Goal: Task Accomplishment & Management: Manage account settings

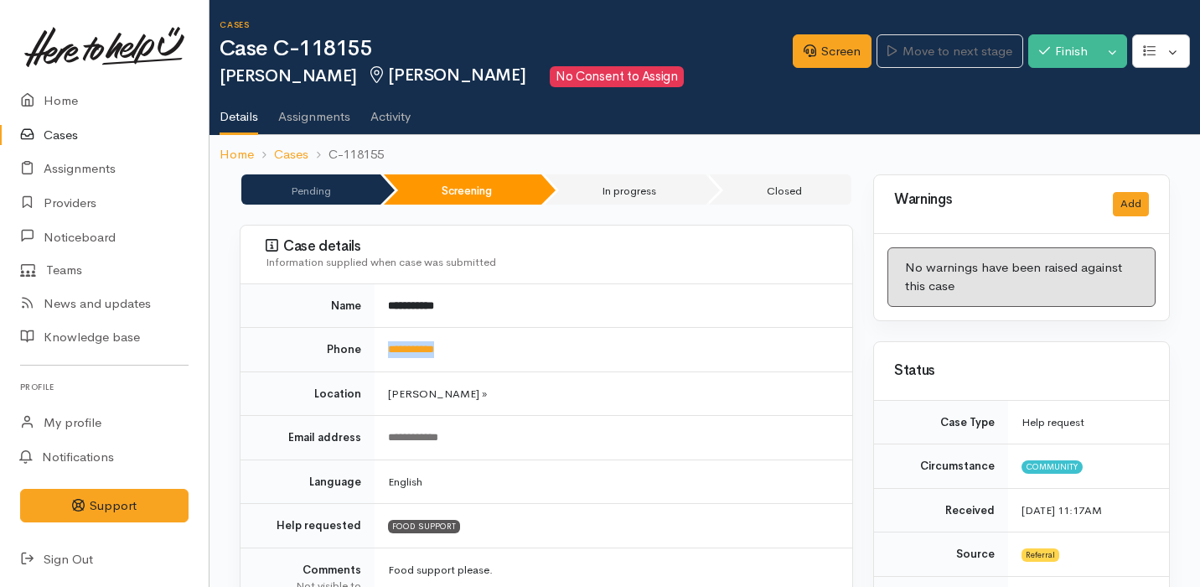
drag, startPoint x: 478, startPoint y: 346, endPoint x: 382, endPoint y: 344, distance: 95.5
click at [382, 345] on td "**********" at bounding box center [614, 350] width 478 height 44
copy link "**********"
click at [839, 51] on link "Screen" at bounding box center [832, 51] width 79 height 34
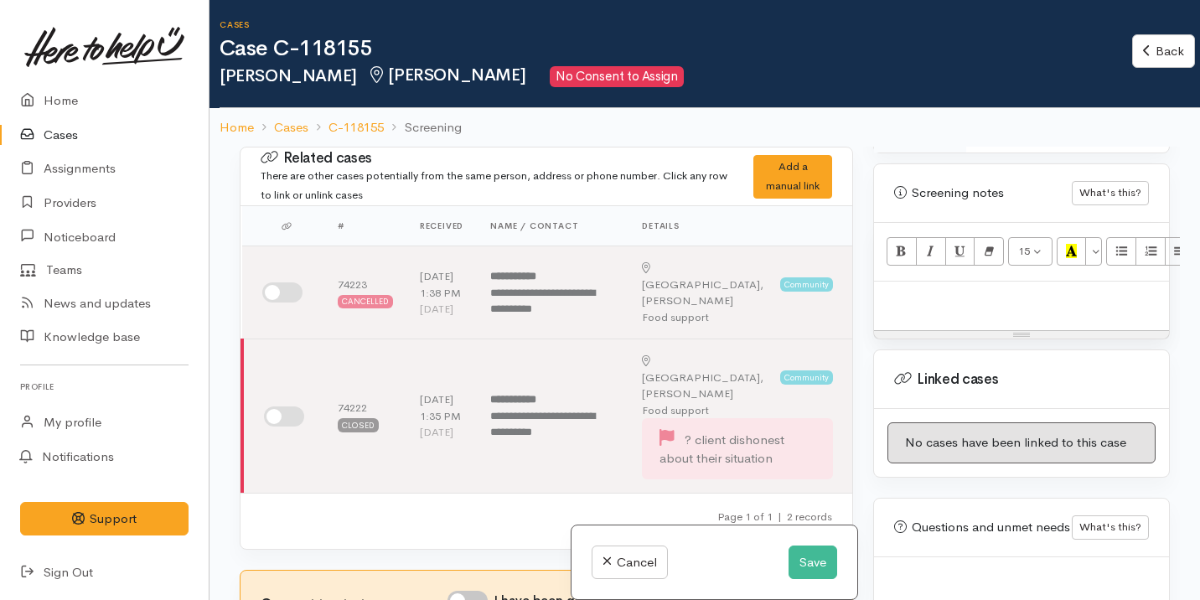
click at [988, 292] on div at bounding box center [1021, 306] width 295 height 49
click at [1024, 292] on div at bounding box center [1021, 306] width 295 height 49
click at [814, 561] on button "Save" at bounding box center [813, 563] width 49 height 34
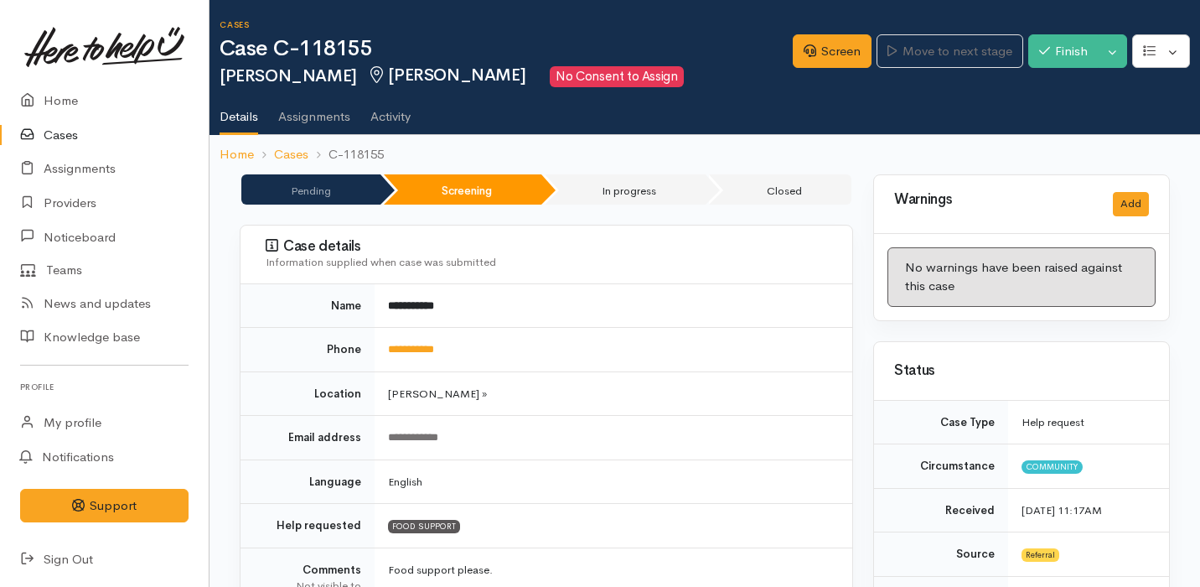
click at [463, 309] on td "**********" at bounding box center [614, 306] width 478 height 44
click at [830, 36] on link "Screen" at bounding box center [832, 51] width 79 height 34
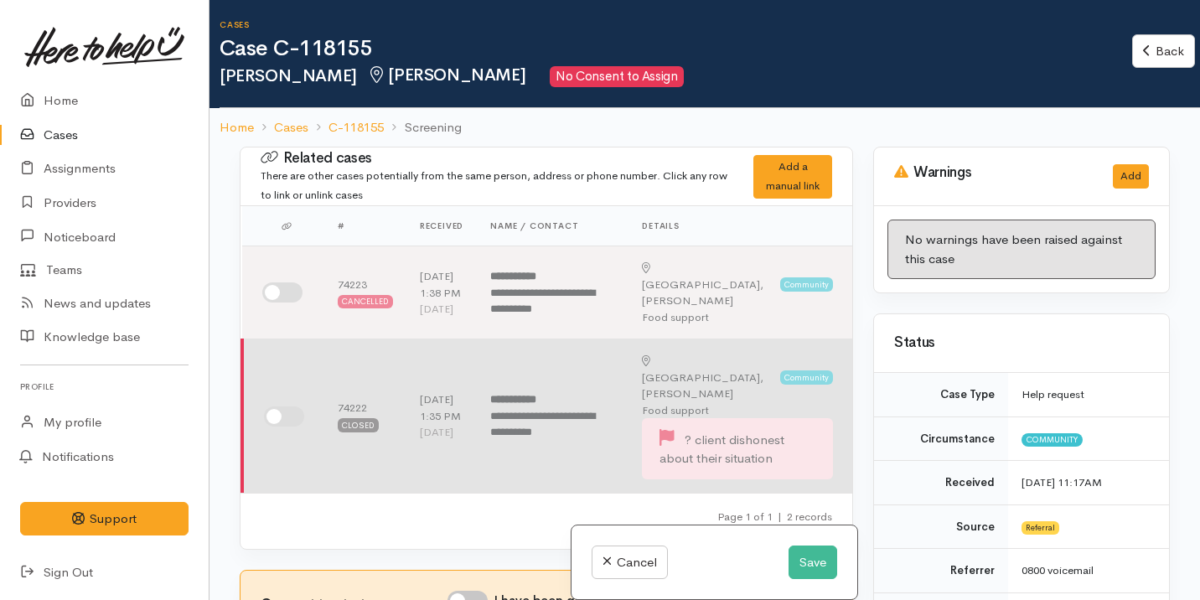
click at [286, 406] on input "checkbox" at bounding box center [284, 416] width 40 height 20
checkbox input "true"
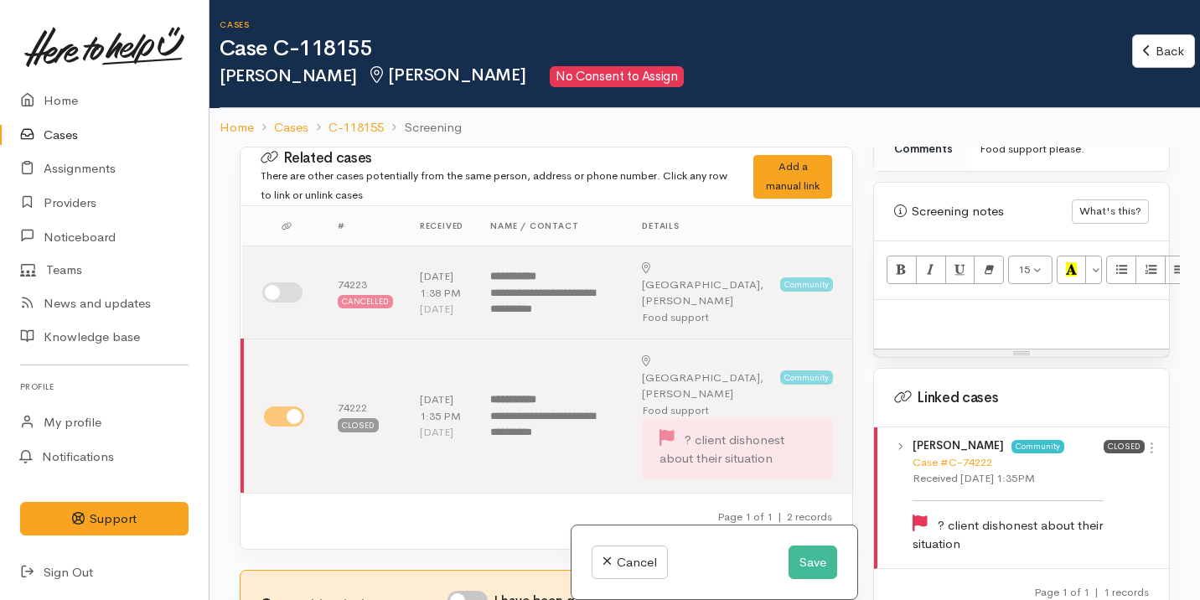
scroll to position [1041, 0]
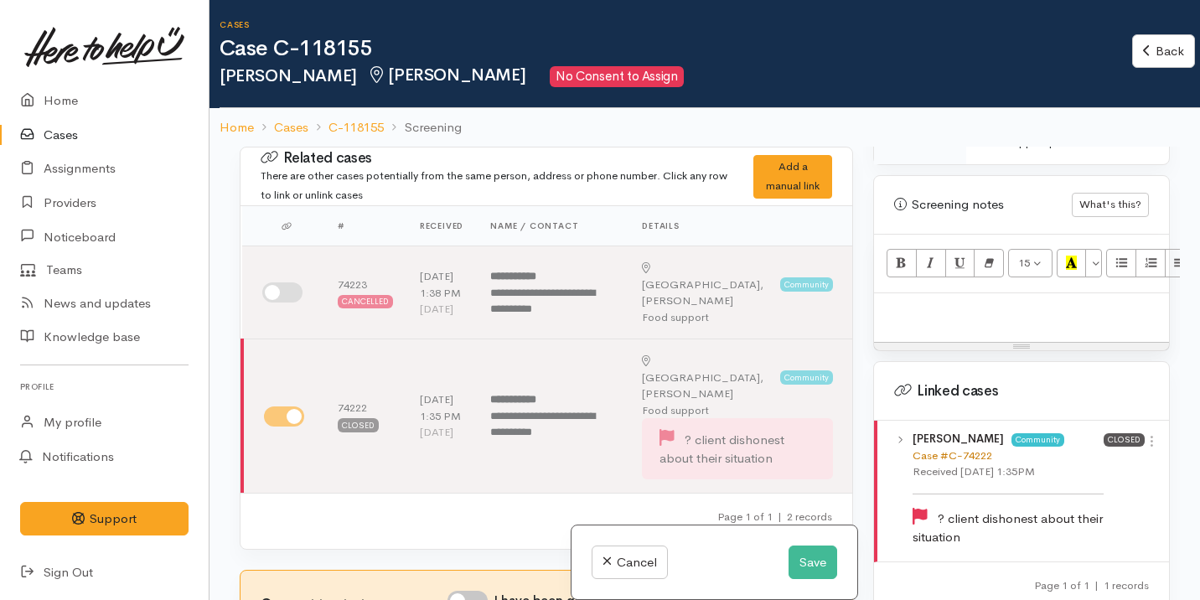
click at [965, 448] on link "Case #C-74222" at bounding box center [953, 455] width 80 height 14
click at [351, 122] on link "C-118155" at bounding box center [356, 127] width 55 height 19
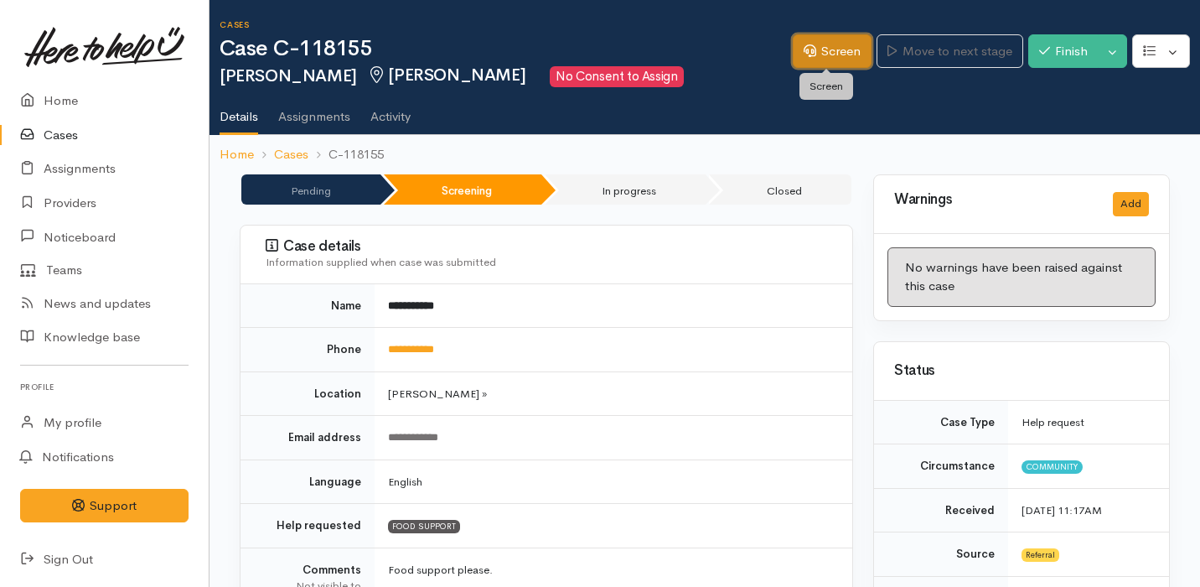
click at [843, 62] on link "Screen" at bounding box center [832, 51] width 79 height 34
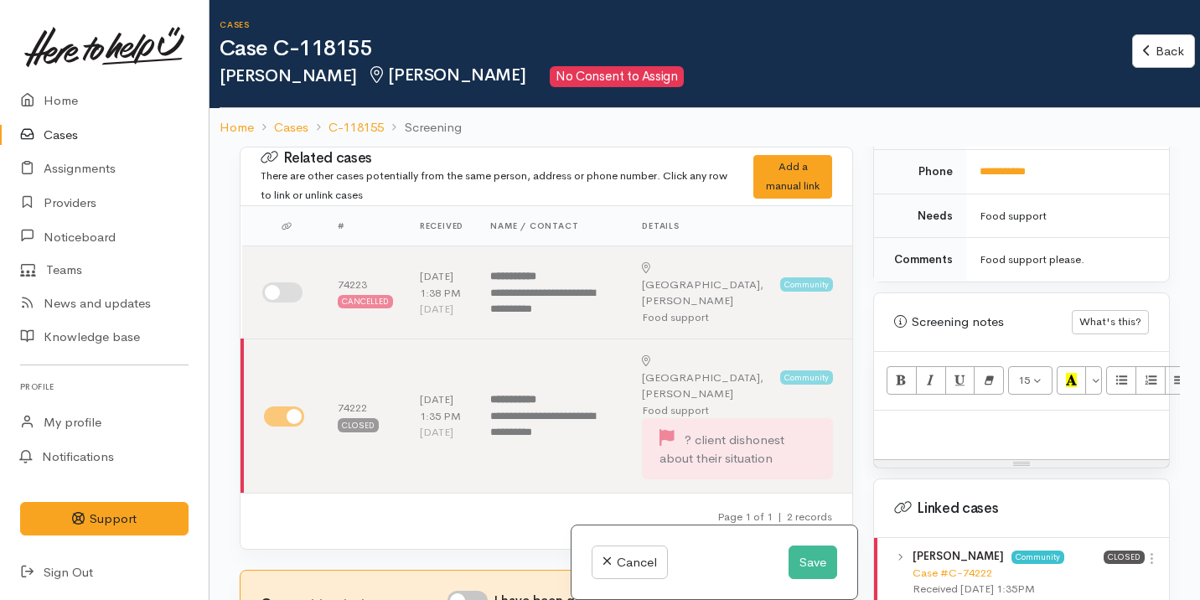
scroll to position [1089, 0]
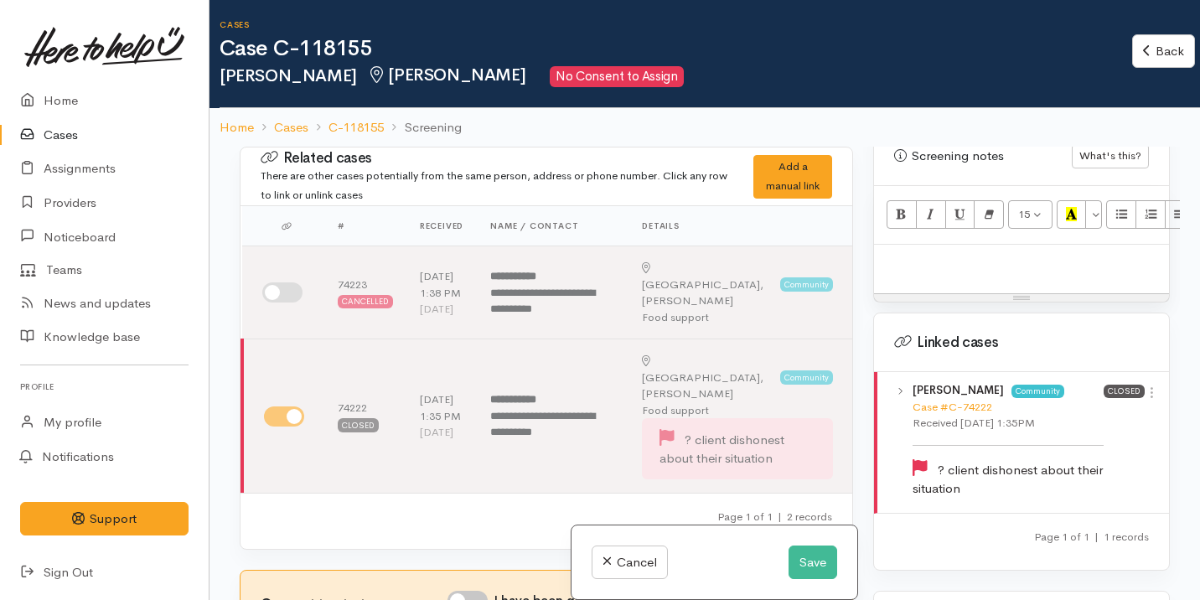
click at [1048, 270] on div at bounding box center [1021, 269] width 295 height 49
paste div
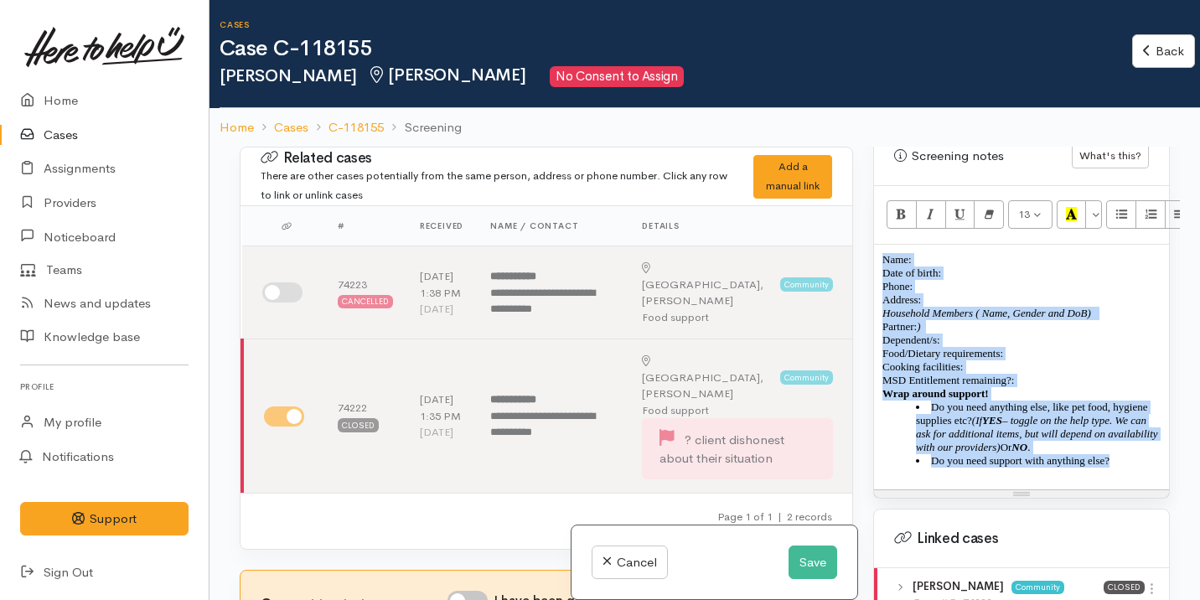
drag, startPoint x: 1148, startPoint y: 469, endPoint x: 876, endPoint y: 231, distance: 361.7
click at [875, 245] on div "Name: Date of birth: Phone:  Address:  Household Members ( Name, Gender and DoB…" at bounding box center [1021, 367] width 295 height 245
click at [987, 200] on button "Remove Font Style (⌘+\\)" at bounding box center [989, 214] width 30 height 28
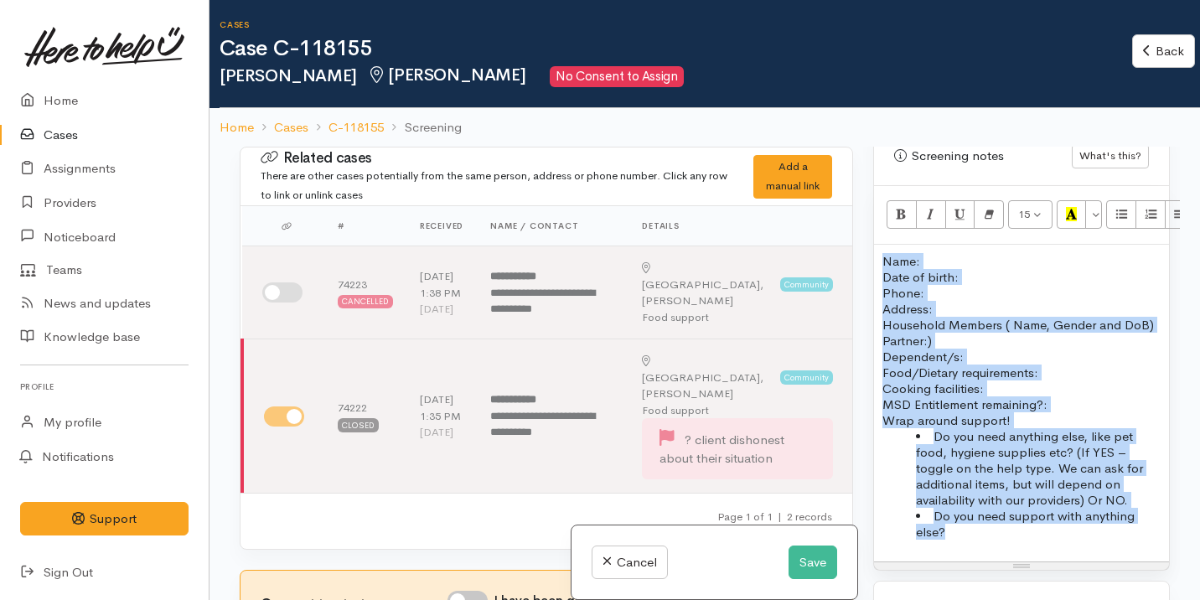
click at [952, 280] on p "Name: Date of birth: Phone:" at bounding box center [1021, 277] width 278 height 48
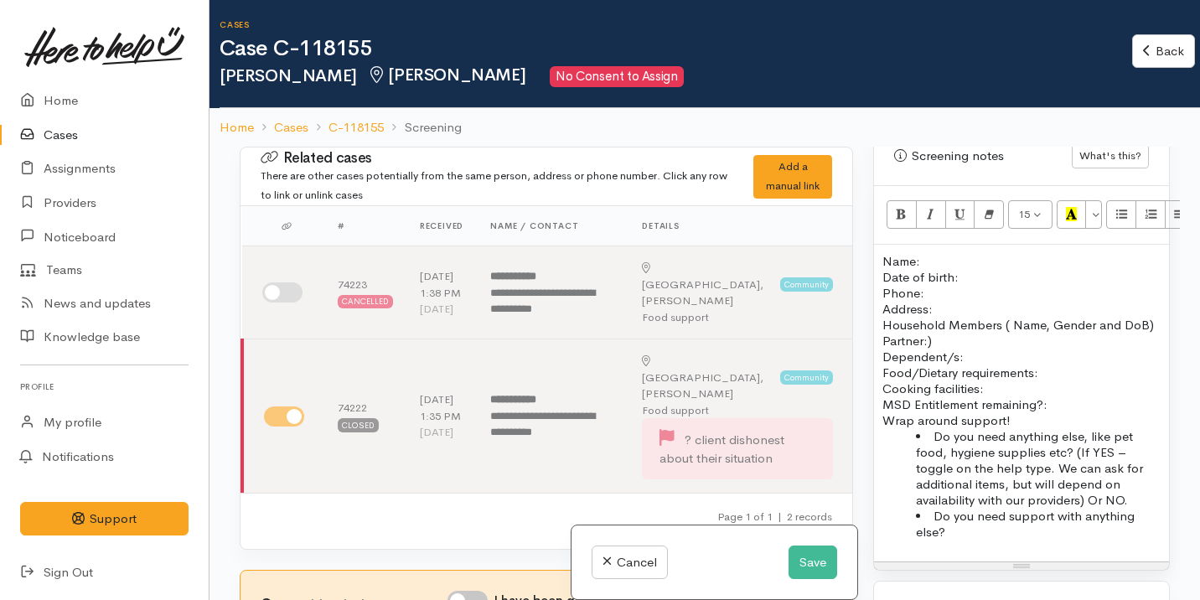
click at [927, 253] on p "Name: Date of birth: Phone:" at bounding box center [1021, 277] width 278 height 48
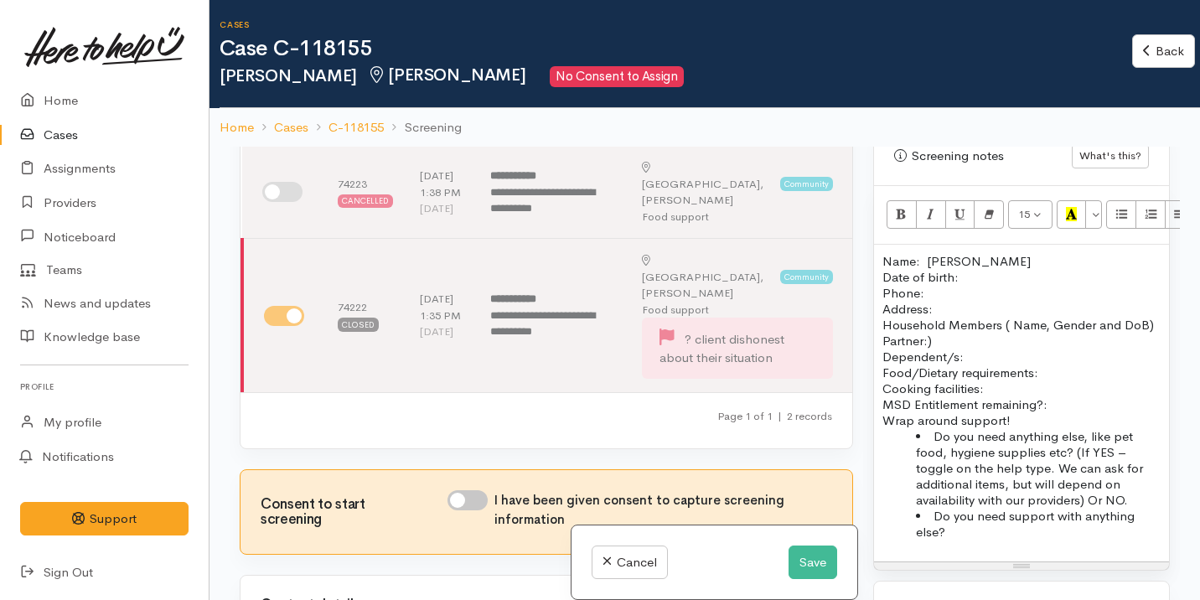
scroll to position [101, 0]
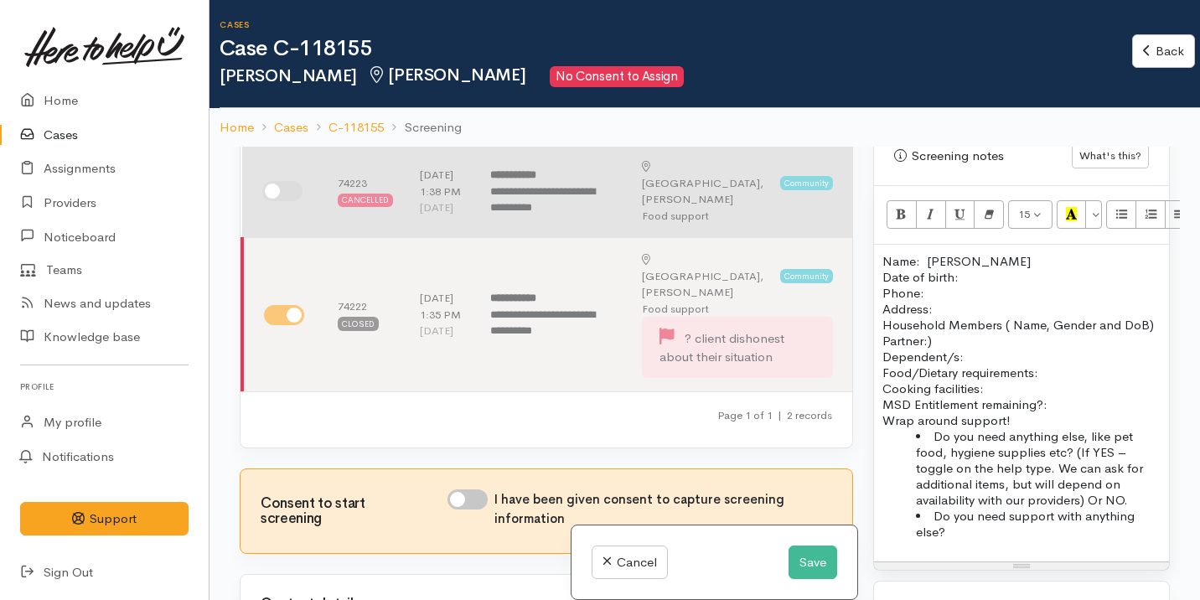
click at [274, 196] on input "checkbox" at bounding box center [282, 191] width 40 height 20
checkbox input "true"
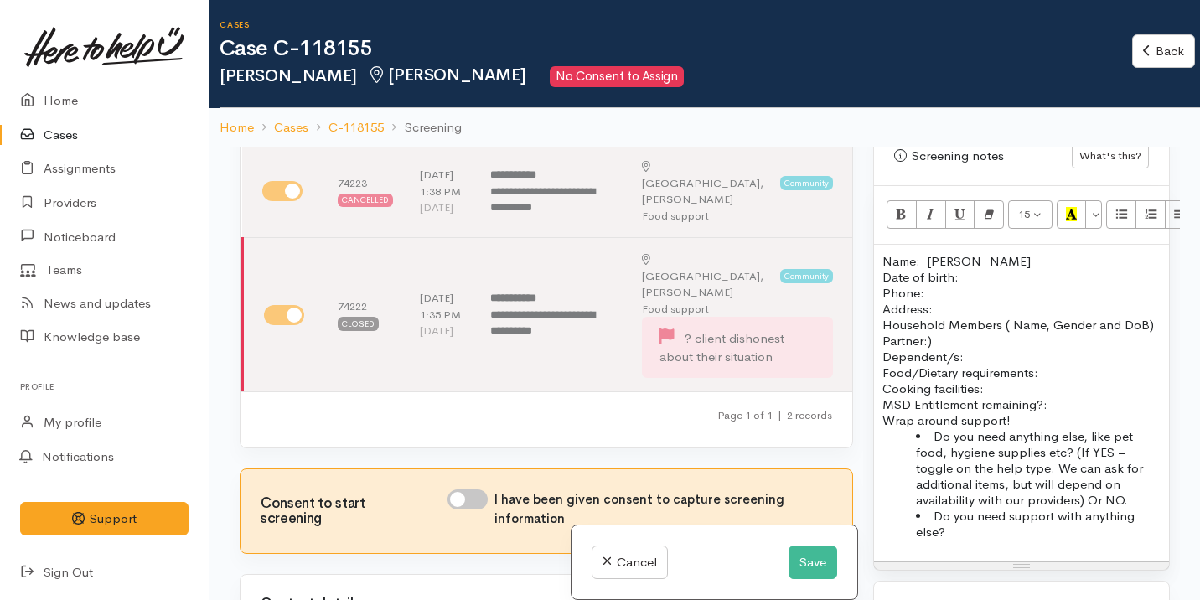
click at [471, 494] on input "I have been given consent to capture screening information" at bounding box center [468, 499] width 40 height 20
checkbox input "true"
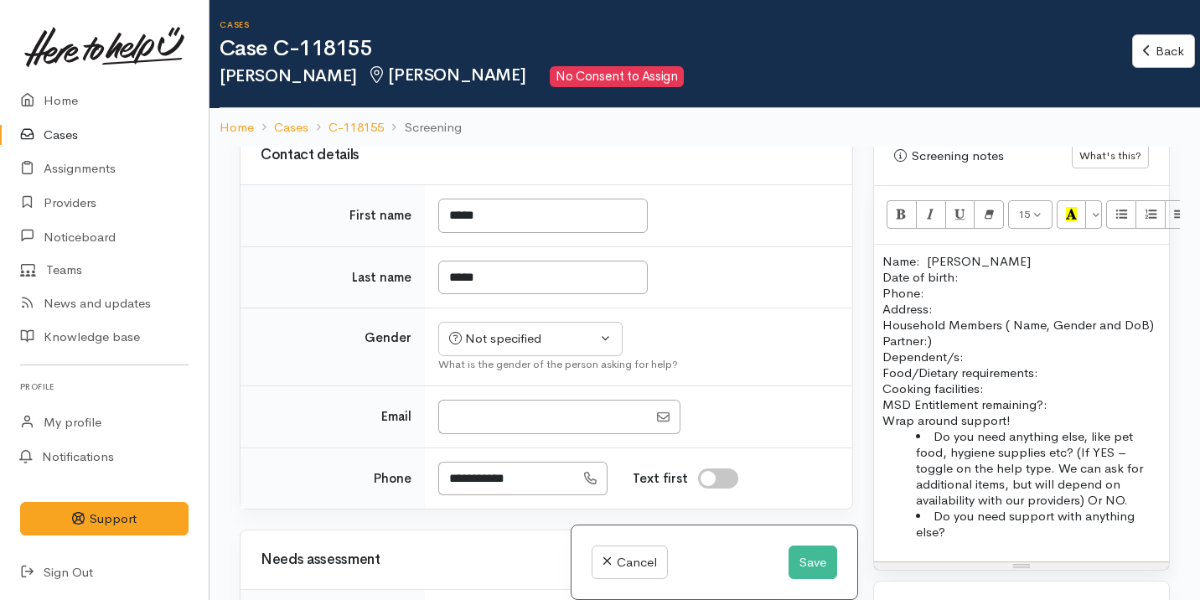
scroll to position [563, 0]
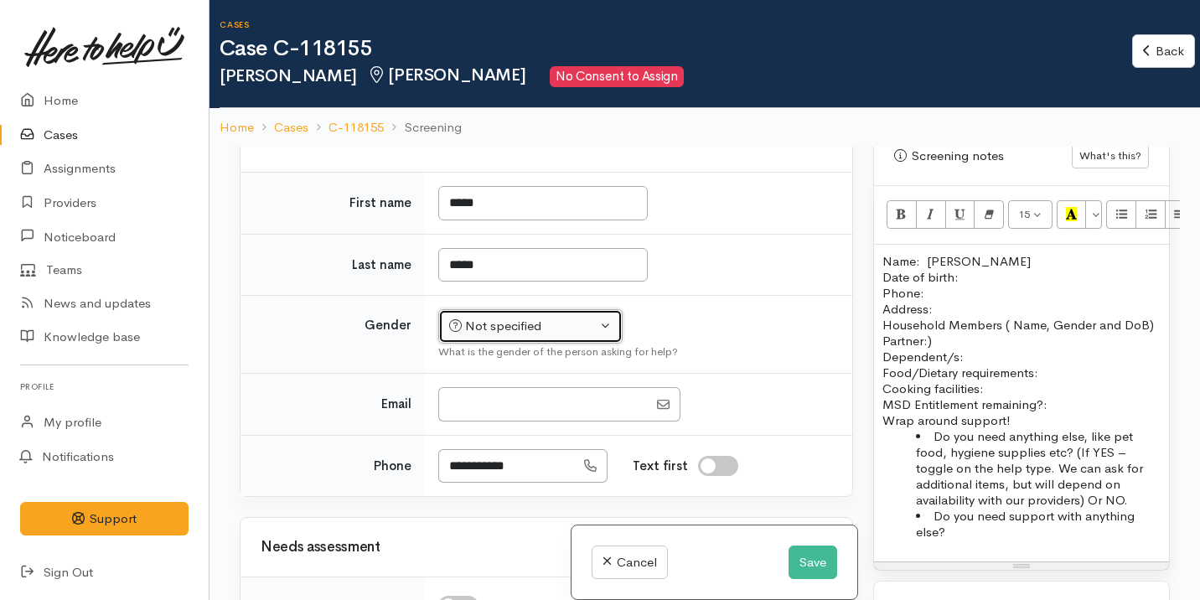
click at [492, 334] on button "Not specified" at bounding box center [530, 326] width 184 height 34
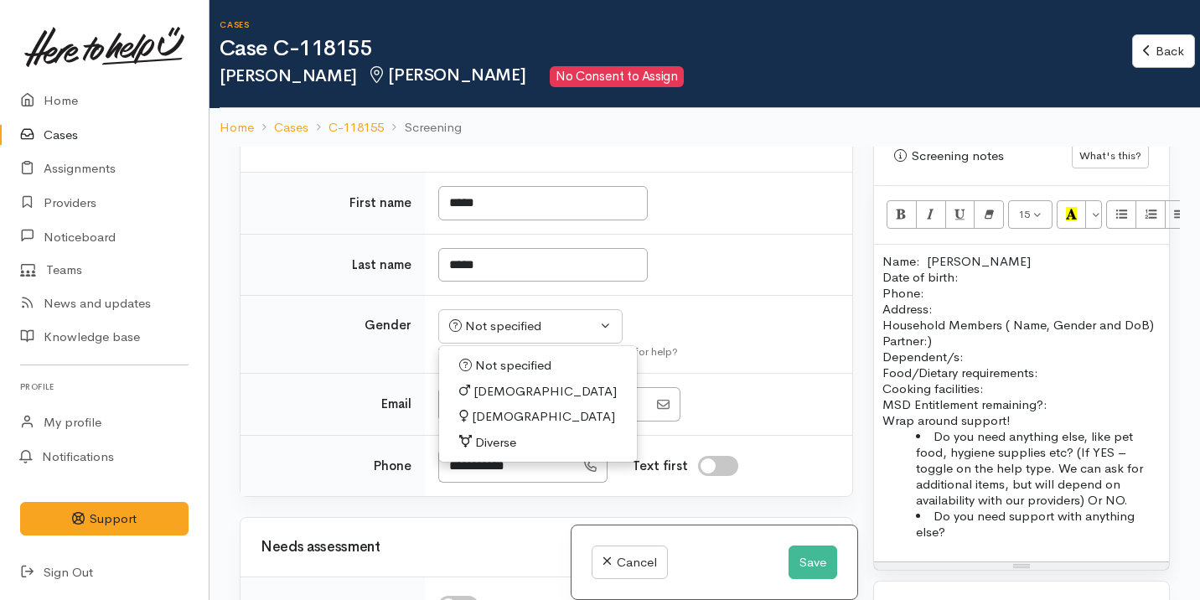
click at [503, 396] on link "[DEMOGRAPHIC_DATA]" at bounding box center [538, 392] width 198 height 26
select select "[DEMOGRAPHIC_DATA]"
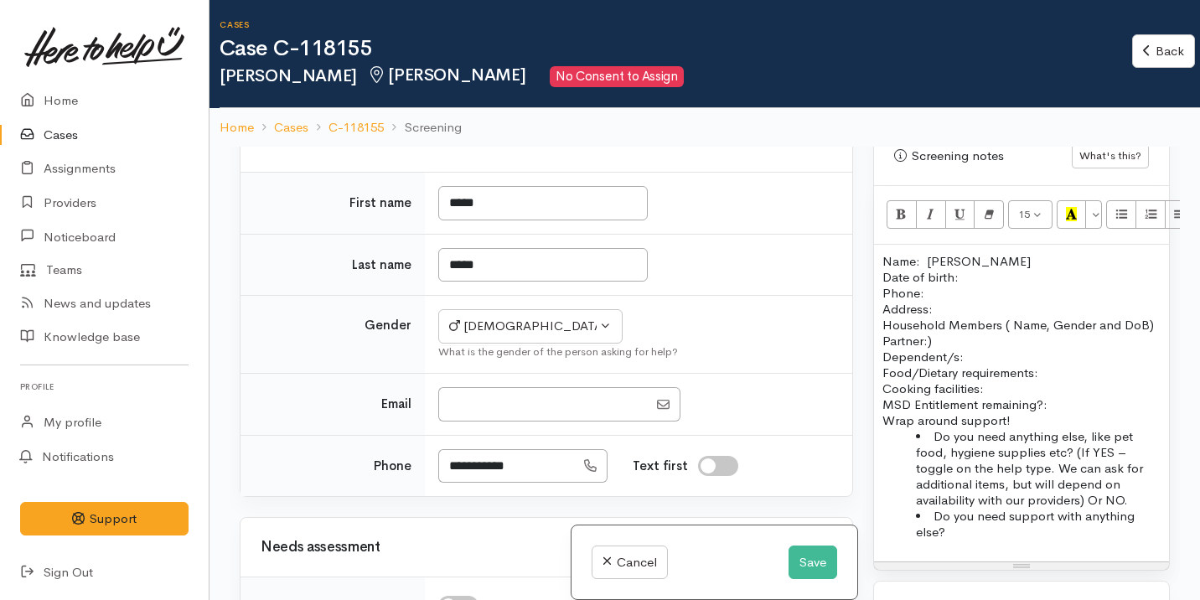
click at [742, 311] on td "Not specified Male Female Diverse Male Not specified Male Female Diverse What i…" at bounding box center [638, 335] width 427 height 78
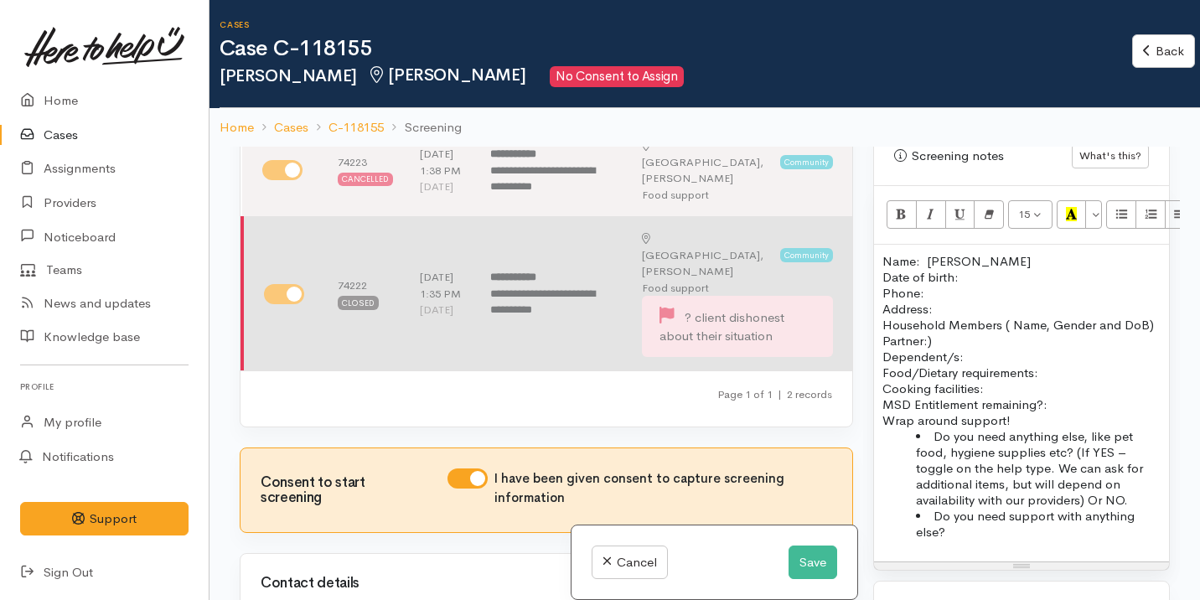
scroll to position [123, 0]
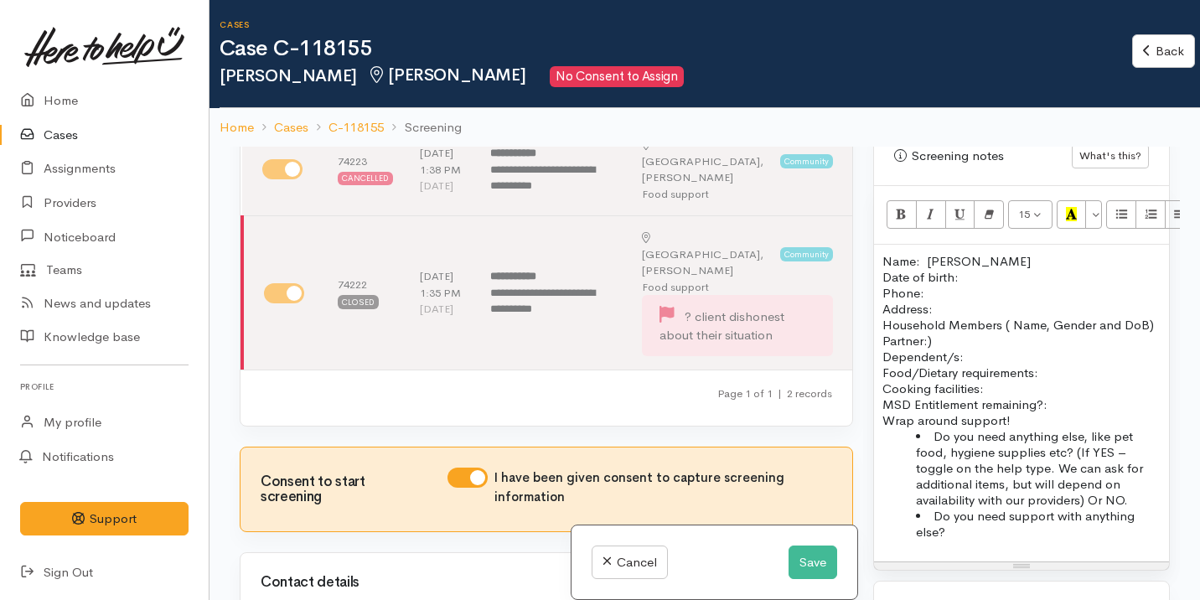
click at [473, 468] on input "I have been given consent to capture screening information" at bounding box center [468, 478] width 40 height 20
checkbox input "false"
click at [810, 551] on button "Save" at bounding box center [813, 563] width 49 height 34
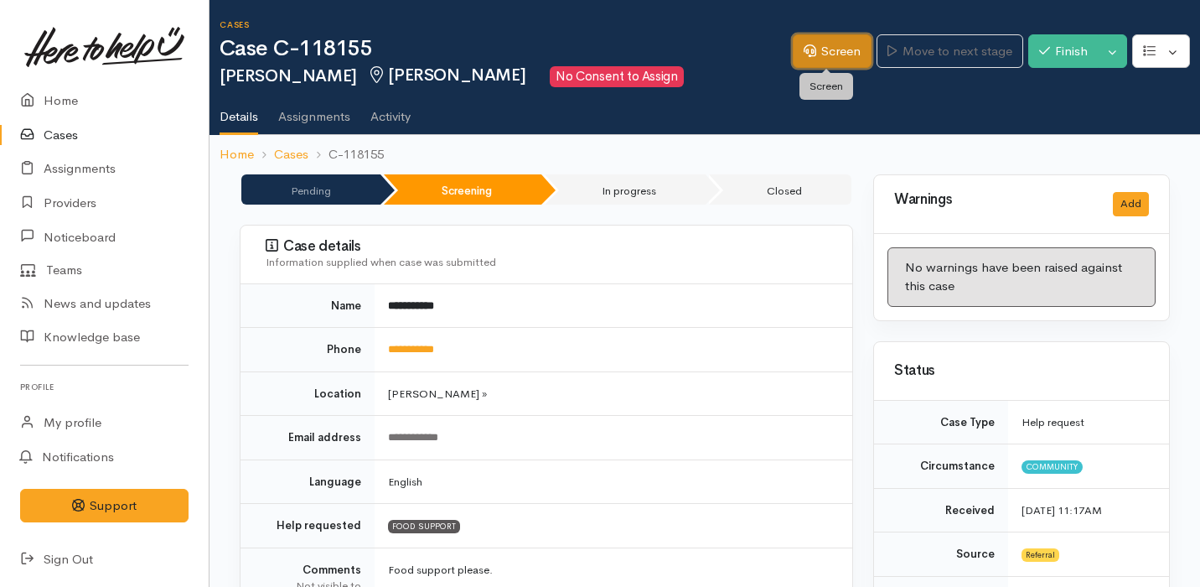
click at [823, 56] on link "Screen" at bounding box center [832, 51] width 79 height 34
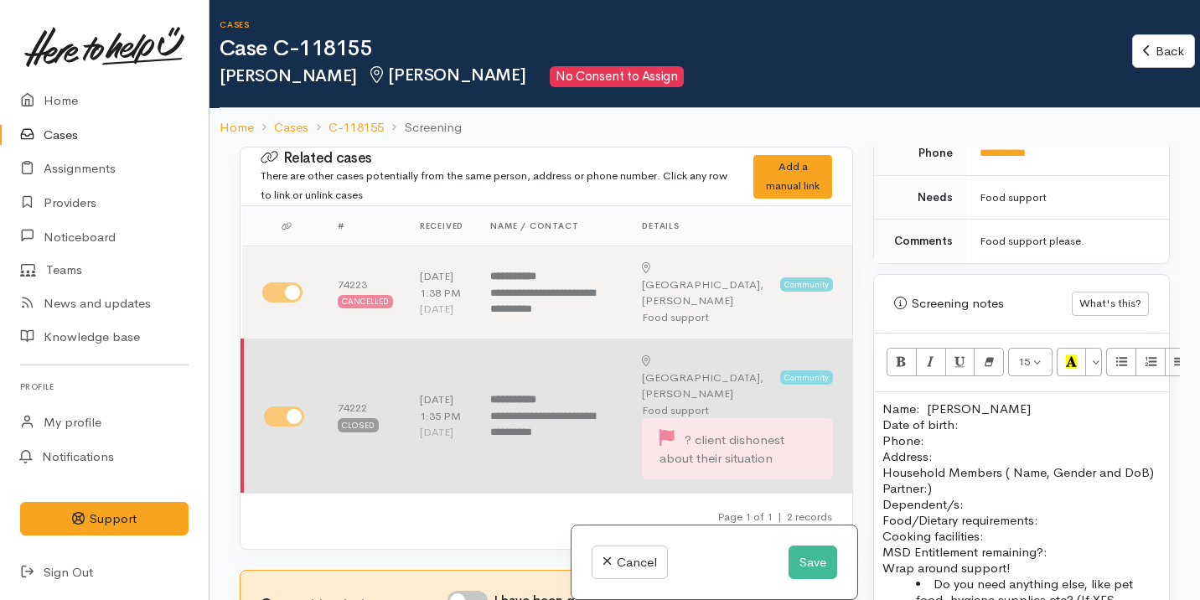
scroll to position [247, 0]
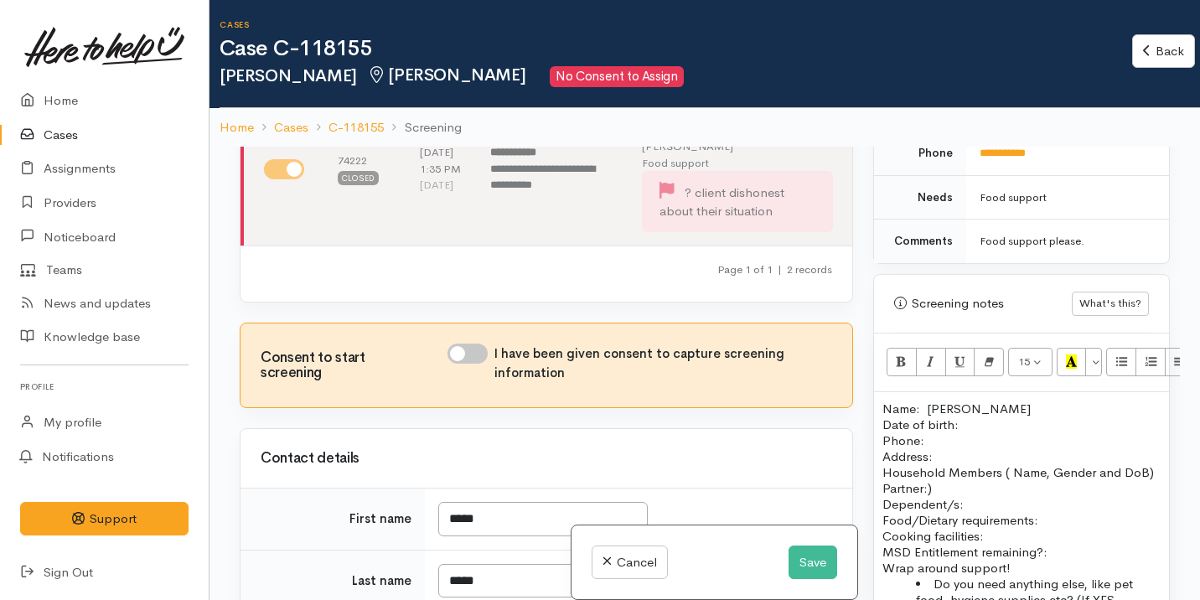
click at [462, 349] on input "I have been given consent to capture screening information" at bounding box center [468, 354] width 40 height 20
checkbox input "true"
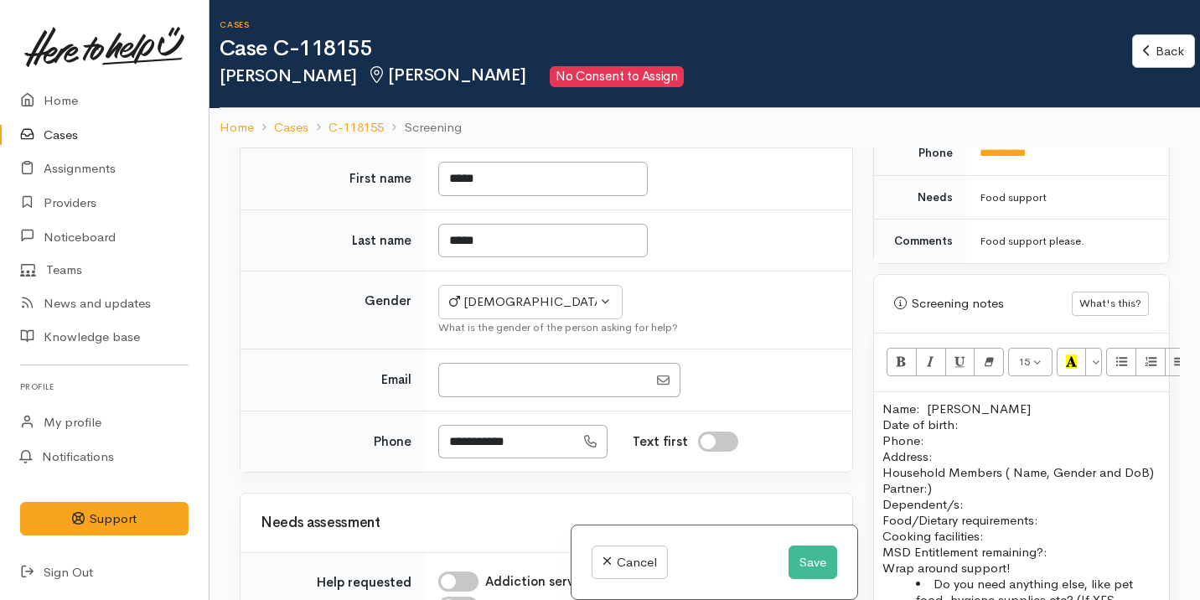
scroll to position [588, 0]
click at [1001, 406] on p "Name: Casey Blair Date of birth: Phone:" at bounding box center [1021, 425] width 278 height 48
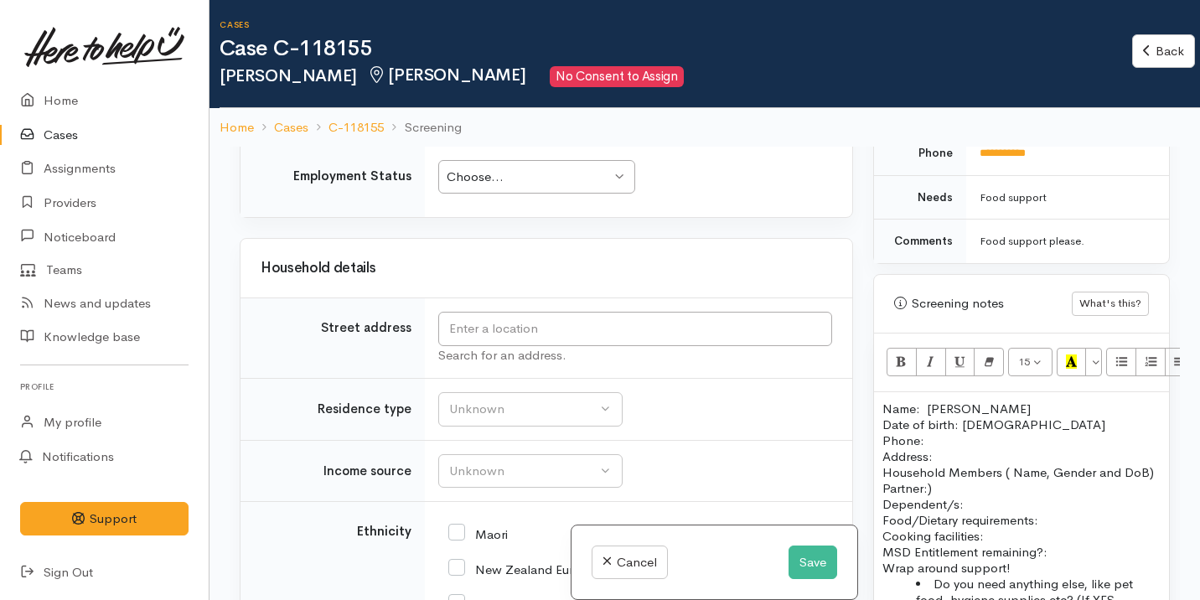
scroll to position [2051, 0]
click at [668, 322] on input "text" at bounding box center [635, 328] width 394 height 34
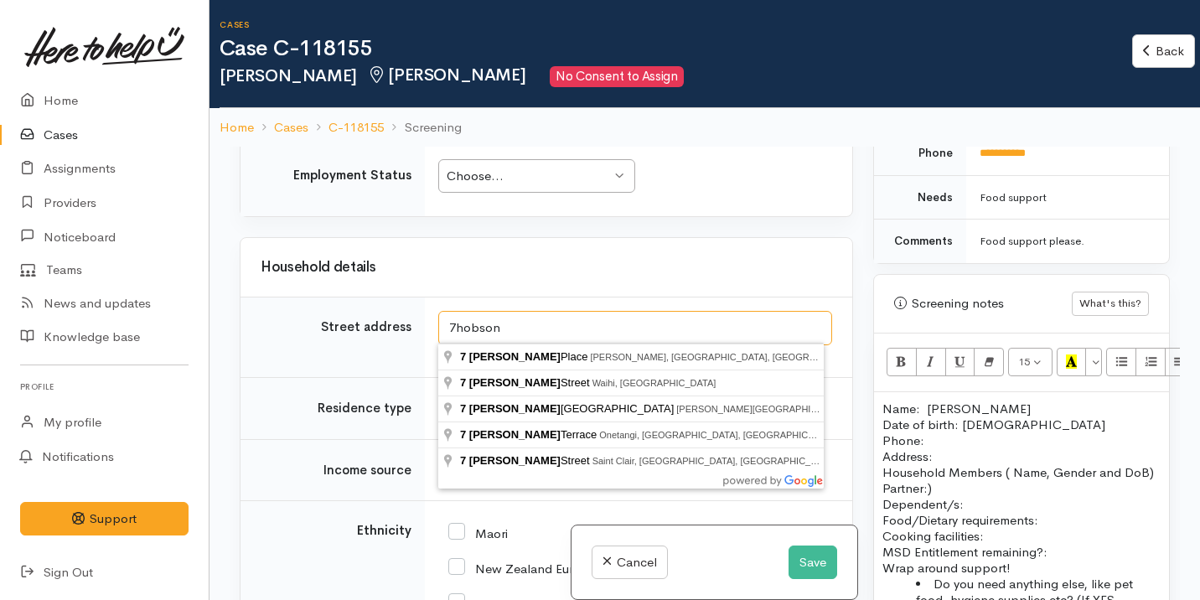
click at [458, 324] on input "7hobson" at bounding box center [635, 328] width 394 height 34
click at [527, 319] on input "7 hobson" at bounding box center [635, 328] width 394 height 34
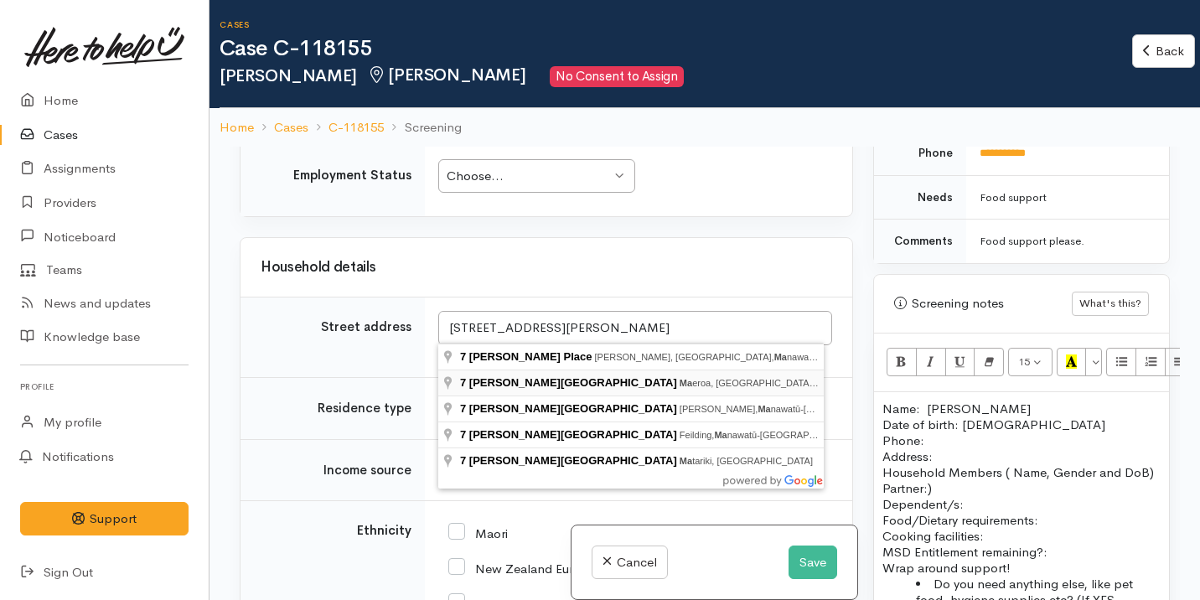
type input "7 Hobson Street, Maeroa, Hamilton, New Zealand"
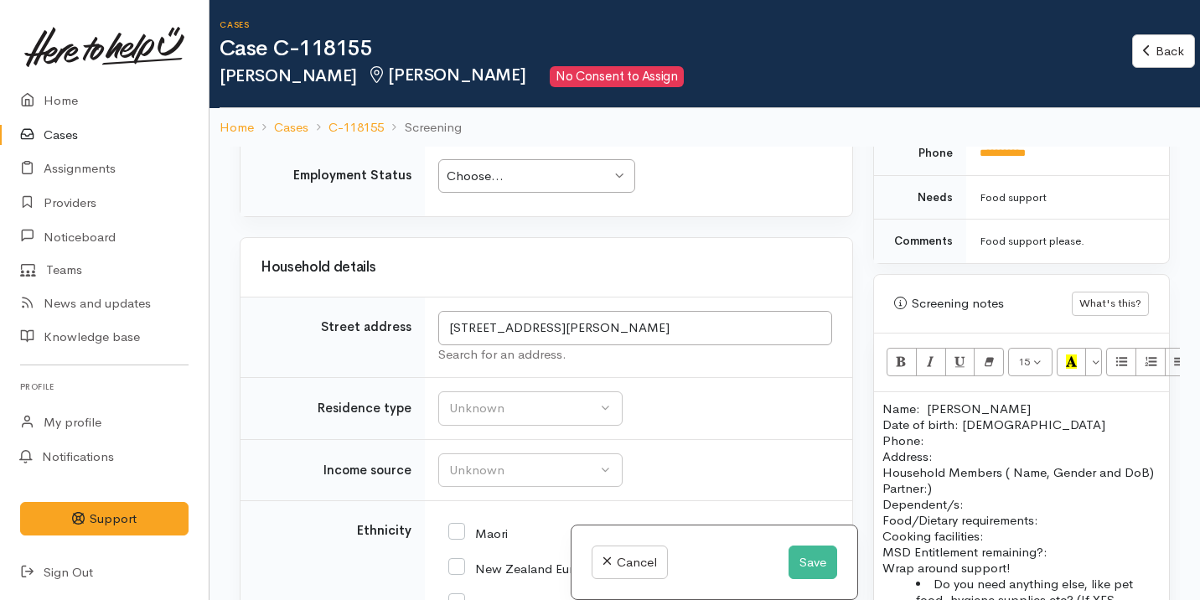
click at [598, 345] on div "Search for an address." at bounding box center [635, 354] width 394 height 19
click at [597, 330] on input "7 Hobson Street, Maeroa, Hamilton, New Zealand" at bounding box center [635, 328] width 394 height 34
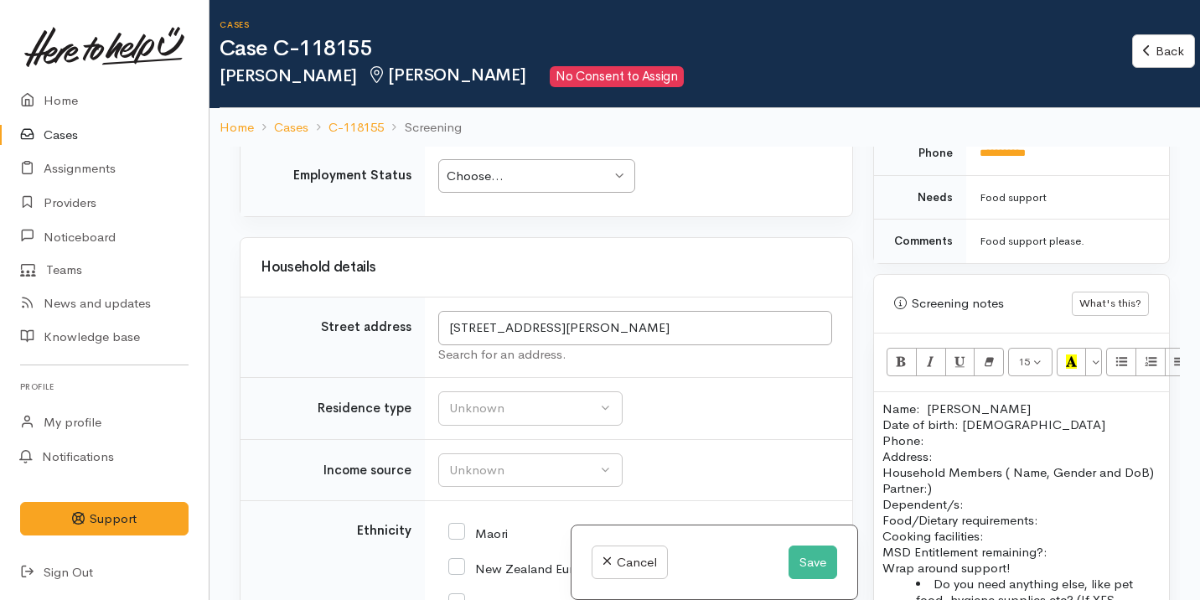
click at [933, 421] on p "Name: Casey Blair Date of birth: 23/04/1986 Phone:" at bounding box center [1021, 425] width 278 height 48
click at [946, 448] on p "Address:" at bounding box center [1021, 456] width 278 height 16
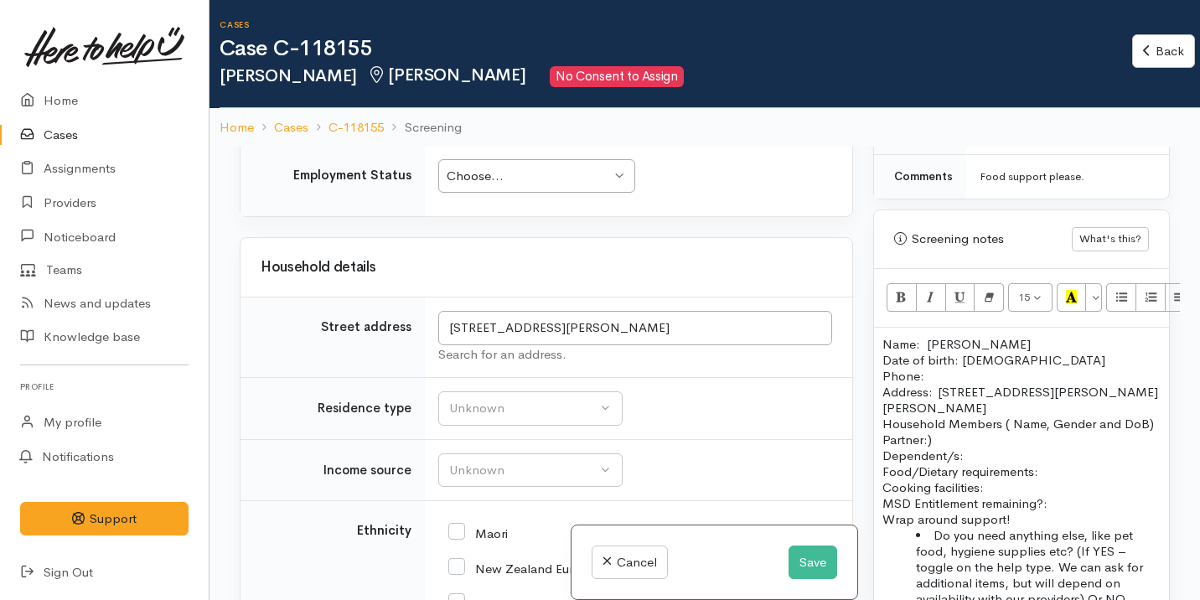
scroll to position [1022, 0]
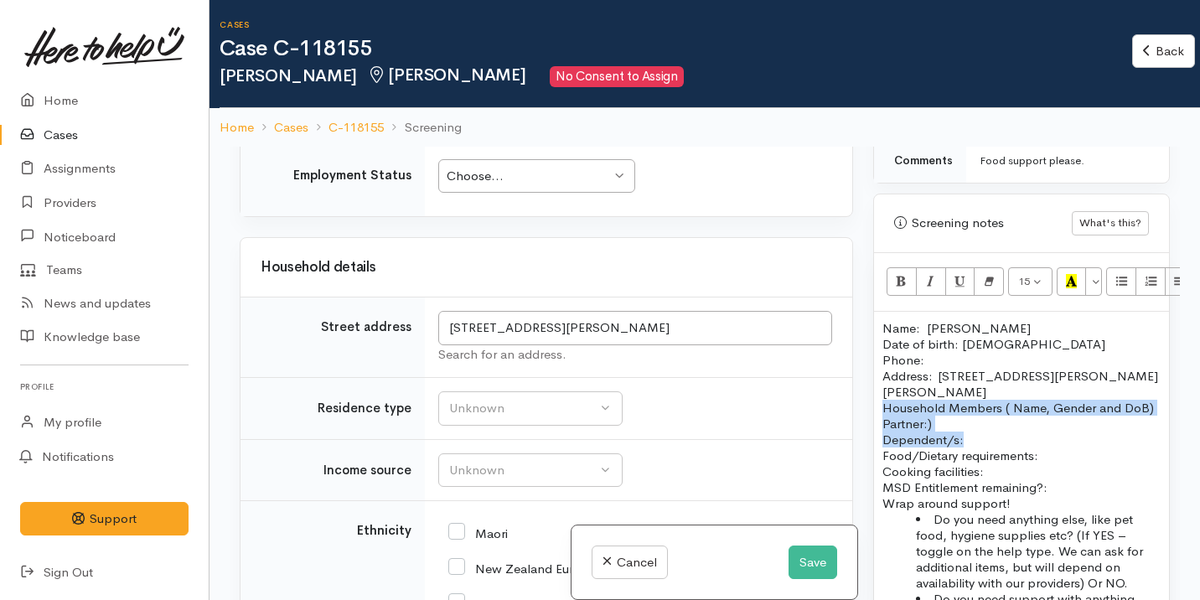
drag, startPoint x: 970, startPoint y: 441, endPoint x: 878, endPoint y: 391, distance: 104.6
click at [878, 391] on div "Name: Casey Blair Date of birth: 23/04/1986 Phone:  Address:  7 Hobson Street, …" at bounding box center [1021, 478] width 295 height 333
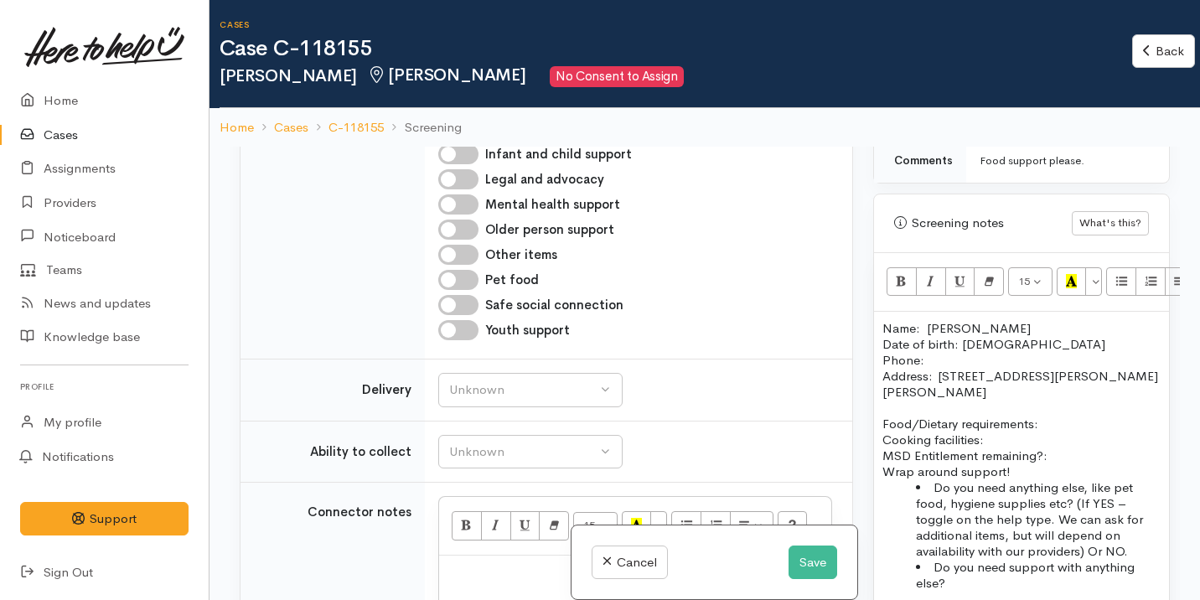
scroll to position [1436, 0]
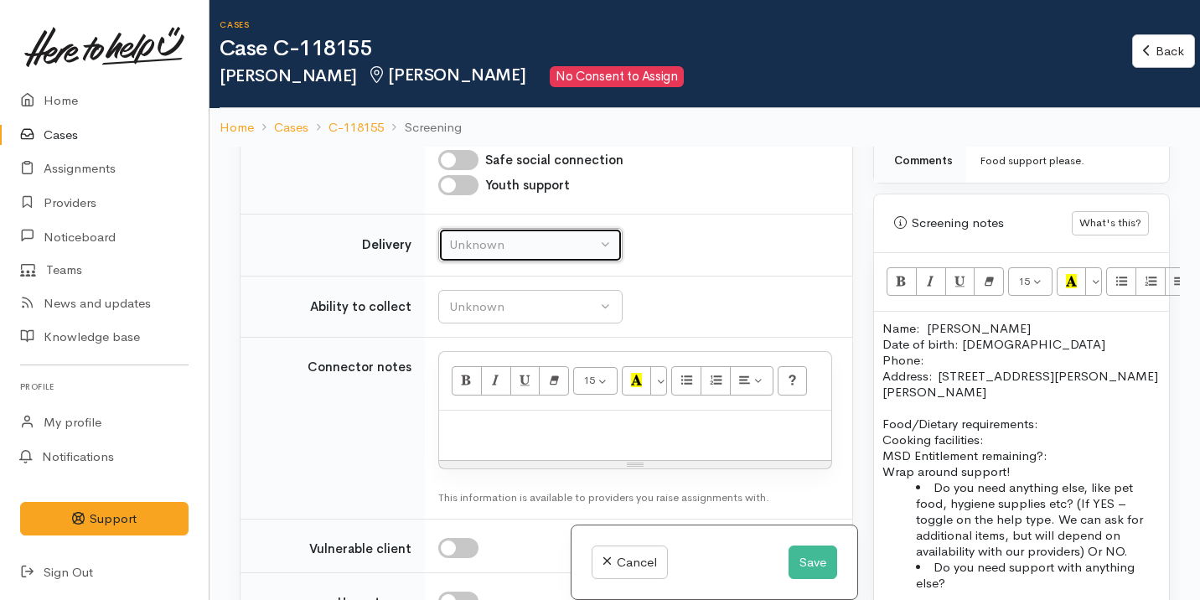
click at [542, 256] on button "Unknown" at bounding box center [530, 245] width 184 height 34
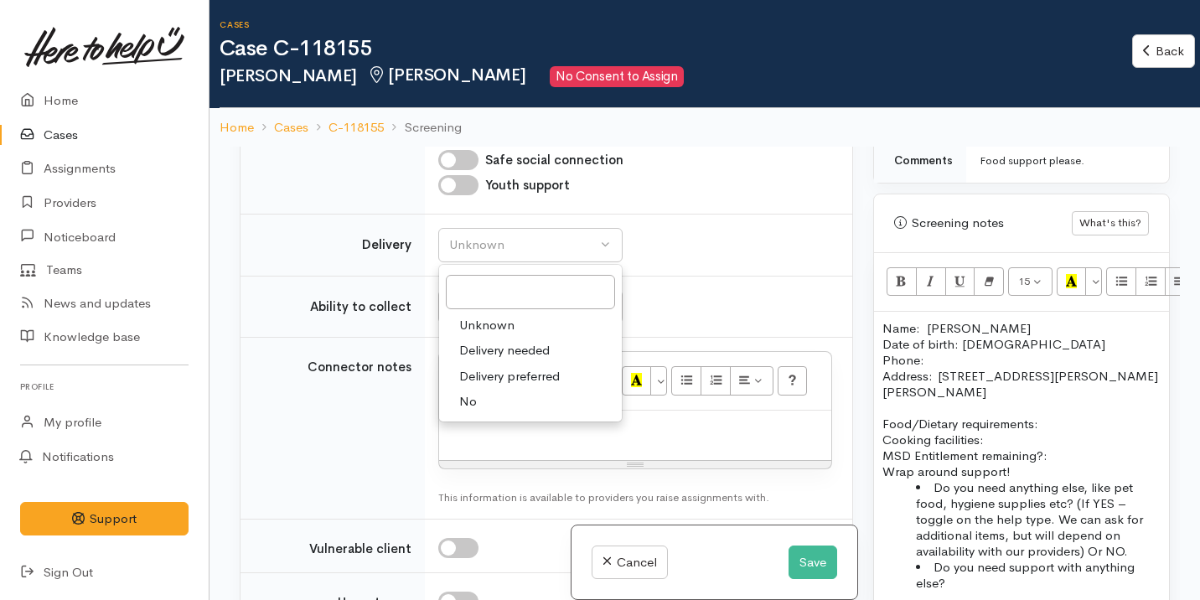
click at [515, 401] on link "No" at bounding box center [530, 402] width 183 height 26
select select "1"
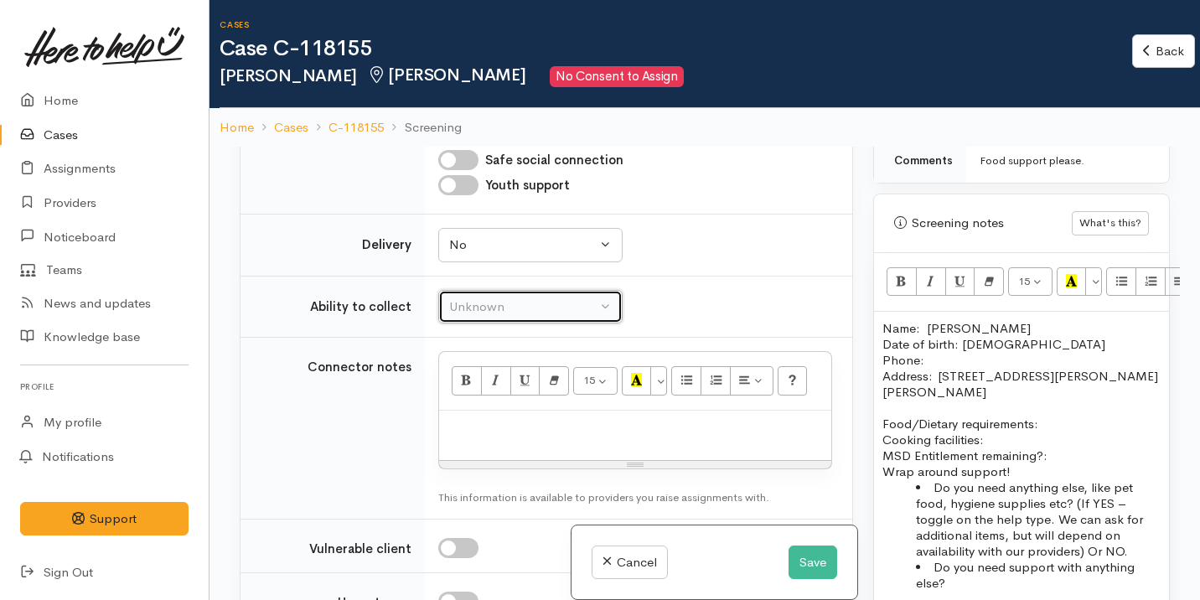
click at [520, 313] on div "Unknown" at bounding box center [522, 306] width 147 height 19
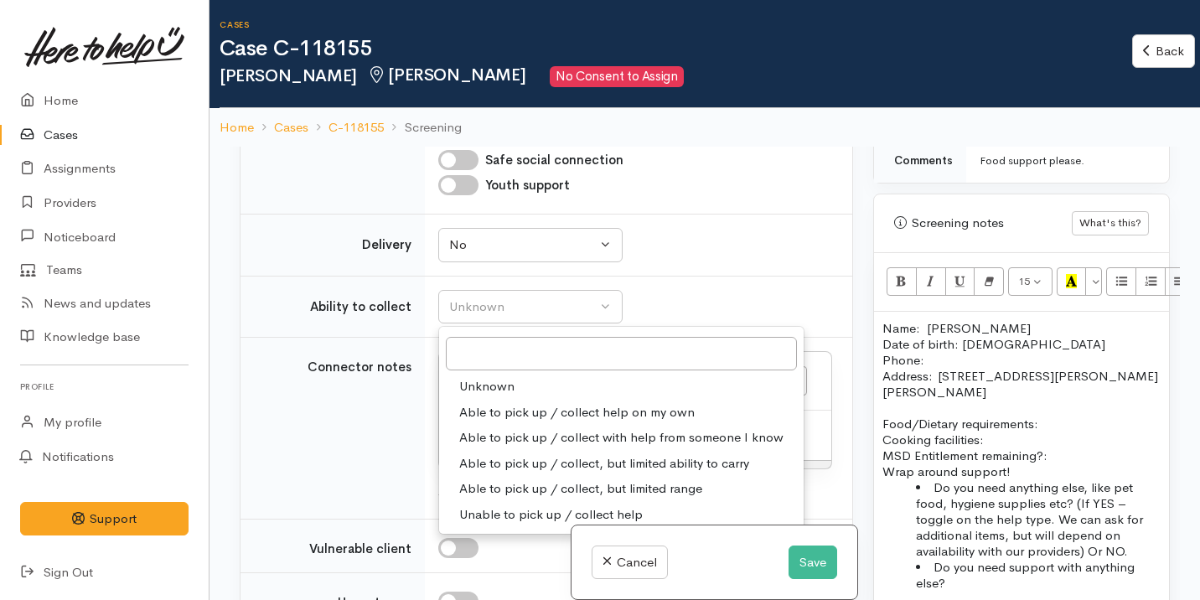
click at [569, 434] on span "Able to pick up / collect with help from someone I know" at bounding box center [621, 437] width 324 height 19
select select "5"
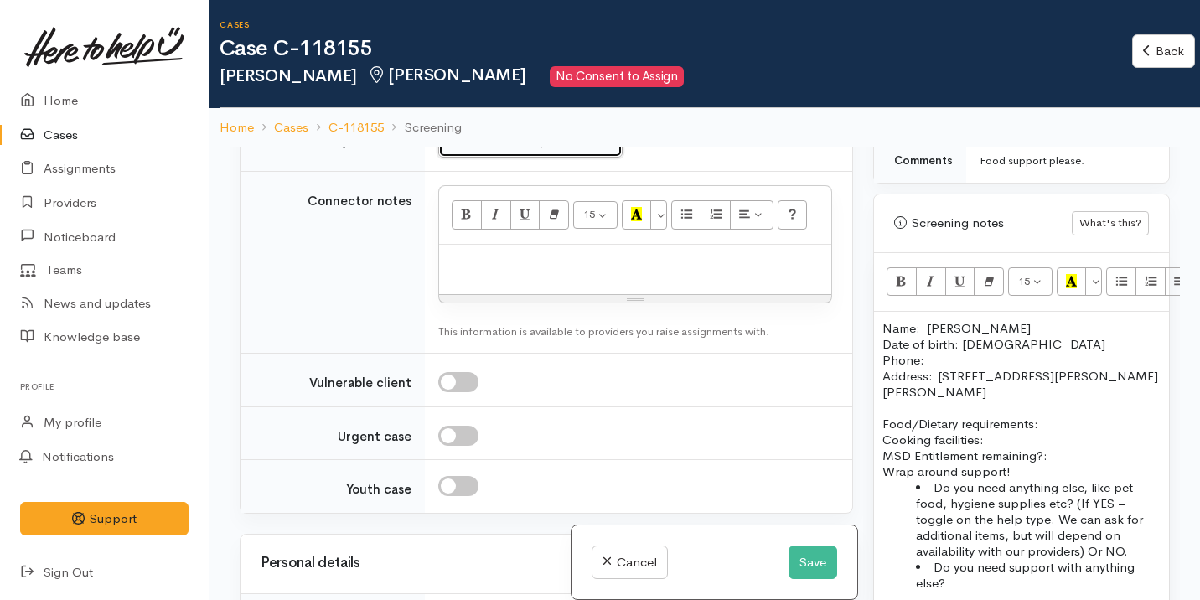
scroll to position [1643, 0]
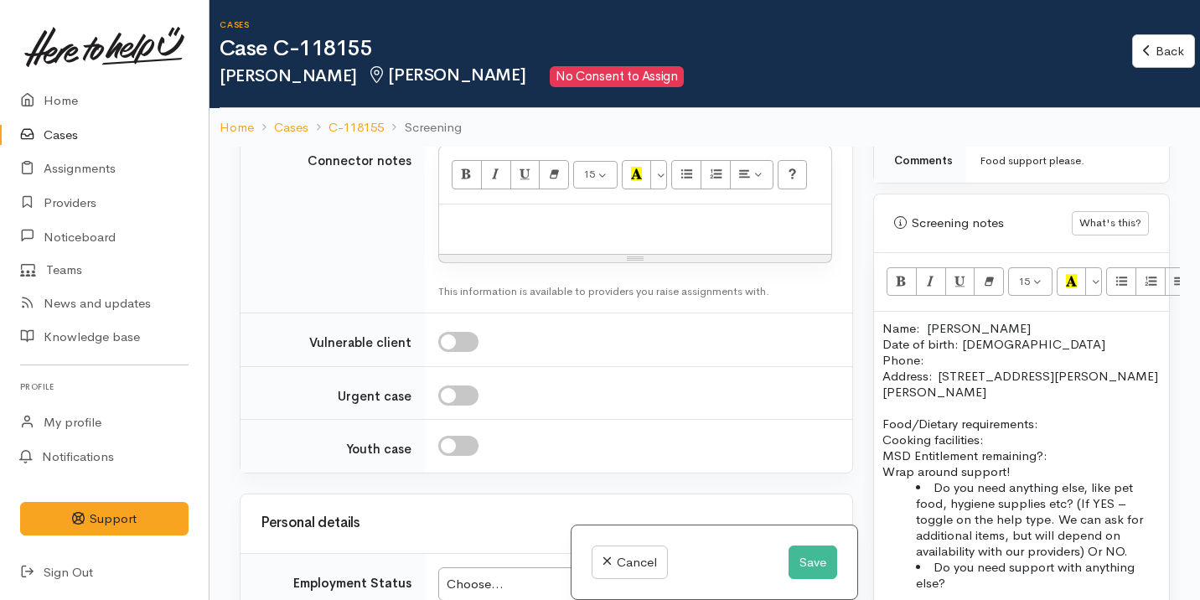
click at [1050, 416] on p "Food/Dietary requirements: Cooking facilities: MSD Entitlement remaining?:" at bounding box center [1021, 440] width 278 height 48
click at [1006, 425] on p "Food/Dietary requirements: No Cooking facilities: MSD Entitlement remaining?:" at bounding box center [1021, 440] width 278 height 48
click at [1073, 445] on p "Food/Dietary requirements: No Cooking facilities: Kitchen MSD Entitlement remai…" at bounding box center [1021, 440] width 278 height 48
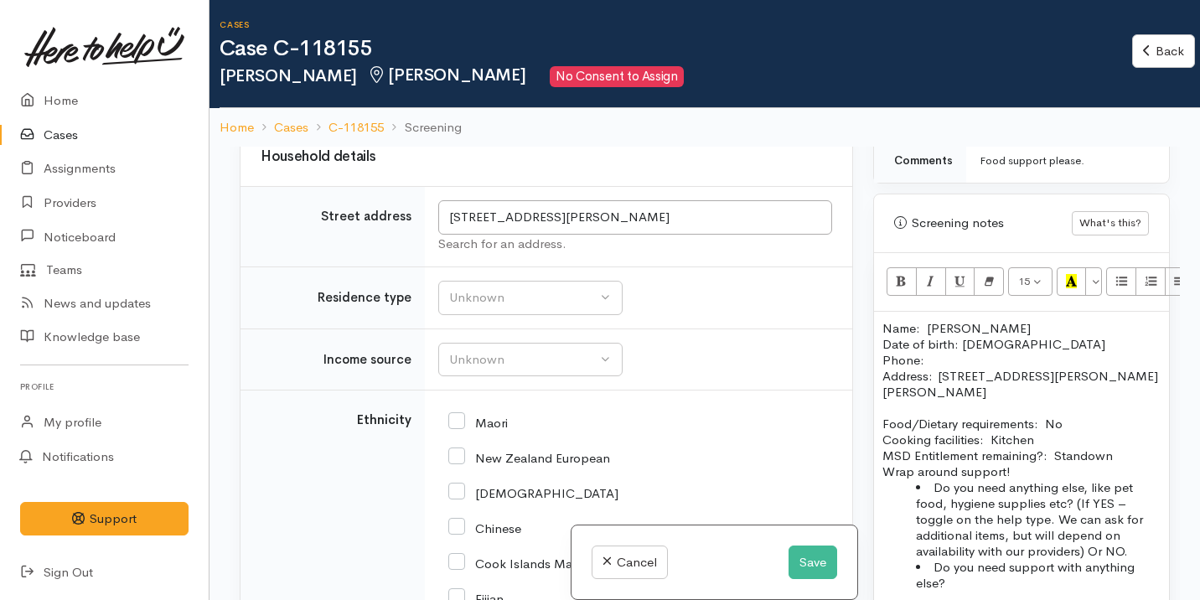
scroll to position [2163, 0]
click at [556, 349] on div "Unknown" at bounding box center [522, 358] width 147 height 19
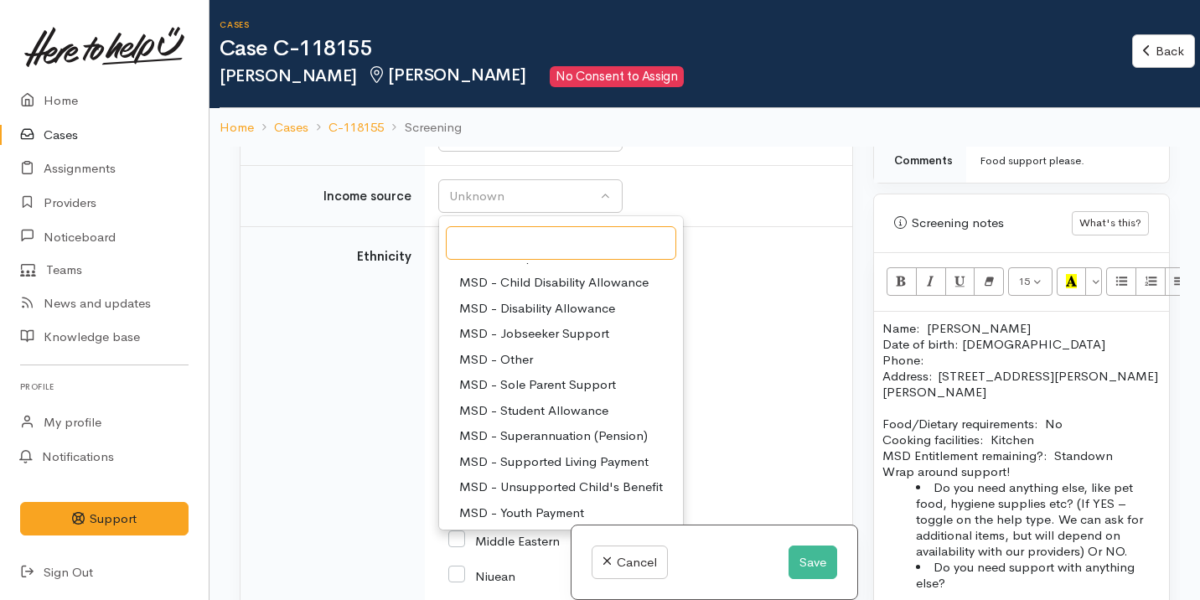
scroll to position [103, 0]
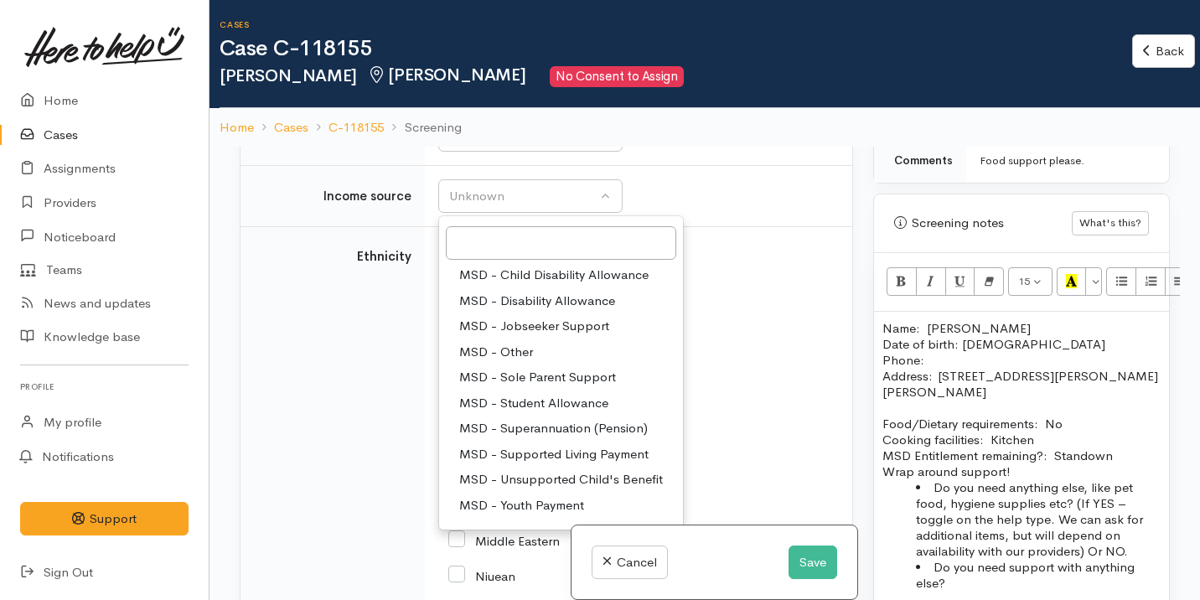
click at [576, 324] on span "MSD - Jobseeker Support" at bounding box center [534, 326] width 150 height 19
select select "4"
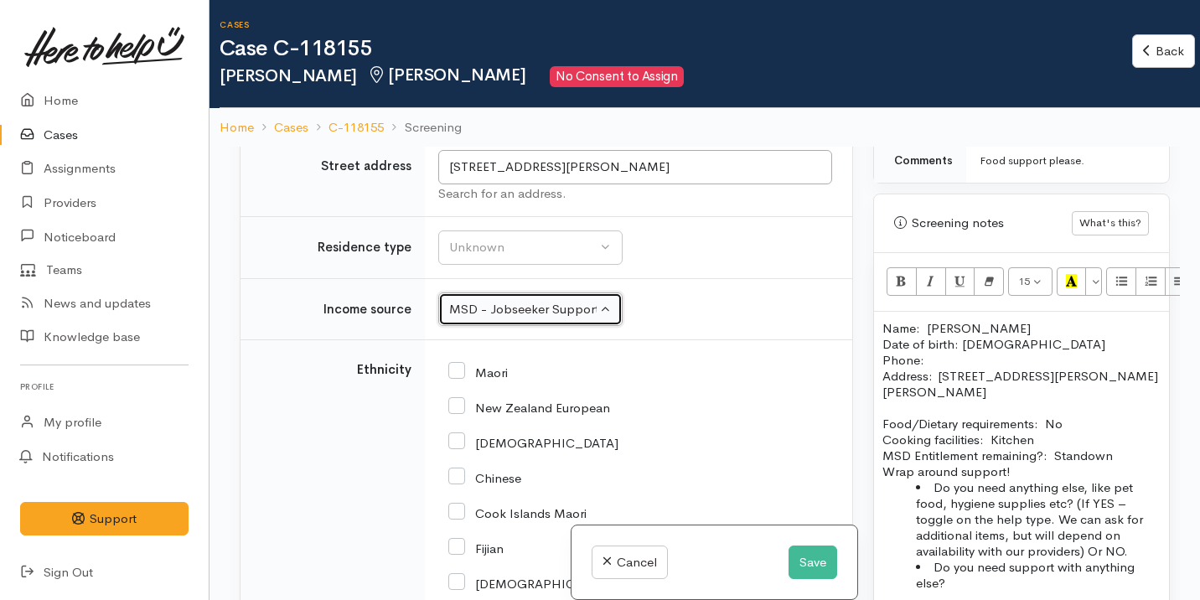
scroll to position [2210, 0]
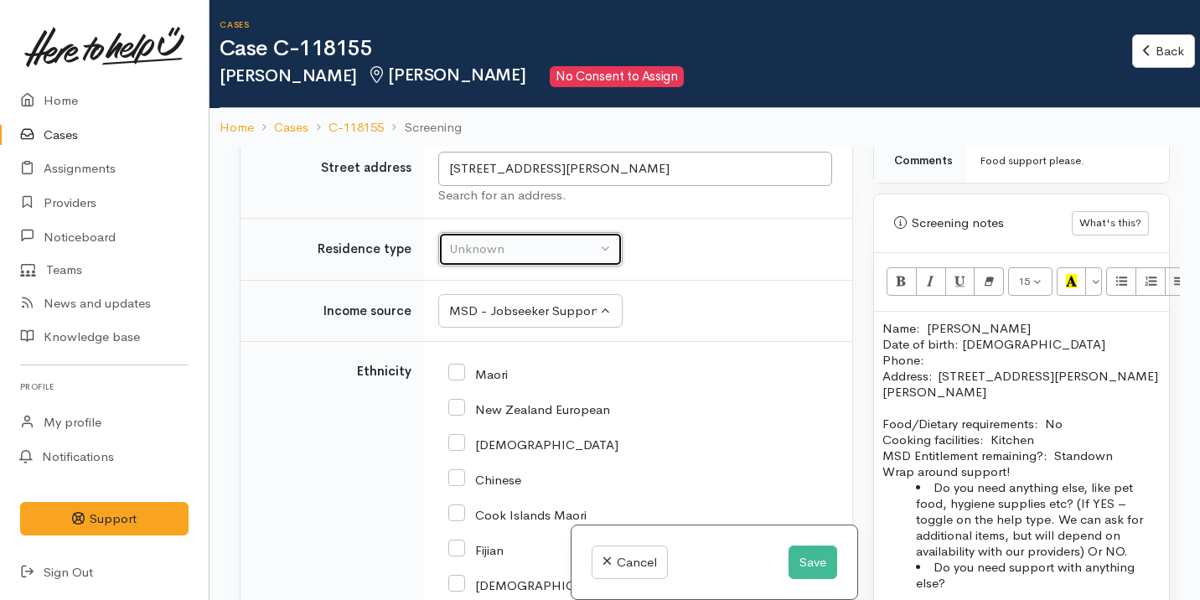
click at [552, 255] on div "Unknown" at bounding box center [522, 249] width 147 height 19
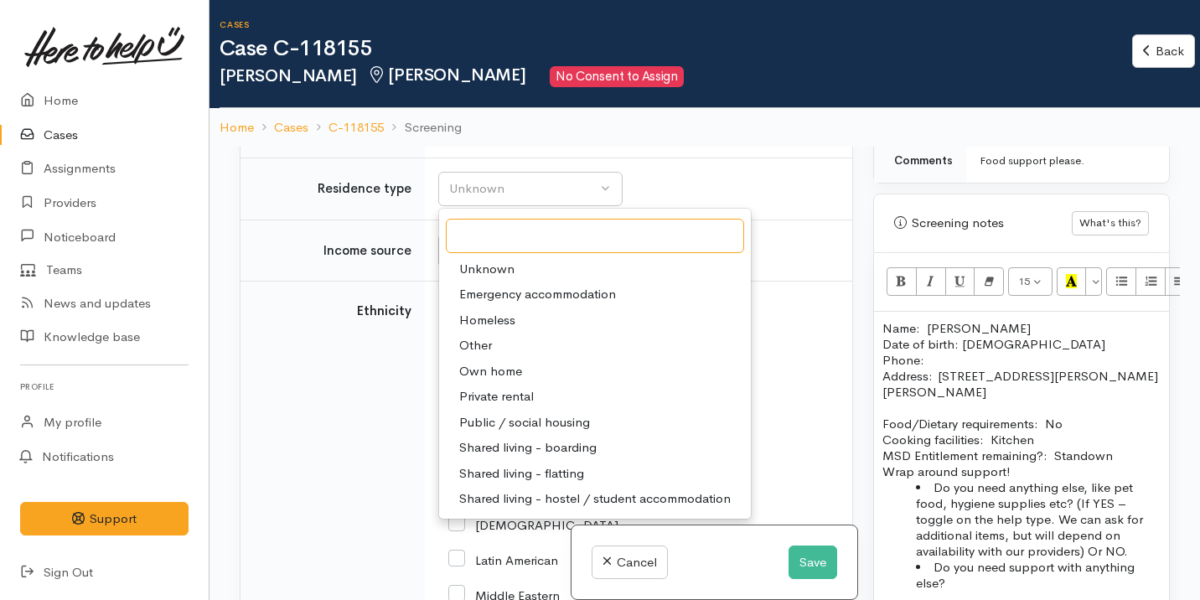
scroll to position [2271, 0]
click at [1113, 444] on p "Food/Dietary requirements: No Cooking facilities: Kitchen MSD Entitlement remai…" at bounding box center [1021, 440] width 278 height 48
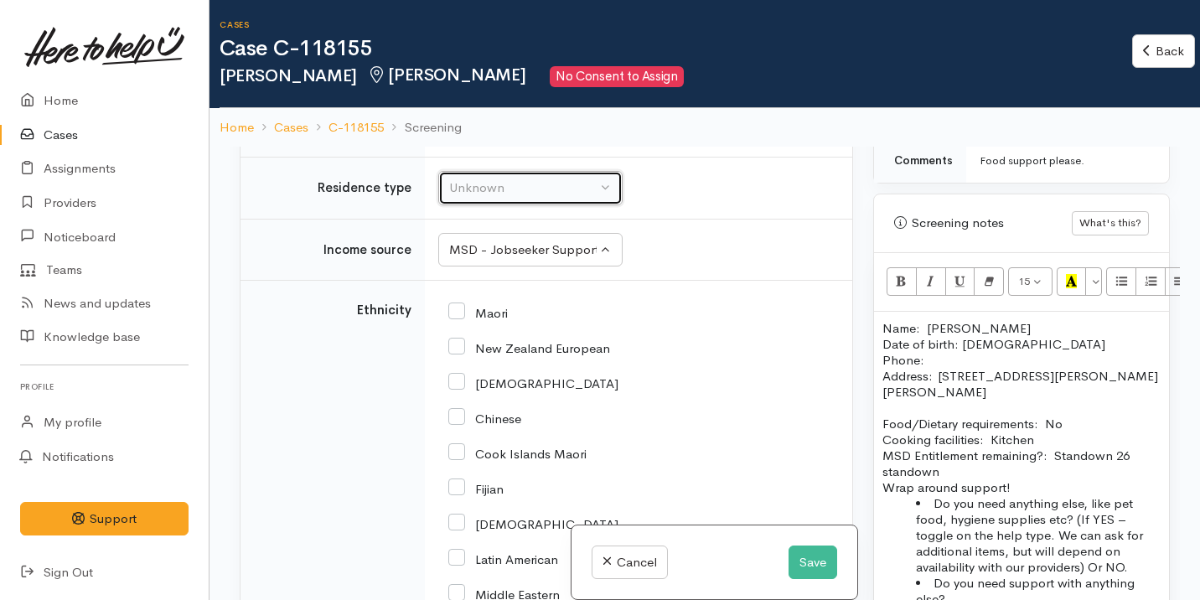
click at [521, 184] on div "Unknown" at bounding box center [522, 187] width 147 height 19
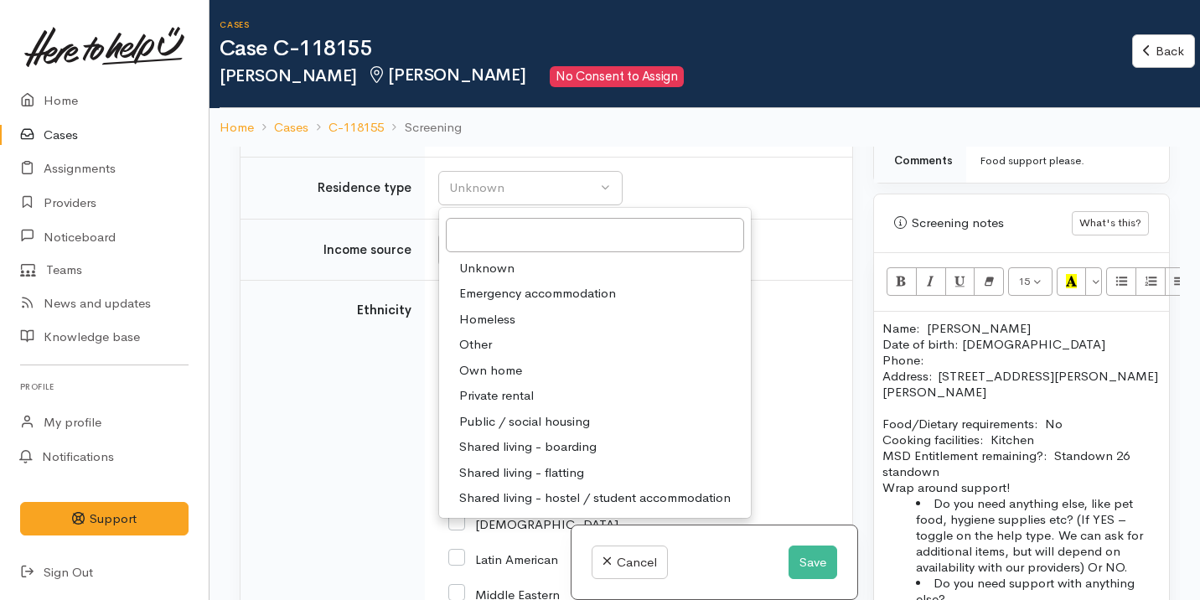
click at [555, 443] on span "Shared living - boarding" at bounding box center [527, 446] width 137 height 19
select select "4"
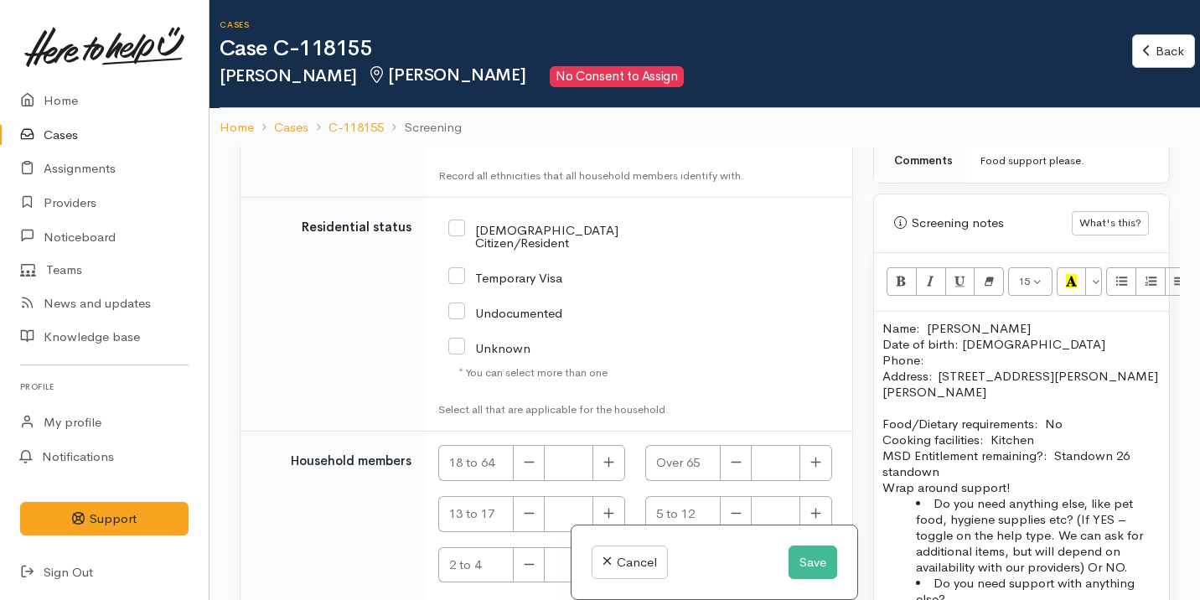
scroll to position [3102, 0]
click at [531, 227] on input "NZ Citizen/Resident" at bounding box center [563, 237] width 230 height 28
checkbox input "true"
click at [603, 458] on icon "button" at bounding box center [608, 464] width 11 height 13
type input "1"
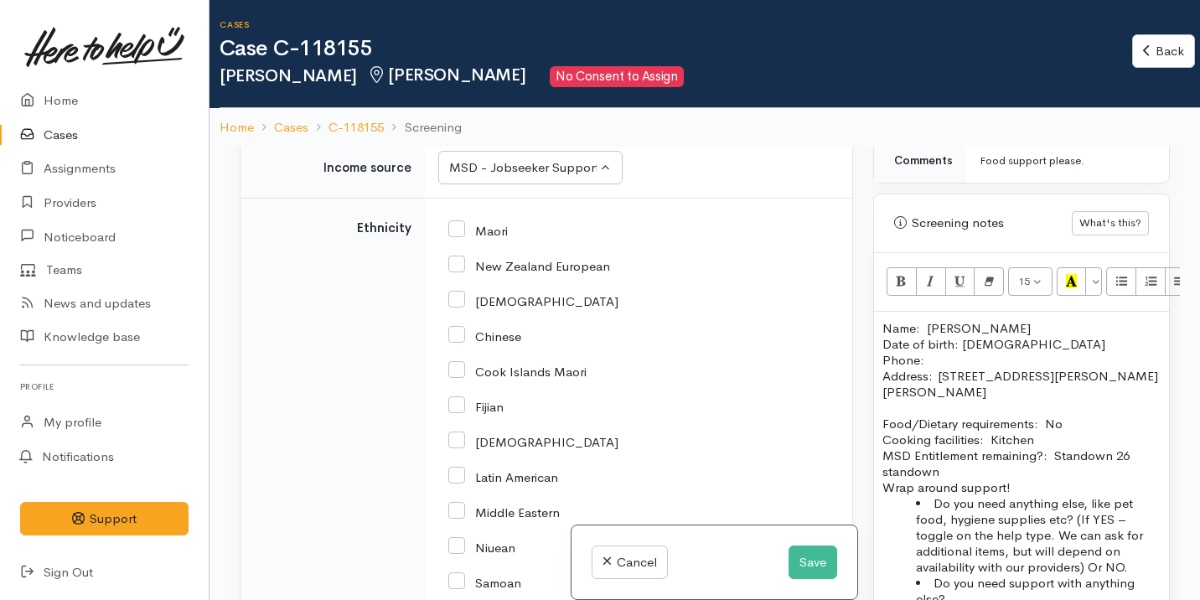
scroll to position [2346, 0]
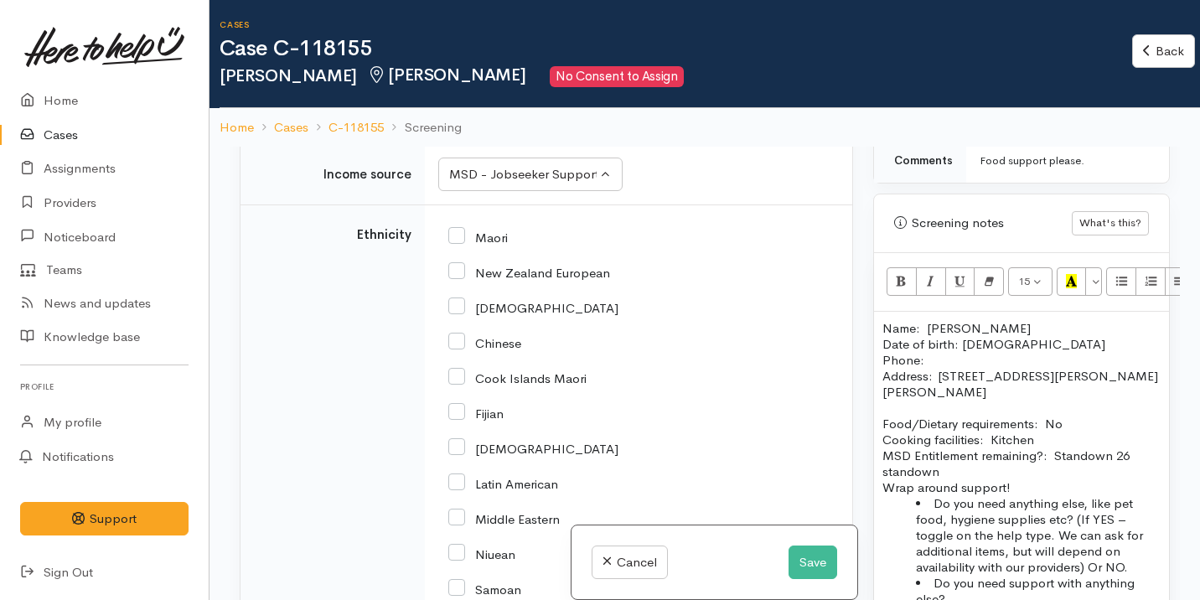
click at [463, 236] on input "Maori" at bounding box center [477, 236] width 59 height 15
checkbox input "true"
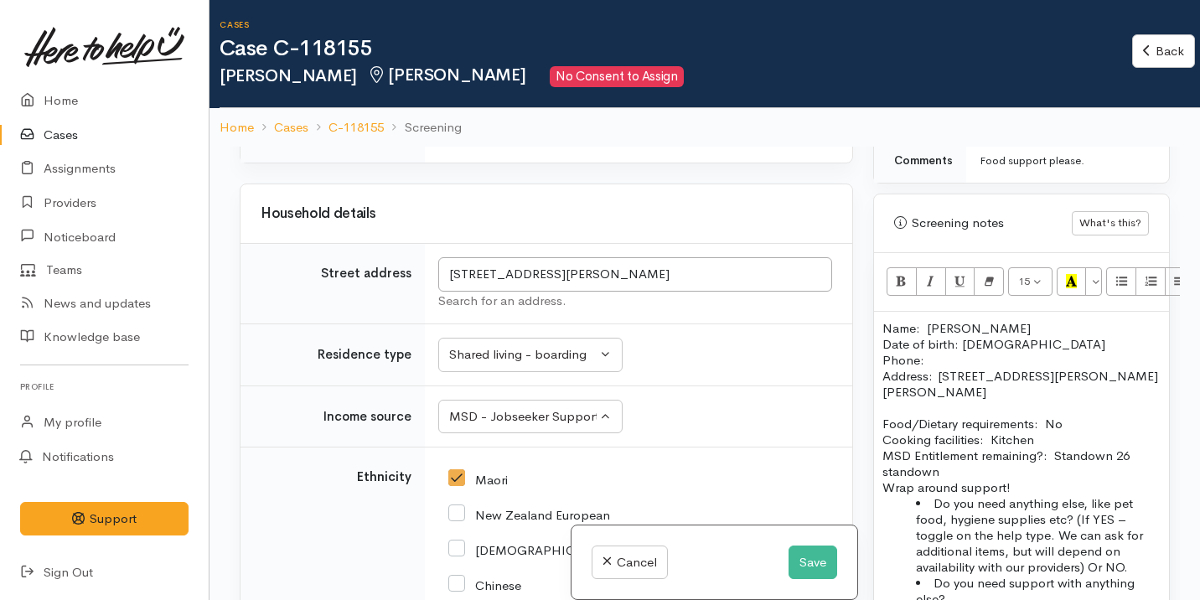
scroll to position [1963, 0]
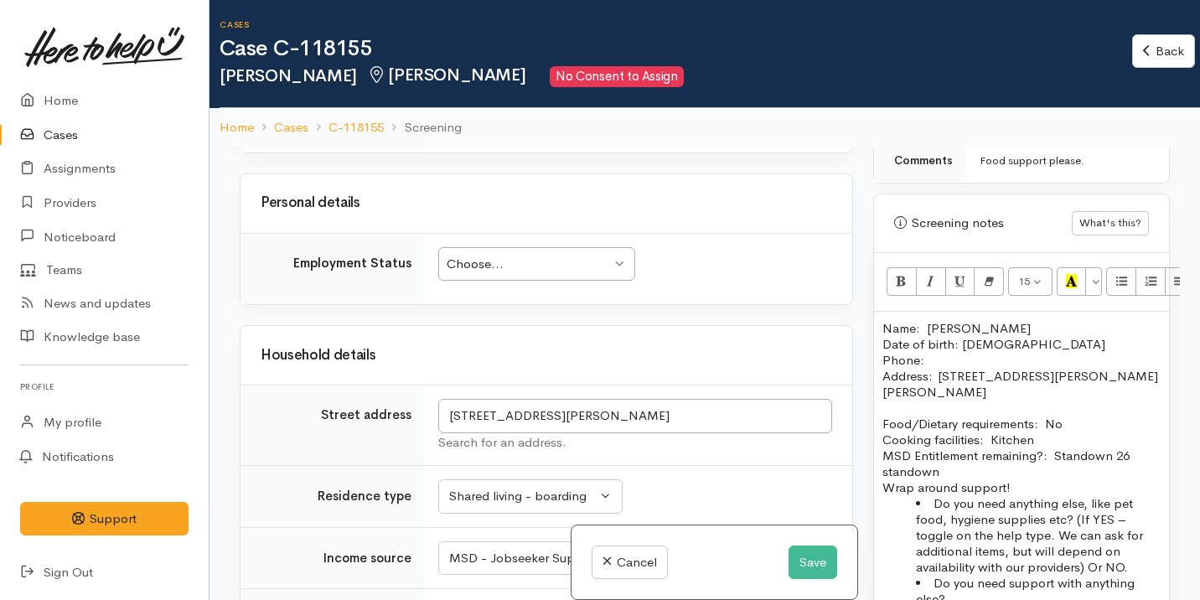
click at [479, 264] on div "Choose..." at bounding box center [529, 264] width 164 height 19
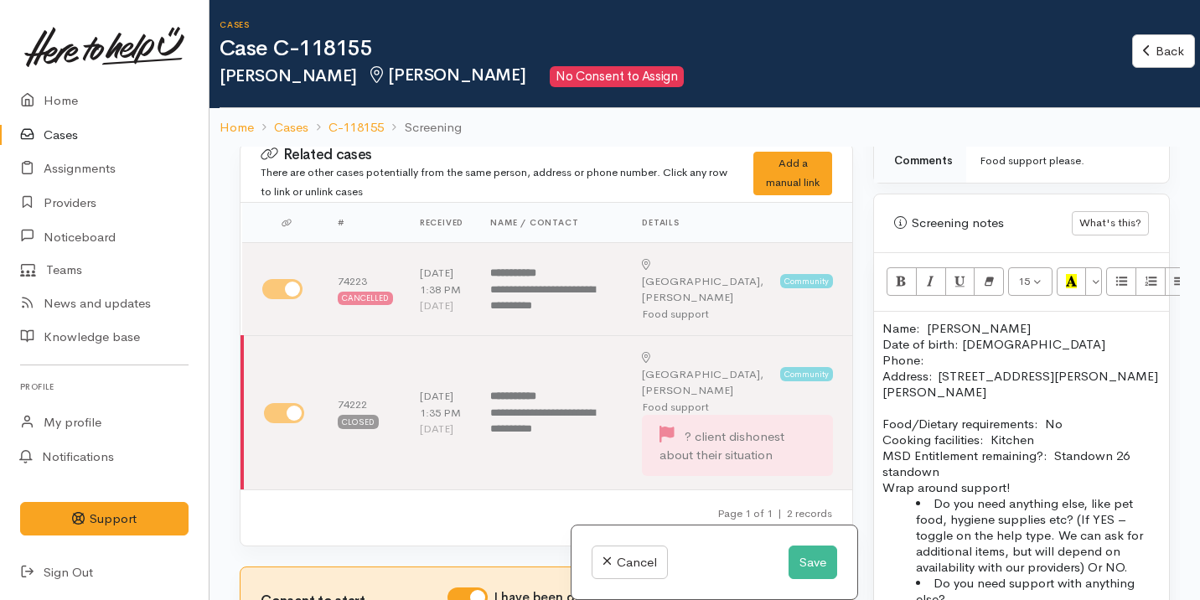
scroll to position [0, 0]
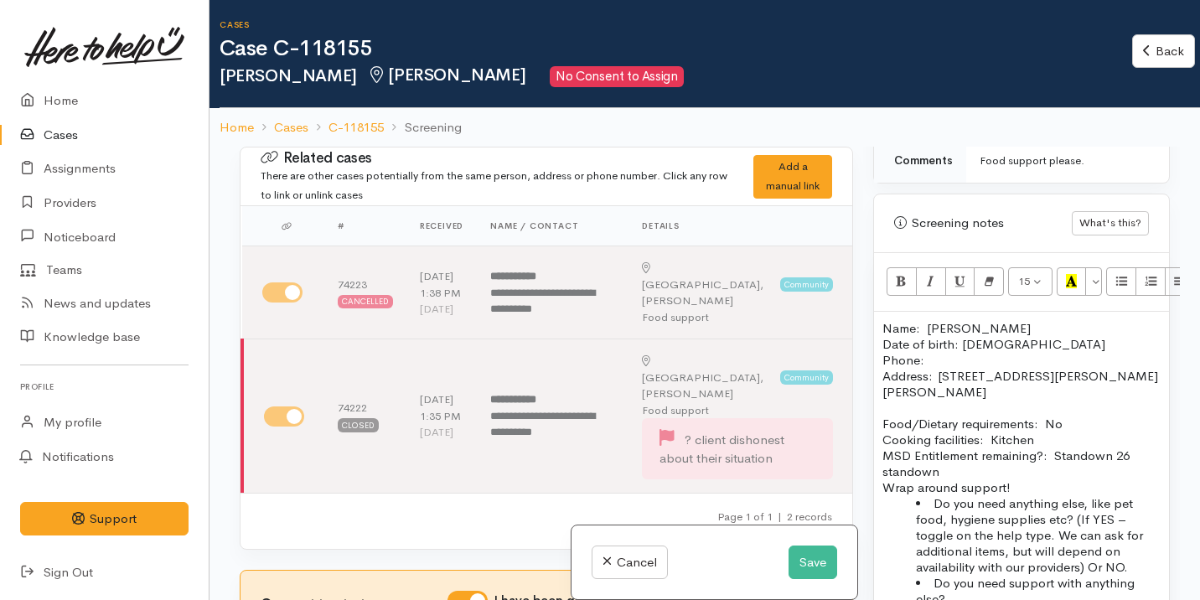
click at [941, 344] on p "Name: Casey Blair Date of birth: 23/04/1986 Phone:" at bounding box center [1021, 344] width 278 height 48
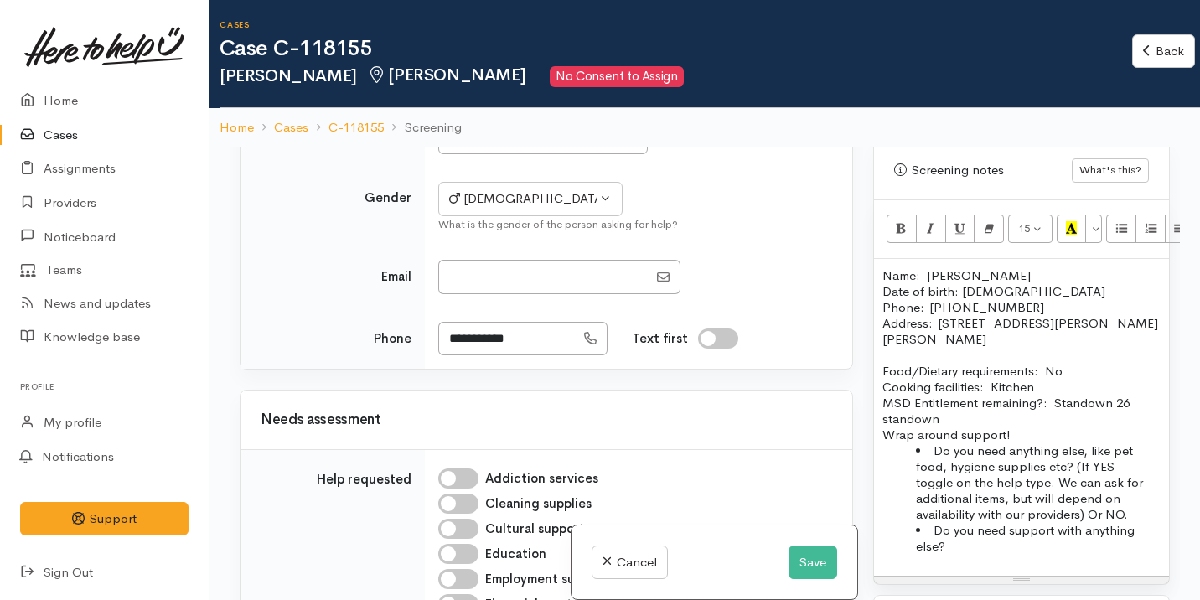
scroll to position [1089, 0]
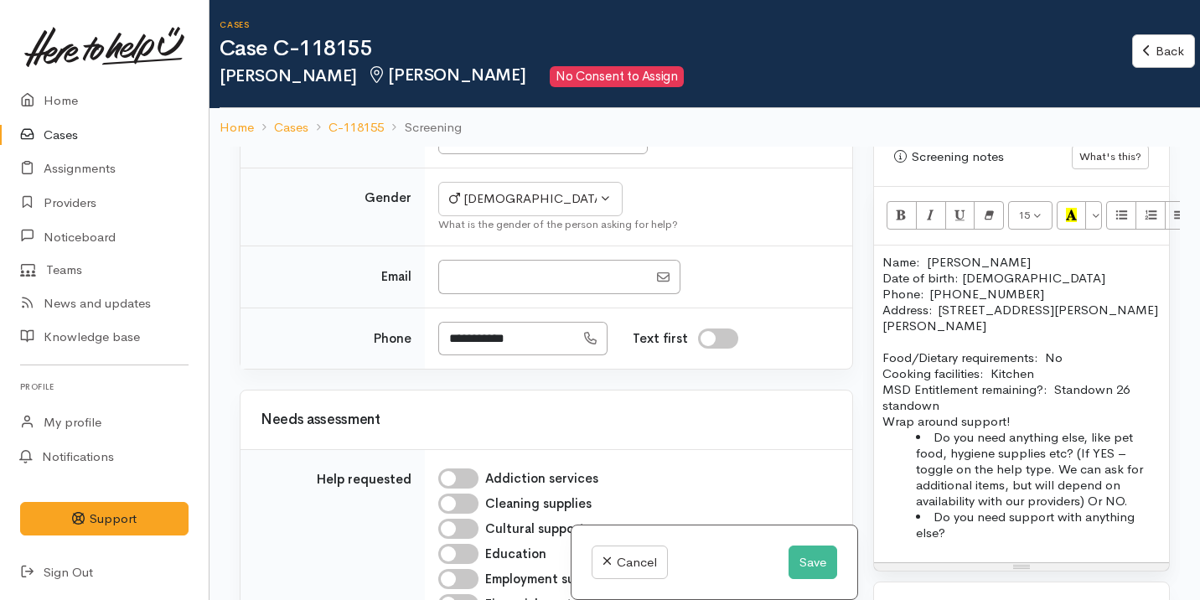
click at [1048, 349] on p "Food/Dietary requirements: No Cooking facilities: Kitchen MSD Entitlement remai…" at bounding box center [1021, 381] width 278 height 64
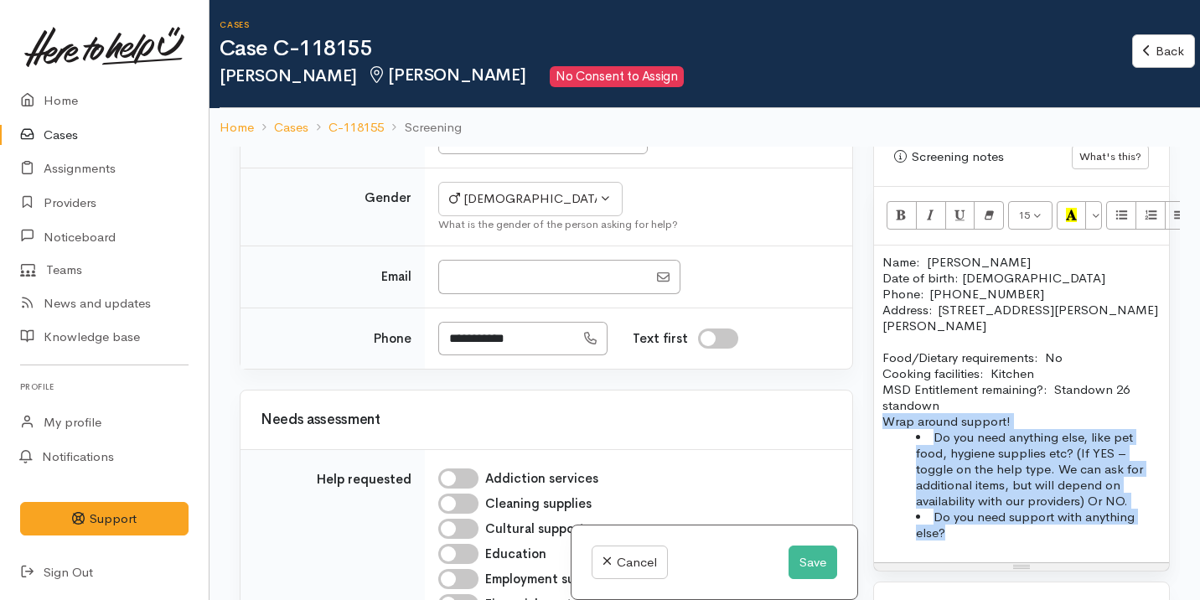
drag, startPoint x: 985, startPoint y: 521, endPoint x: 839, endPoint y: 400, distance: 189.8
click at [839, 398] on div "Related cases There are other cases potentially from the same person, address o…" at bounding box center [705, 447] width 950 height 600
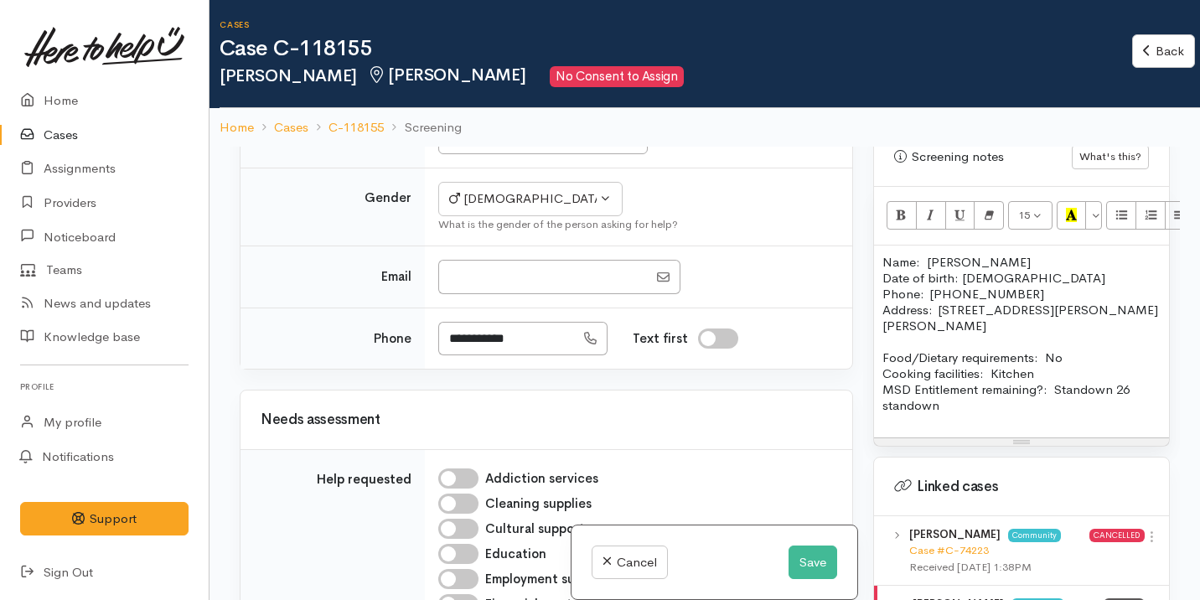
click at [1017, 393] on p "Food/Dietary requirements: No Cooking facilities: Kitchen MSD Entitlement remai…" at bounding box center [1021, 381] width 278 height 64
drag, startPoint x: 1053, startPoint y: 375, endPoint x: 1105, endPoint y: 375, distance: 51.1
click at [1105, 375] on p "Food/Dietary requirements: No Cooking facilities: Kitchen MSD Entitlement remai…" at bounding box center [1021, 381] width 278 height 64
drag, startPoint x: 946, startPoint y: 388, endPoint x: 858, endPoint y: 388, distance: 88.0
click at [858, 388] on div "Related cases There are other cases potentially from the same person, address o…" at bounding box center [705, 447] width 950 height 600
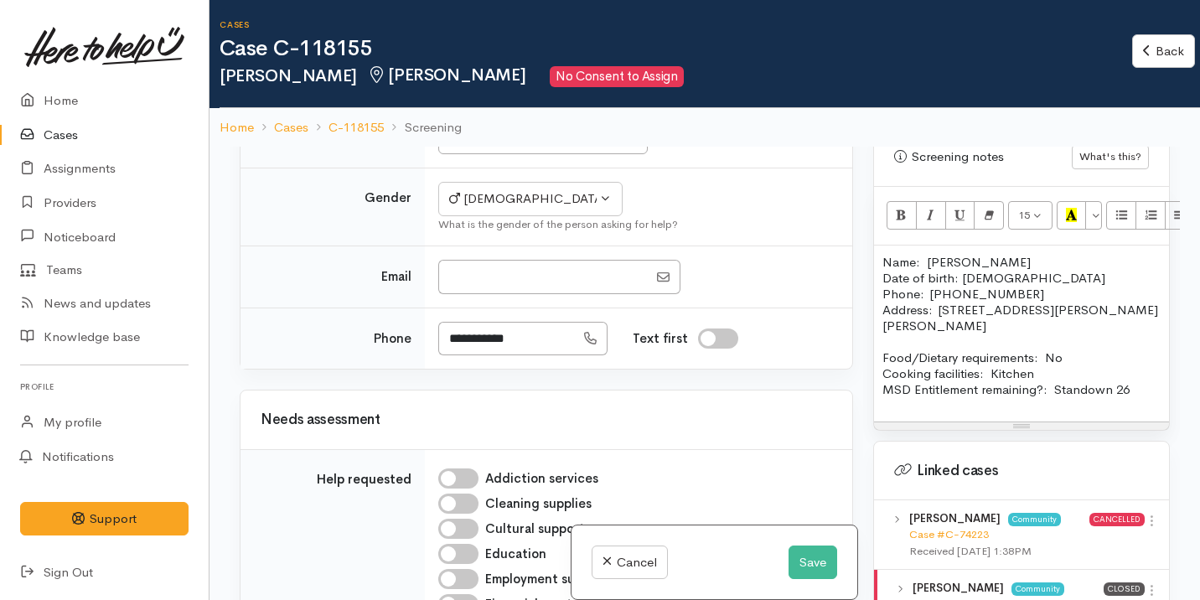
click at [1054, 375] on p "Food/Dietary requirements: No Cooking facilities: Kitchen MSD Entitlement remai…" at bounding box center [1021, 373] width 278 height 48
click at [1141, 375] on p "Food/Dietary requirements: No Cooking facilities: Kitchen MSD Entitlement remai…" at bounding box center [1021, 373] width 278 height 48
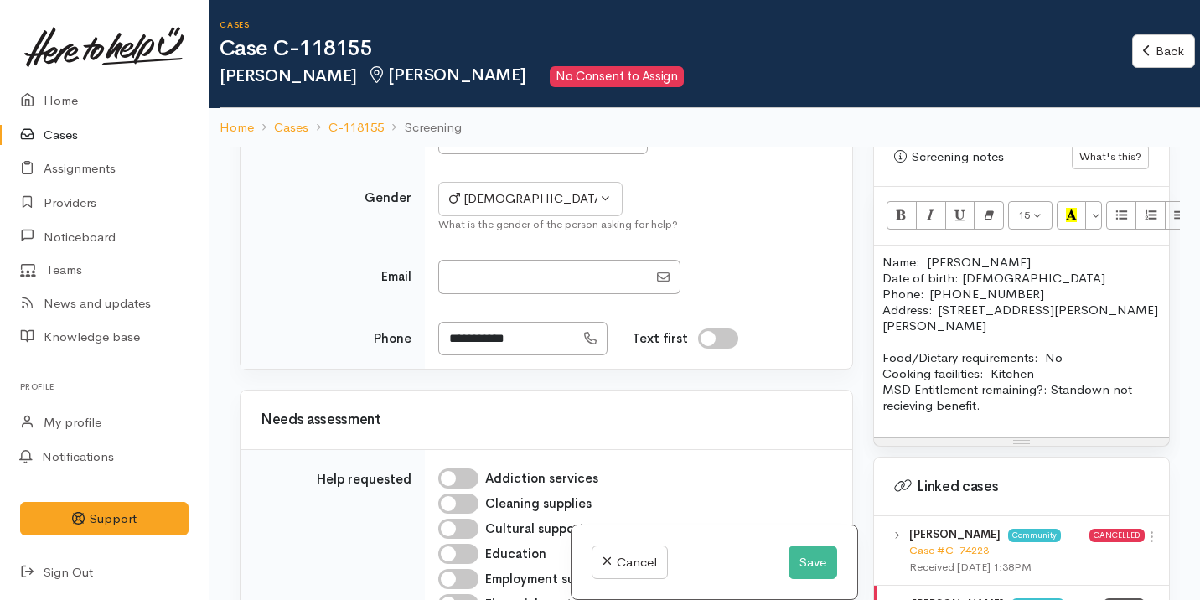
click at [905, 390] on p "Food/Dietary requirements: No Cooking facilities: Kitchen MSD Entitlement remai…" at bounding box center [1021, 381] width 278 height 64
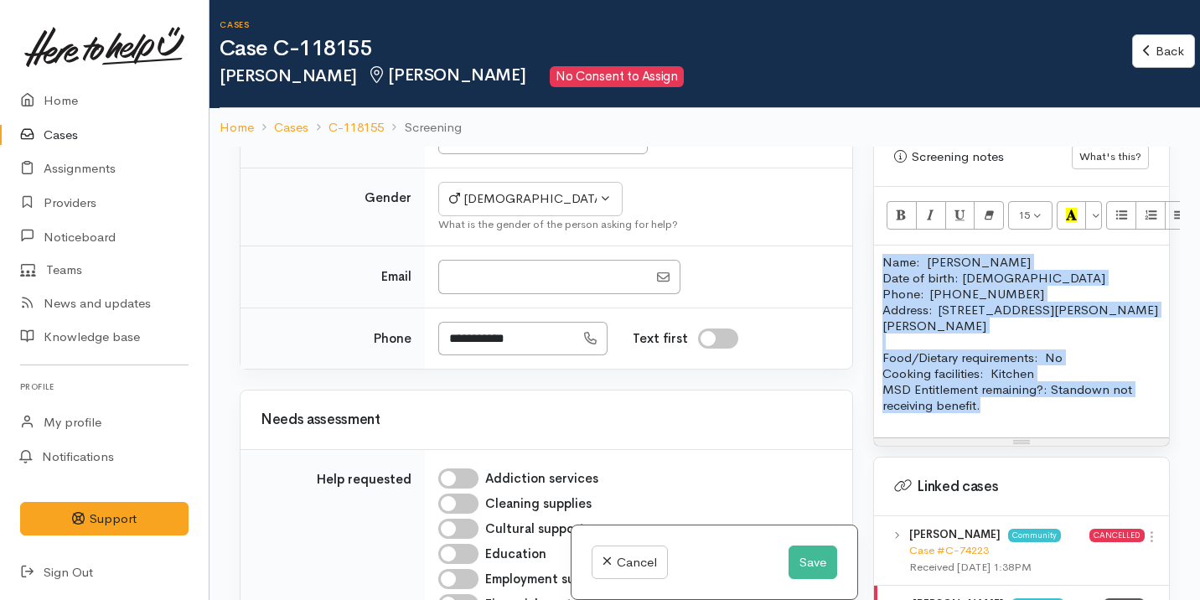
drag, startPoint x: 1000, startPoint y: 391, endPoint x: 867, endPoint y: 249, distance: 194.5
click at [867, 247] on div "Warnings Add No warnings have been raised against this case Add Warning Title ●…" at bounding box center [1021, 447] width 317 height 600
copy div "Name: Casey Blair Date of birth: 23/04/1986 Phone:  0204364205 Address:  7 Hobs…"
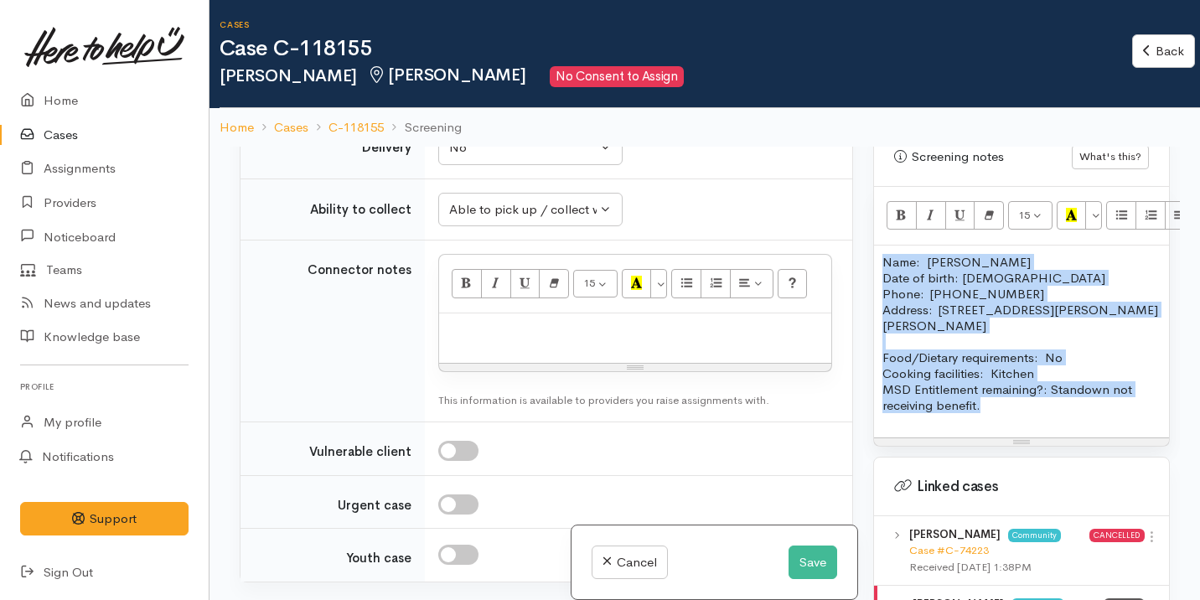
scroll to position [1545, 0]
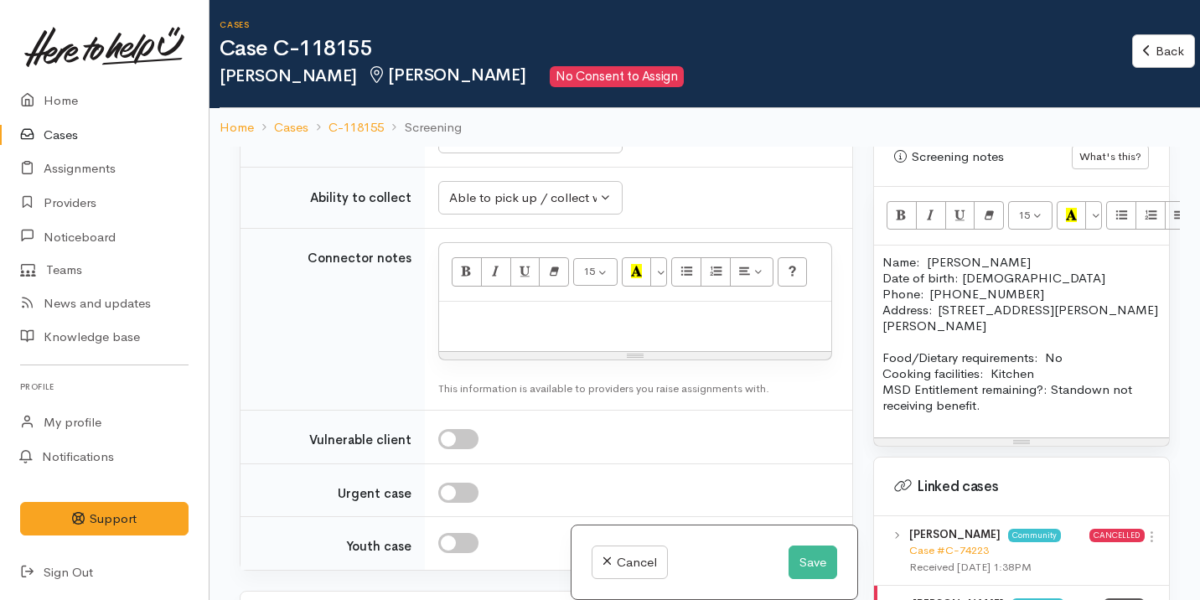
click at [651, 325] on p at bounding box center [635, 319] width 375 height 19
paste div
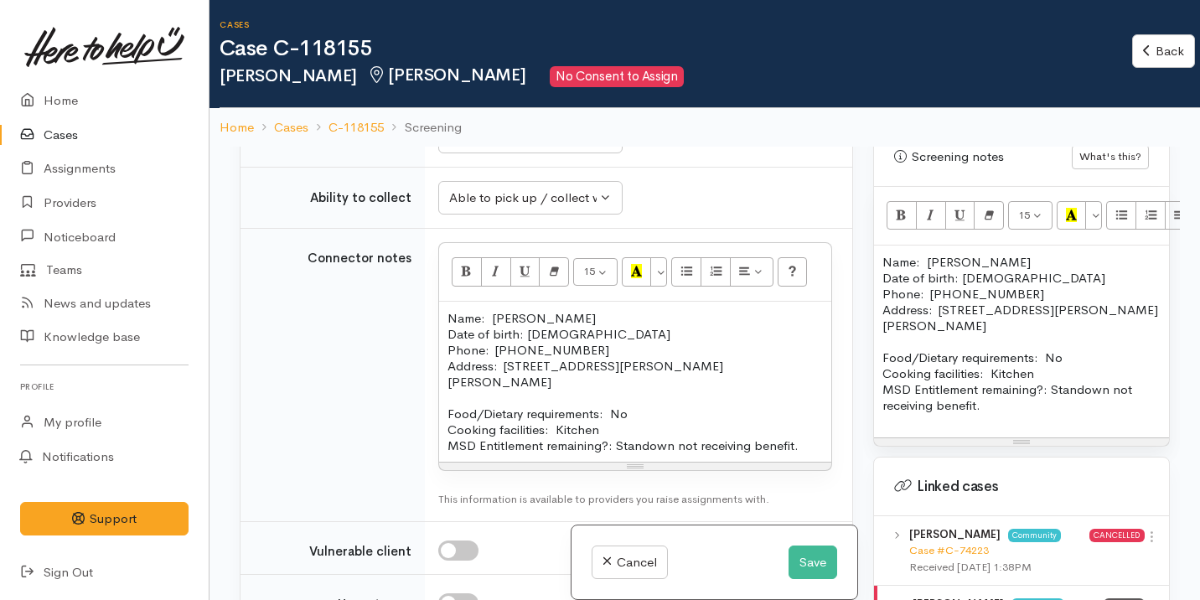
click at [561, 390] on p at bounding box center [635, 398] width 375 height 16
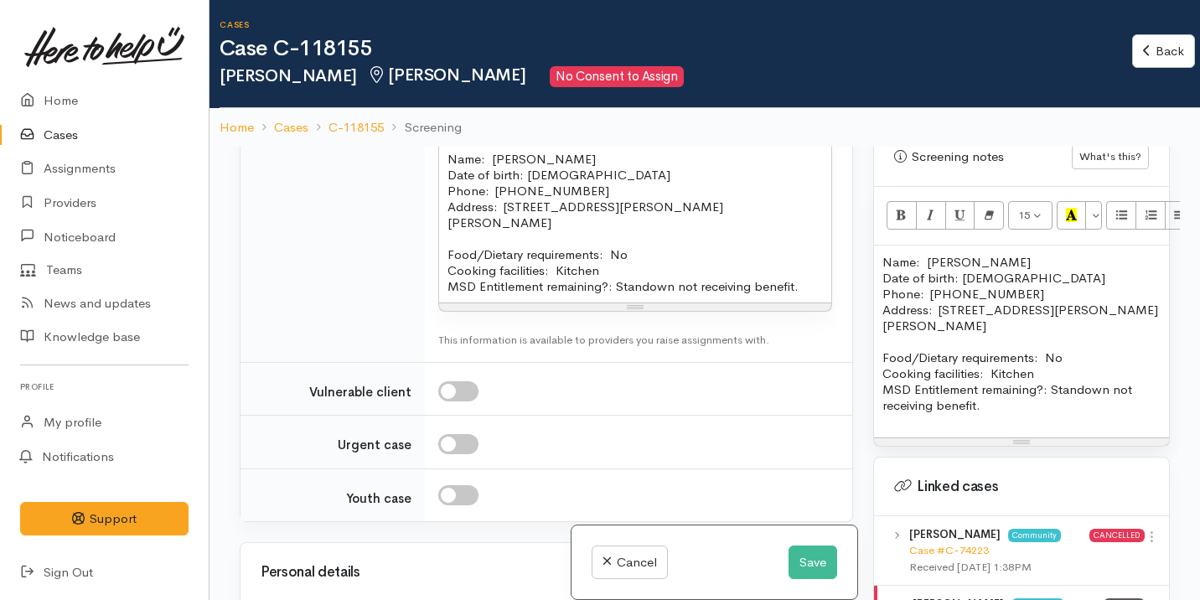
scroll to position [1718, 0]
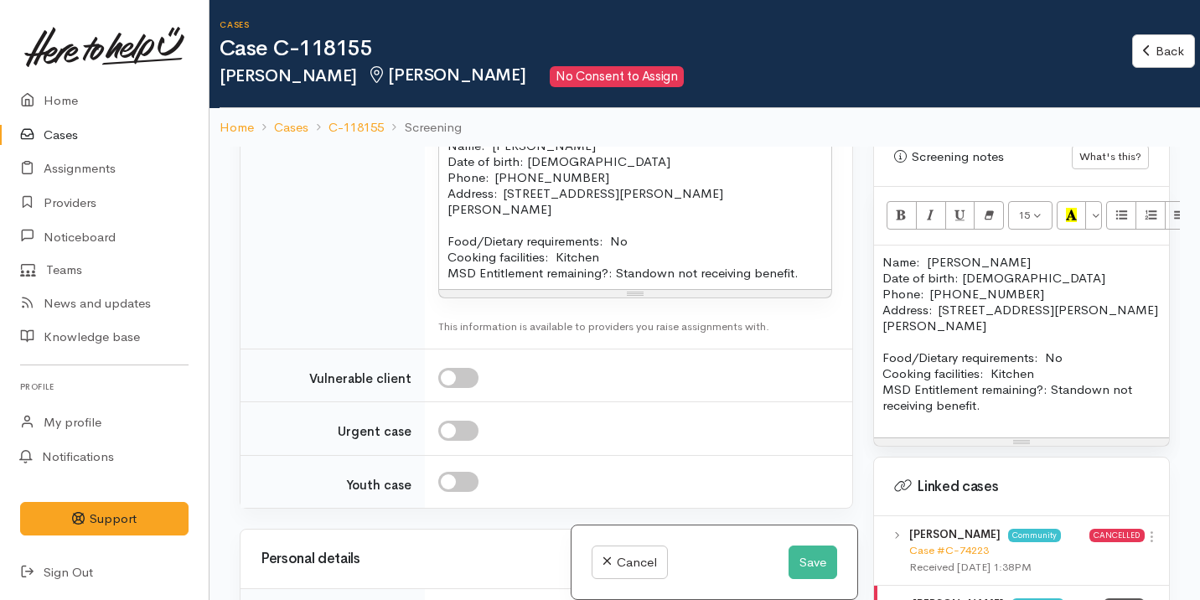
click at [554, 238] on p "Food/Dietary requirements: No Cooking facilities: Kitchen MSD Entitlement remai…" at bounding box center [635, 257] width 375 height 48
click at [801, 253] on p "Food/Dietary requirements: No Cooking facilities: Kitchen MSD Entitlement remai…" at bounding box center [635, 257] width 375 height 48
click at [445, 421] on input "checkbox" at bounding box center [458, 431] width 40 height 20
checkbox input "true"
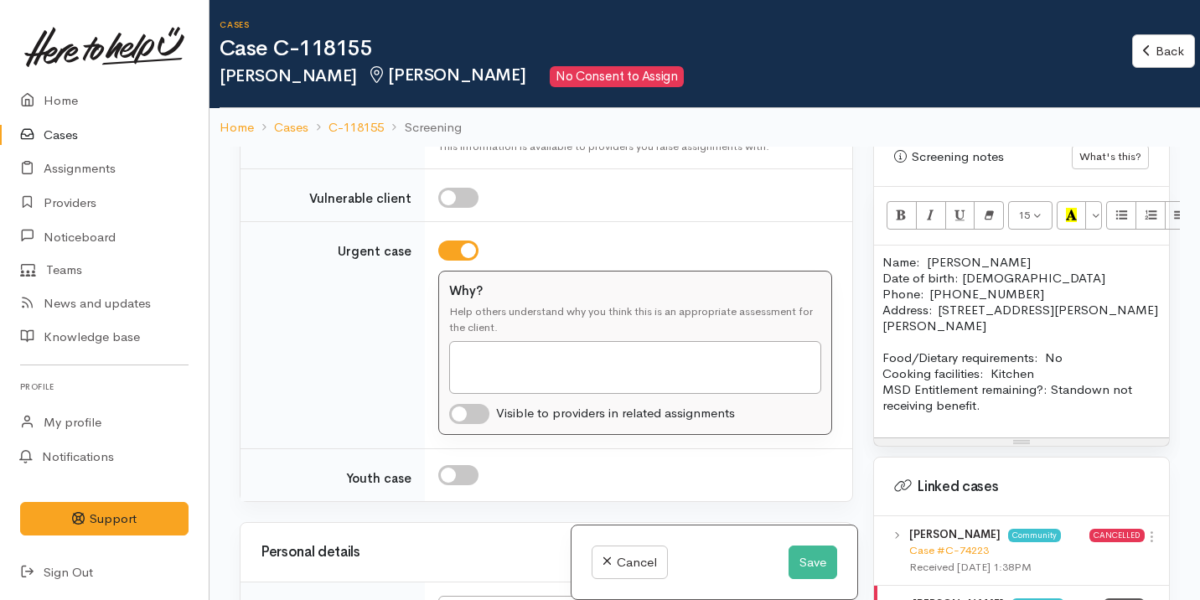
scroll to position [1918, 0]
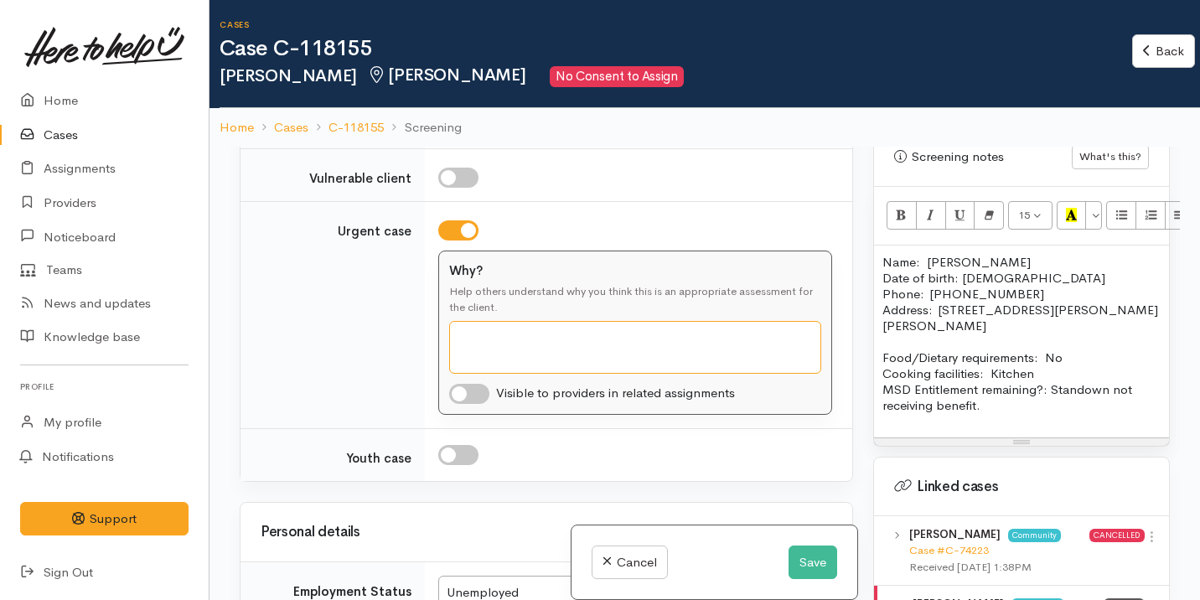
click at [504, 332] on textarea "Why?" at bounding box center [635, 347] width 372 height 53
click at [474, 326] on textarea "Hasnt had any food" at bounding box center [635, 347] width 372 height 53
type textarea "Hasn't had any food"
click at [610, 323] on textarea "Hasn't had any food" at bounding box center [635, 347] width 372 height 53
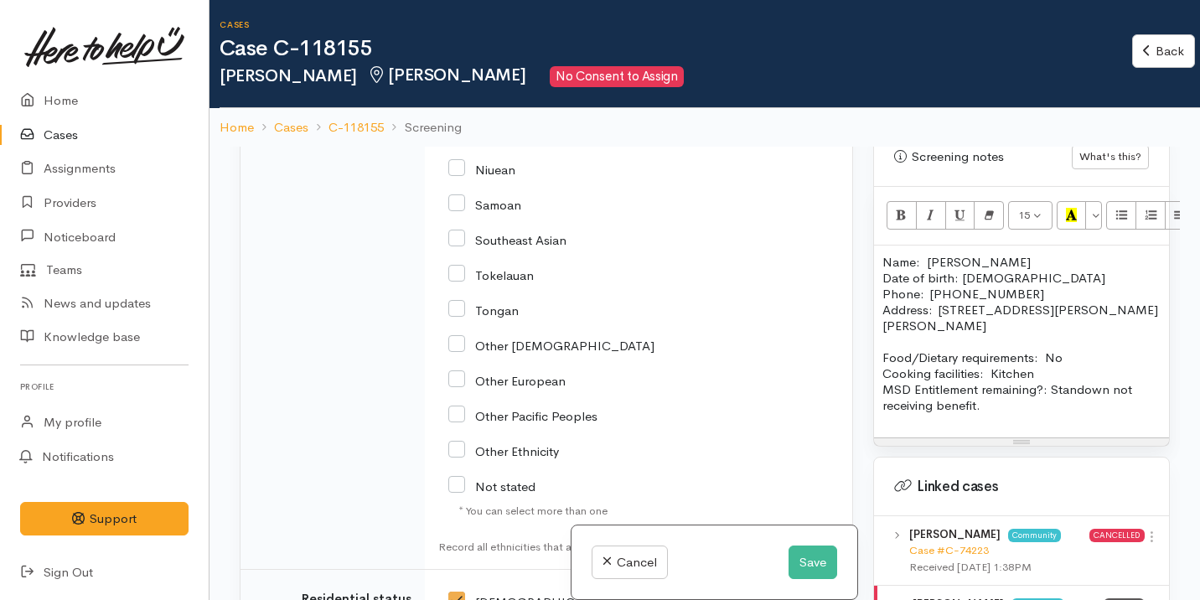
scroll to position [3430, 0]
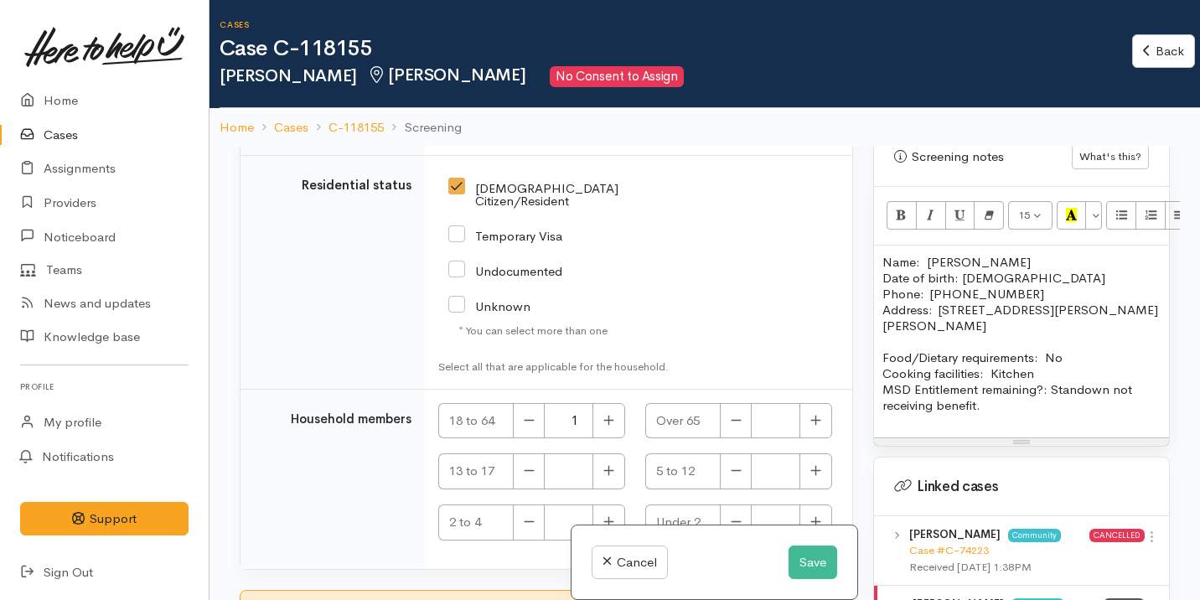
checkbox input "true"
click at [805, 556] on button "Save" at bounding box center [813, 563] width 49 height 34
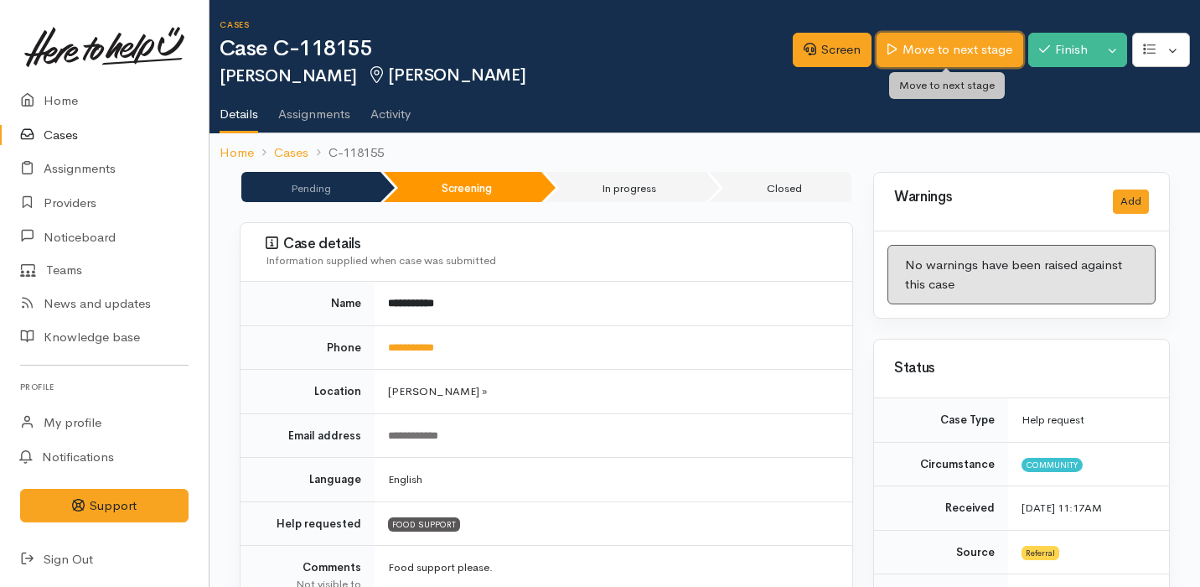
click at [950, 41] on link "Move to next stage" at bounding box center [950, 50] width 146 height 34
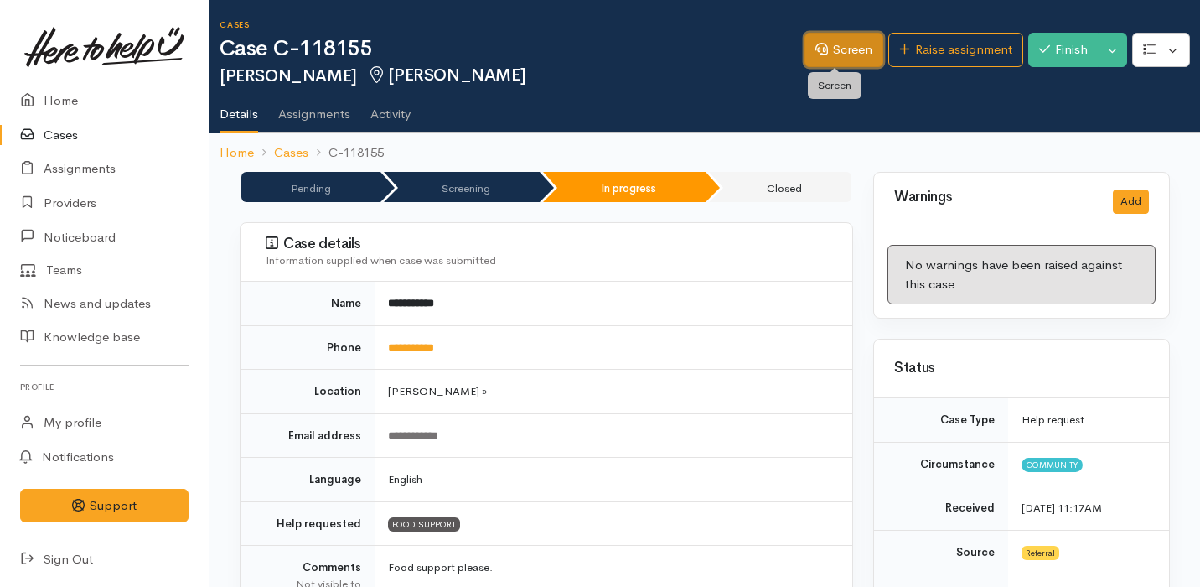
click at [823, 55] on link "Screen" at bounding box center [844, 50] width 79 height 34
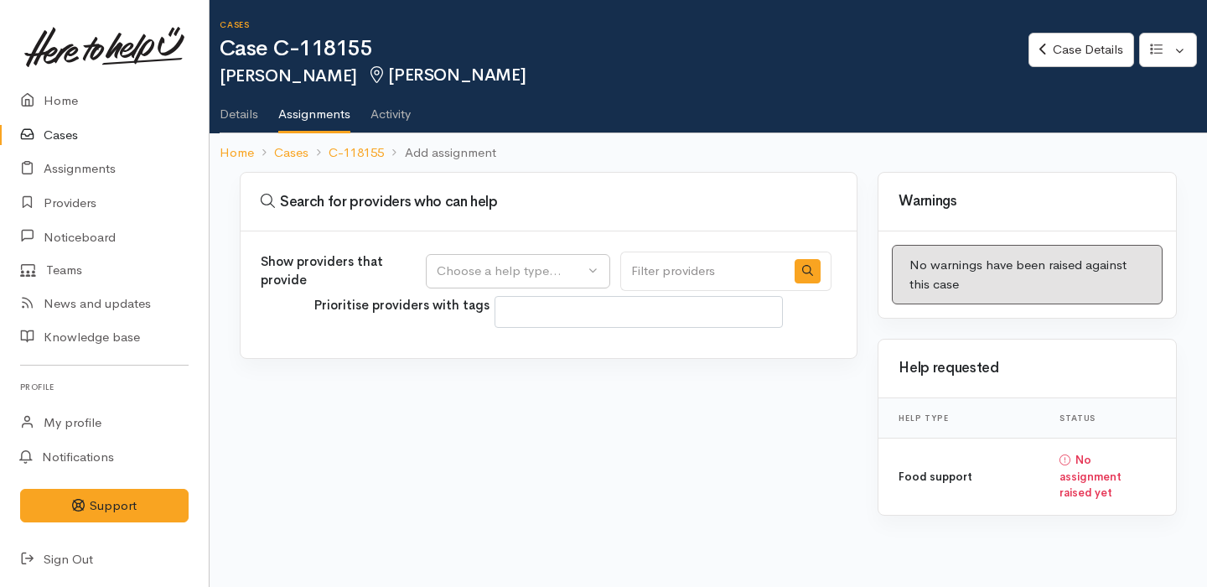
select select
click at [538, 266] on div "Choose a help type..." at bounding box center [510, 270] width 147 height 19
click at [520, 352] on span "Food support" at bounding box center [486, 351] width 78 height 19
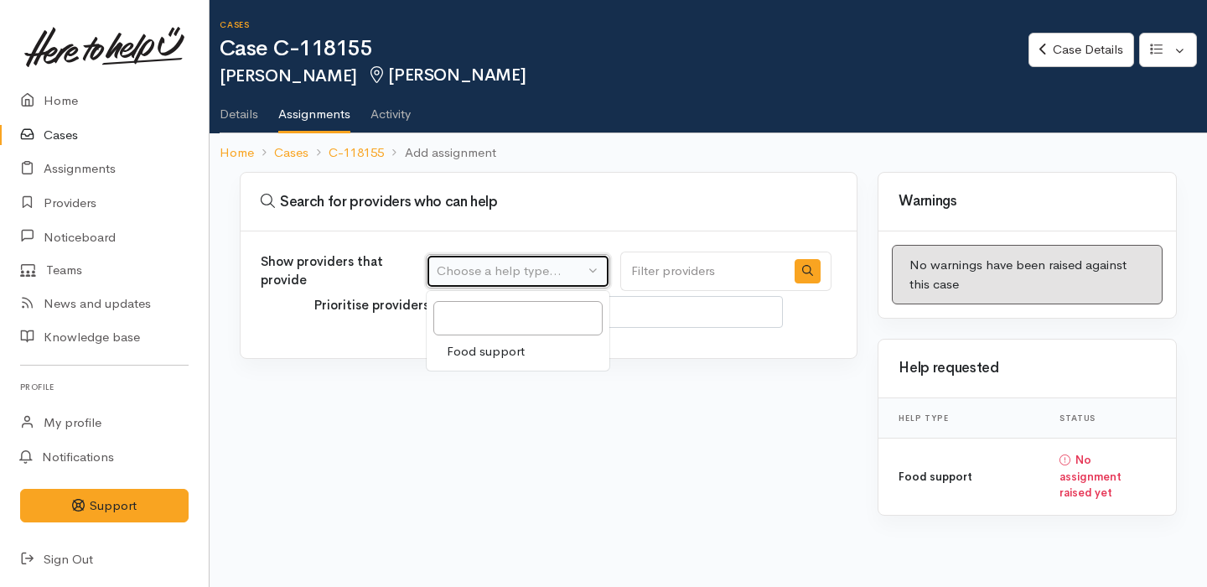
select select "3"
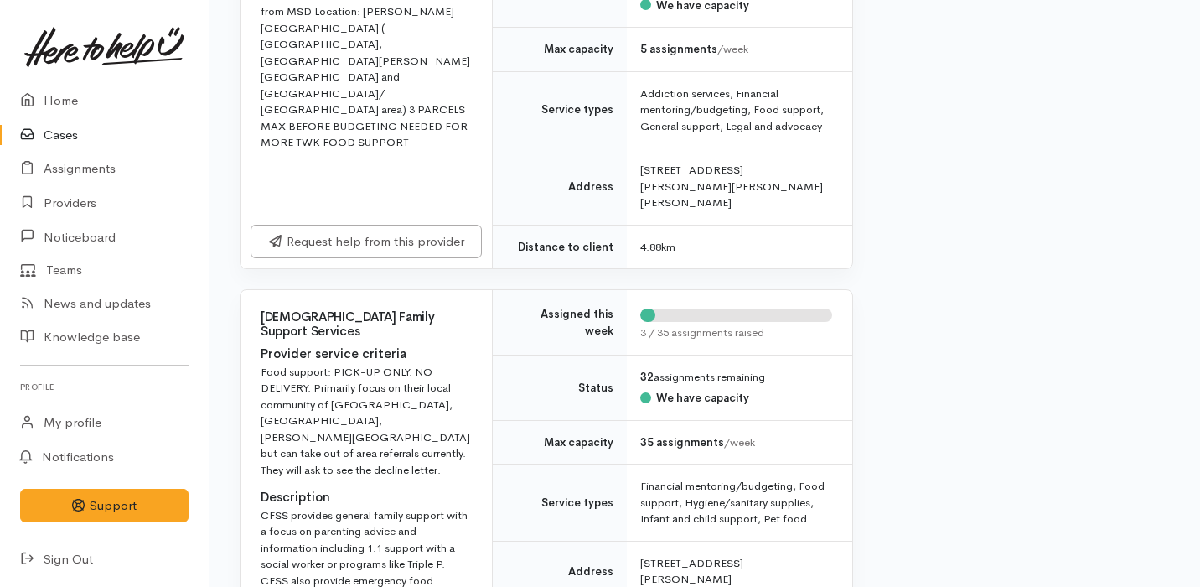
scroll to position [3503, 0]
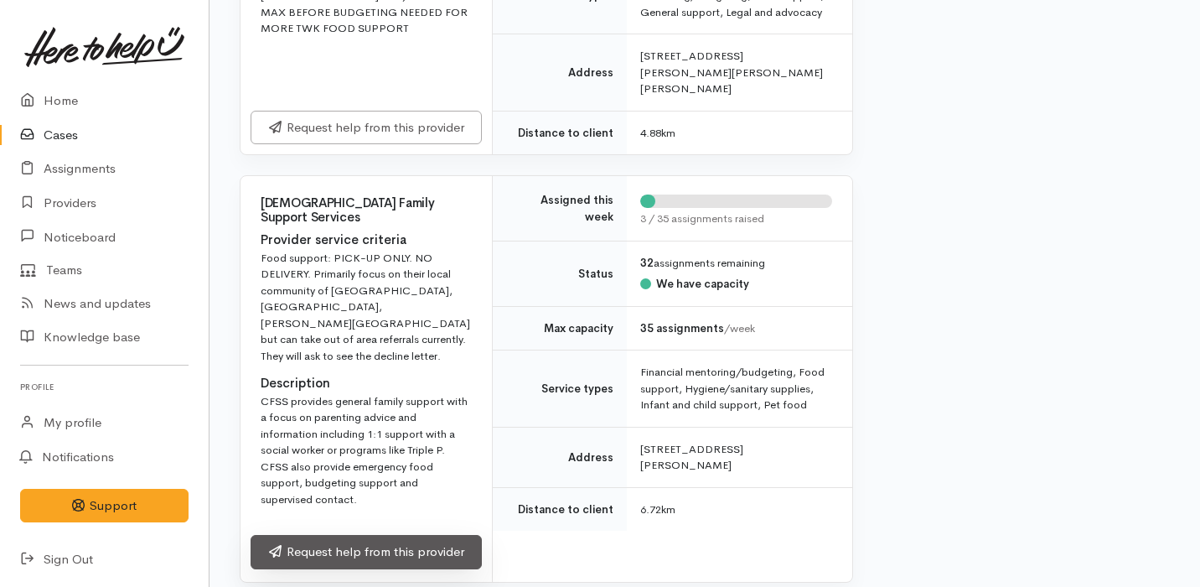
click at [304, 535] on link "Request help from this provider" at bounding box center [366, 552] width 231 height 34
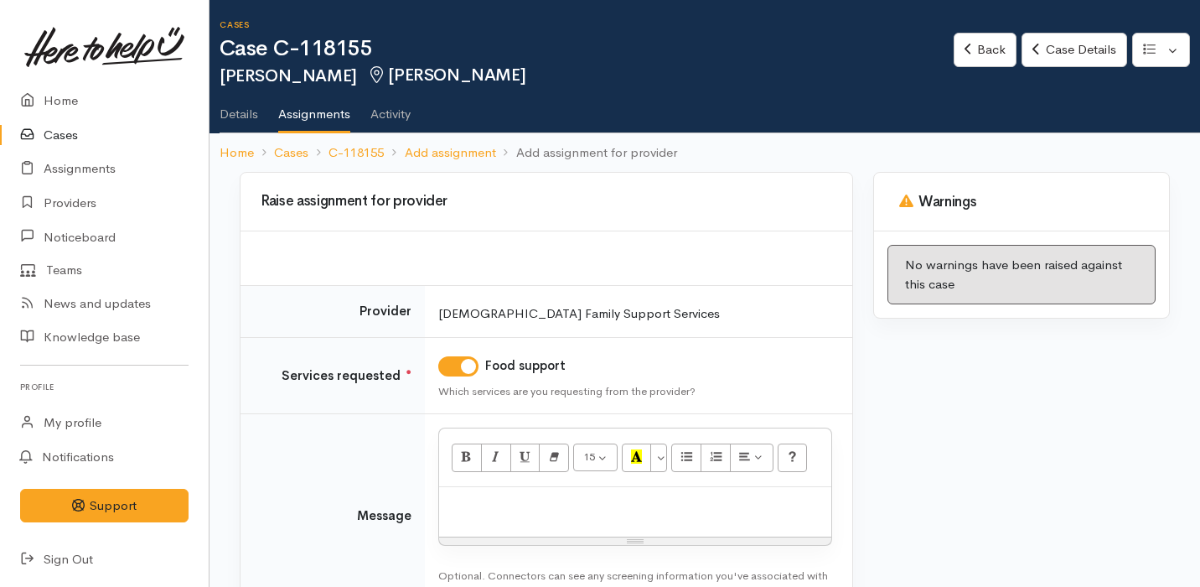
click at [514, 494] on div at bounding box center [635, 511] width 392 height 49
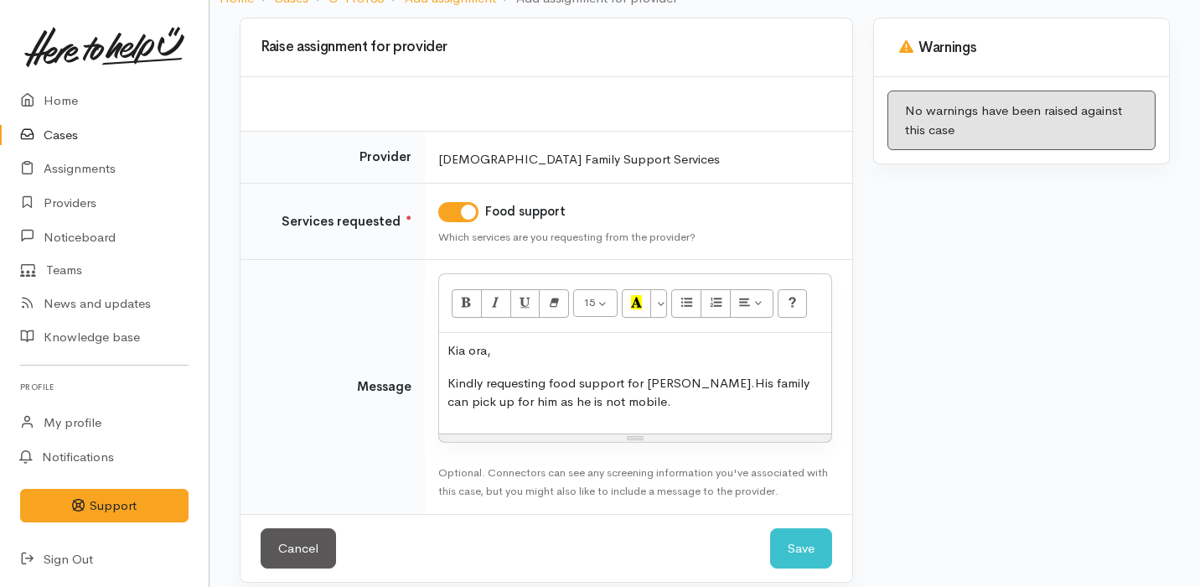
scroll to position [155, 0]
click at [489, 402] on p "Kindly requesting food support for [PERSON_NAME].His family can pick up for him…" at bounding box center [635, 392] width 375 height 38
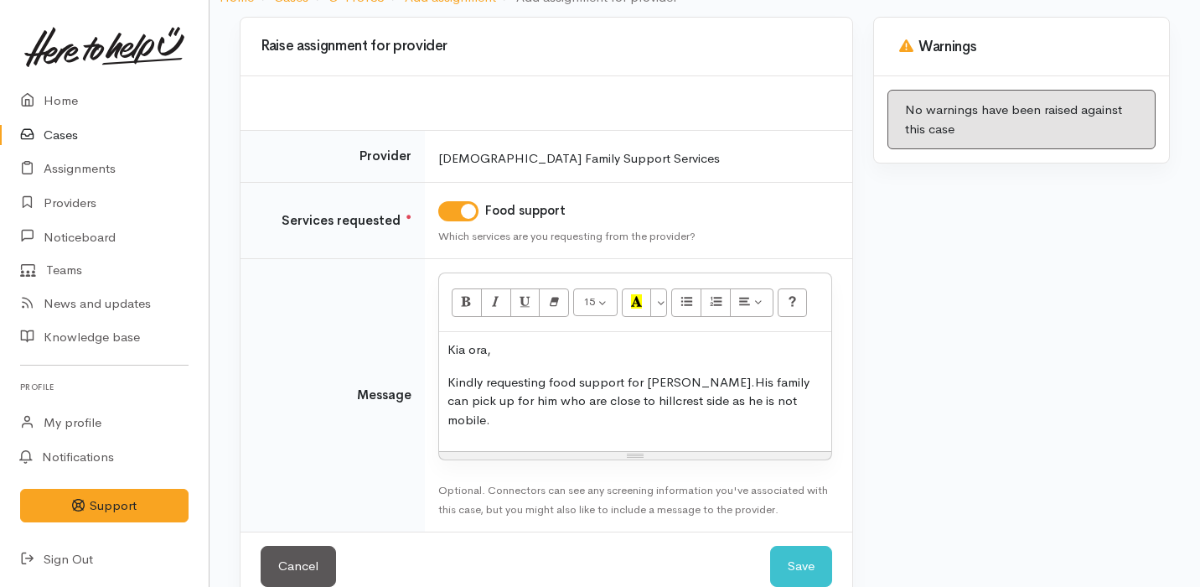
click at [796, 397] on p "Kindly requesting food support for [PERSON_NAME].His family can pick up for him…" at bounding box center [635, 401] width 375 height 57
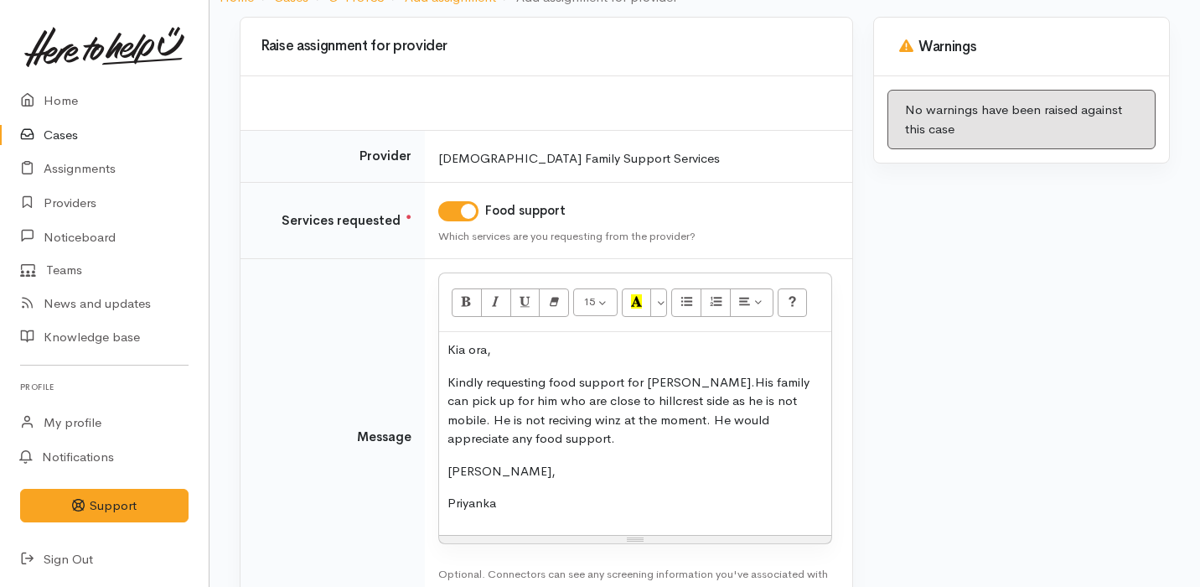
click at [486, 420] on p "Kindly requesting food support for [PERSON_NAME].His family can pick up for him…" at bounding box center [635, 410] width 375 height 75
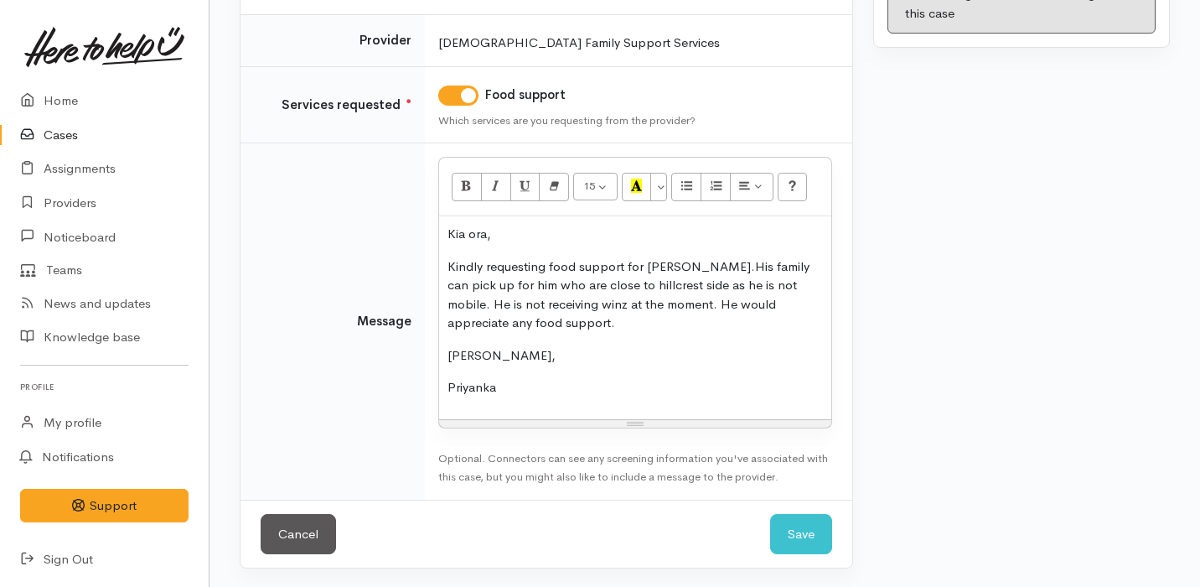
scroll to position [272, 0]
click at [801, 535] on button "Save" at bounding box center [801, 533] width 62 height 41
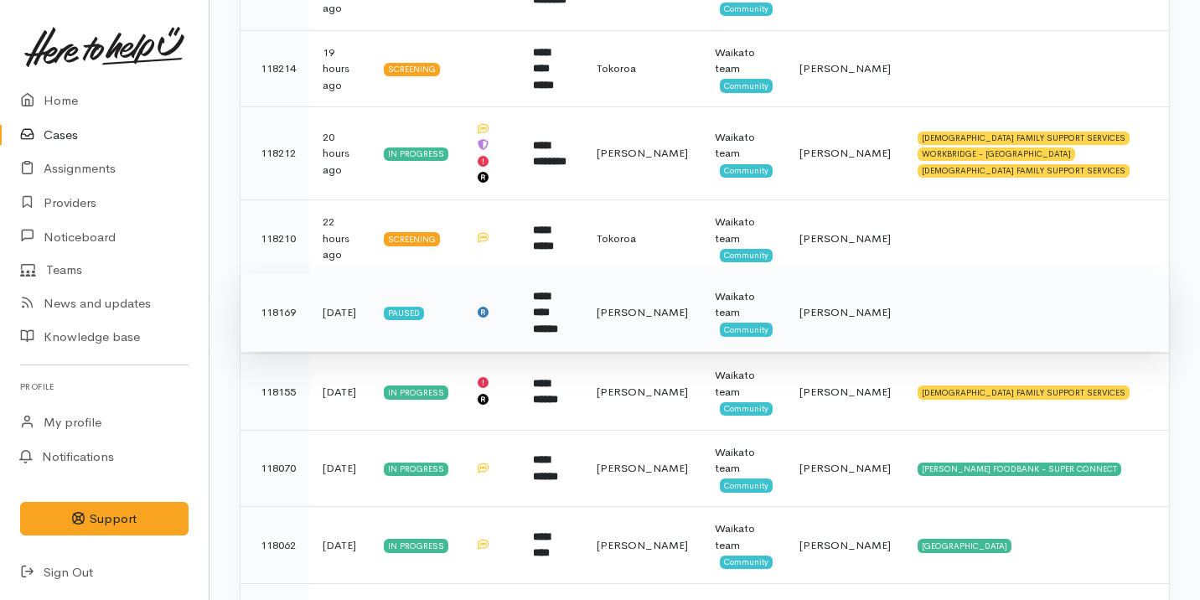
scroll to position [701, 0]
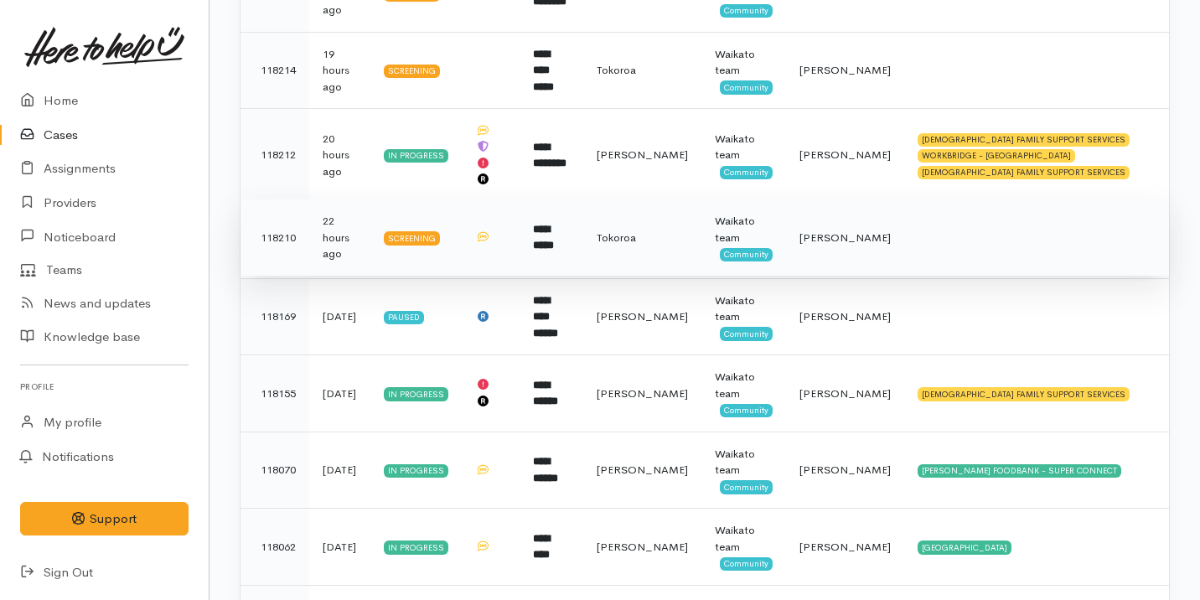
click at [583, 210] on td "**********" at bounding box center [552, 237] width 64 height 77
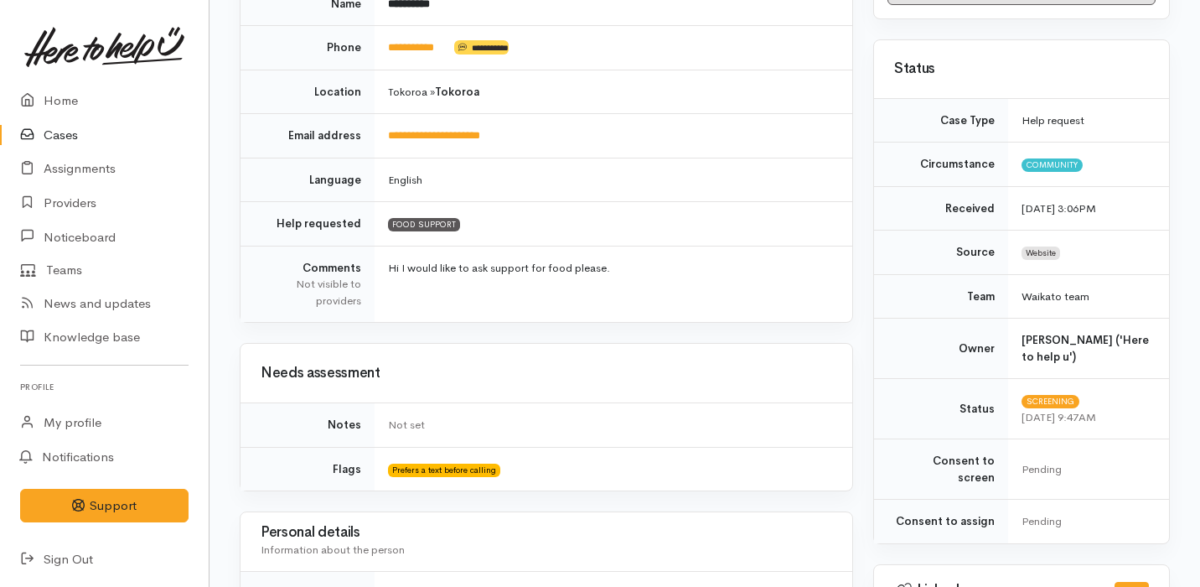
scroll to position [696, 0]
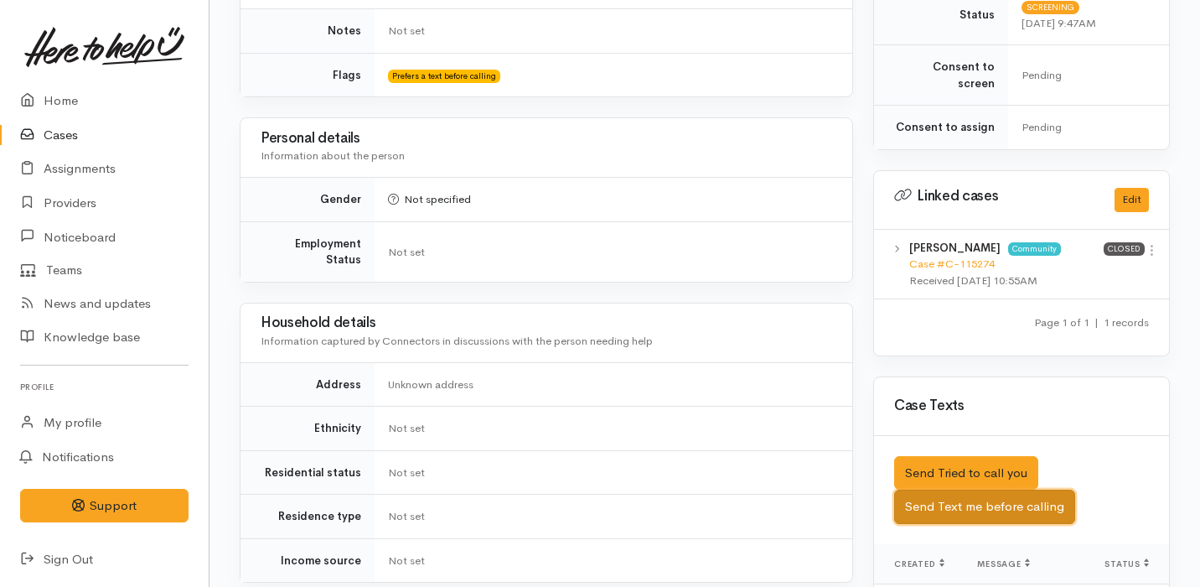
click at [965, 489] on button "Send Text me before calling" at bounding box center [984, 506] width 181 height 34
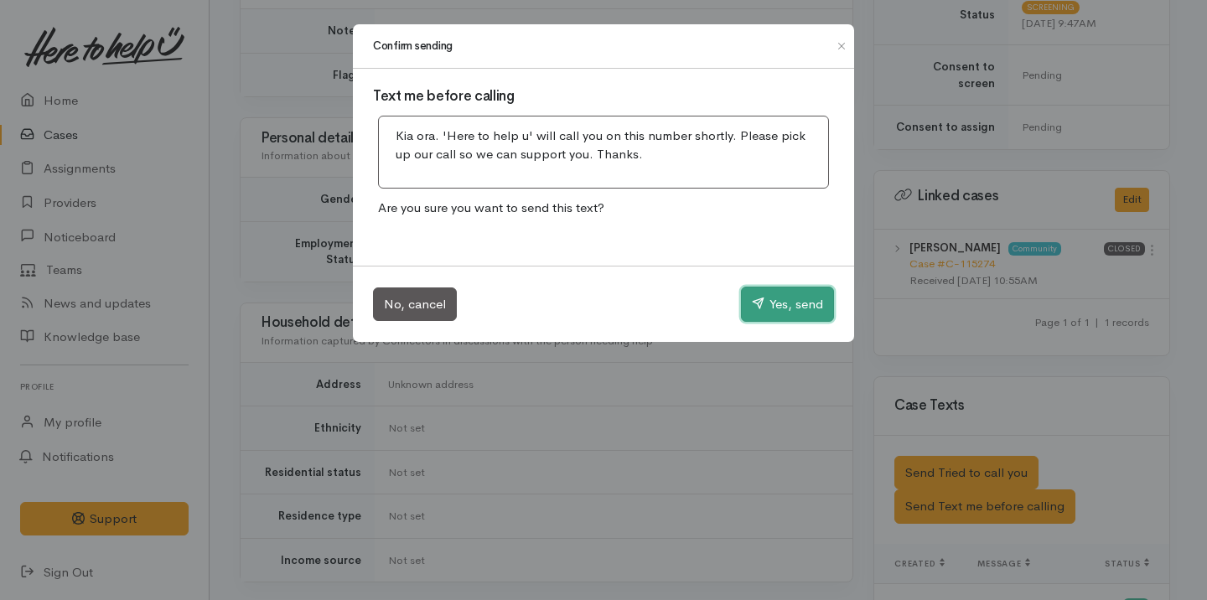
click at [788, 318] on button "Yes, send" at bounding box center [787, 304] width 93 height 35
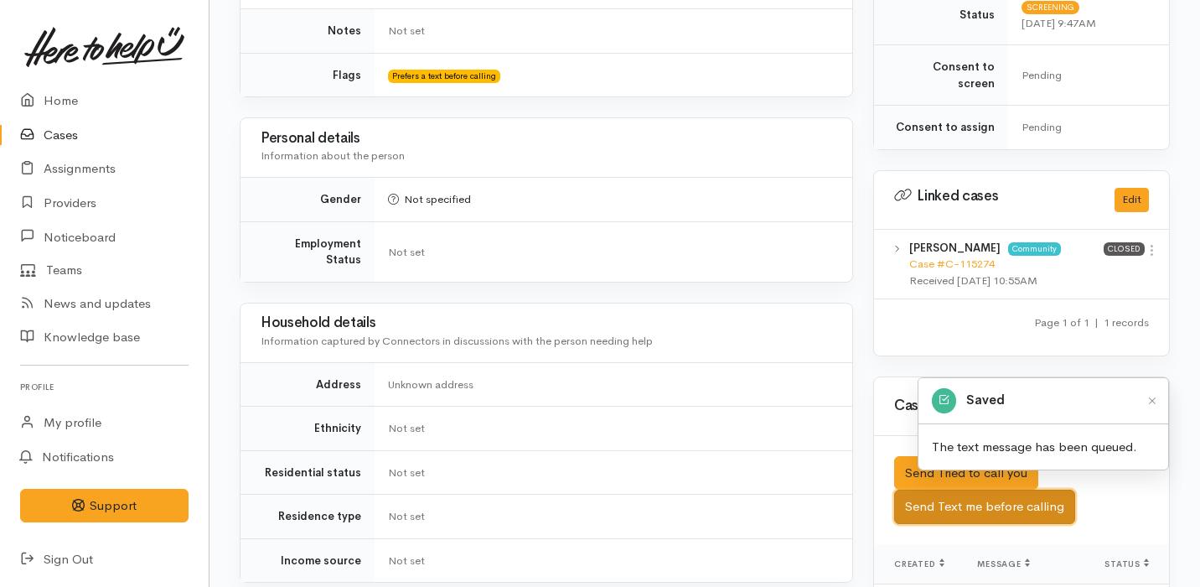
scroll to position [0, 0]
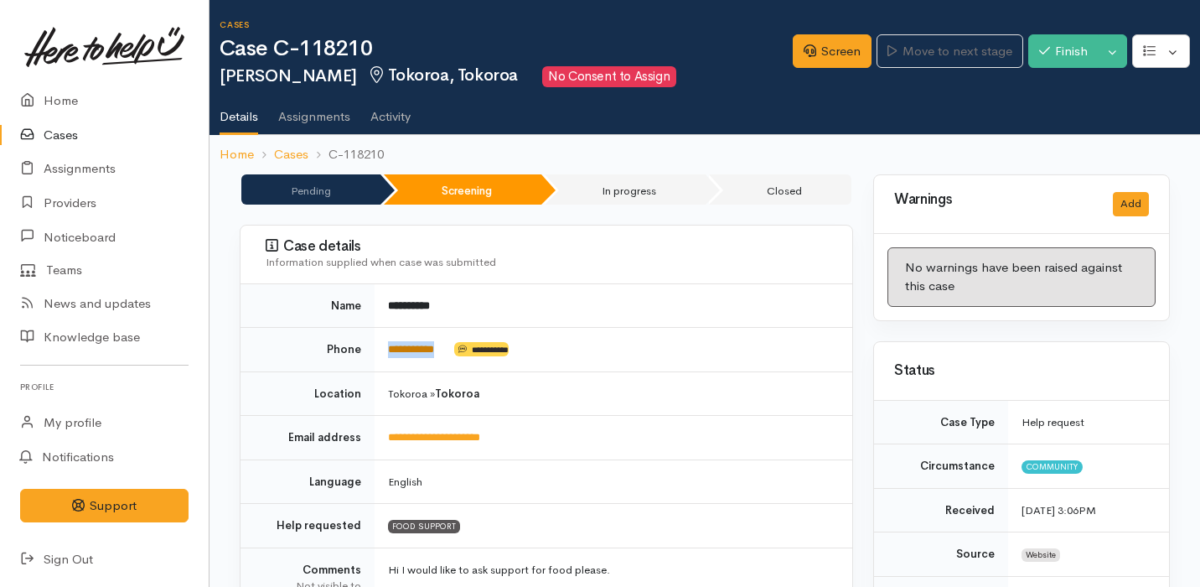
drag, startPoint x: 463, startPoint y: 355, endPoint x: 388, endPoint y: 351, distance: 74.7
click at [388, 351] on td "**********" at bounding box center [614, 350] width 478 height 44
copy td "**********"
click at [832, 58] on link "Screen" at bounding box center [832, 51] width 79 height 34
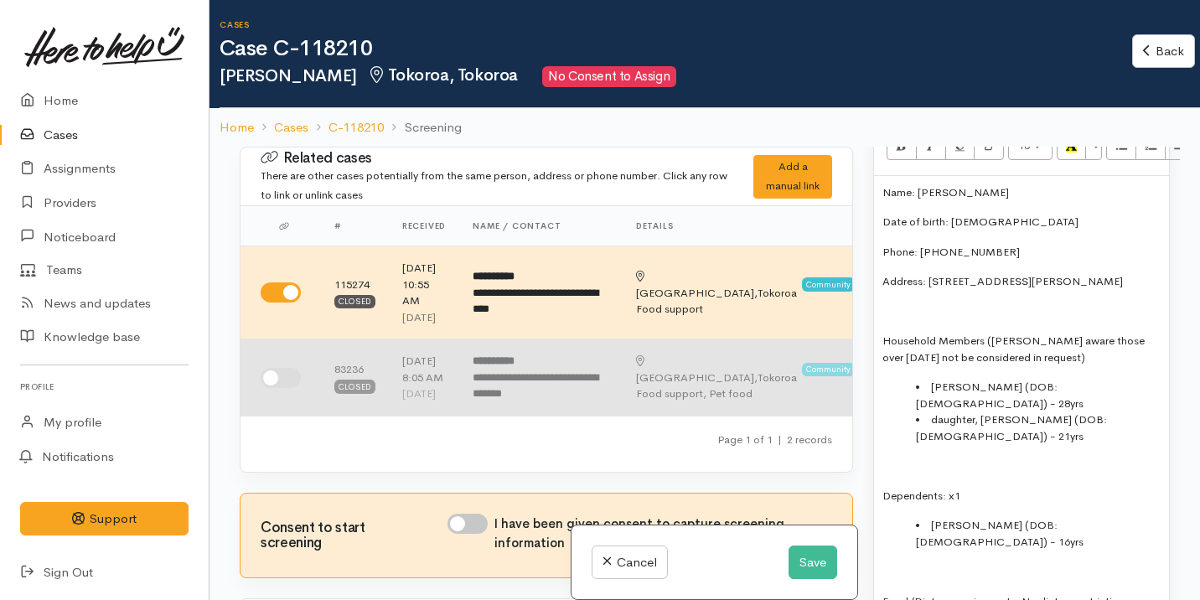
click at [281, 388] on input "checkbox" at bounding box center [281, 378] width 40 height 20
checkbox input "true"
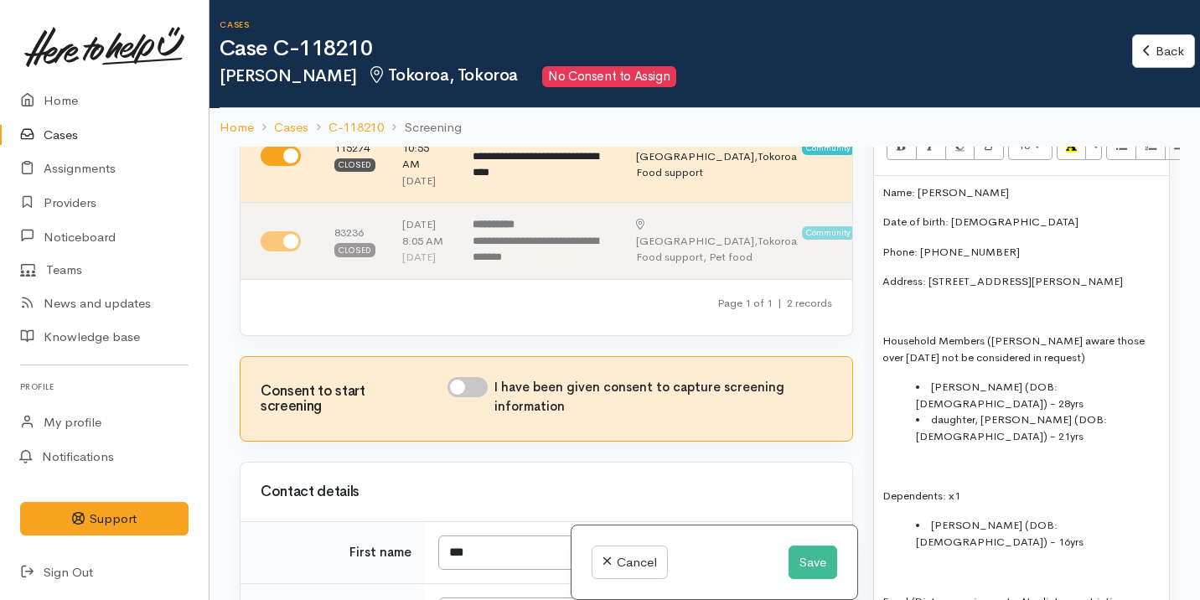
scroll to position [194, 0]
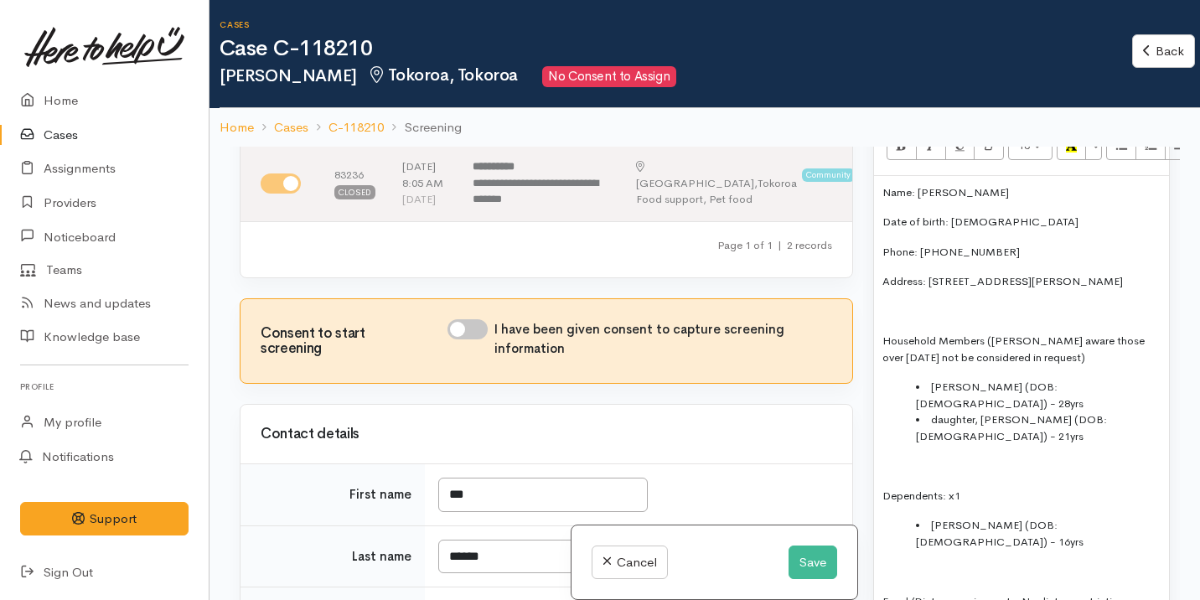
click at [984, 334] on p "Household Members (Ila aware those over 18 may not be considered in request)" at bounding box center [1021, 349] width 278 height 33
click at [883, 333] on p "Household Members (Ila aware those over 18 may not be considered in request)" at bounding box center [1021, 349] width 278 height 33
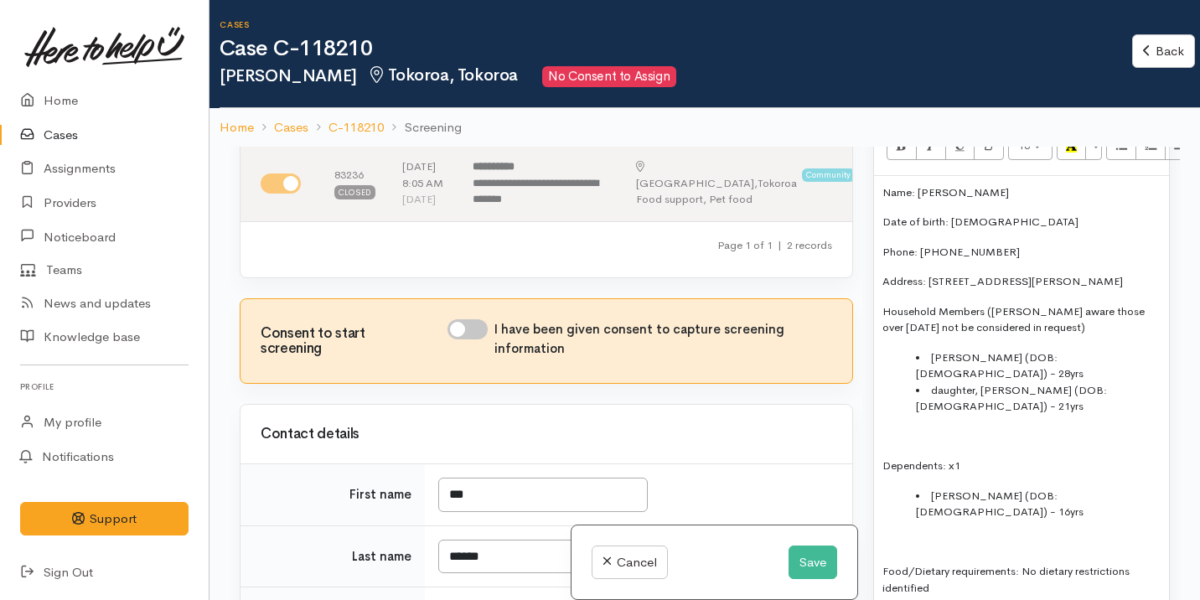
click at [913, 428] on p at bounding box center [1021, 436] width 278 height 17
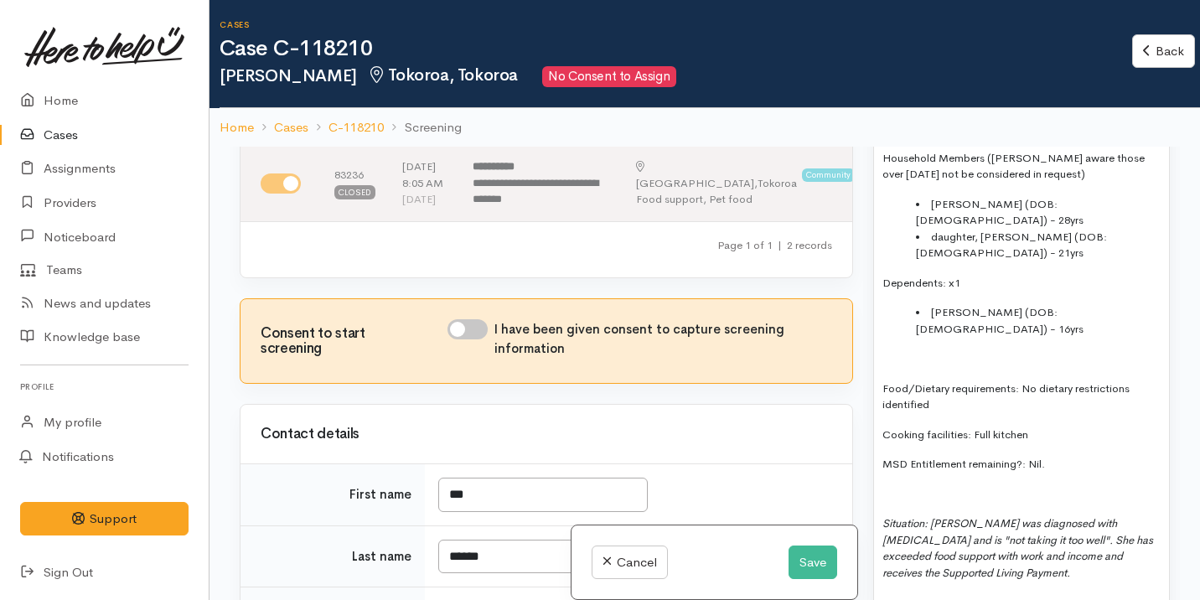
scroll to position [1288, 0]
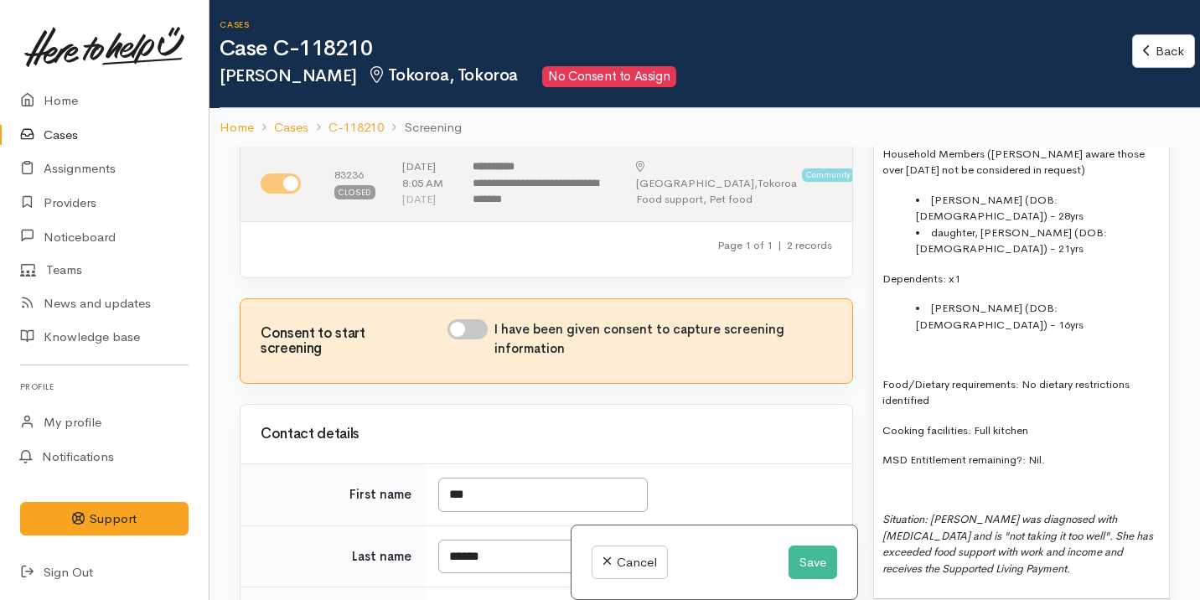
click at [878, 319] on div "Name: Ila Namana Date of birth: 31.01.1980 Phone: 0273282852 Address: 75 Jack H…" at bounding box center [1021, 308] width 295 height 581
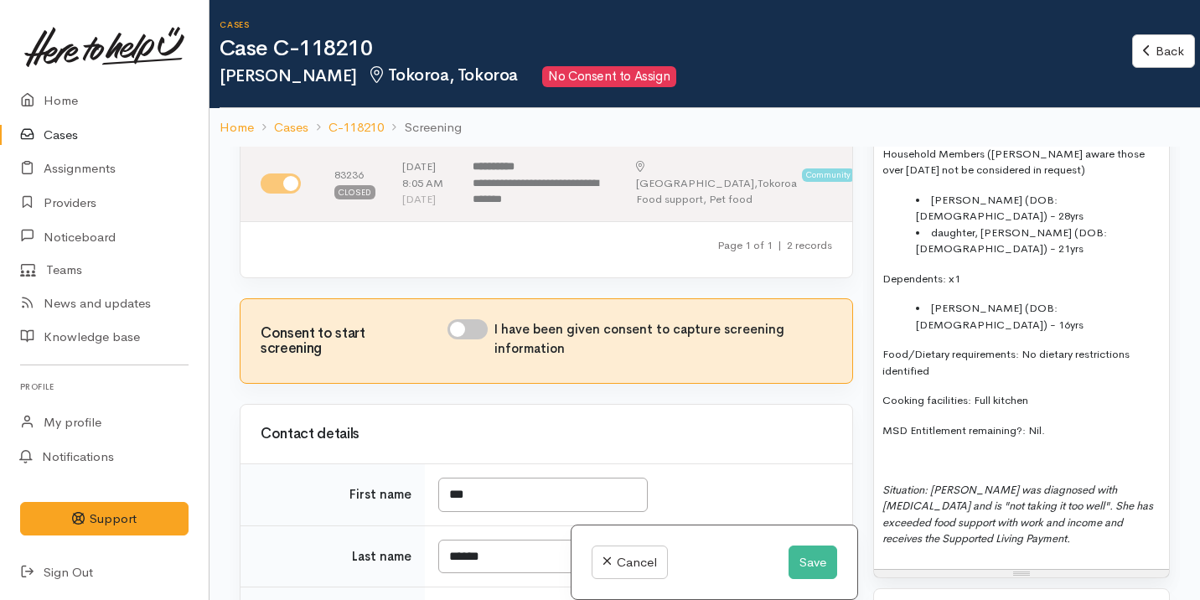
click at [986, 482] on p "Situation: Ila was diagnosed with breast cancer and is "not taking it too well"…" at bounding box center [1021, 514] width 278 height 65
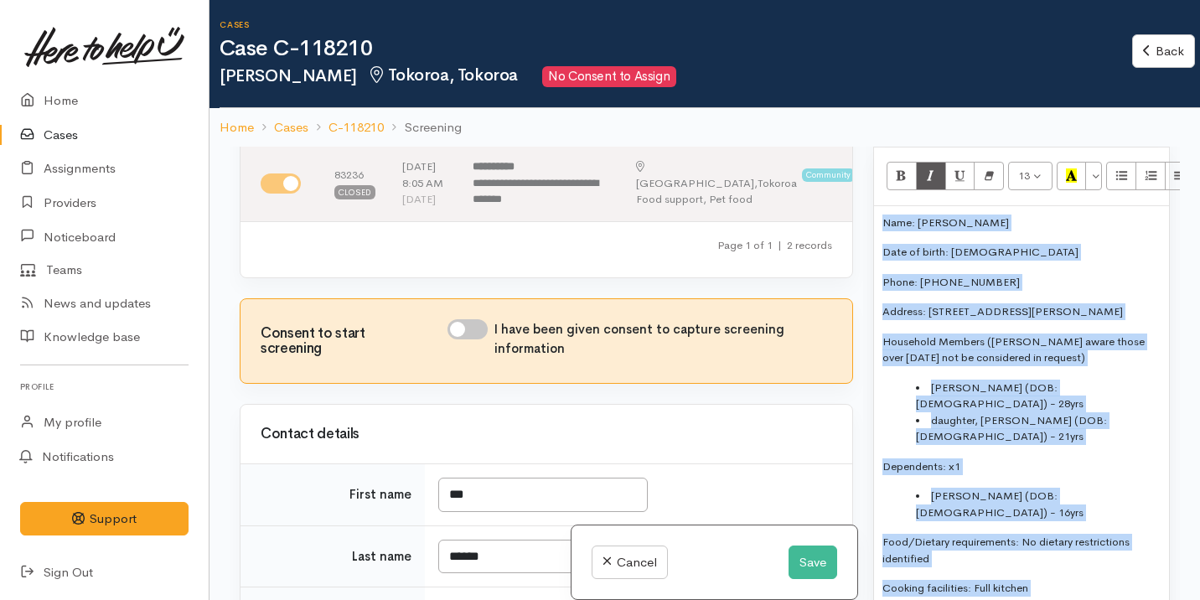
scroll to position [1057, 0]
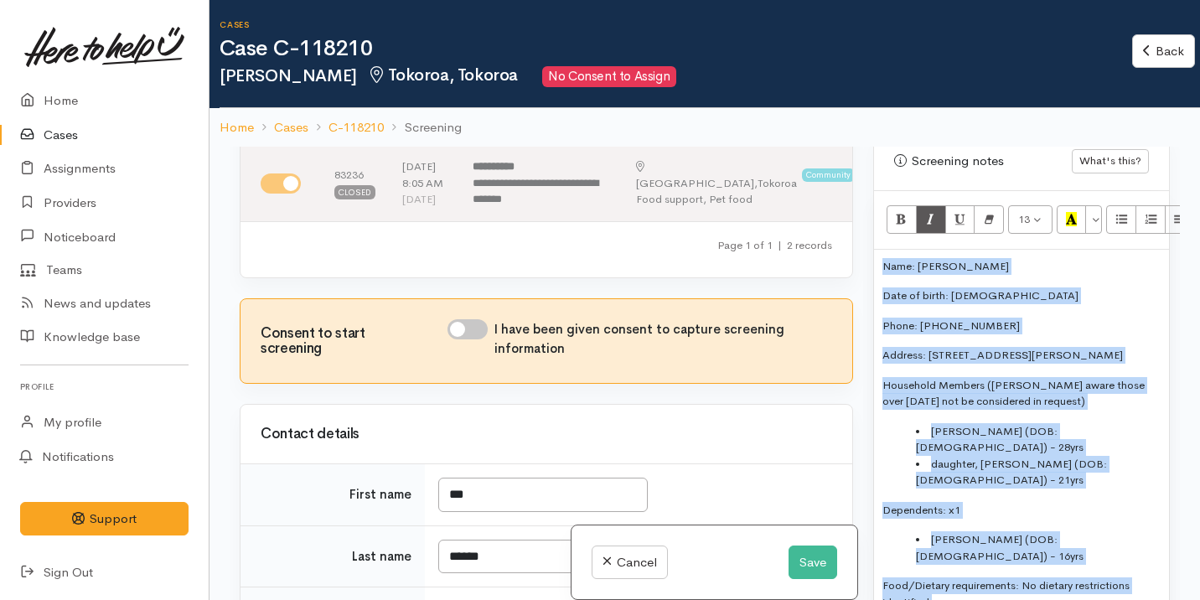
drag, startPoint x: 1039, startPoint y: 489, endPoint x: 874, endPoint y: 251, distance: 290.3
click at [875, 251] on div "Name: Ila Namana Date of birth: 31.01.1980 Phone: 0273282852 Address: 75 Jack H…" at bounding box center [1021, 525] width 295 height 551
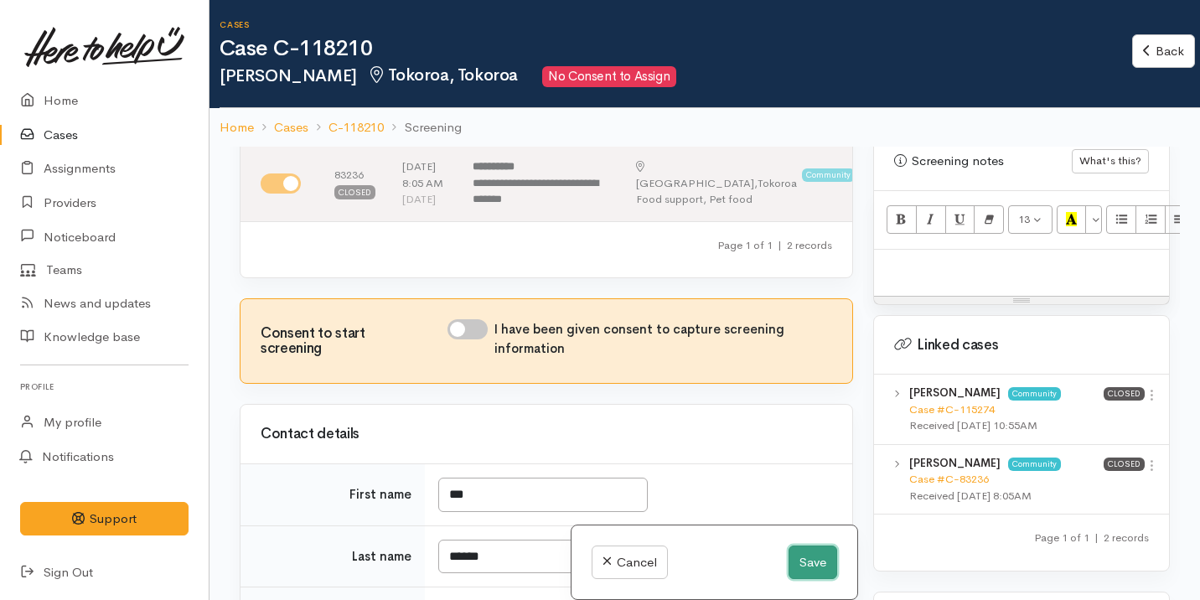
click at [812, 561] on button "Save" at bounding box center [813, 563] width 49 height 34
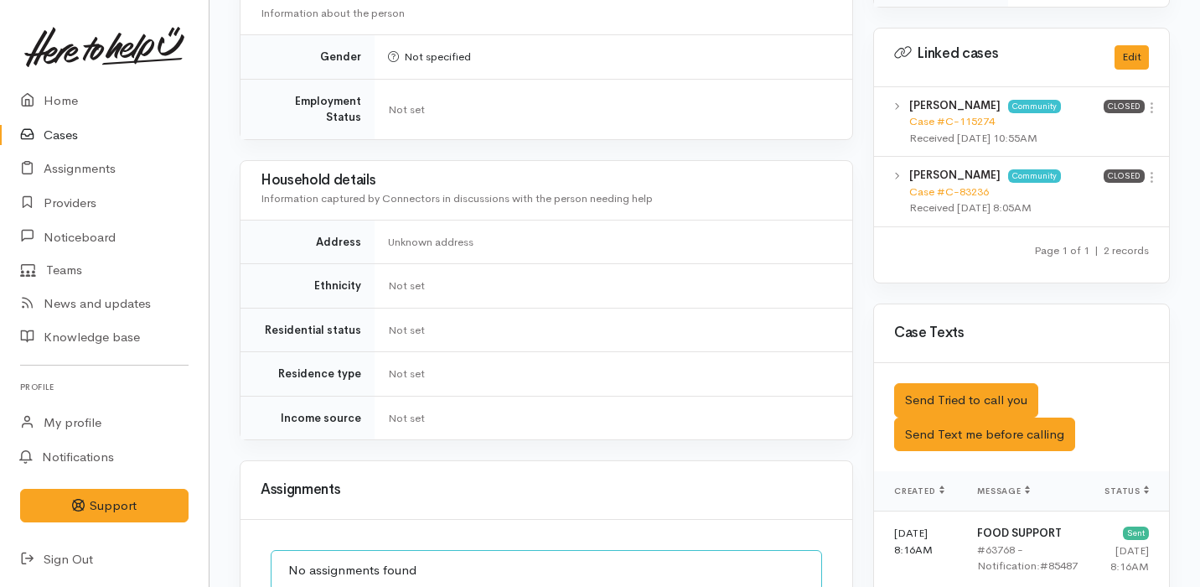
scroll to position [1286, 0]
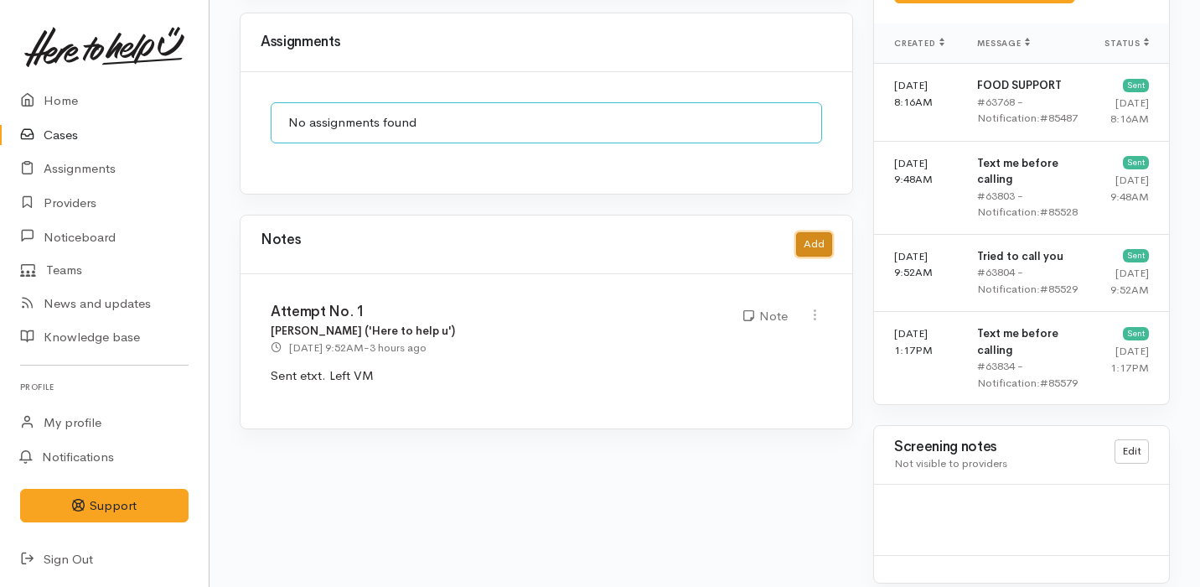
click at [816, 232] on button "Add" at bounding box center [814, 244] width 36 height 24
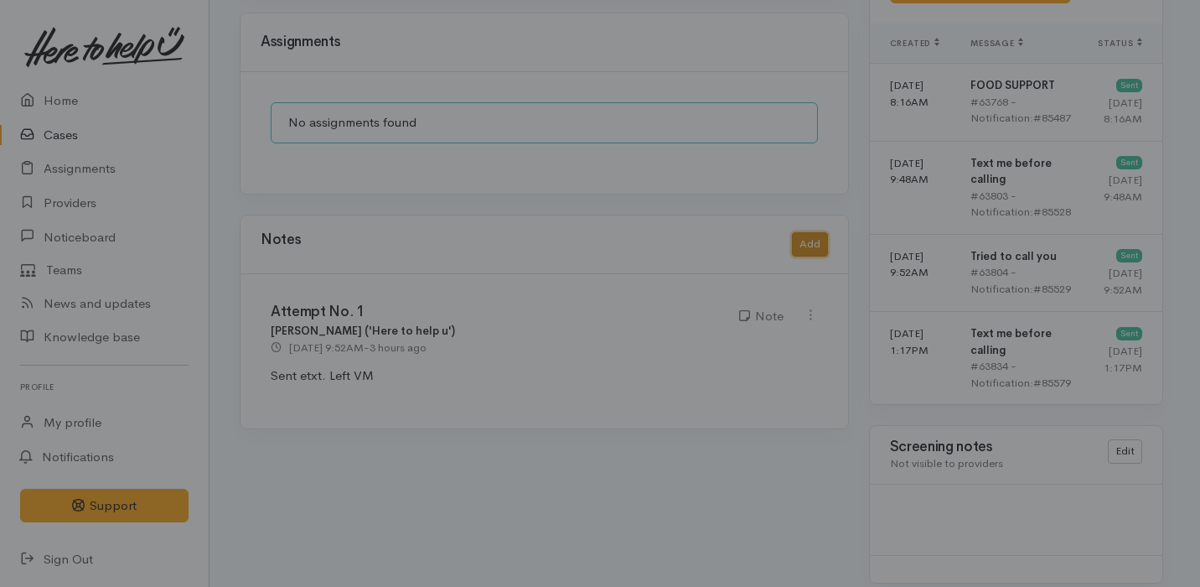
scroll to position [1272, 0]
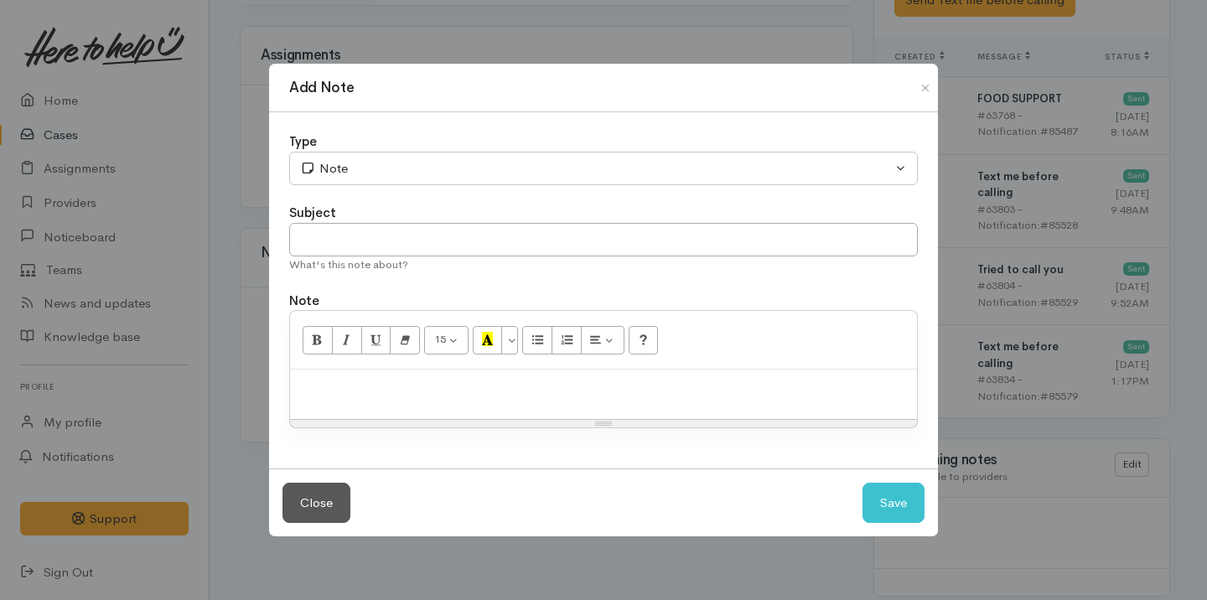
click at [349, 221] on div "Subject" at bounding box center [603, 213] width 629 height 19
click at [349, 251] on input "text" at bounding box center [603, 240] width 629 height 34
type input "Cancel Case"
click at [432, 391] on p at bounding box center [603, 387] width 610 height 19
click at [917, 496] on button "Save" at bounding box center [893, 503] width 62 height 41
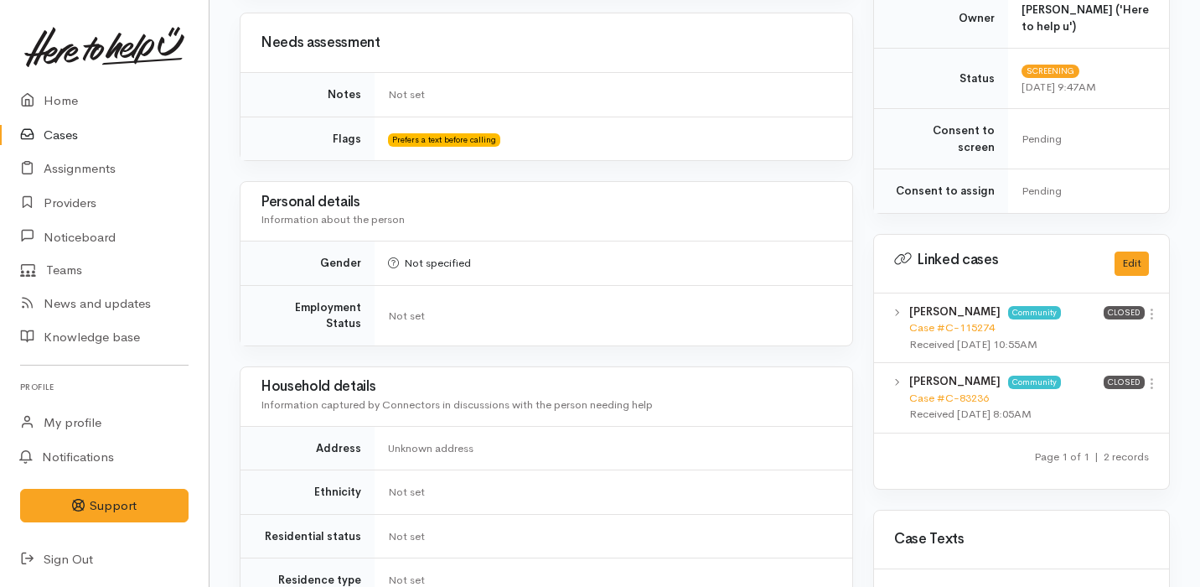
scroll to position [0, 0]
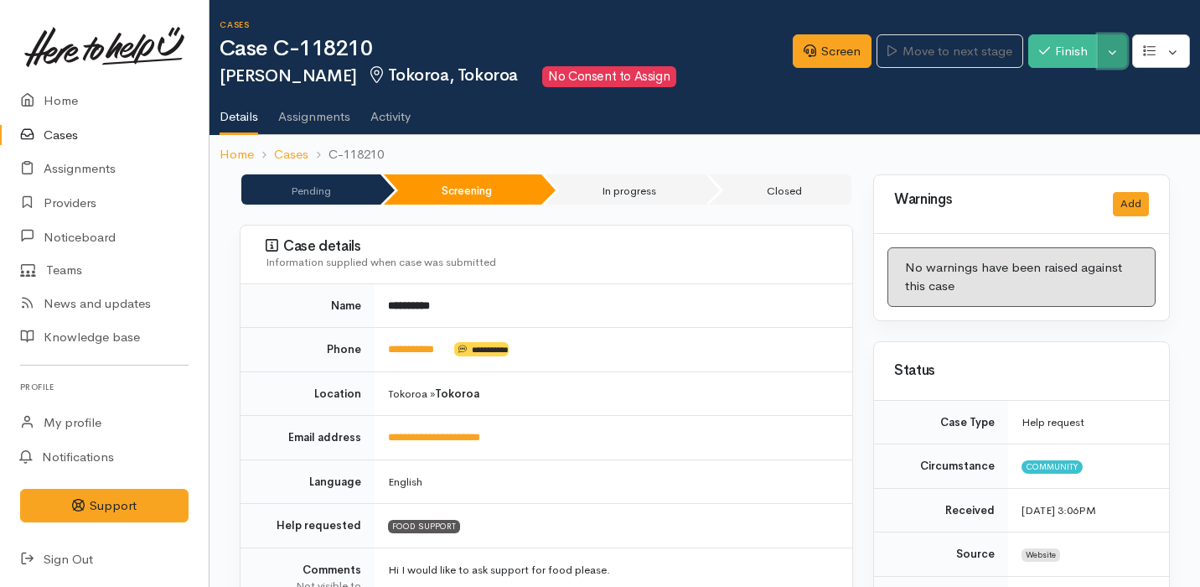
click at [1112, 45] on button "Toggle Dropdown" at bounding box center [1112, 51] width 29 height 34
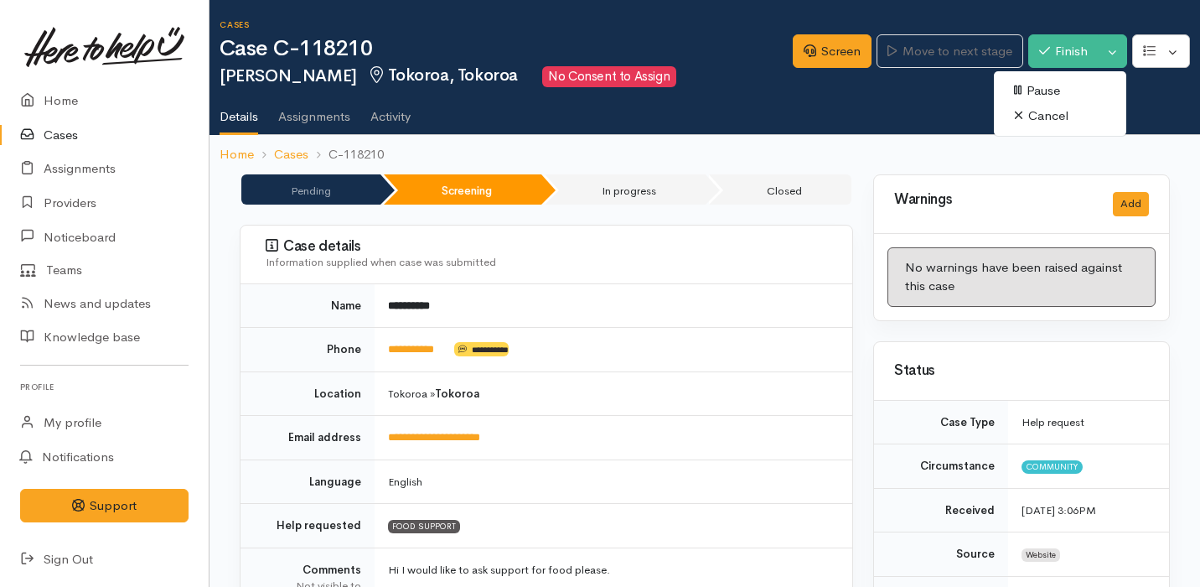
click at [1039, 115] on link "Cancel" at bounding box center [1060, 116] width 132 height 26
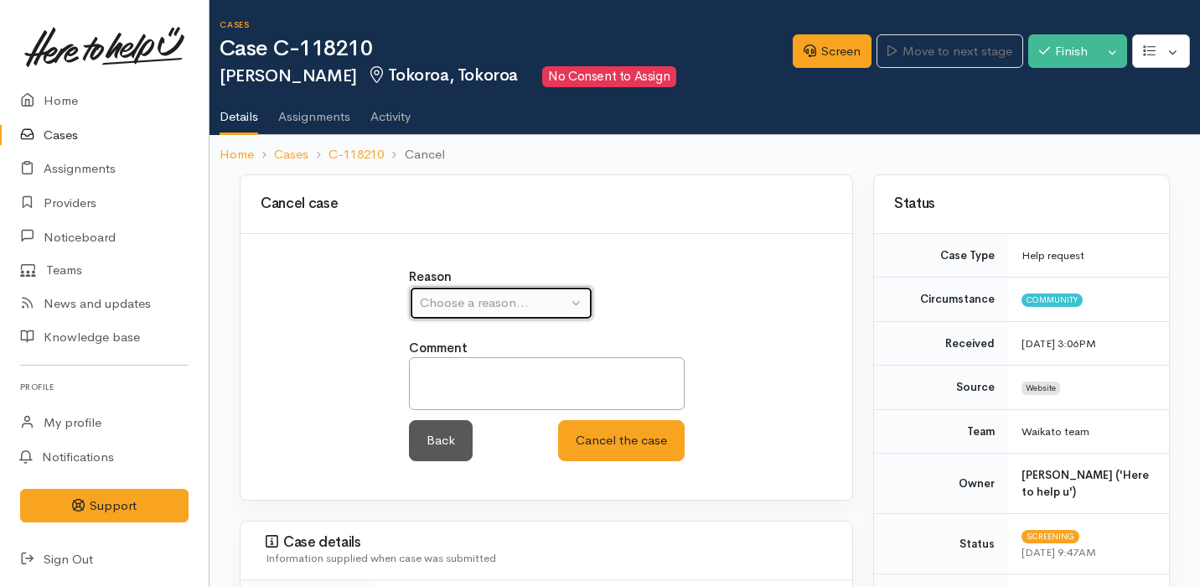
click at [523, 310] on div "Choose a reason..." at bounding box center [493, 302] width 147 height 19
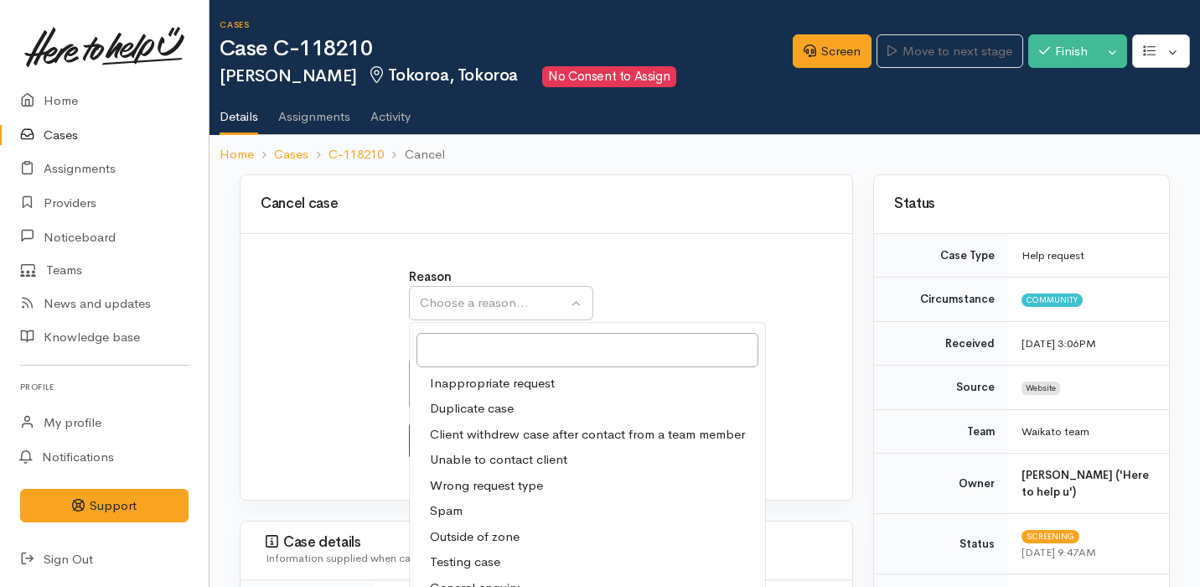
click at [514, 435] on span "Client withdrew case after contact from a team member" at bounding box center [587, 434] width 315 height 19
select select "3"
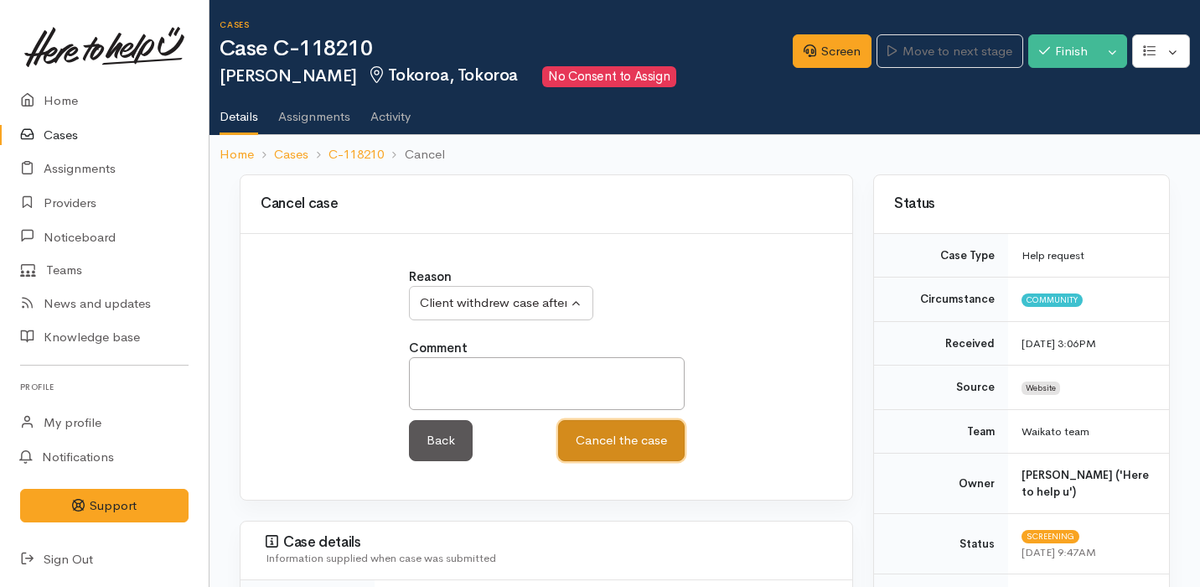
click at [611, 454] on button "Cancel the case" at bounding box center [621, 440] width 127 height 41
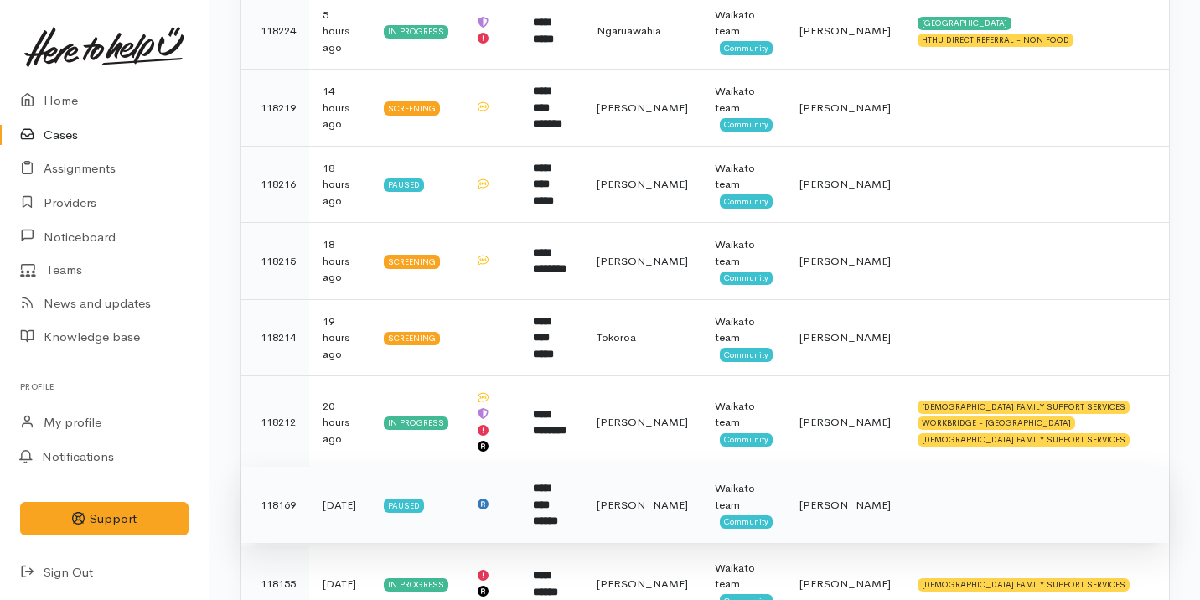
scroll to position [390, 0]
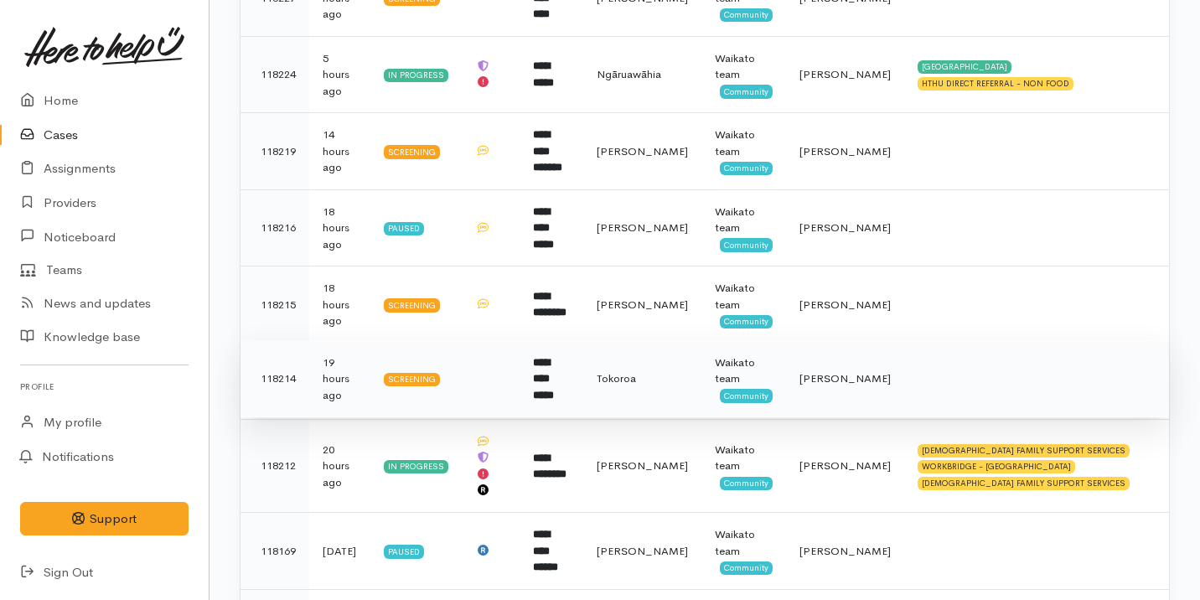
click at [583, 368] on td "**********" at bounding box center [552, 378] width 64 height 77
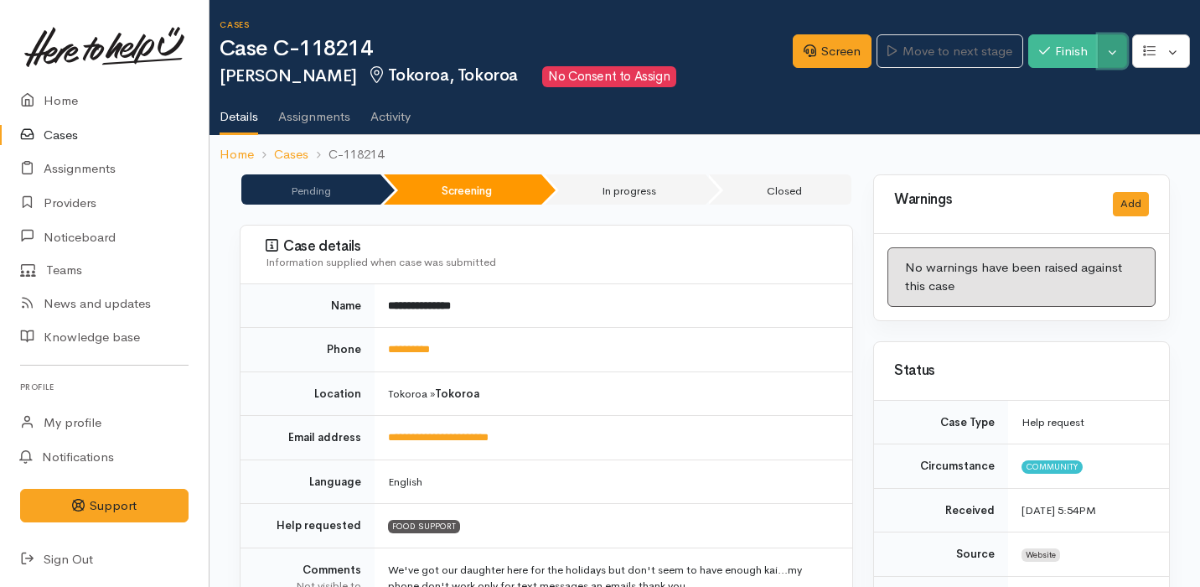
click at [1119, 39] on button "Toggle Dropdown" at bounding box center [1112, 51] width 29 height 34
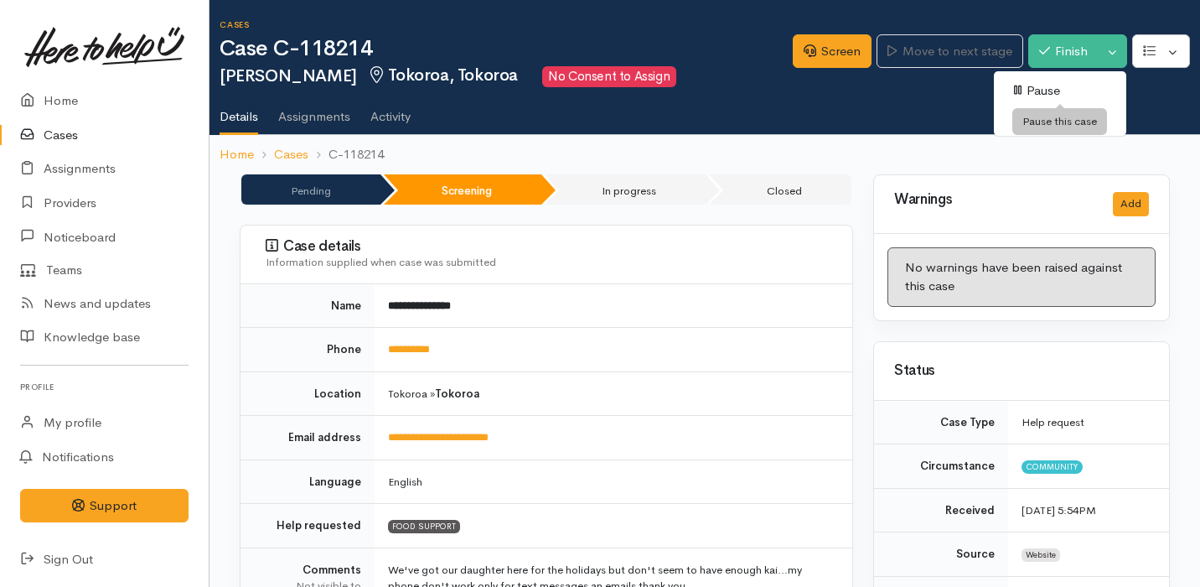
click at [1087, 85] on link "Pause" at bounding box center [1060, 91] width 132 height 26
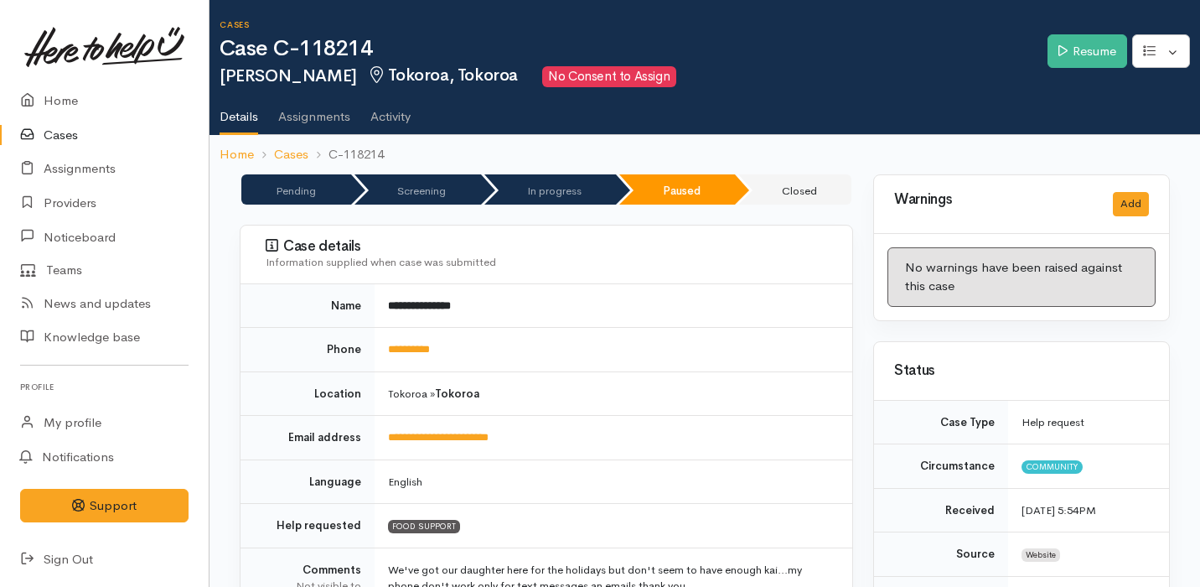
click at [98, 127] on link "Cases" at bounding box center [104, 135] width 209 height 34
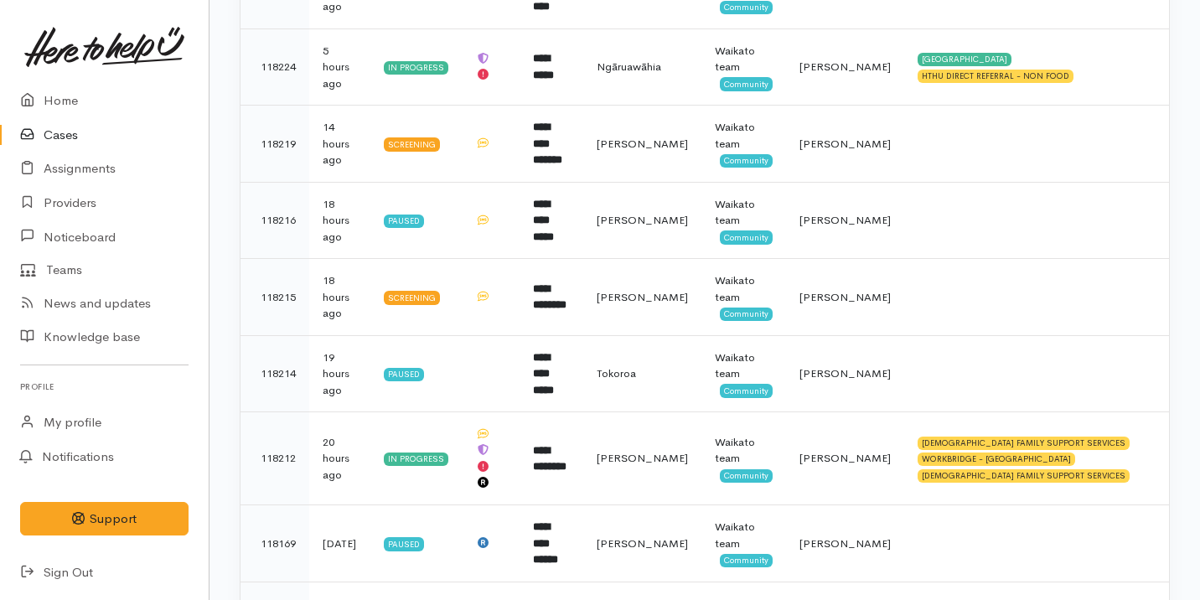
scroll to position [457, 0]
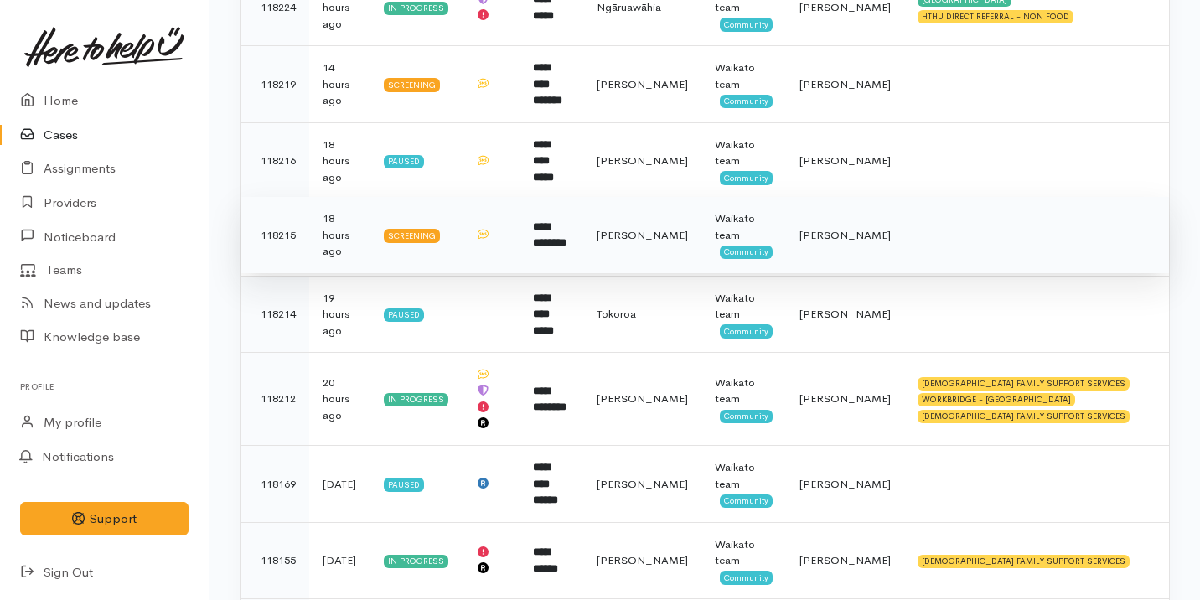
click at [578, 239] on td "**********" at bounding box center [552, 235] width 64 height 77
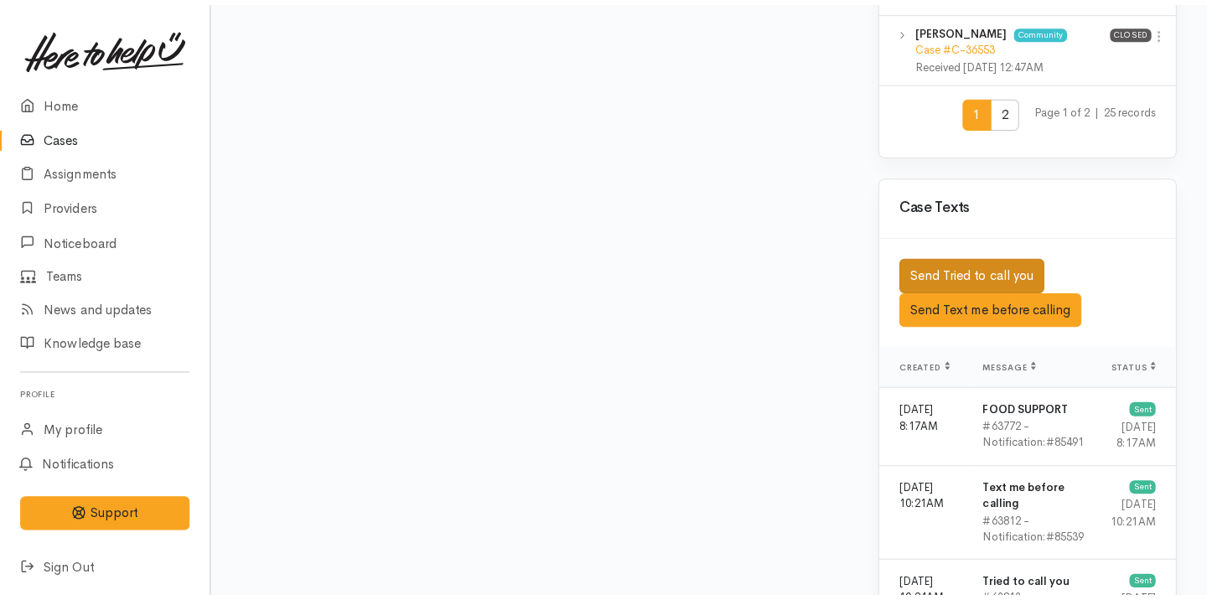
scroll to position [2262, 0]
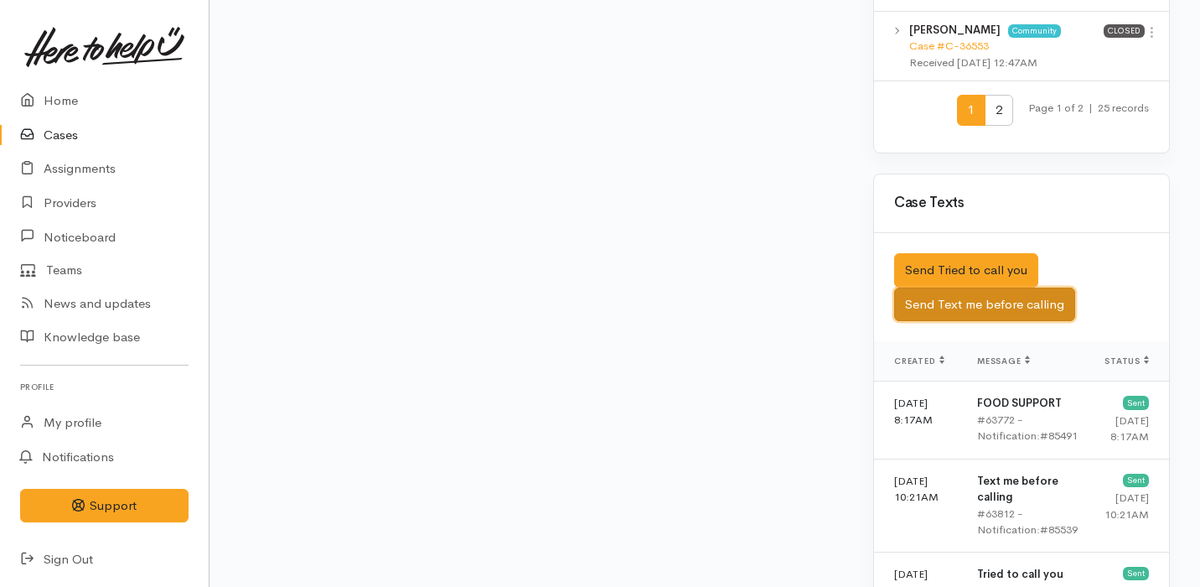
click at [1017, 287] on button "Send Text me before calling" at bounding box center [984, 304] width 181 height 34
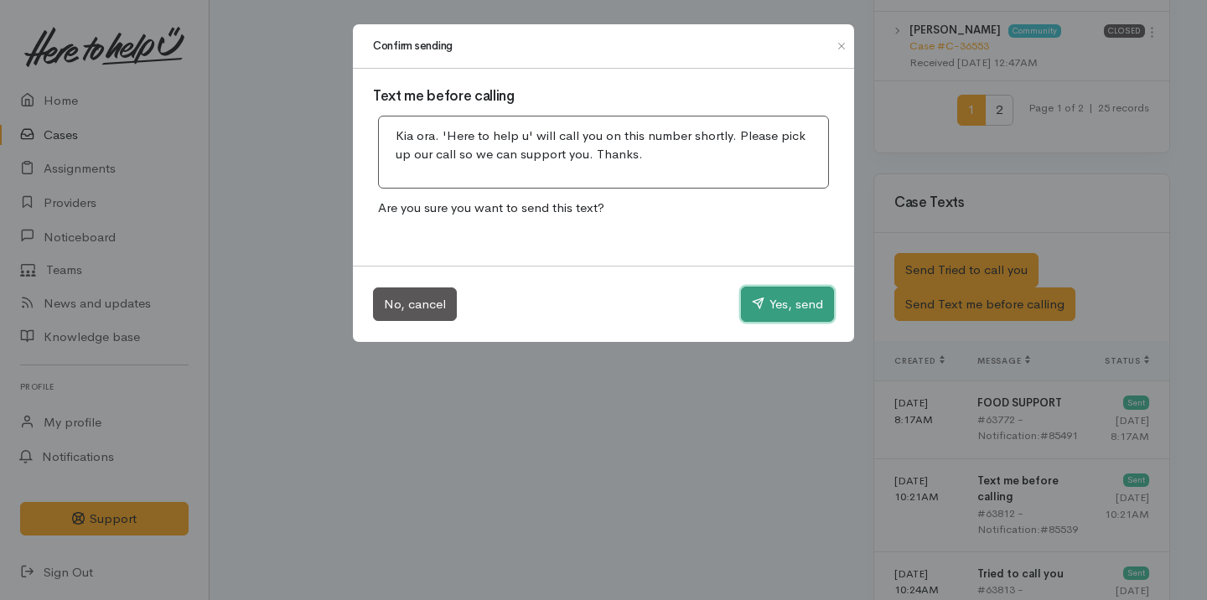
click at [760, 305] on icon "button" at bounding box center [758, 303] width 13 height 13
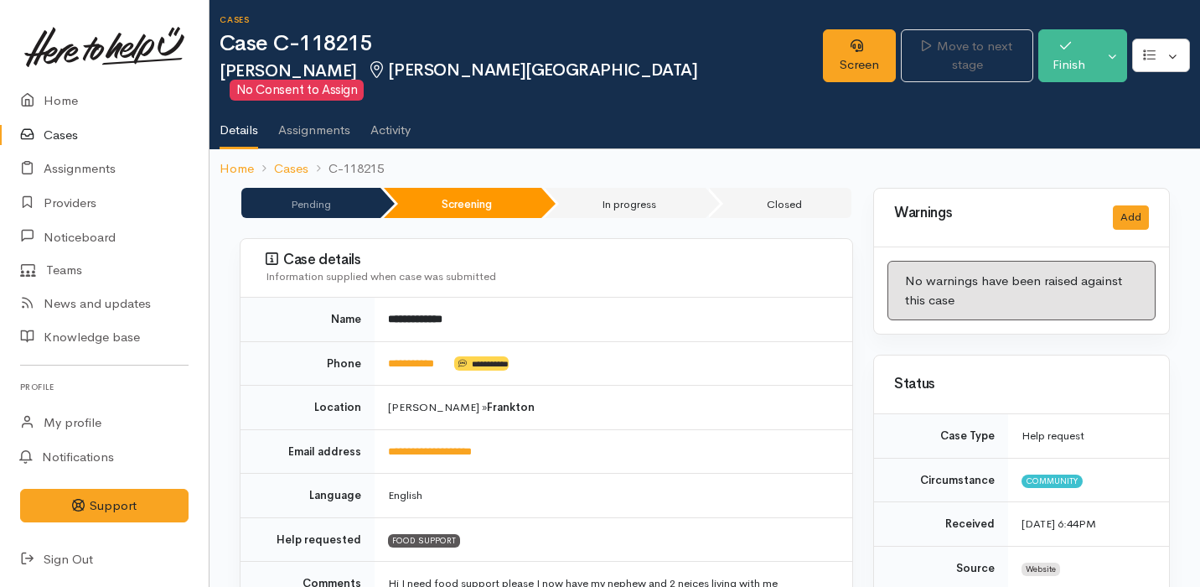
scroll to position [0, 0]
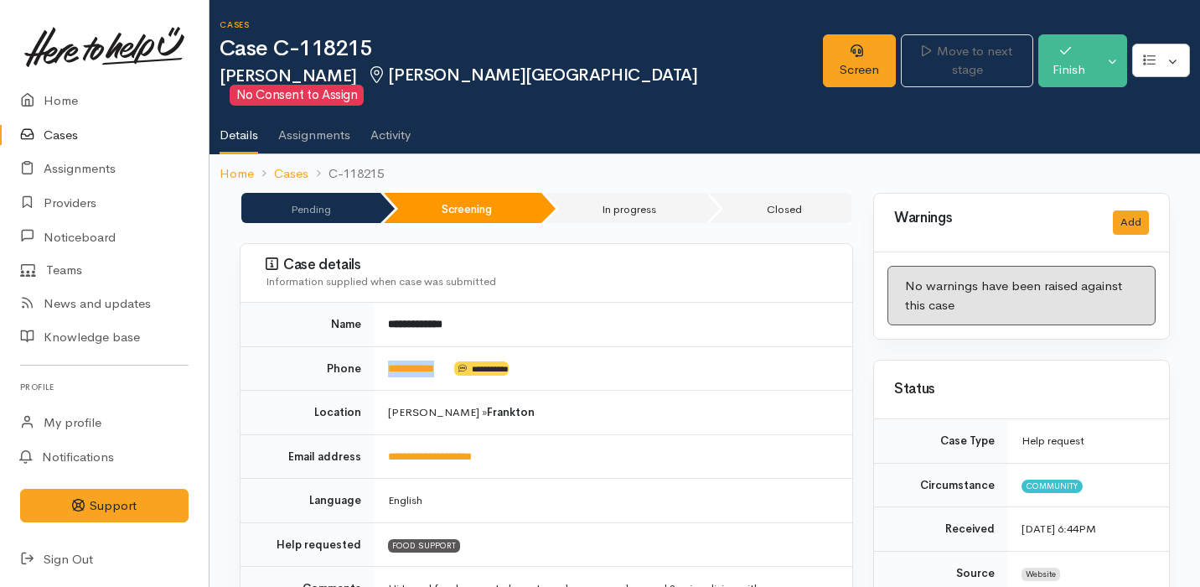
drag, startPoint x: 457, startPoint y: 348, endPoint x: 382, endPoint y: 348, distance: 74.6
click at [382, 349] on td "**********" at bounding box center [614, 368] width 478 height 44
copy td "**********"
click at [61, 136] on link "Cases" at bounding box center [104, 135] width 209 height 34
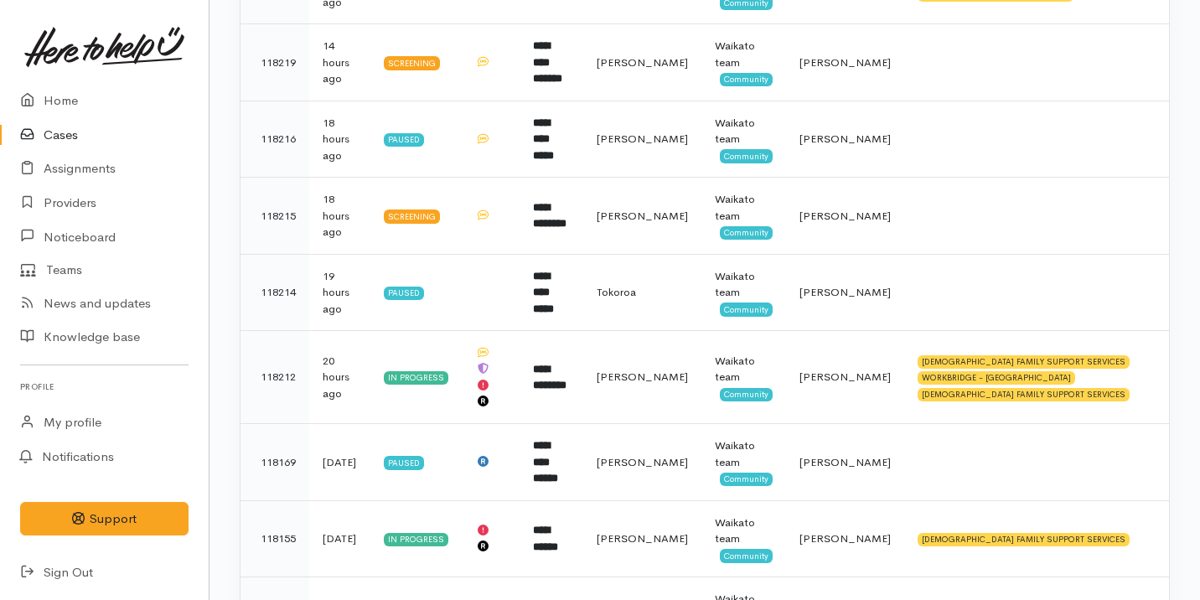
scroll to position [479, 0]
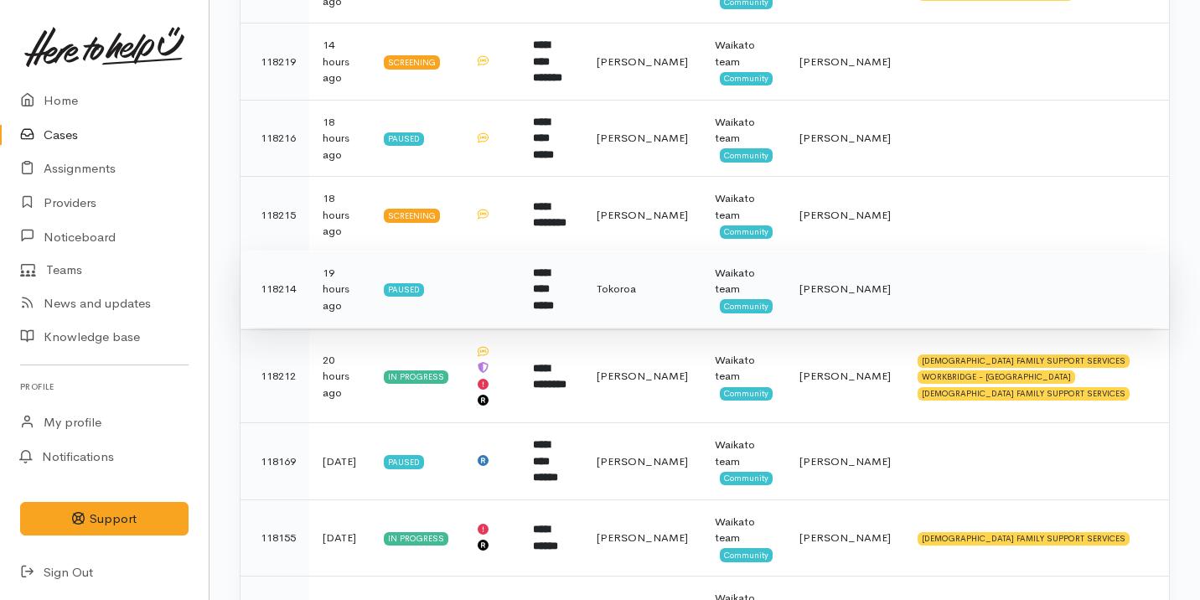
click at [583, 310] on td "**********" at bounding box center [552, 289] width 64 height 77
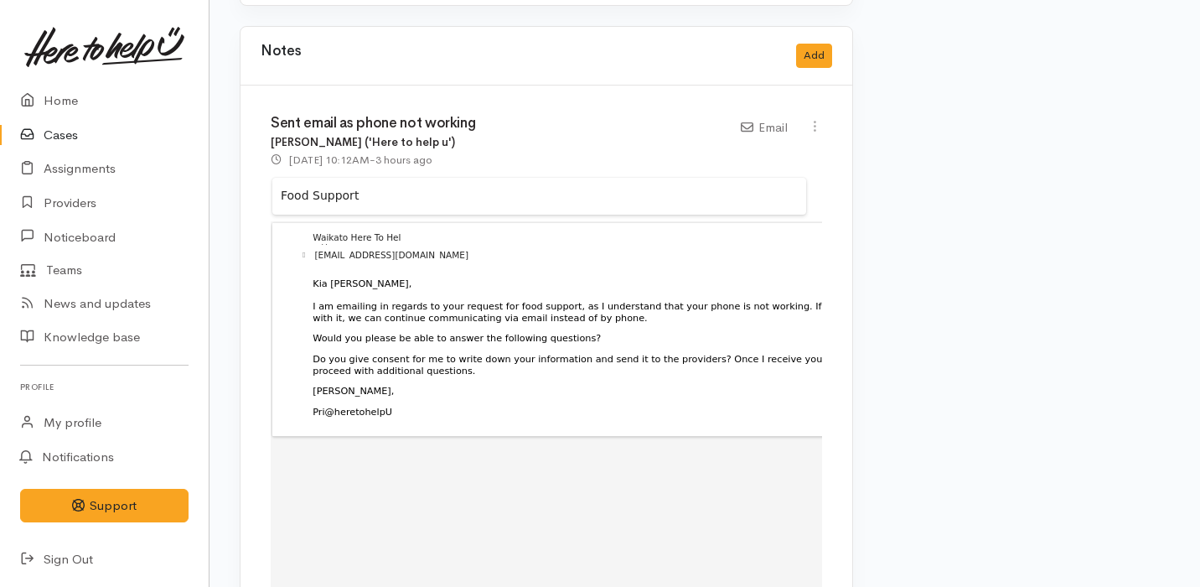
scroll to position [1544, 0]
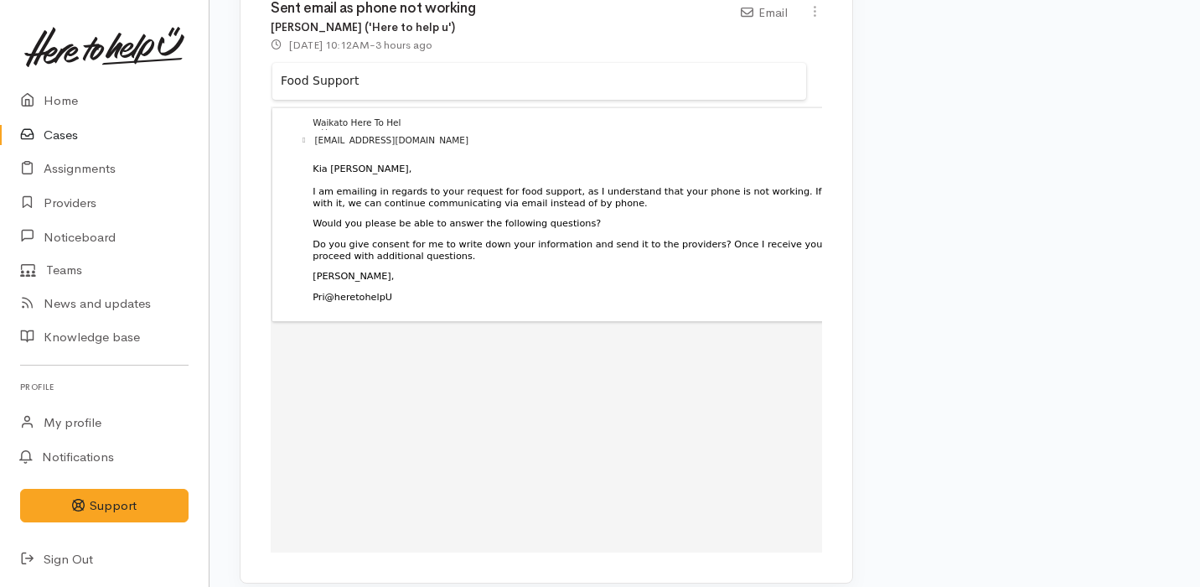
click at [84, 138] on link "Cases" at bounding box center [104, 135] width 209 height 34
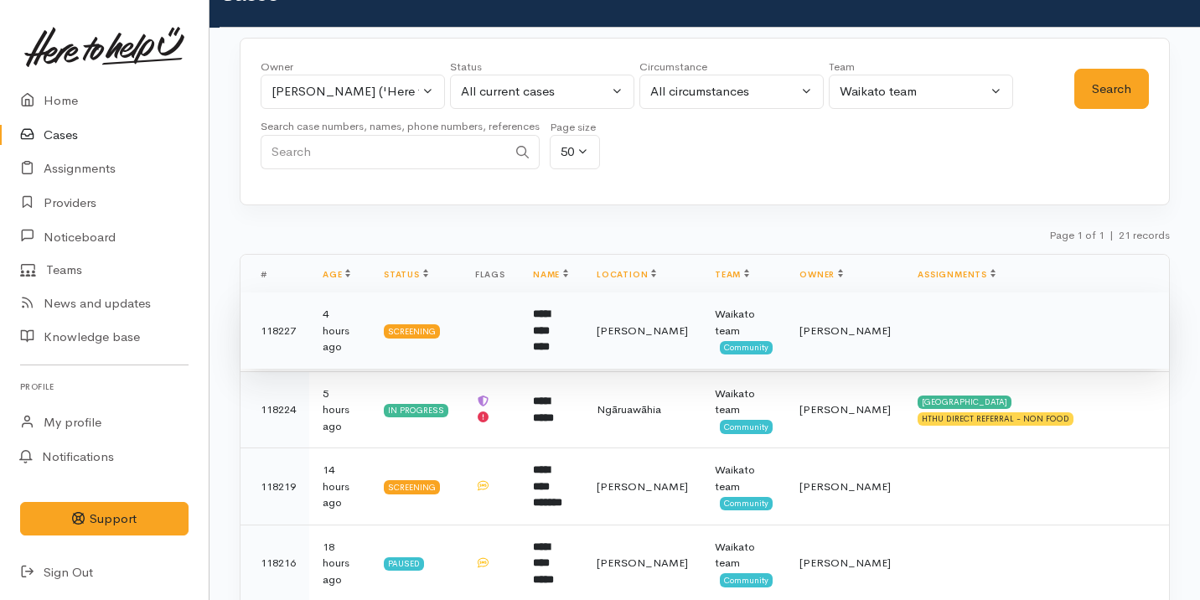
scroll to position [62, 0]
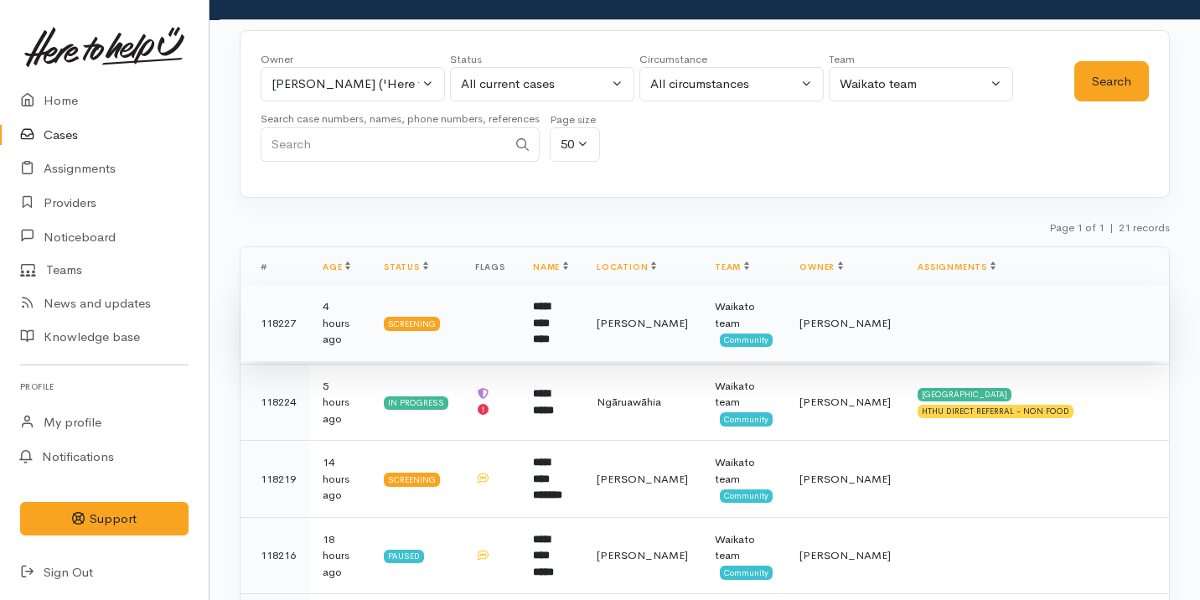
click at [583, 337] on td "**********" at bounding box center [552, 323] width 64 height 77
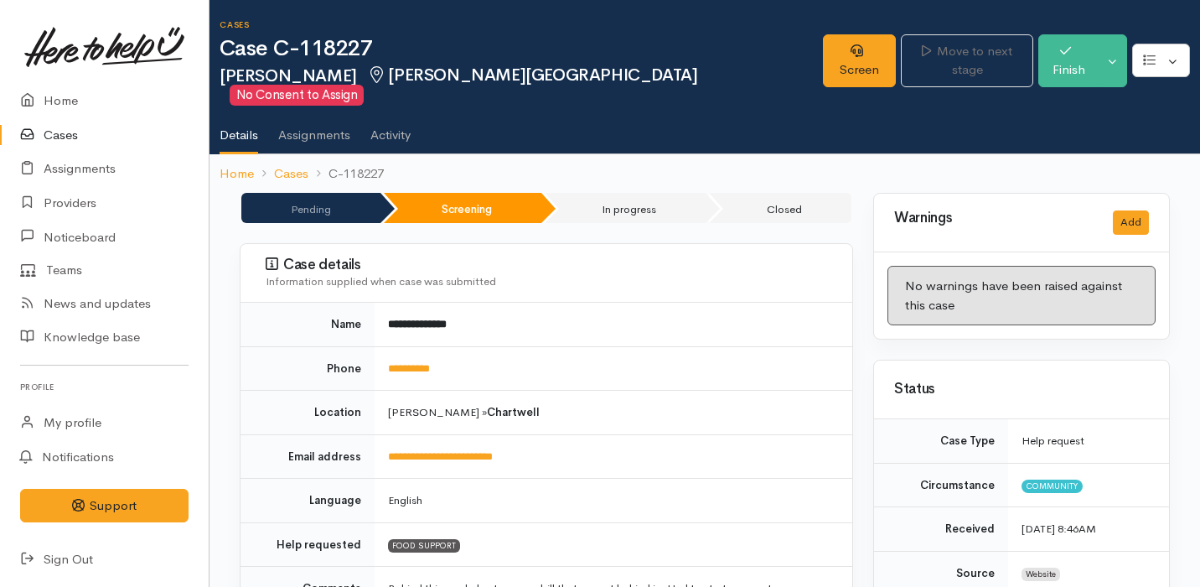
click at [80, 131] on link "Cases" at bounding box center [104, 135] width 209 height 34
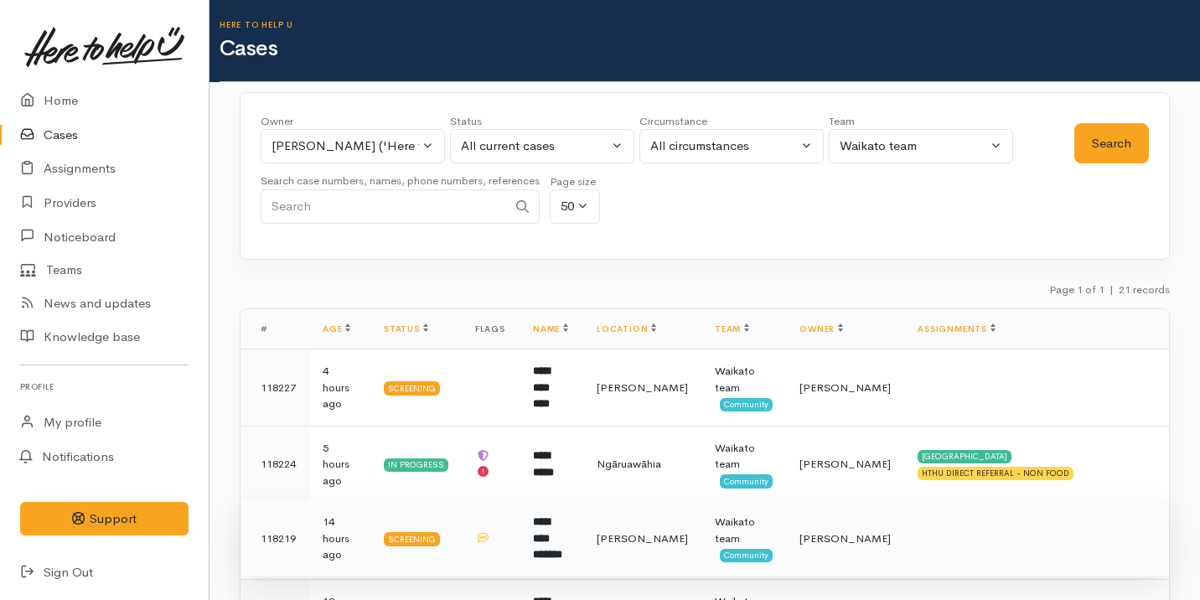
click at [606, 521] on td "[PERSON_NAME]" at bounding box center [642, 538] width 118 height 77
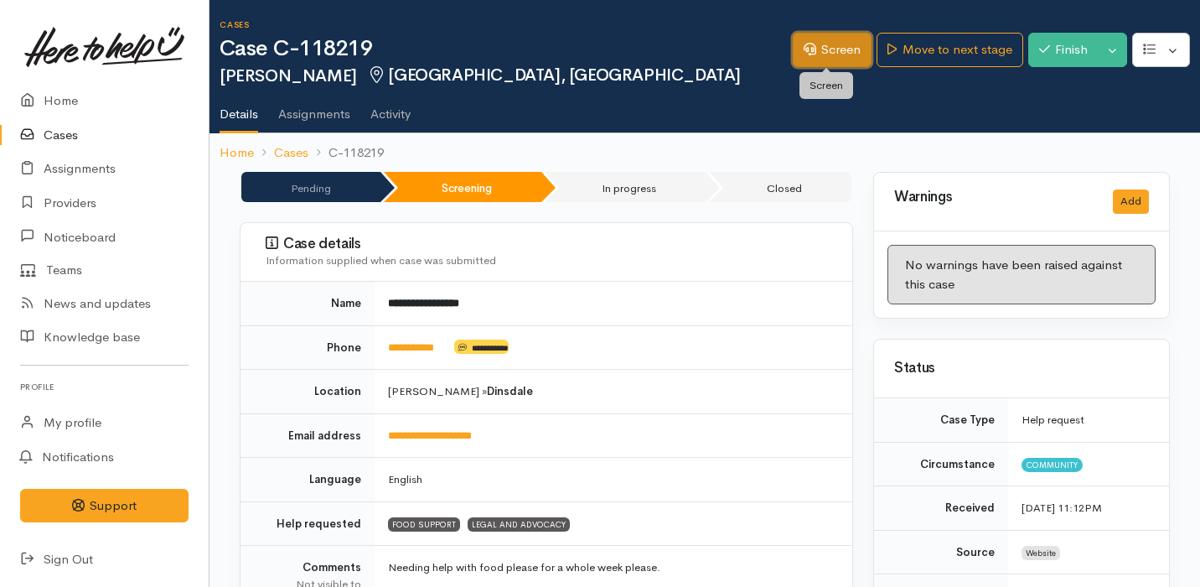
click at [851, 48] on link "Screen" at bounding box center [832, 50] width 79 height 34
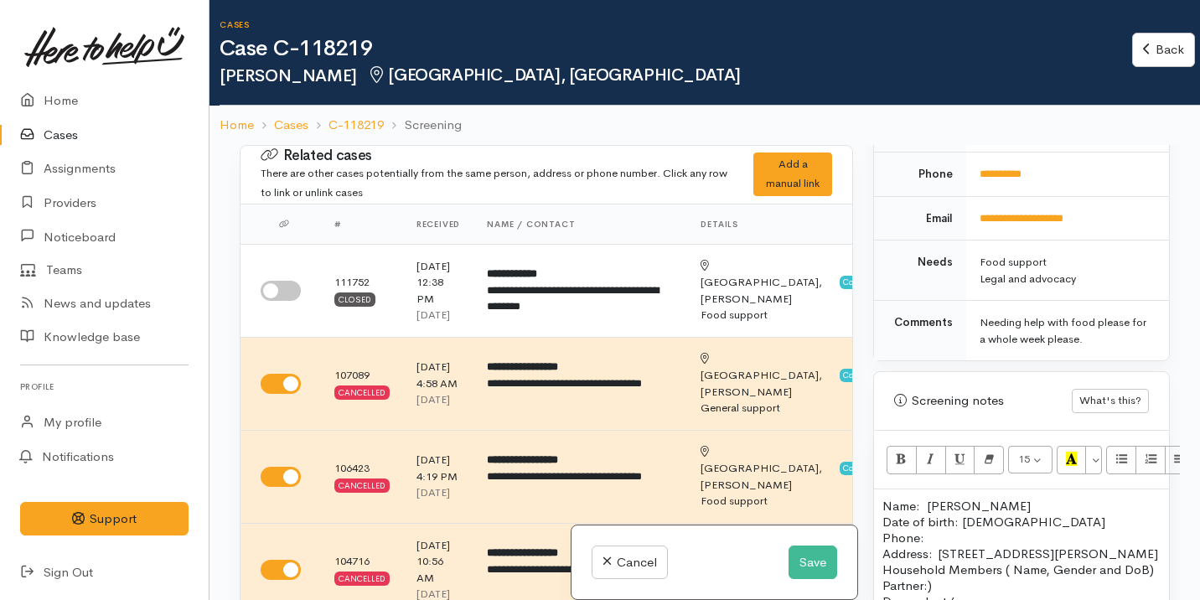
scroll to position [1069, 0]
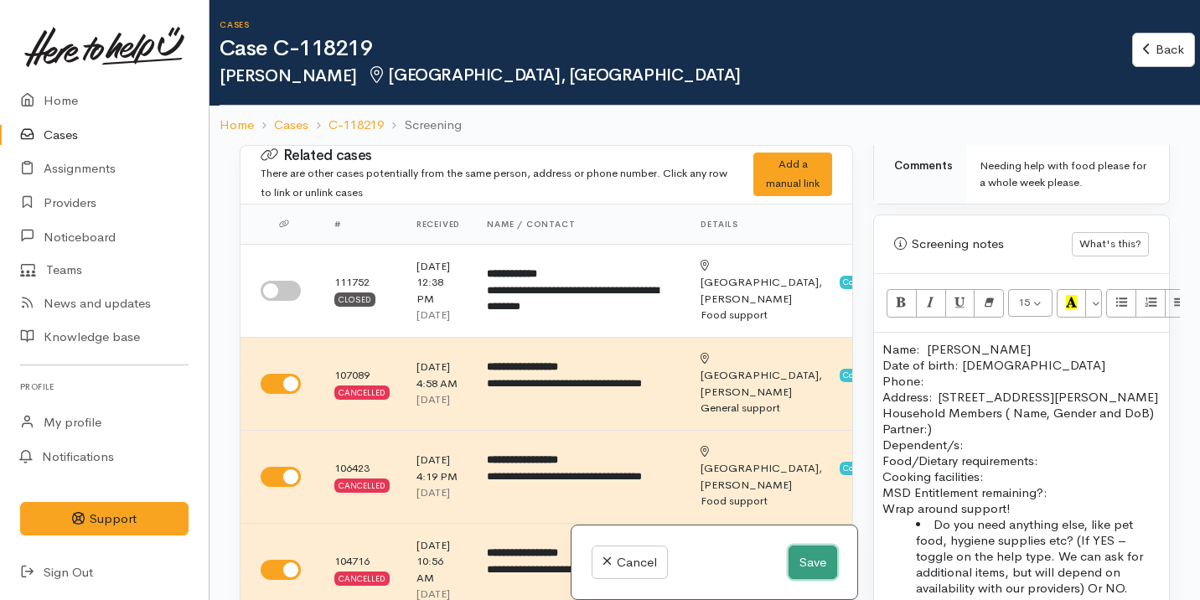
click at [801, 555] on button "Save" at bounding box center [813, 563] width 49 height 34
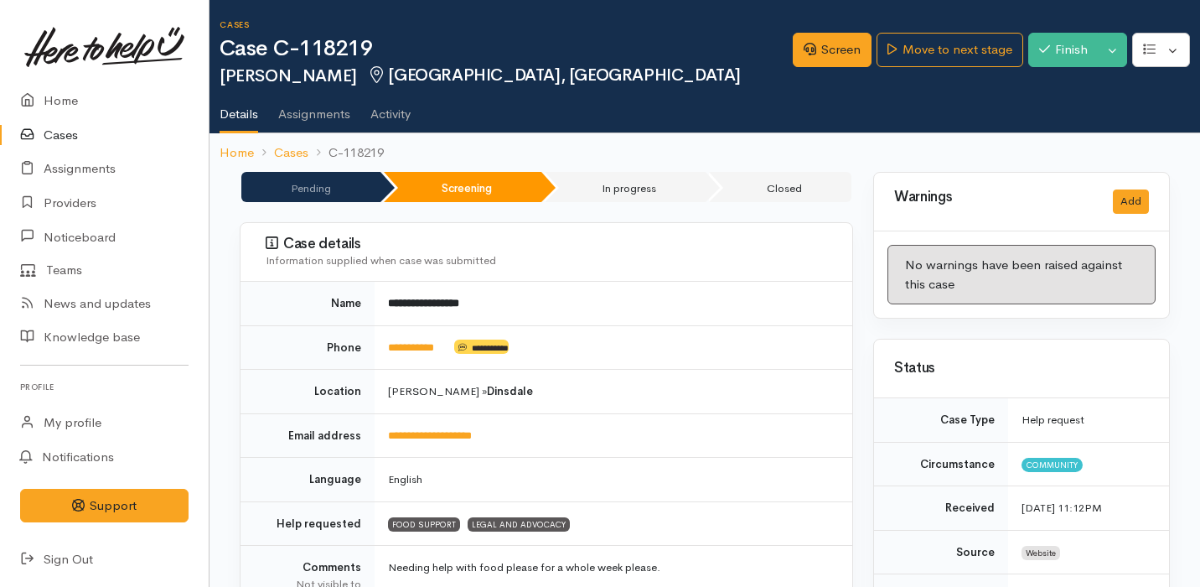
click at [108, 127] on link "Cases" at bounding box center [104, 135] width 209 height 34
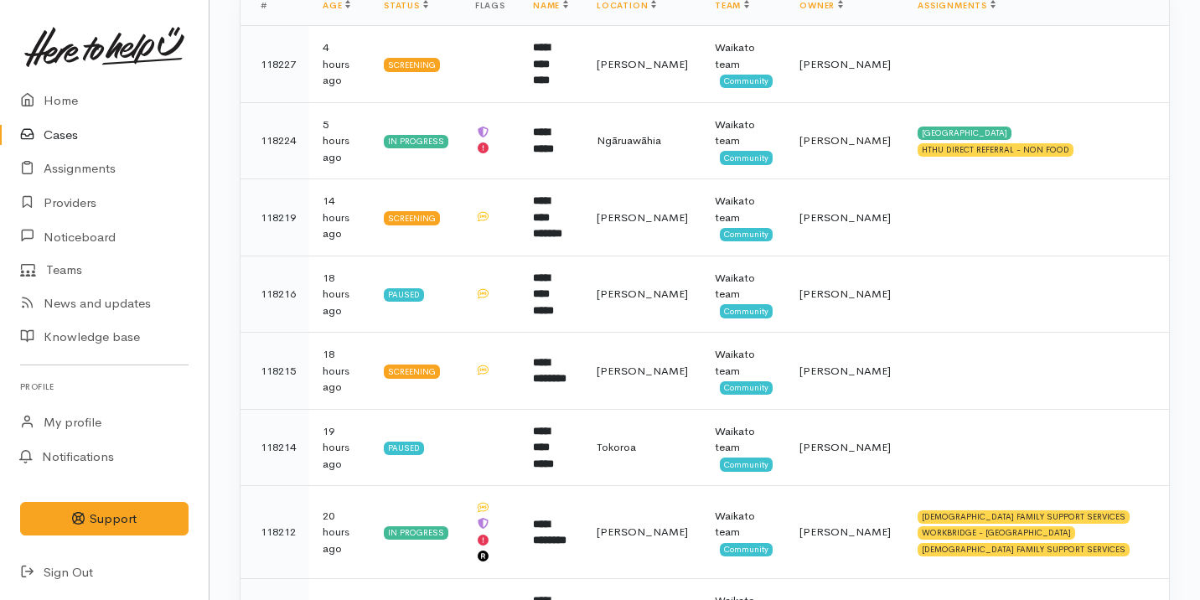
scroll to position [357, 0]
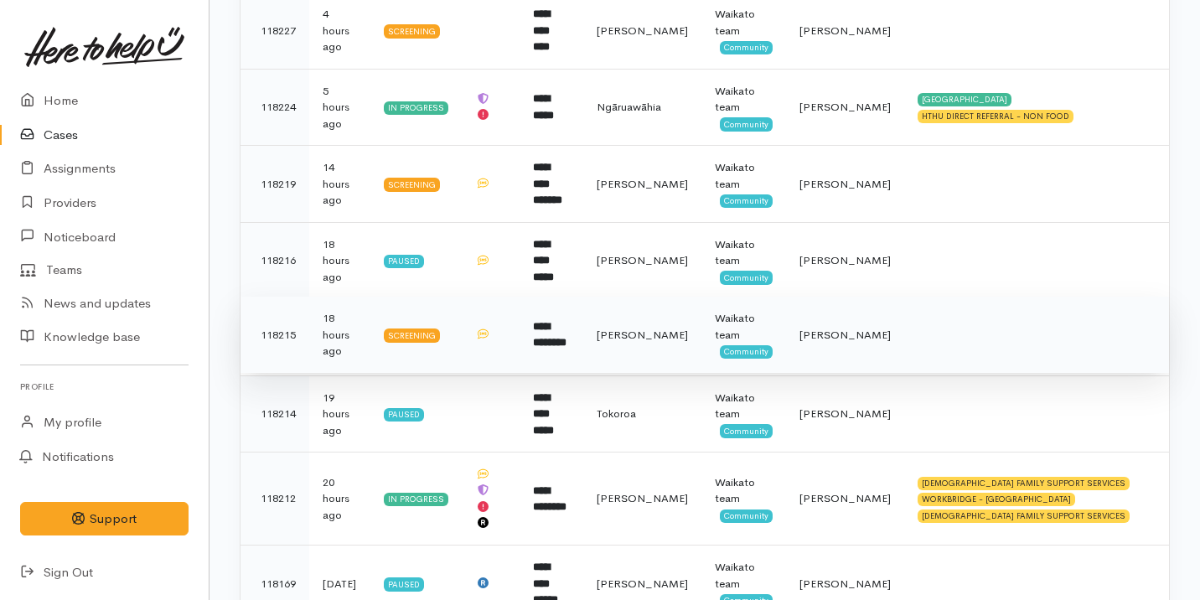
click at [559, 321] on b "**********" at bounding box center [550, 335] width 34 height 28
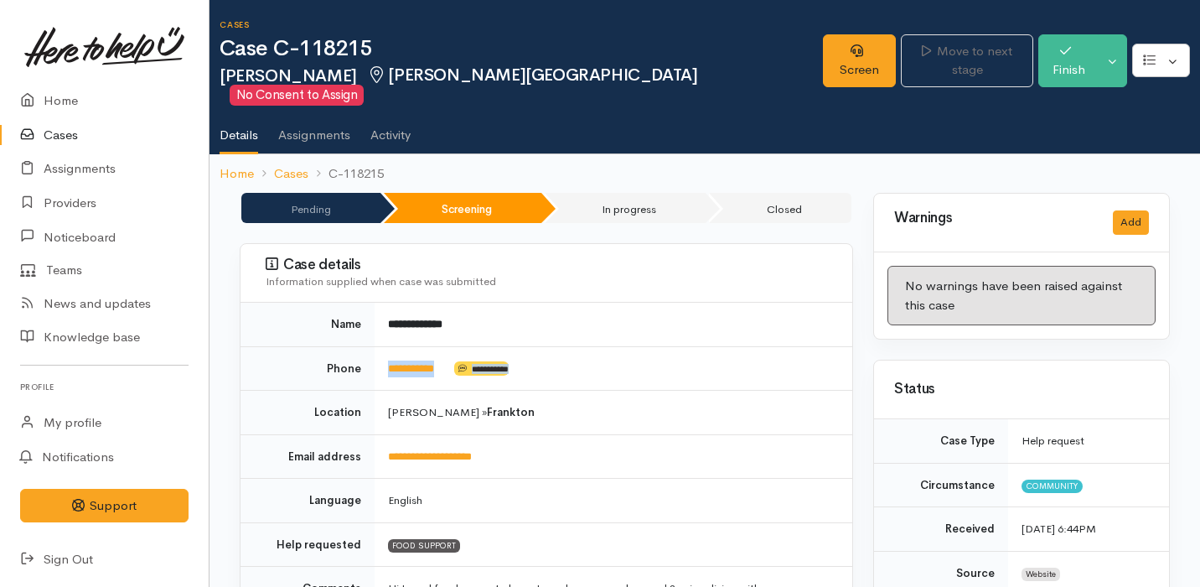
drag, startPoint x: 458, startPoint y: 358, endPoint x: 387, endPoint y: 350, distance: 70.8
click at [387, 350] on td "**********" at bounding box center [614, 368] width 478 height 44
click at [830, 59] on link "Screen" at bounding box center [859, 60] width 73 height 53
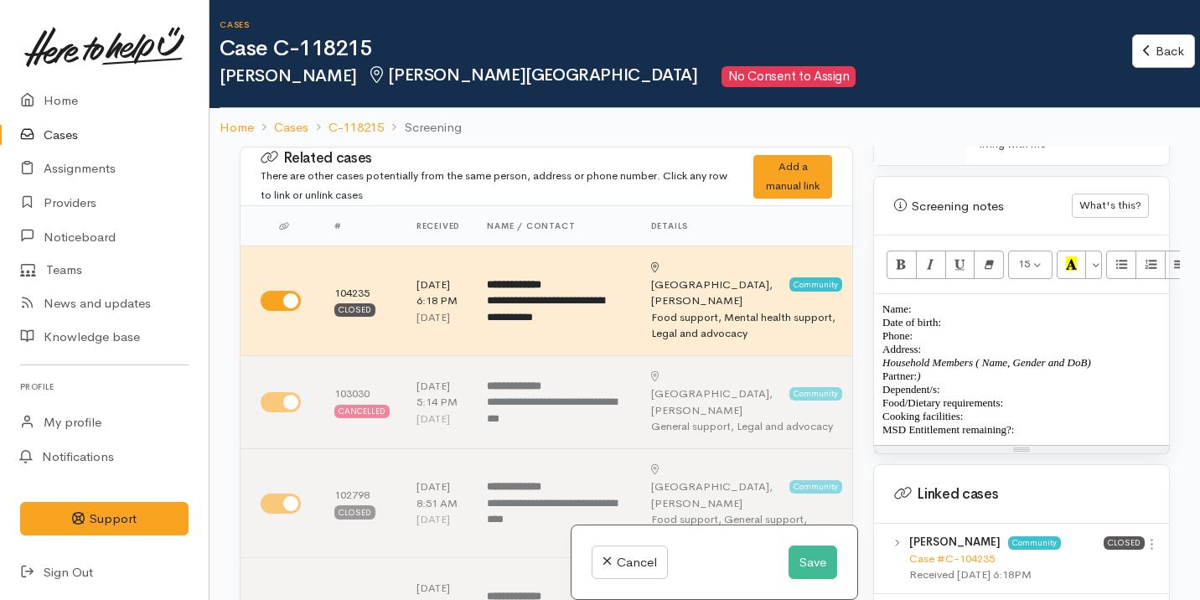
scroll to position [1030, 0]
drag, startPoint x: 1048, startPoint y: 413, endPoint x: 877, endPoint y: 289, distance: 211.9
click at [877, 292] on div "Name: Date of birth: Phone:  Address:  Household Members ( Name, Gender and DoB…" at bounding box center [1021, 367] width 295 height 151
click at [996, 249] on button "Remove Font Style (⌘+\\)" at bounding box center [989, 263] width 30 height 28
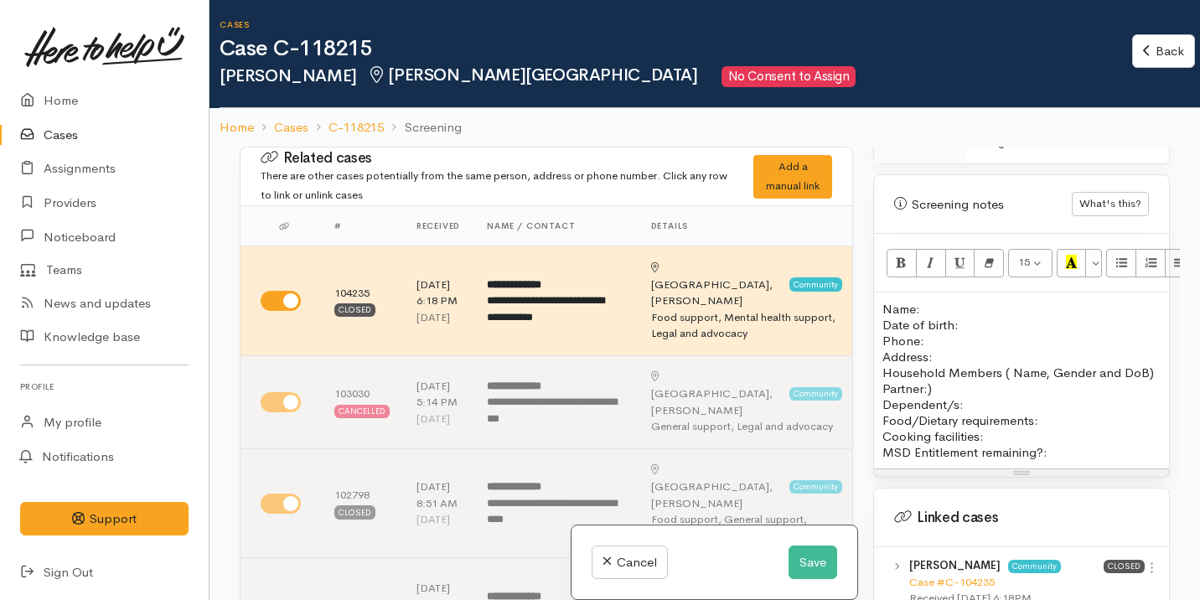
click at [1032, 396] on p "Household Members ( Name, Gender and DoB) Partner:) Dependent/s:" at bounding box center [1021, 389] width 278 height 48
click at [940, 301] on p "Name: Date of birth: Phone:" at bounding box center [1021, 325] width 278 height 48
click at [980, 315] on p "Name: Jasweer Singh Date of birth: Phone:" at bounding box center [1021, 325] width 278 height 48
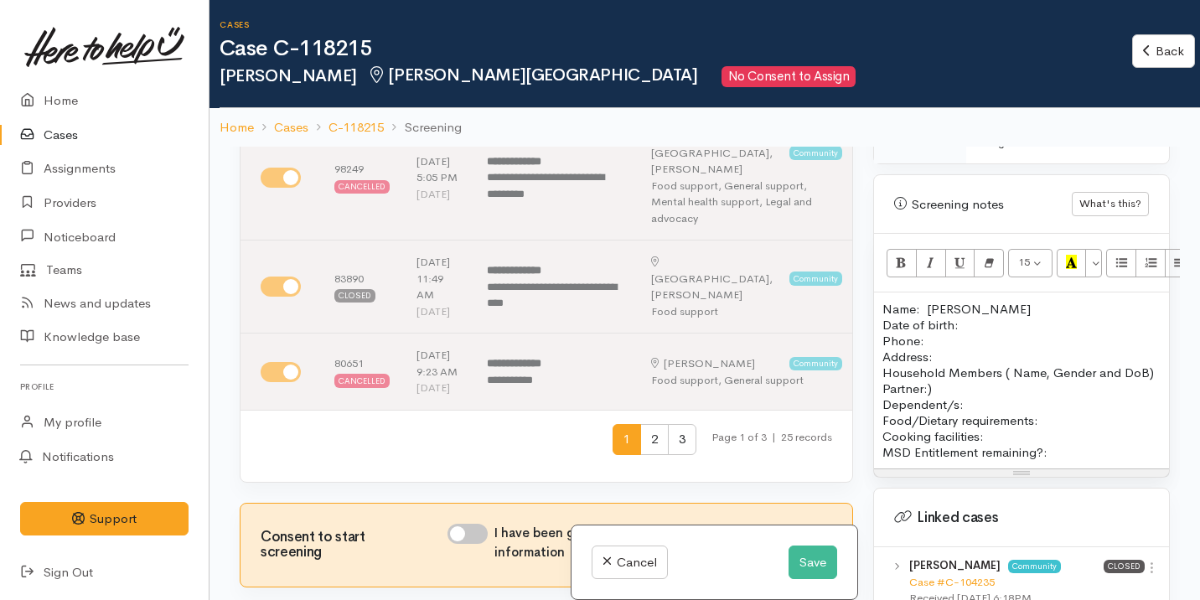
scroll to position [939, 0]
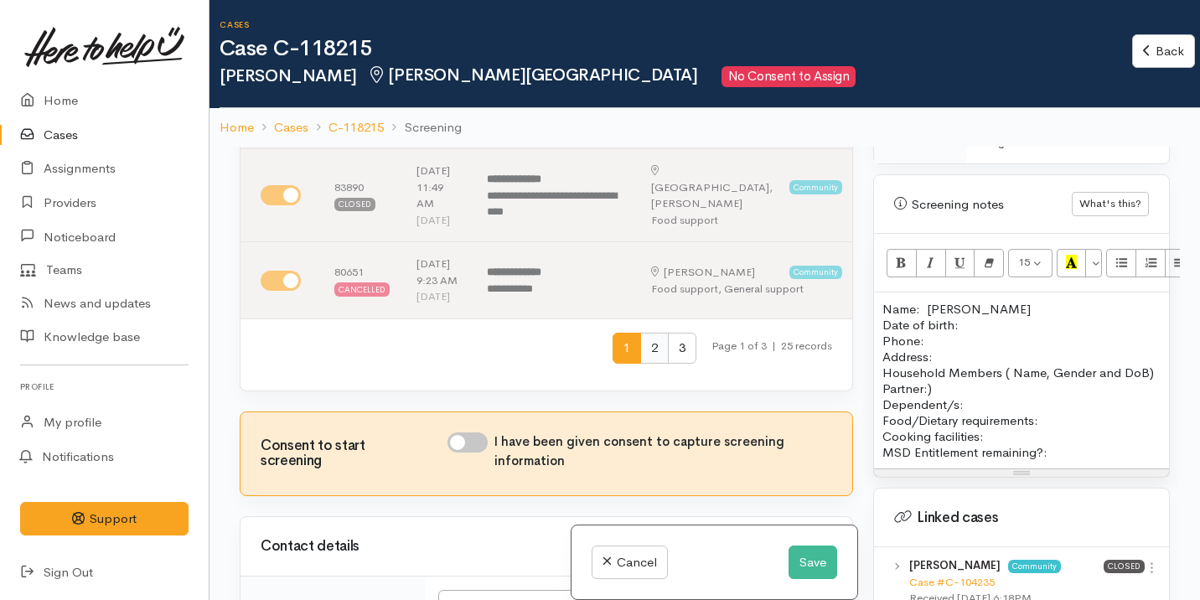
click at [641, 364] on span "2" at bounding box center [654, 348] width 28 height 31
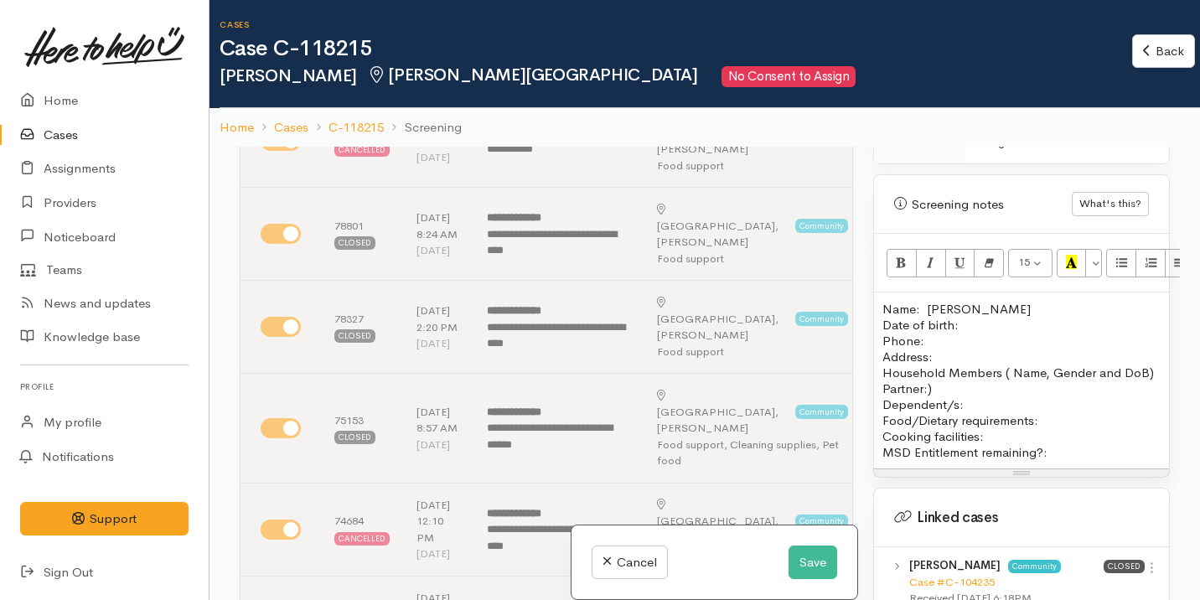
scroll to position [0, 0]
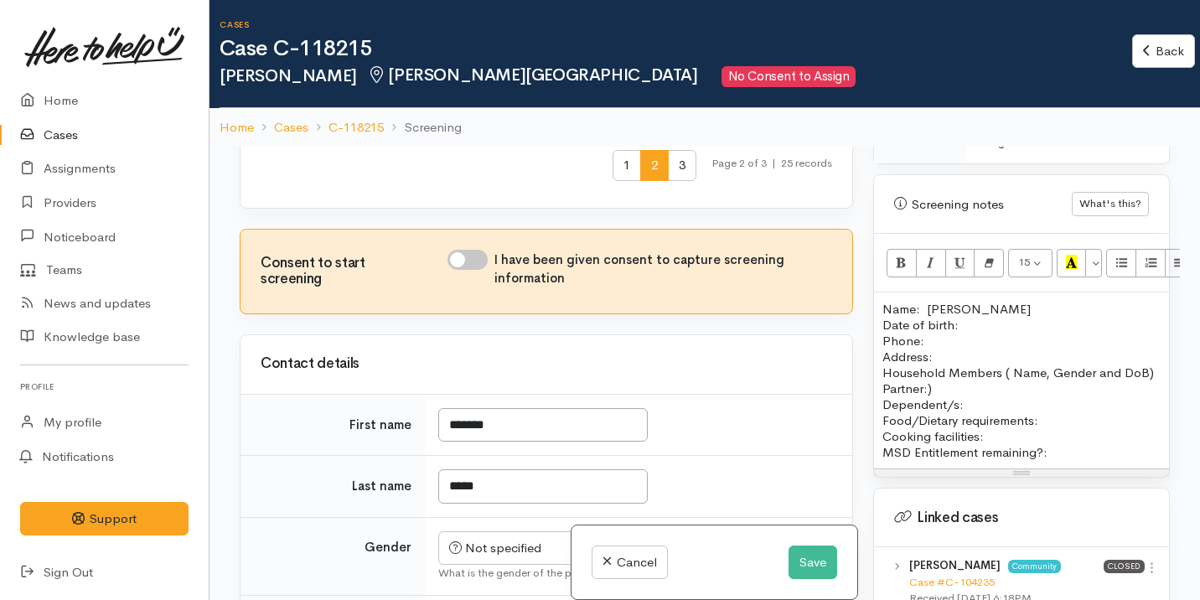
click at [669, 181] on span "3" at bounding box center [682, 165] width 28 height 31
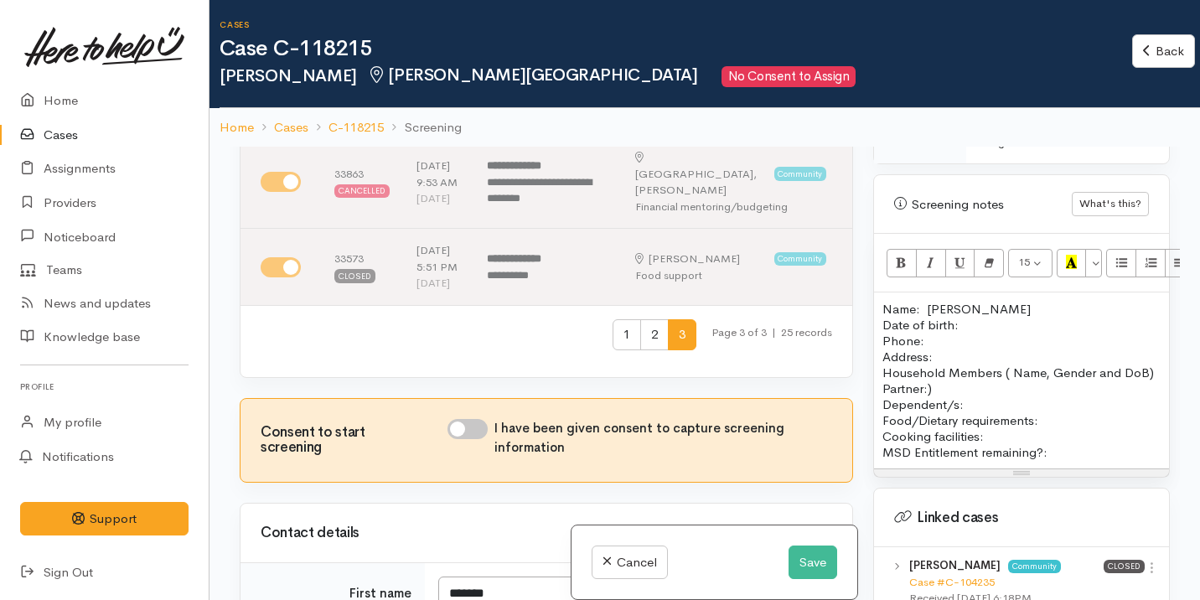
scroll to position [469, 0]
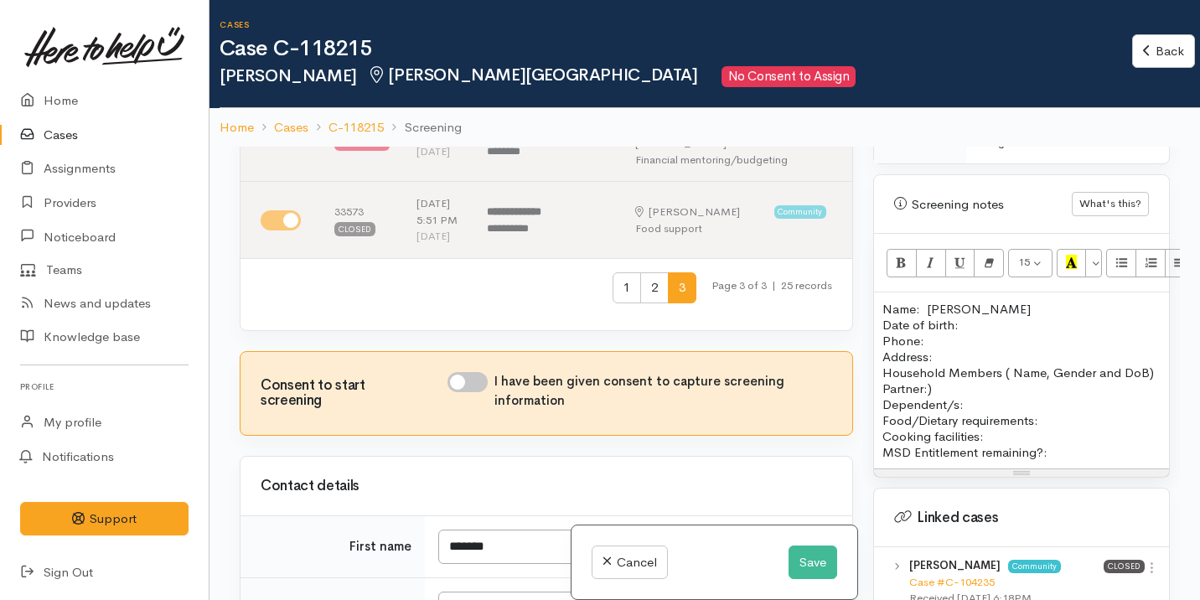
click at [472, 392] on input "I have been given consent to capture screening information" at bounding box center [468, 382] width 40 height 20
checkbox input "true"
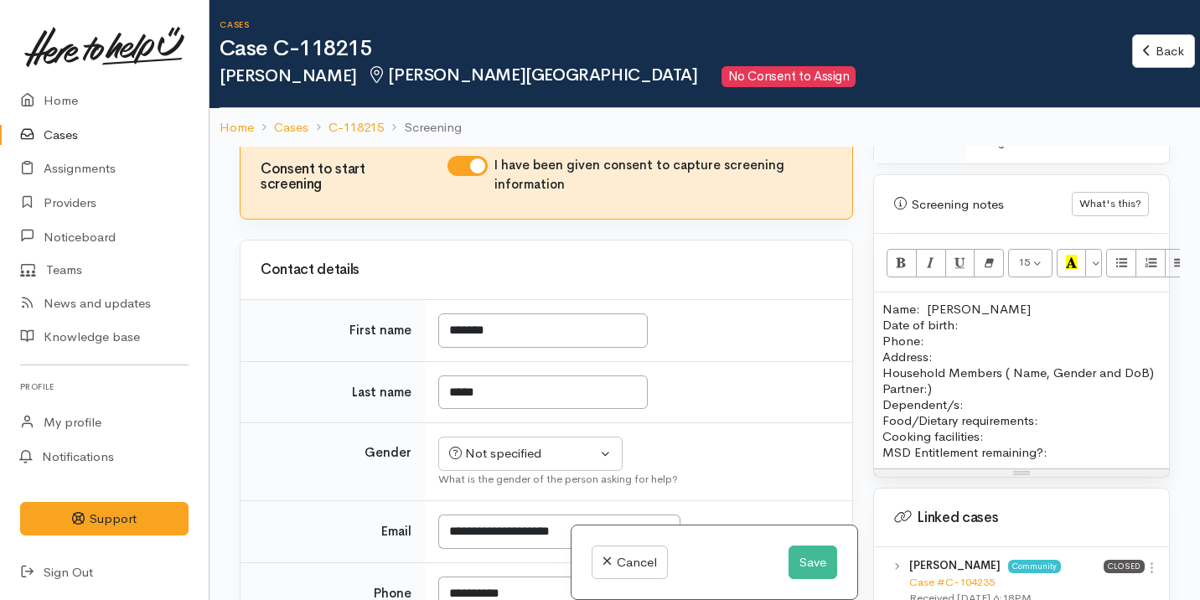
scroll to position [855, 0]
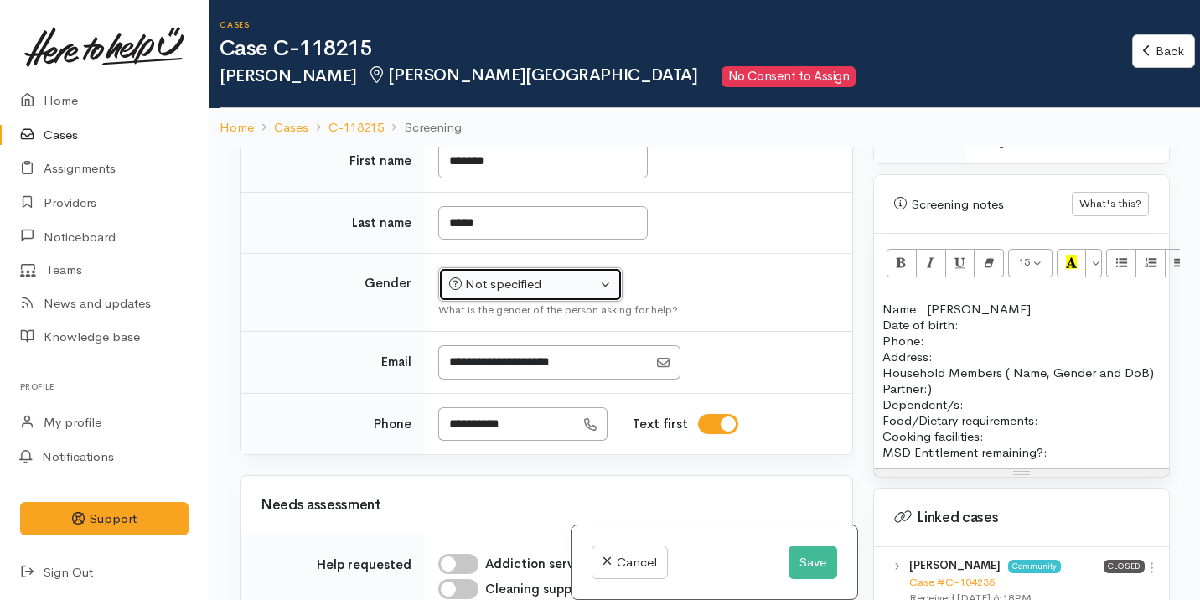
click at [559, 302] on button "Not specified" at bounding box center [530, 284] width 184 height 34
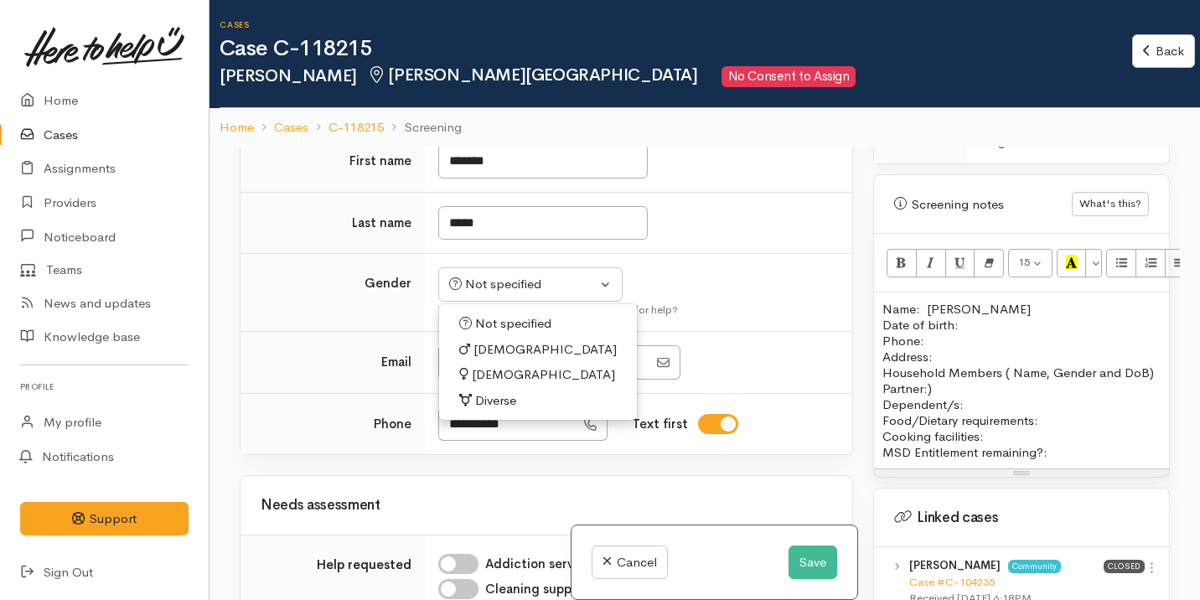
click at [493, 360] on span "[DEMOGRAPHIC_DATA]" at bounding box center [544, 349] width 143 height 19
select select "[DEMOGRAPHIC_DATA]"
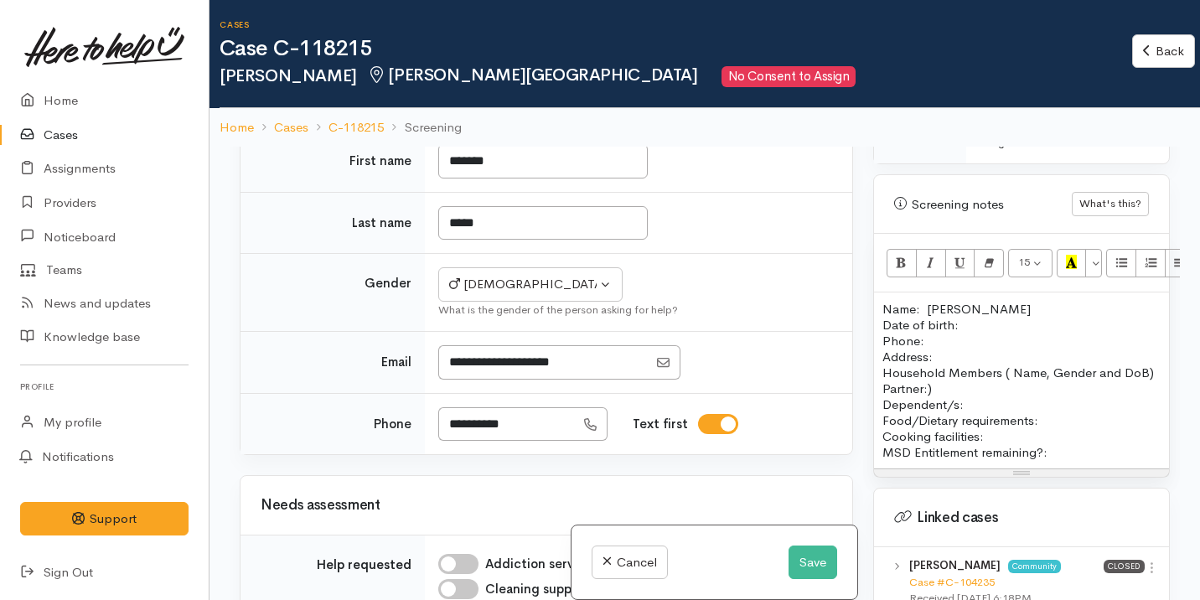
click at [989, 312] on p "Name: Jasweer Singh Date of birth: Phone:" at bounding box center [1021, 325] width 278 height 48
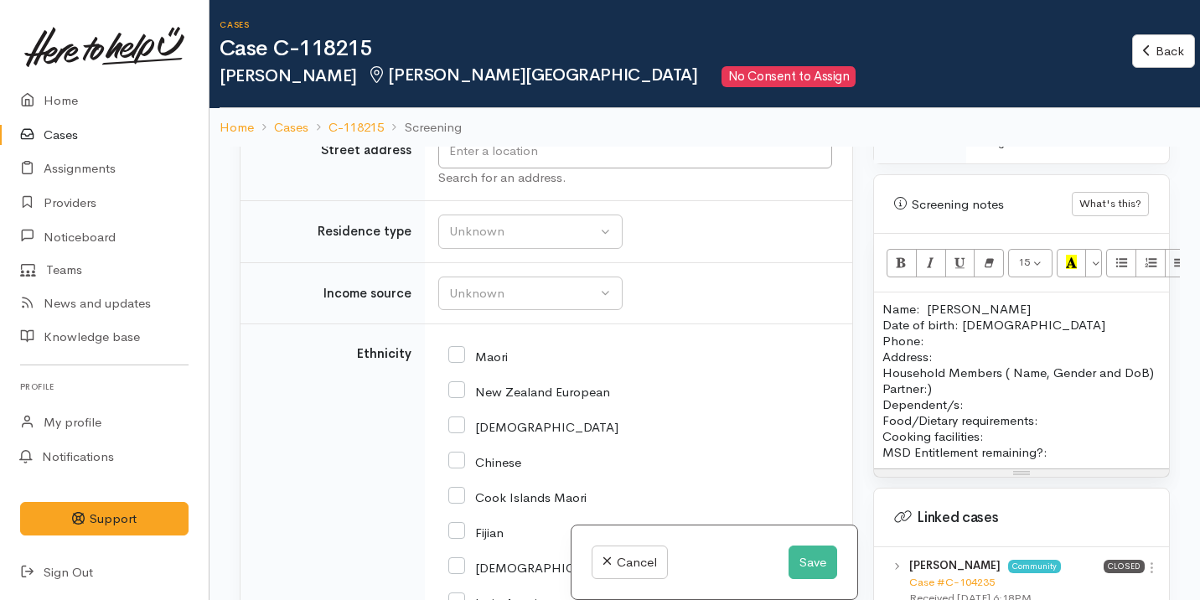
scroll to position [2474, 0]
click at [623, 172] on input "text" at bounding box center [635, 154] width 394 height 34
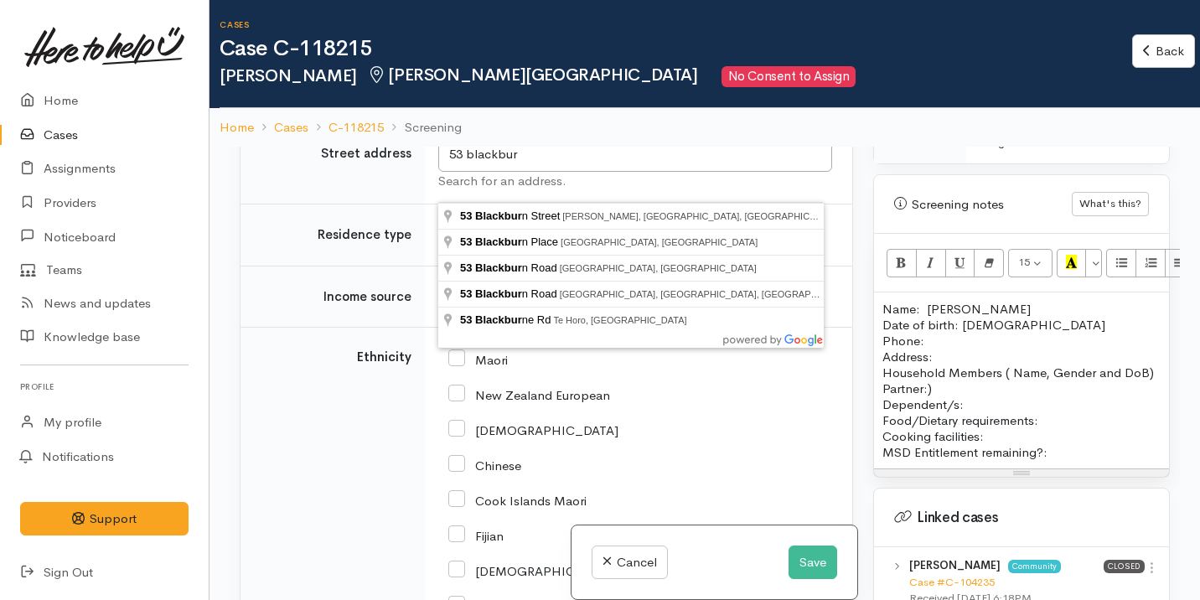
type input "53 Blackburn Street, Frankton, Hamilton, New Zealand"
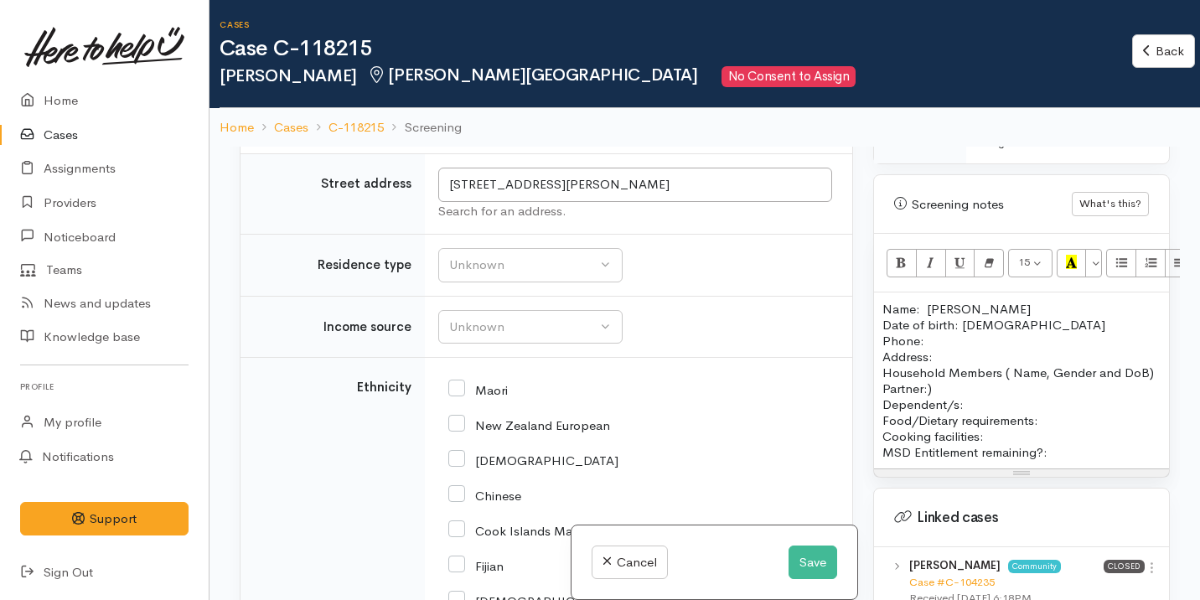
scroll to position [3037, 0]
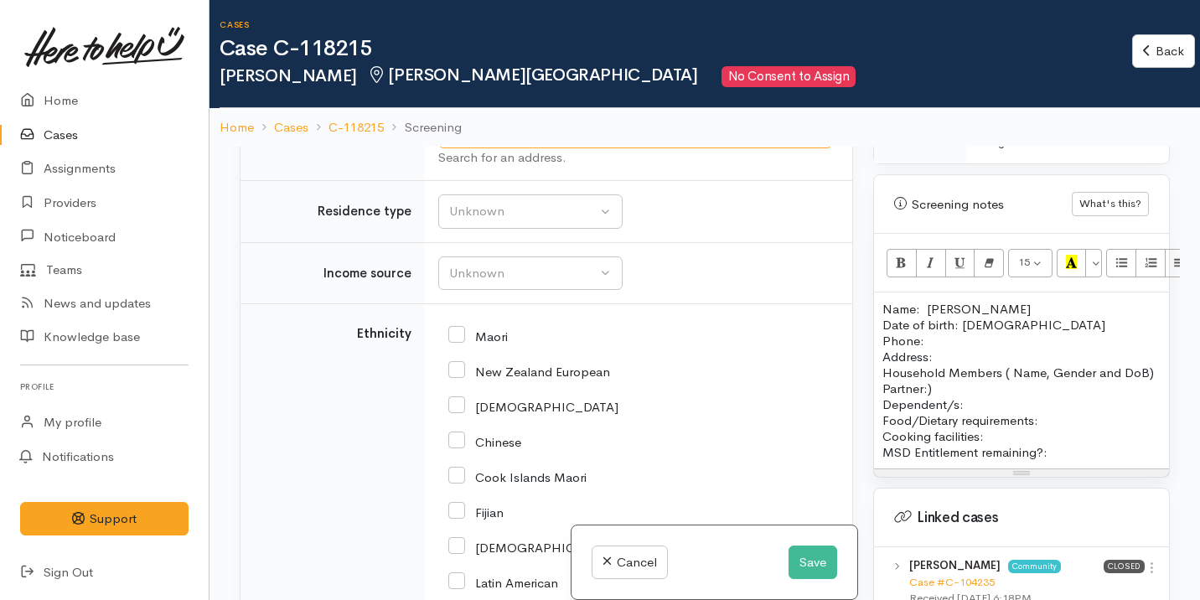
click at [677, 148] on input "53 Blackburn Street, Frankton, Hamilton, New Zealand" at bounding box center [635, 131] width 394 height 34
click at [956, 349] on p "Address:" at bounding box center [1021, 357] width 278 height 16
click at [932, 326] on p "Name: Jasweer Singh Date of birth: 27/05/1993 Phone:" at bounding box center [1021, 325] width 278 height 48
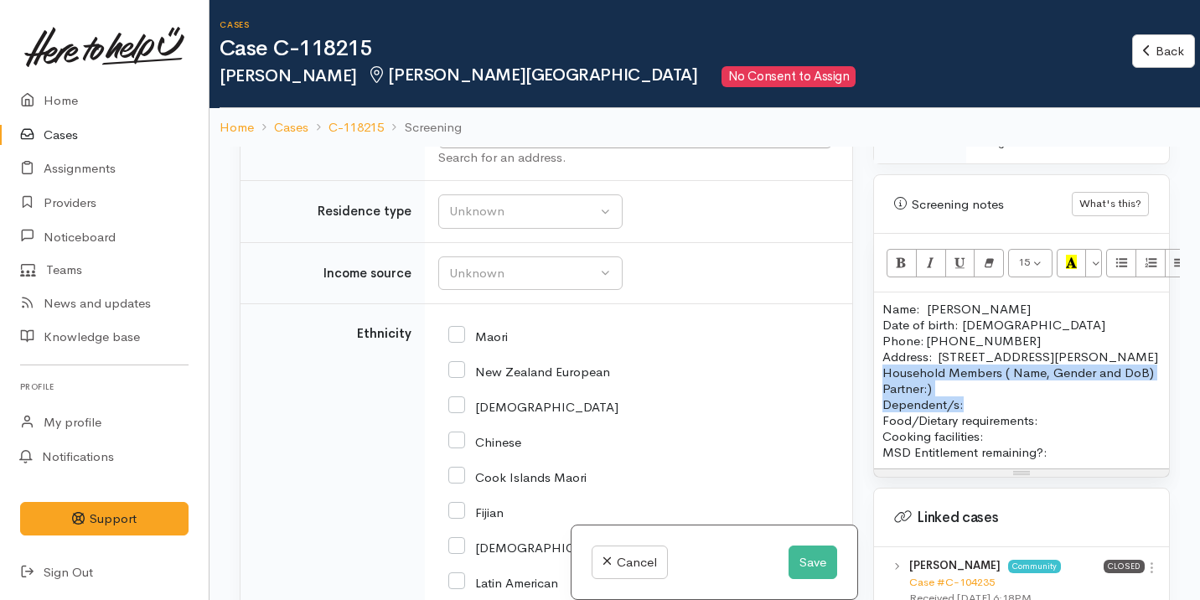
drag, startPoint x: 980, startPoint y: 424, endPoint x: 882, endPoint y: 375, distance: 108.7
click at [882, 375] on p "Household Members ( Name, Gender and DoB) Partner:) Dependent/s:" at bounding box center [1021, 389] width 278 height 48
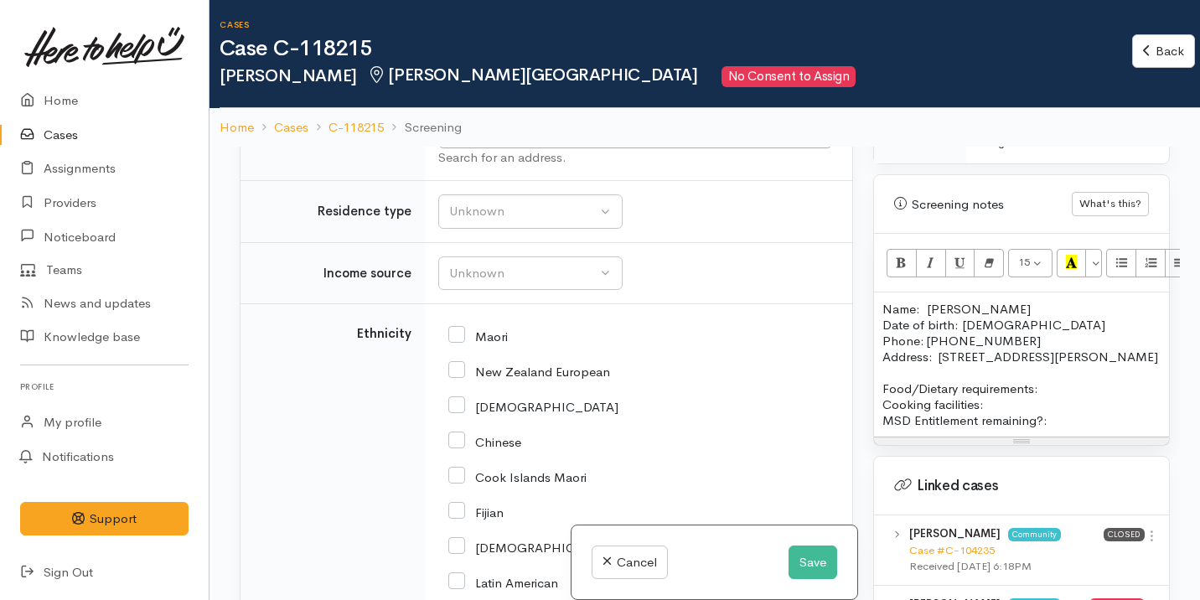
click at [1068, 389] on p "Food/Dietary requirements: Cooking facilities: MSD Entitlement remaining?:" at bounding box center [1021, 404] width 278 height 48
click at [998, 404] on p "Food/Dietary requirements: No Cooking facilities: MSD Entitlement remaining?:" at bounding box center [1021, 404] width 278 height 48
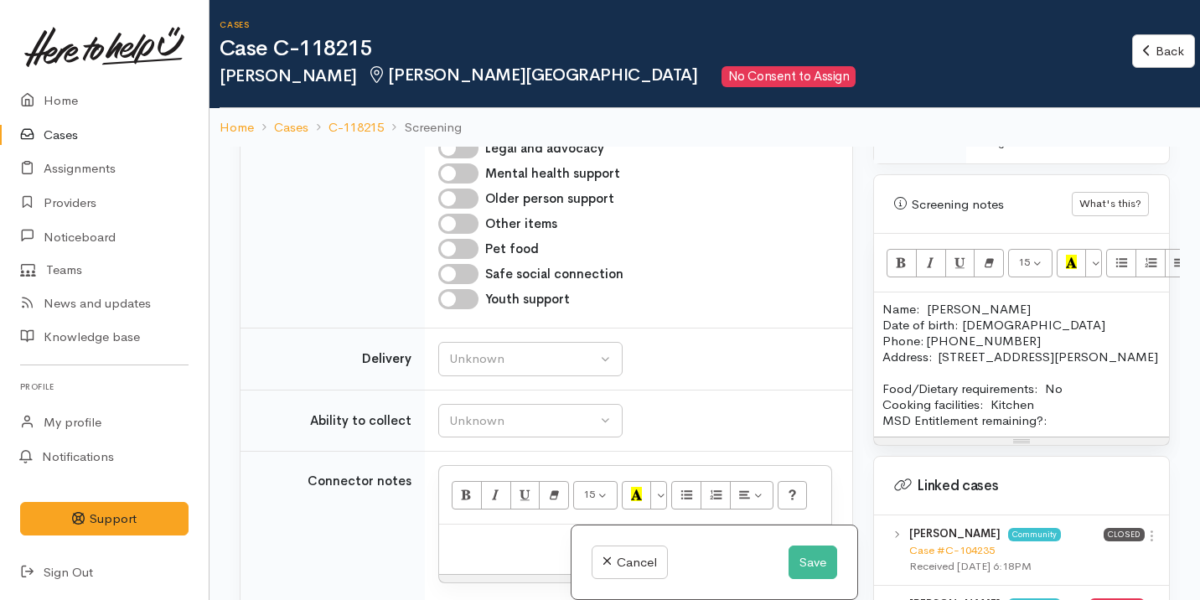
scroll to position [2113, 0]
click at [566, 367] on div "Unknown" at bounding box center [522, 357] width 147 height 19
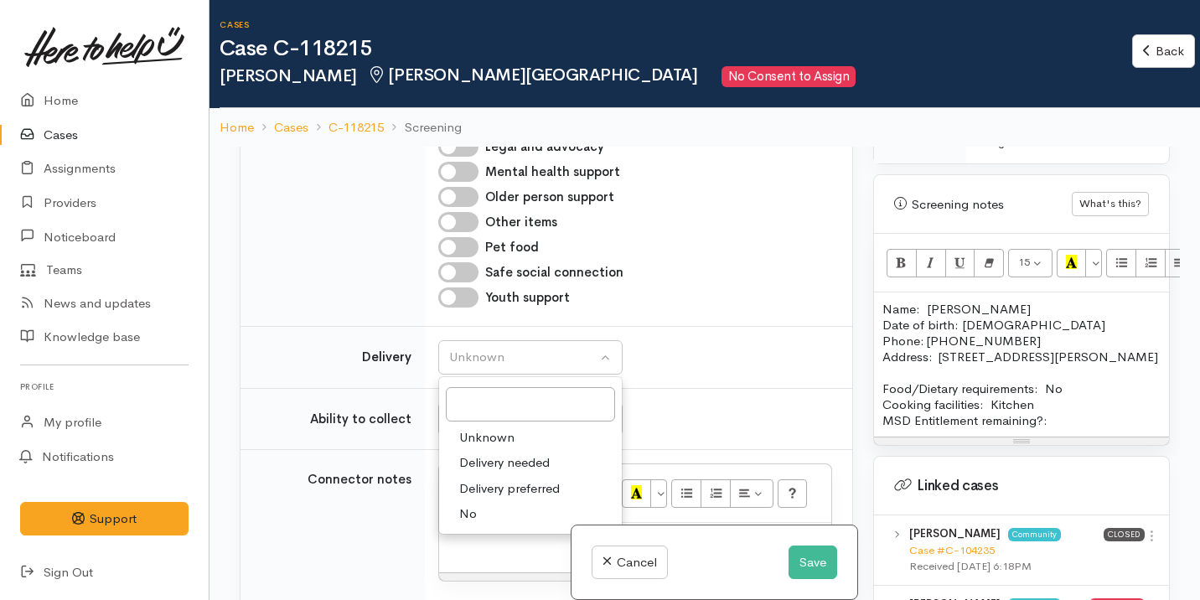
click at [484, 527] on link "No" at bounding box center [530, 514] width 183 height 26
select select "1"
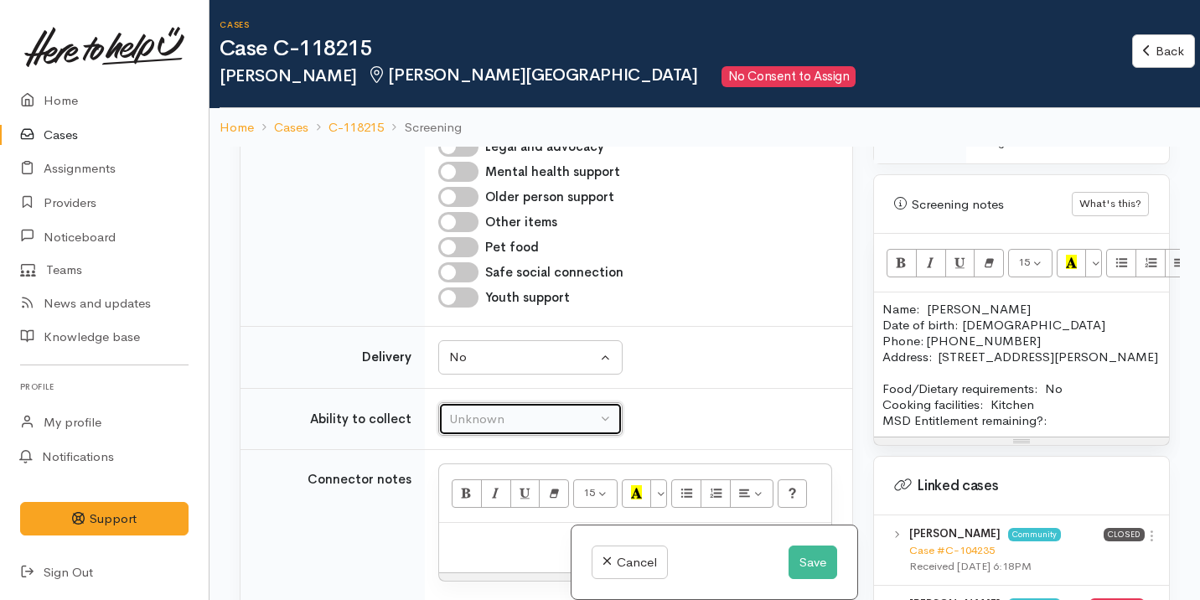
click at [509, 437] on button "Unknown" at bounding box center [530, 419] width 184 height 34
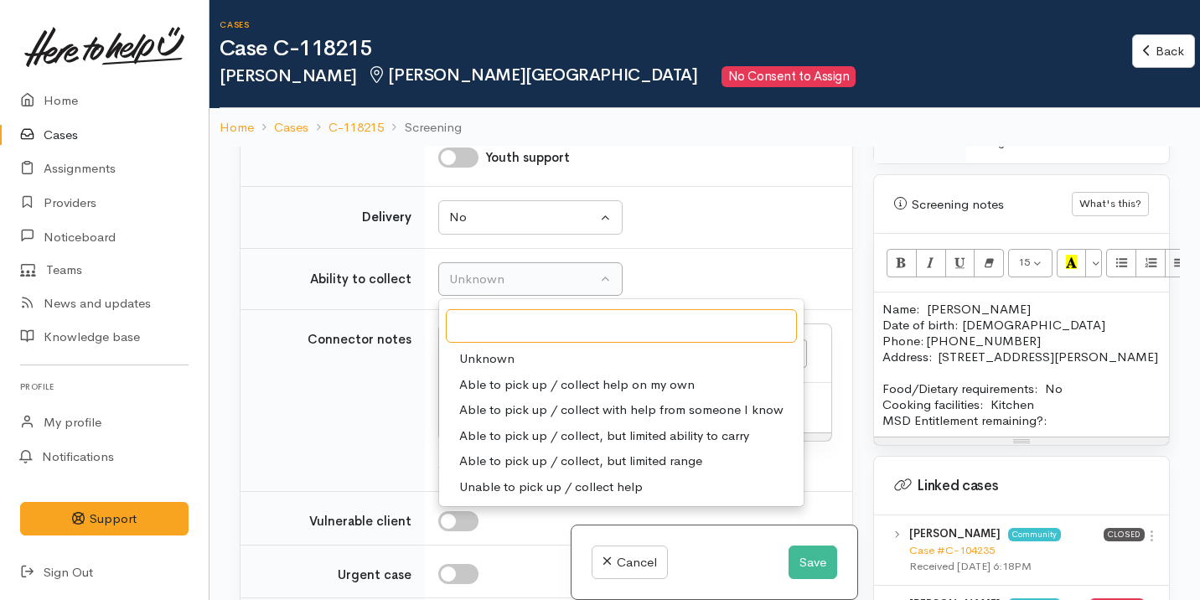
scroll to position [2254, 0]
click at [537, 394] on span "Able to pick up / collect help on my own" at bounding box center [576, 384] width 235 height 19
select select "2"
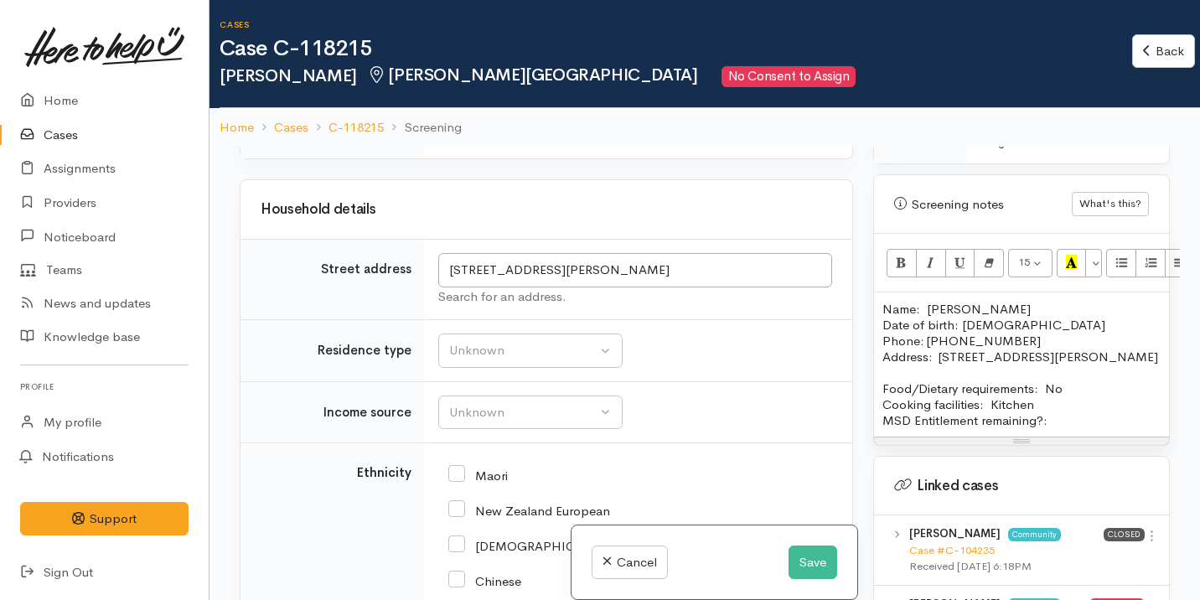
scroll to position [2900, 0]
click at [525, 359] on div "Unknown" at bounding box center [522, 348] width 147 height 19
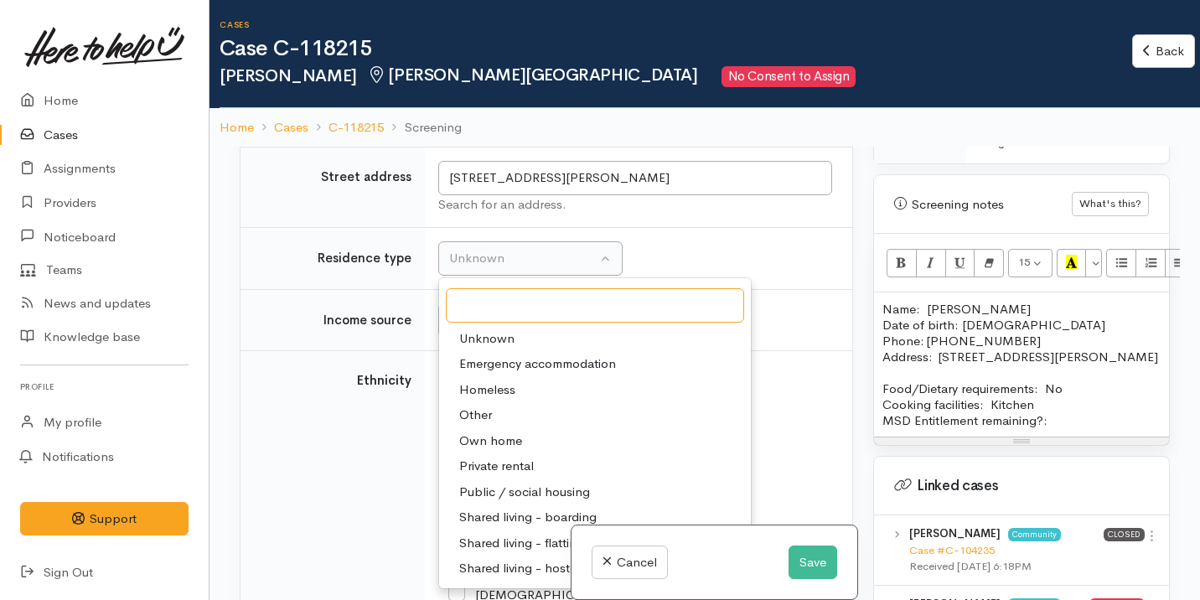
scroll to position [3001, 0]
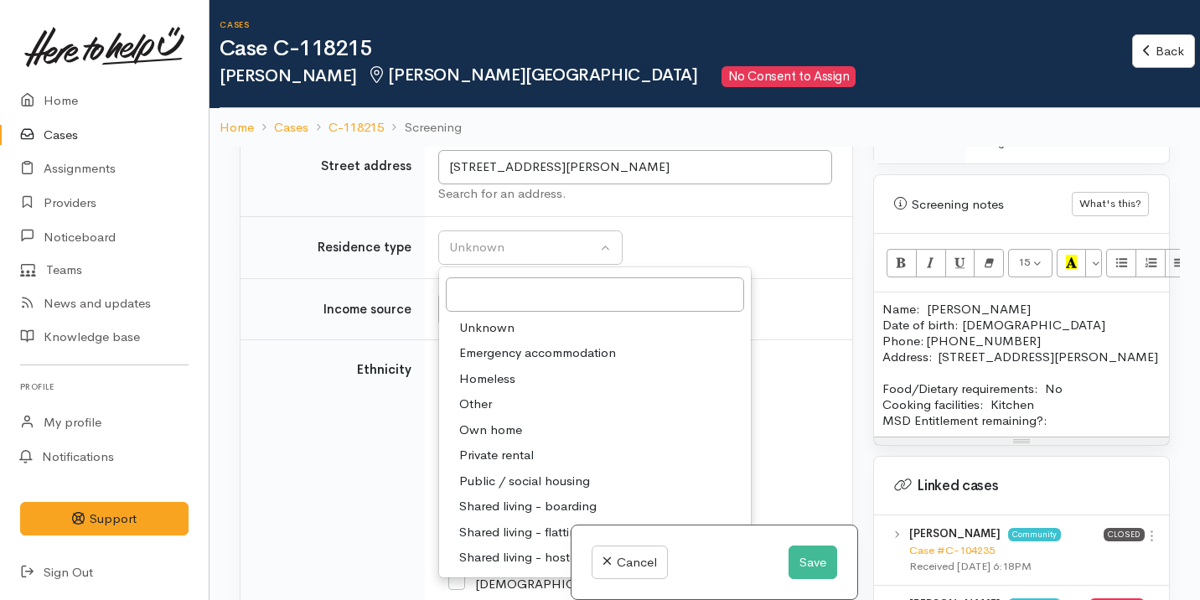
click at [672, 279] on td "Unknown Emergency accommodation Homeless Other Own home Private rental Public /…" at bounding box center [638, 248] width 427 height 62
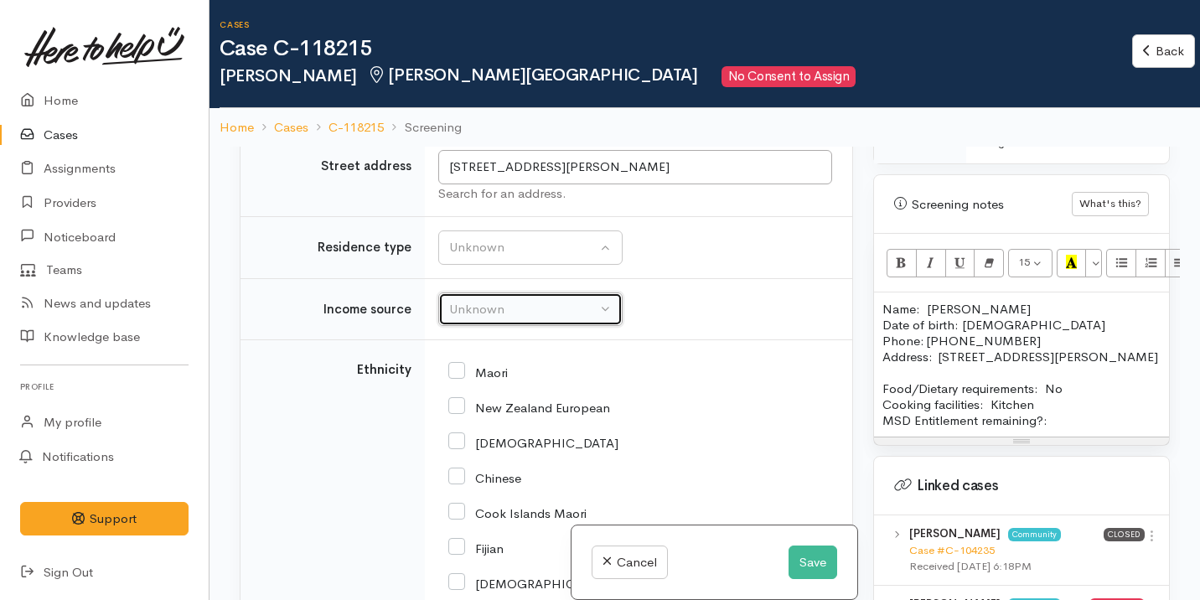
click at [530, 327] on button "Unknown" at bounding box center [530, 309] width 184 height 34
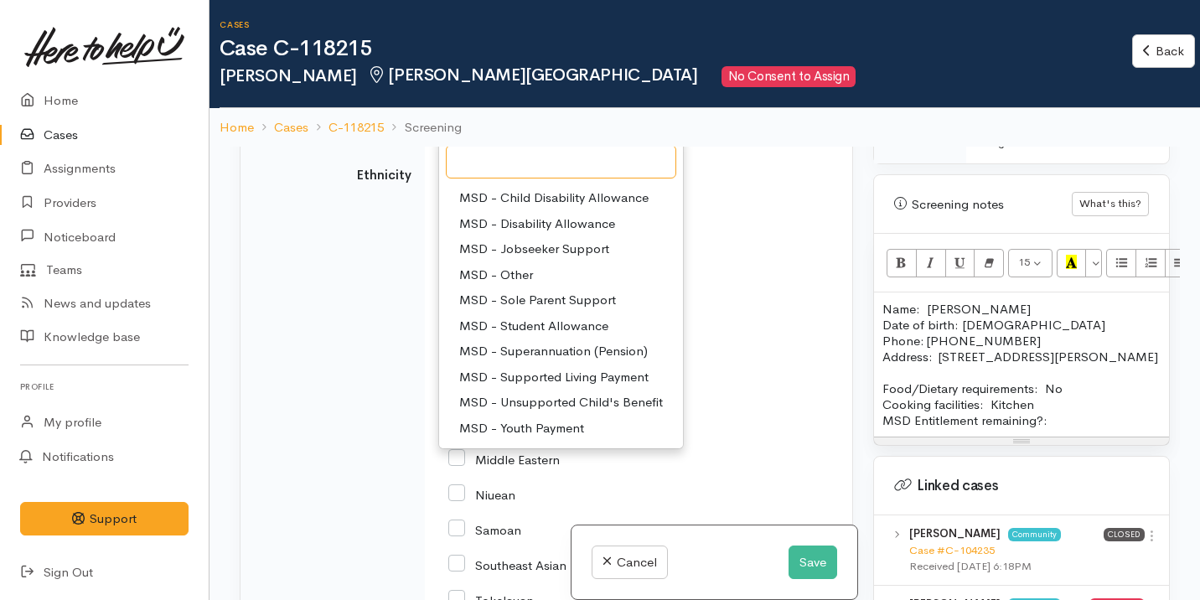
scroll to position [103, 0]
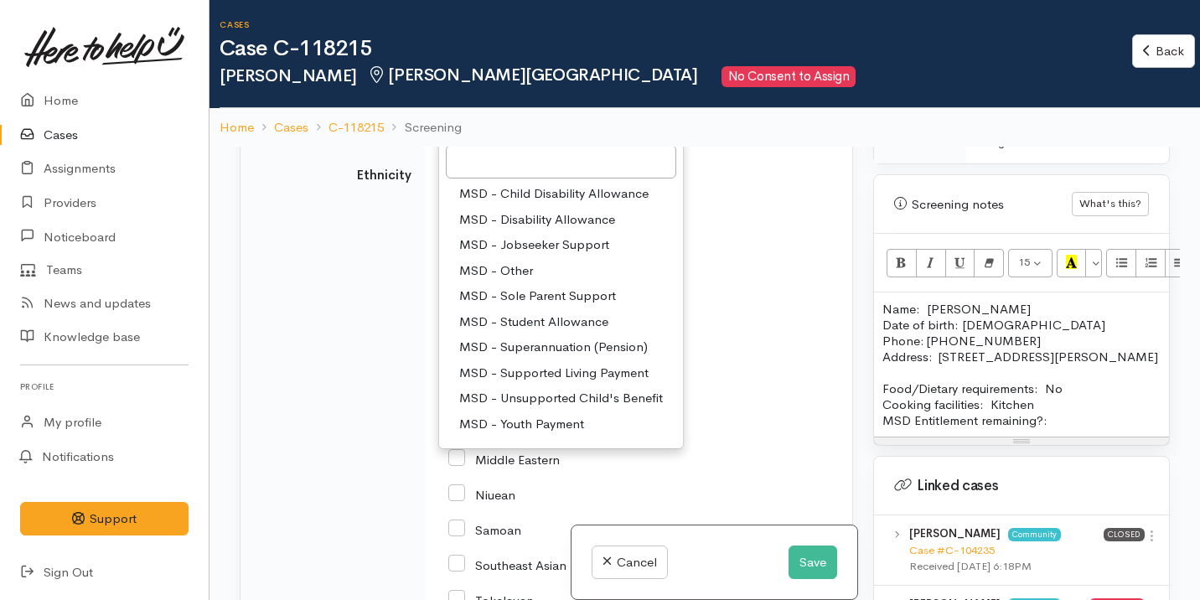
click at [547, 383] on span "MSD - Supported Living Payment" at bounding box center [553, 373] width 189 height 19
select select "3"
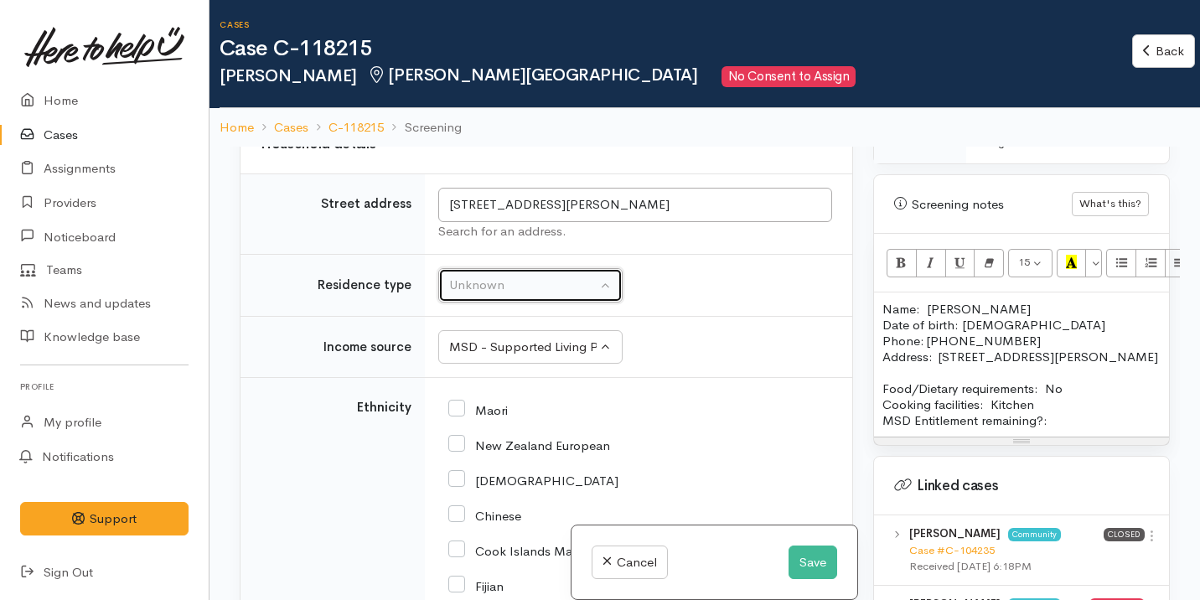
click at [542, 295] on div "Unknown" at bounding box center [522, 285] width 147 height 19
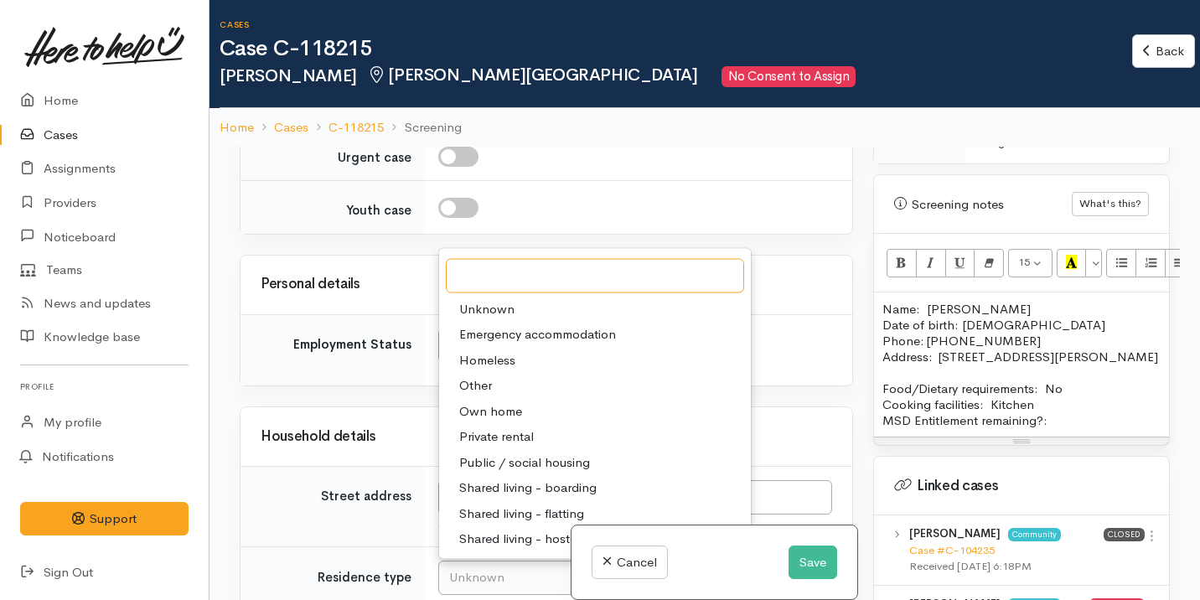
scroll to position [2709, 0]
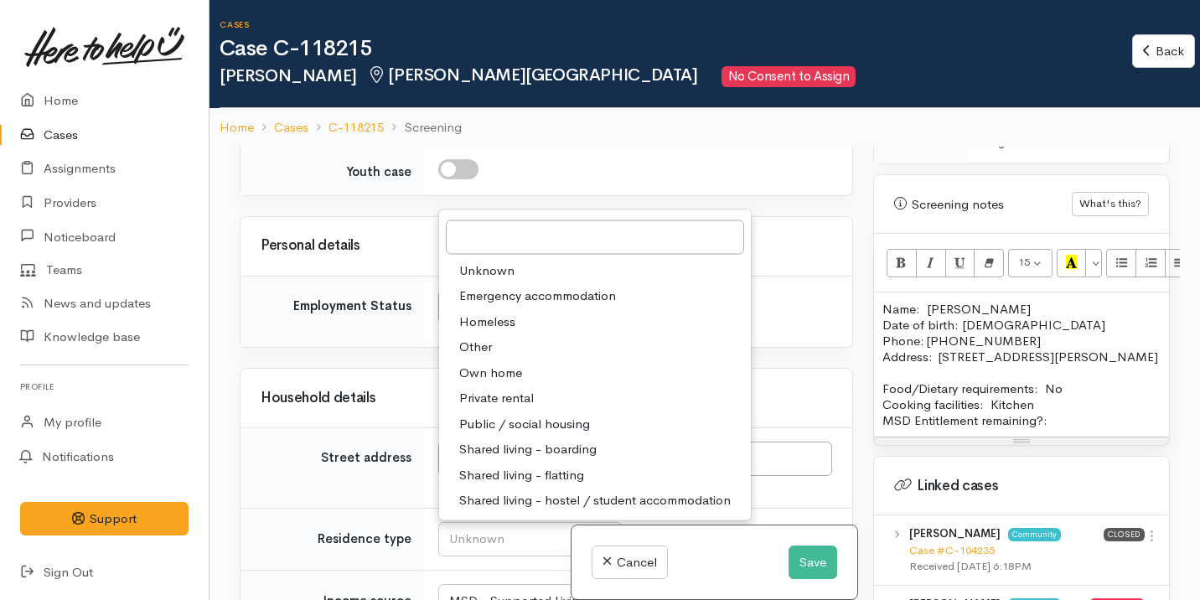
click at [525, 459] on span "Shared living - boarding" at bounding box center [527, 449] width 137 height 19
select select "4"
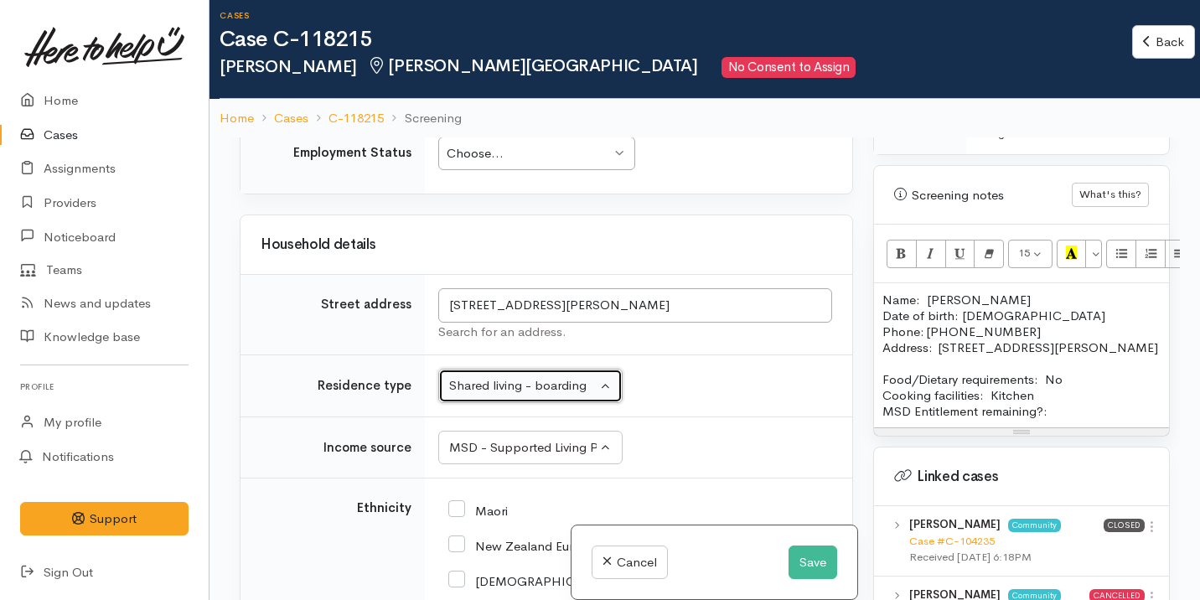
scroll to position [2827, 0]
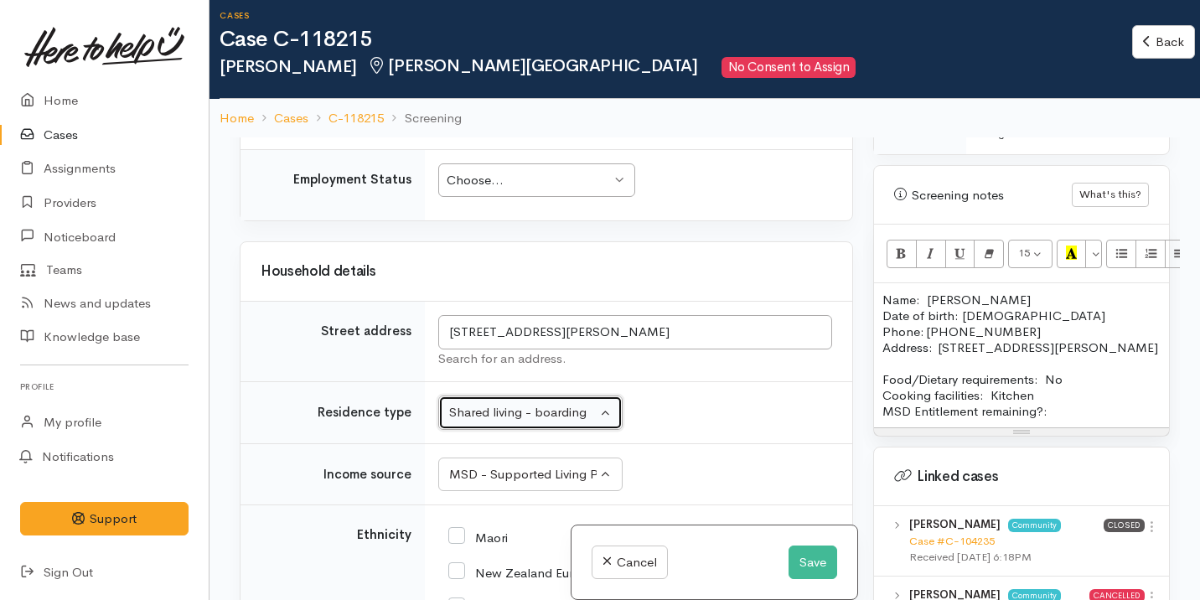
click at [498, 190] on div "Choose..." at bounding box center [529, 180] width 164 height 19
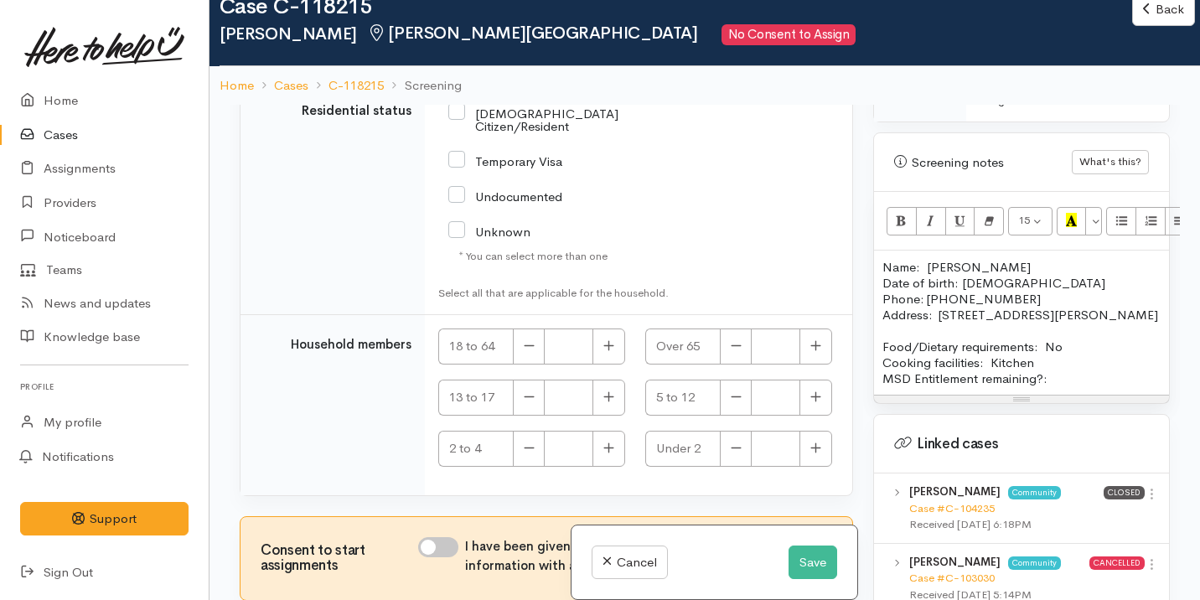
scroll to position [40, 0]
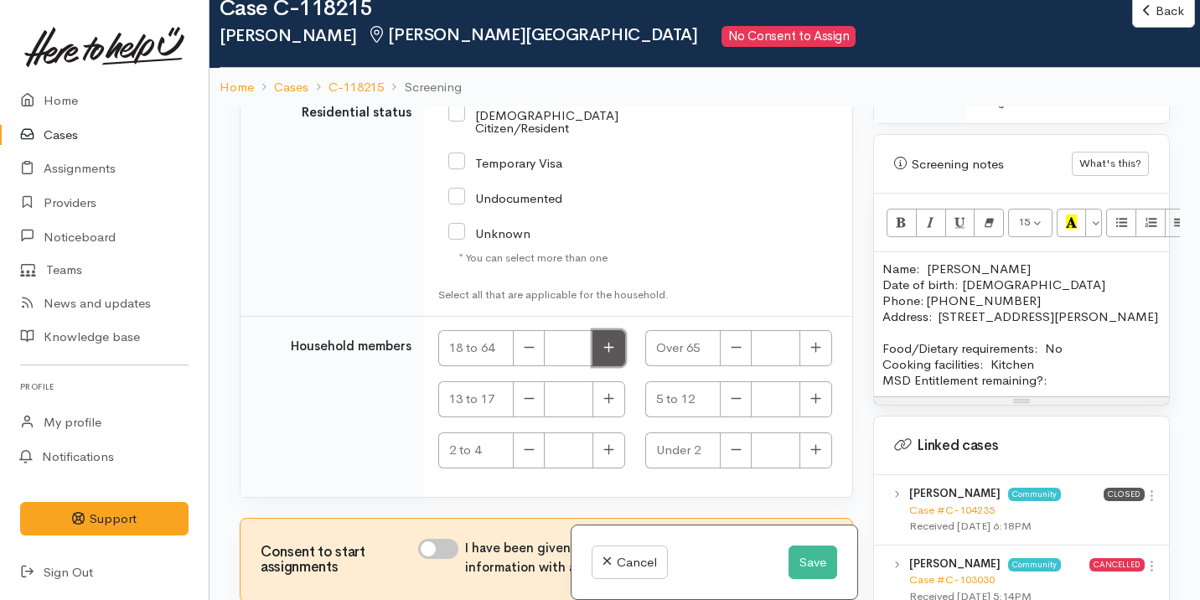
click at [603, 344] on icon "button" at bounding box center [608, 347] width 11 height 13
type input "1"
click at [444, 551] on input "I have been given consent to get help and share this information with appropria…" at bounding box center [438, 549] width 40 height 20
checkbox input "true"
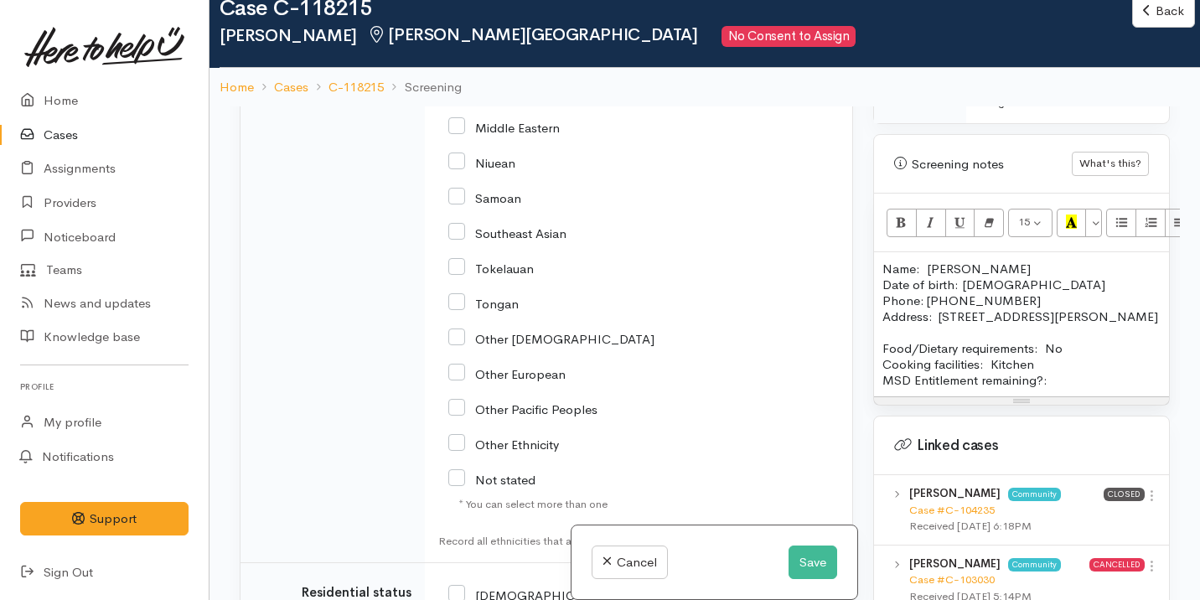
scroll to position [3688, 0]
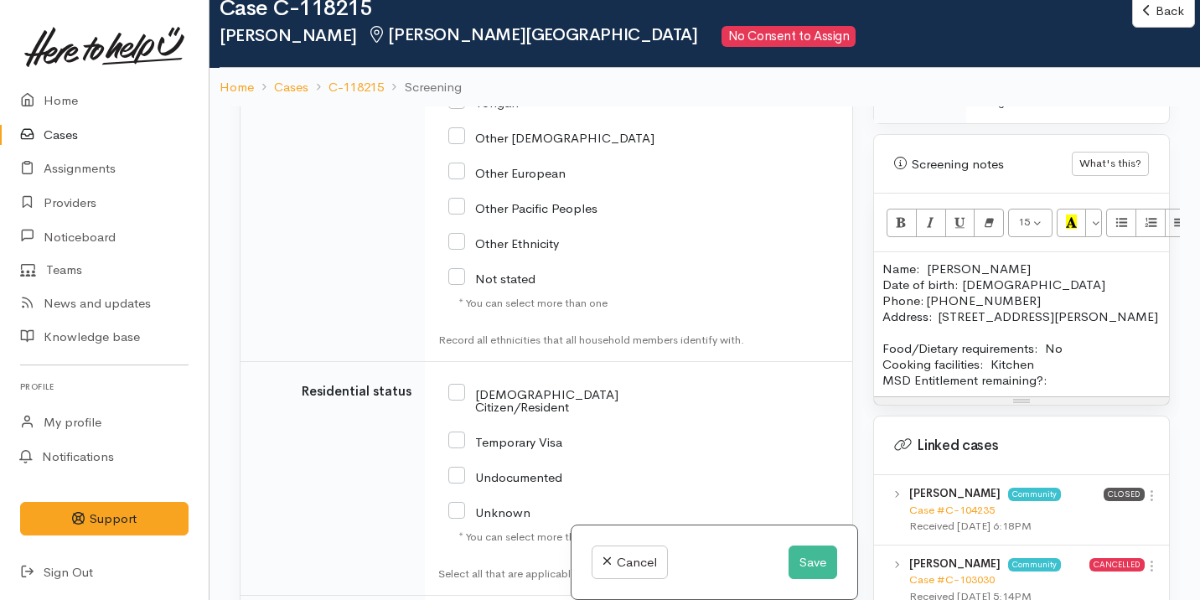
click at [520, 413] on input "[DEMOGRAPHIC_DATA] Citizen/Resident" at bounding box center [563, 399] width 230 height 28
checkbox input "true"
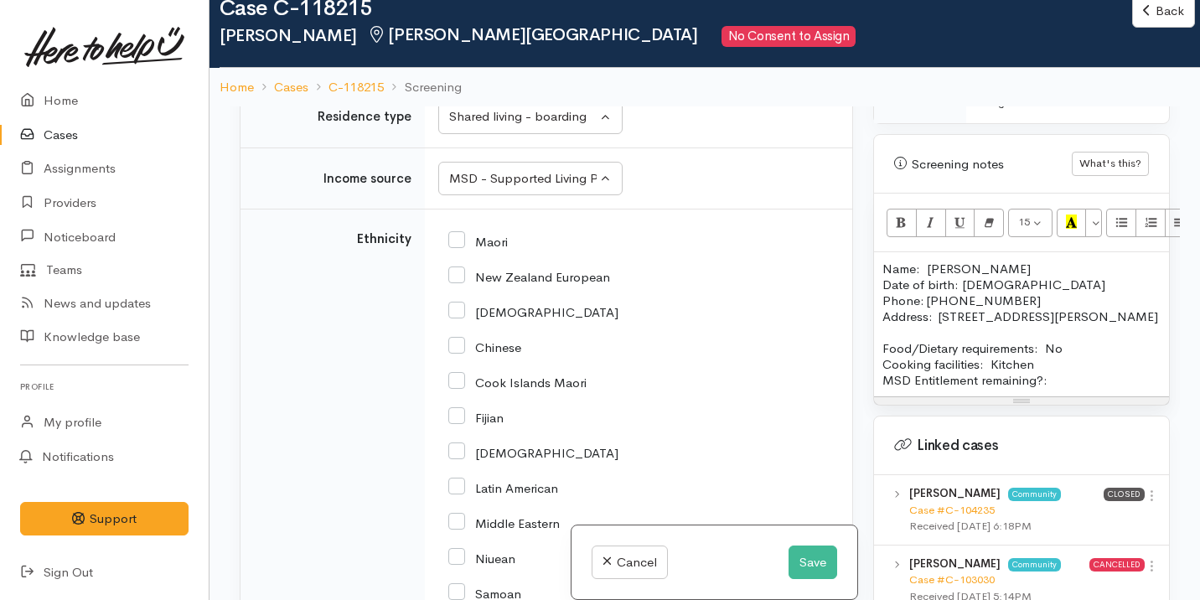
scroll to position [3070, 0]
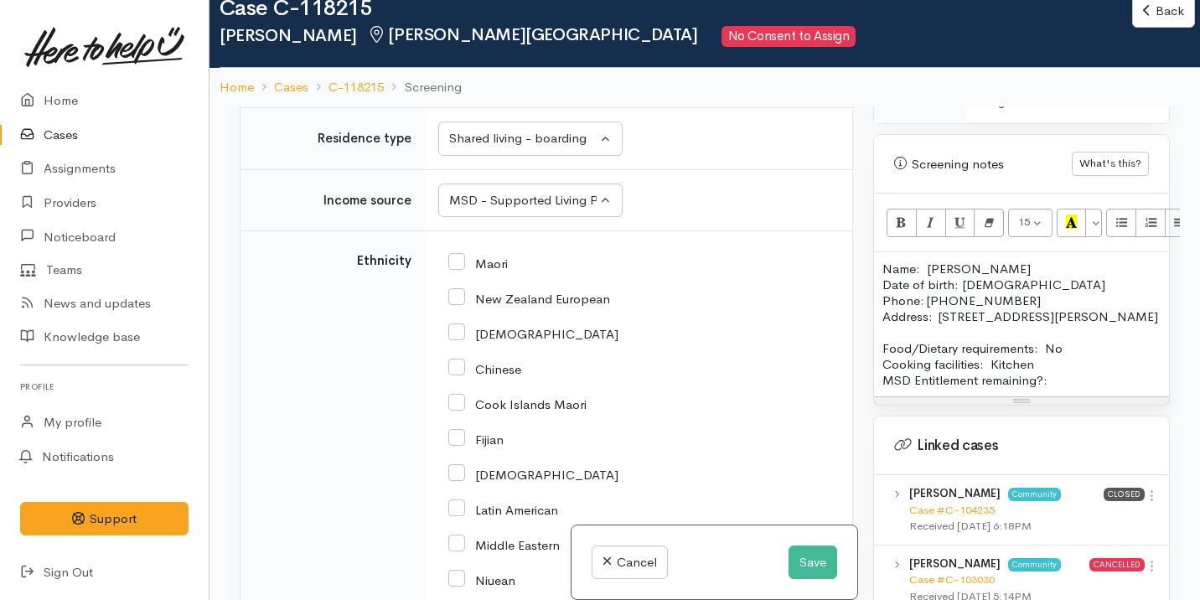
click at [481, 270] on input "Maori" at bounding box center [477, 262] width 59 height 15
checkbox input "true"
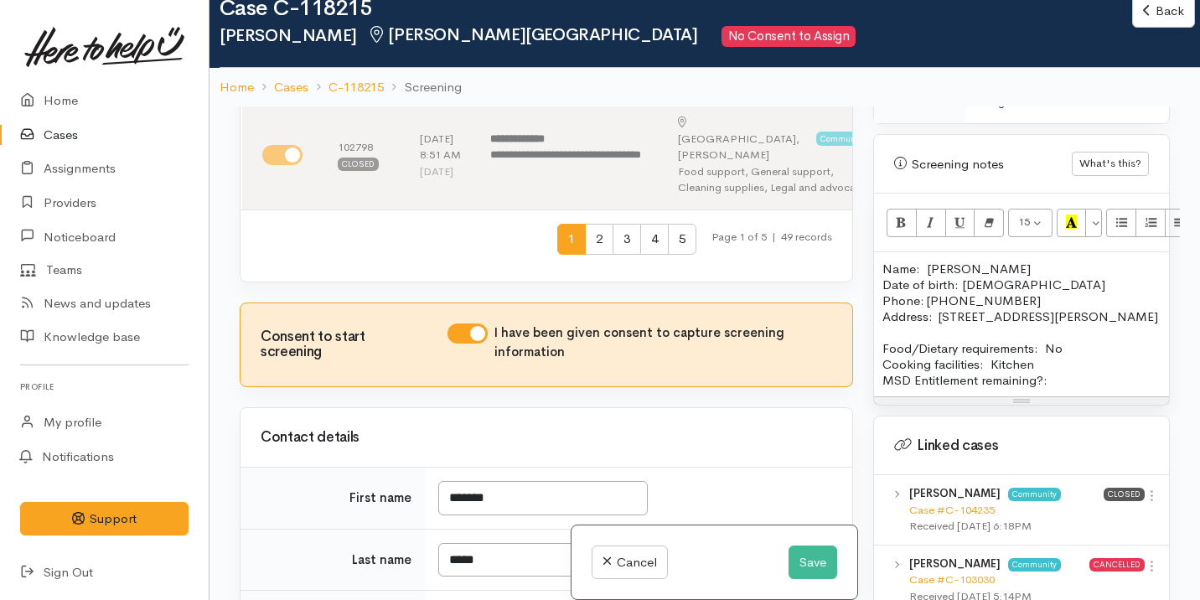
scroll to position [832, 0]
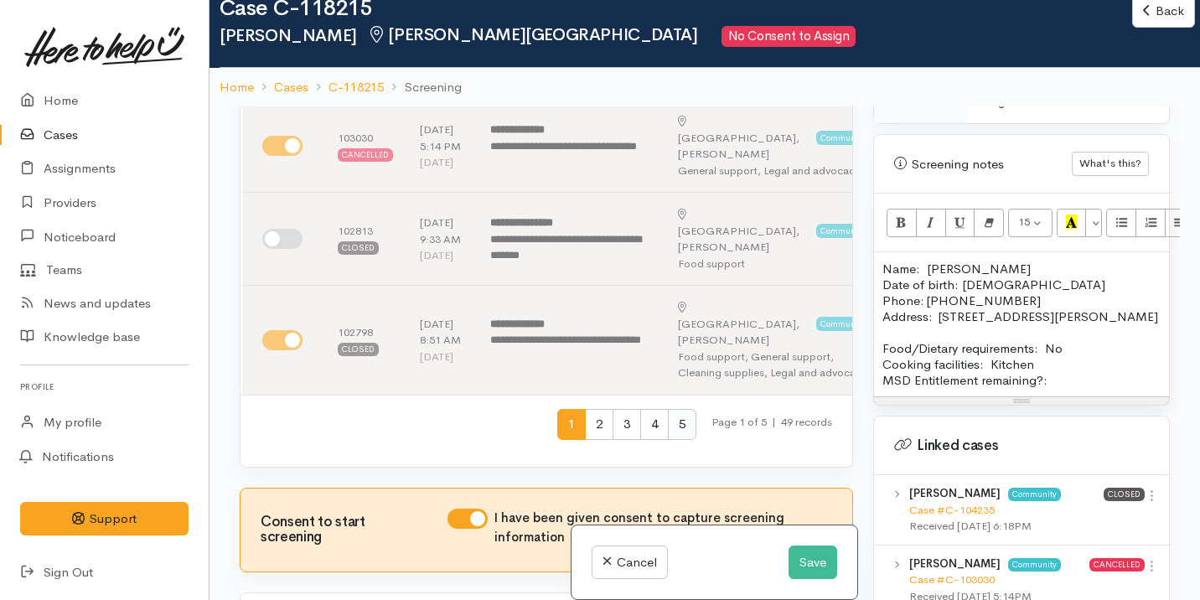
click at [670, 440] on span "5" at bounding box center [682, 424] width 28 height 31
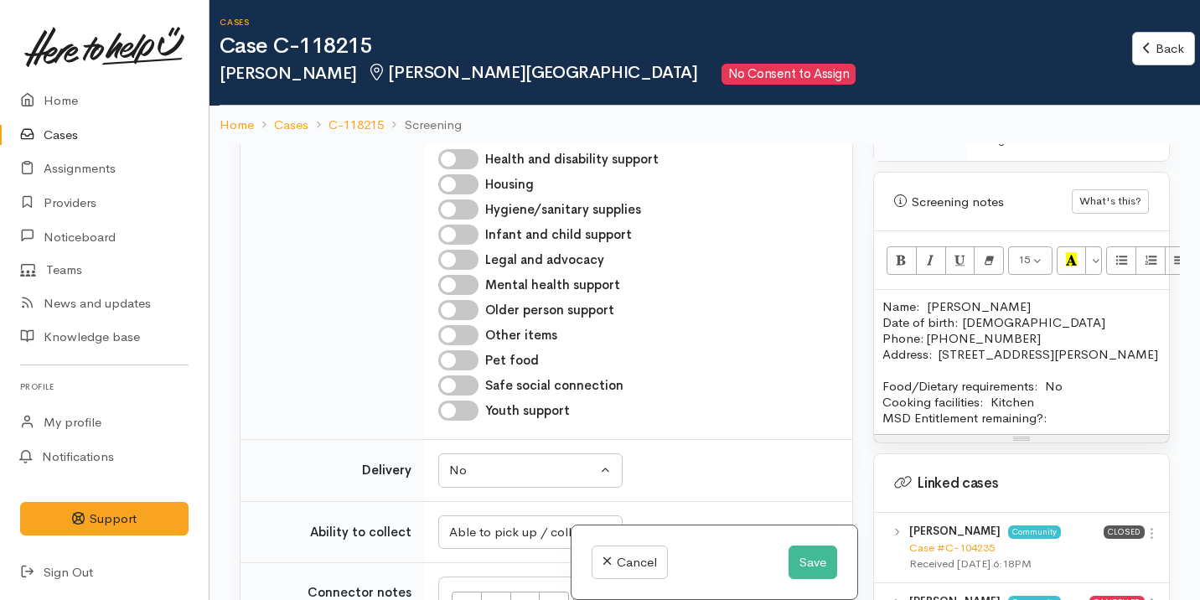
scroll to position [0, 0]
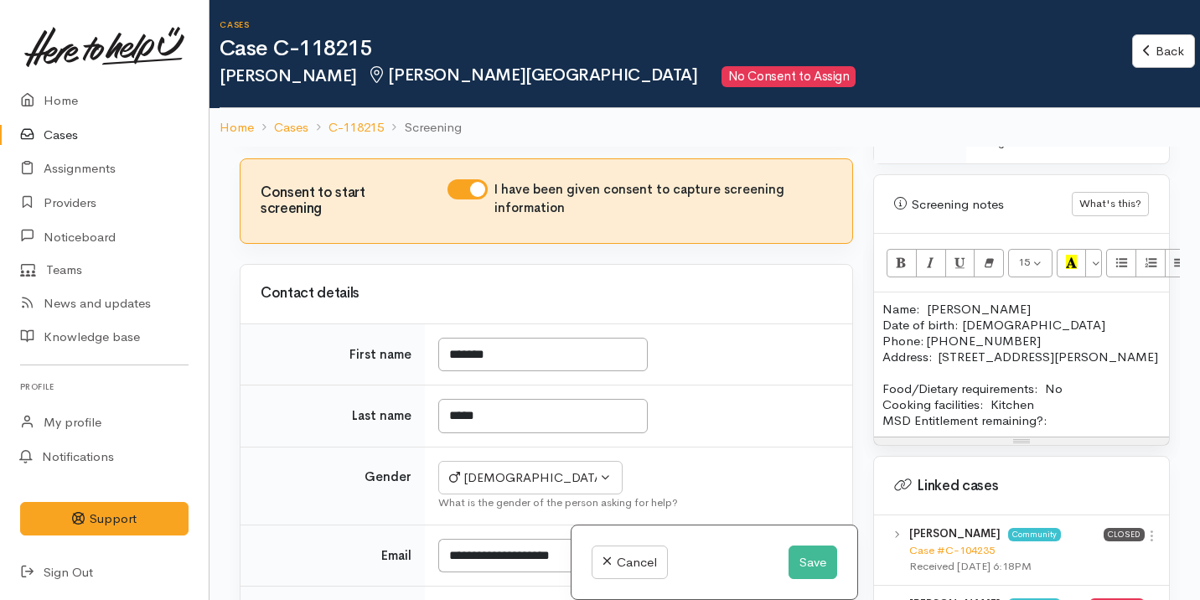
click at [649, 111] on span "4" at bounding box center [654, 95] width 28 height 31
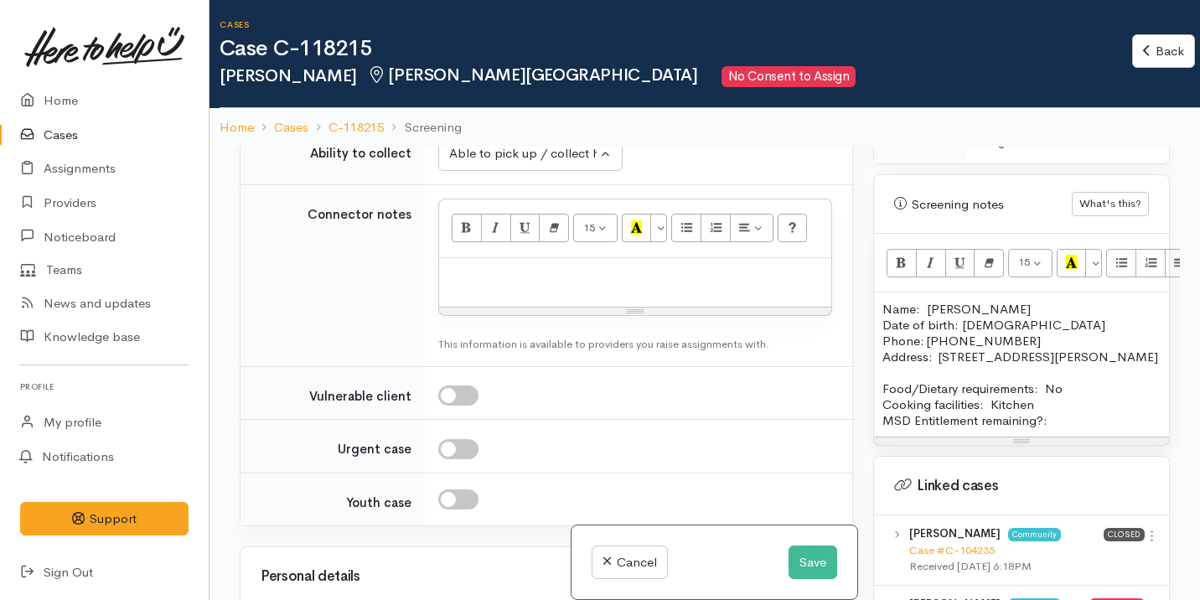
scroll to position [2294, 0]
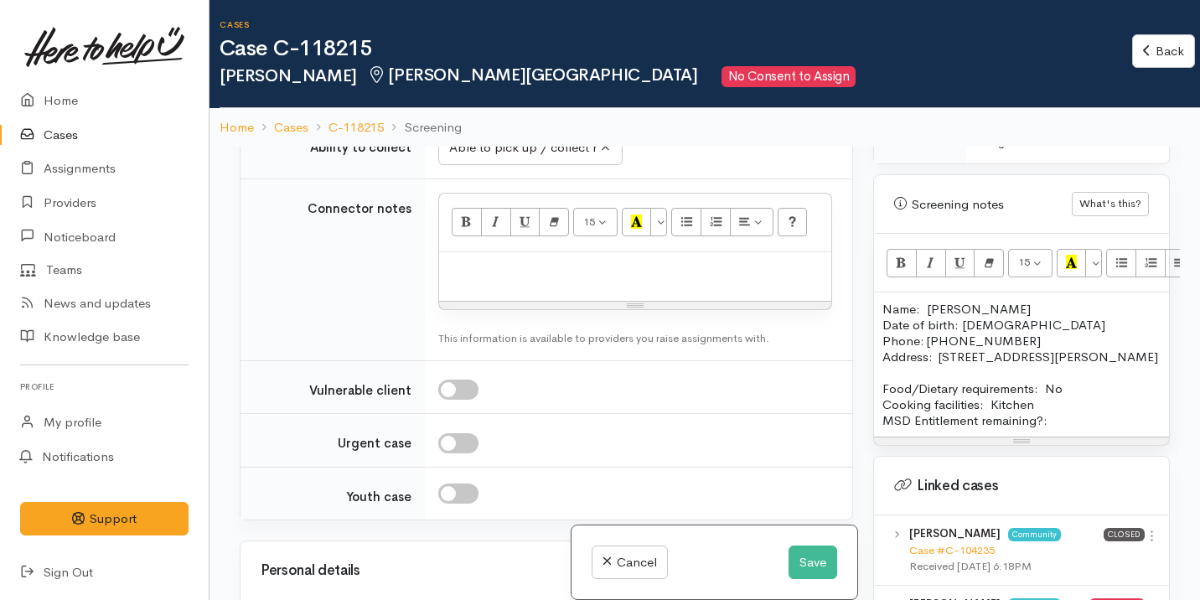
click at [1058, 414] on p "Food/Dietary requirements: No Cooking facilities: Kitchen MSD Entitlement remai…" at bounding box center [1021, 404] width 278 height 48
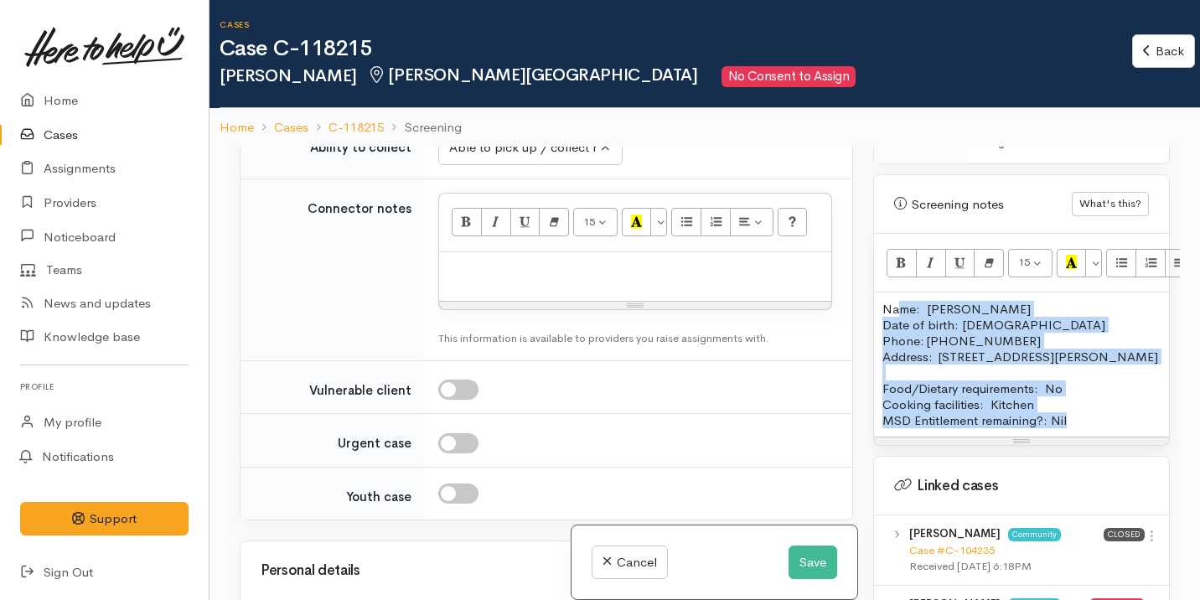
drag, startPoint x: 1098, startPoint y: 426, endPoint x: 908, endPoint y: 303, distance: 226.6
click at [903, 300] on div "Name: Jasweer Singh Date of birth: 27/05/1993 Phone: 022 468 6425 Address:  53 …" at bounding box center [1021, 364] width 295 height 144
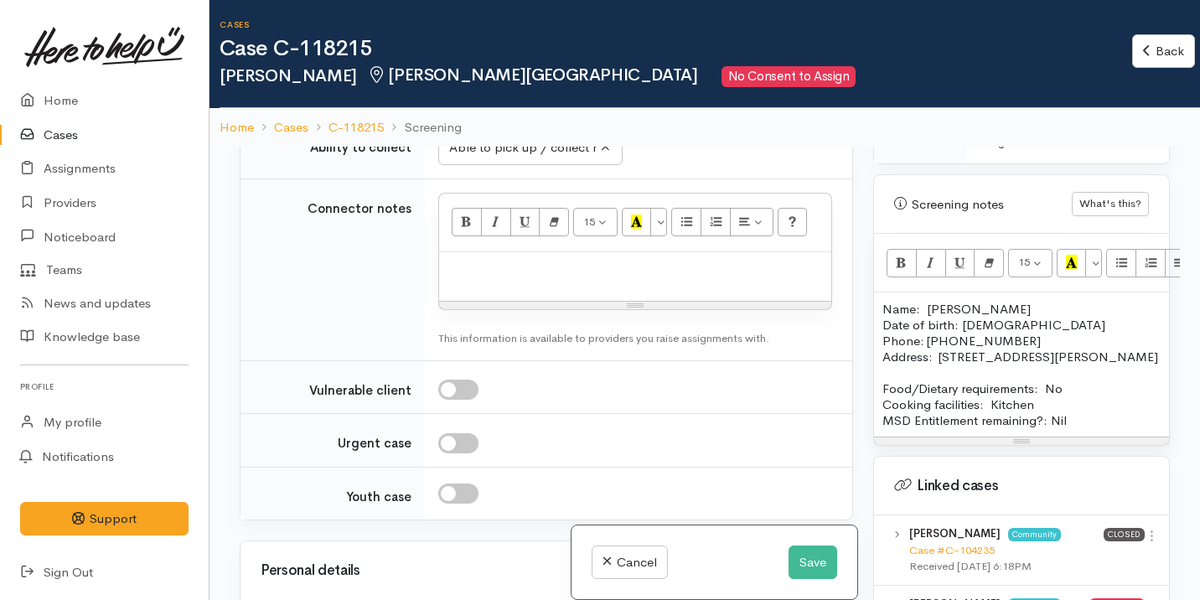
click at [1110, 419] on p "Food/Dietary requirements: No Cooking facilities: Kitchen MSD Entitlement remai…" at bounding box center [1021, 404] width 278 height 48
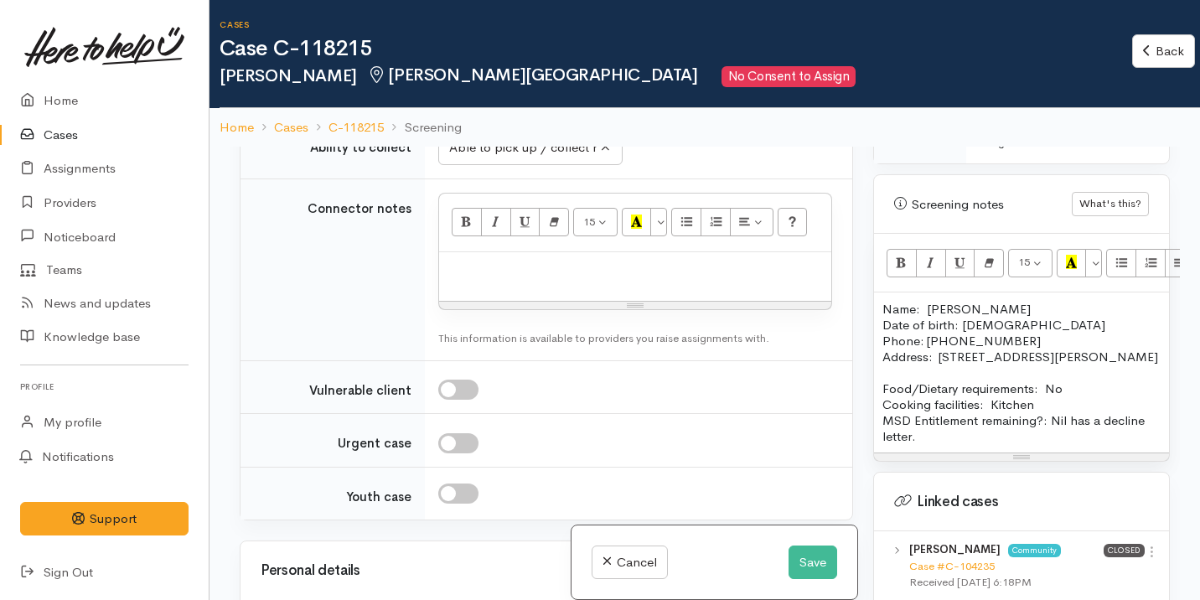
click at [884, 416] on p "Food/Dietary requirements: No Cooking facilities: Kitchen MSD Entitlement remai…" at bounding box center [1021, 412] width 278 height 64
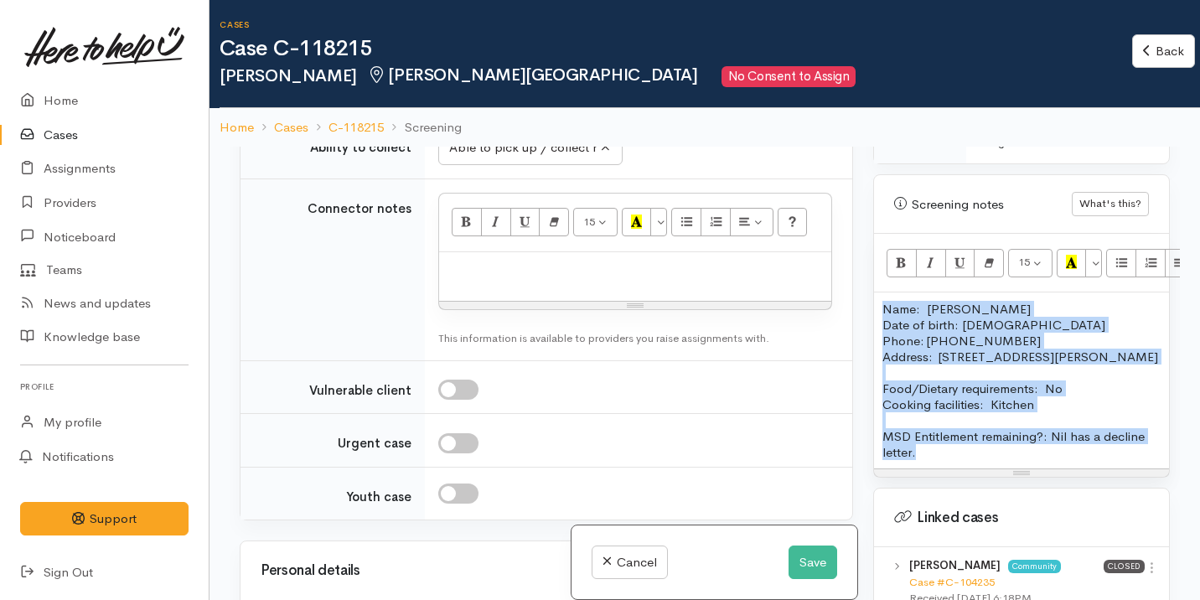
drag, startPoint x: 928, startPoint y: 448, endPoint x: 864, endPoint y: 287, distance: 173.0
click at [864, 286] on div "Warnings Add No warnings have been raised against this case Add Warning Title ●…" at bounding box center [1021, 447] width 317 height 600
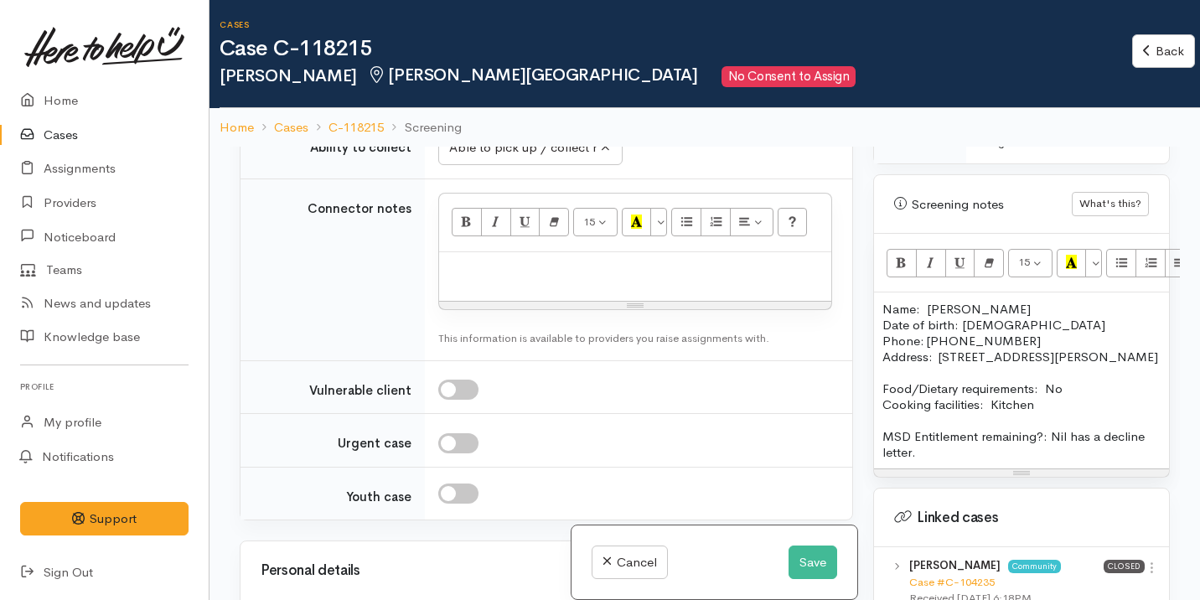
click at [930, 301] on p "Name: Jasweer Singh Date of birth: 27/05/1993 Phone: 022 468 6425" at bounding box center [1021, 325] width 278 height 48
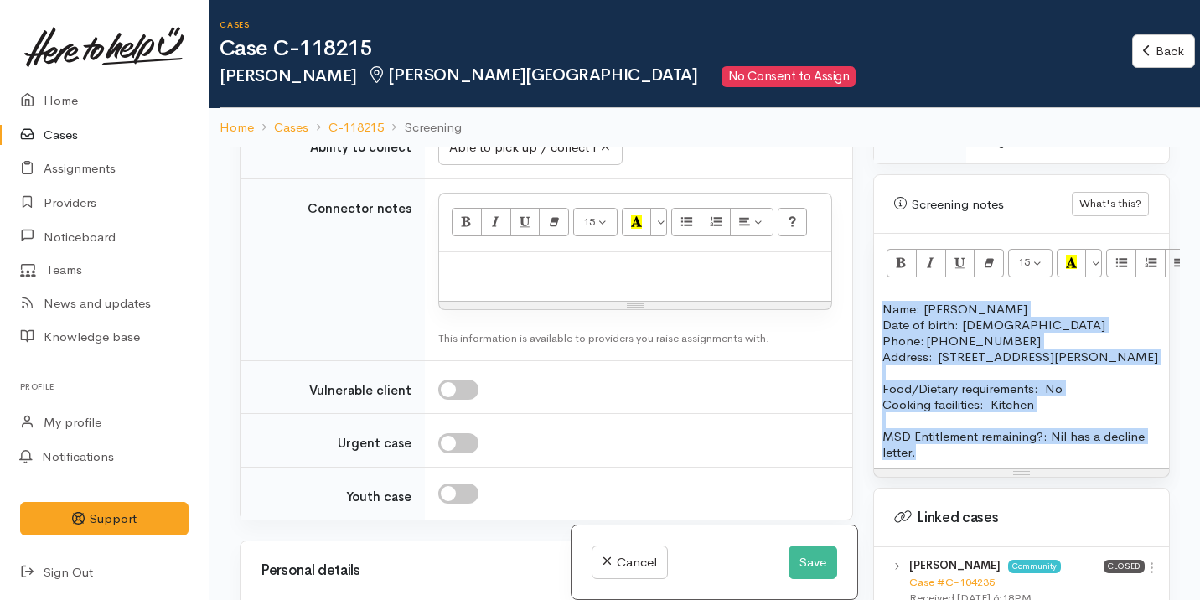
drag, startPoint x: 927, startPoint y: 460, endPoint x: 862, endPoint y: 255, distance: 215.2
click at [861, 253] on div "Related cases There are other cases potentially from the same person, address o…" at bounding box center [705, 447] width 950 height 600
copy div "Name: Jasweer Singh Date of birth: 27/05/1993 Phone: 022 468 6425 Address:  53 …"
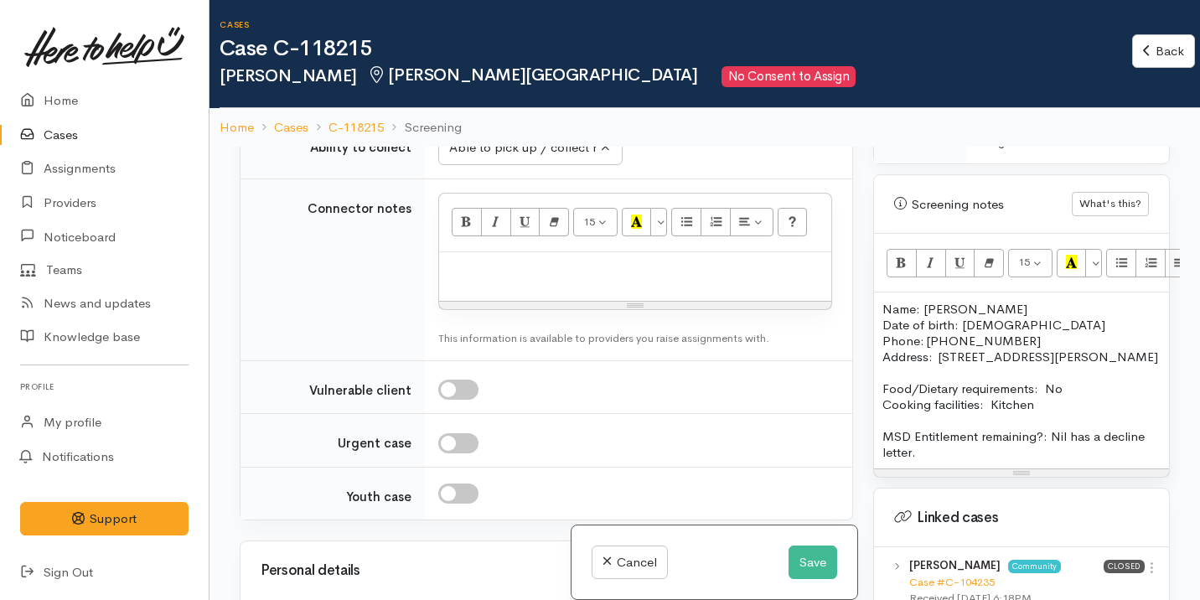
click at [490, 280] on p at bounding box center [635, 270] width 375 height 19
paste div
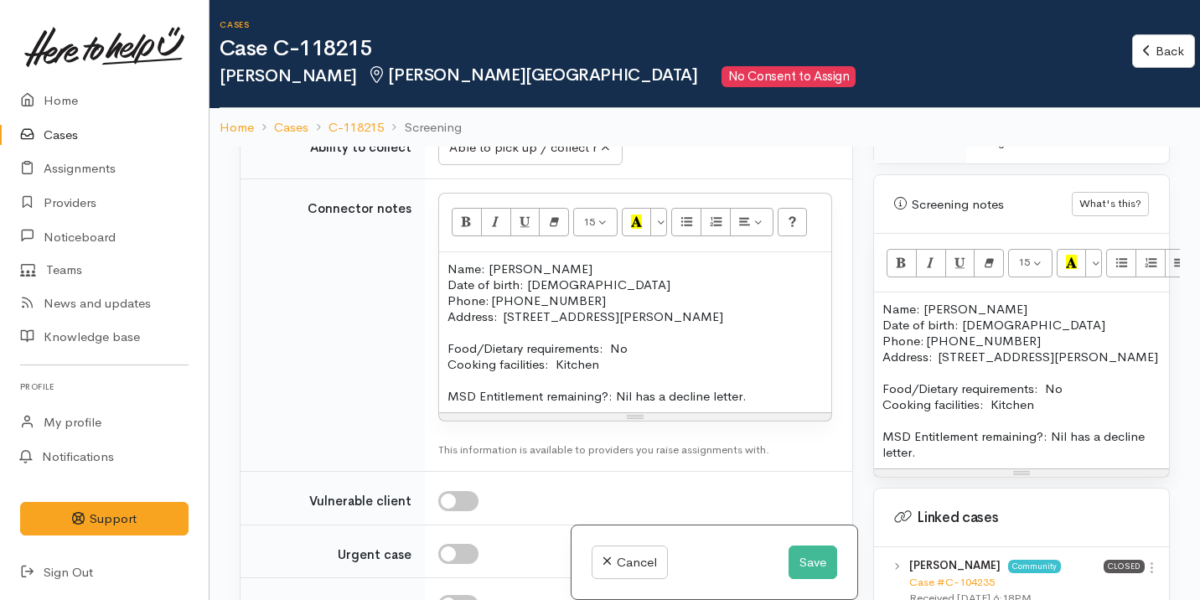
scroll to position [2401, 0]
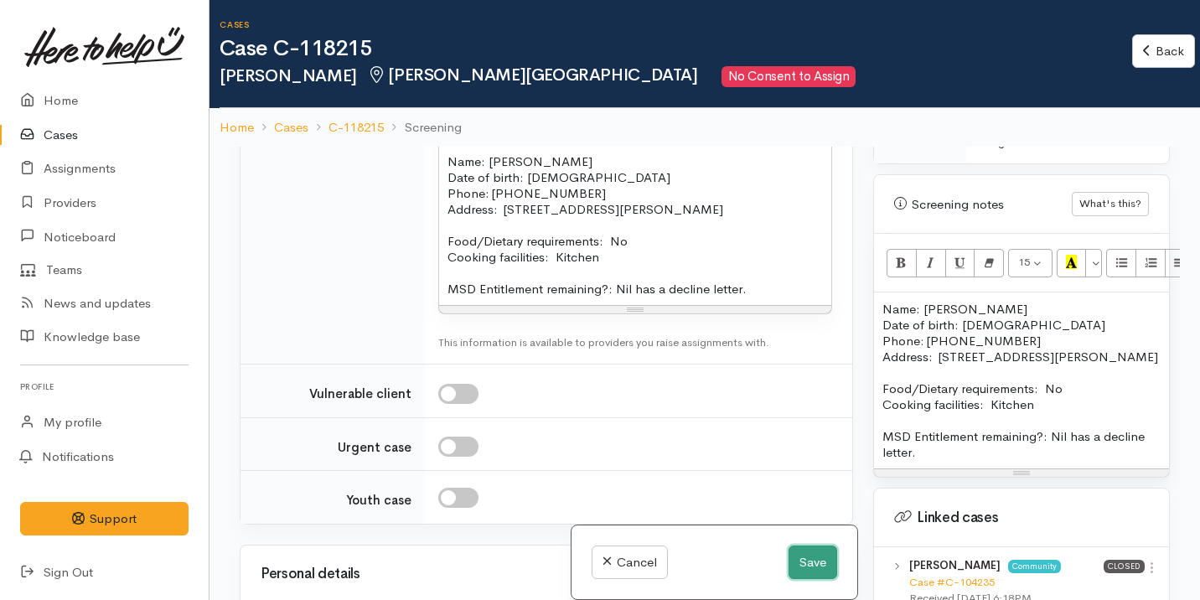
click at [826, 556] on button "Save" at bounding box center [813, 563] width 49 height 34
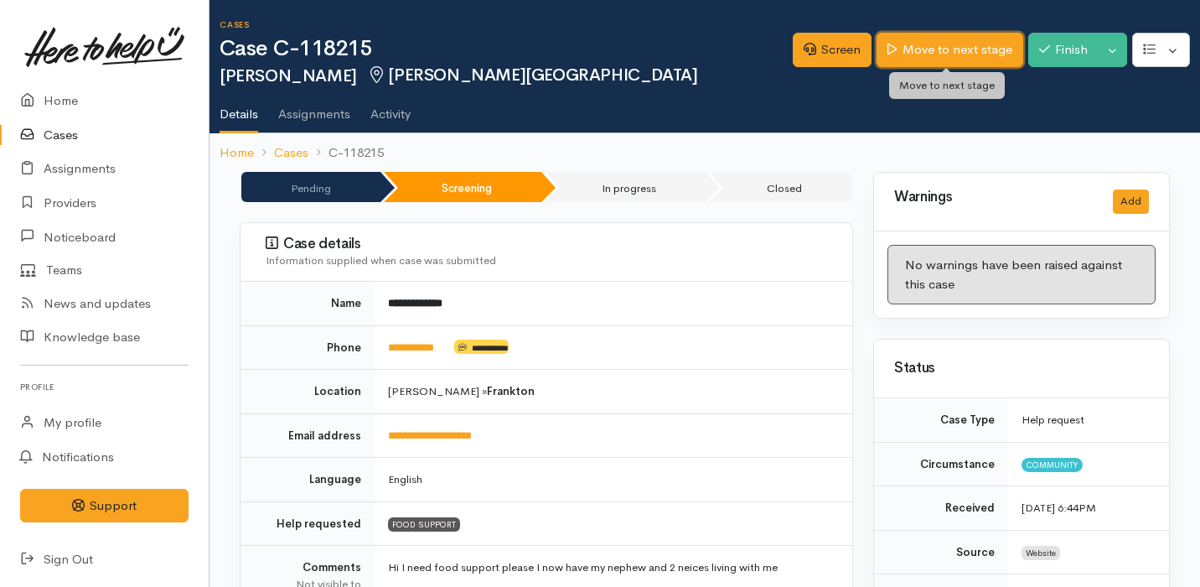
click at [931, 42] on link "Move to next stage" at bounding box center [950, 50] width 146 height 34
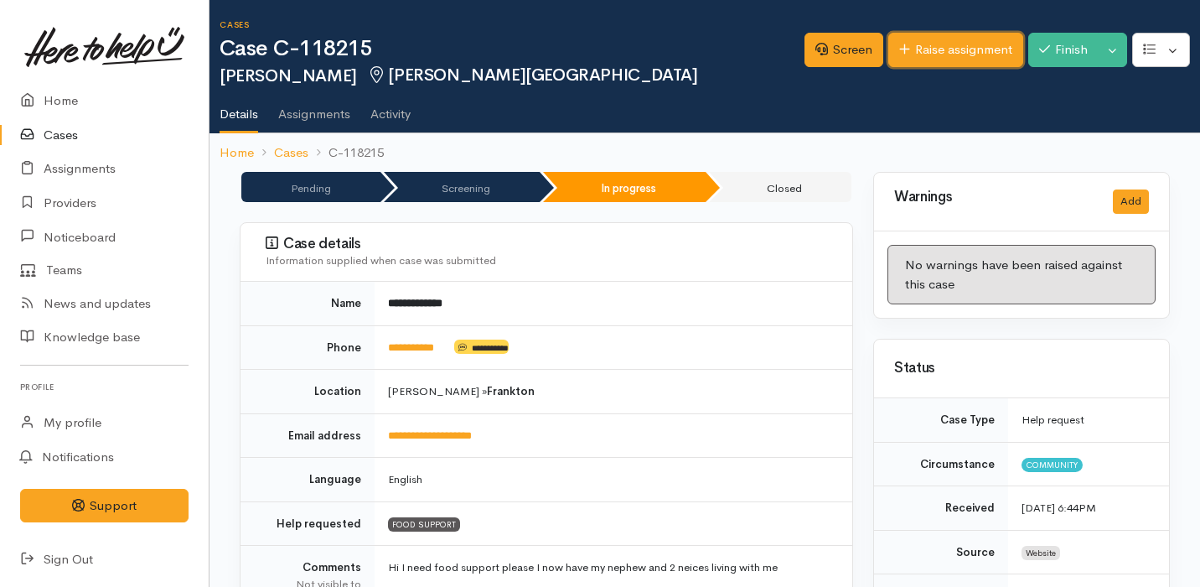
click at [944, 44] on link "Raise assignment" at bounding box center [955, 50] width 135 height 34
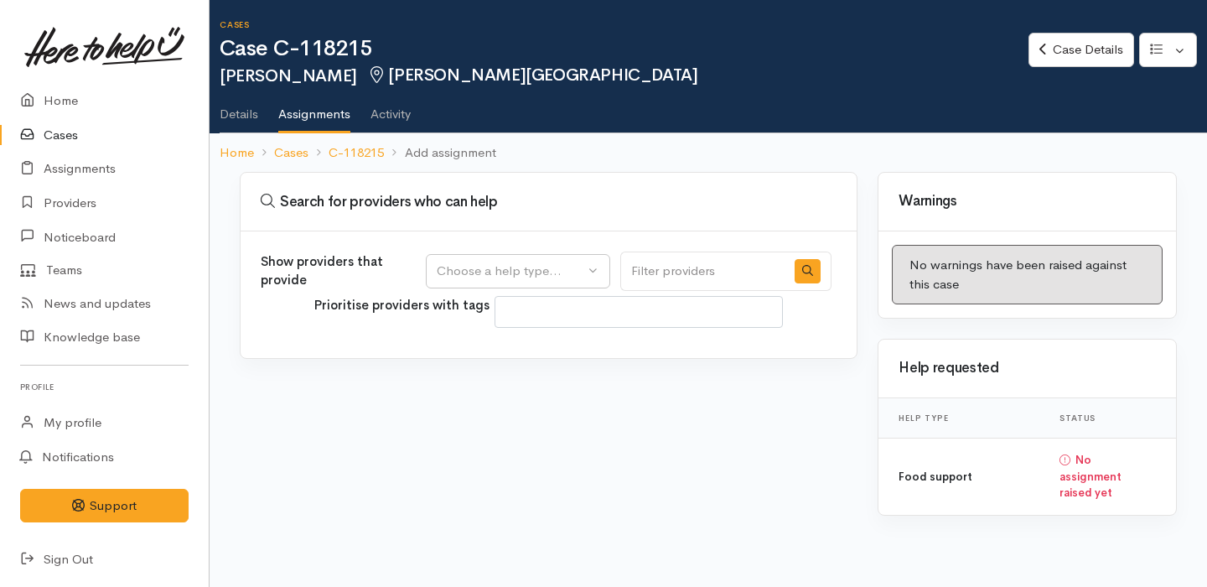
select select
click at [567, 267] on div "Choose a help type..." at bounding box center [510, 270] width 147 height 19
click at [525, 351] on span "Food support" at bounding box center [486, 351] width 78 height 19
select select "3"
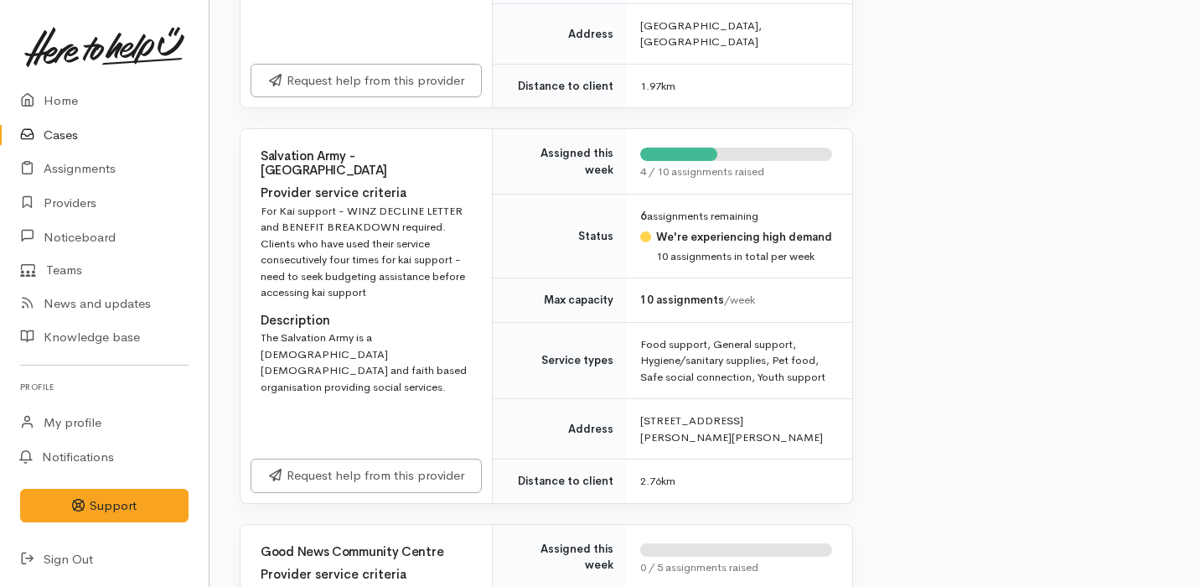
scroll to position [1492, 0]
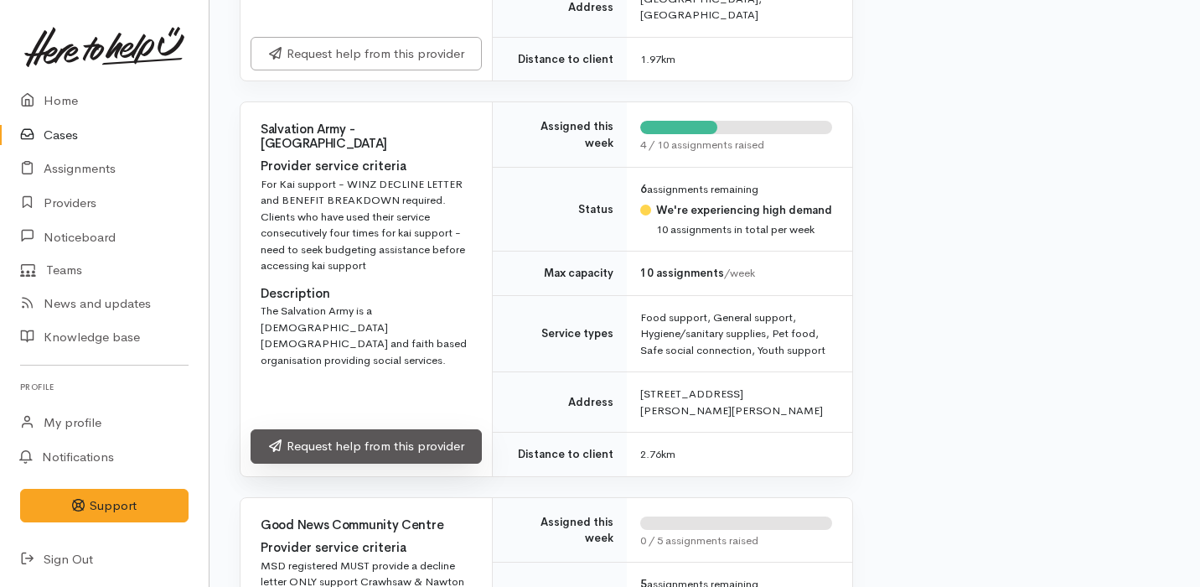
click at [403, 429] on link "Request help from this provider" at bounding box center [366, 446] width 231 height 34
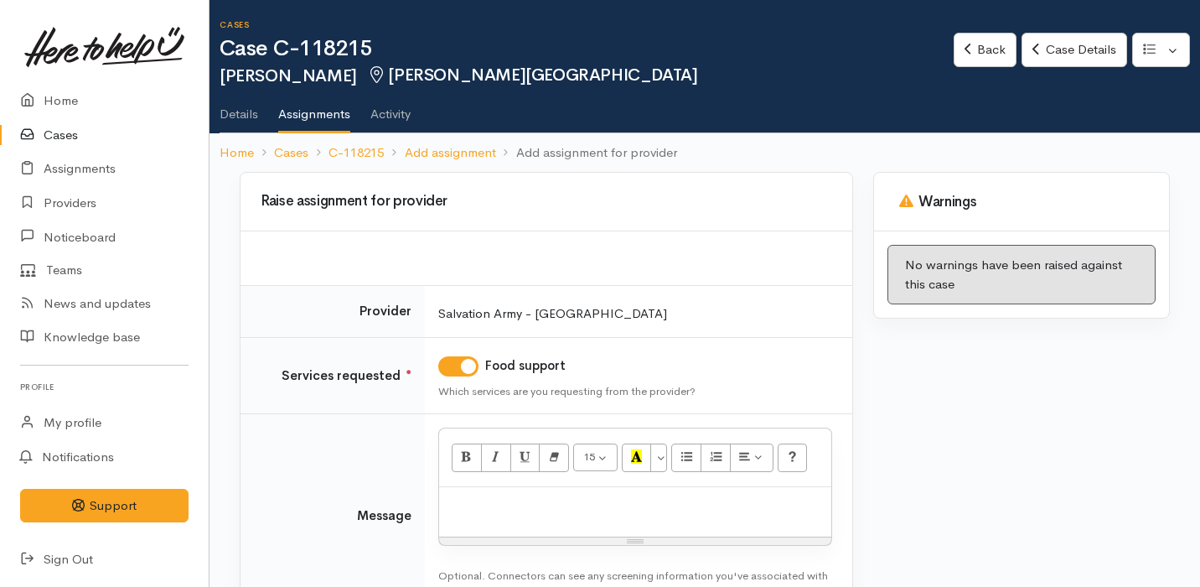
scroll to position [118, 0]
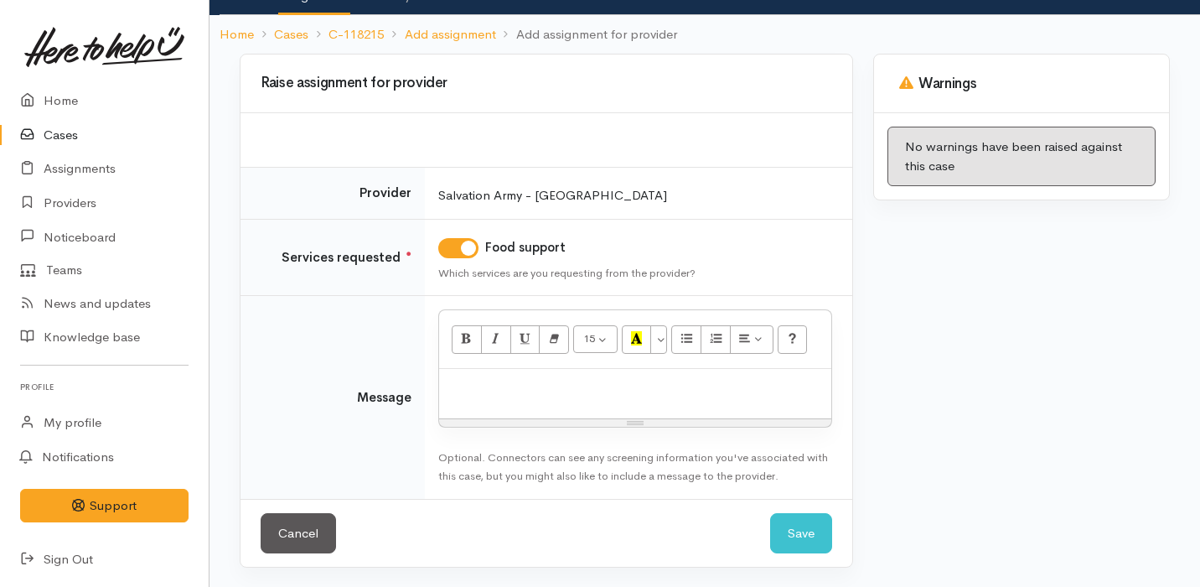
click at [528, 367] on div "15 8 9 10 11 12 14 18 24 36 Background Color Transparent Select #ffff00 Text Co…" at bounding box center [635, 368] width 394 height 118
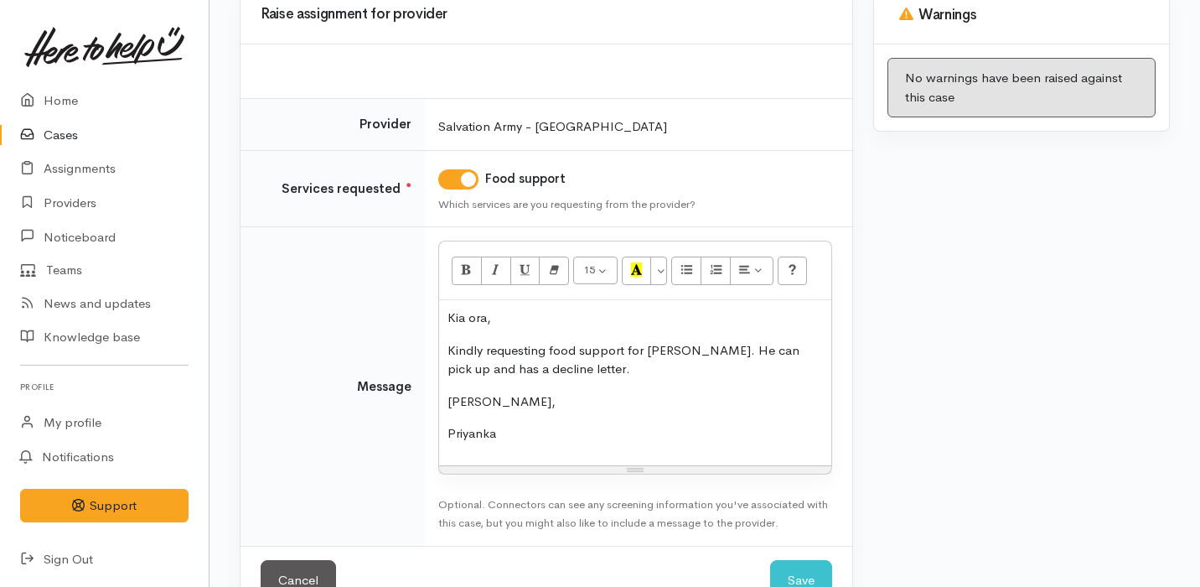
scroll to position [234, 0]
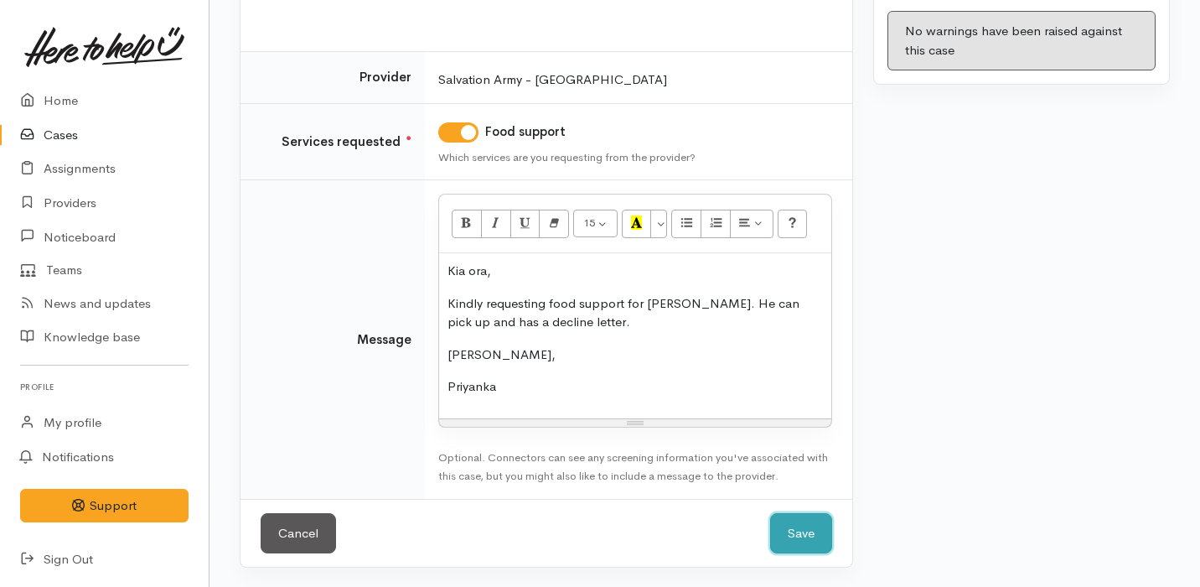
click at [804, 522] on button "Save" at bounding box center [801, 533] width 62 height 41
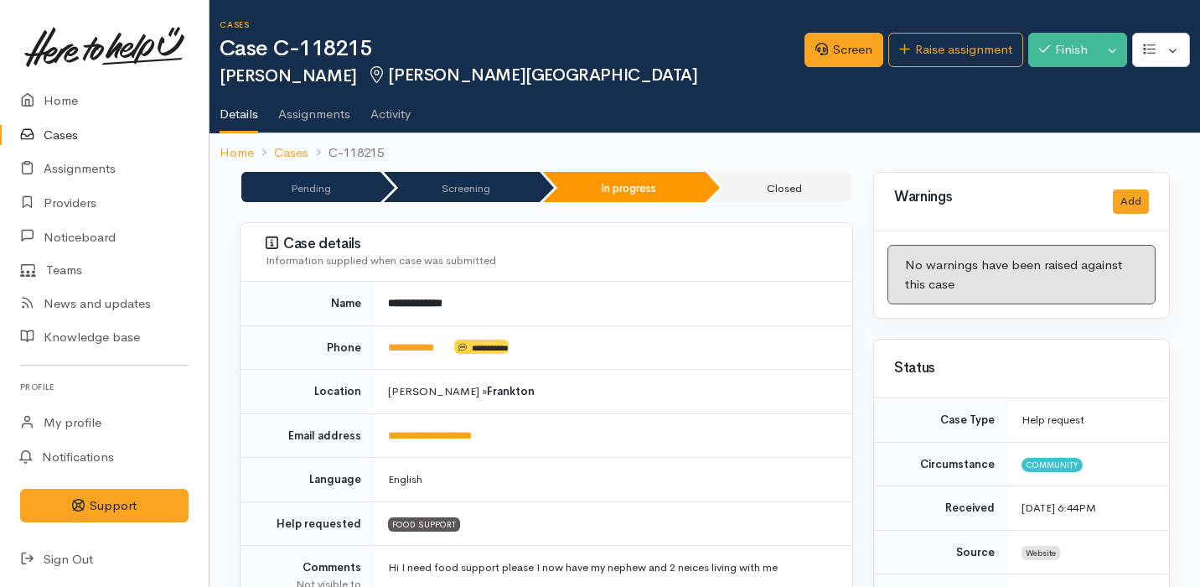
click at [80, 133] on link "Cases" at bounding box center [104, 135] width 209 height 34
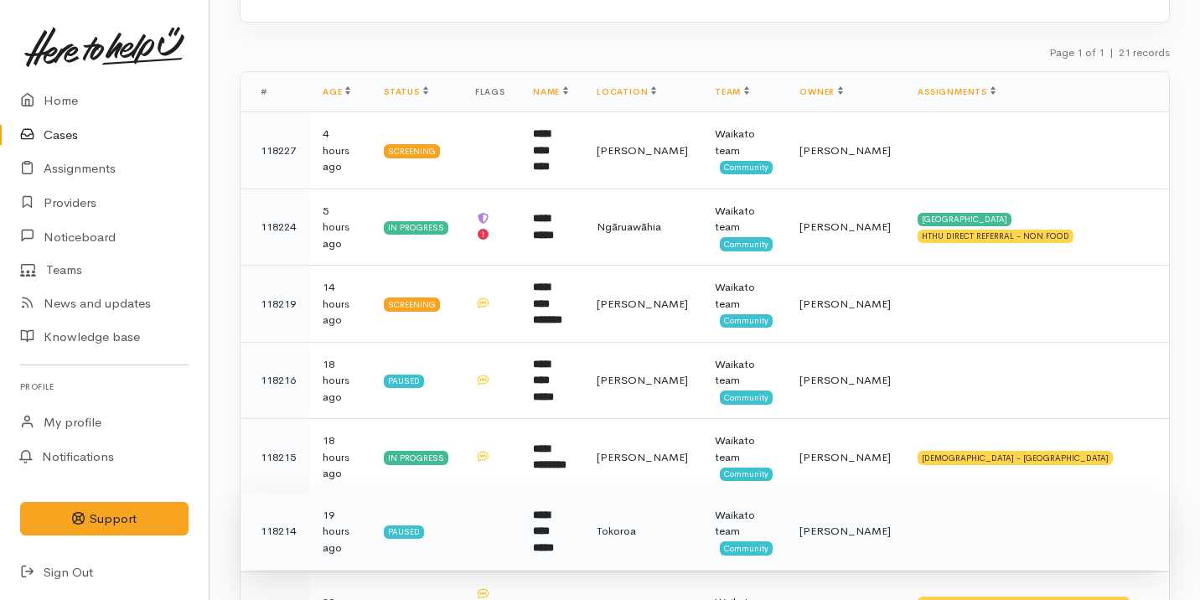
scroll to position [233, 0]
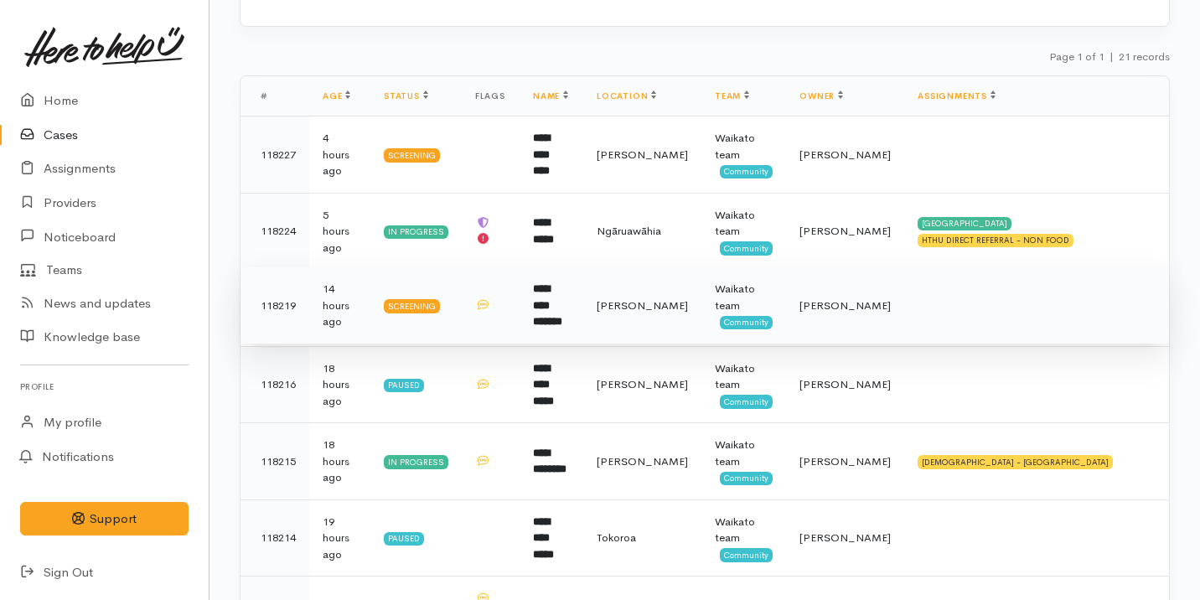
click at [583, 312] on td "**********" at bounding box center [552, 305] width 64 height 77
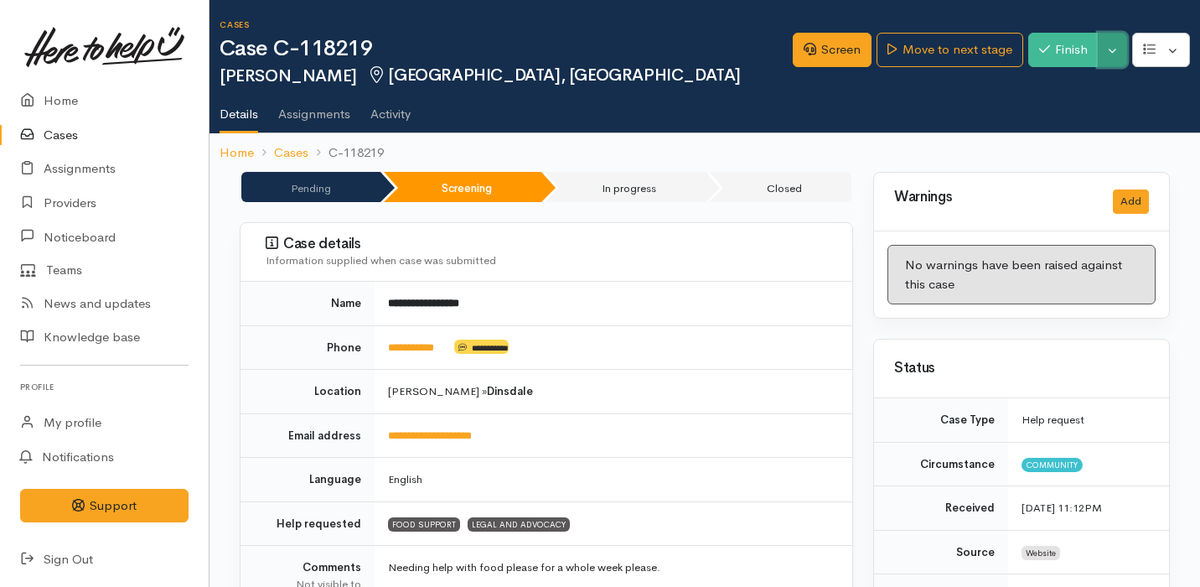
click at [1115, 55] on button "Toggle Dropdown" at bounding box center [1112, 50] width 29 height 34
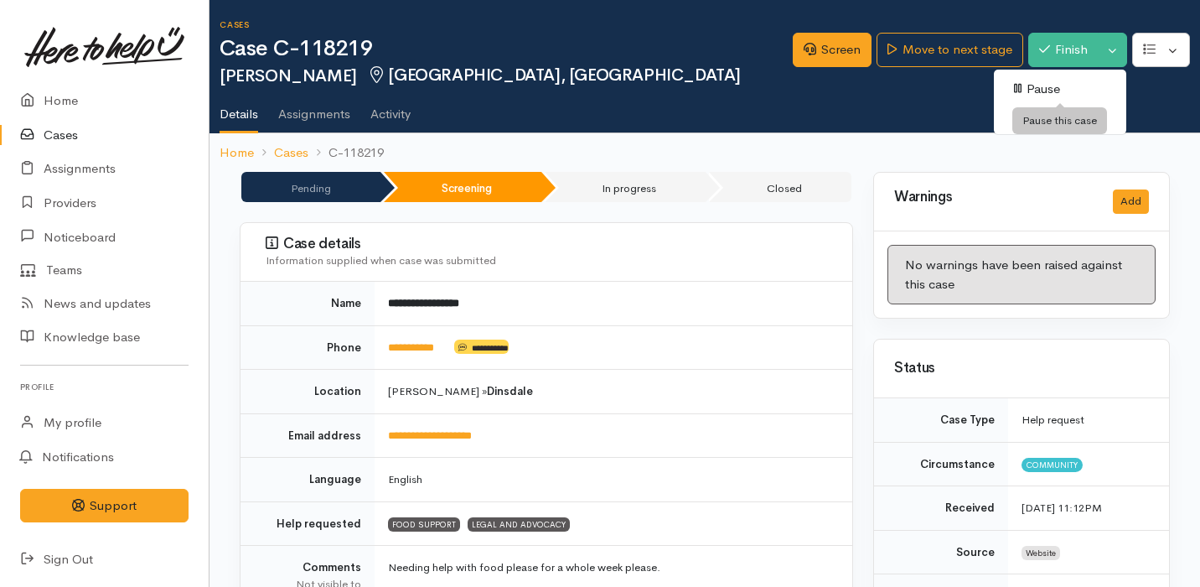
click at [1074, 83] on link "Pause" at bounding box center [1060, 89] width 132 height 26
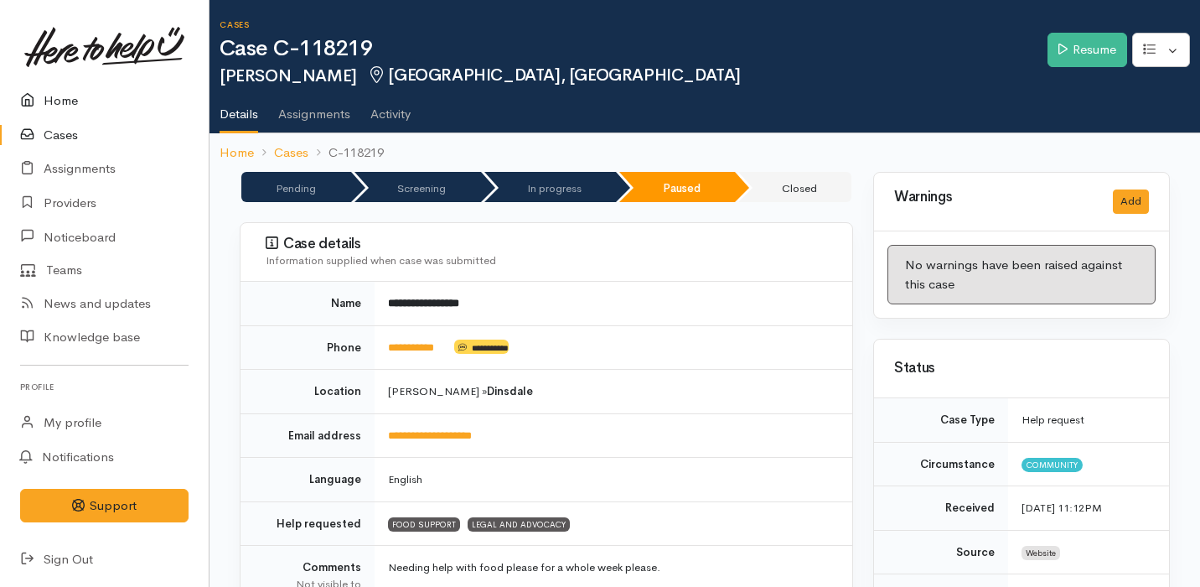
click at [128, 111] on link "Home" at bounding box center [104, 101] width 209 height 34
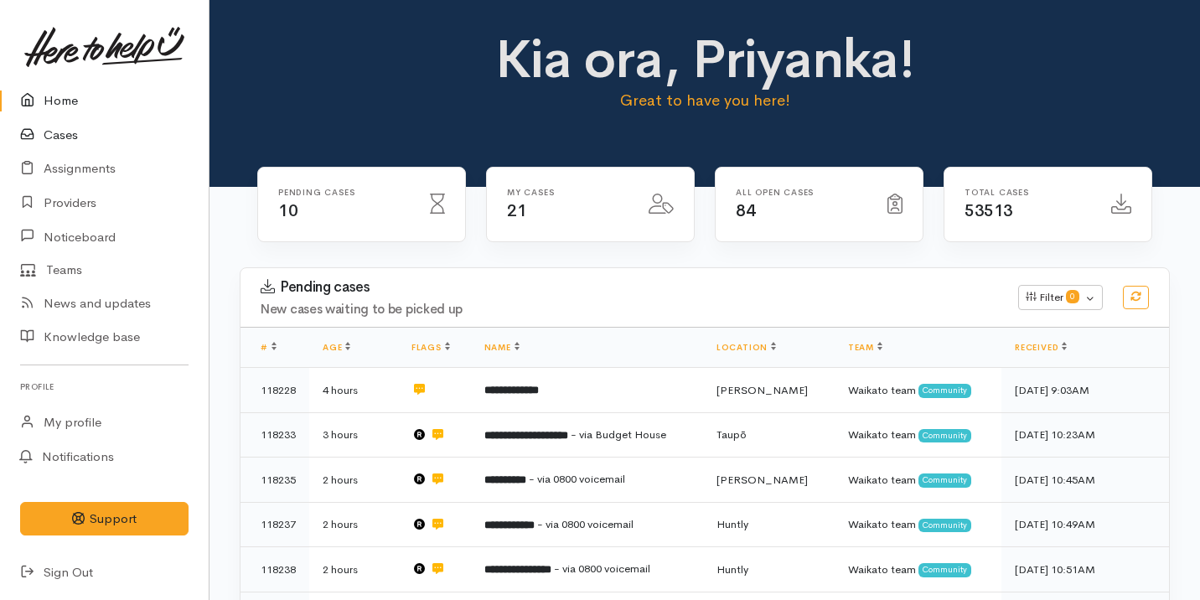
click at [101, 141] on link "Cases" at bounding box center [104, 135] width 209 height 34
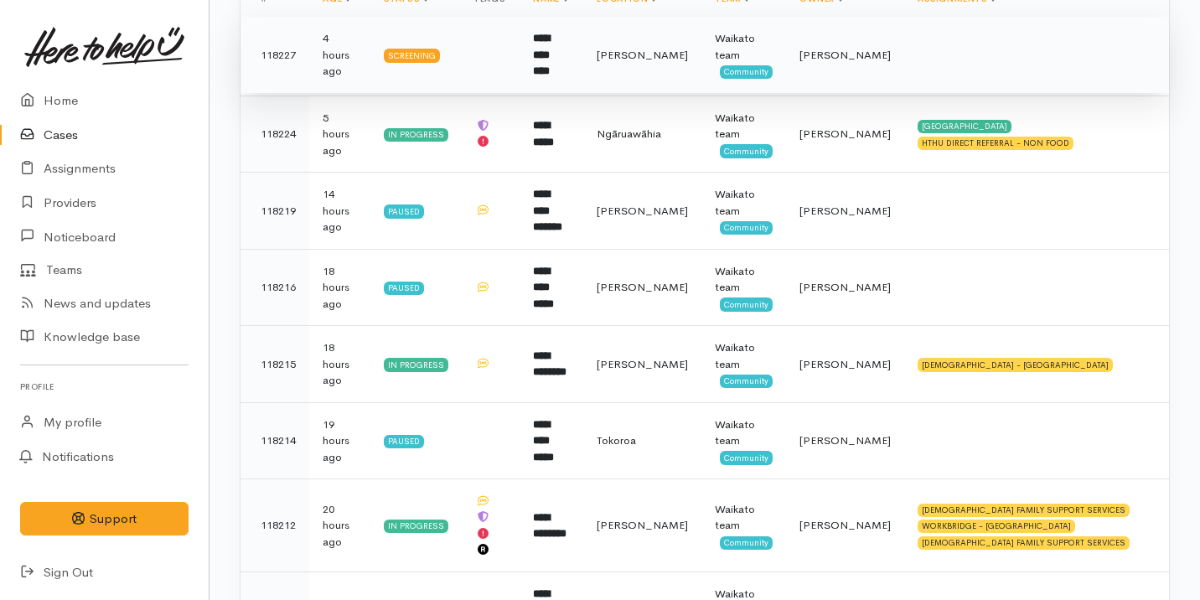
scroll to position [334, 0]
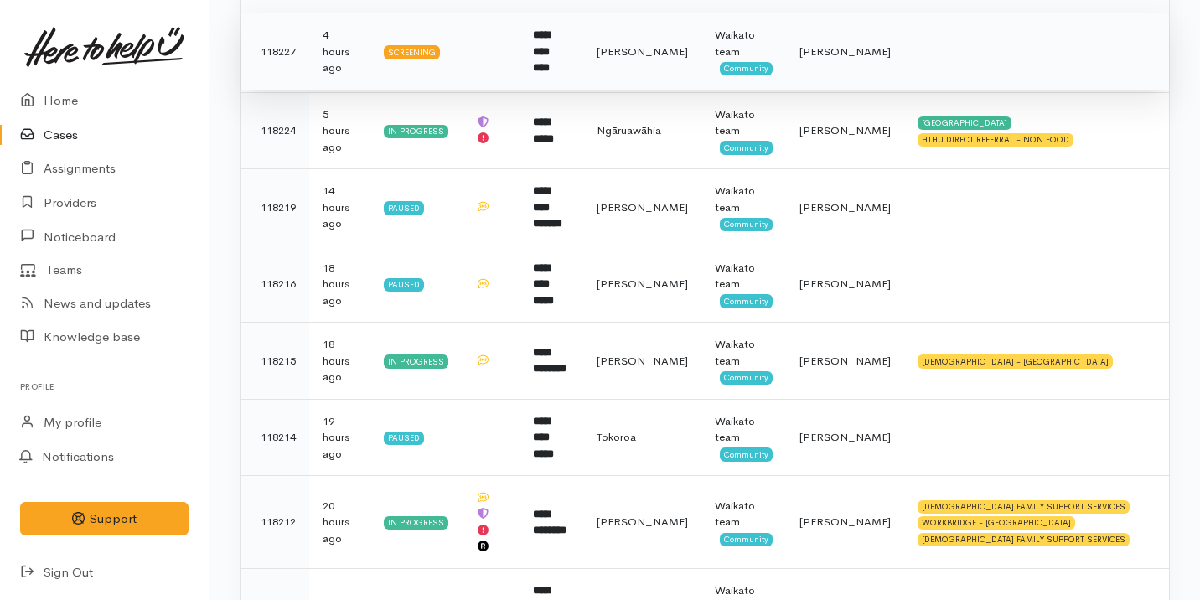
click at [583, 64] on td "**********" at bounding box center [552, 51] width 64 height 77
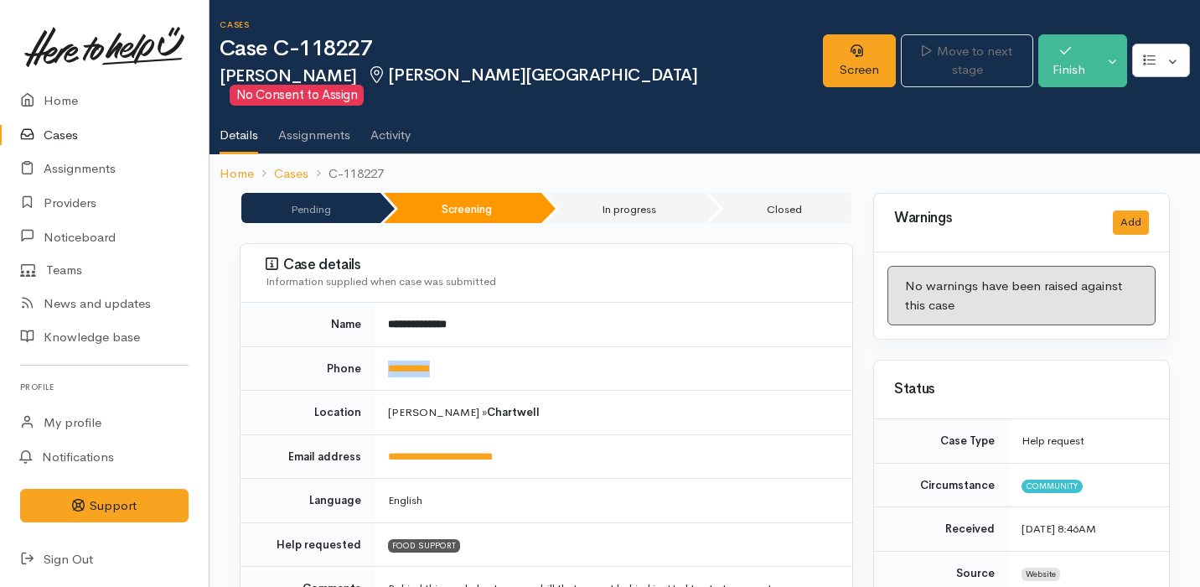
drag, startPoint x: 462, startPoint y: 354, endPoint x: 385, endPoint y: 349, distance: 77.2
click at [385, 349] on td "**********" at bounding box center [614, 368] width 478 height 44
copy link "**********"
click at [823, 49] on link "Screen" at bounding box center [859, 60] width 73 height 53
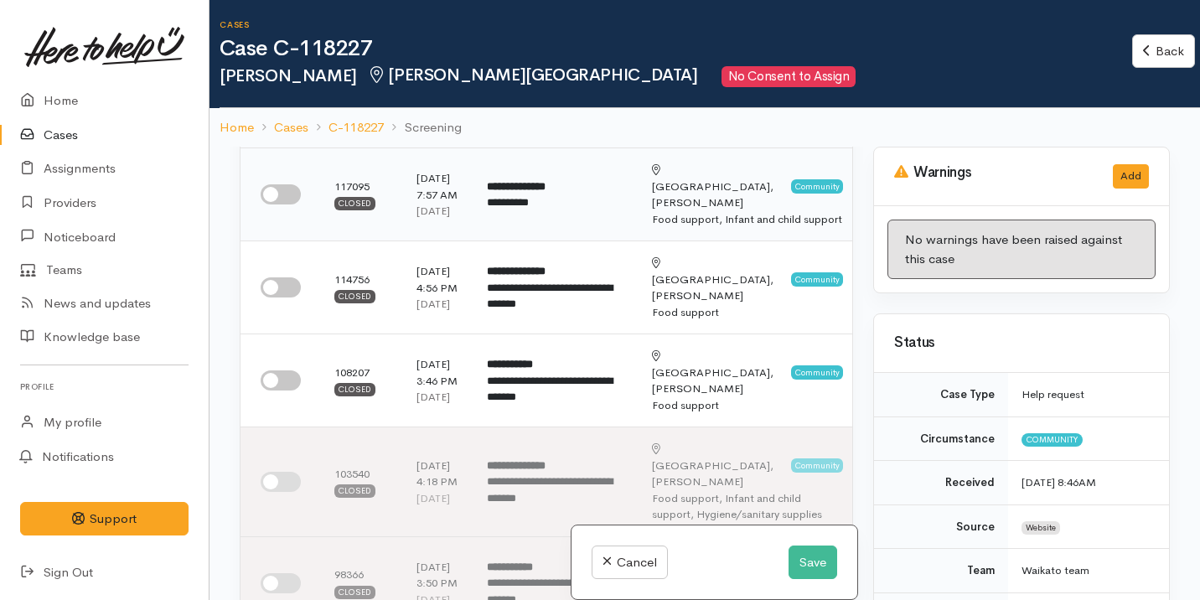
scroll to position [99, 0]
click at [277, 197] on input "checkbox" at bounding box center [281, 194] width 40 height 20
checkbox input "true"
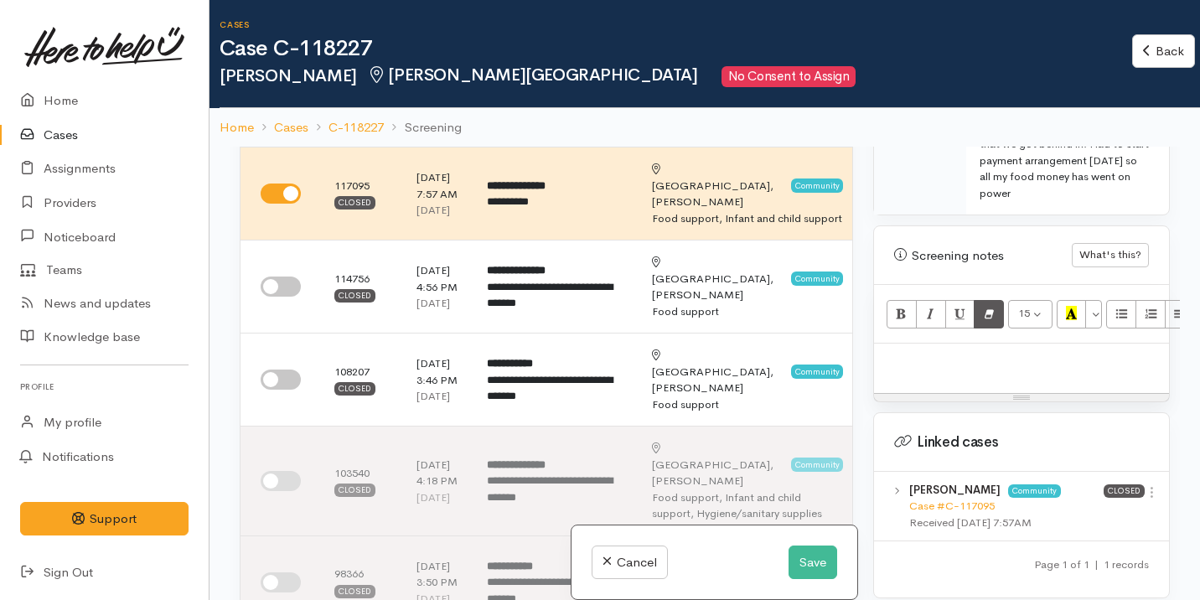
scroll to position [1027, 0]
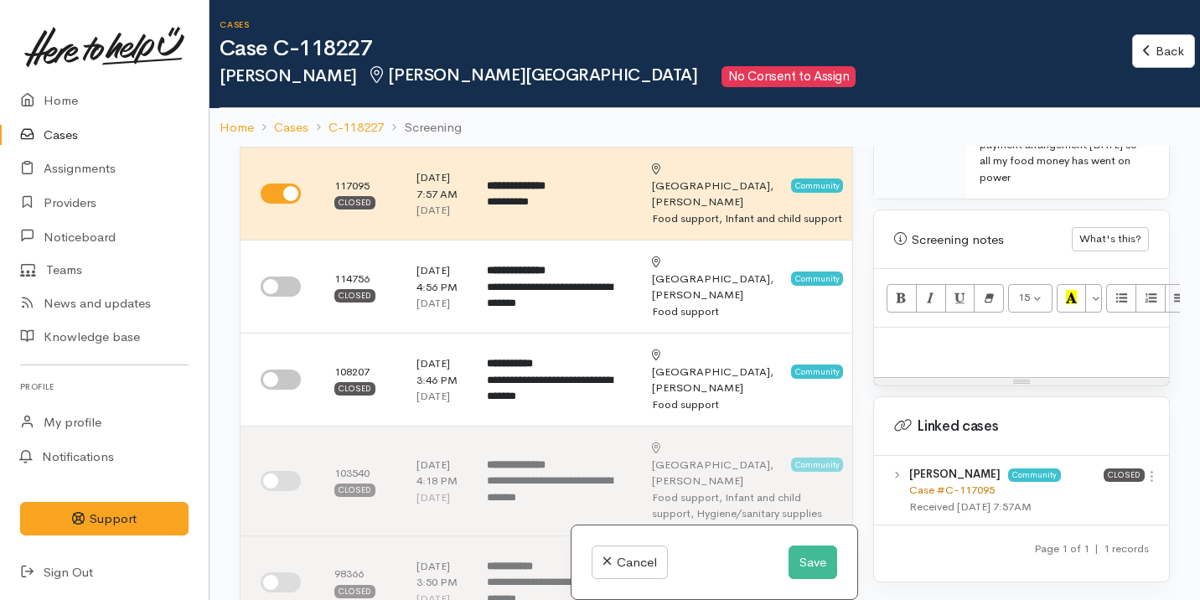
click at [967, 483] on link "Case #C-117095" at bounding box center [951, 490] width 85 height 14
click at [906, 328] on div at bounding box center [1021, 352] width 295 height 49
paste div
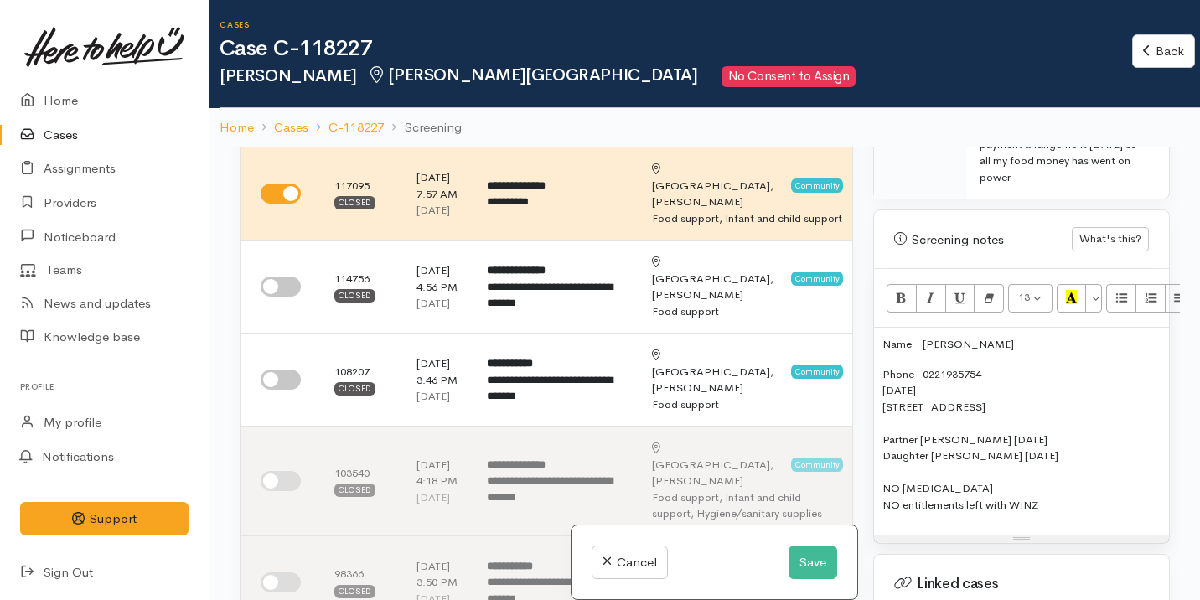
click at [929, 336] on p "Name Chelsea Dundon" at bounding box center [1021, 344] width 278 height 17
click at [923, 367] on span at bounding box center [918, 374] width 8 height 14
click at [883, 426] on p "Phone: 0221935754 17/06/1999 5 Breidis Pl, Chartwell, Hamilton, New Zealand Par…" at bounding box center [1021, 439] width 278 height 147
click at [919, 425] on p "Phone: 0221935754 17/06/1999 5 Breidis Pl, Chartwell, Hamilton, New Zealand Par…" at bounding box center [1021, 439] width 278 height 147
click at [880, 328] on div "Name: Chelsea Dundon Phone: 0221935754 17/06/1999 5 Breidis Pl, Chartwell, Hami…" at bounding box center [1021, 431] width 295 height 207
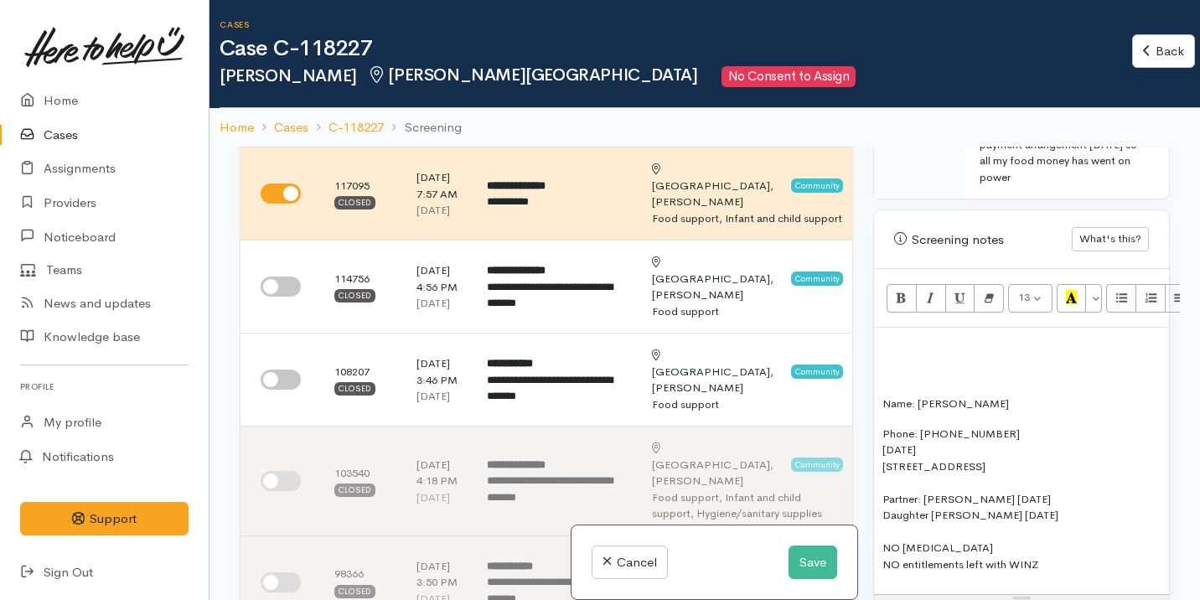
click at [913, 336] on p at bounding box center [1021, 344] width 278 height 17
click at [811, 560] on button "Save" at bounding box center [813, 563] width 49 height 34
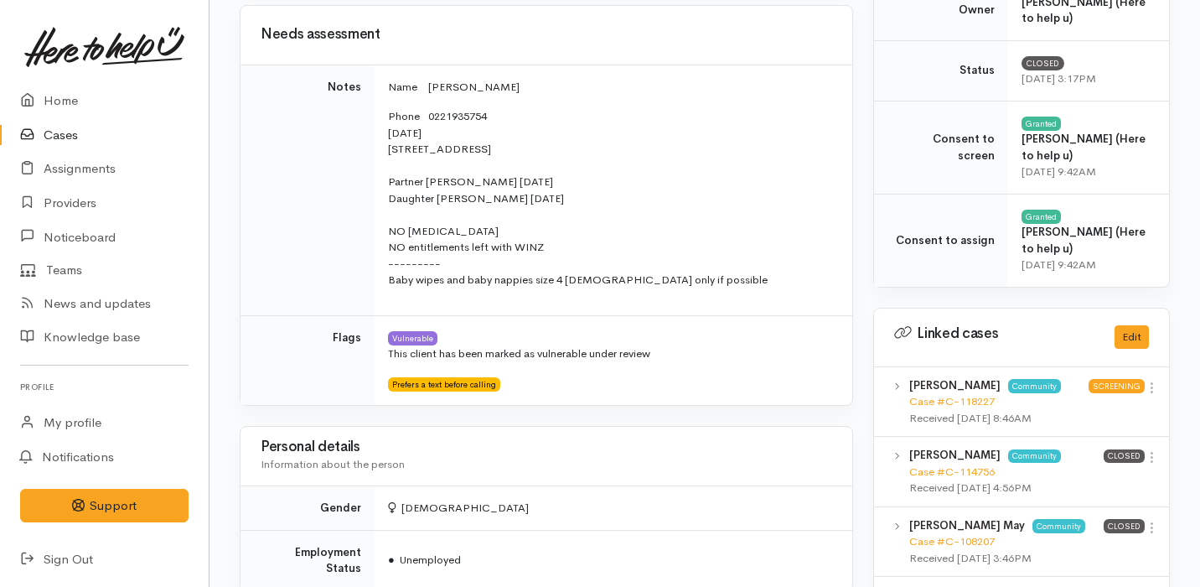
scroll to position [637, 0]
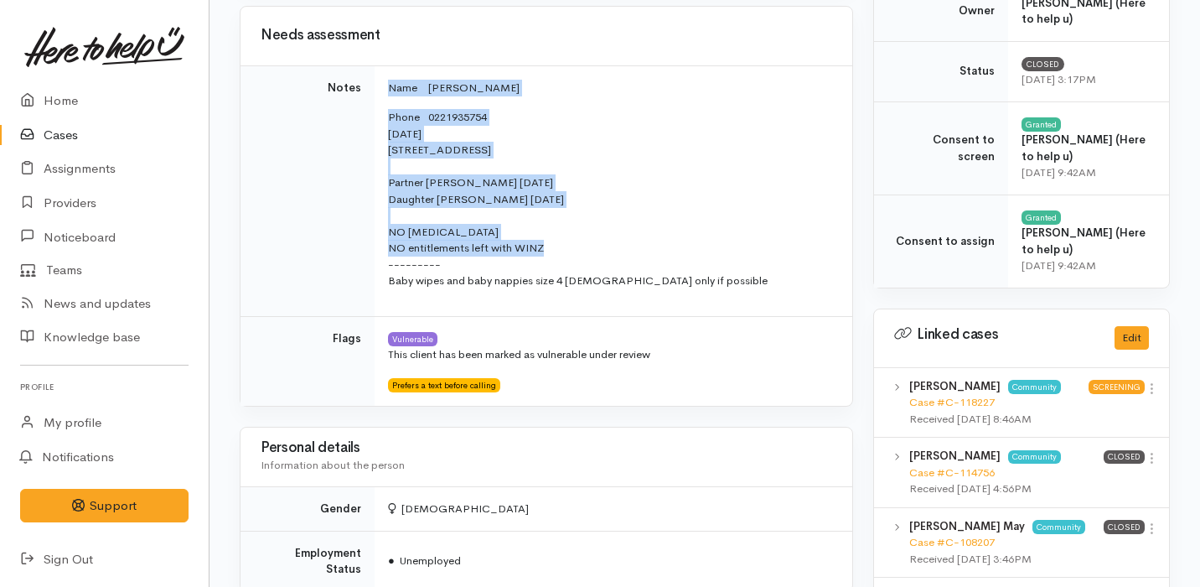
drag, startPoint x: 386, startPoint y: 88, endPoint x: 582, endPoint y: 252, distance: 255.2
click at [582, 252] on td "Name [PERSON_NAME] Phone 0221935754 [DATE] 5 Breidis Pl, [PERSON_NAME], [PERSON…" at bounding box center [614, 190] width 478 height 251
copy td "Name [PERSON_NAME] Phone 0221935754 [DATE] [STREET_ADDRESS] Partner [PERSON_NAM…"
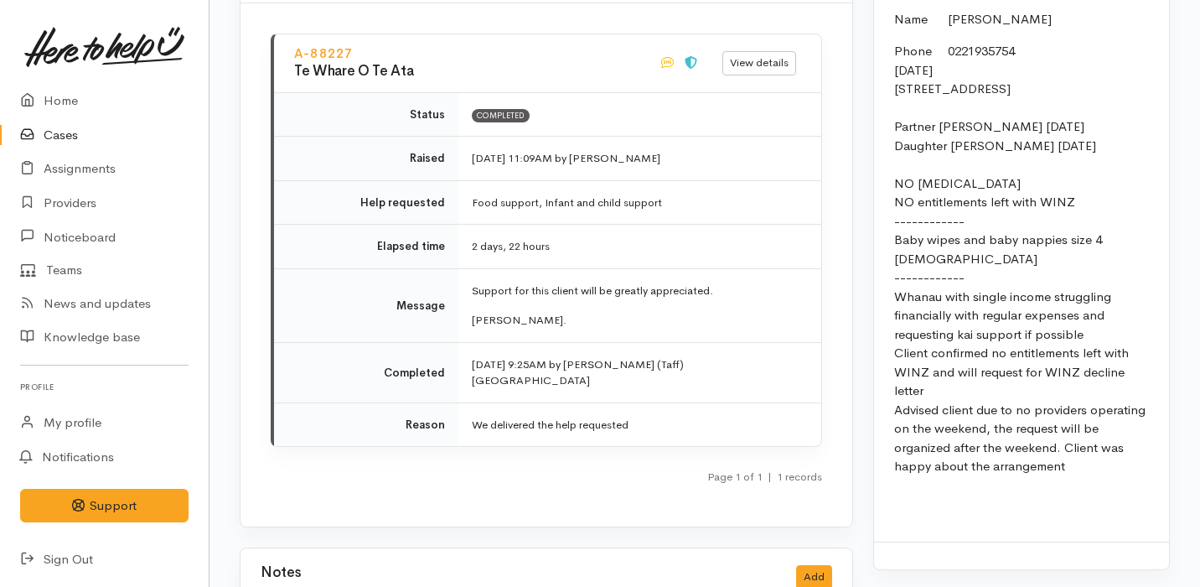
scroll to position [1742, 0]
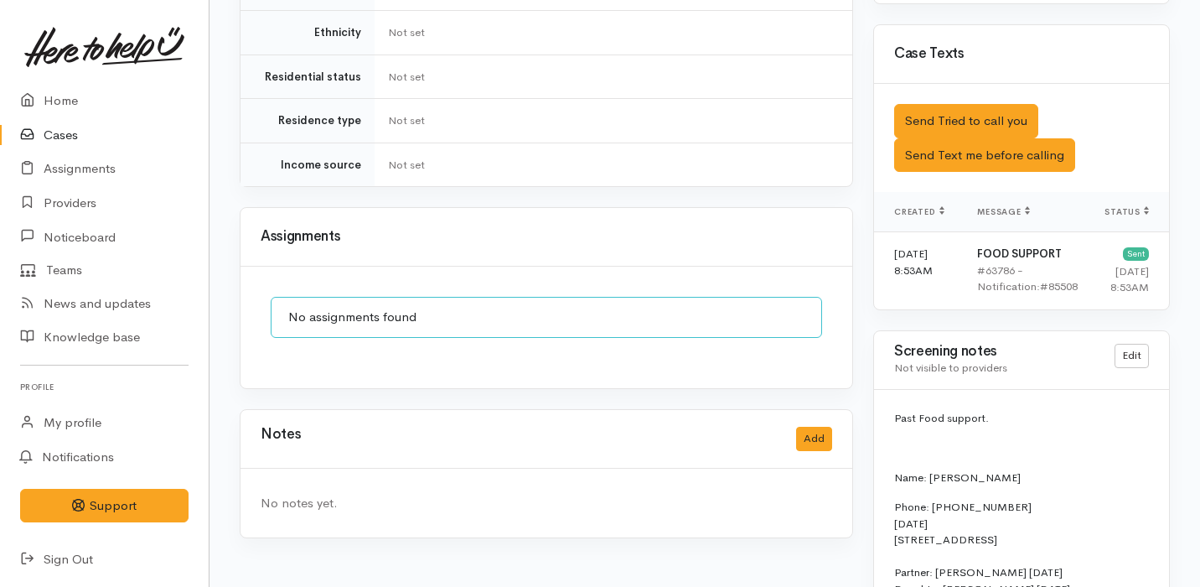
scroll to position [951, 0]
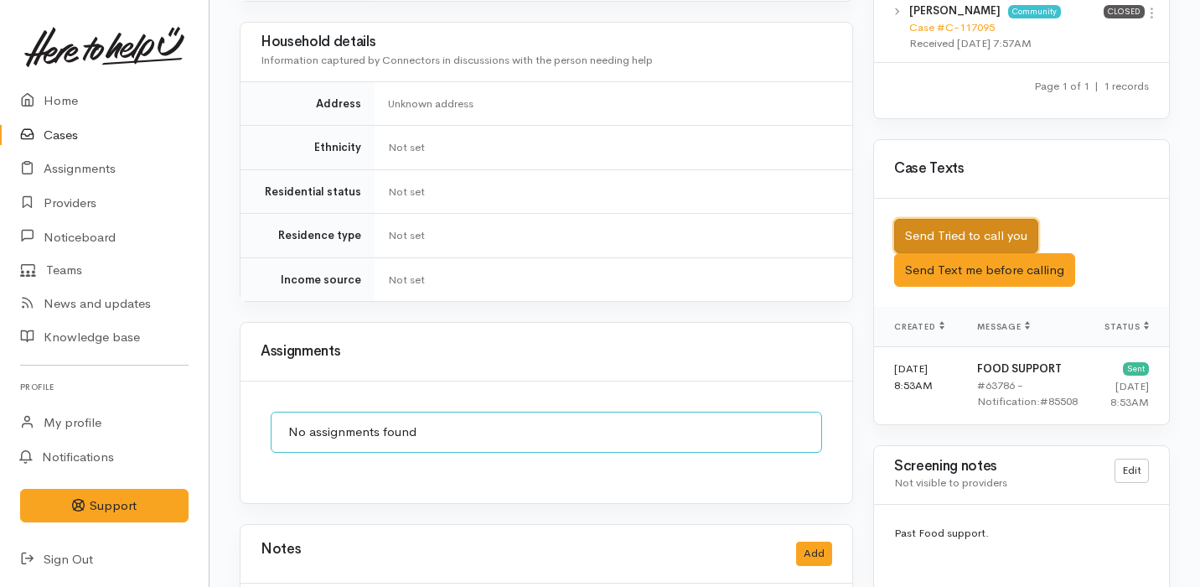
click at [961, 219] on button "Send Tried to call you" at bounding box center [966, 236] width 144 height 34
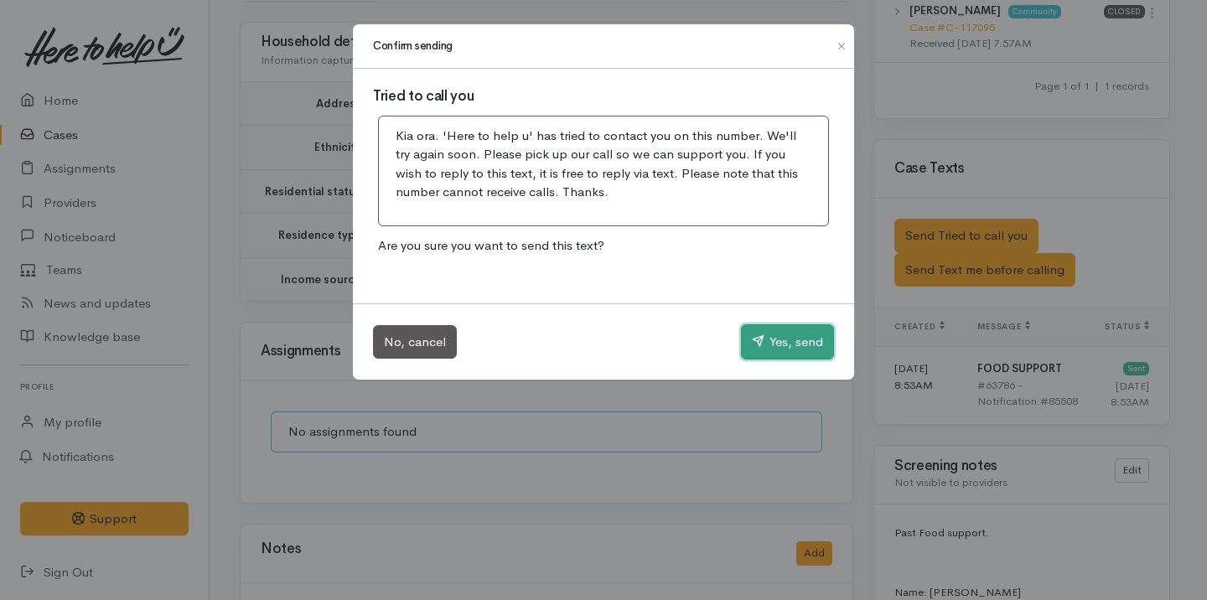
click at [768, 327] on button "Yes, send" at bounding box center [787, 341] width 93 height 35
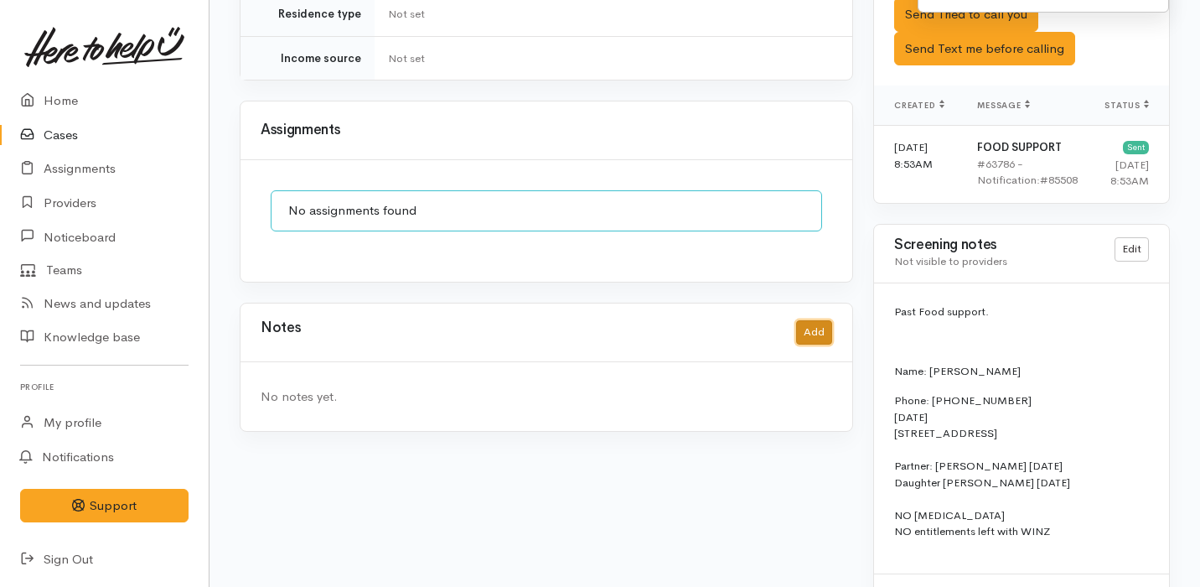
click at [805, 320] on button "Add" at bounding box center [814, 332] width 36 height 24
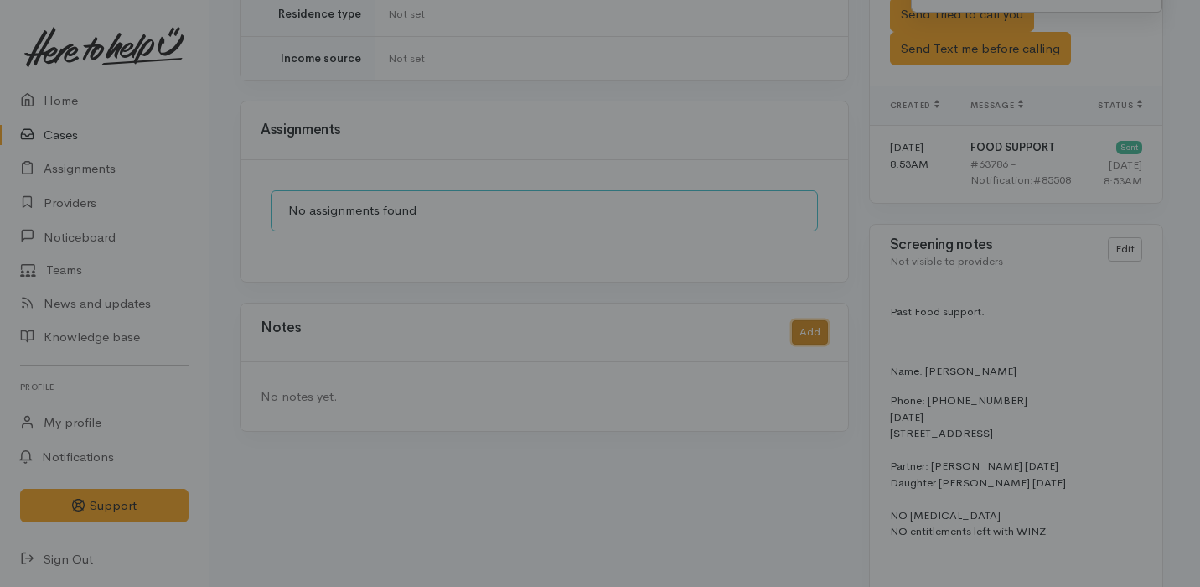
scroll to position [1159, 0]
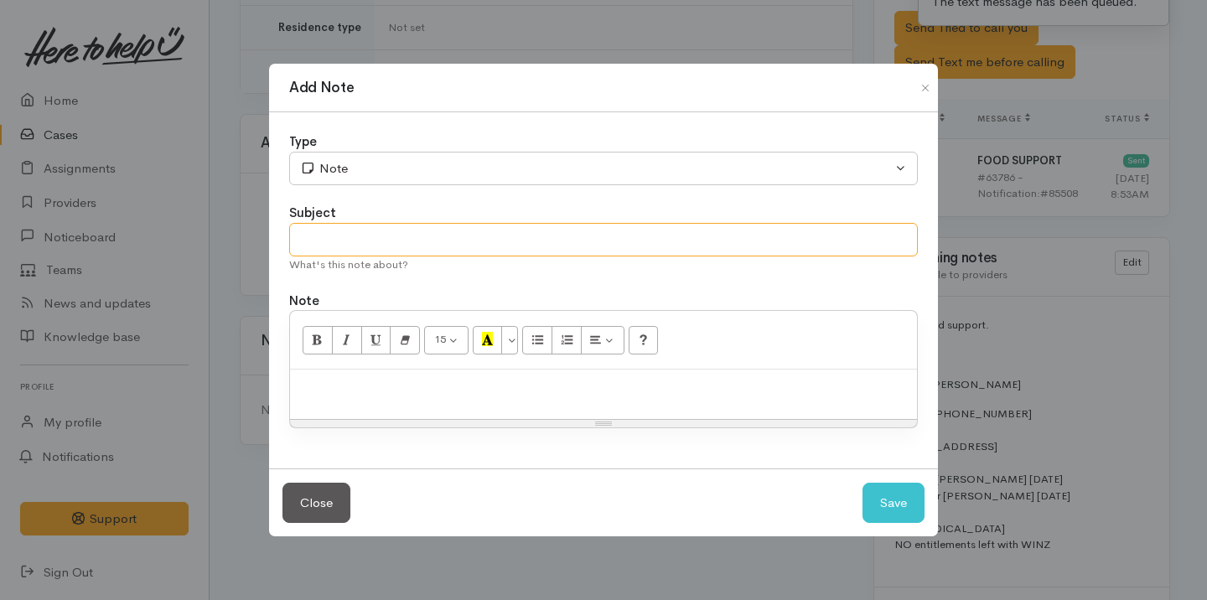
click at [463, 241] on input "text" at bounding box center [603, 240] width 629 height 34
type input "Attempt No.1"
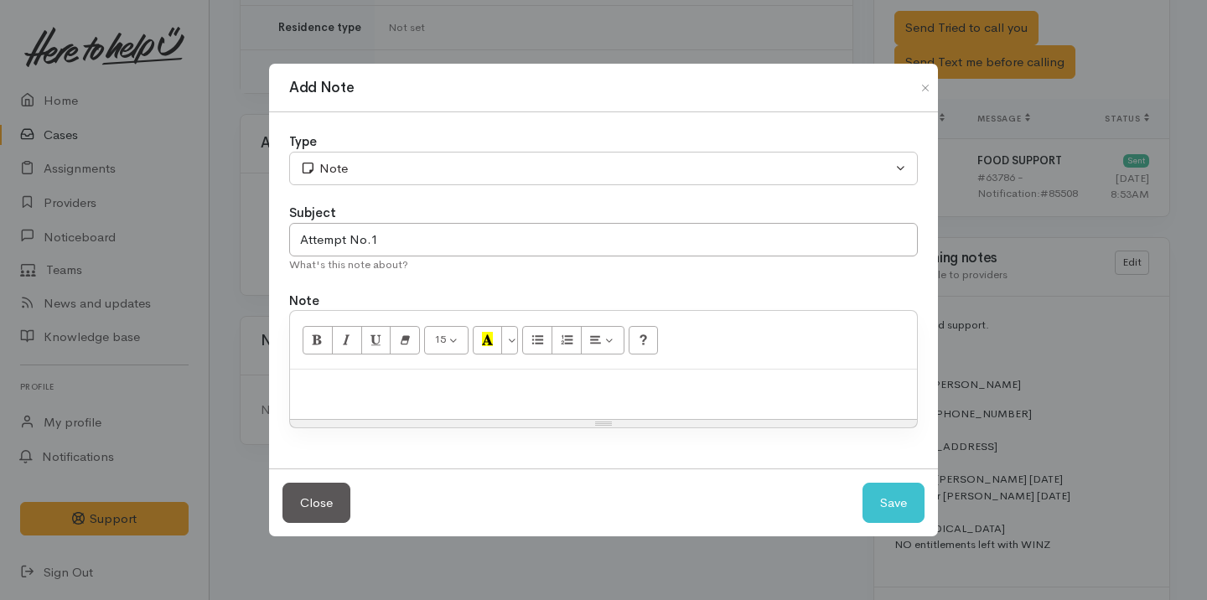
click at [413, 392] on p at bounding box center [603, 387] width 610 height 19
click at [868, 503] on button "Save" at bounding box center [893, 503] width 62 height 41
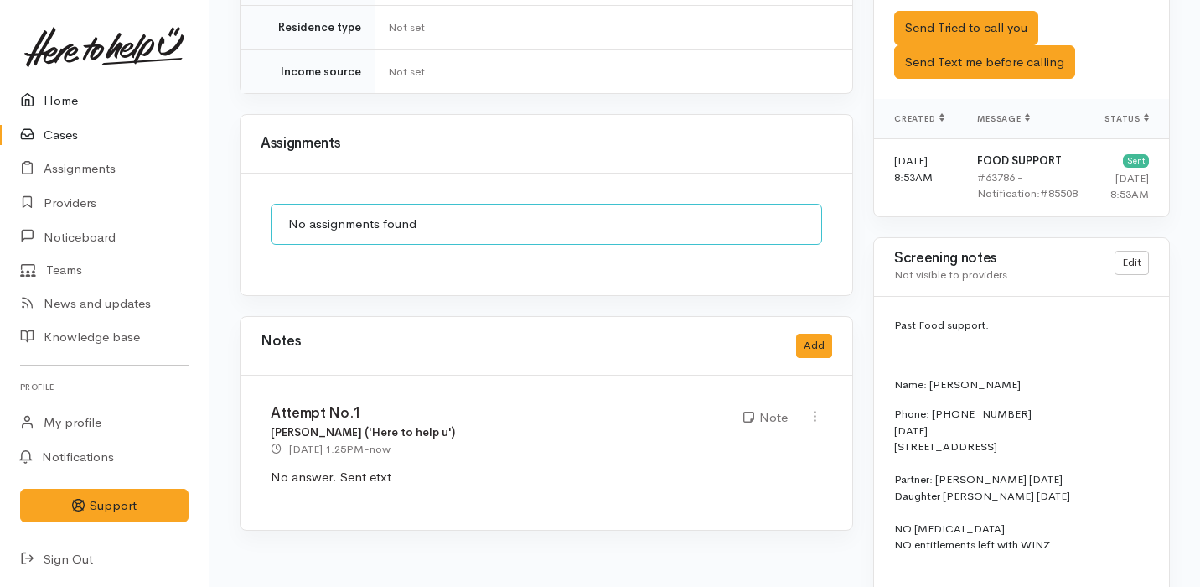
click at [73, 103] on link "Home" at bounding box center [104, 101] width 209 height 34
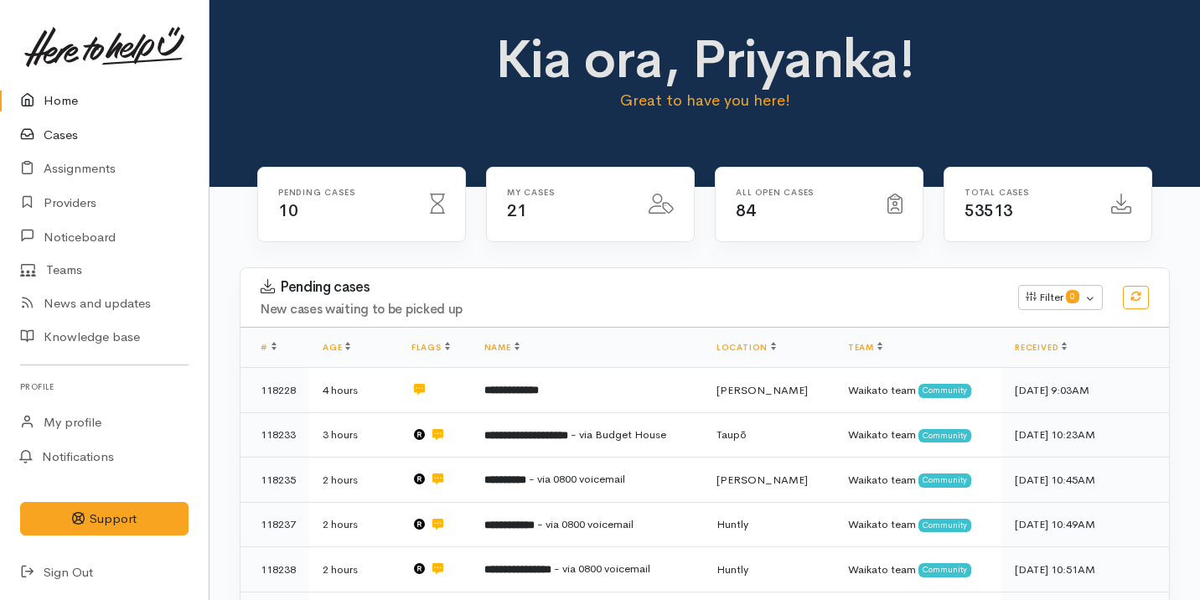
click at [131, 140] on link "Cases" at bounding box center [104, 135] width 209 height 34
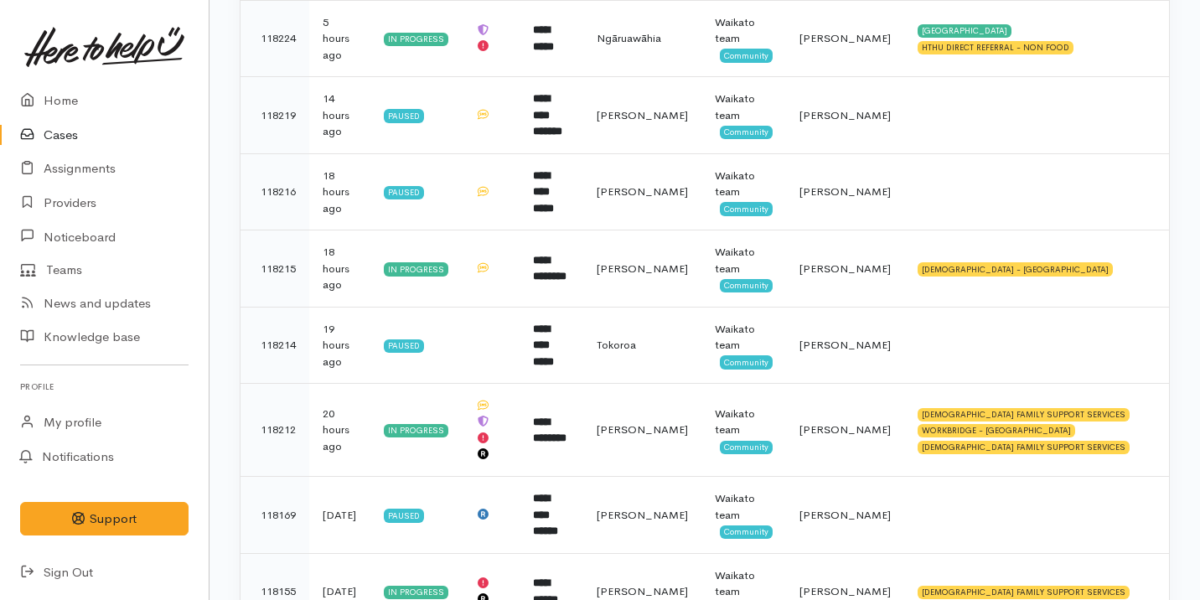
scroll to position [432, 0]
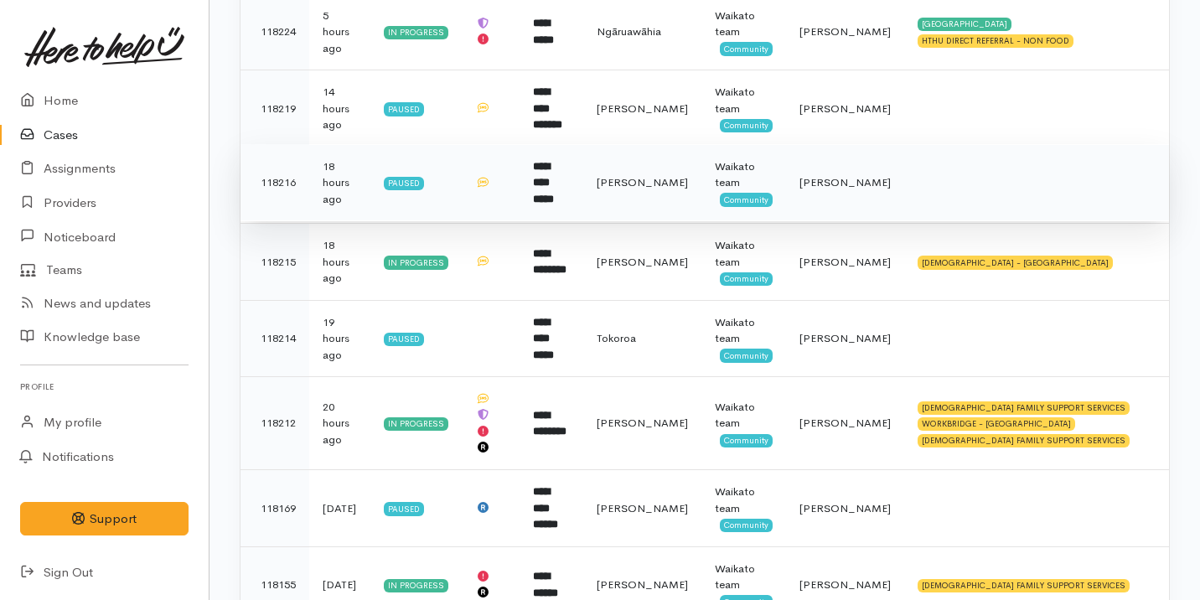
click at [575, 180] on td "**********" at bounding box center [552, 182] width 64 height 77
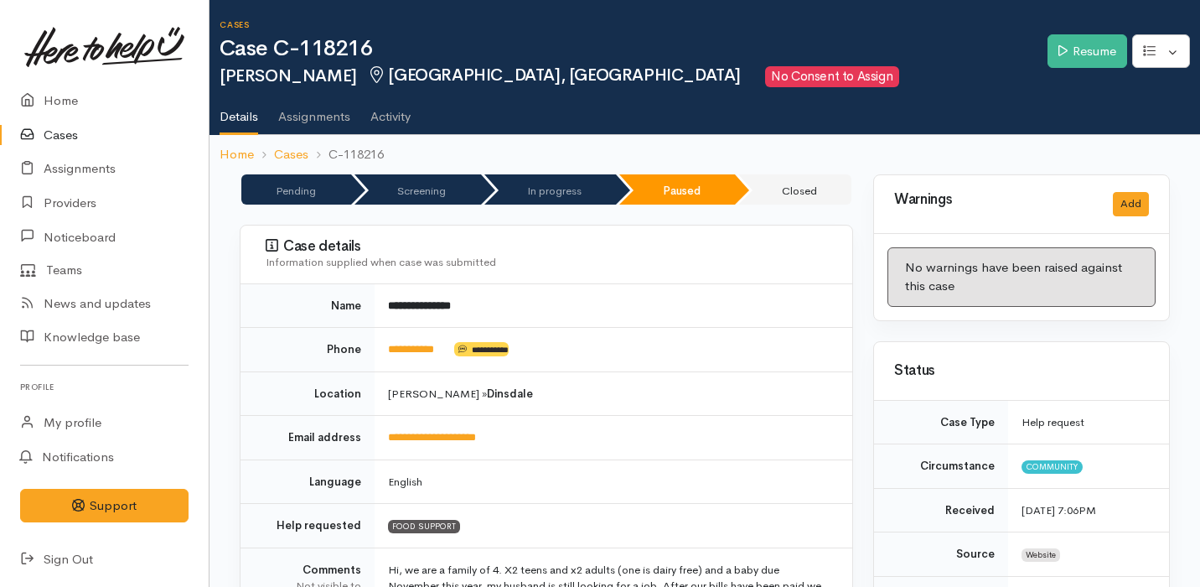
click at [116, 133] on link "Cases" at bounding box center [104, 135] width 209 height 34
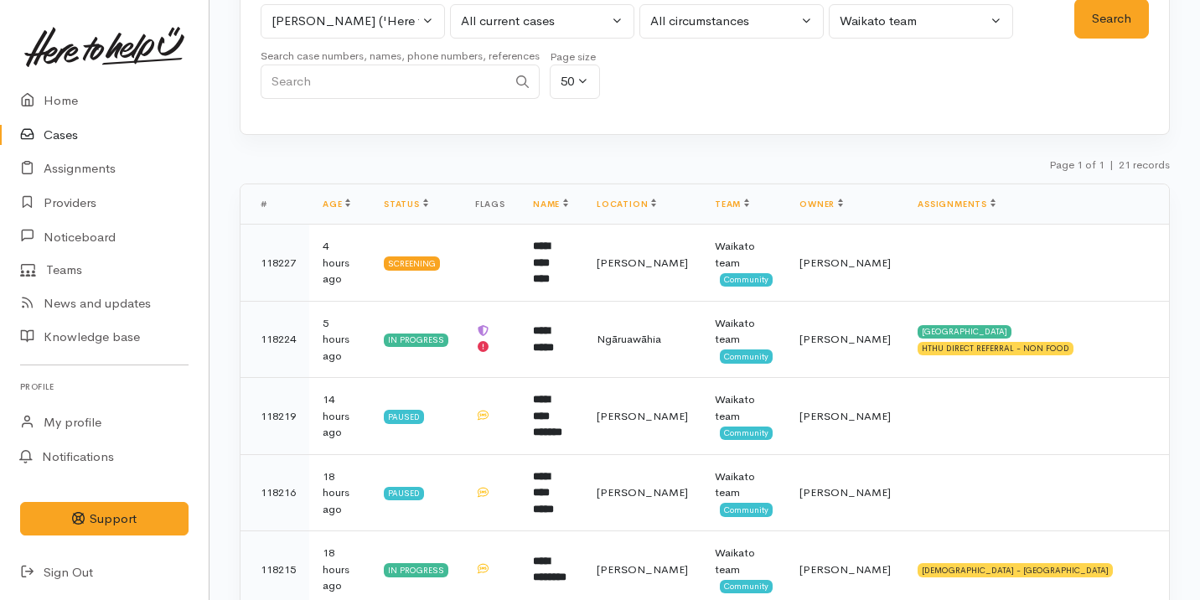
scroll to position [45, 0]
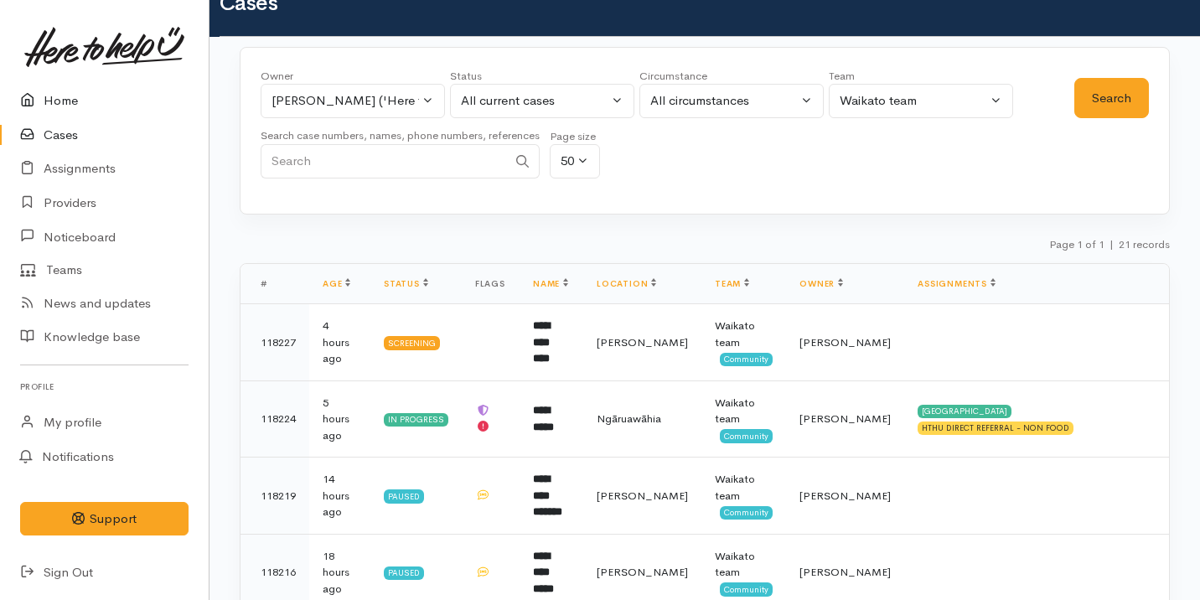
click at [76, 99] on link "Home" at bounding box center [104, 101] width 209 height 34
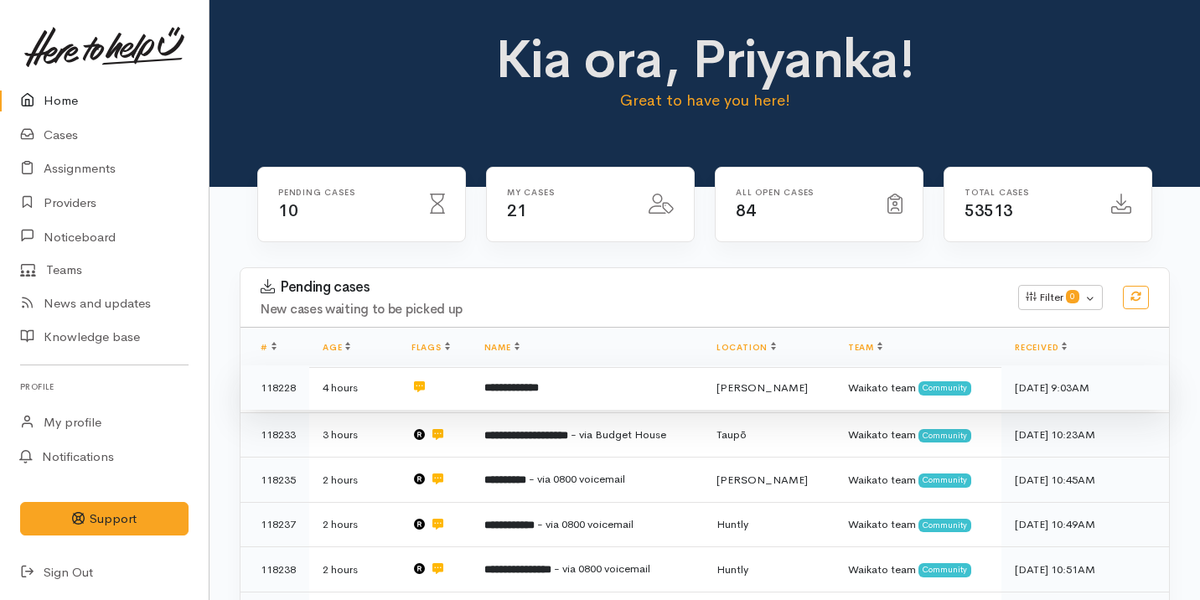
click at [539, 389] on b "**********" at bounding box center [511, 387] width 54 height 11
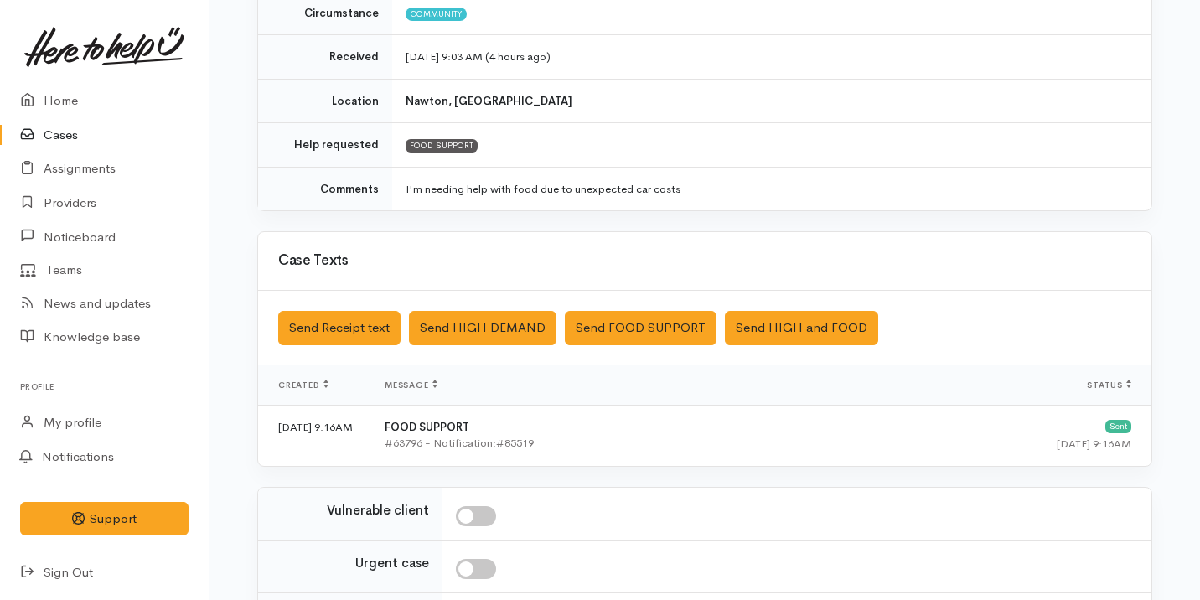
scroll to position [453, 0]
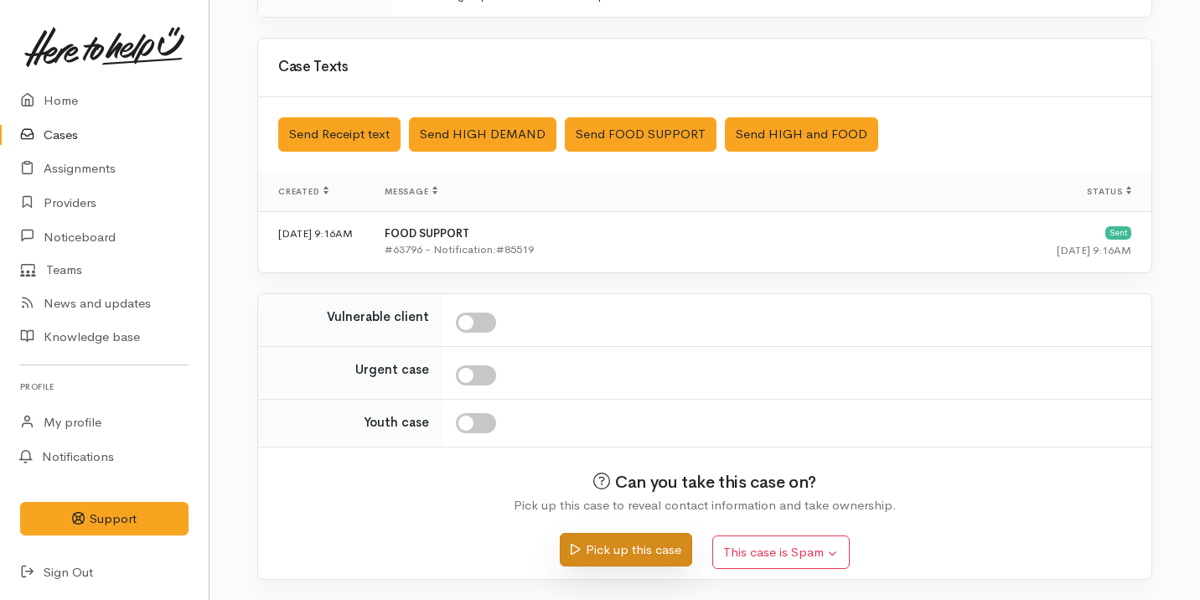
click at [576, 548] on icon "submit" at bounding box center [575, 549] width 9 height 13
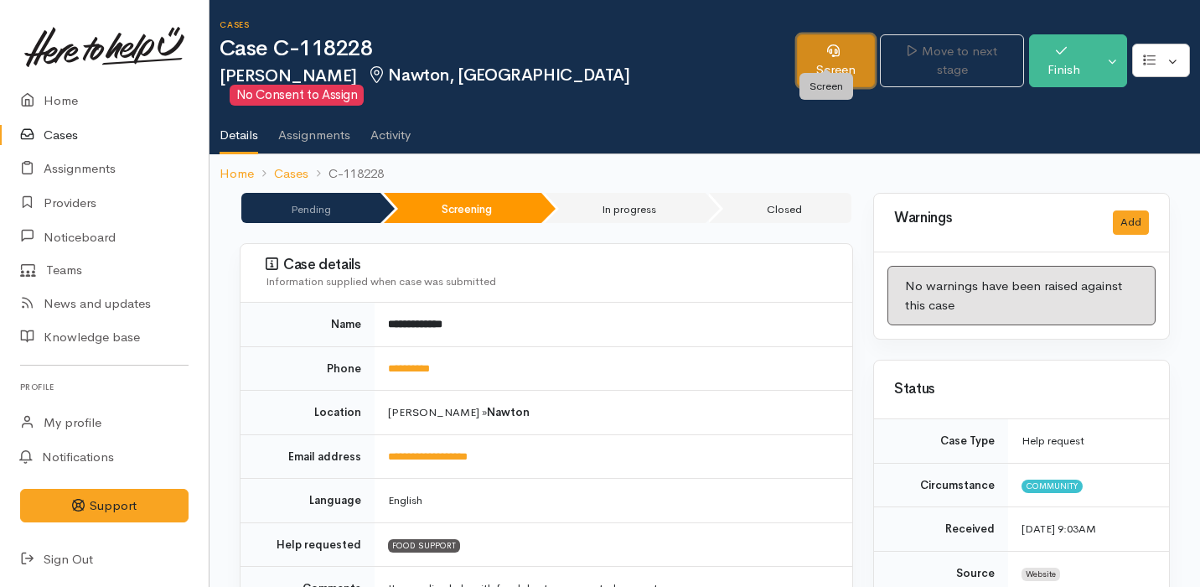
click at [815, 54] on link "Screen" at bounding box center [836, 60] width 78 height 53
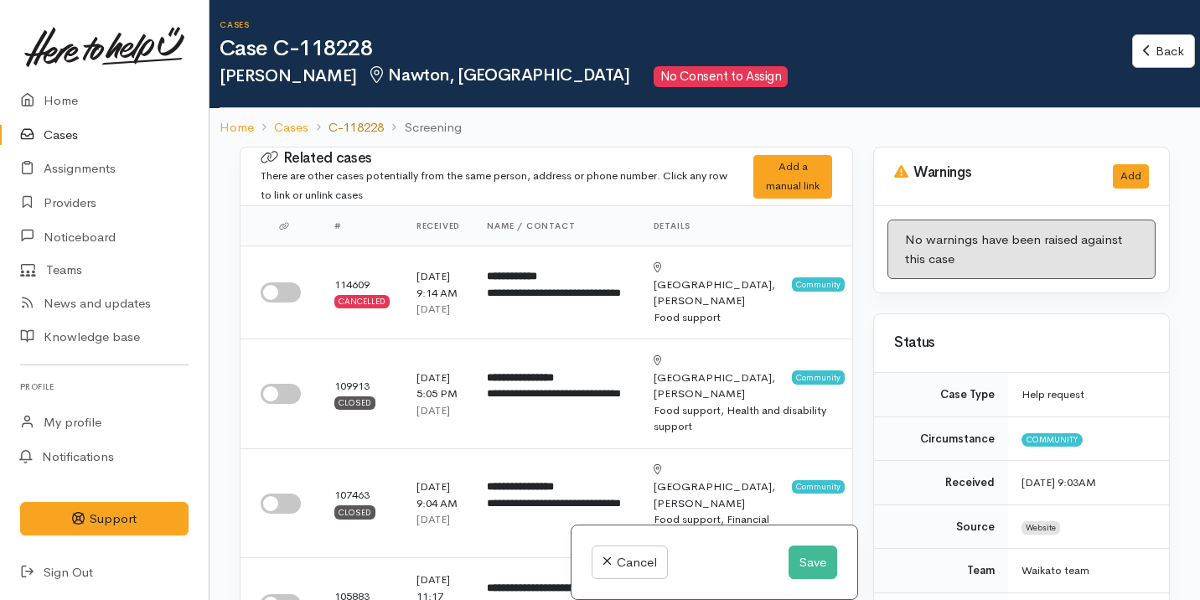
click at [371, 126] on link "C-118228" at bounding box center [356, 127] width 55 height 19
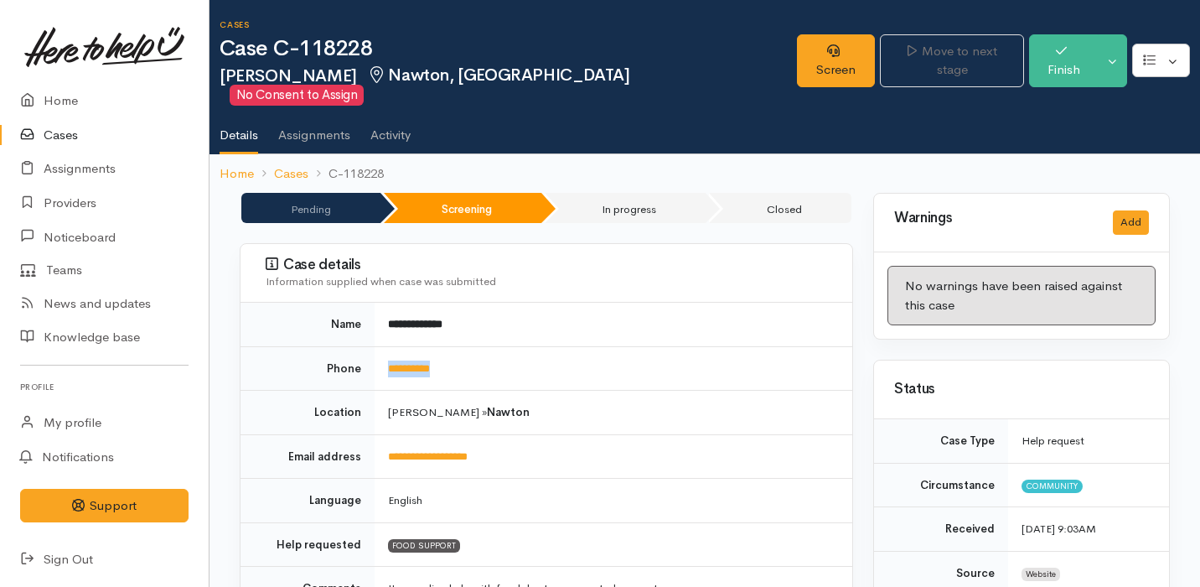
drag, startPoint x: 476, startPoint y: 354, endPoint x: 378, endPoint y: 354, distance: 98.1
click at [378, 354] on td "**********" at bounding box center [614, 368] width 478 height 44
copy link "**********"
click at [816, 58] on link "Screen" at bounding box center [836, 60] width 78 height 53
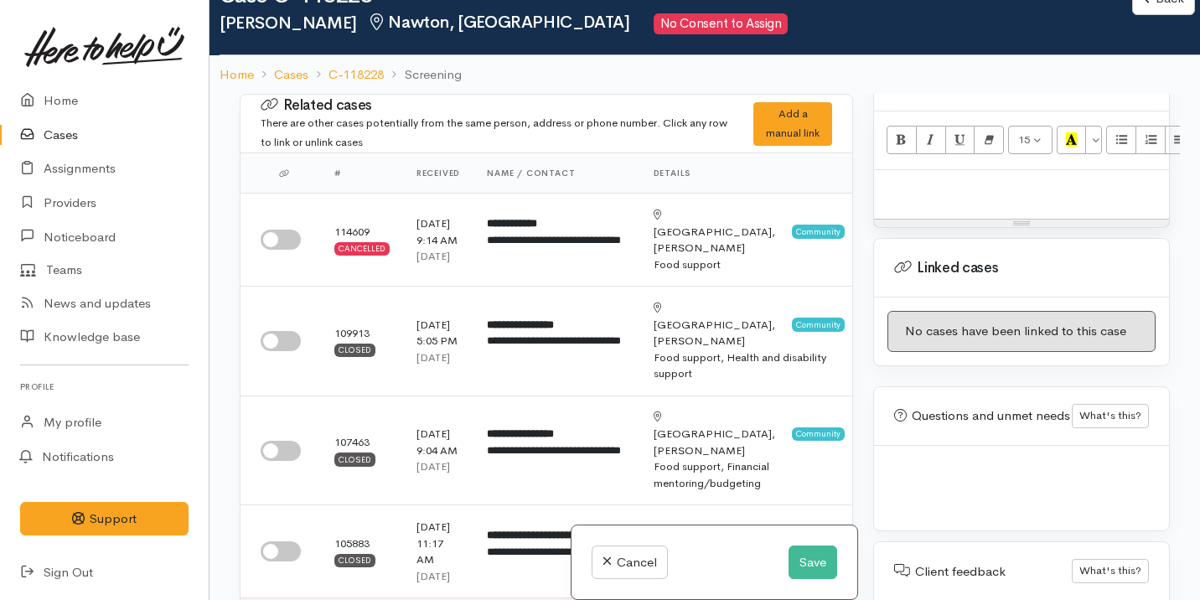
scroll to position [147, 0]
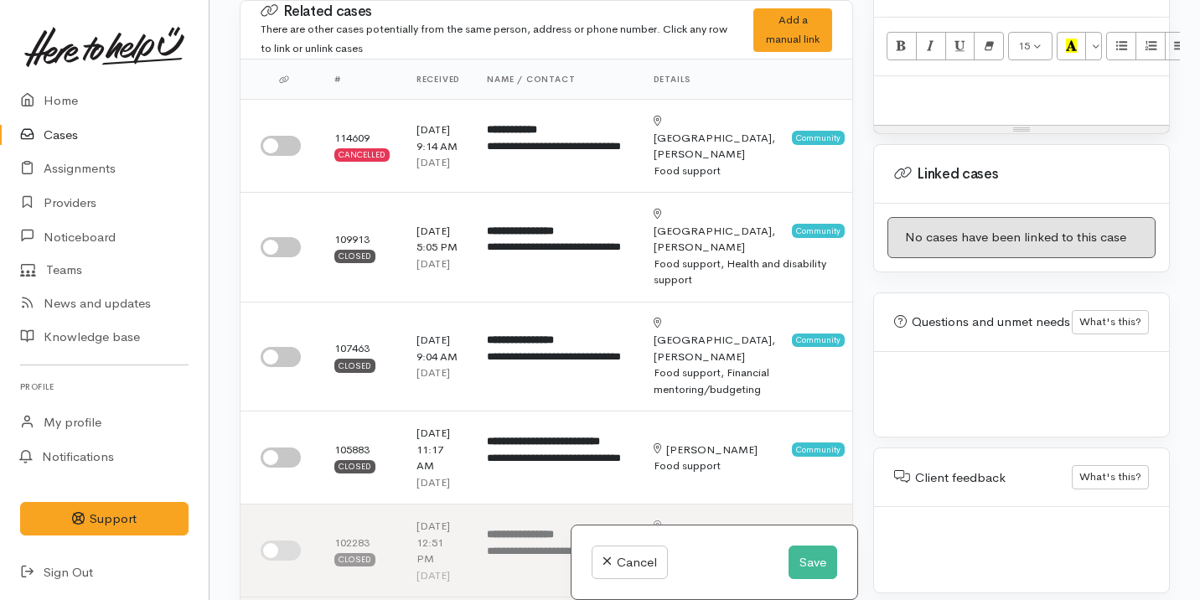
click at [959, 100] on div at bounding box center [1021, 100] width 295 height 49
paste div
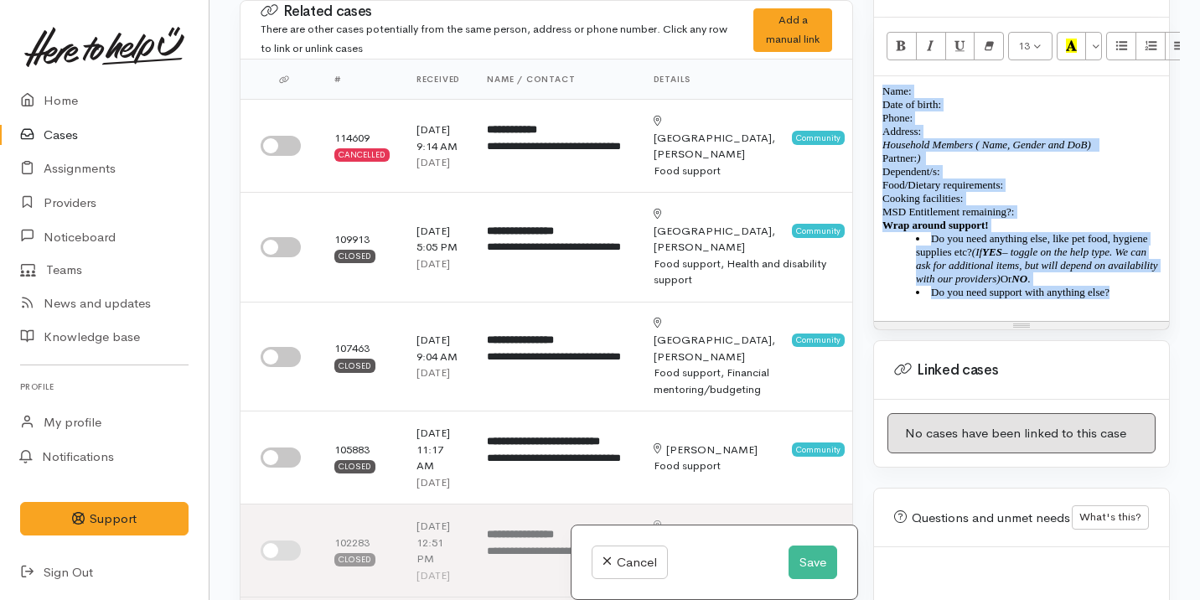
drag, startPoint x: 1141, startPoint y: 293, endPoint x: 886, endPoint y: 74, distance: 336.3
click at [885, 76] on div "Name: Date of birth: Phone:  Address:  Household Members ( Name, Gender and DoB…" at bounding box center [1021, 198] width 295 height 245
click at [984, 39] on icon "Remove Font Style (⌘+\\)" at bounding box center [989, 46] width 11 height 14
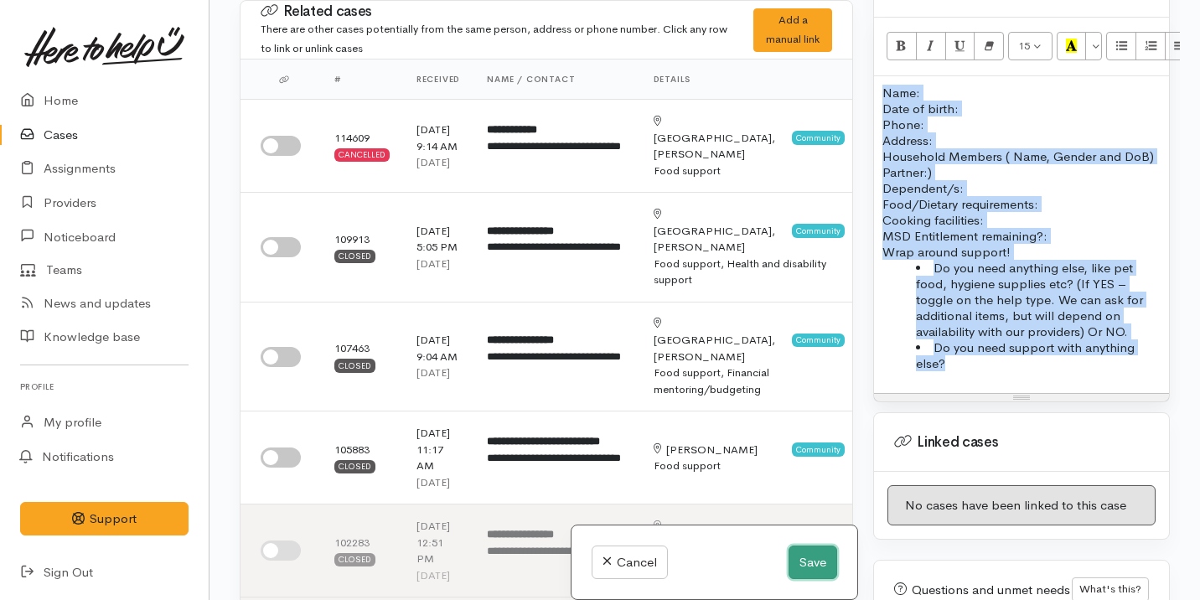
click at [809, 569] on button "Save" at bounding box center [813, 563] width 49 height 34
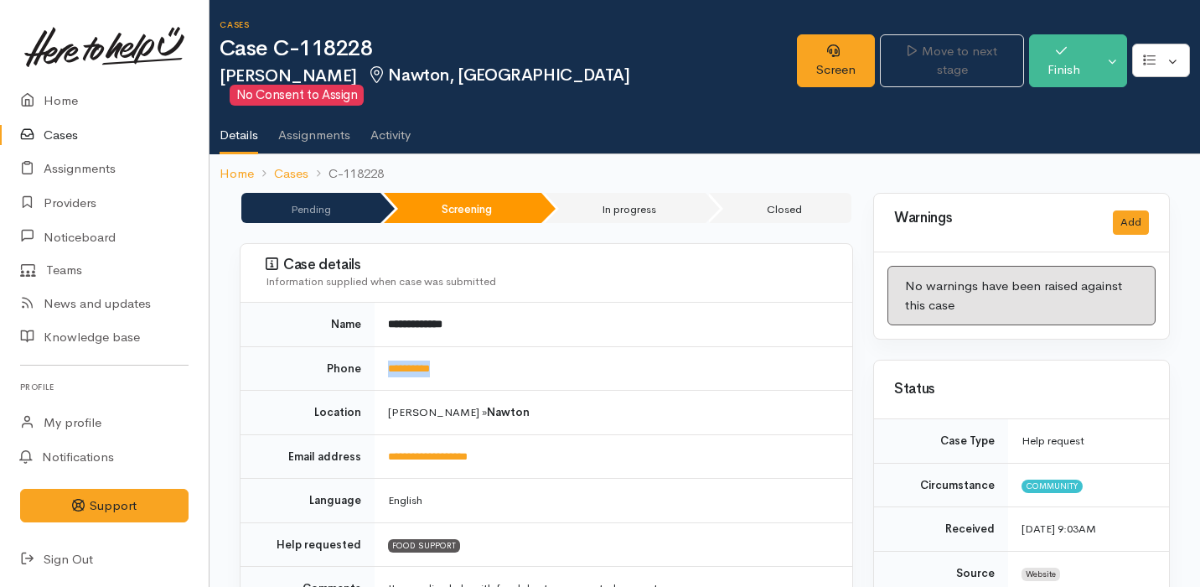
drag, startPoint x: 463, startPoint y: 347, endPoint x: 375, endPoint y: 347, distance: 88.8
click at [375, 347] on td "**********" at bounding box center [614, 368] width 478 height 44
copy link "**********"
click at [820, 41] on link "Screen" at bounding box center [836, 60] width 78 height 53
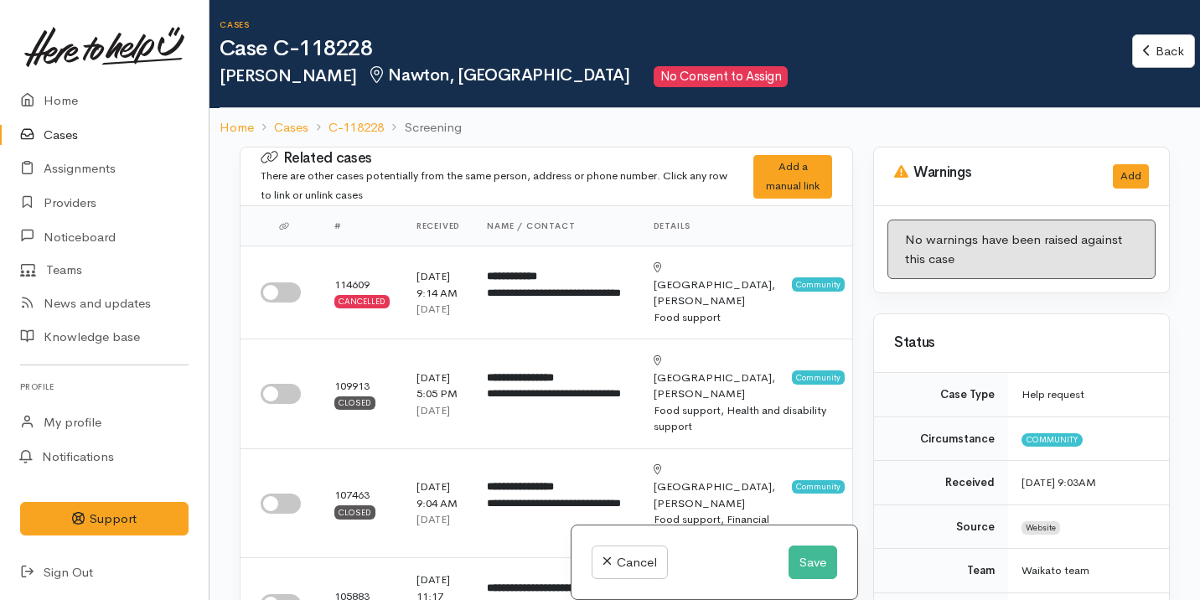
scroll to position [50, 0]
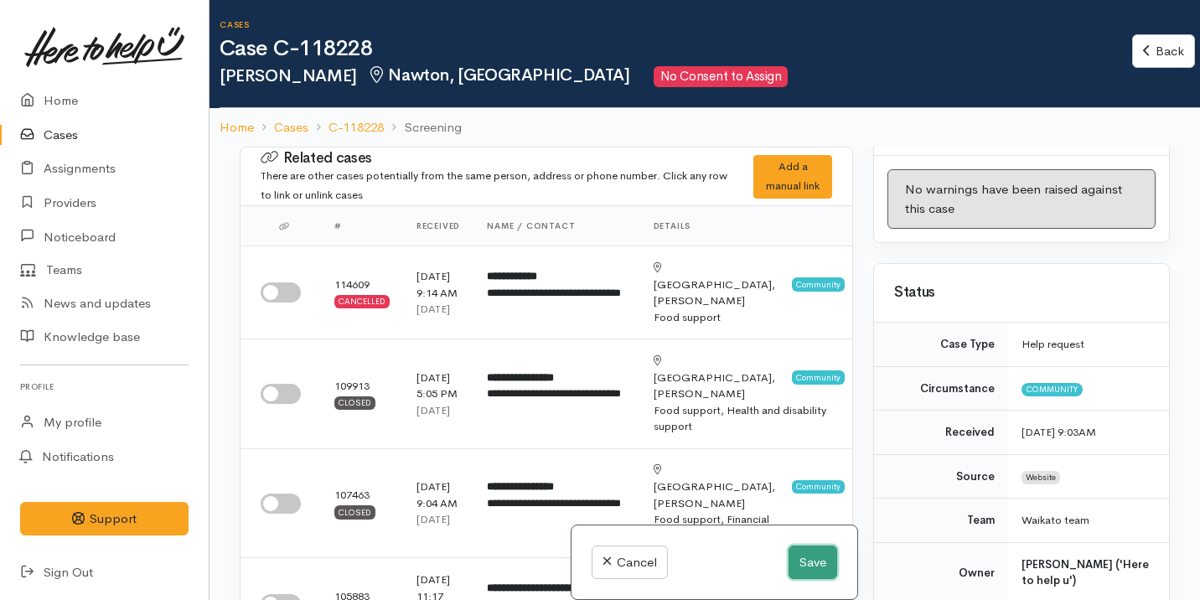
click at [810, 559] on button "Save" at bounding box center [813, 563] width 49 height 34
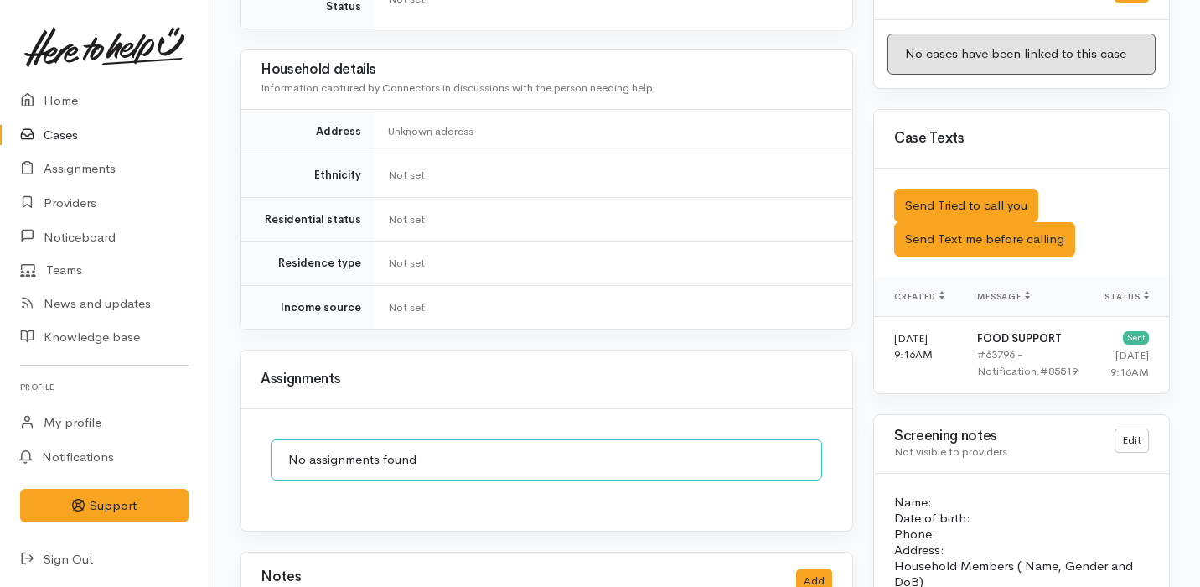
scroll to position [898, 0]
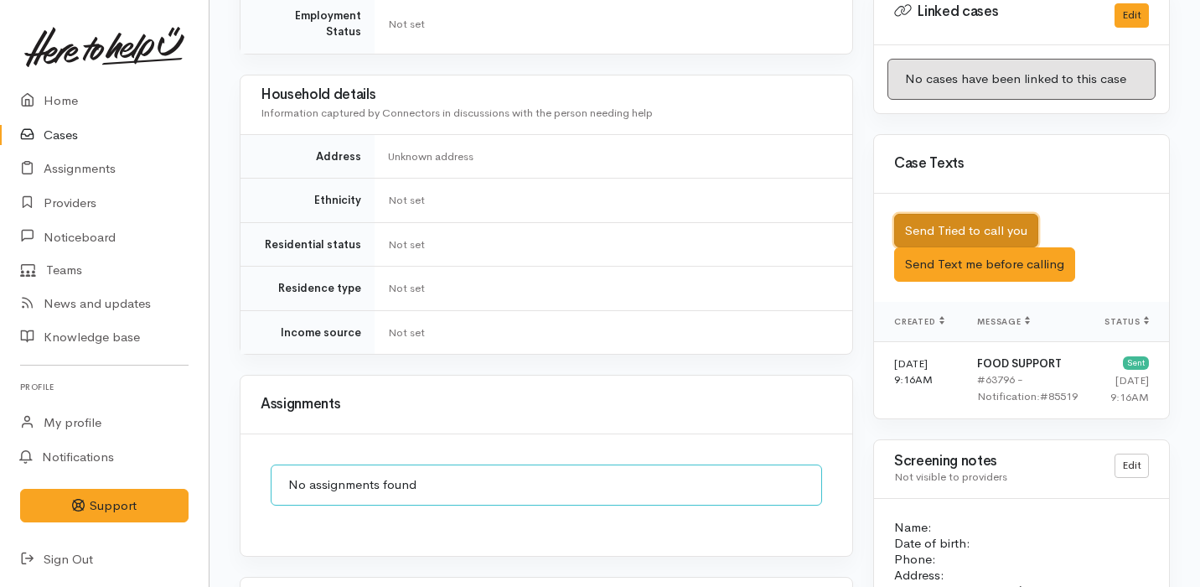
click at [976, 214] on button "Send Tried to call you" at bounding box center [966, 231] width 144 height 34
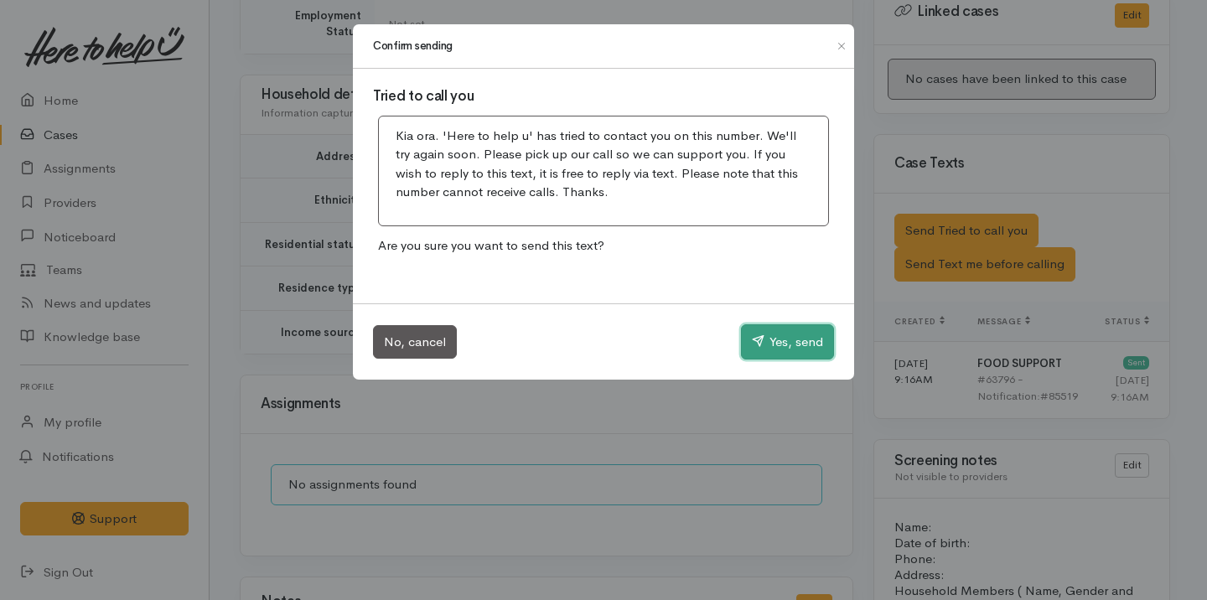
click at [774, 341] on button "Yes, send" at bounding box center [787, 341] width 93 height 35
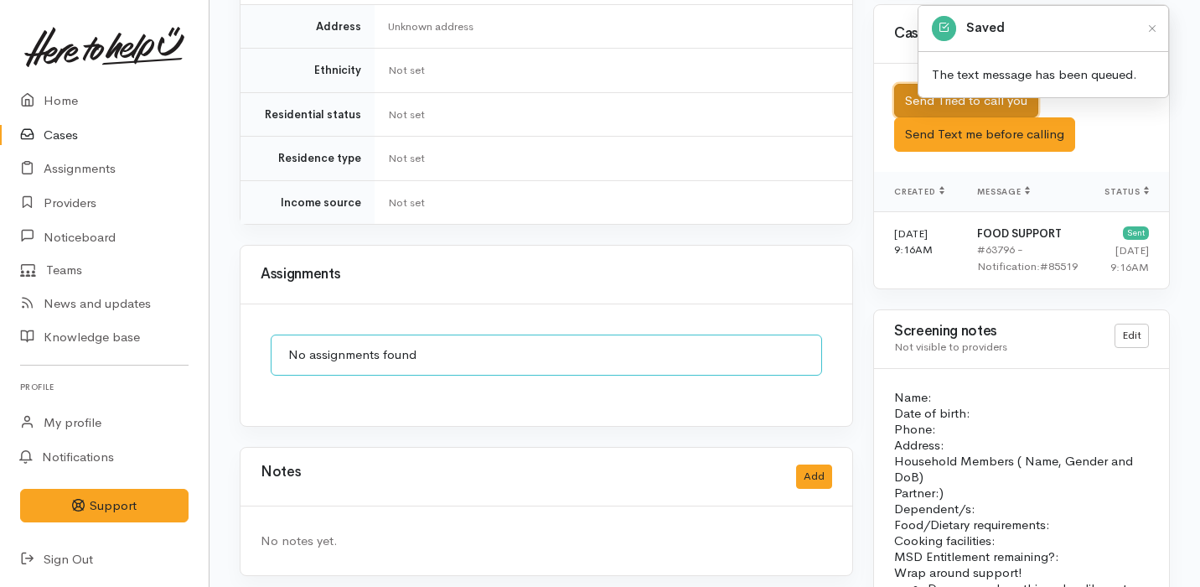
scroll to position [1061, 0]
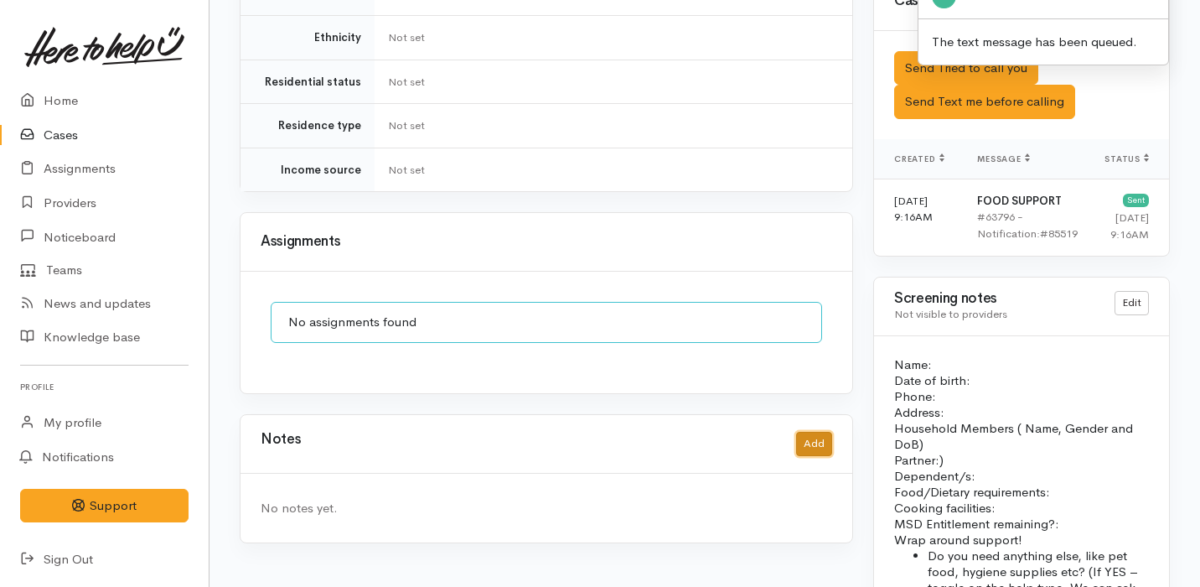
click at [815, 432] on button "Add" at bounding box center [814, 444] width 36 height 24
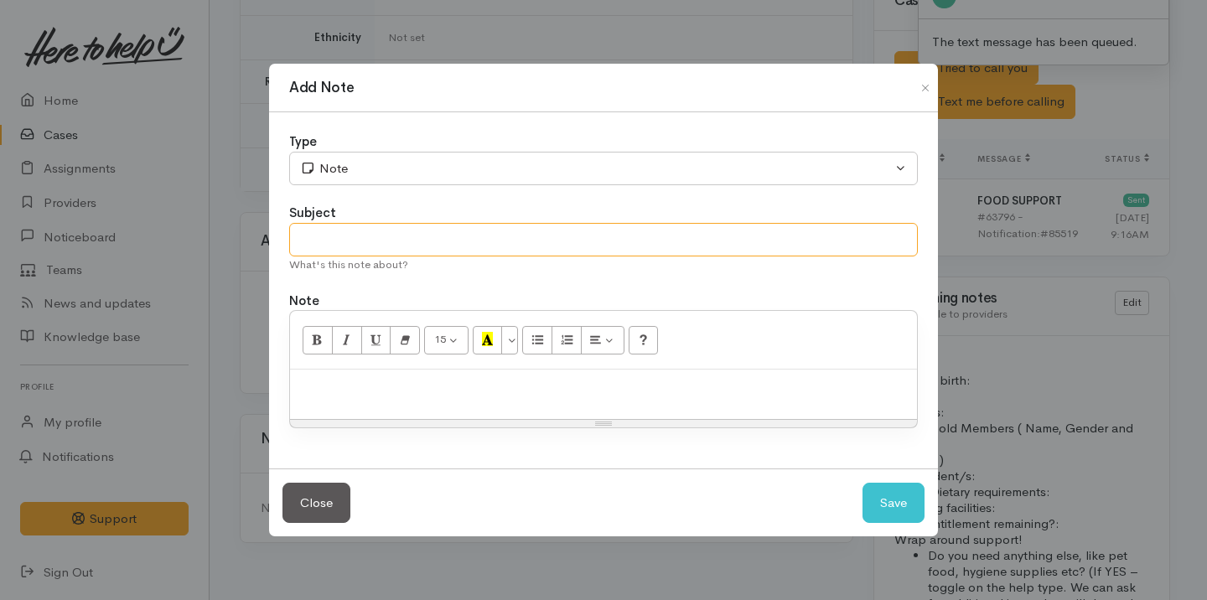
click at [388, 240] on input "text" at bounding box center [603, 240] width 629 height 34
type input "Attempt No.1"
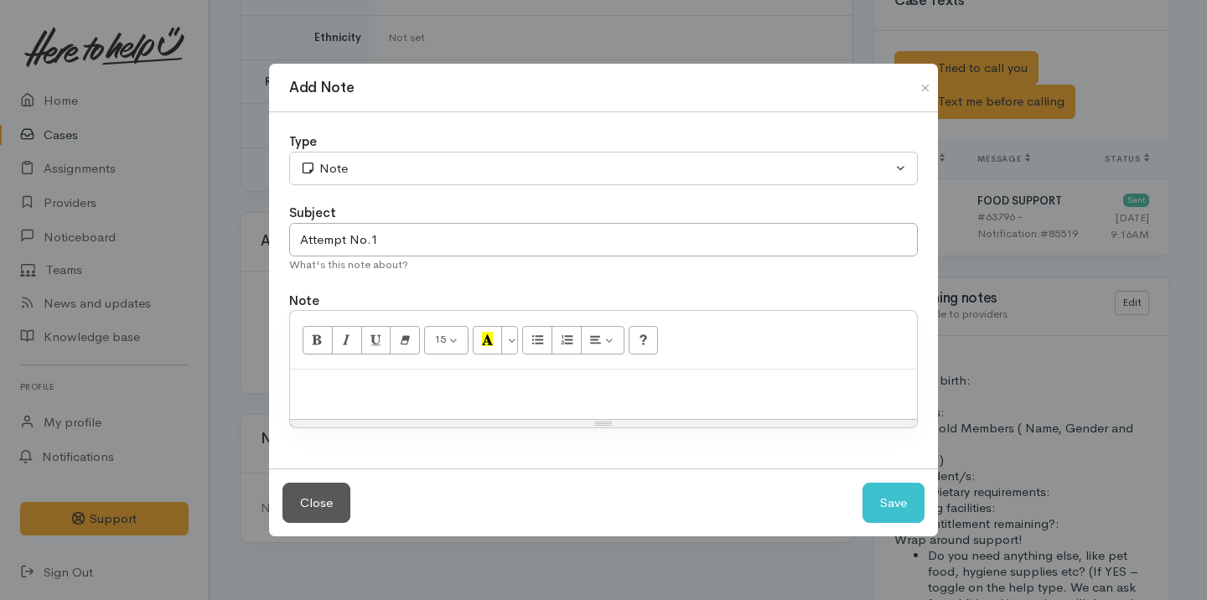
click at [364, 396] on p at bounding box center [603, 387] width 610 height 19
click at [905, 500] on button "Save" at bounding box center [893, 503] width 62 height 41
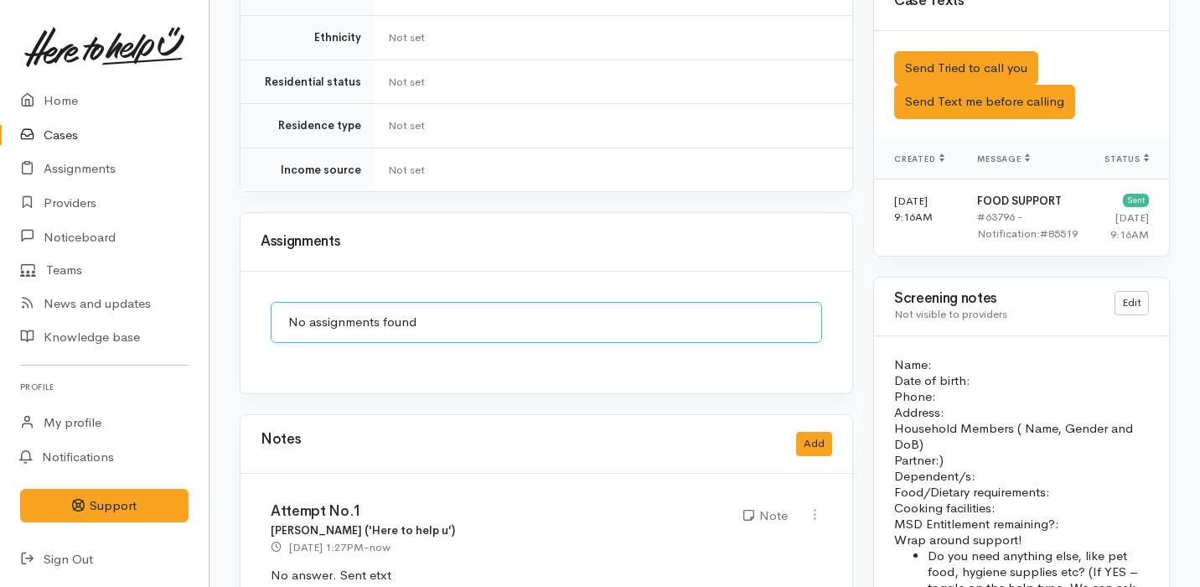
click at [124, 132] on link "Cases" at bounding box center [104, 135] width 209 height 34
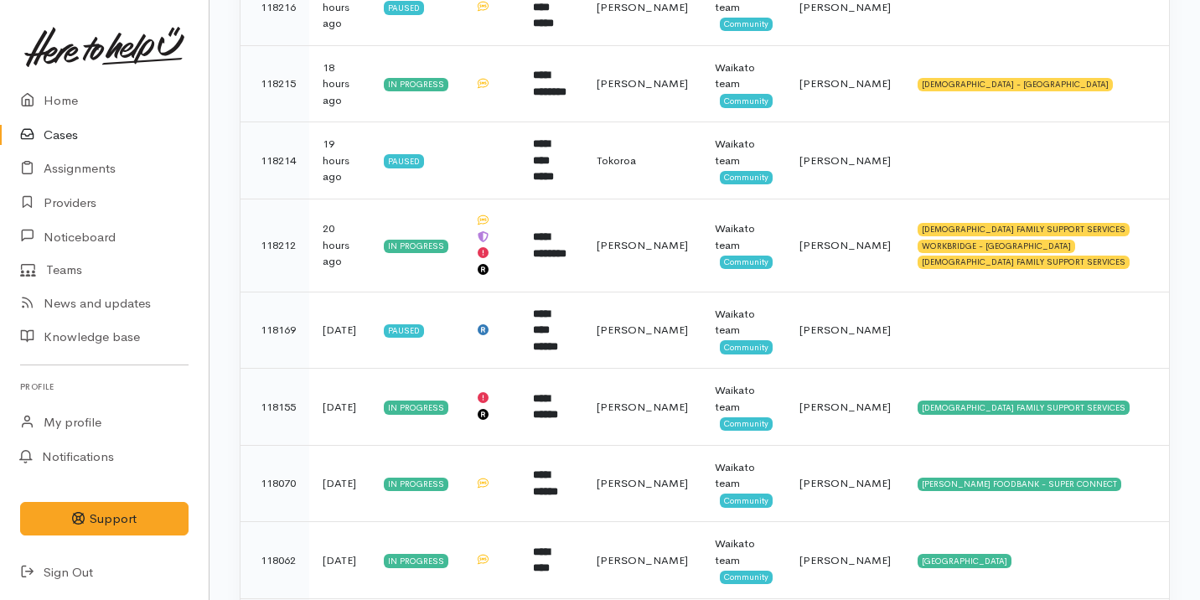
scroll to position [710, 0]
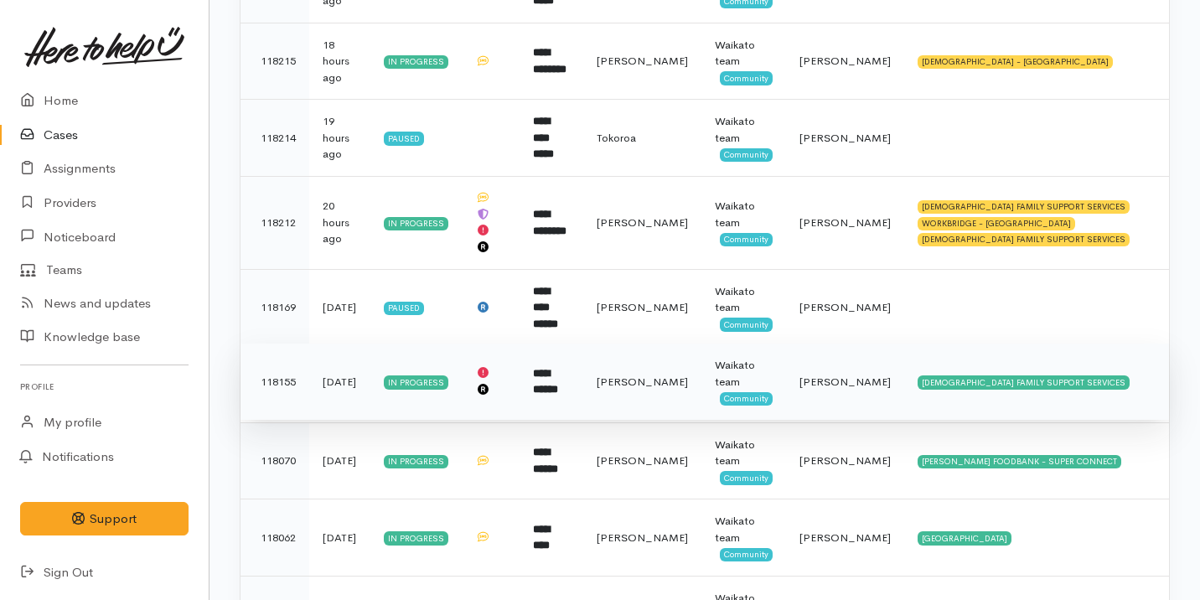
click at [549, 382] on td "**********" at bounding box center [552, 382] width 64 height 77
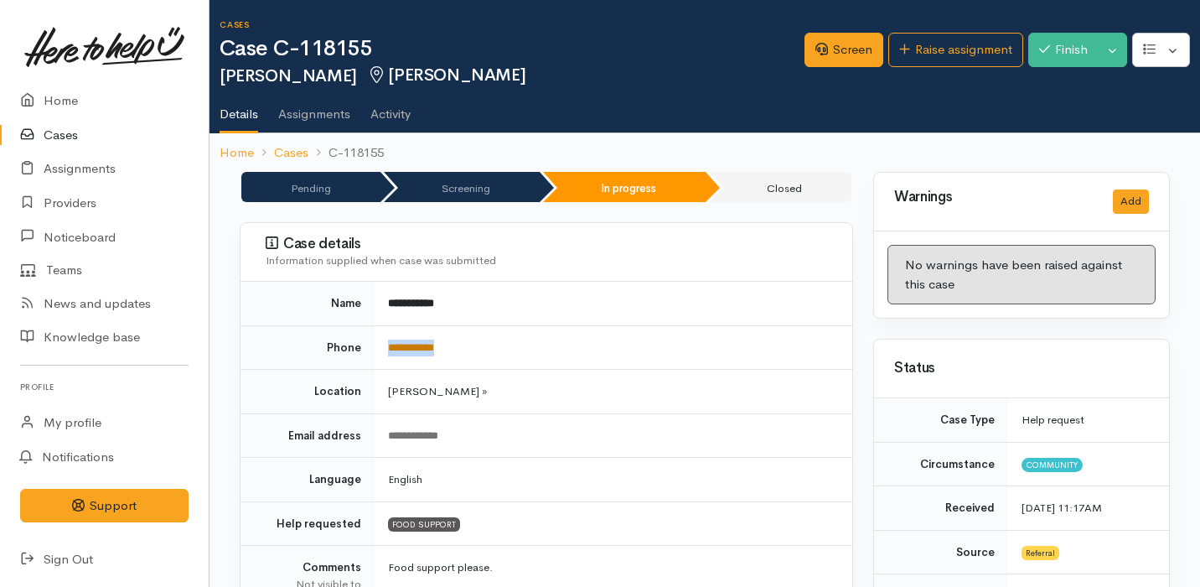
drag, startPoint x: 476, startPoint y: 352, endPoint x: 388, endPoint y: 352, distance: 88.0
click at [386, 352] on td "**********" at bounding box center [614, 347] width 478 height 44
copy link "**********"
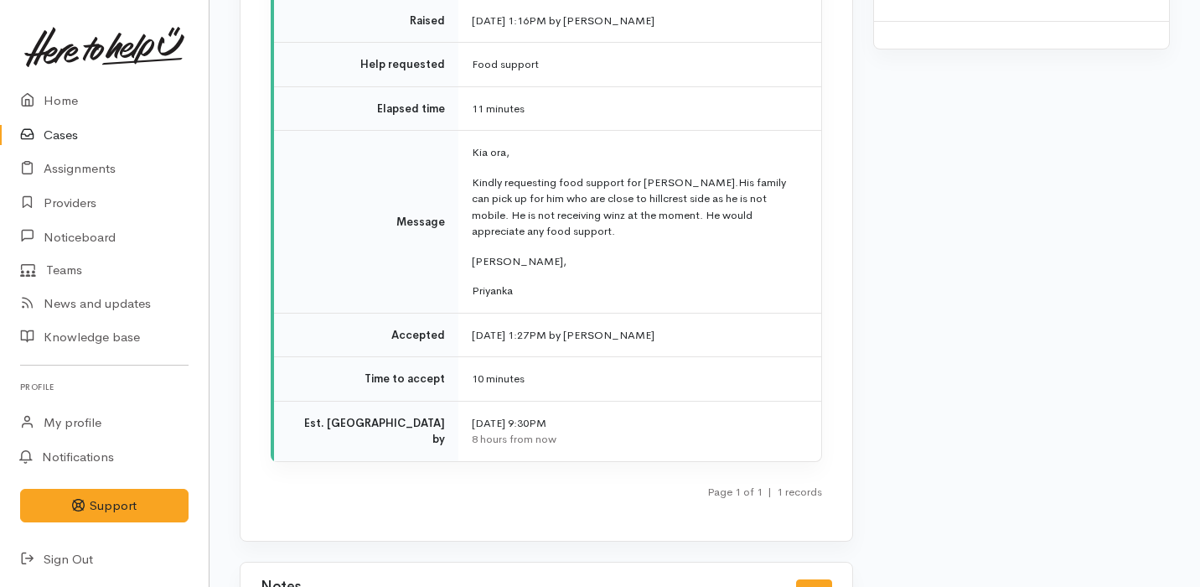
scroll to position [1974, 0]
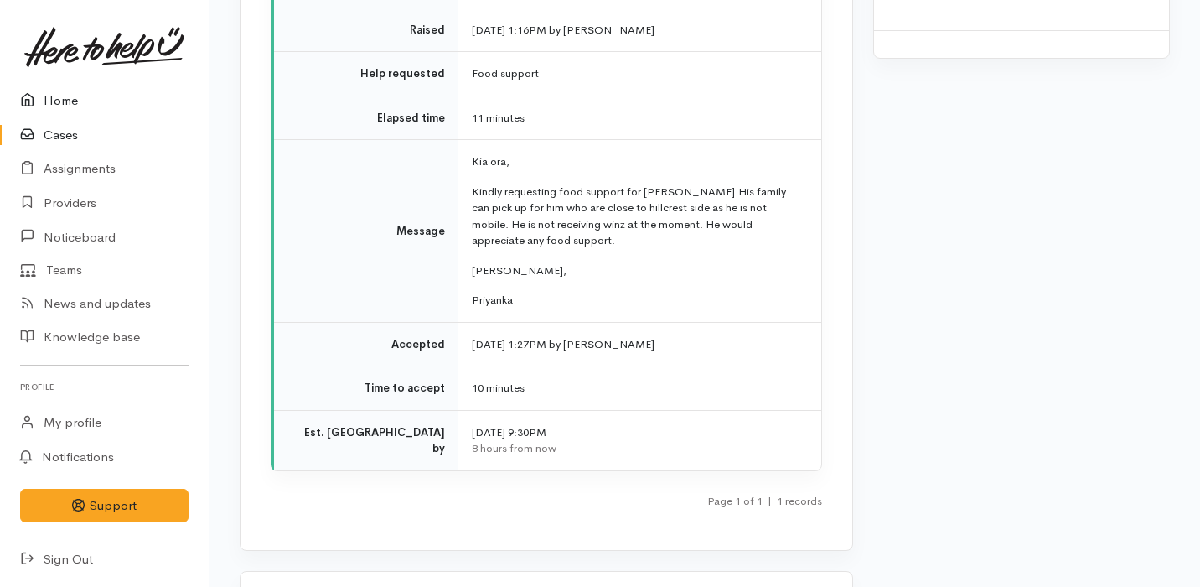
click at [106, 96] on link "Home" at bounding box center [104, 101] width 209 height 34
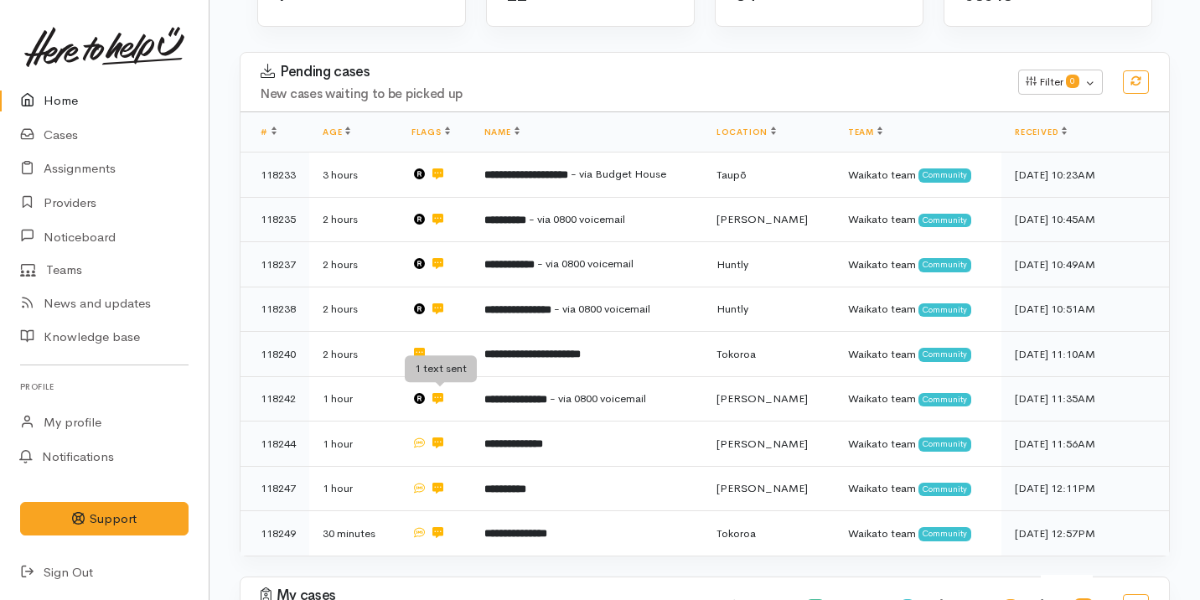
scroll to position [281, 0]
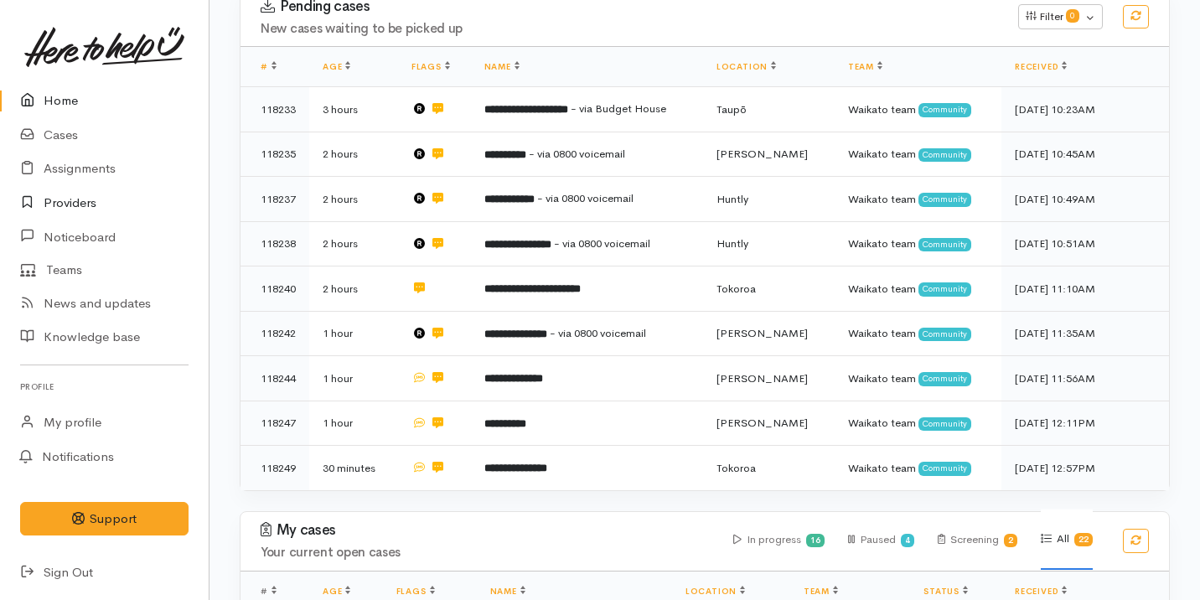
click at [88, 205] on link "Providers" at bounding box center [104, 203] width 209 height 34
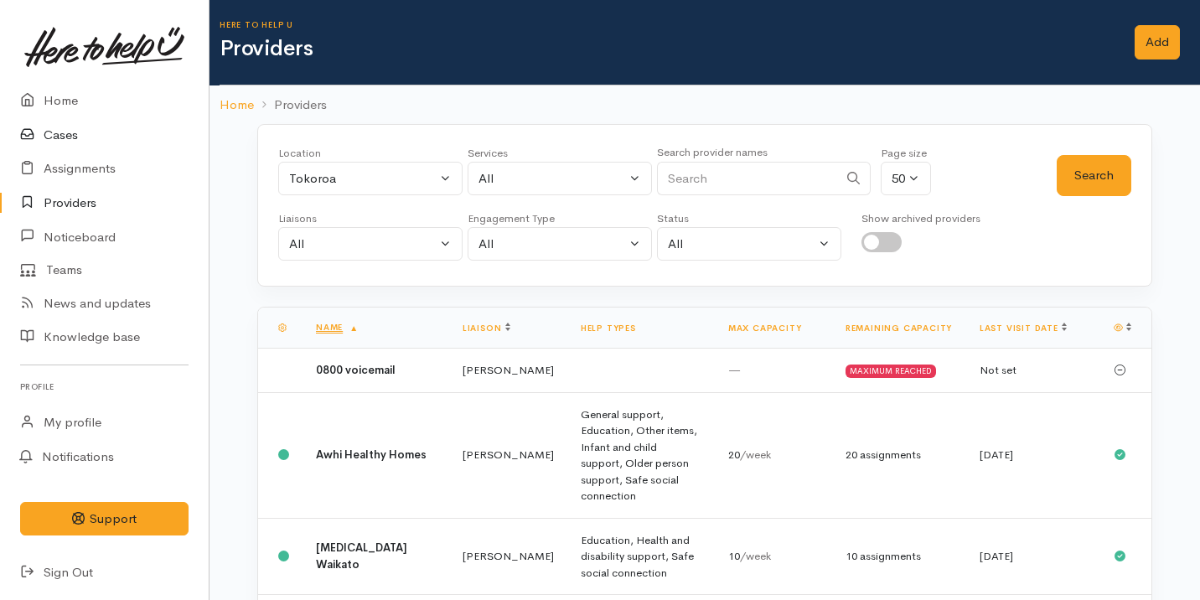
click at [95, 134] on link "Cases" at bounding box center [104, 135] width 209 height 34
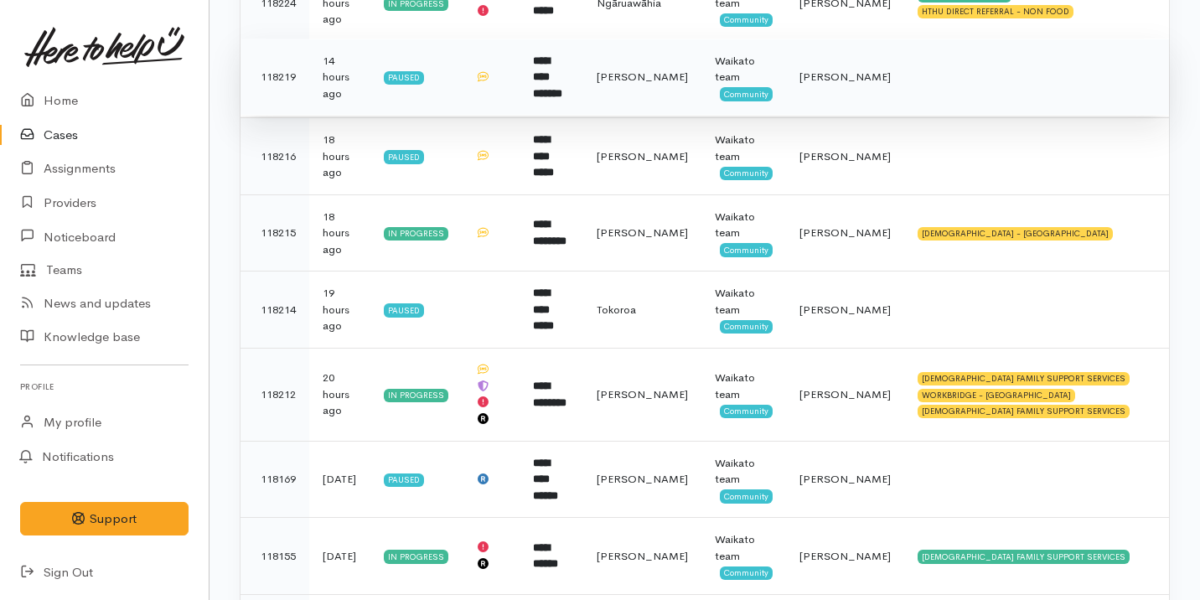
scroll to position [769, 0]
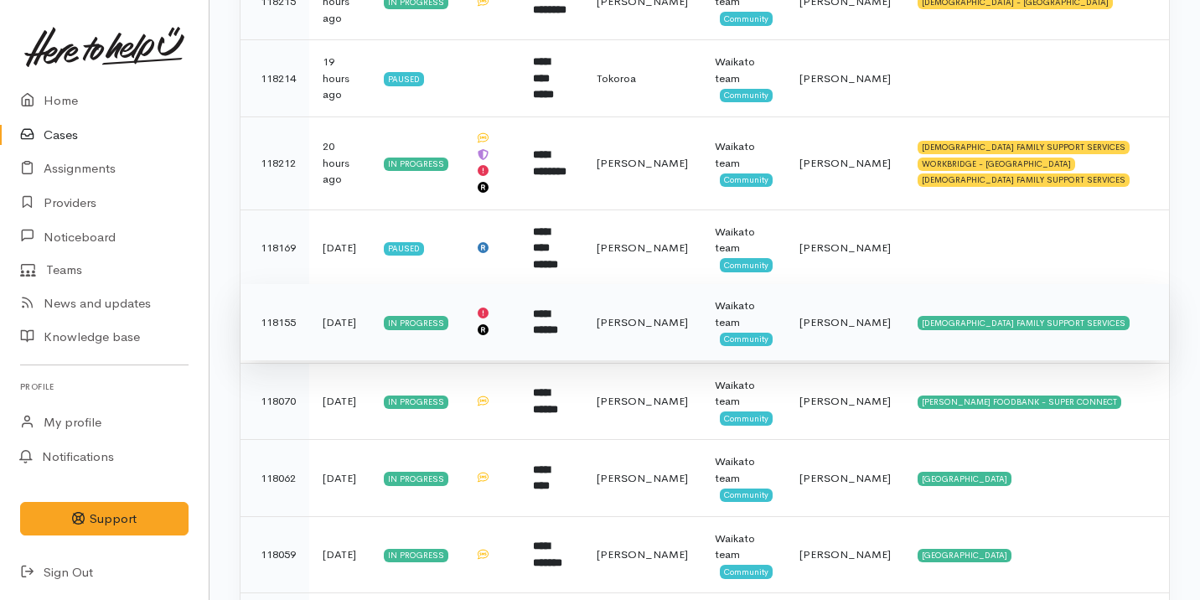
click at [1057, 319] on td "[DEMOGRAPHIC_DATA] FAMILY SUPPORT SERVICES" at bounding box center [1036, 322] width 265 height 77
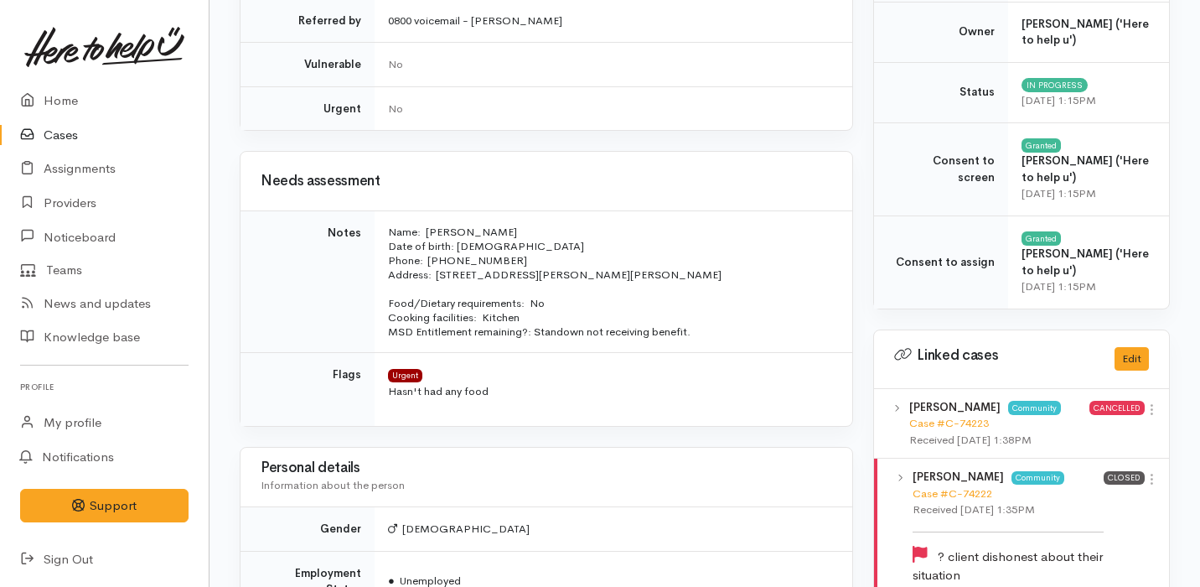
scroll to position [998, 0]
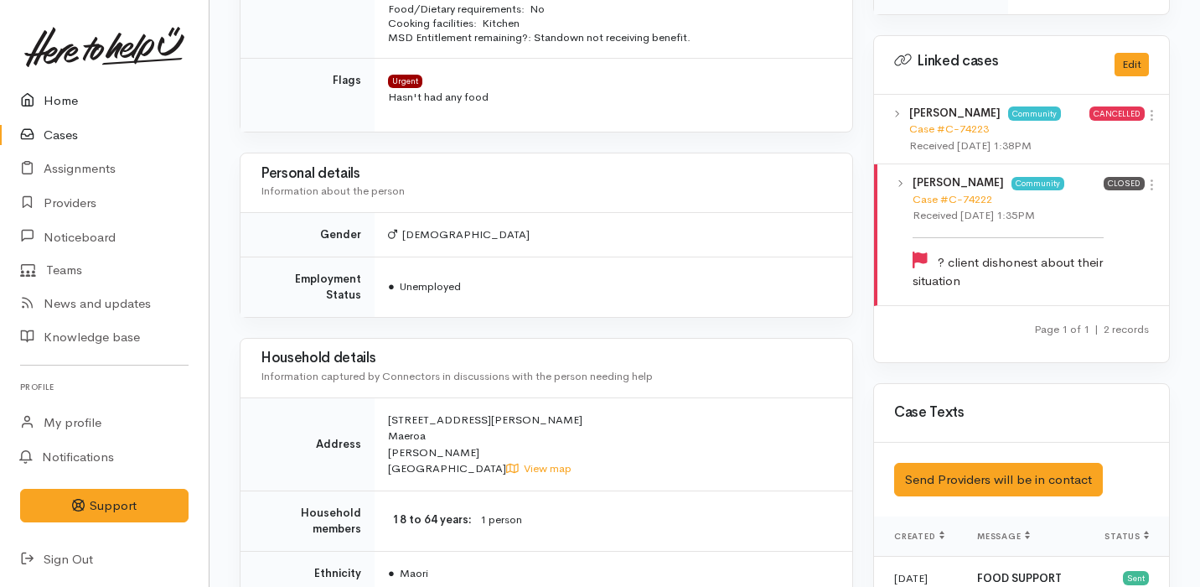
click at [70, 97] on link "Home" at bounding box center [104, 101] width 209 height 34
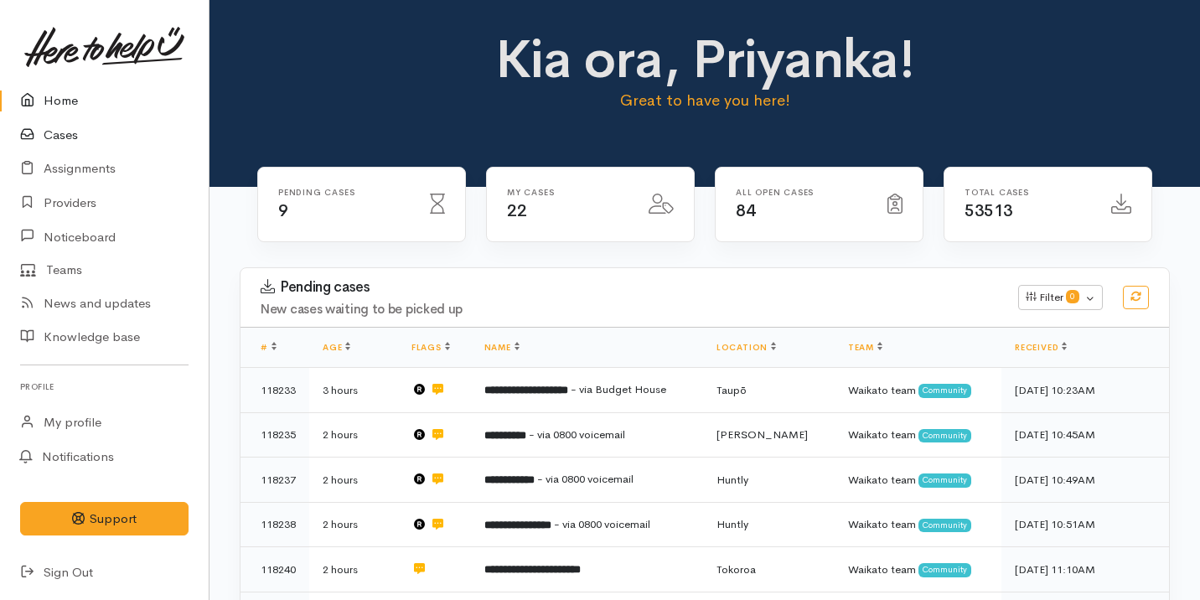
click at [131, 133] on link "Cases" at bounding box center [104, 135] width 209 height 34
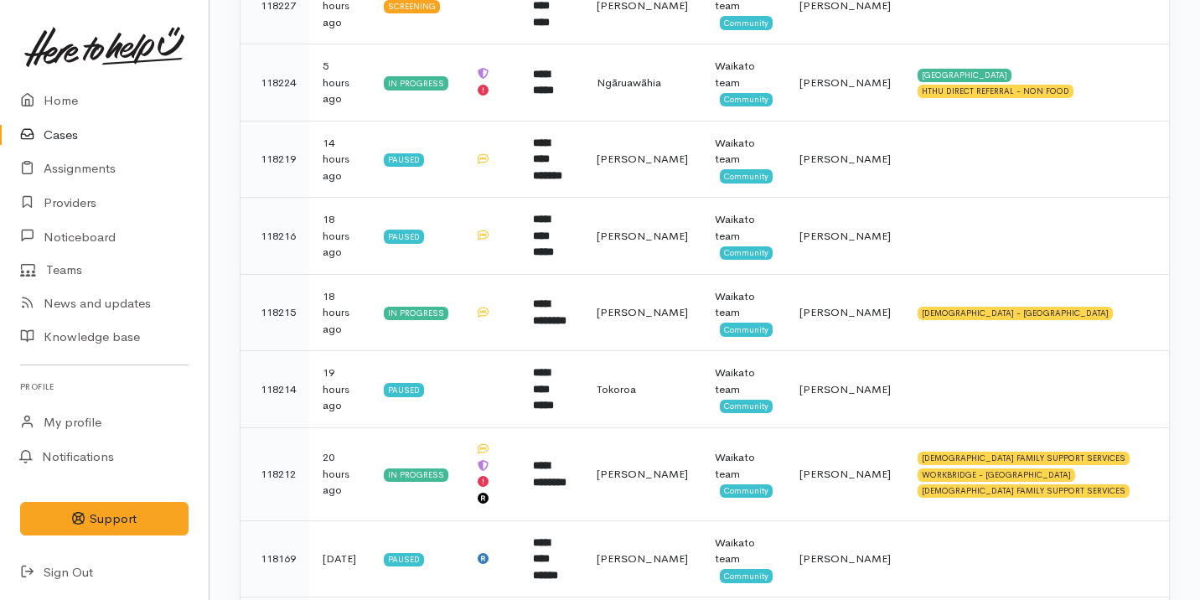
scroll to position [454, 0]
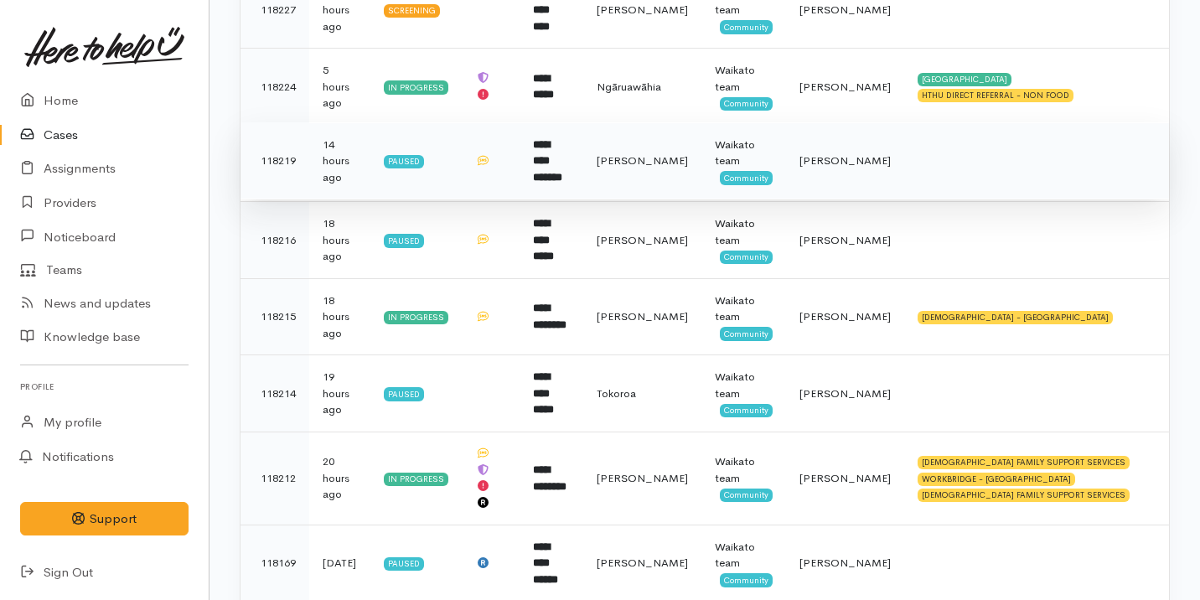
click at [610, 161] on td "[PERSON_NAME]" at bounding box center [642, 160] width 118 height 77
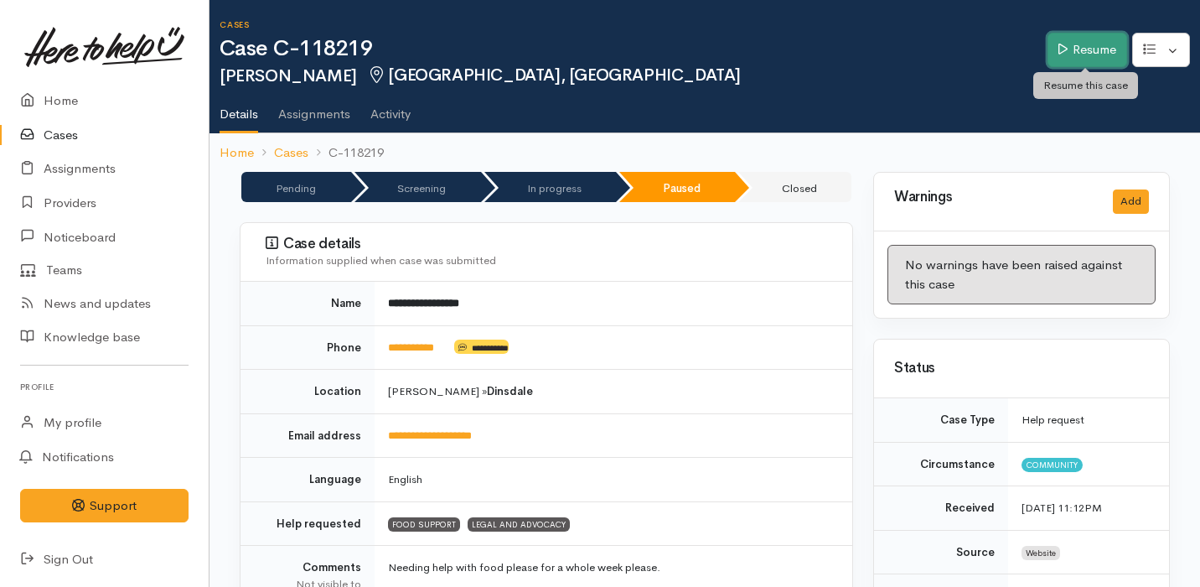
click at [1058, 50] on icon at bounding box center [1062, 49] width 9 height 13
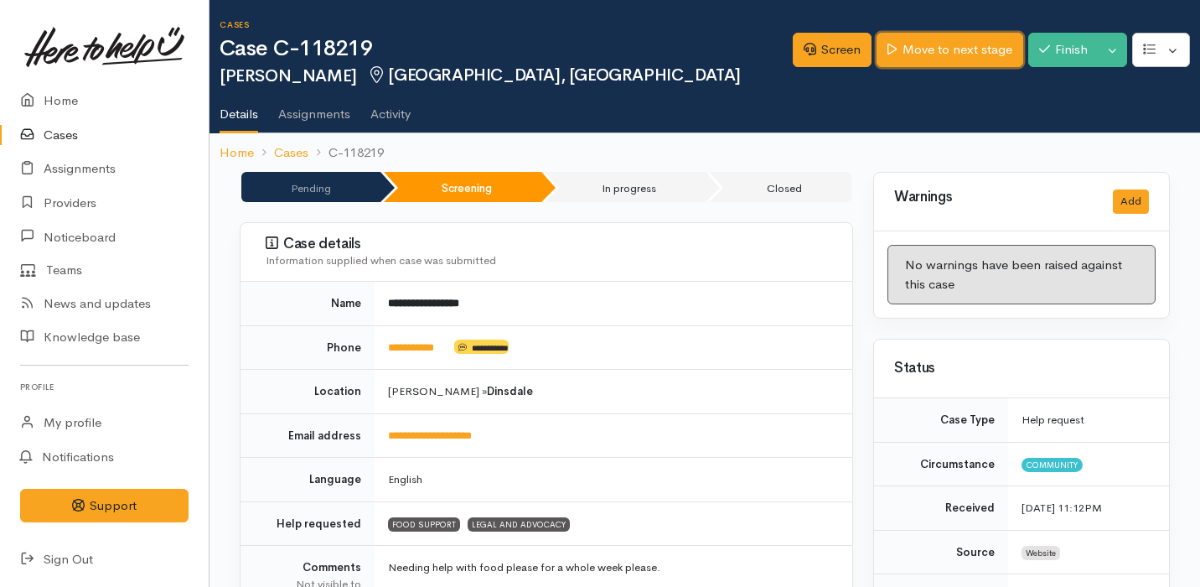
click at [921, 54] on link "Move to next stage" at bounding box center [950, 50] width 146 height 34
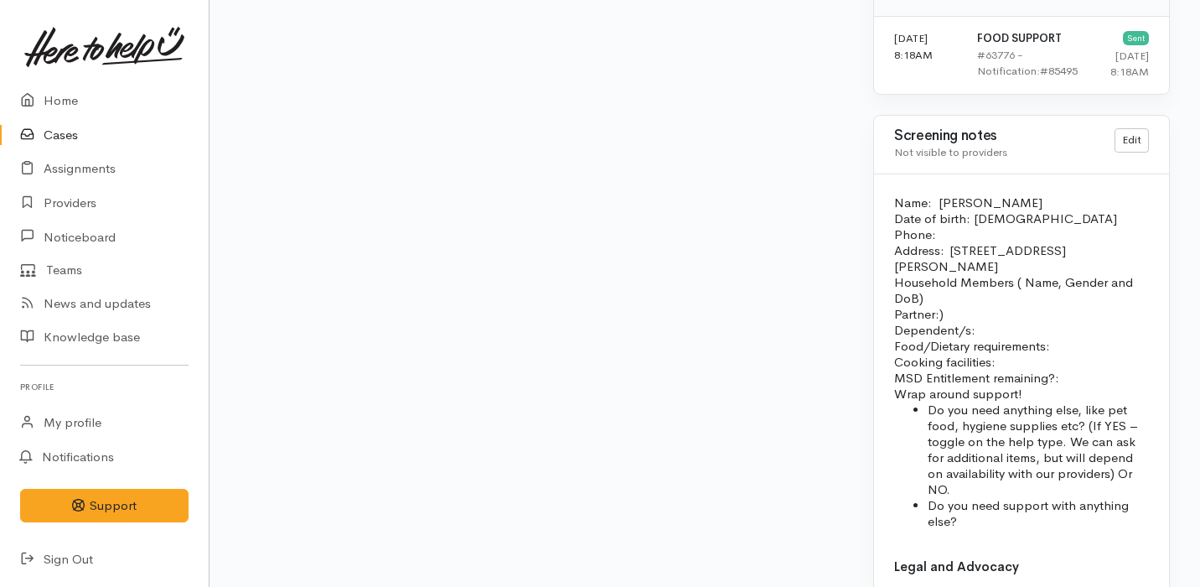
scroll to position [2429, 0]
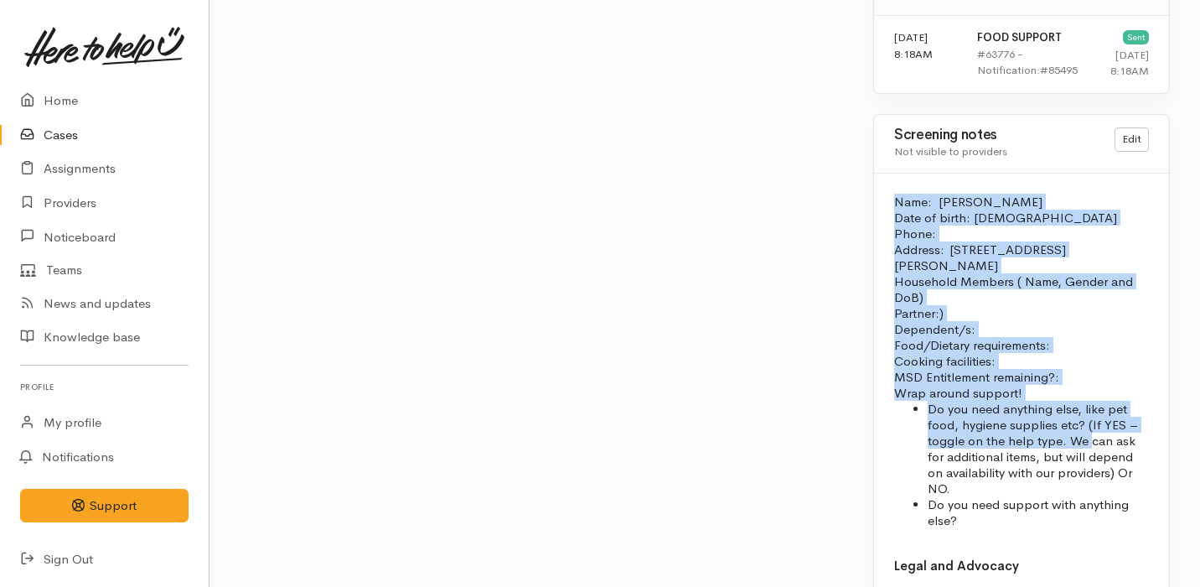
drag, startPoint x: 893, startPoint y: 165, endPoint x: 1088, endPoint y: 411, distance: 313.2
click at [1088, 411] on div "Name: [PERSON_NAME] Date of birth: [DEMOGRAPHIC_DATA] Phone:  Address:  [STREET…" at bounding box center [1021, 534] width 295 height 722
click at [1088, 411] on li "Do you need anything else, like pet food, hygiene supplies etc? (If YES – toggl…" at bounding box center [1038, 449] width 221 height 96
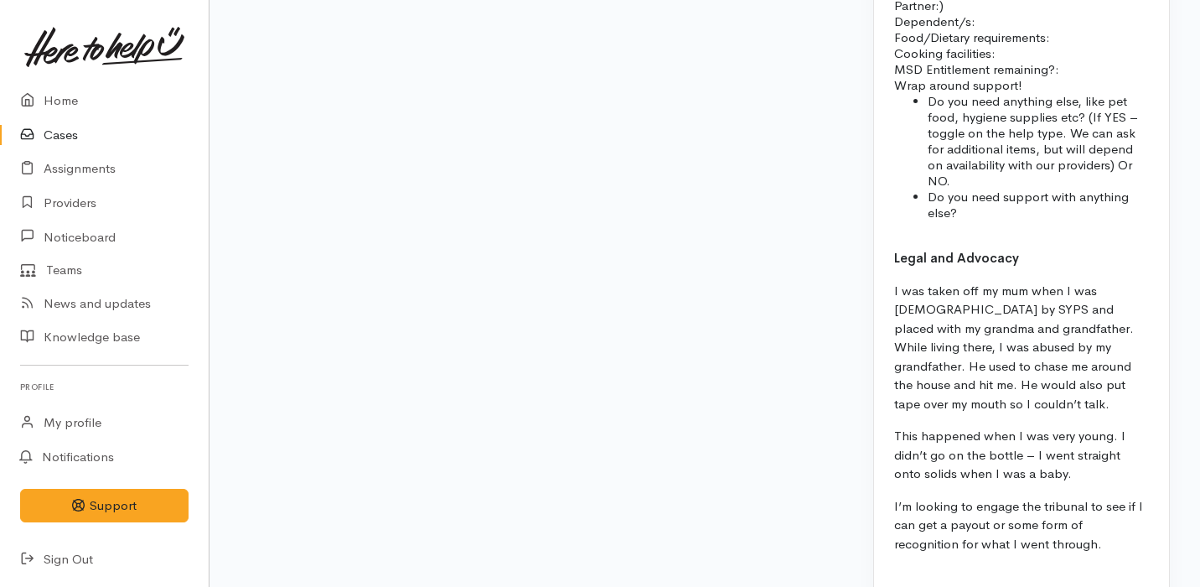
scroll to position [2749, 0]
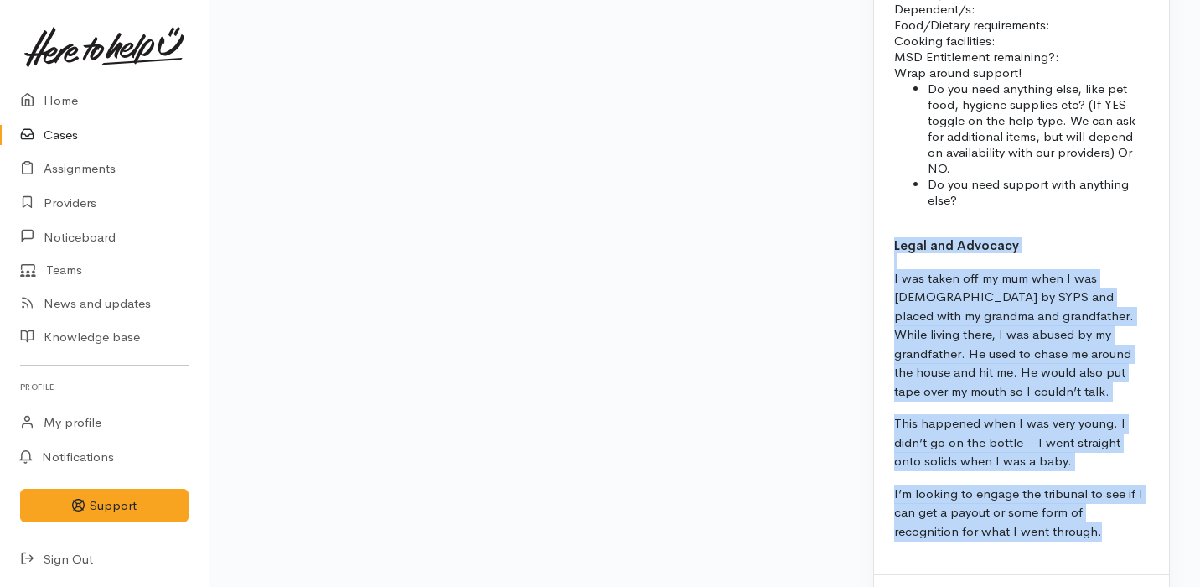
drag, startPoint x: 894, startPoint y: 213, endPoint x: 1125, endPoint y: 528, distance: 390.9
click at [1125, 529] on div "Name: [PERSON_NAME] Date of birth: [DEMOGRAPHIC_DATA] Phone:  Address:  [STREET…" at bounding box center [1021, 214] width 295 height 722
copy div "Legal and Advocacy I was taken off my mum when I was [DEMOGRAPHIC_DATA] by SYPS…"
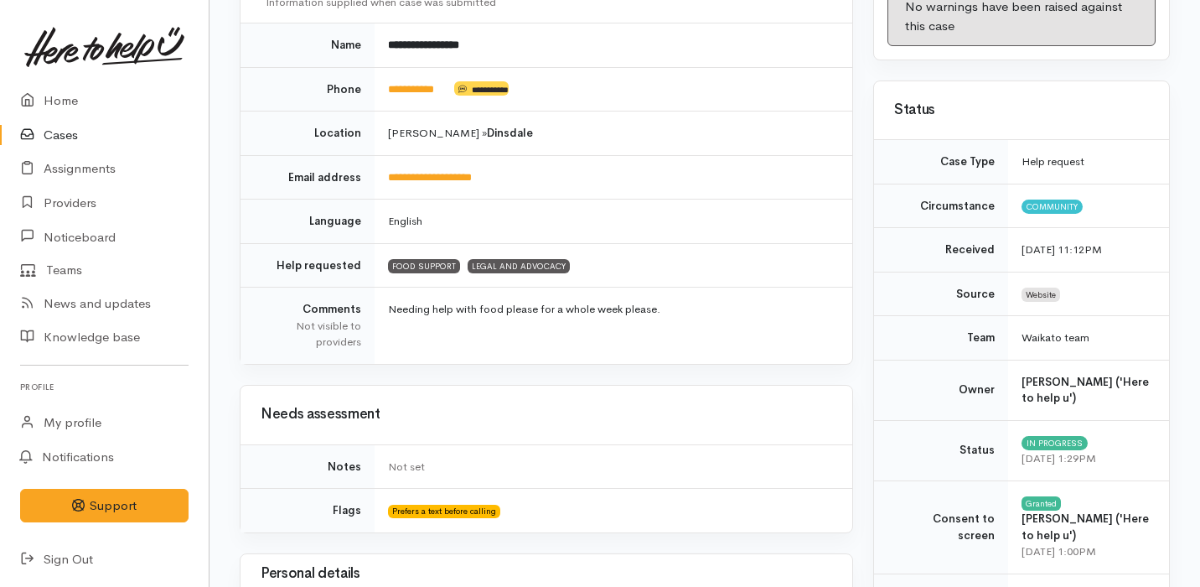
scroll to position [0, 0]
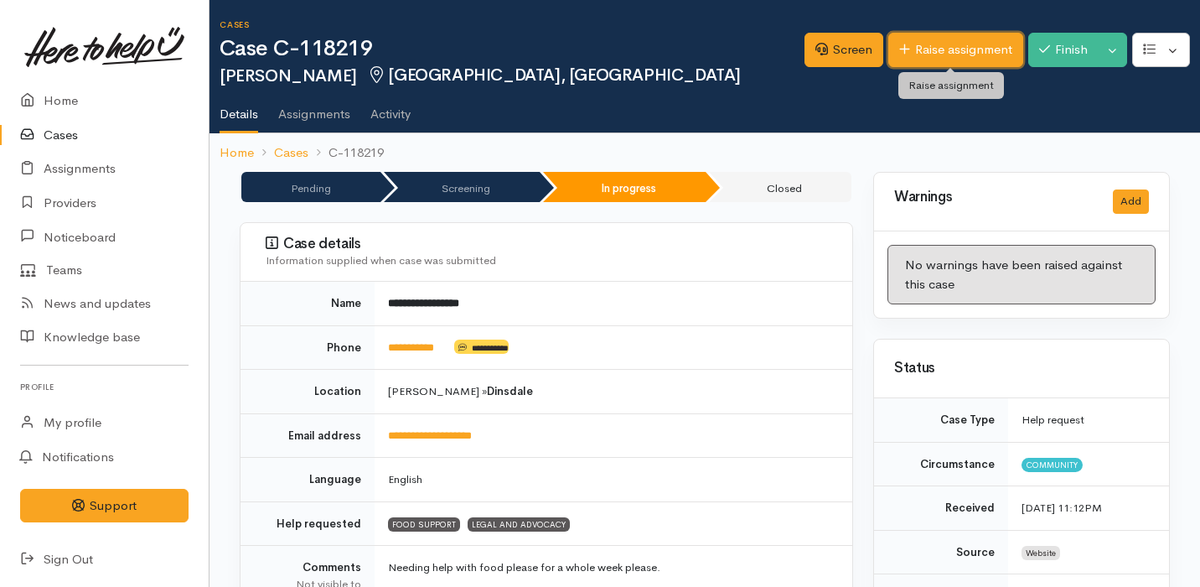
click at [943, 52] on link "Raise assignment" at bounding box center [955, 50] width 135 height 34
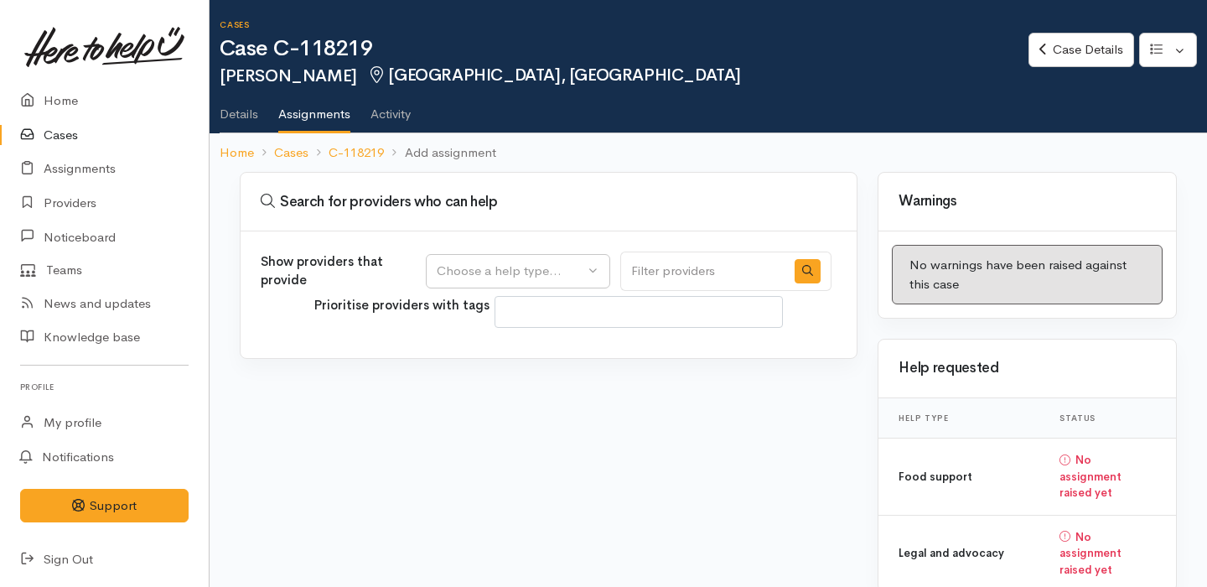
select select
click at [495, 276] on div "Choose a help type..." at bounding box center [510, 270] width 147 height 19
click at [499, 374] on span "Legal and advocacy" at bounding box center [503, 376] width 112 height 19
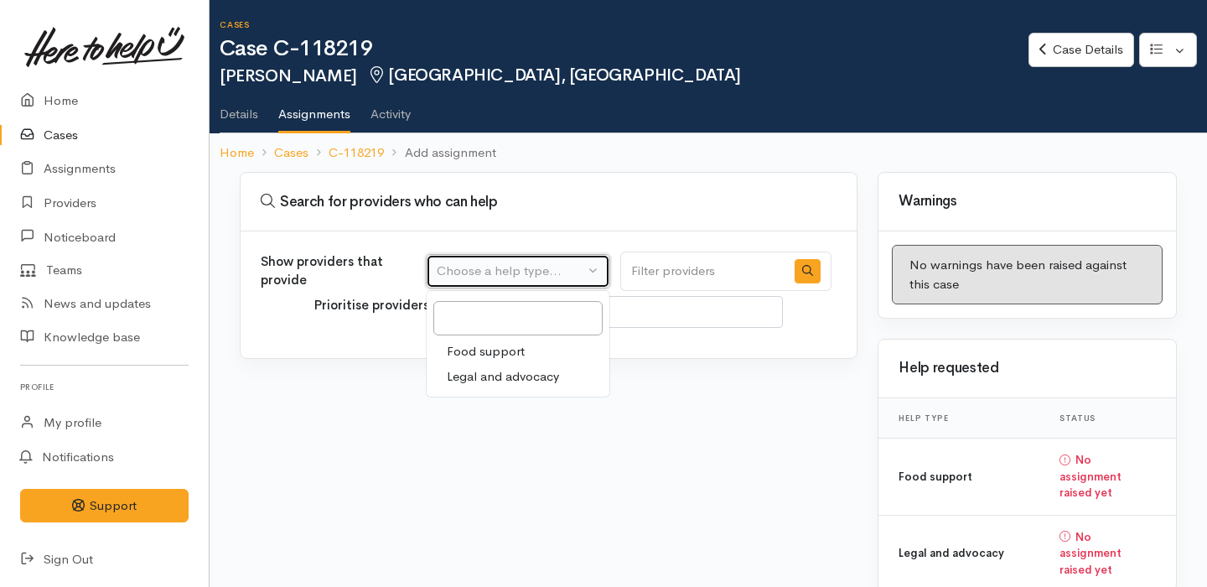
select select "27"
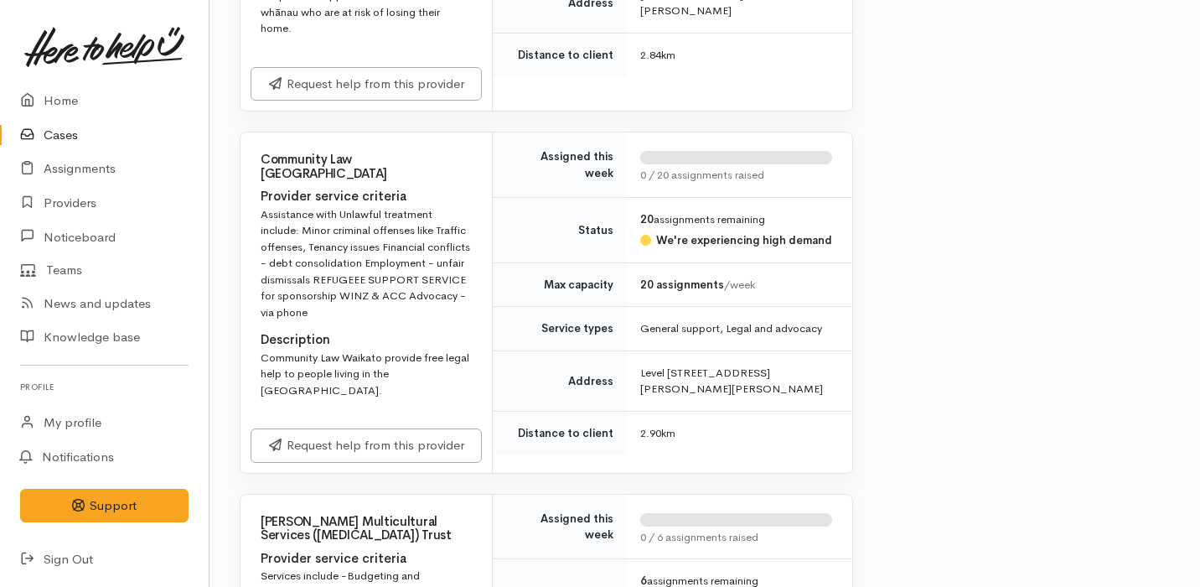
scroll to position [3993, 0]
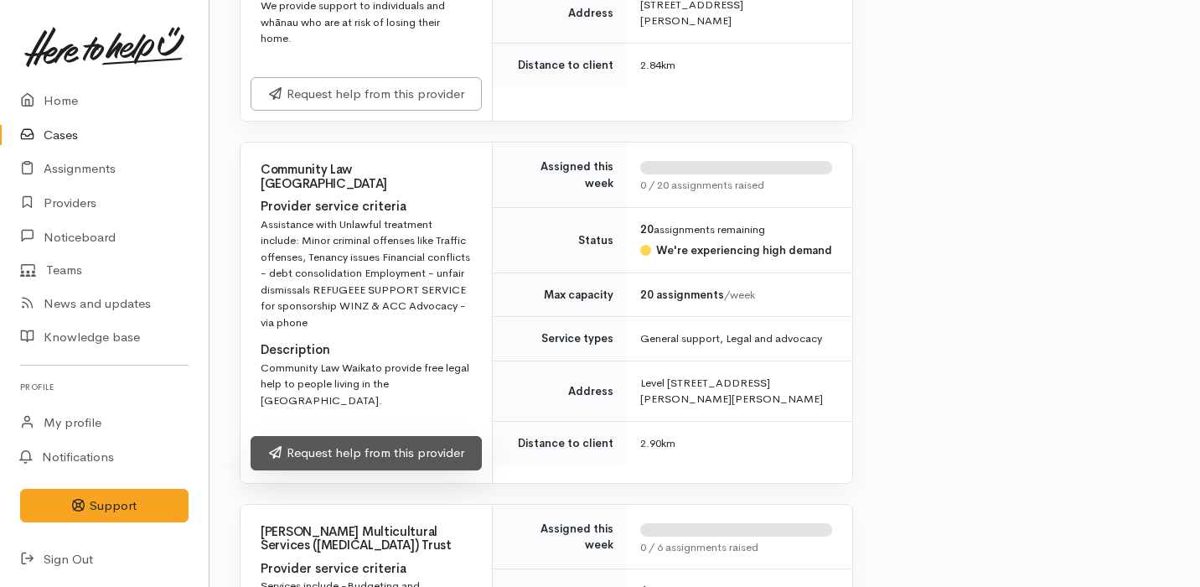
click at [433, 436] on link "Request help from this provider" at bounding box center [366, 453] width 231 height 34
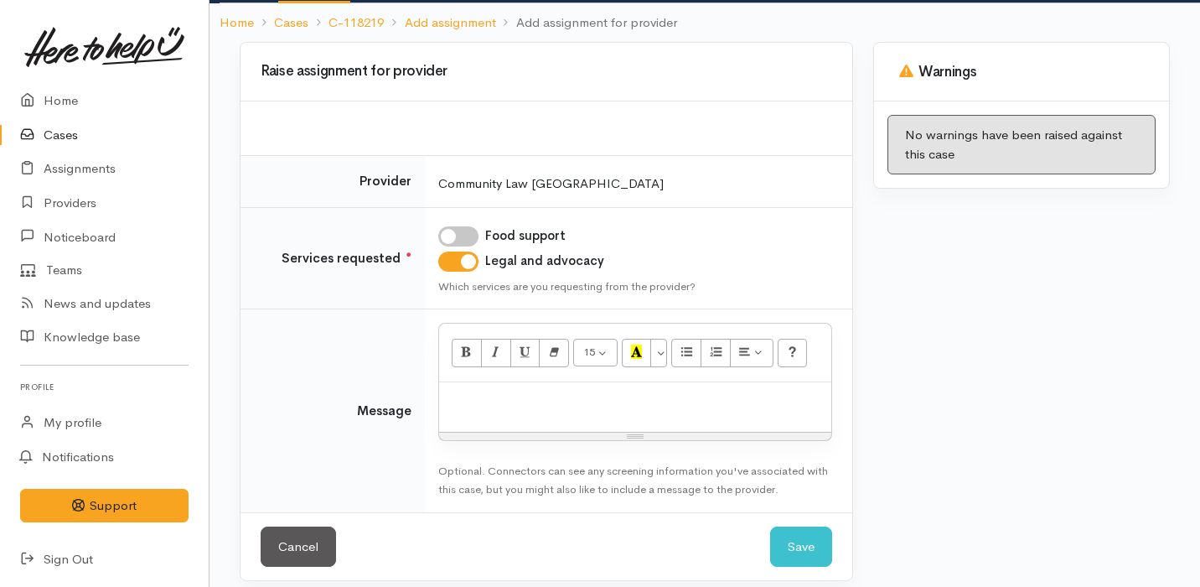
scroll to position [143, 0]
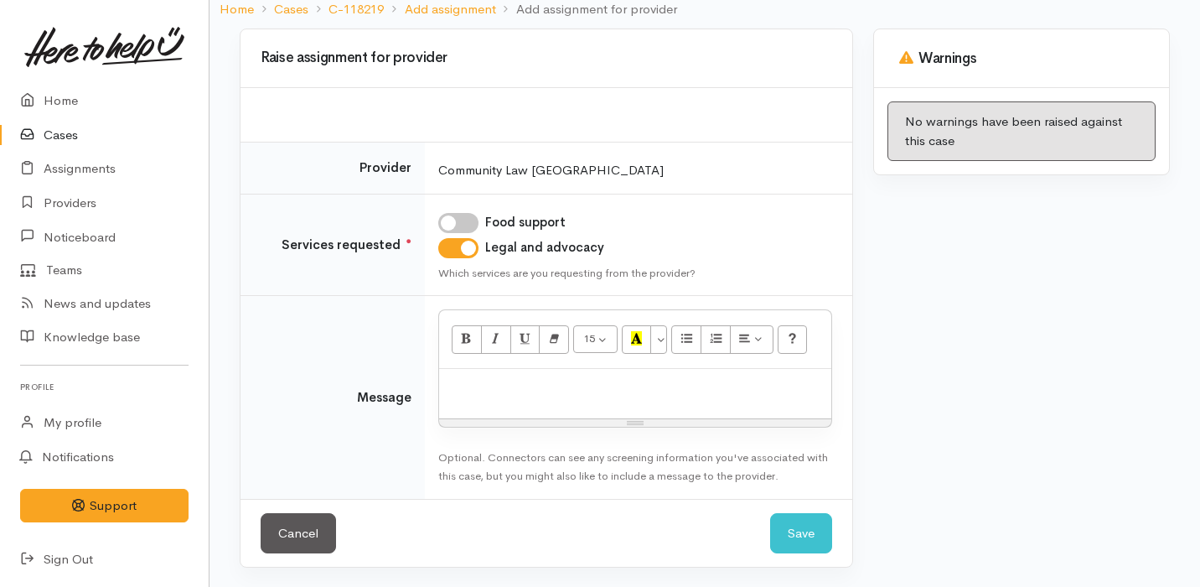
click at [552, 401] on div at bounding box center [635, 393] width 392 height 49
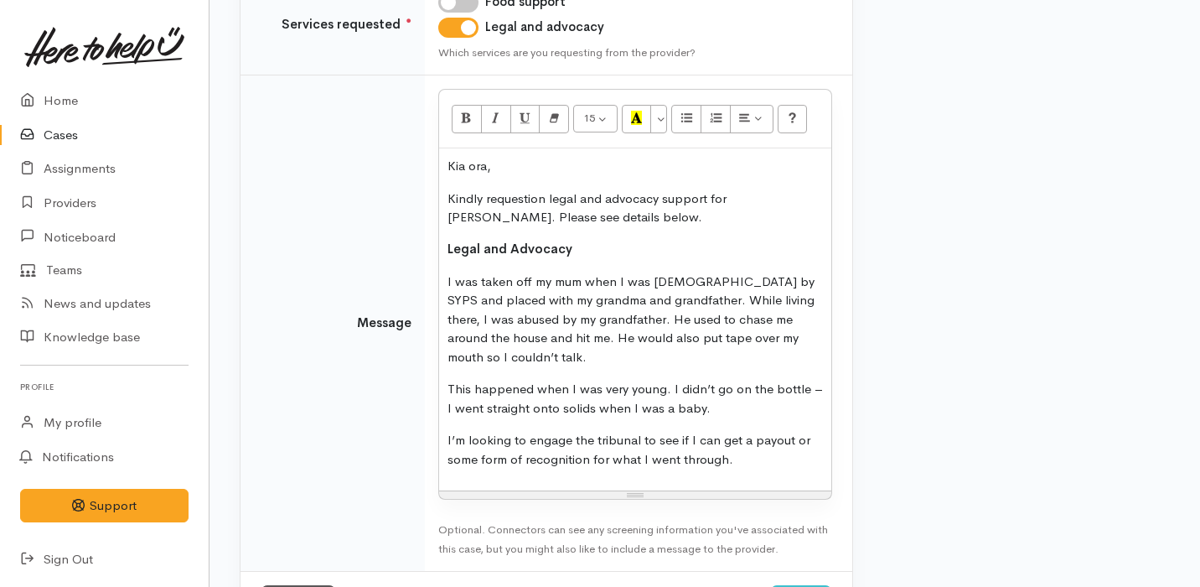
scroll to position [365, 0]
click at [453, 275] on p "I was taken off my mum when I was [DEMOGRAPHIC_DATA] by SYPS and placed with my…" at bounding box center [635, 319] width 375 height 95
click at [597, 277] on p "[PERSON_NAME] was taken off my mum when I was [DEMOGRAPHIC_DATA] by SYPS and pl…" at bounding box center [635, 319] width 375 height 95
click at [609, 324] on p "[PERSON_NAME] was taken off her mum when I was [DEMOGRAPHIC_DATA] by SYPS and p…" at bounding box center [635, 319] width 375 height 95
click at [595, 353] on p "[PERSON_NAME] was taken off her mum when I was [DEMOGRAPHIC_DATA] by SYPS and p…" at bounding box center [635, 319] width 375 height 95
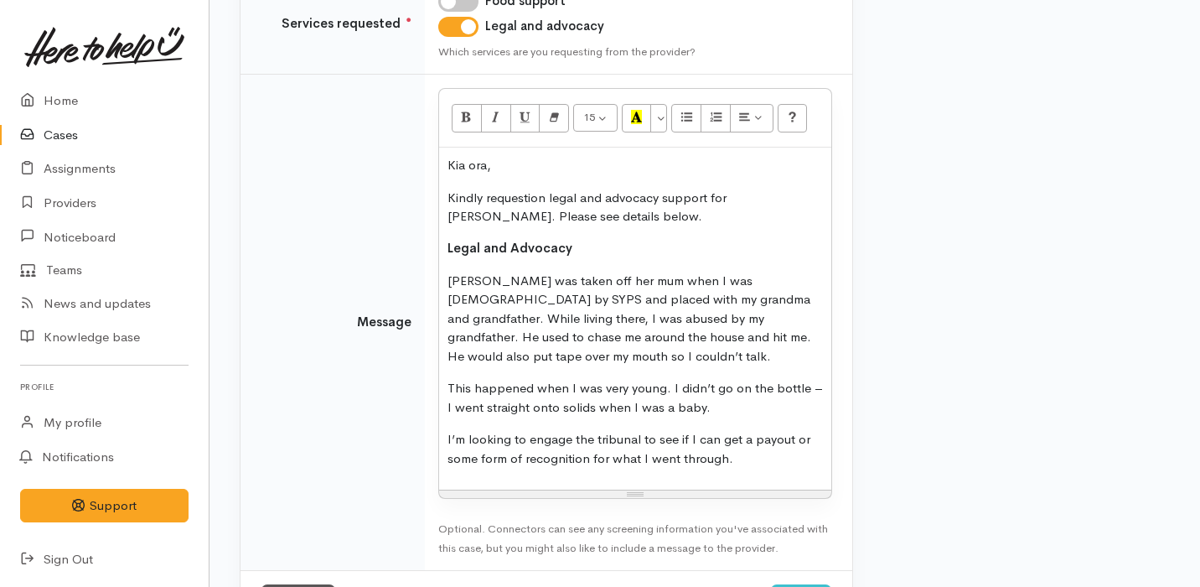
click at [623, 359] on p "[PERSON_NAME] was taken off her mum when I was [DEMOGRAPHIC_DATA] by SYPS and p…" at bounding box center [635, 319] width 375 height 95
click at [822, 299] on p "[PERSON_NAME] was taken off her mum when I was [DEMOGRAPHIC_DATA] by SYPS and p…" at bounding box center [635, 319] width 375 height 95
click at [686, 364] on p "[PERSON_NAME] was taken off her mum when I was [DEMOGRAPHIC_DATA] by SYPS and p…" at bounding box center [635, 319] width 375 height 95
click at [446, 385] on div "Kia ora, Kindly requestion legal and advocacy support for [PERSON_NAME]. Please…" at bounding box center [635, 318] width 392 height 342
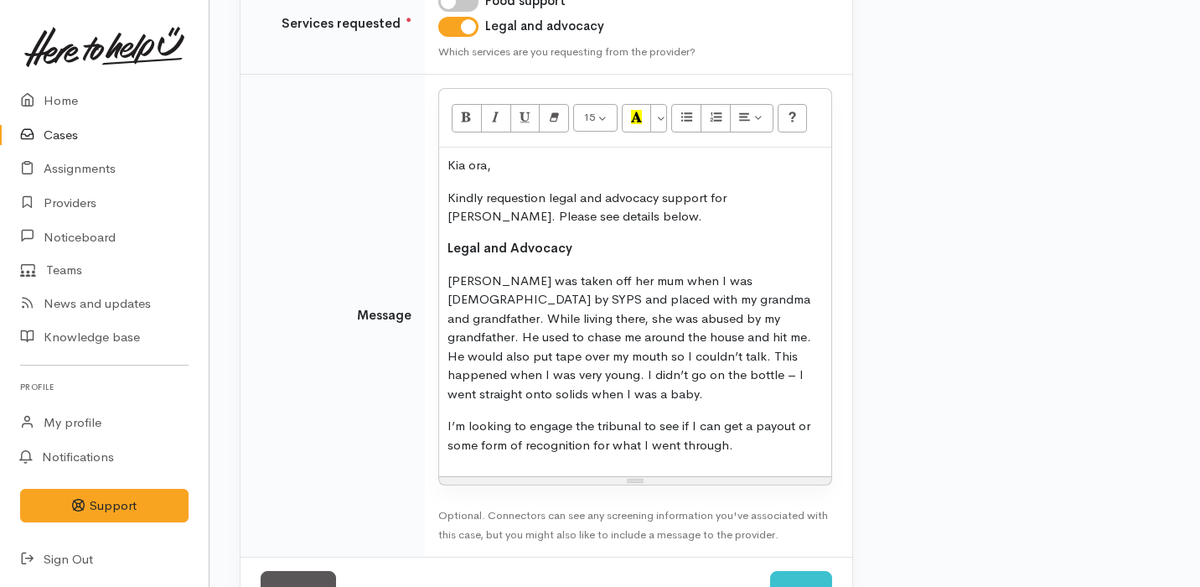
click at [648, 354] on p "[PERSON_NAME] was taken off her mum when I was [DEMOGRAPHIC_DATA] by SYPS and p…" at bounding box center [635, 338] width 375 height 132
click at [765, 359] on p "[PERSON_NAME] was taken off her mum when I was [DEMOGRAPHIC_DATA] by SYPS and p…" at bounding box center [635, 338] width 375 height 132
click at [551, 375] on p "[PERSON_NAME] was taken off her mum when I was [DEMOGRAPHIC_DATA] by SYPS and p…" at bounding box center [635, 338] width 375 height 132
click at [646, 371] on p "[PERSON_NAME] was taken off her mum when I was [DEMOGRAPHIC_DATA] by SYPS and p…" at bounding box center [635, 338] width 375 height 132
click at [768, 318] on p "[PERSON_NAME] was taken off her mum when I was [DEMOGRAPHIC_DATA] by SYPS and p…" at bounding box center [635, 338] width 375 height 132
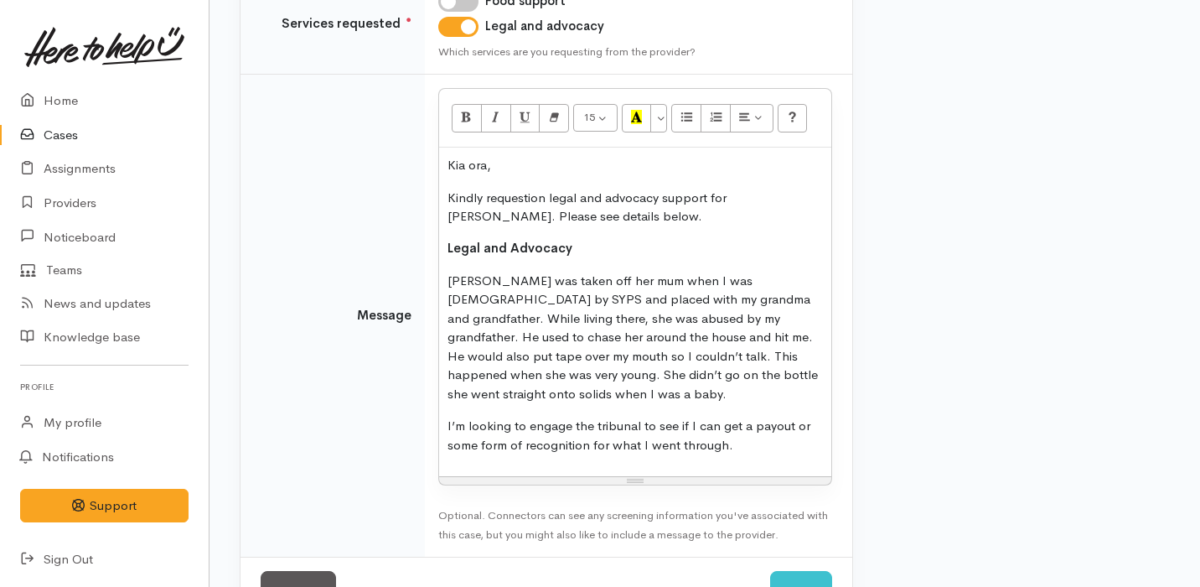
click at [573, 325] on p "[PERSON_NAME] was taken off her mum when I was [DEMOGRAPHIC_DATA] by SYPS and p…" at bounding box center [635, 338] width 375 height 132
click at [644, 318] on p "[PERSON_NAME] was taken off her mum when I was [DEMOGRAPHIC_DATA] by SYPS and p…" at bounding box center [635, 338] width 375 height 132
click at [667, 327] on p "[PERSON_NAME] was taken off her mum when I was [DEMOGRAPHIC_DATA] by SYPS and p…" at bounding box center [635, 338] width 375 height 132
drag, startPoint x: 468, startPoint y: 406, endPoint x: 445, endPoint y: 406, distance: 23.5
click at [445, 406] on div "Kia ora, Kindly requestion legal and advocacy support for [PERSON_NAME]. Please…" at bounding box center [635, 311] width 392 height 329
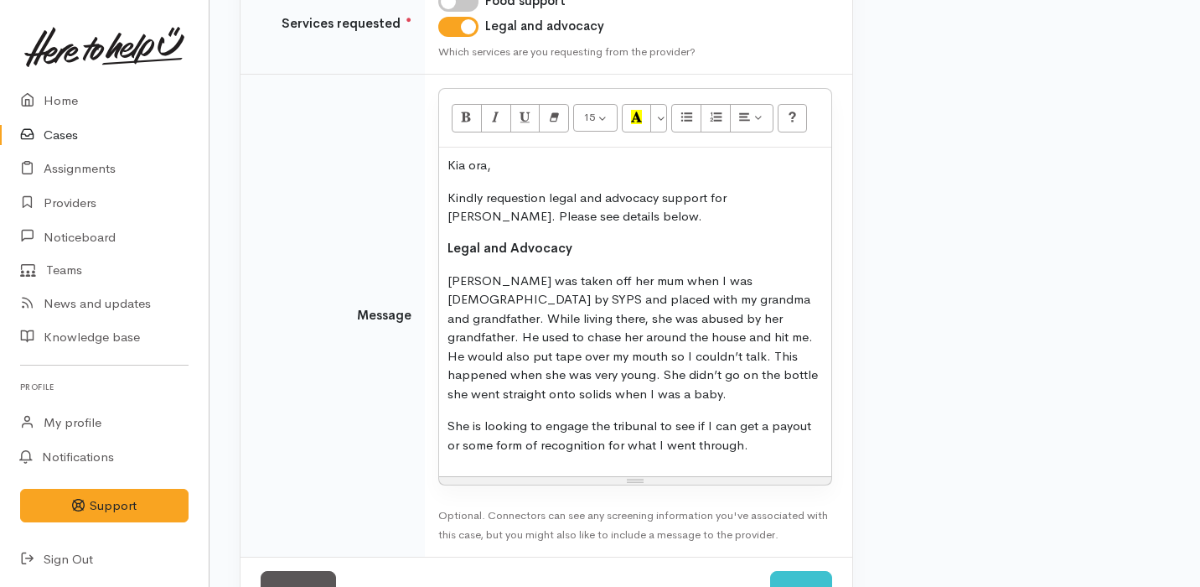
click at [449, 416] on p "She is looking to engage the tribunal to see if I can get a payout or some form…" at bounding box center [635, 435] width 375 height 38
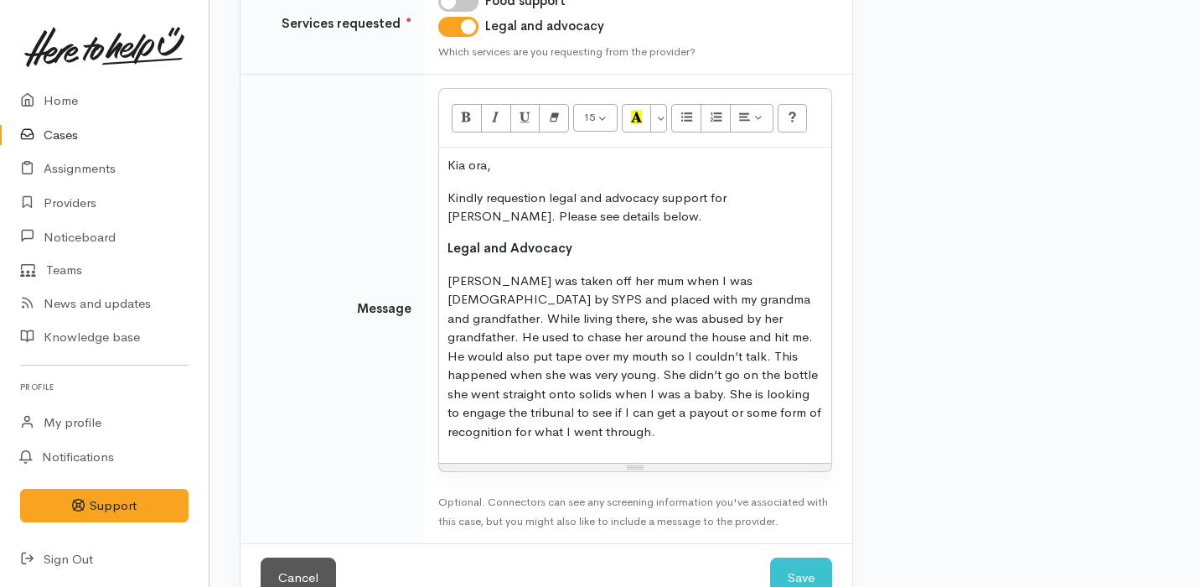
click at [767, 415] on p "[PERSON_NAME] was taken off her mum when I was [DEMOGRAPHIC_DATA] by SYPS and p…" at bounding box center [635, 357] width 375 height 170
click at [613, 414] on p "[PERSON_NAME] was taken off her mum when I was [DEMOGRAPHIC_DATA] by SYPS and p…" at bounding box center [635, 357] width 375 height 170
click at [648, 413] on p "[PERSON_NAME] was taken off her mum when I was [DEMOGRAPHIC_DATA] by SYPS and p…" at bounding box center [635, 357] width 375 height 170
click at [748, 417] on p "[PERSON_NAME] was taken off her mum when I was [DEMOGRAPHIC_DATA] by SYPS and p…" at bounding box center [635, 357] width 375 height 170
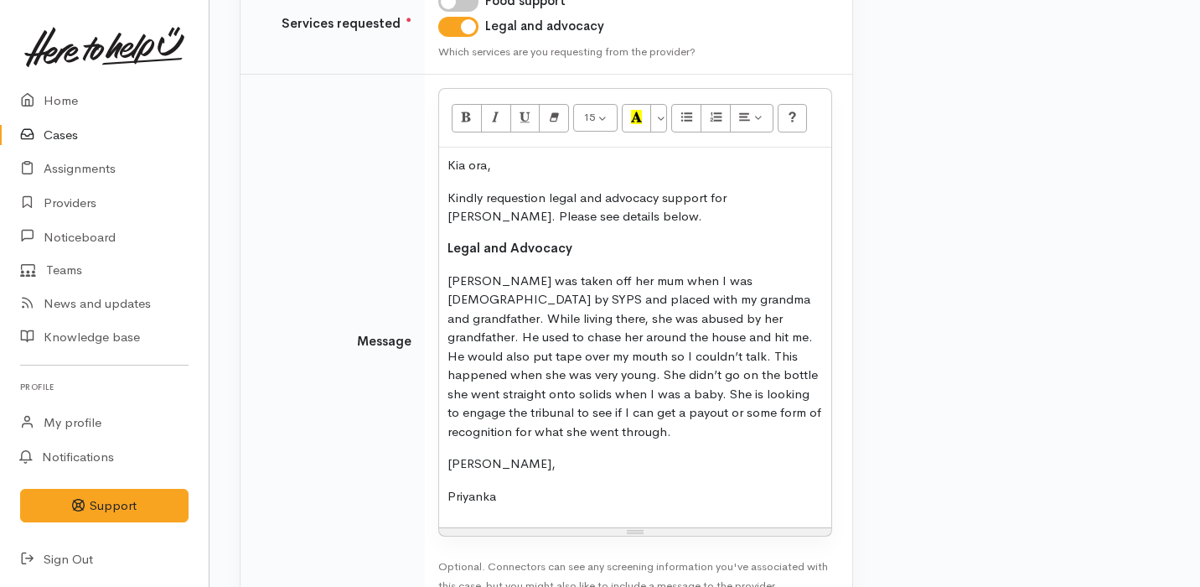
click at [509, 194] on p "Kindly requestion legal and advocacy support for [PERSON_NAME]. Please see deta…" at bounding box center [635, 208] width 375 height 38
click at [542, 199] on p "Kindly requestion legal and advocacy support for [PERSON_NAME]. Please see deta…" at bounding box center [635, 208] width 375 height 38
click at [598, 223] on p "Kindly request legal and advocacy support for [PERSON_NAME]. Please see details…" at bounding box center [635, 208] width 375 height 38
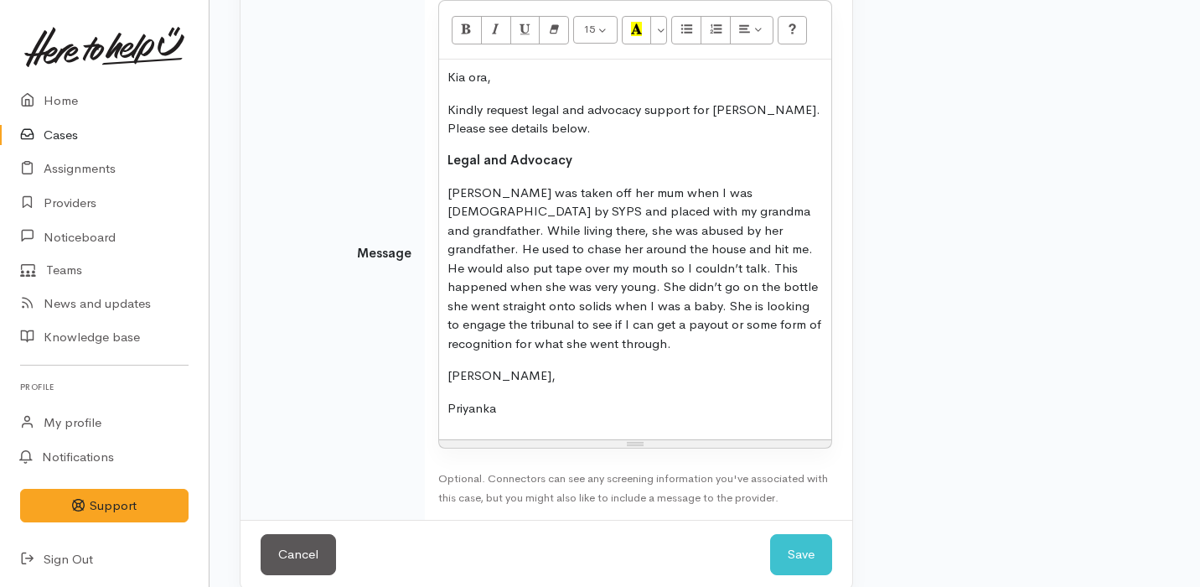
scroll to position [455, 0]
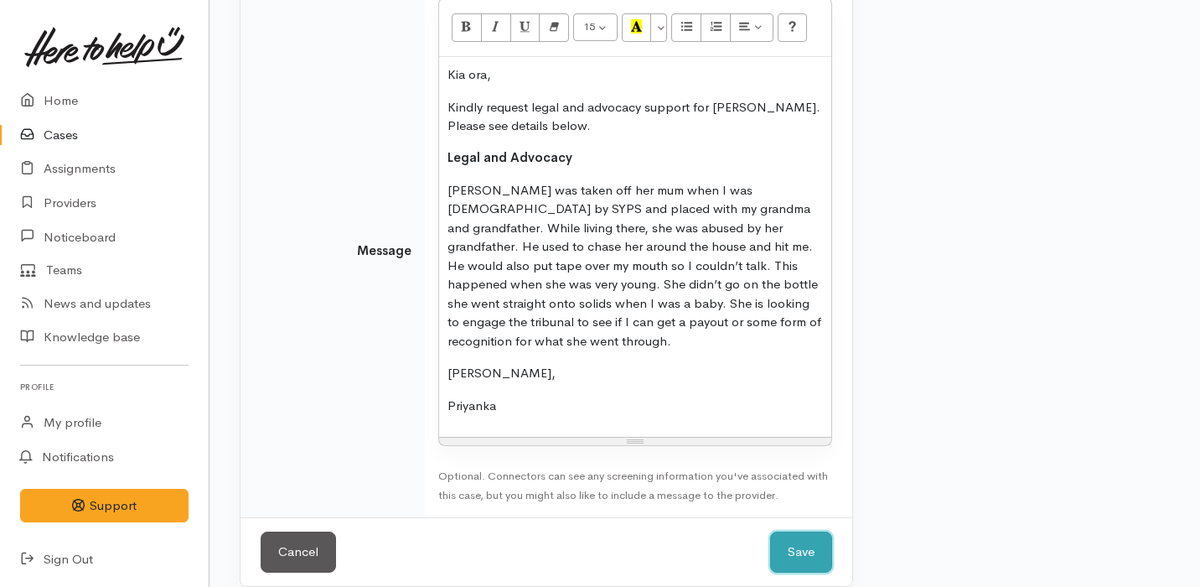
click at [784, 531] on button "Save" at bounding box center [801, 551] width 62 height 41
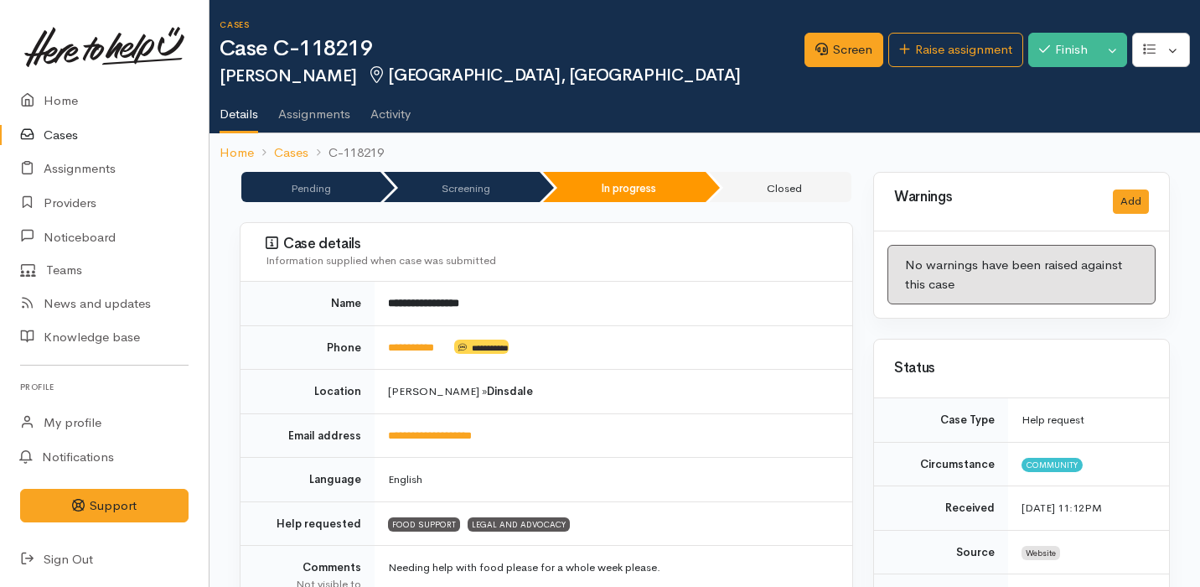
click at [110, 132] on link "Cases" at bounding box center [104, 135] width 209 height 34
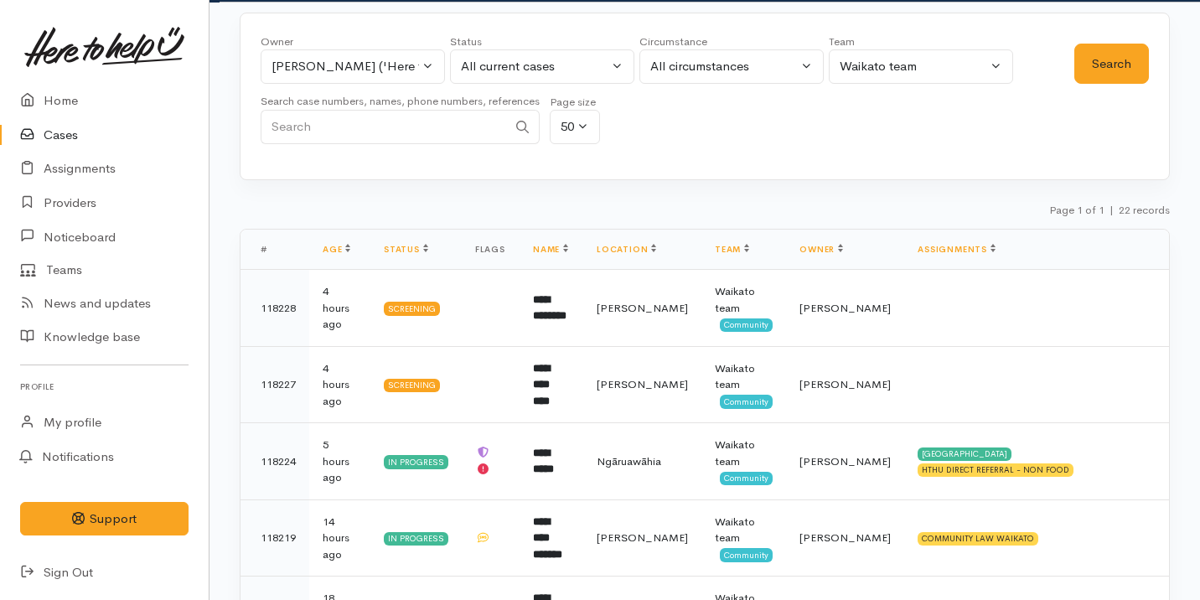
scroll to position [29, 0]
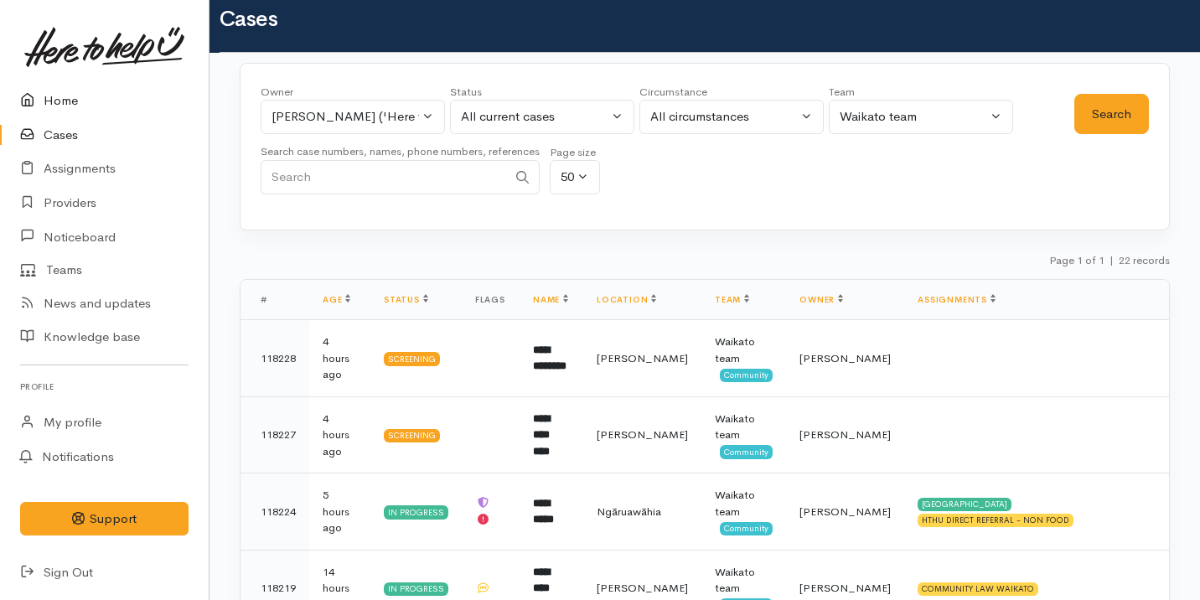
click at [122, 101] on link "Home" at bounding box center [104, 101] width 209 height 34
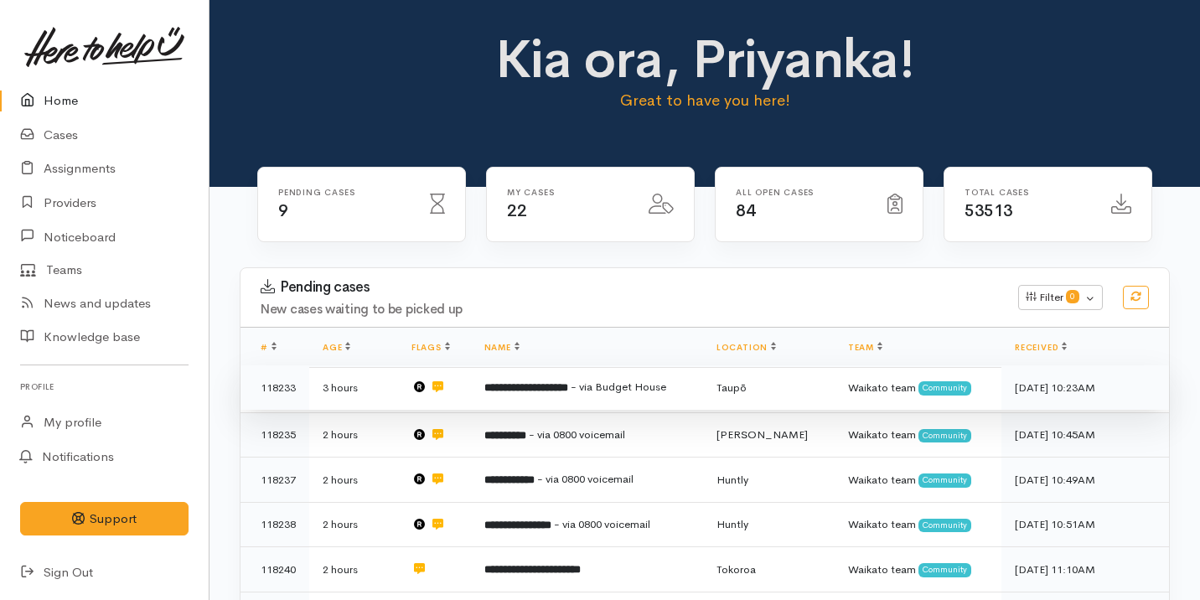
click at [484, 375] on td "**********" at bounding box center [587, 387] width 232 height 45
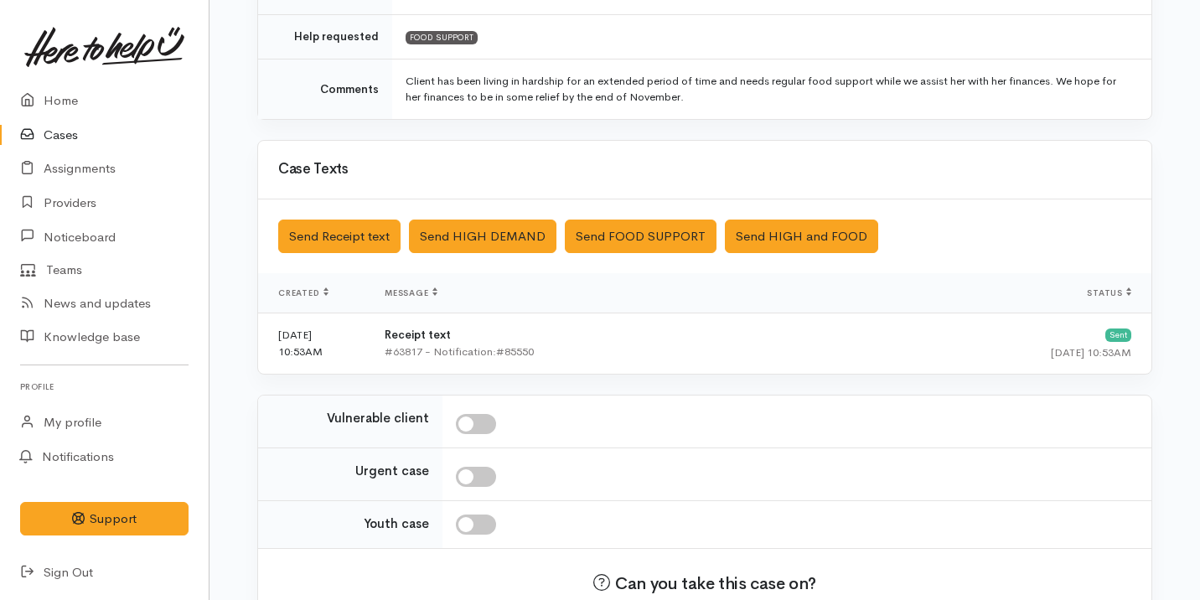
scroll to position [556, 0]
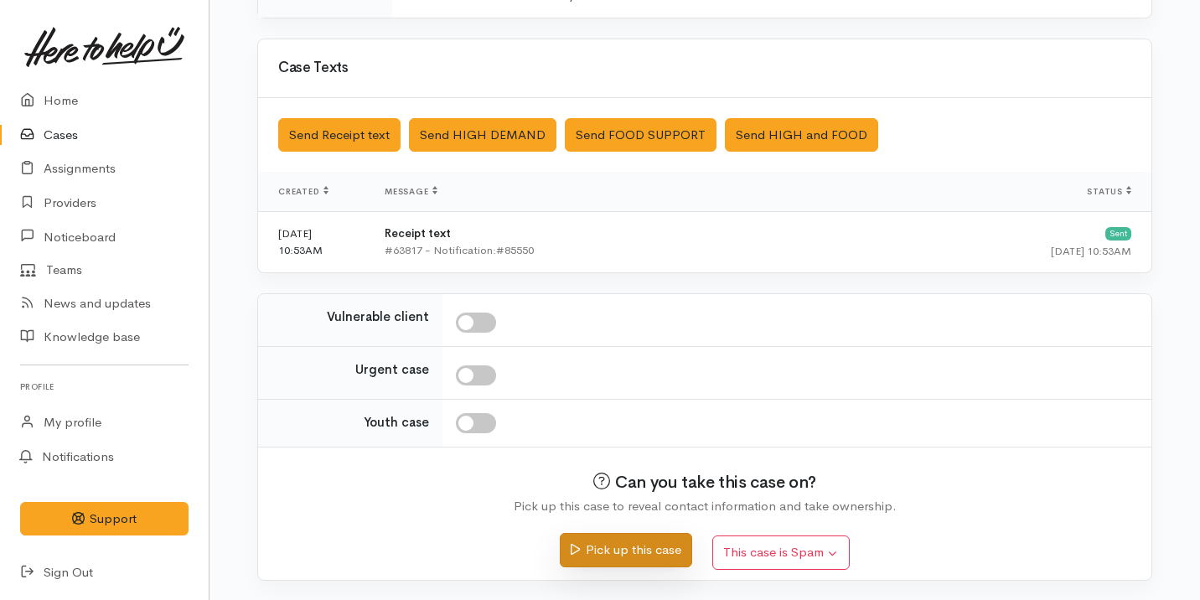
click at [618, 549] on button "Pick up this case" at bounding box center [626, 550] width 132 height 34
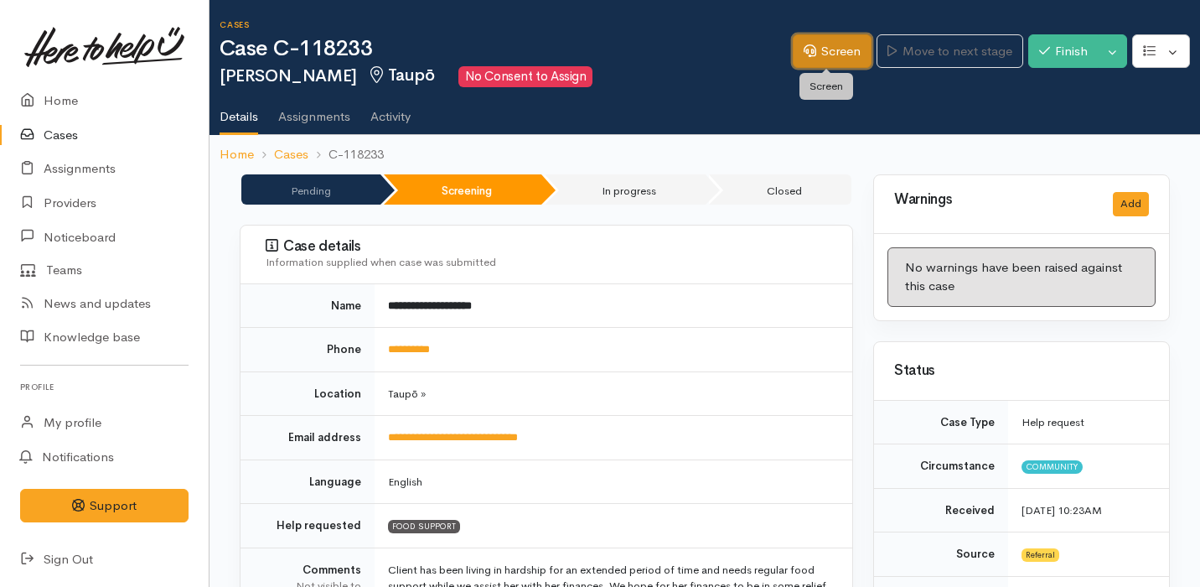
click at [841, 44] on link "Screen" at bounding box center [832, 51] width 79 height 34
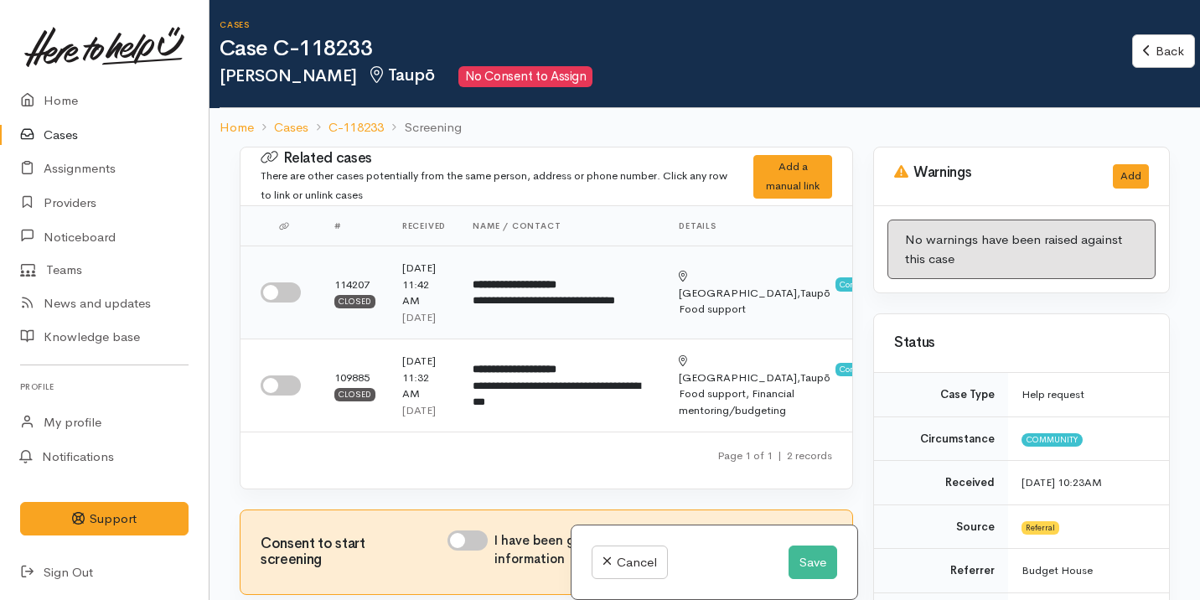
click at [283, 298] on input "checkbox" at bounding box center [281, 292] width 40 height 20
checkbox input "true"
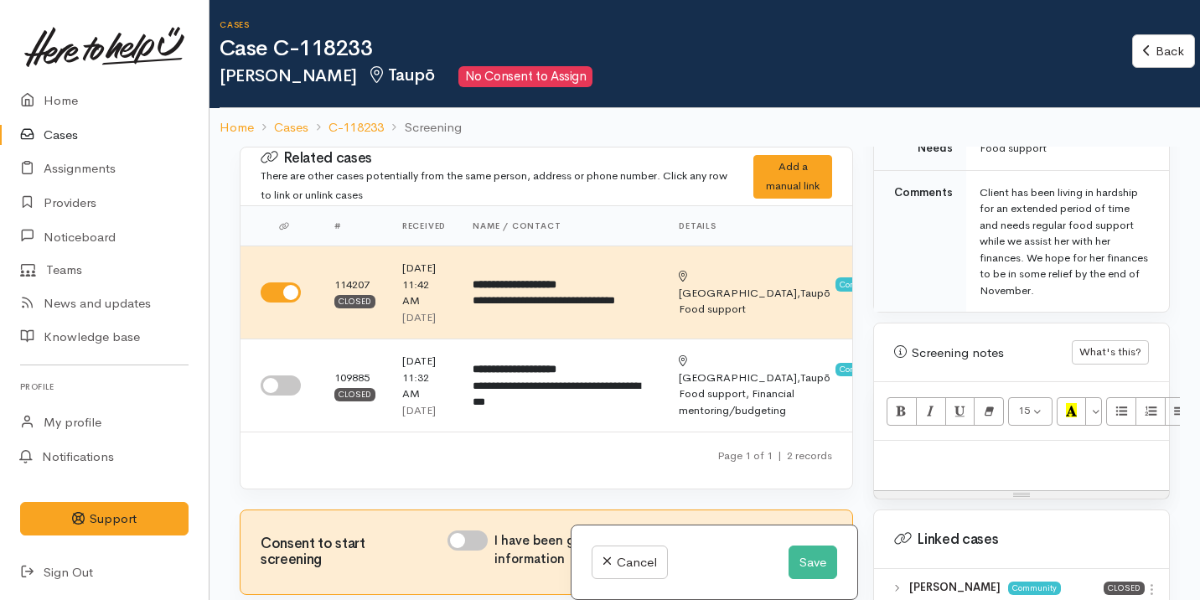
scroll to position [1284, 0]
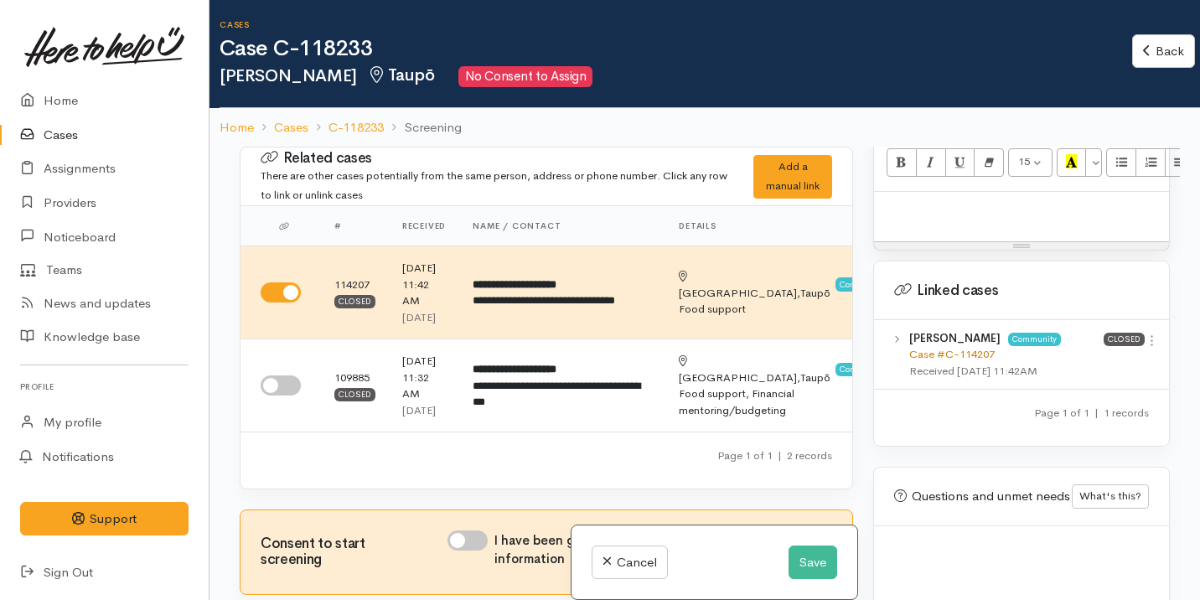
click at [975, 347] on link "Case #C-114207" at bounding box center [951, 354] width 85 height 14
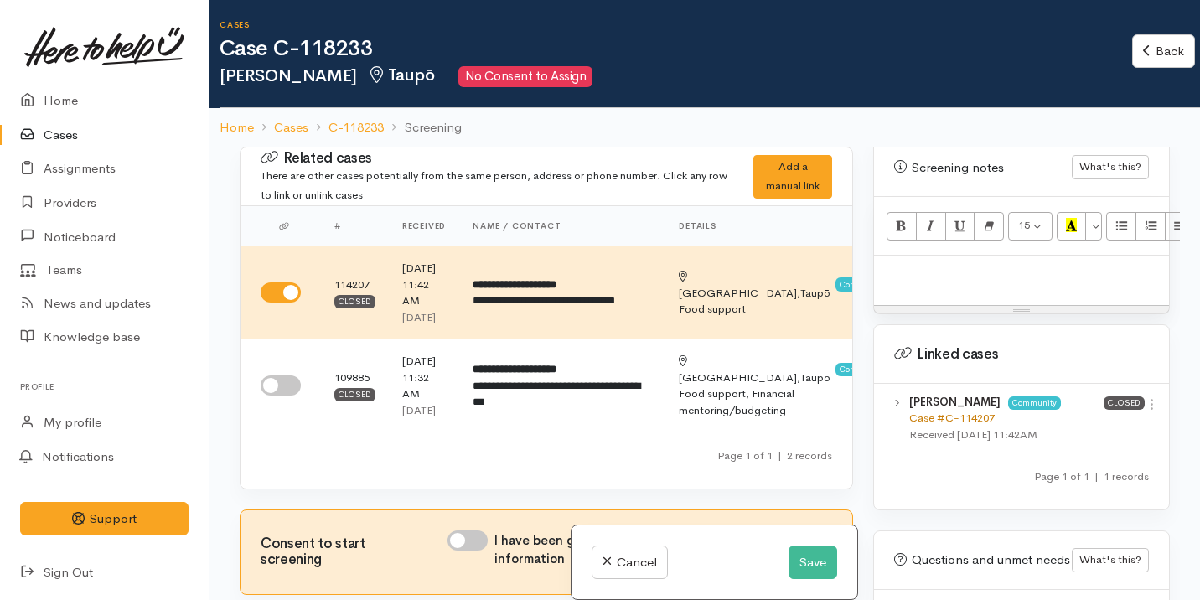
scroll to position [1203, 0]
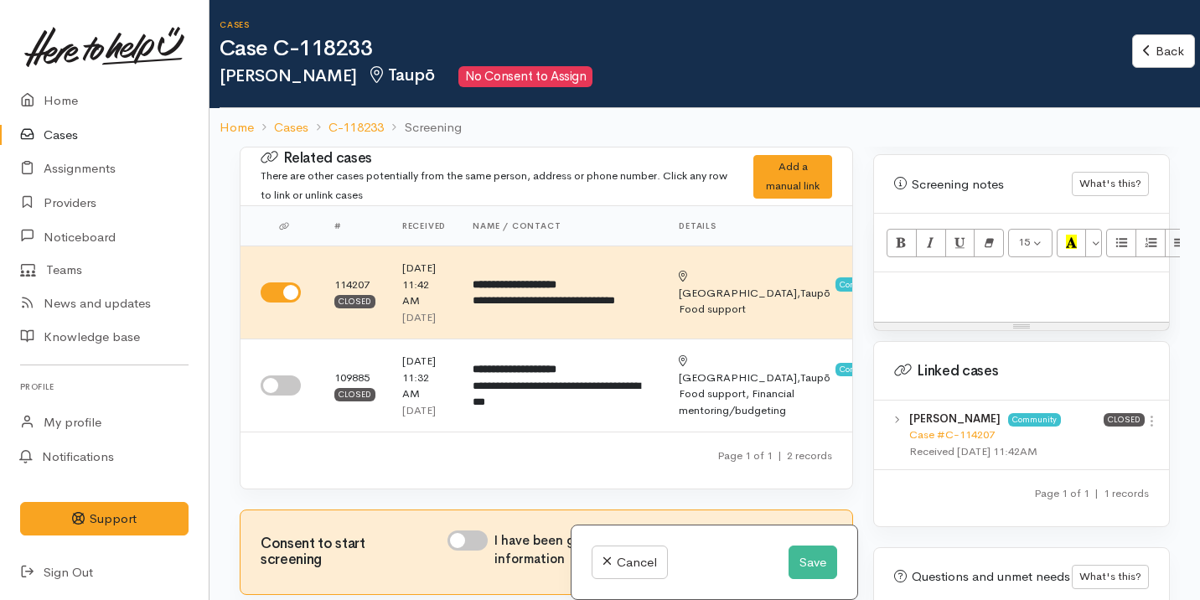
click at [933, 276] on div at bounding box center [1021, 296] width 295 height 49
paste div
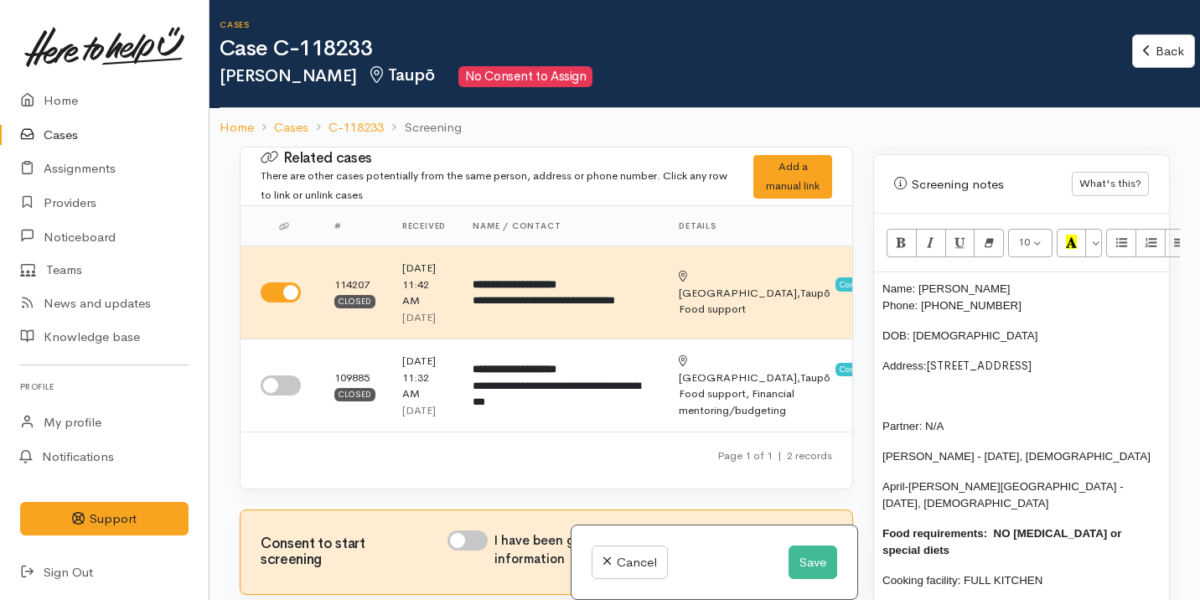
click at [1052, 572] on p "Cooking facility: FULL KITCHEN" at bounding box center [1021, 580] width 278 height 17
click at [794, 558] on button "Save" at bounding box center [813, 563] width 49 height 34
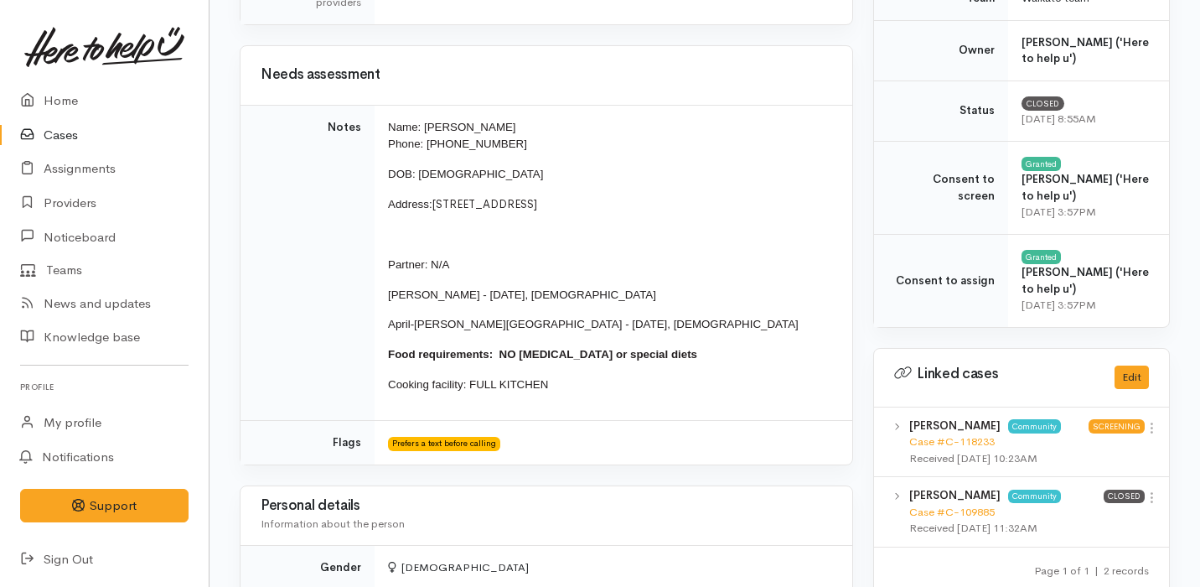
scroll to position [598, 0]
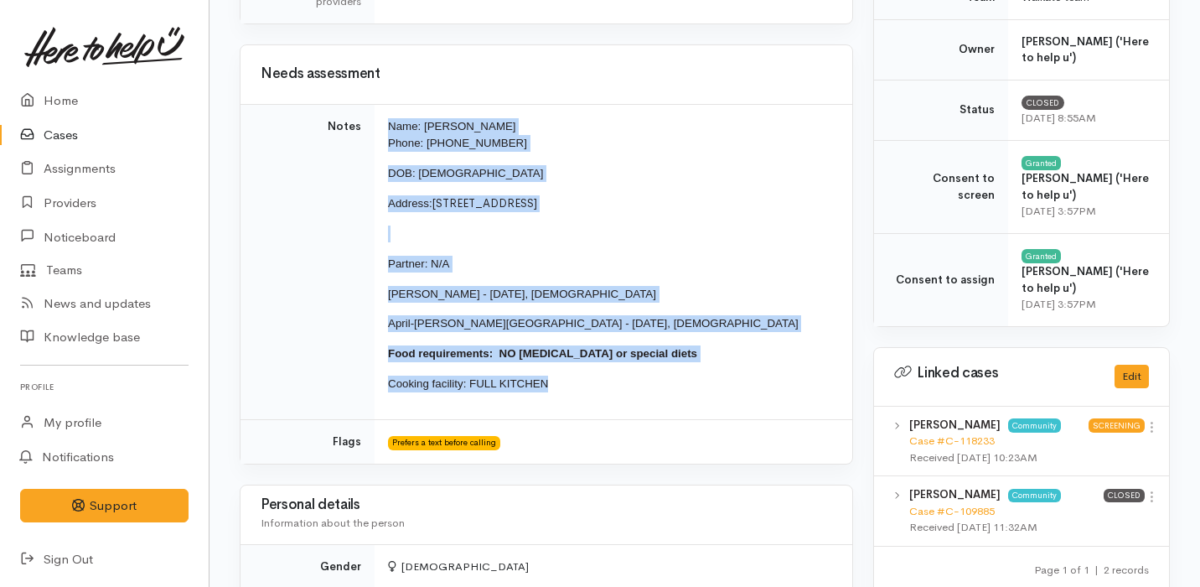
drag, startPoint x: 388, startPoint y: 127, endPoint x: 605, endPoint y: 385, distance: 337.9
click at [605, 385] on td "Name: [PERSON_NAME] Phone: [PHONE_NUMBER] DOB: [DEMOGRAPHIC_DATA] Address: [STR…" at bounding box center [614, 262] width 478 height 316
copy td "Name: [PERSON_NAME] Phone: [PHONE_NUMBER] DOB: [DEMOGRAPHIC_DATA] Address: [STR…"
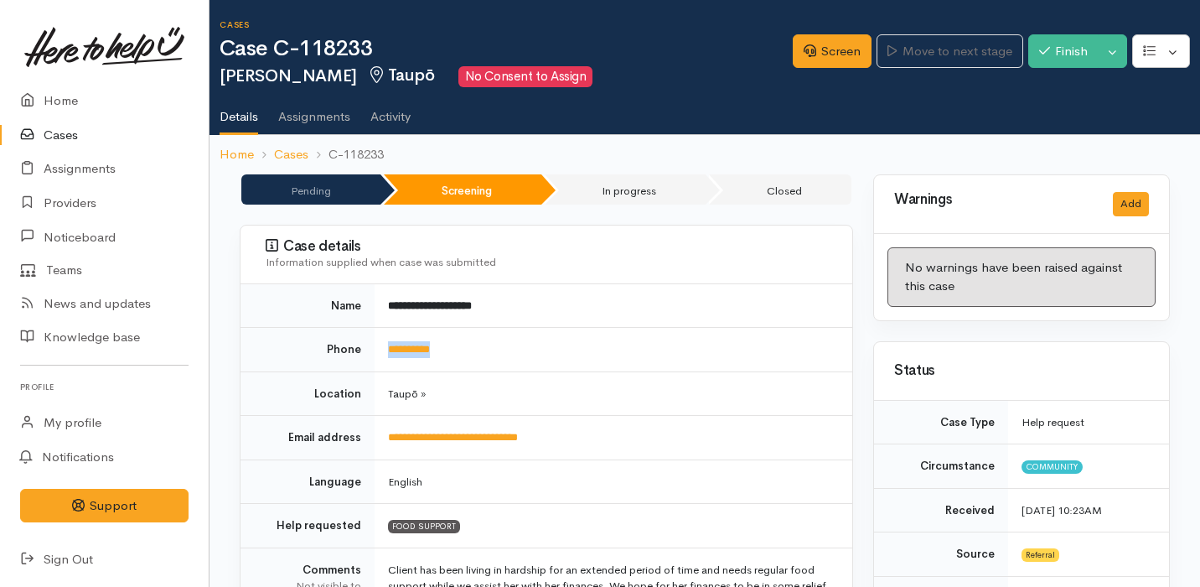
drag, startPoint x: 466, startPoint y: 350, endPoint x: 382, endPoint y: 350, distance: 83.8
click at [382, 350] on td "**********" at bounding box center [614, 350] width 478 height 44
copy link "**********"
click at [817, 49] on link "Screen" at bounding box center [832, 51] width 79 height 34
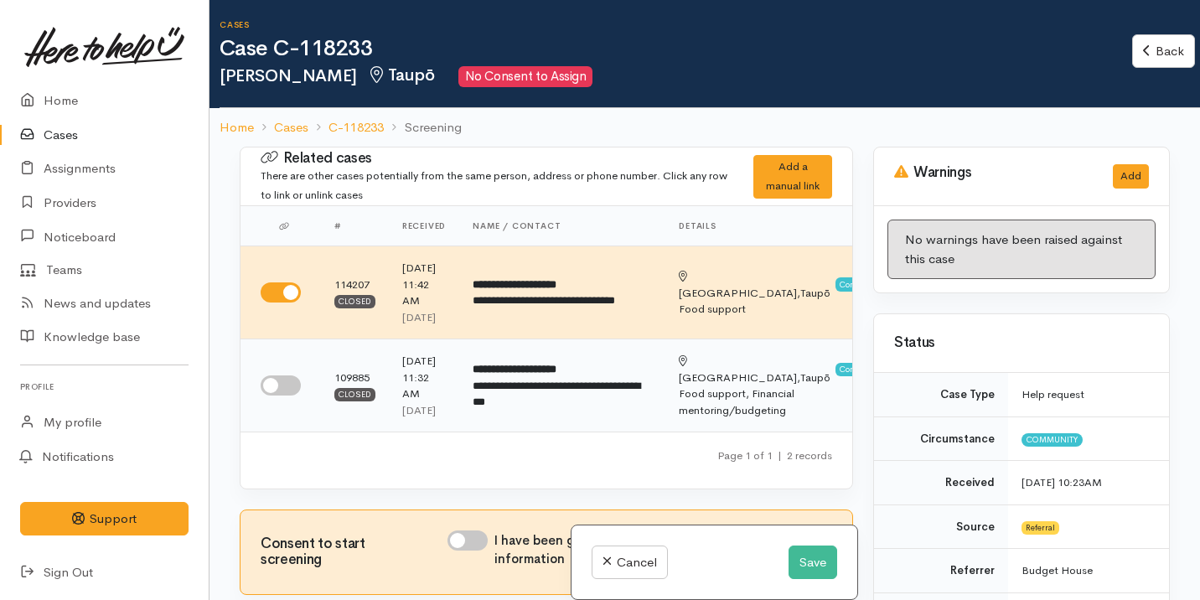
click at [279, 396] on input "checkbox" at bounding box center [281, 385] width 40 height 20
checkbox input "true"
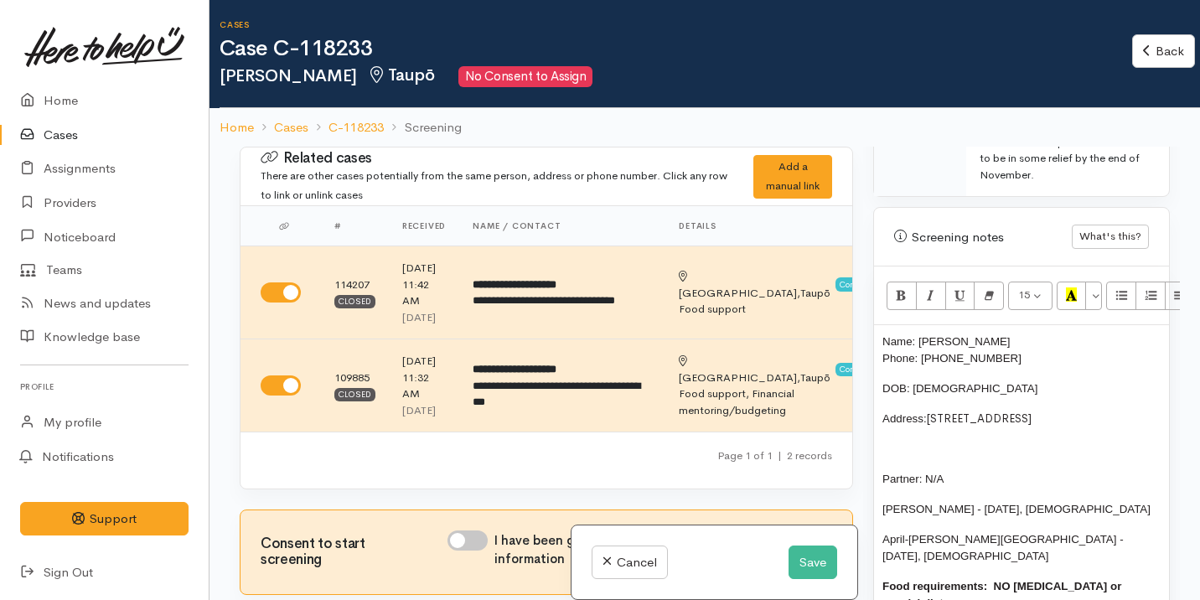
scroll to position [1167, 0]
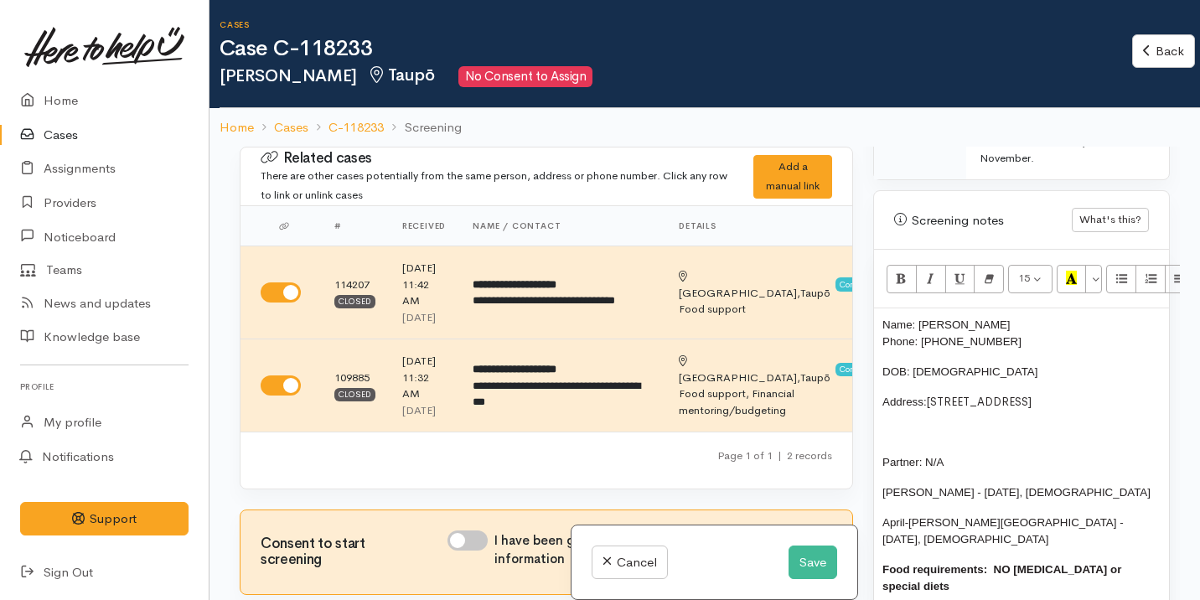
click at [883, 365] on span "DOB: [DEMOGRAPHIC_DATA]" at bounding box center [959, 371] width 155 height 13
click at [881, 369] on div "Name: Rebecca Attenborough Phone: 0212965629 DOB: 27/06/1984 Address: 6A Garden…" at bounding box center [1021, 477] width 295 height 339
click at [882, 318] on span "Name: Rebecca Attenborough Phone: 0212965629" at bounding box center [951, 332] width 139 height 29
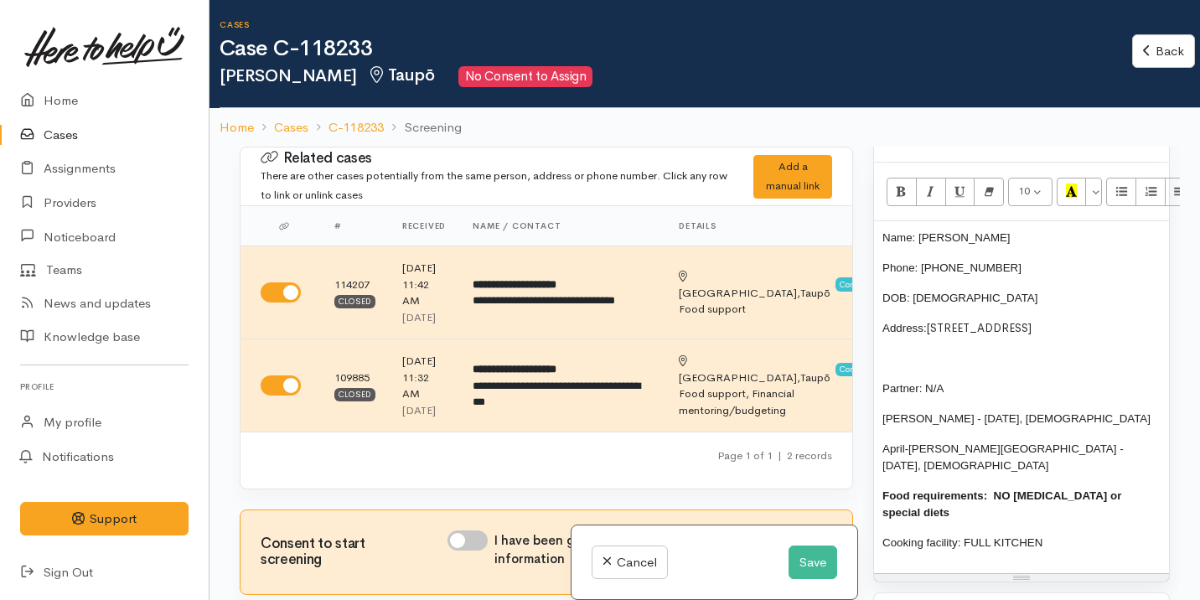
scroll to position [1260, 0]
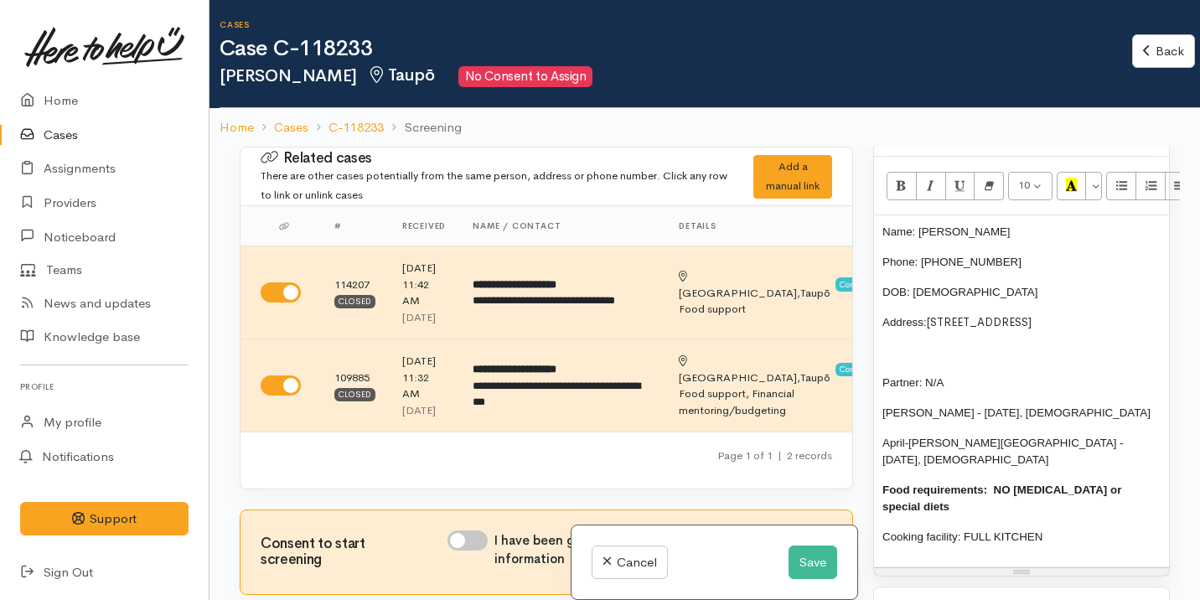
click at [882, 376] on span "Partner: N/A" at bounding box center [912, 382] width 61 height 13
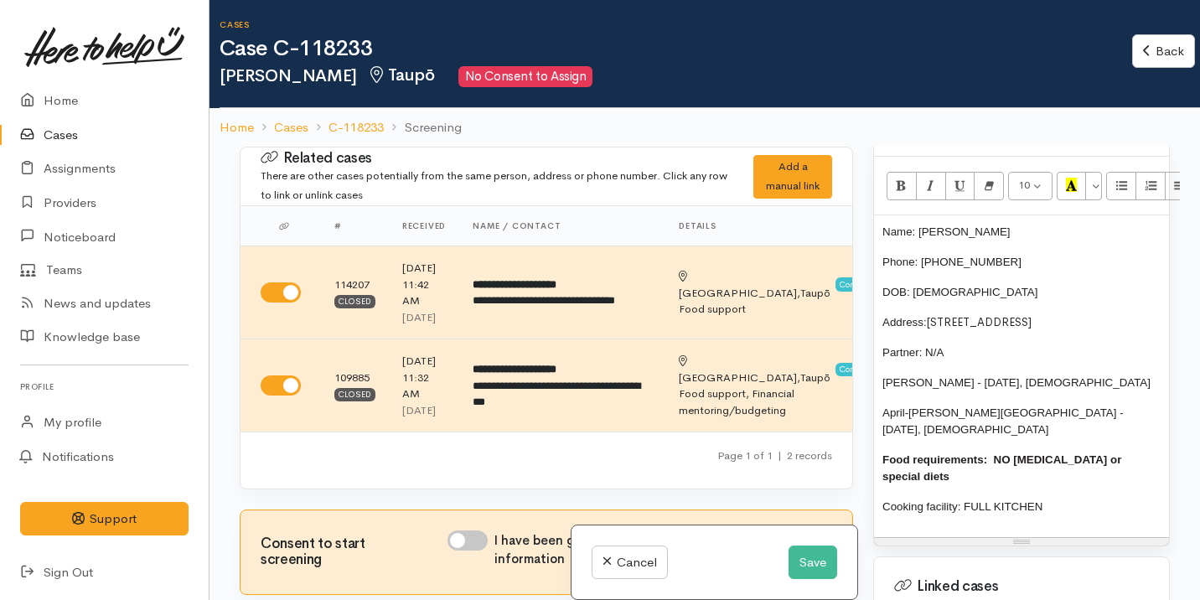
click at [941, 375] on p "[PERSON_NAME] - [DATE], [DEMOGRAPHIC_DATA]" at bounding box center [1021, 383] width 278 height 17
click at [940, 346] on span "Partner: N/A" at bounding box center [912, 352] width 61 height 13
click at [882, 225] on span "Name: [PERSON_NAME]" at bounding box center [946, 231] width 128 height 13
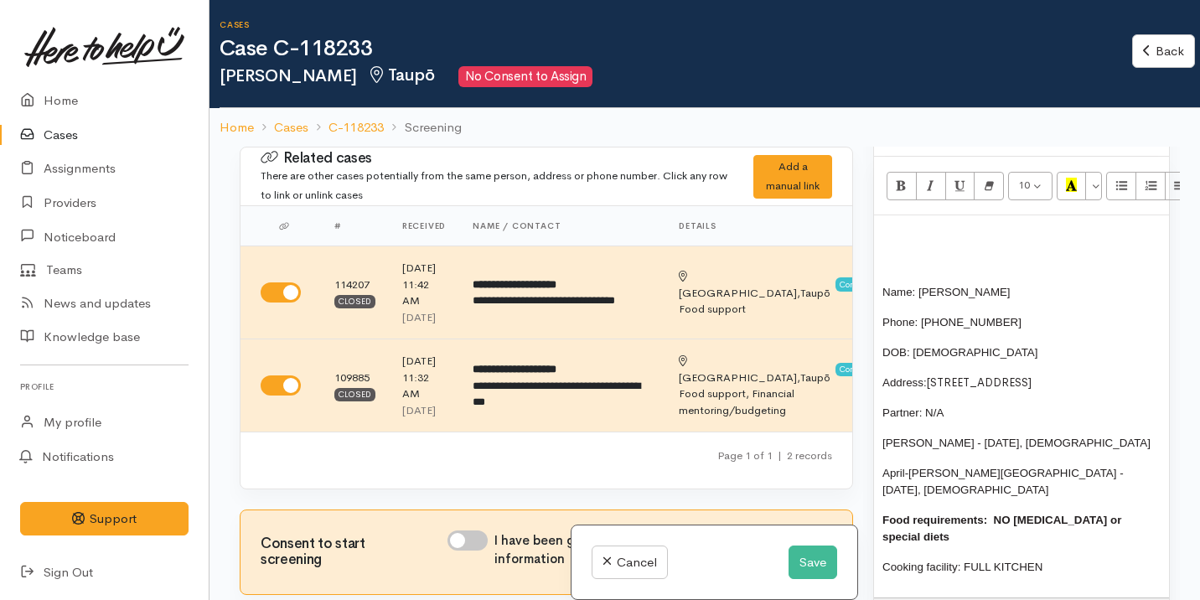
click at [903, 215] on div "Name: Rebecca Attenborough Phone: 0212965629 DOB: 27/06/1984 Address: 6A Garden…" at bounding box center [1021, 406] width 295 height 382
drag, startPoint x: 911, startPoint y: 233, endPoint x: 857, endPoint y: 233, distance: 53.6
click at [857, 233] on div "Related cases There are other cases potentially from the same person, address o…" at bounding box center [705, 447] width 950 height 600
click at [903, 178] on icon "Bold (⌘+B)" at bounding box center [901, 185] width 11 height 14
click at [1079, 172] on button "Recent Color" at bounding box center [1072, 186] width 30 height 28
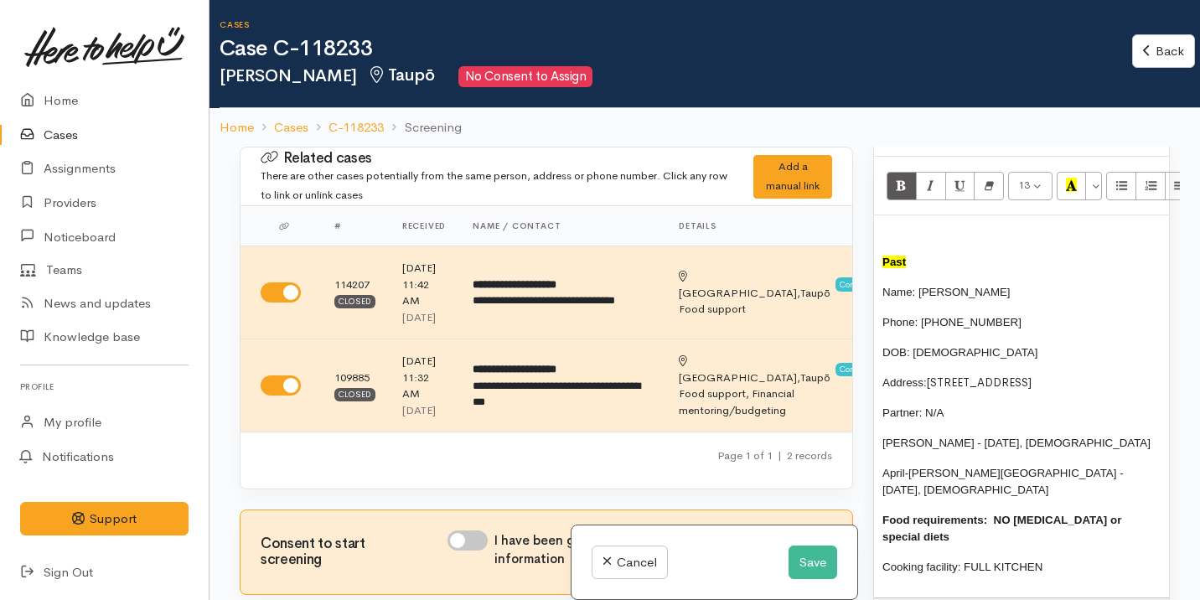
click at [936, 60] on h1 "Case C-118233" at bounding box center [676, 49] width 913 height 24
click at [799, 567] on button "Save" at bounding box center [813, 563] width 49 height 34
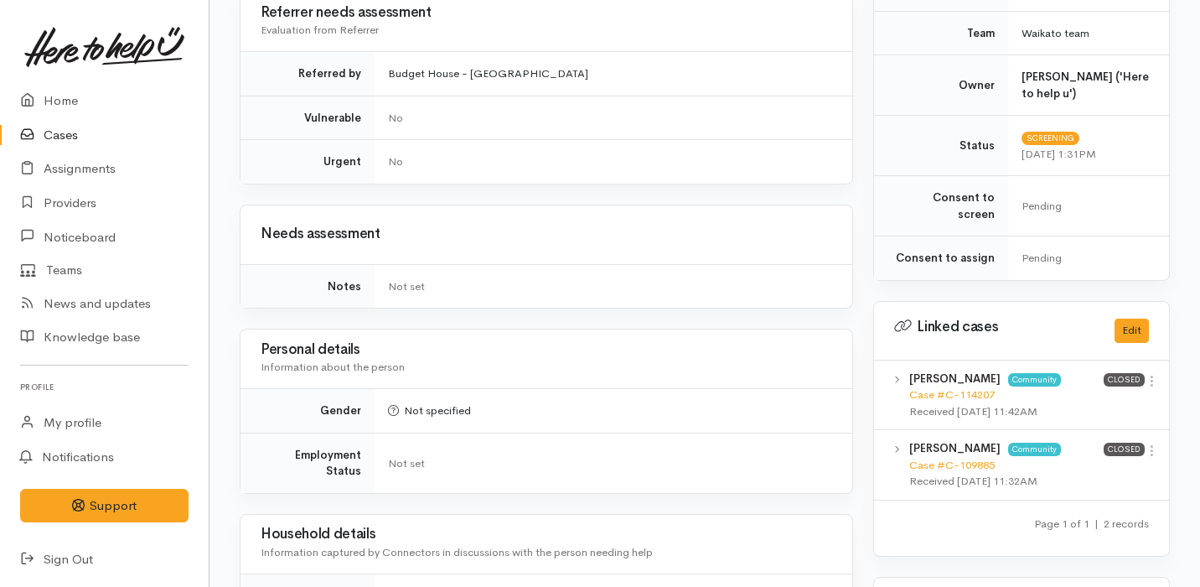
scroll to position [1024, 0]
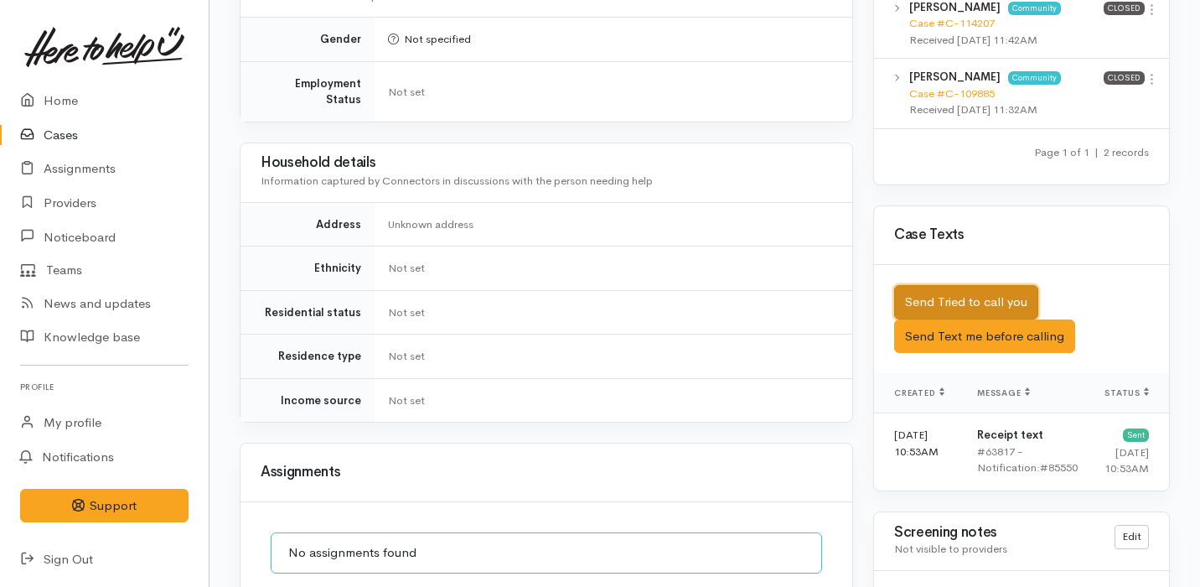
click at [1006, 285] on button "Send Tried to call you" at bounding box center [966, 302] width 144 height 34
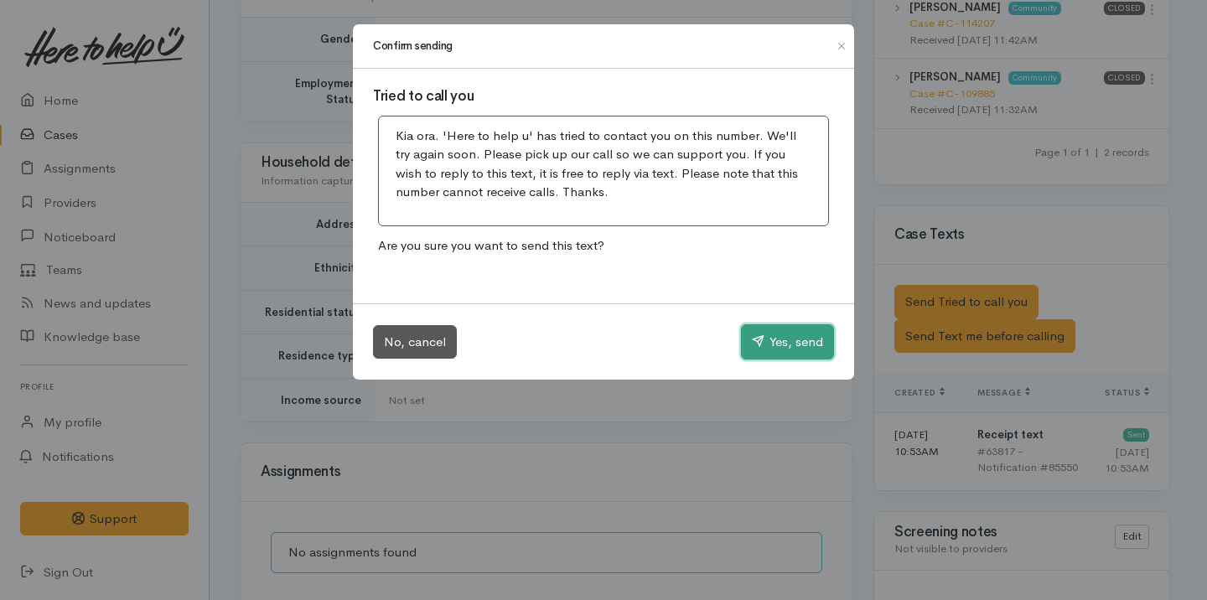
click at [803, 331] on button "Yes, send" at bounding box center [787, 341] width 93 height 35
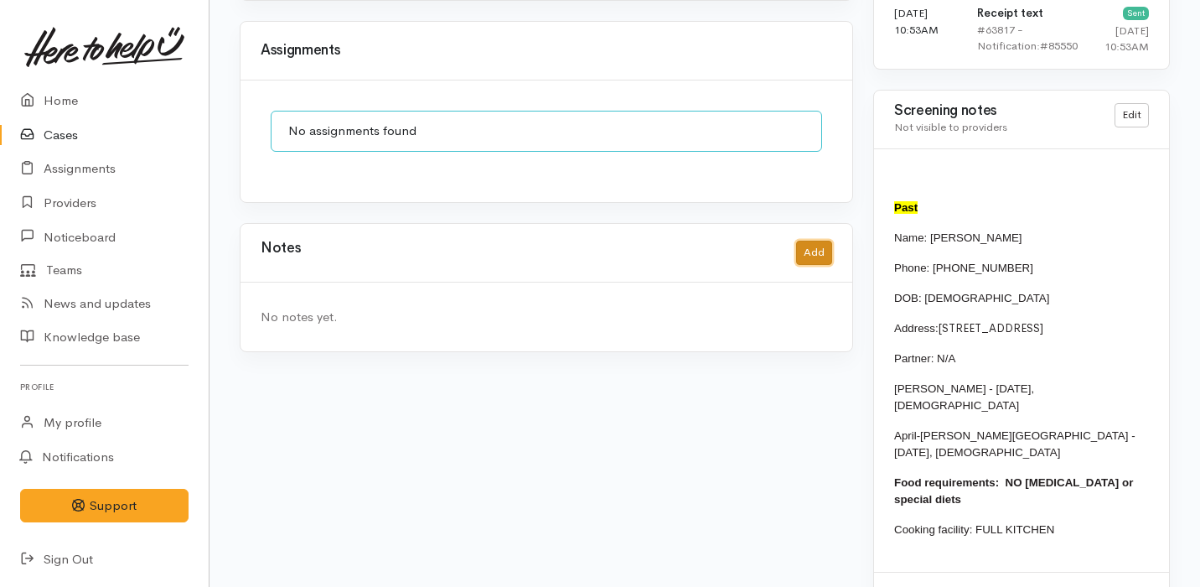
click at [817, 241] on button "Add" at bounding box center [814, 253] width 36 height 24
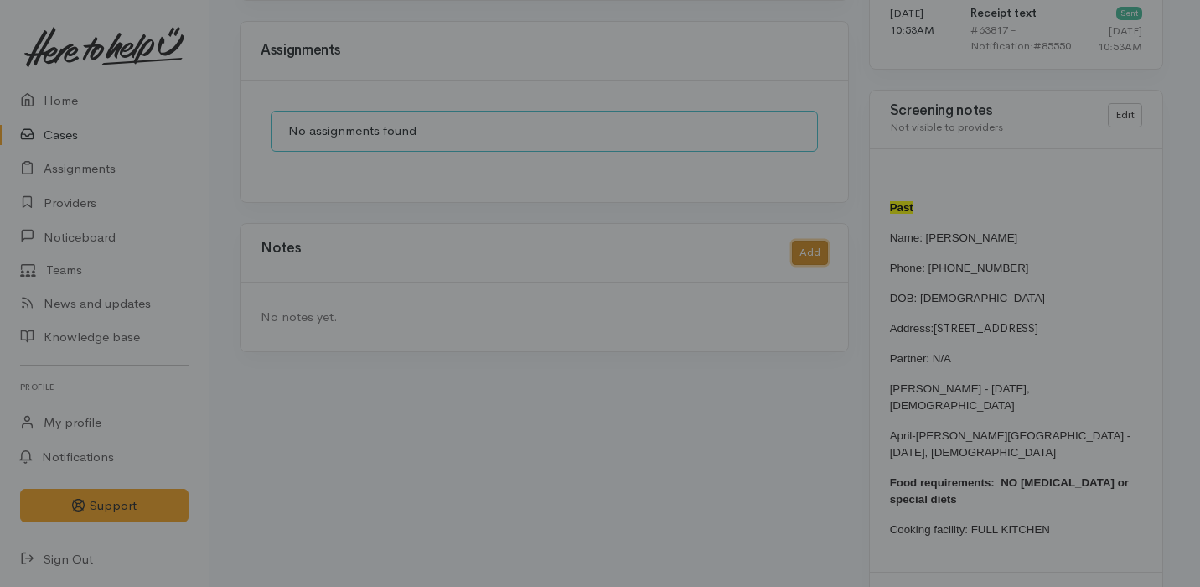
scroll to position [1432, 0]
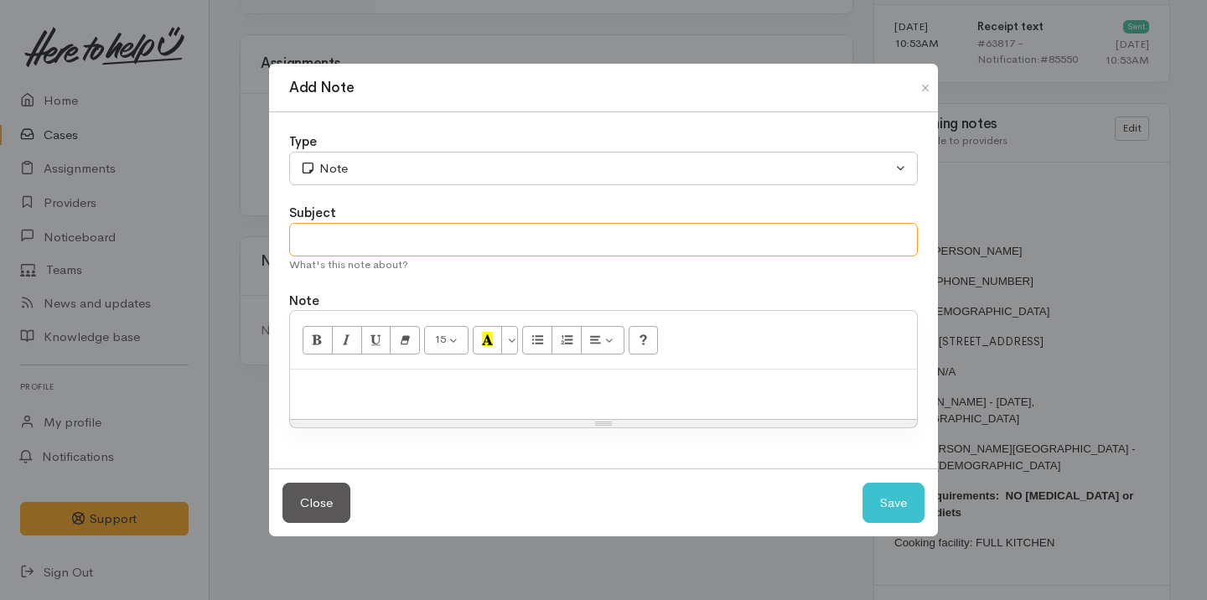
click at [340, 239] on input "text" at bounding box center [603, 240] width 629 height 34
type input "Attemopt No.1"
click at [316, 406] on div at bounding box center [603, 394] width 627 height 49
click at [339, 245] on input "Attemopt No.1" at bounding box center [603, 240] width 629 height 34
type input "Attempt No.1"
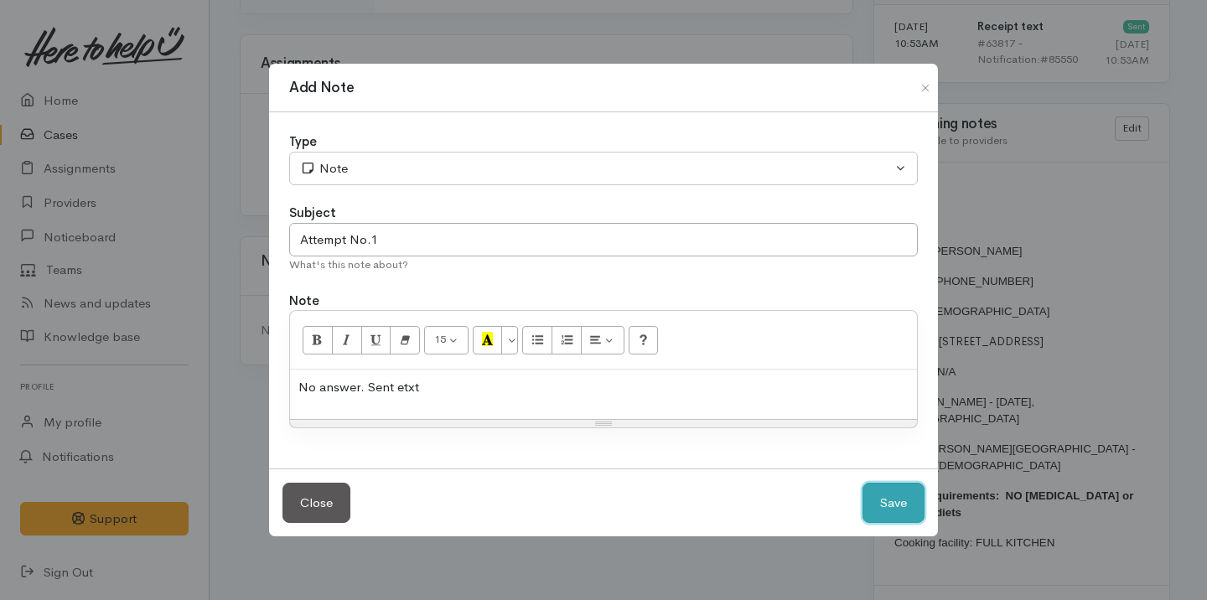
click at [872, 501] on button "Save" at bounding box center [893, 503] width 62 height 41
click at [884, 509] on button "Save" at bounding box center [893, 503] width 62 height 41
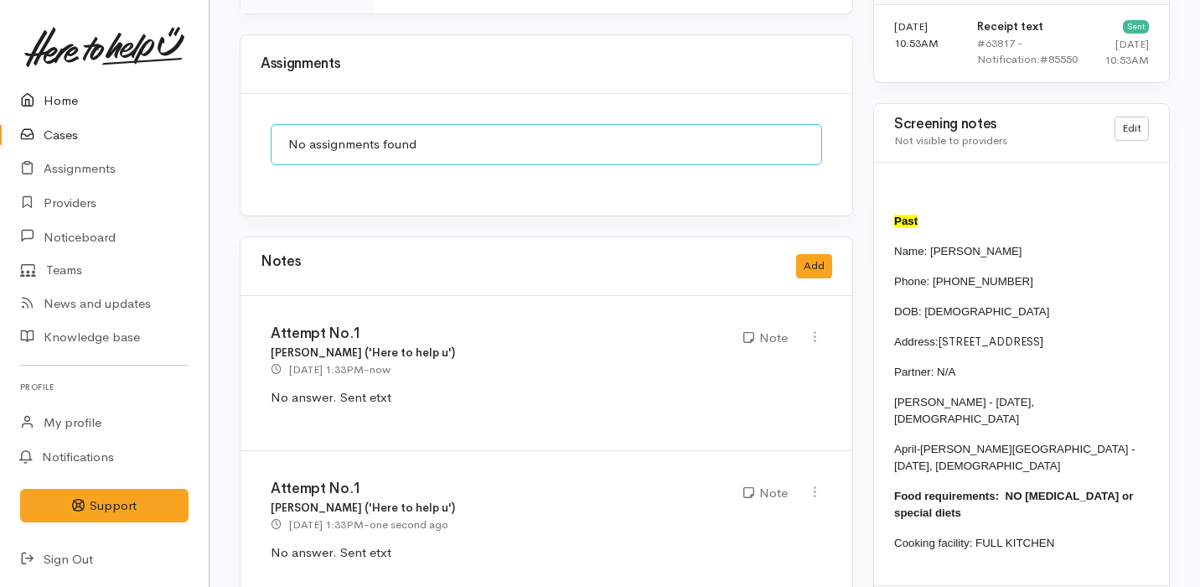
click at [111, 99] on link "Home" at bounding box center [104, 101] width 209 height 34
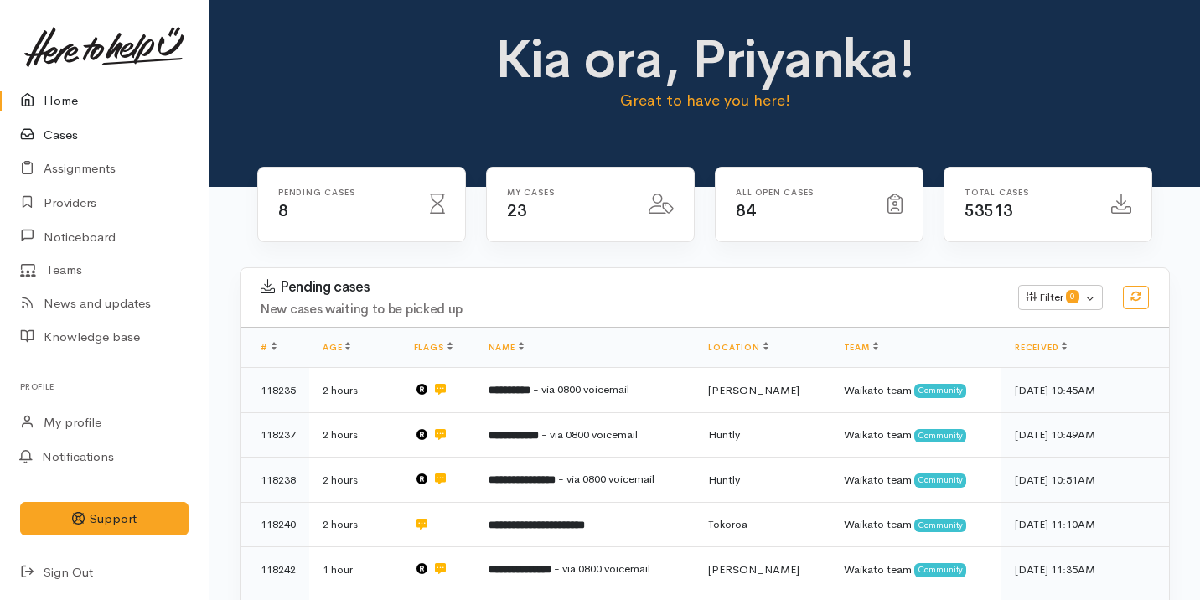
click at [115, 128] on link "Cases" at bounding box center [104, 135] width 209 height 34
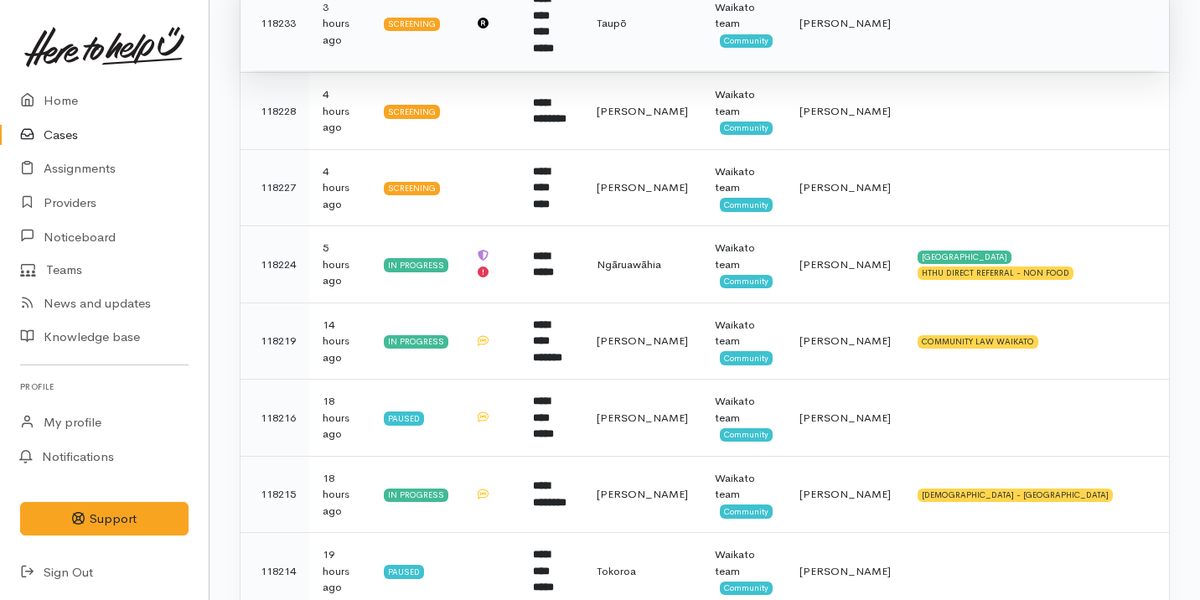
scroll to position [372, 0]
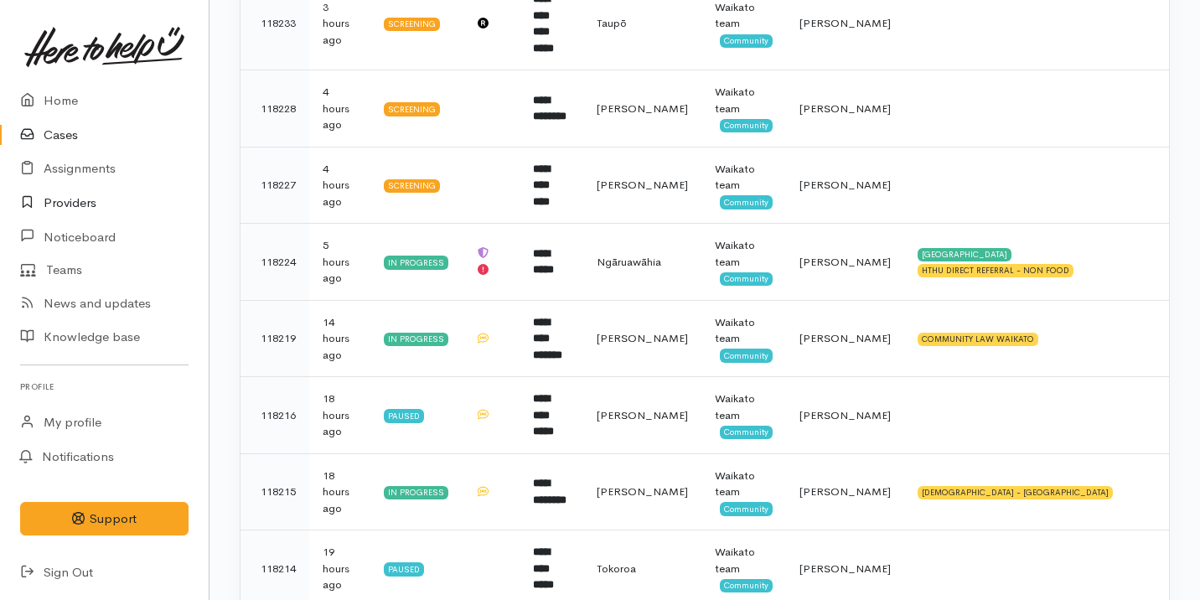
click at [111, 215] on link "Providers" at bounding box center [104, 203] width 209 height 34
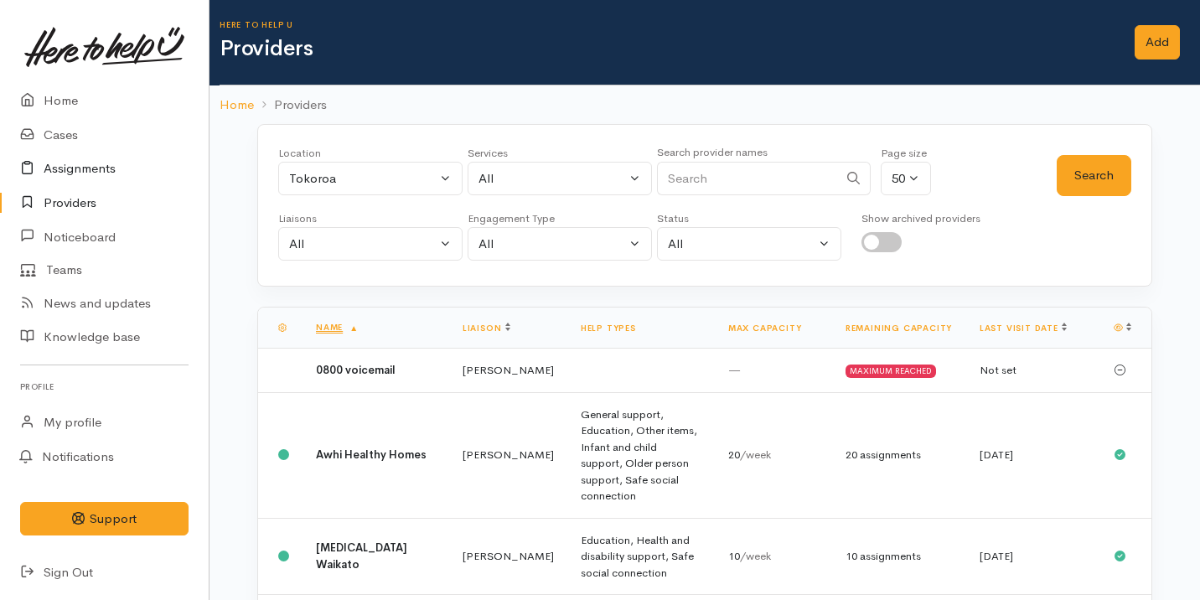
click at [113, 175] on link "Assignments" at bounding box center [104, 169] width 209 height 34
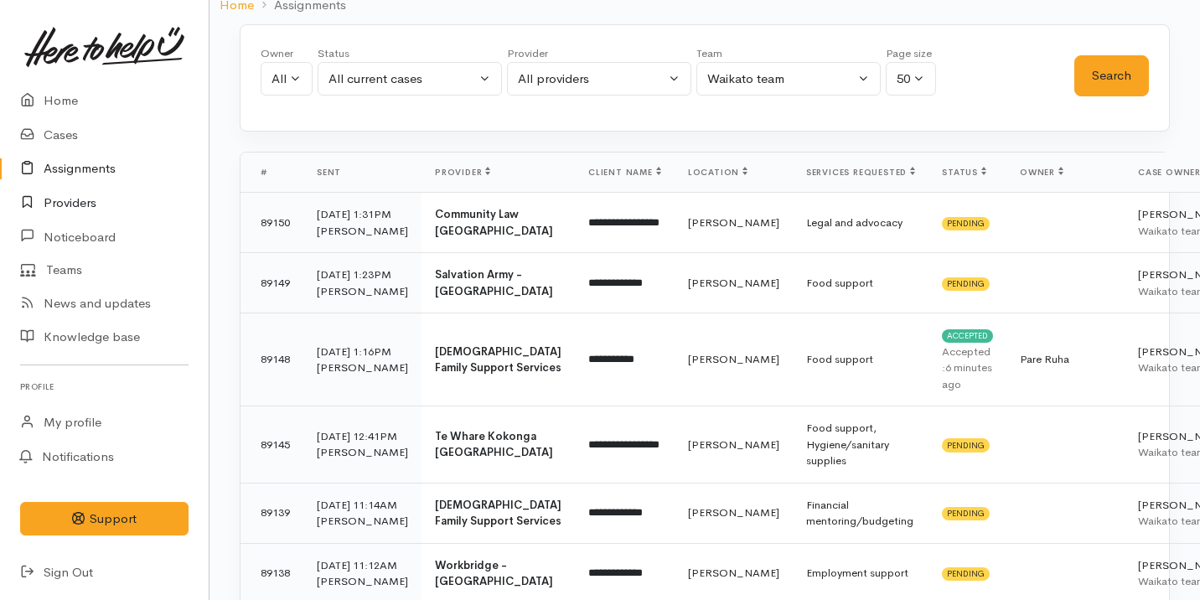
scroll to position [85, 0]
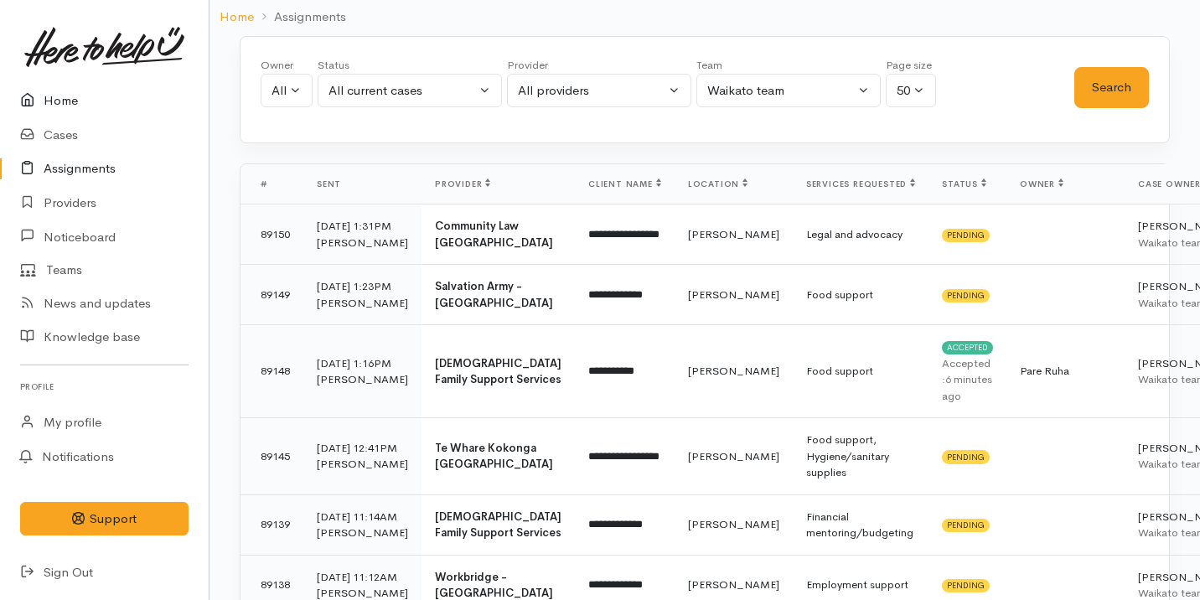
click at [68, 93] on link "Home" at bounding box center [104, 101] width 209 height 34
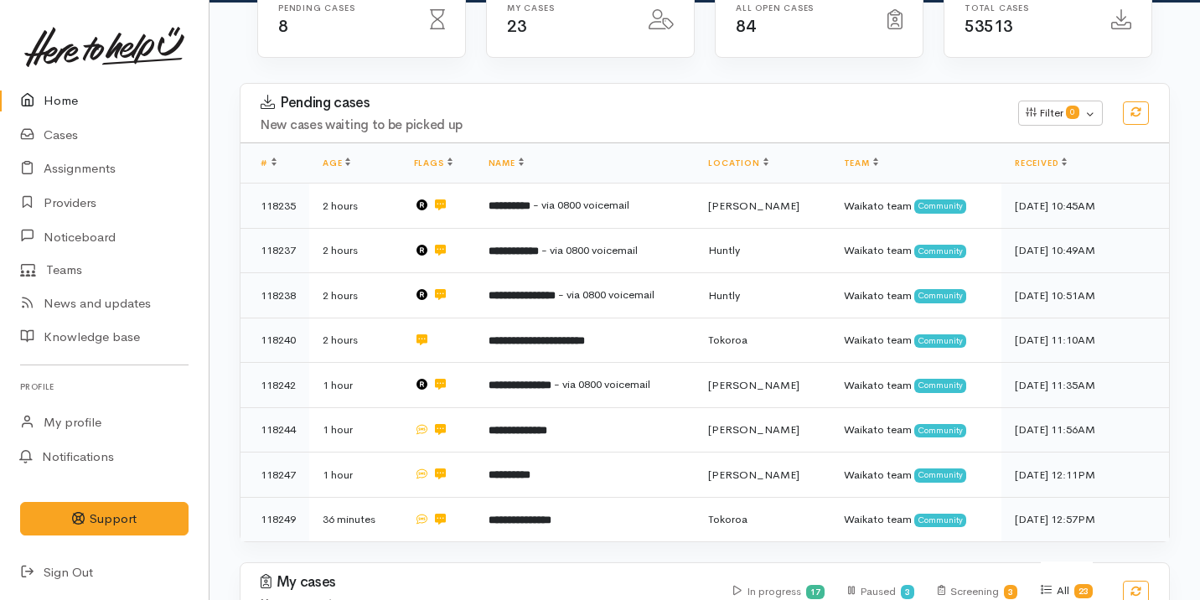
scroll to position [189, 0]
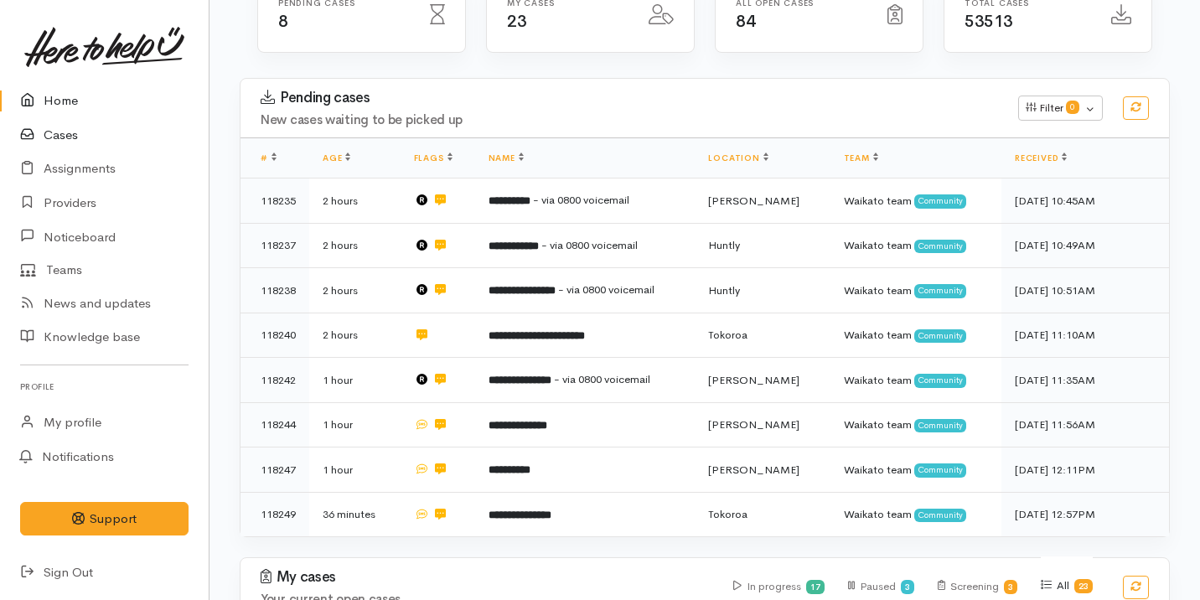
click at [82, 135] on link "Cases" at bounding box center [104, 135] width 209 height 34
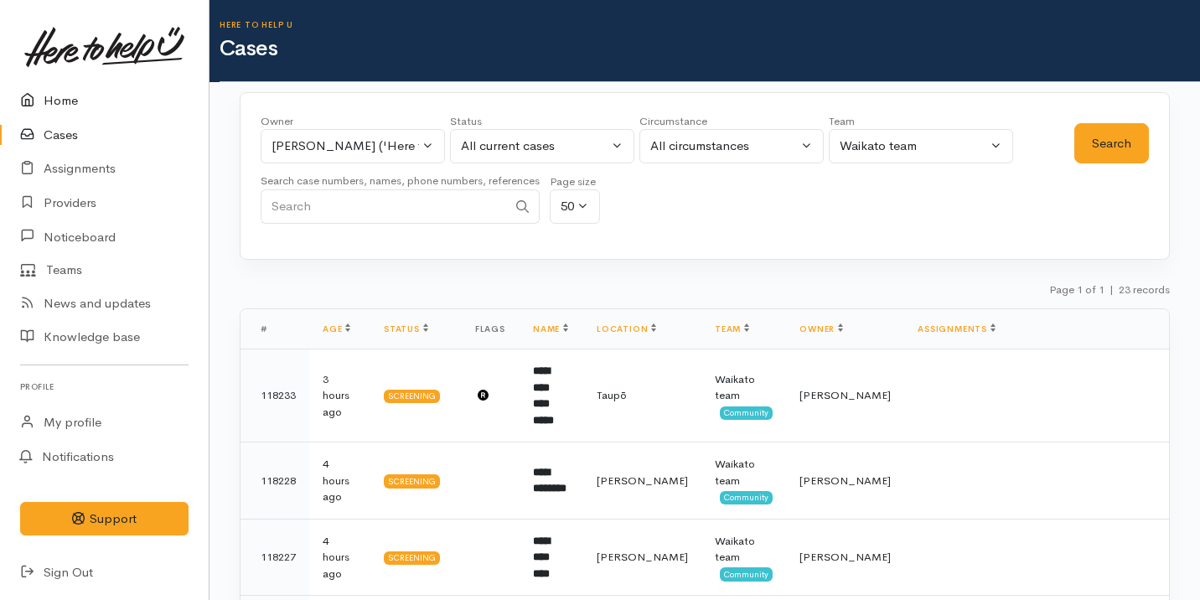
click at [104, 96] on link "Home" at bounding box center [104, 101] width 209 height 34
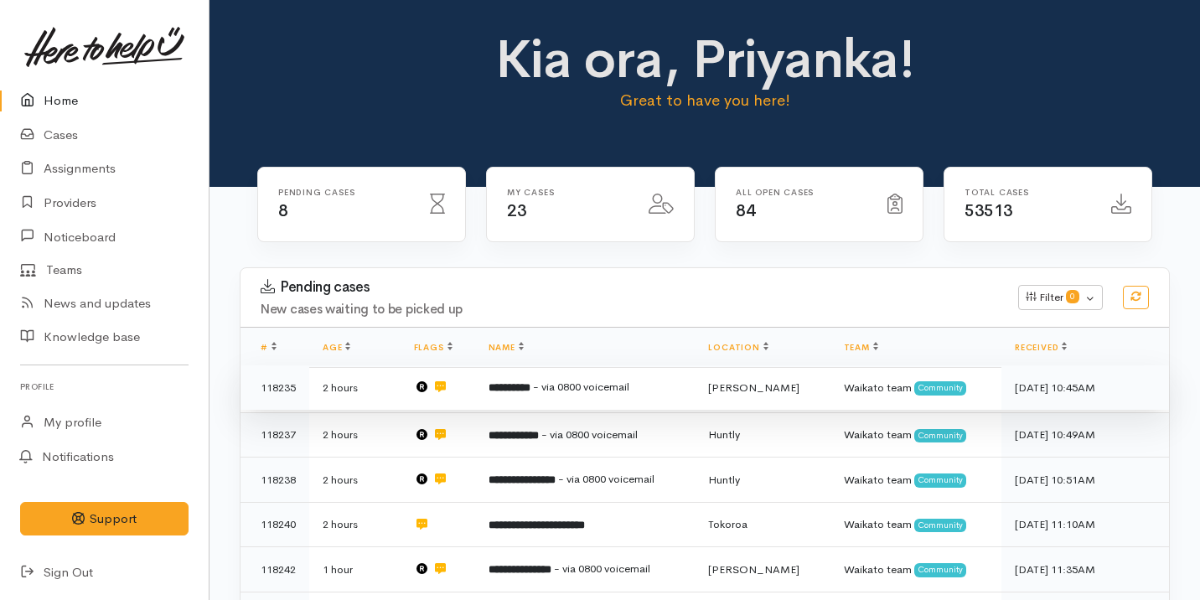
click at [554, 398] on td "**********" at bounding box center [585, 387] width 220 height 45
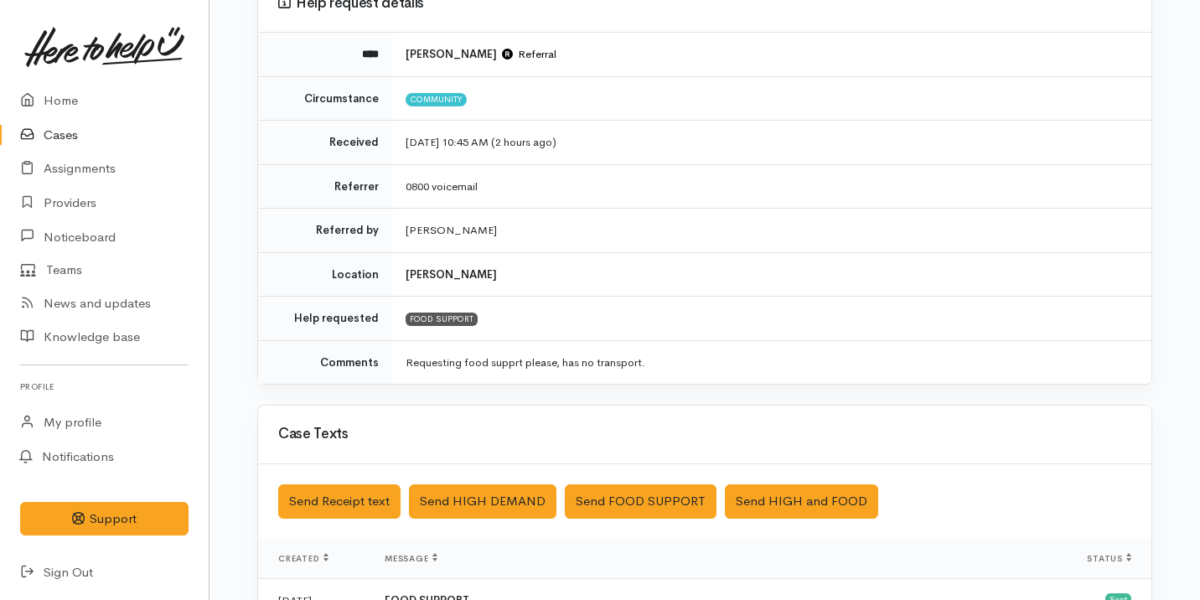
scroll to position [541, 0]
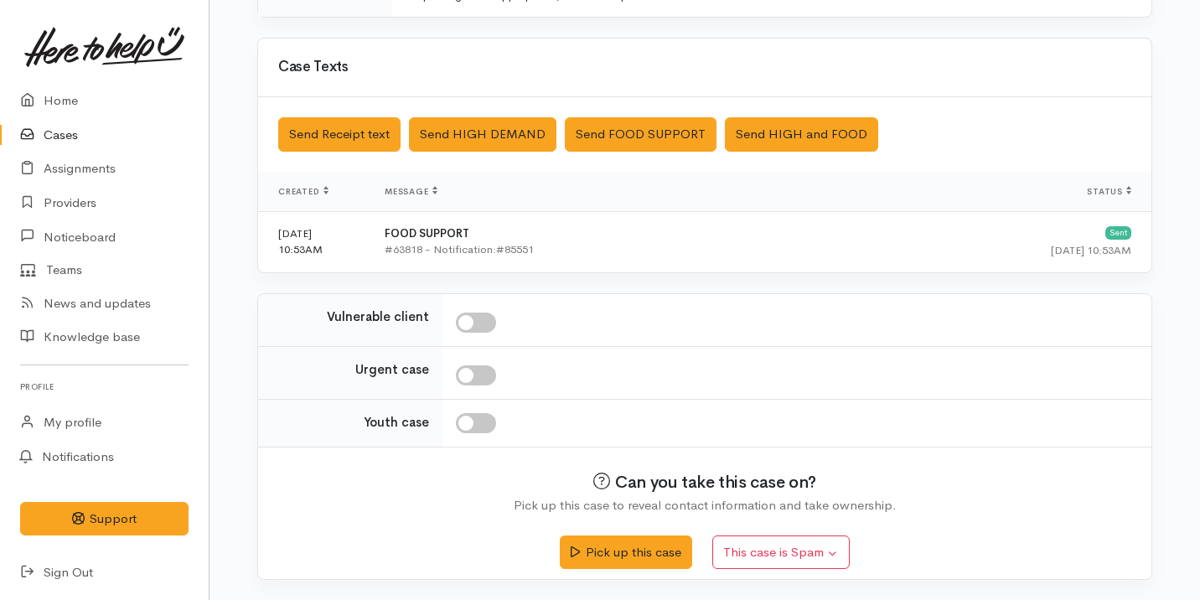
click at [56, 132] on link "Cases" at bounding box center [104, 135] width 209 height 34
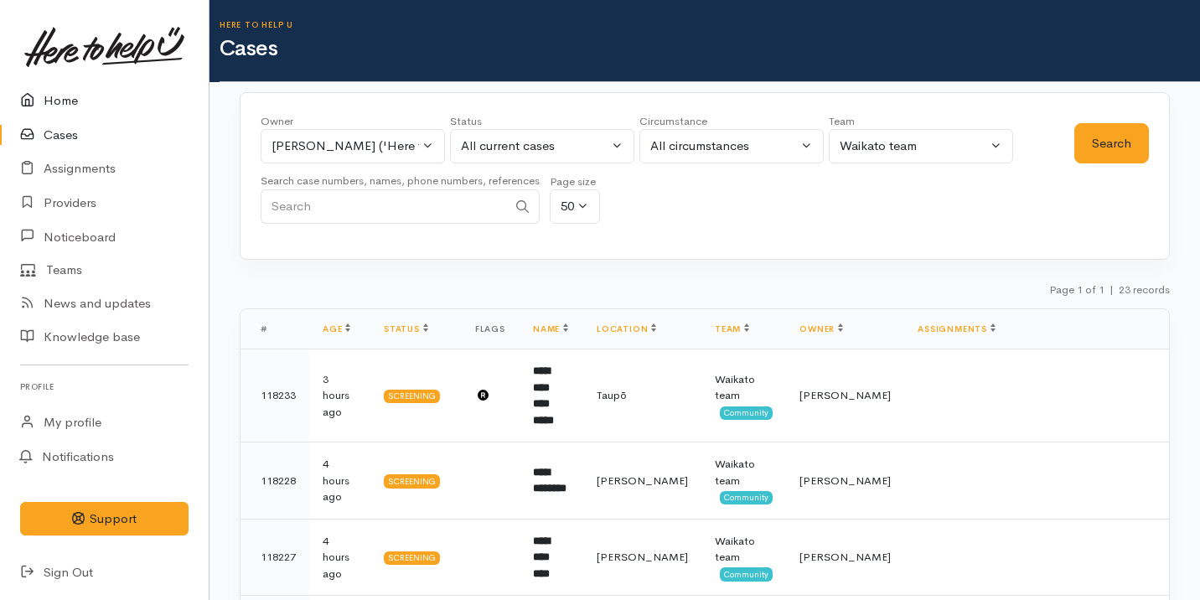
click at [80, 101] on link "Home" at bounding box center [104, 101] width 209 height 34
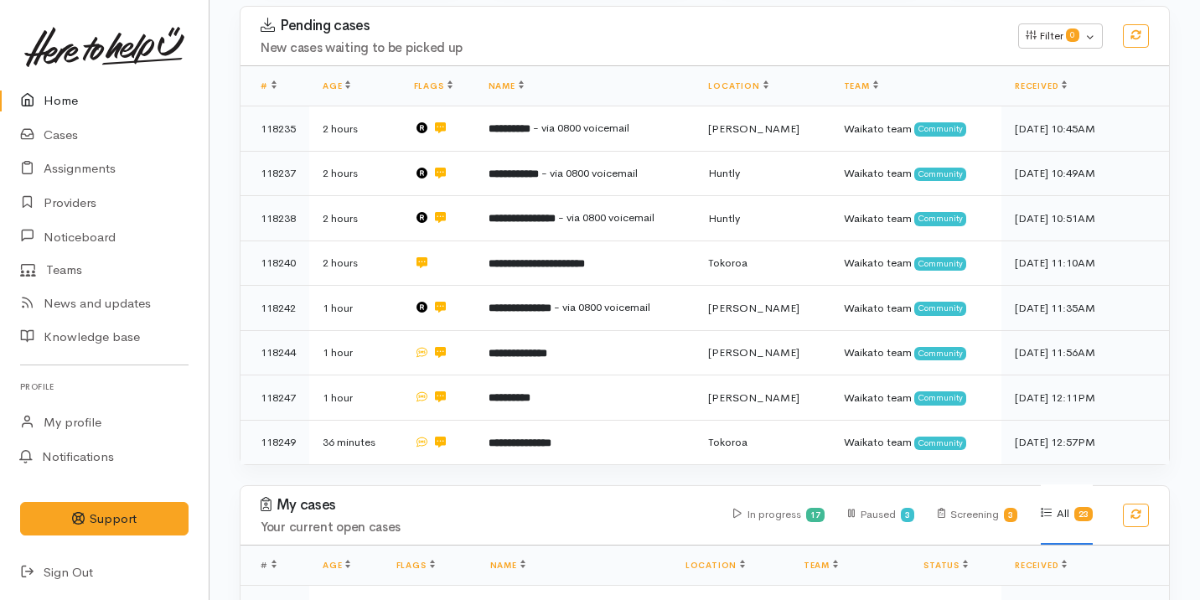
scroll to position [282, 0]
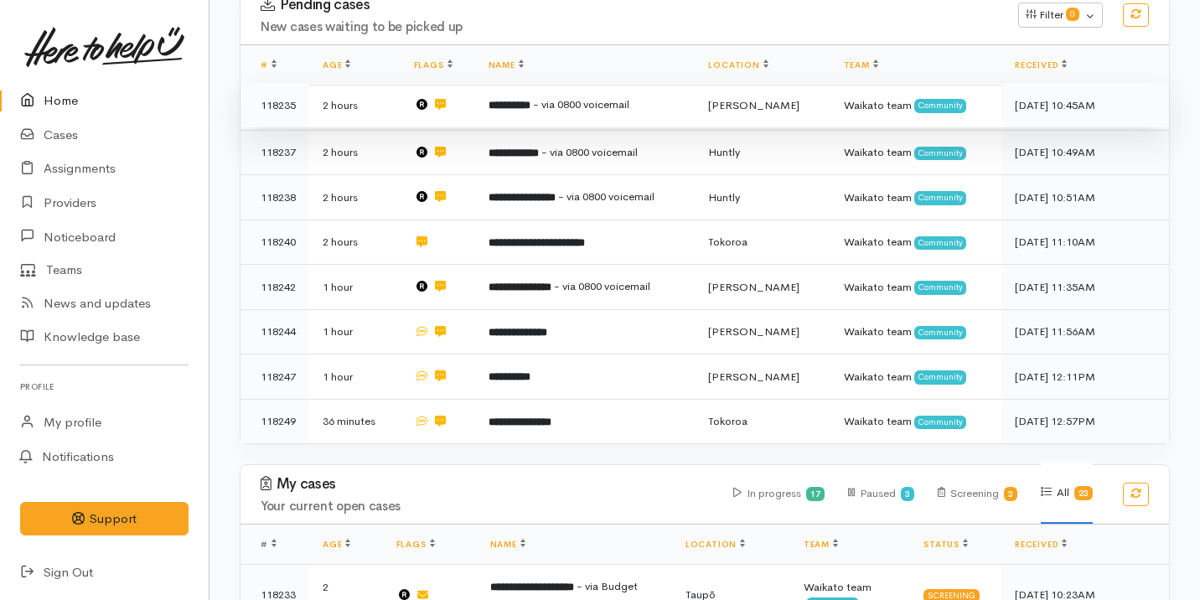
click at [608, 106] on span "- via 0800 voicemail" at bounding box center [581, 104] width 96 height 14
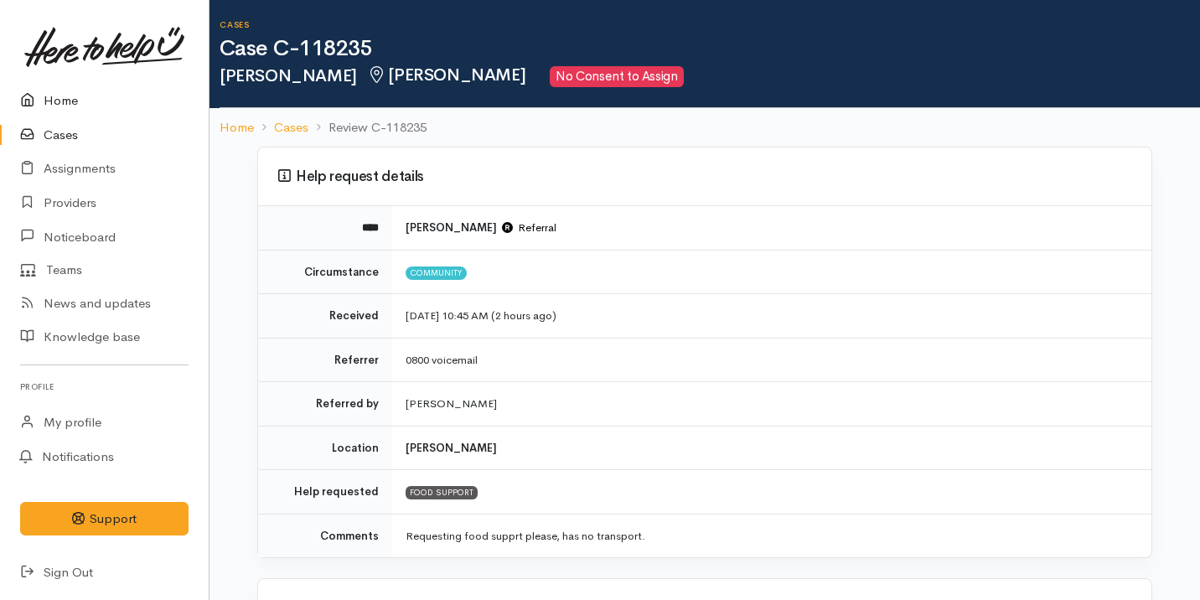
click at [111, 90] on link "Home" at bounding box center [104, 101] width 209 height 34
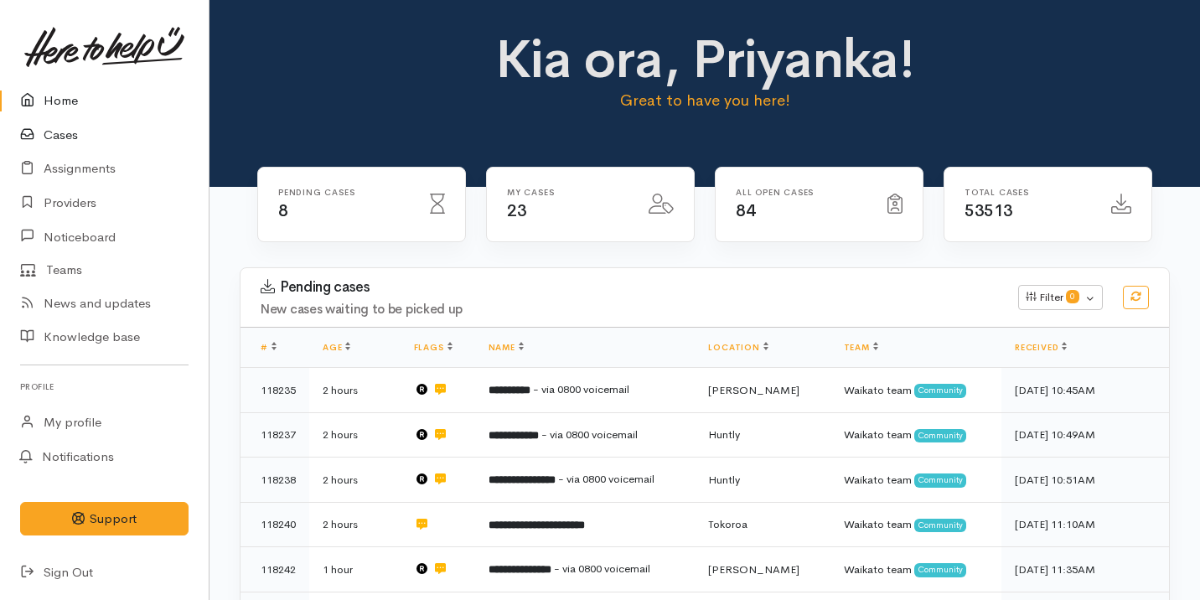
click at [90, 136] on link "Cases" at bounding box center [104, 135] width 209 height 34
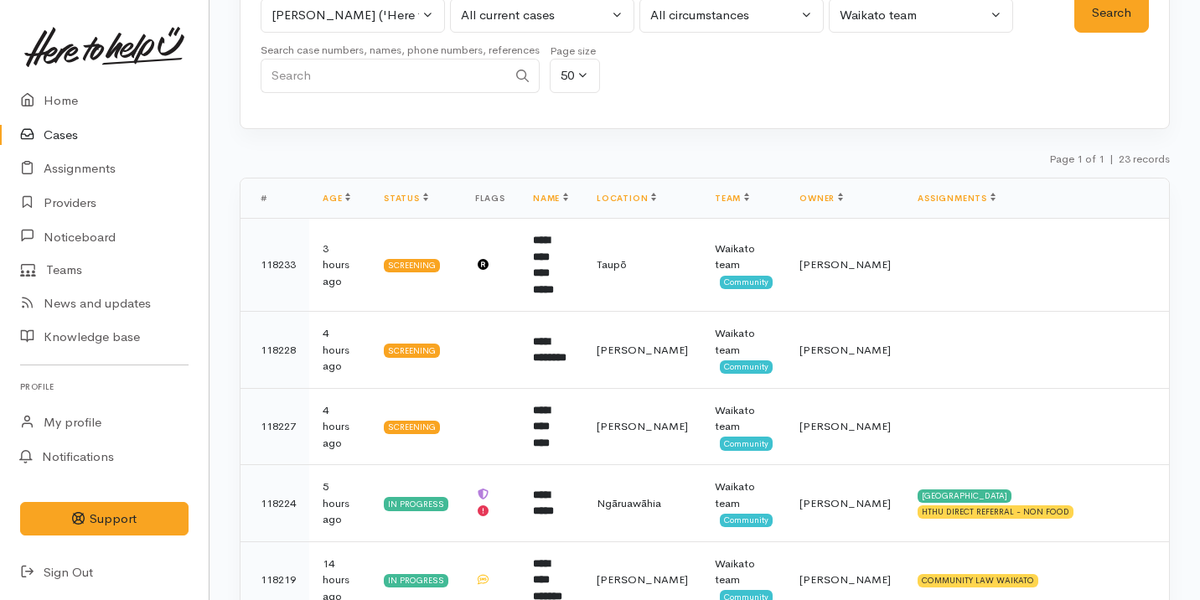
scroll to position [82, 0]
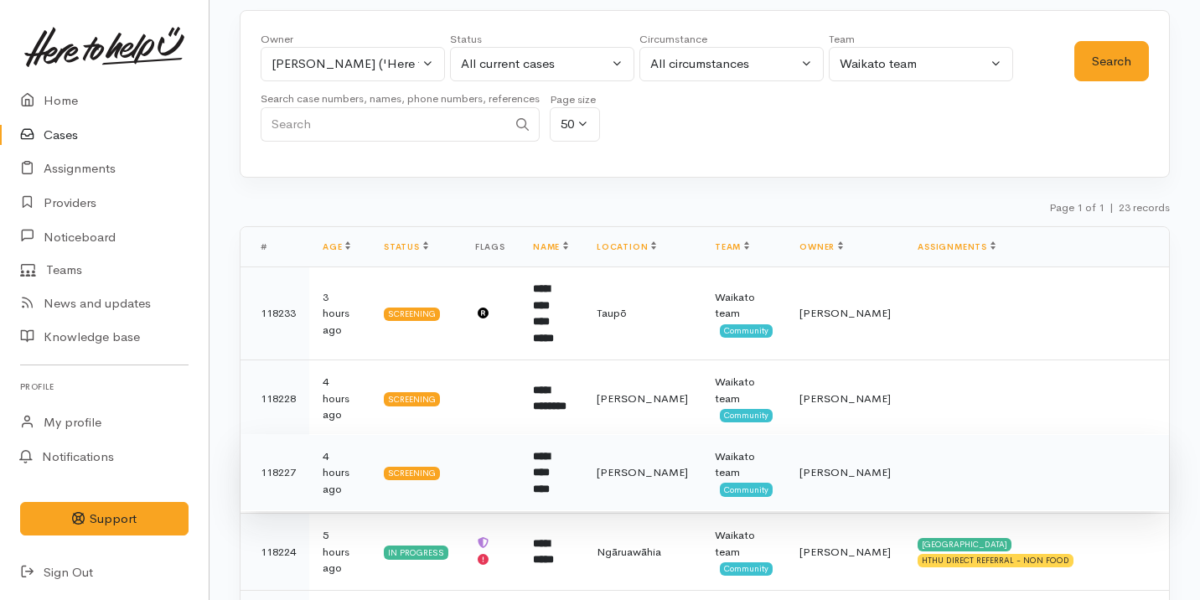
click at [496, 437] on td at bounding box center [491, 472] width 58 height 77
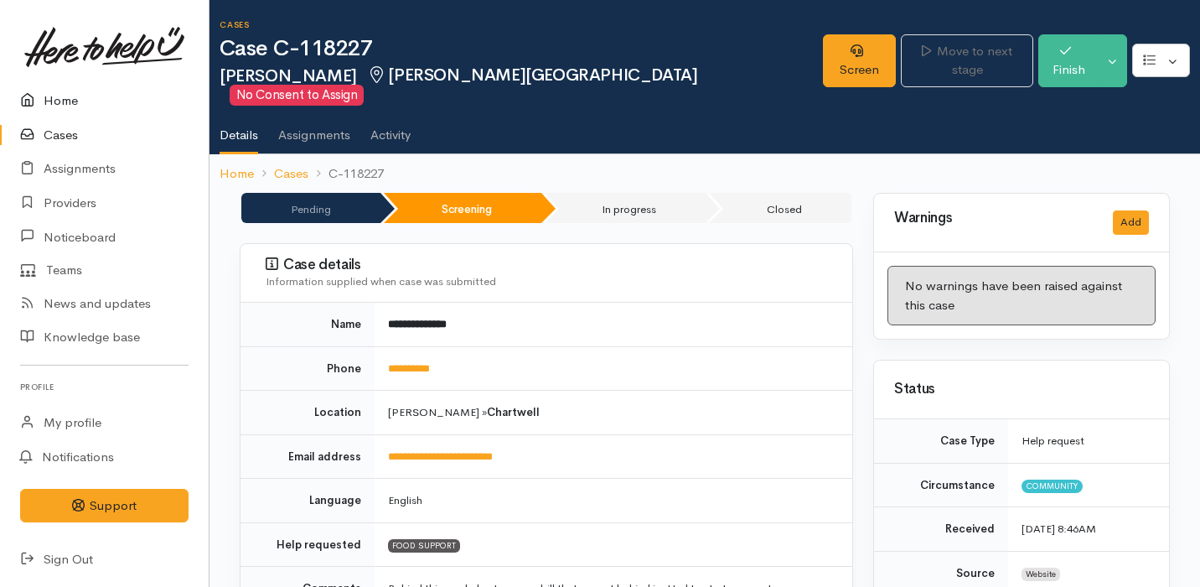
click at [89, 102] on link "Home" at bounding box center [104, 101] width 209 height 34
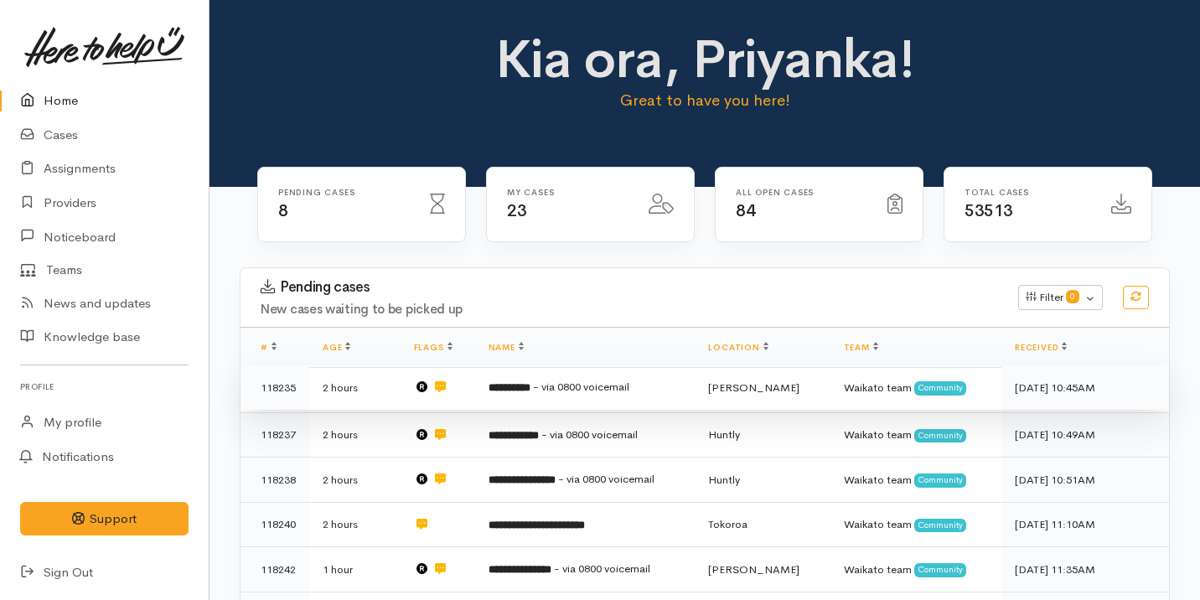
click at [655, 375] on td "**********" at bounding box center [585, 387] width 220 height 45
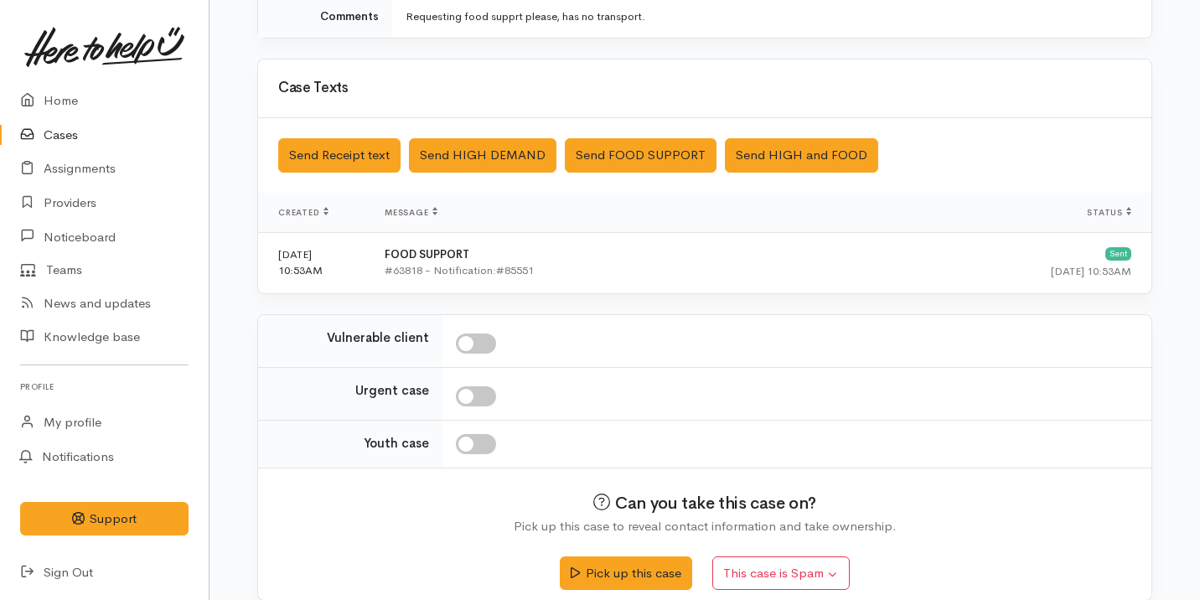
scroll to position [541, 0]
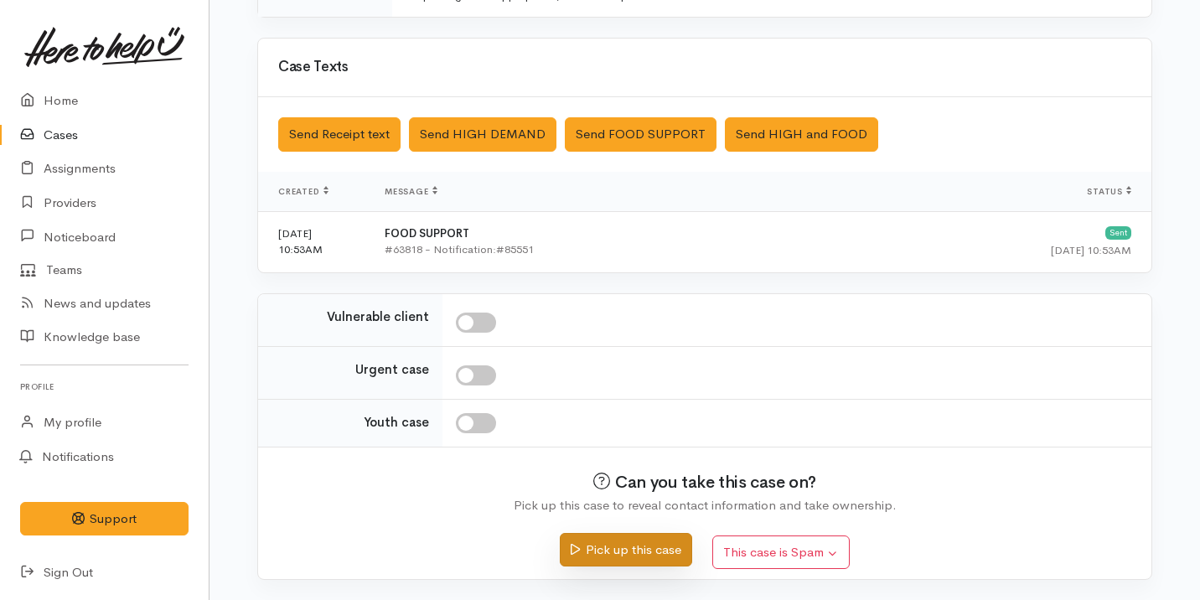
click at [611, 555] on button "Pick up this case" at bounding box center [626, 550] width 132 height 34
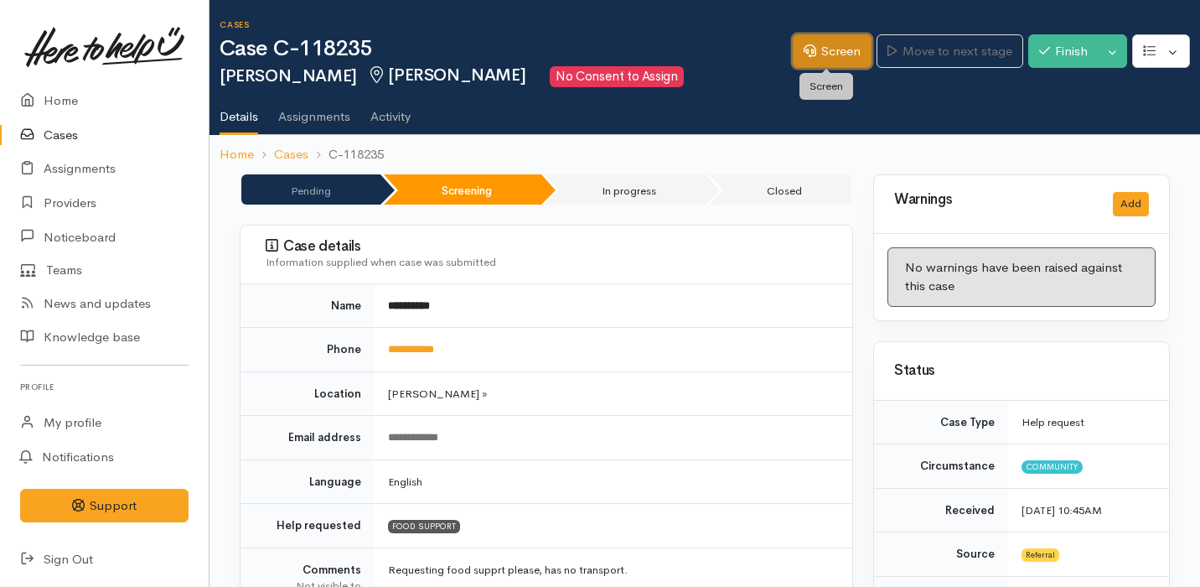
click at [811, 59] on link "Screen" at bounding box center [832, 51] width 79 height 34
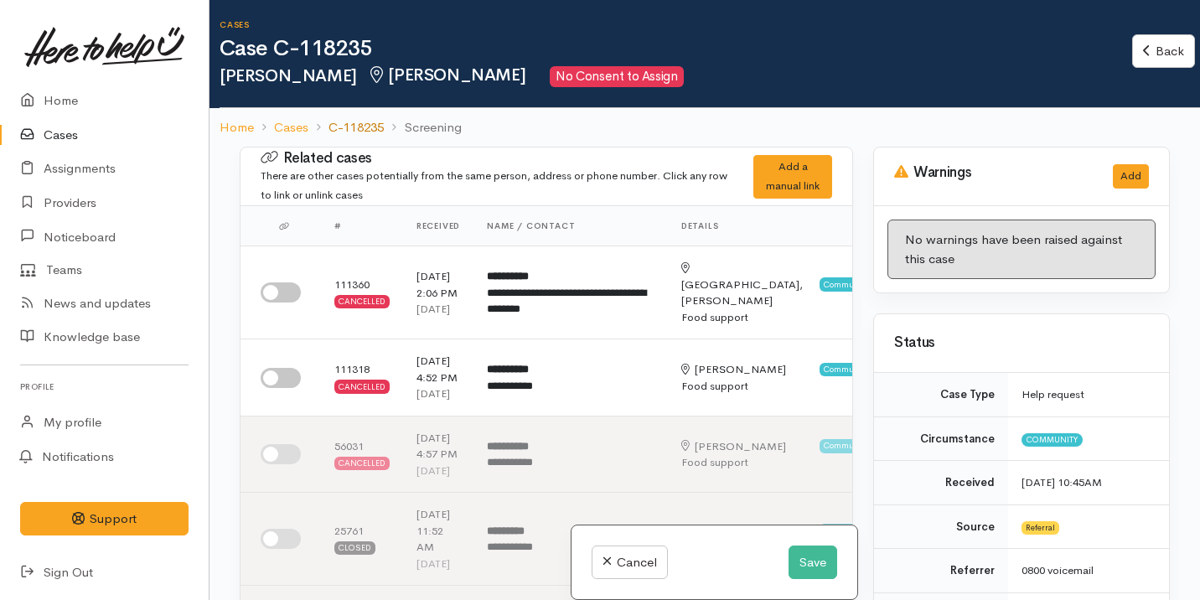
click at [375, 134] on link "C-118235" at bounding box center [356, 127] width 55 height 19
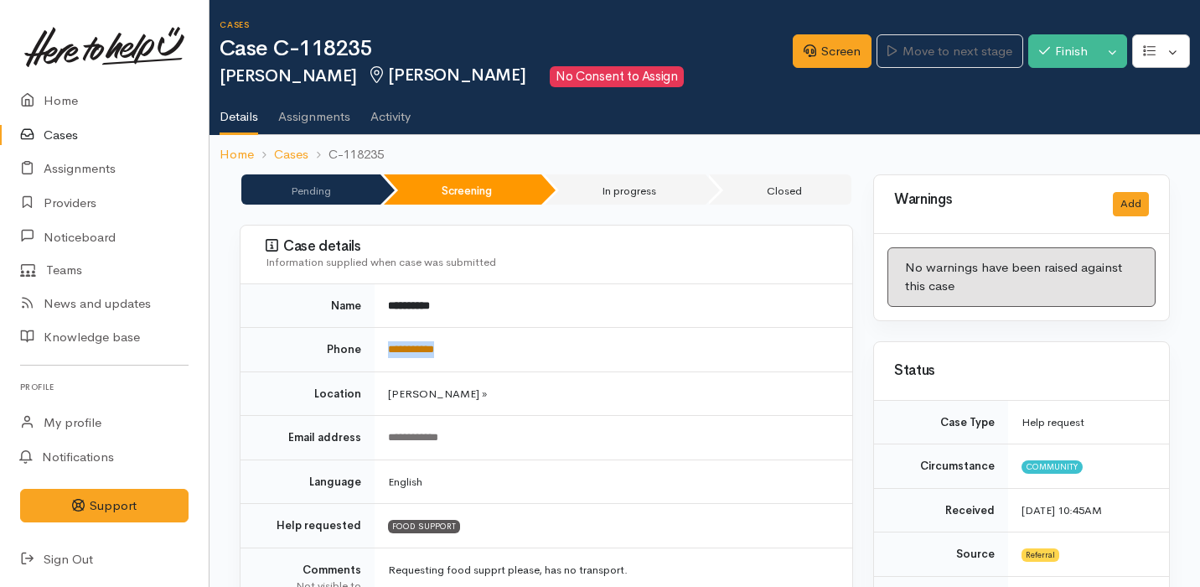
drag, startPoint x: 484, startPoint y: 354, endPoint x: 387, endPoint y: 349, distance: 96.5
click at [387, 349] on td "**********" at bounding box center [614, 350] width 478 height 44
copy link "**********"
click at [849, 49] on link "Screen" at bounding box center [832, 51] width 79 height 34
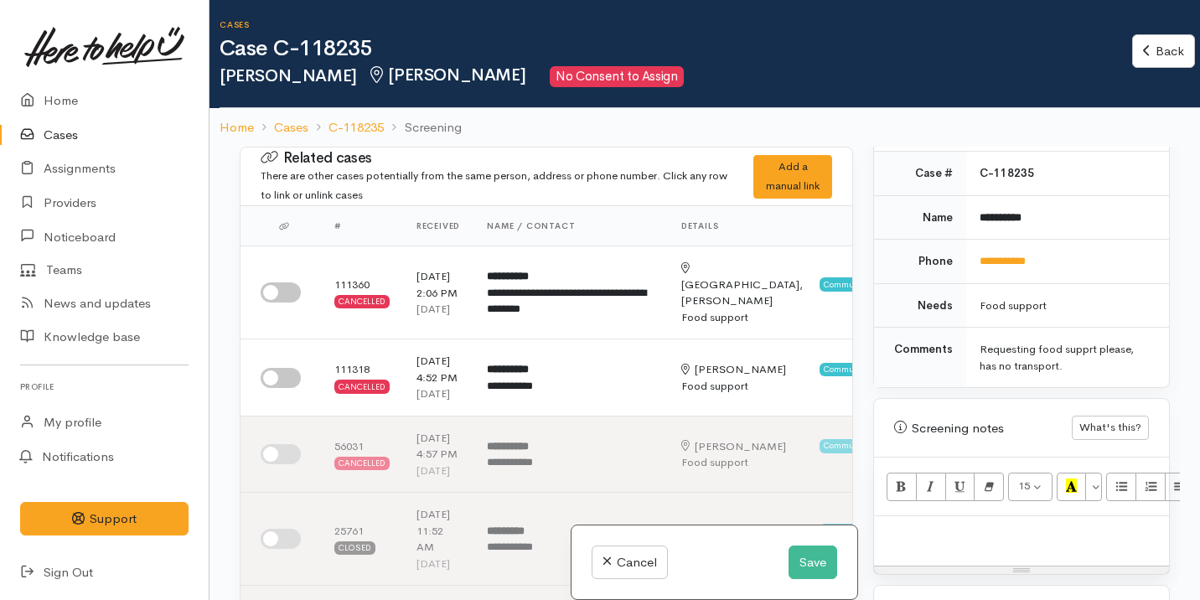
scroll to position [882, 0]
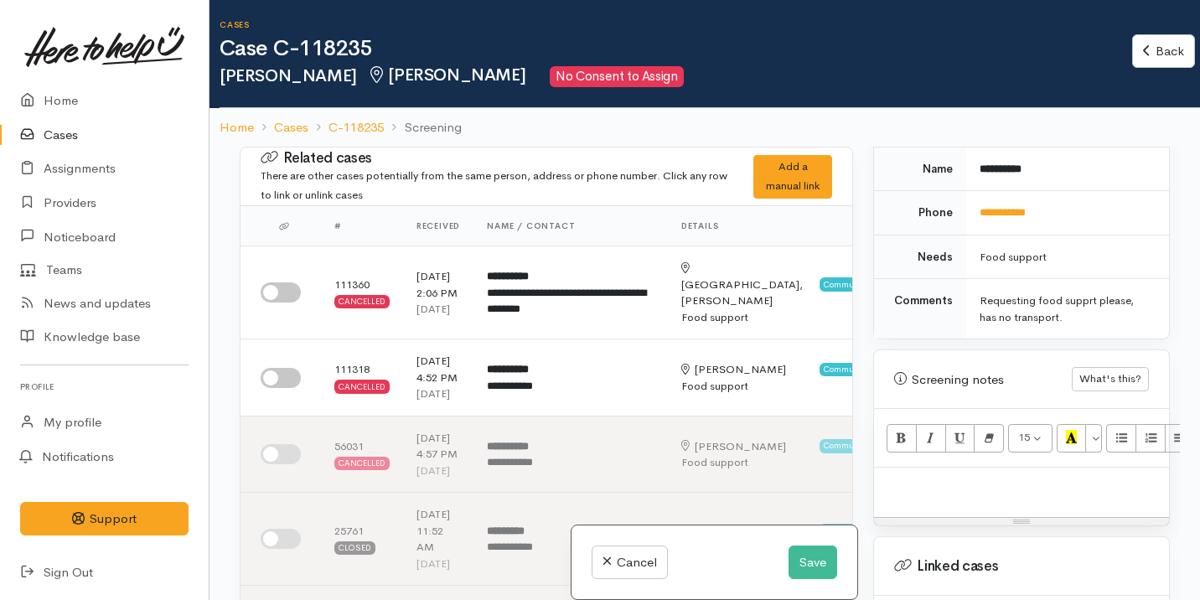
click at [1064, 476] on p at bounding box center [1021, 485] width 278 height 19
paste div
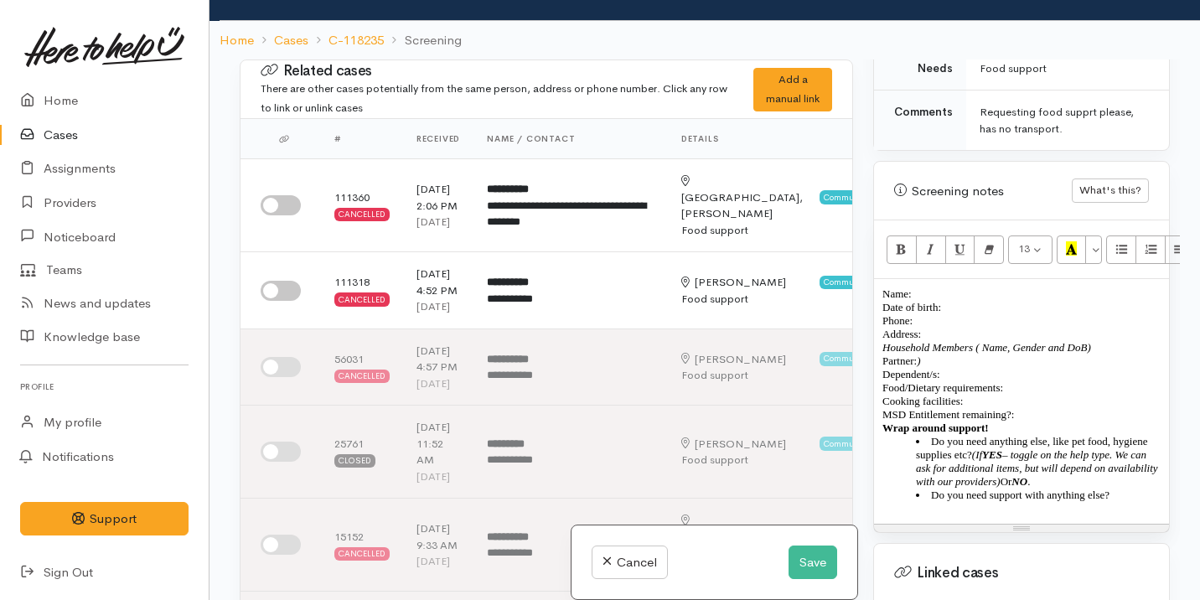
scroll to position [983, 0]
click at [942, 288] on p "Name: Date of birth: Phone:" at bounding box center [1021, 308] width 278 height 40
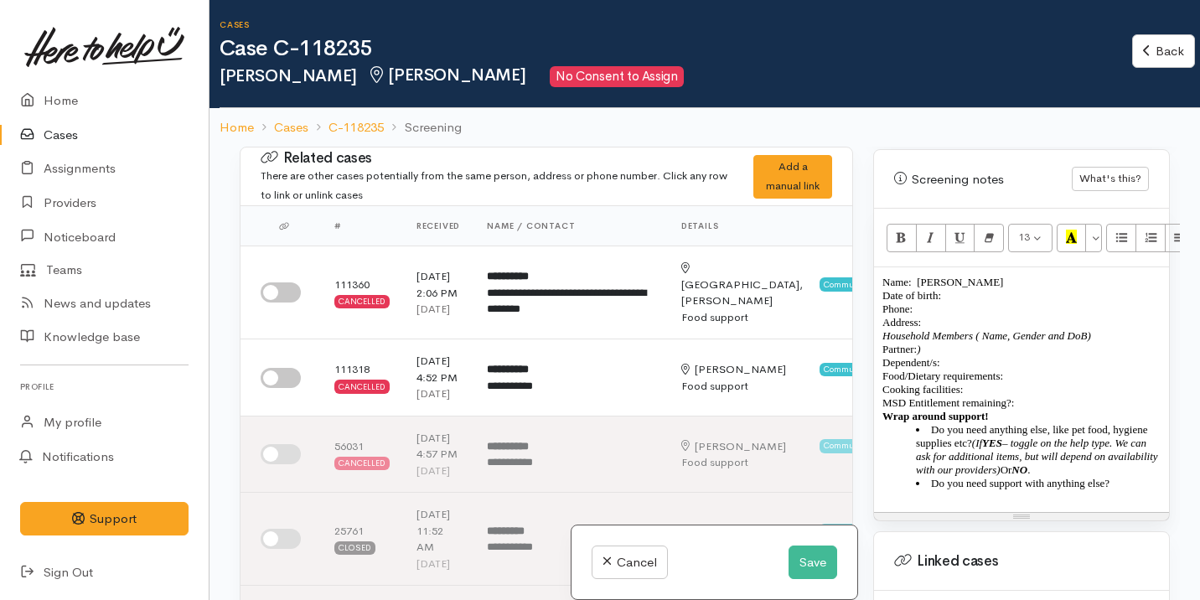
scroll to position [1105, 0]
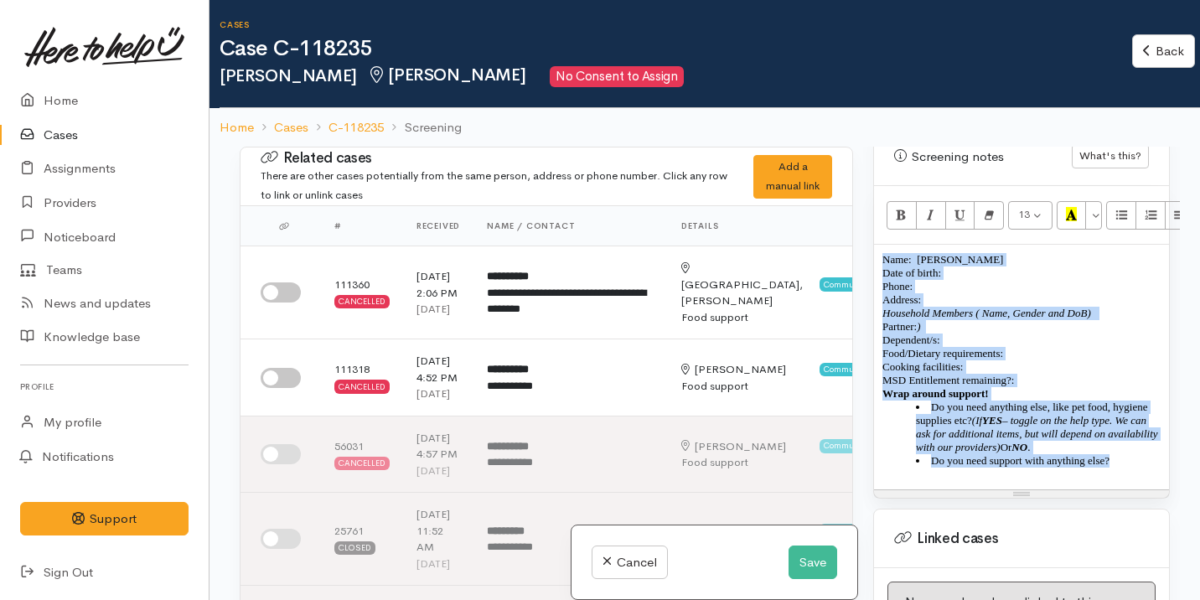
drag, startPoint x: 1141, startPoint y: 460, endPoint x: 856, endPoint y: 242, distance: 359.4
click at [854, 239] on div "Related cases There are other cases potentially from the same person, address o…" at bounding box center [705, 447] width 950 height 600
click at [988, 201] on button "Remove Font Style (⌘+\\)" at bounding box center [989, 215] width 30 height 28
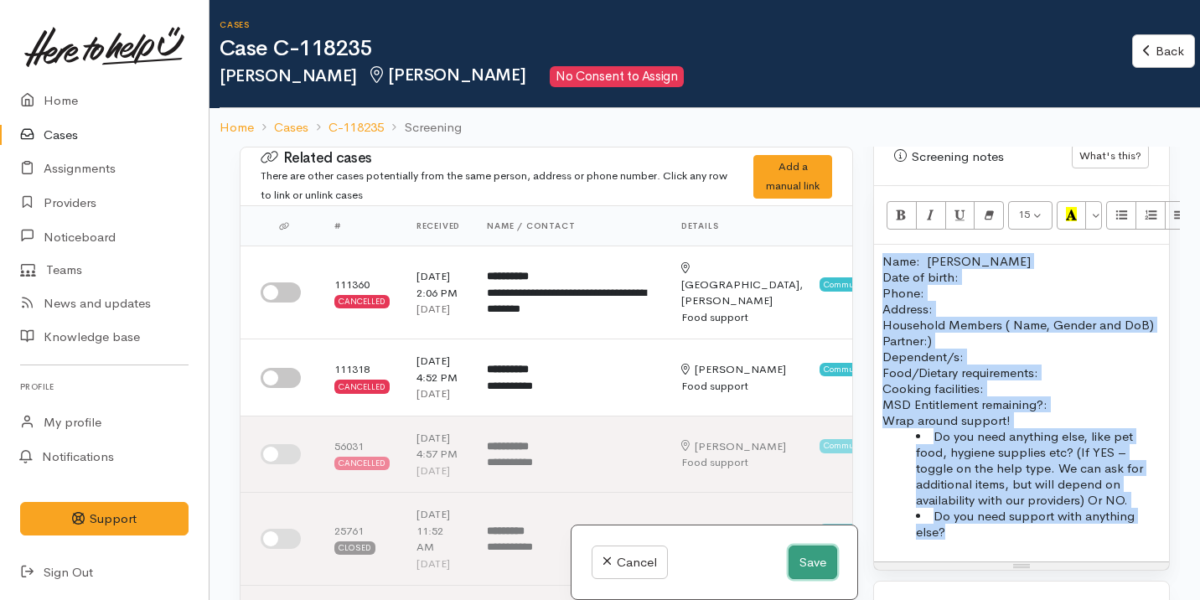
click at [798, 563] on button "Save" at bounding box center [813, 563] width 49 height 34
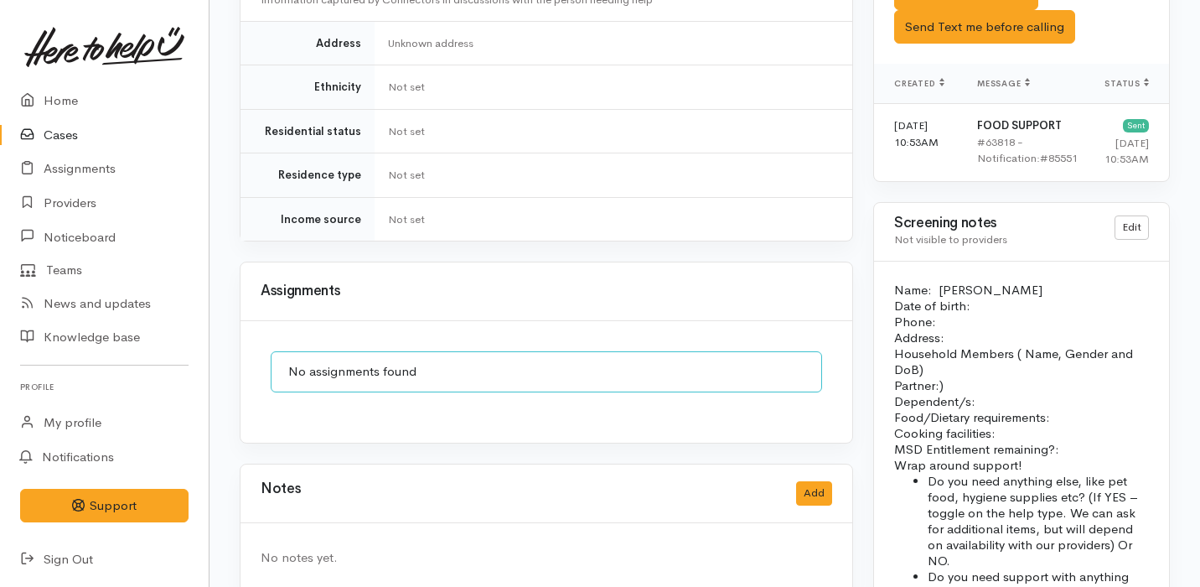
scroll to position [1284, 0]
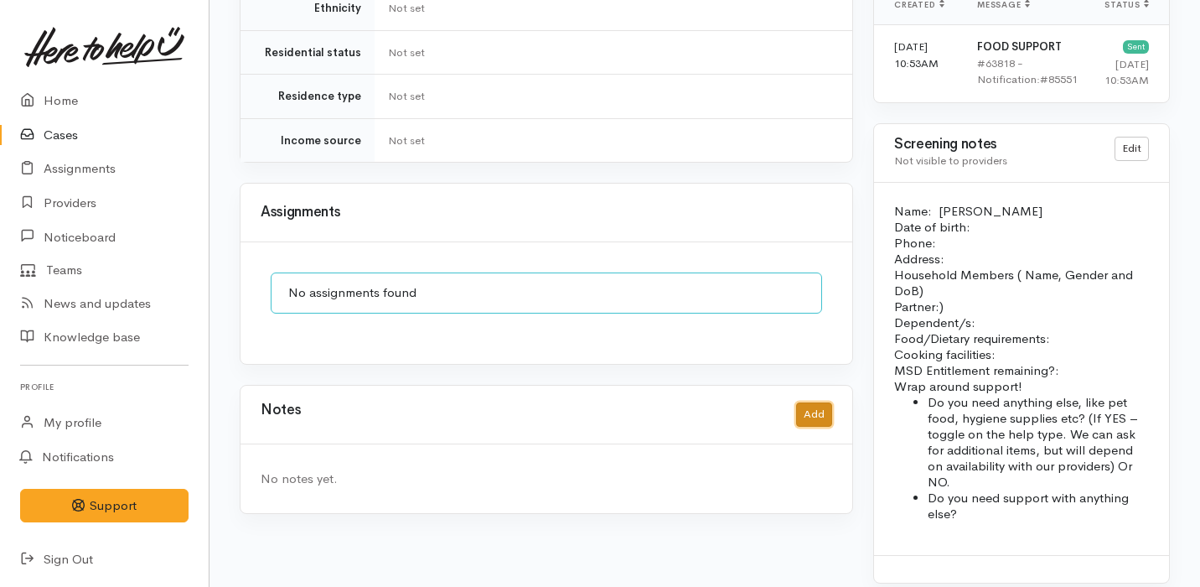
click at [821, 402] on button "Add" at bounding box center [814, 414] width 36 height 24
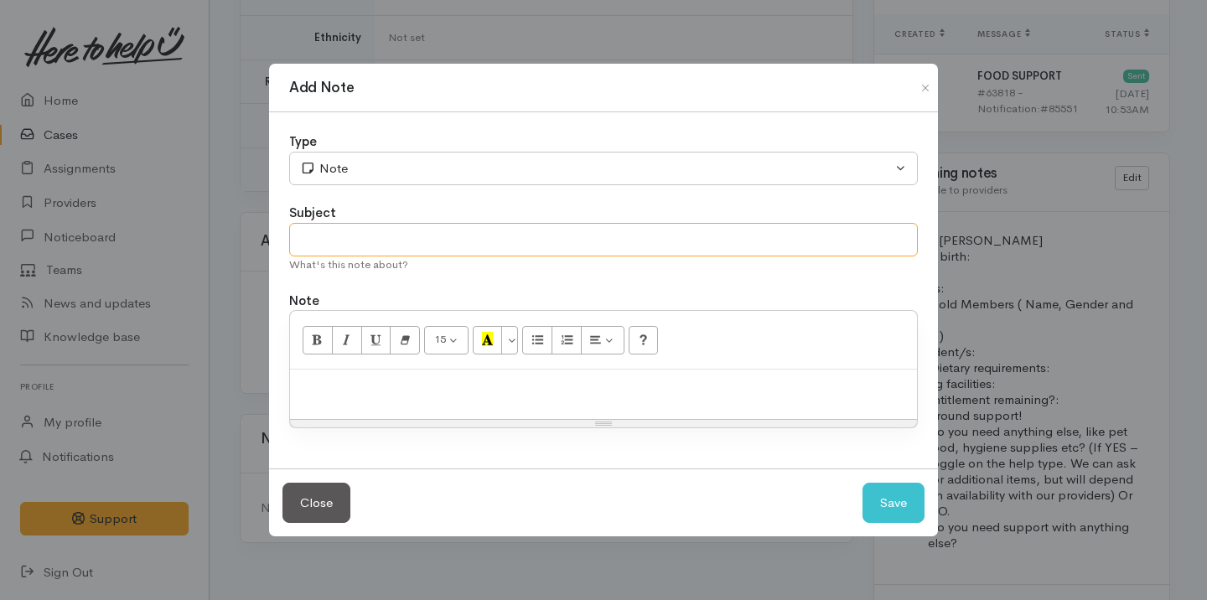
click at [416, 226] on input "text" at bounding box center [603, 240] width 629 height 34
type input "Spoke on the phone - Cancel Case"
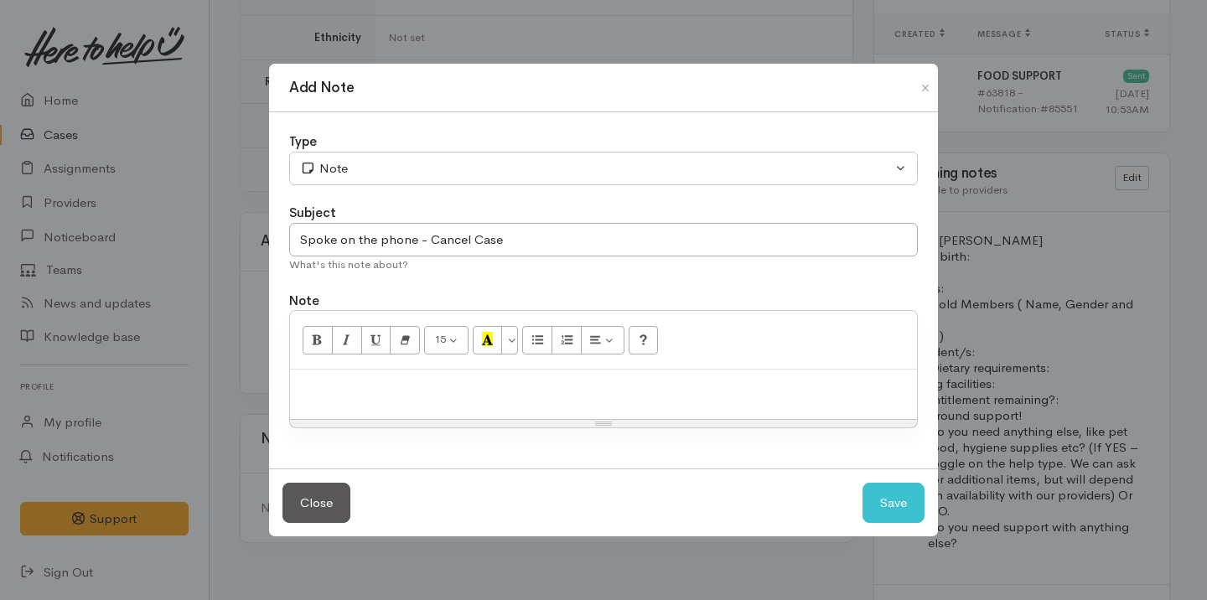
click at [343, 409] on div at bounding box center [603, 394] width 627 height 49
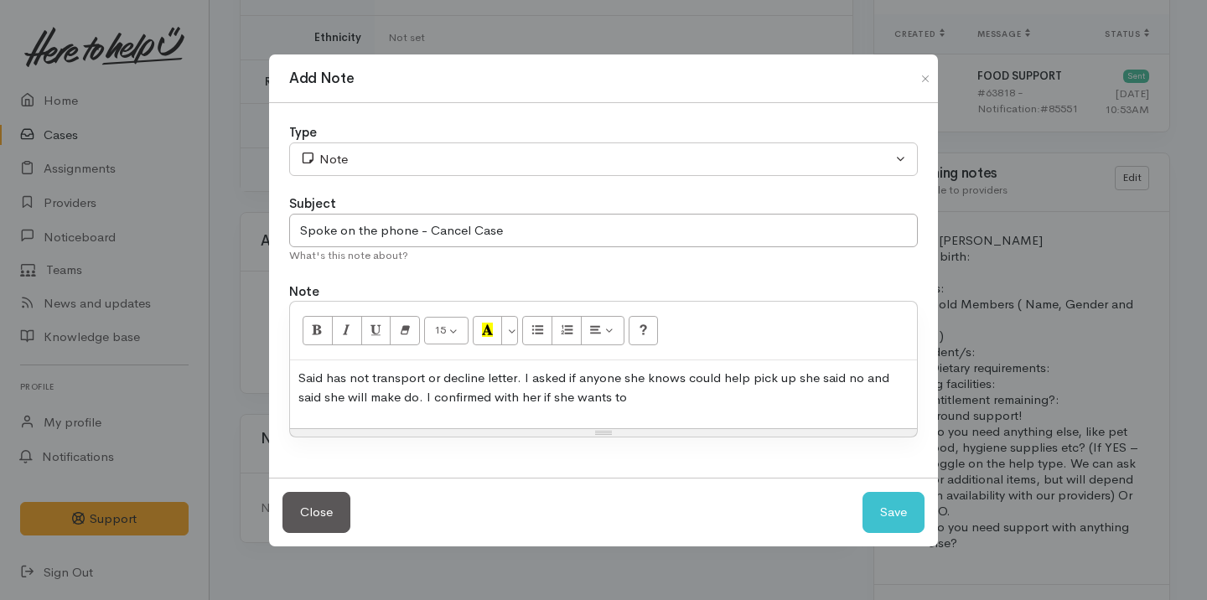
click at [399, 398] on p "Said has not transport or decline letter. I asked if anyone she knows could hel…" at bounding box center [603, 388] width 610 height 38
click at [822, 399] on p "Said has not transport or decline letter. I asked if anyone she knows could hel…" at bounding box center [603, 388] width 610 height 38
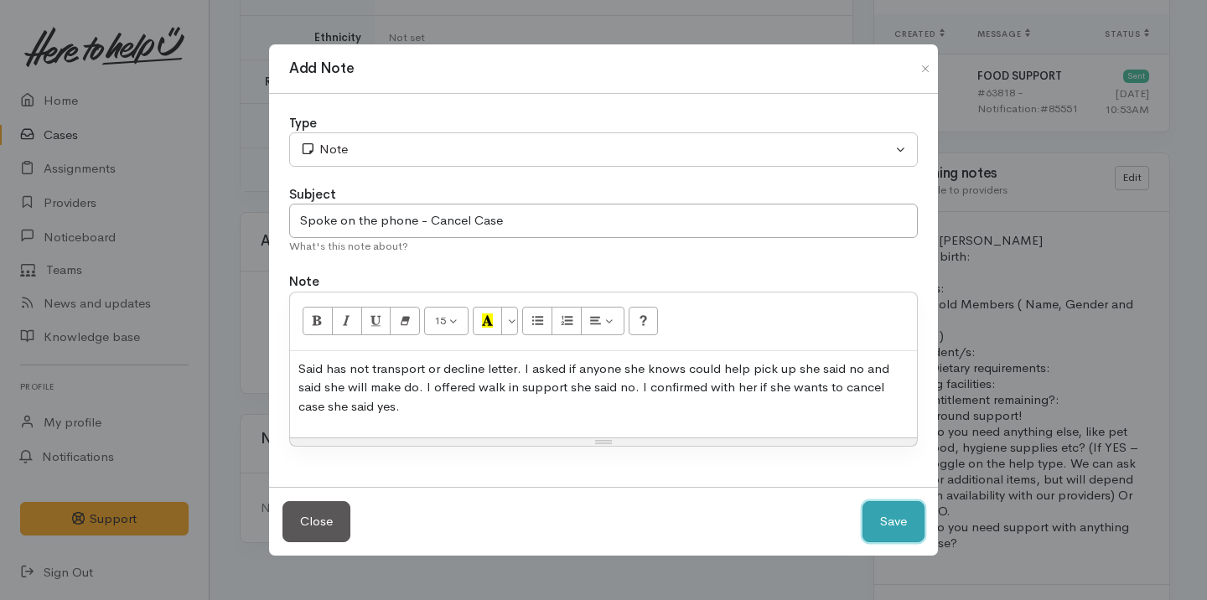
click at [899, 528] on button "Save" at bounding box center [893, 521] width 62 height 41
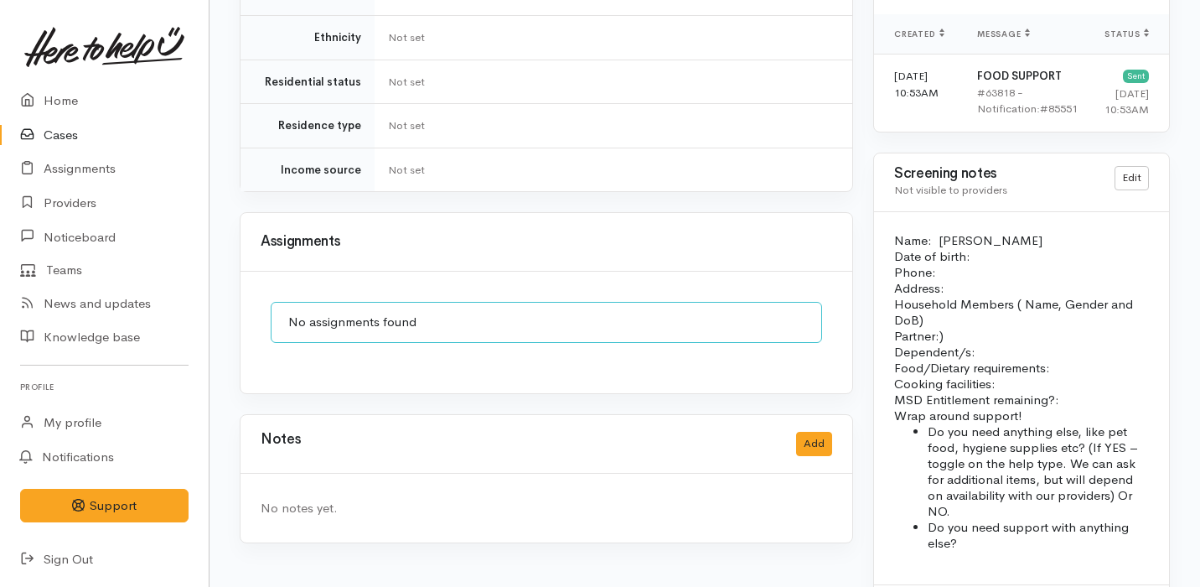
scroll to position [0, 0]
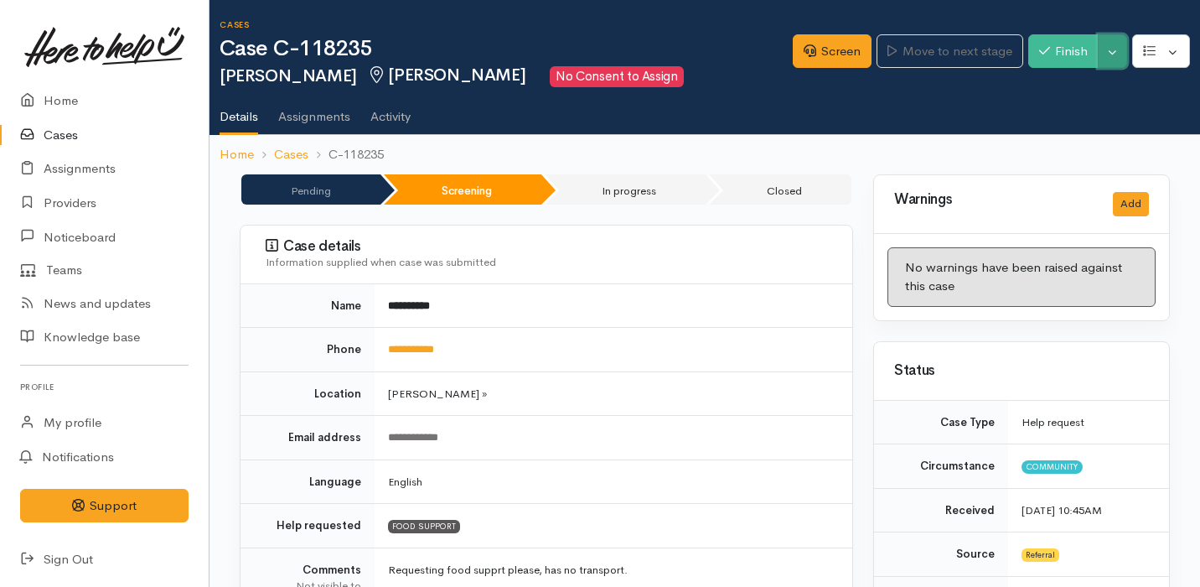
click at [1117, 52] on button "Toggle Dropdown" at bounding box center [1112, 51] width 29 height 34
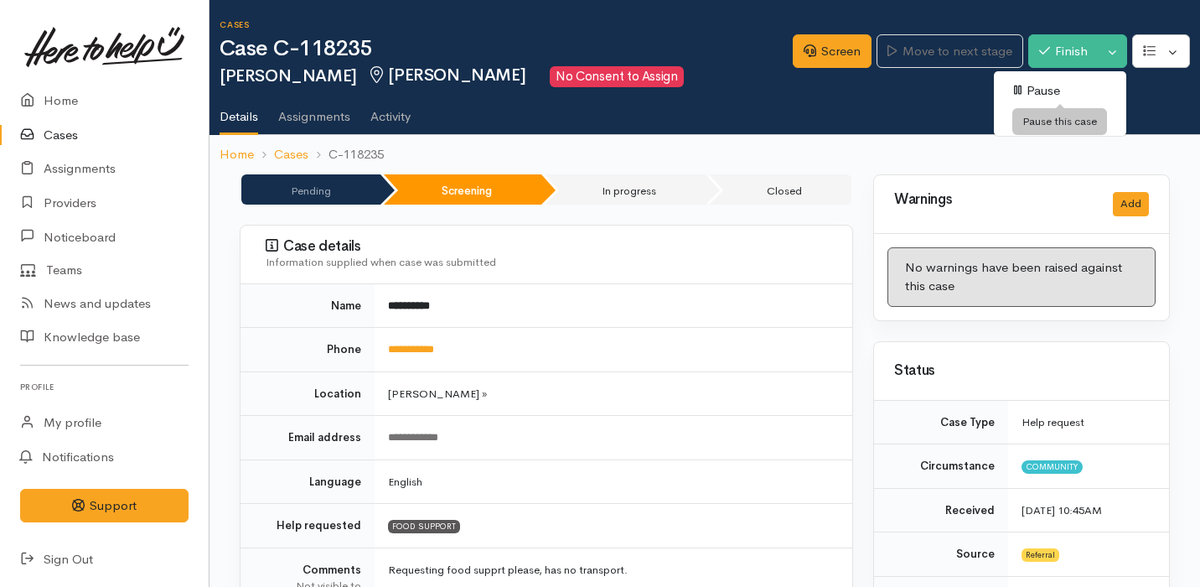
click at [1067, 116] on link "Cancel" at bounding box center [1060, 116] width 132 height 26
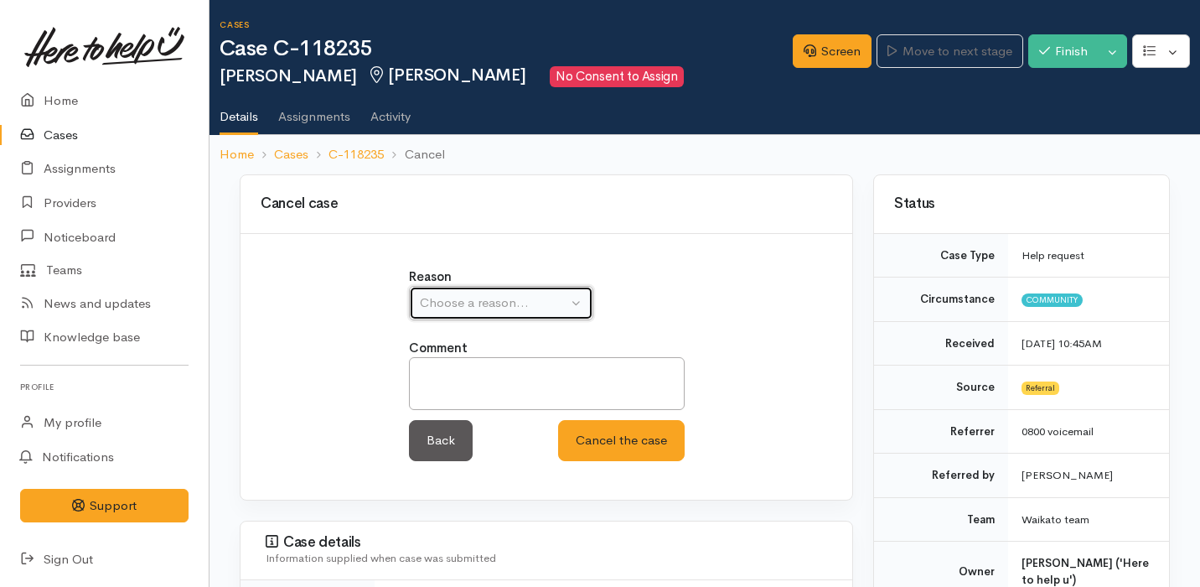
click at [577, 297] on button "Choose a reason..." at bounding box center [501, 303] width 184 height 34
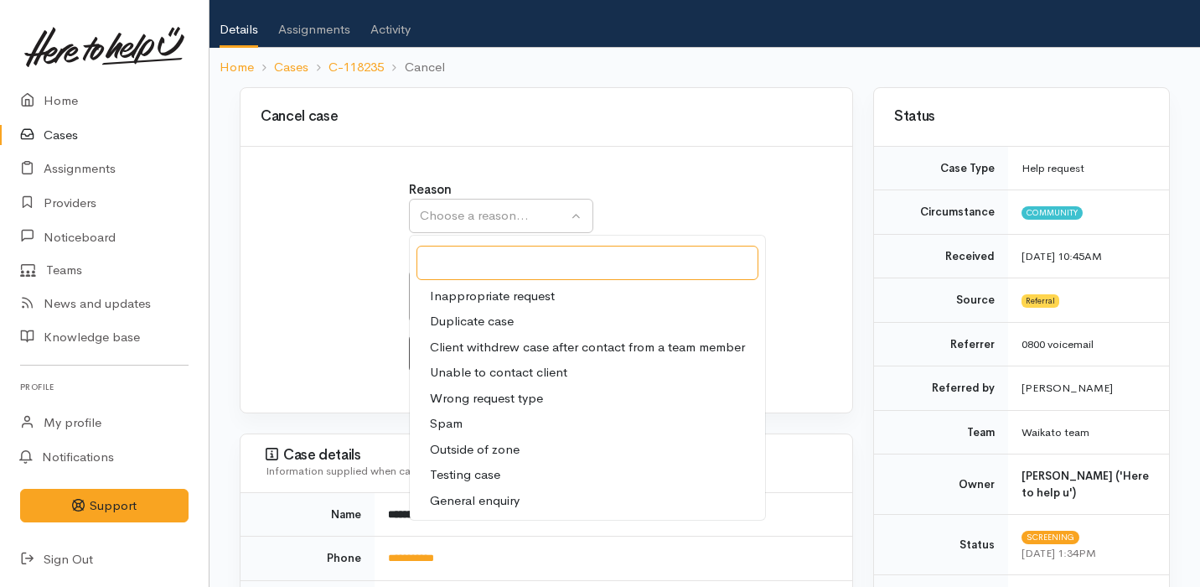
scroll to position [88, 0]
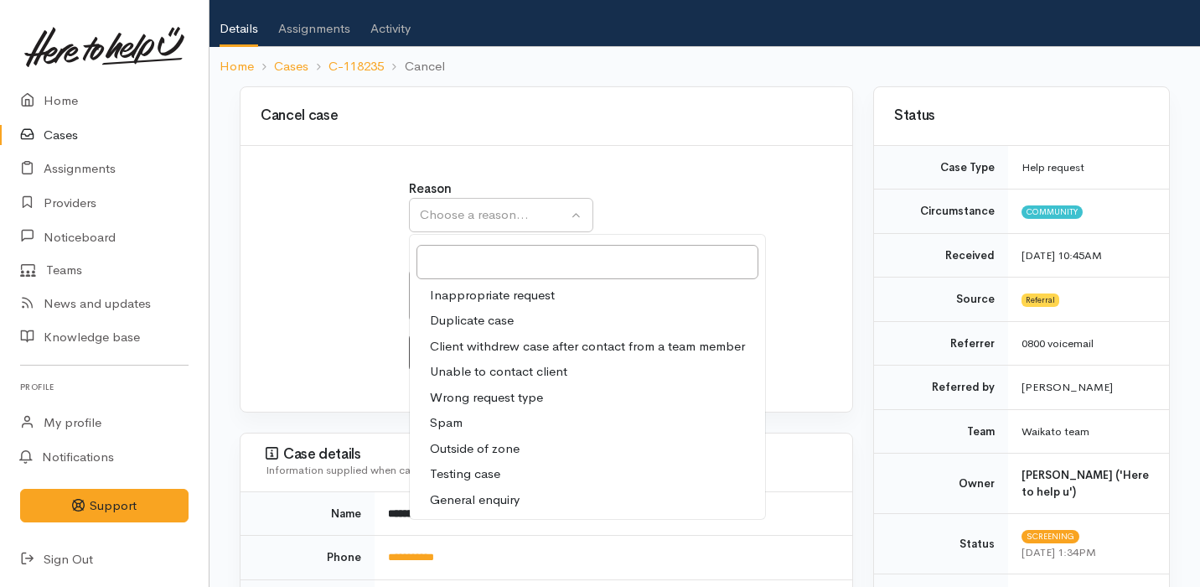
click at [580, 341] on span "Client withdrew case after contact from a team member" at bounding box center [587, 346] width 315 height 19
select select "3"
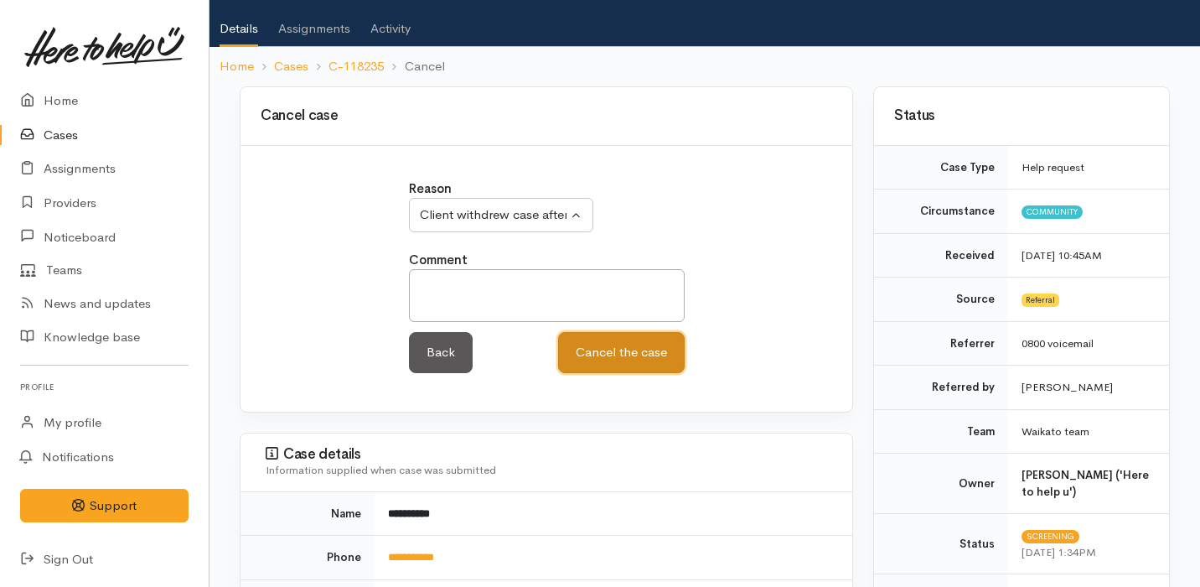
click at [617, 359] on button "Cancel the case" at bounding box center [621, 352] width 127 height 41
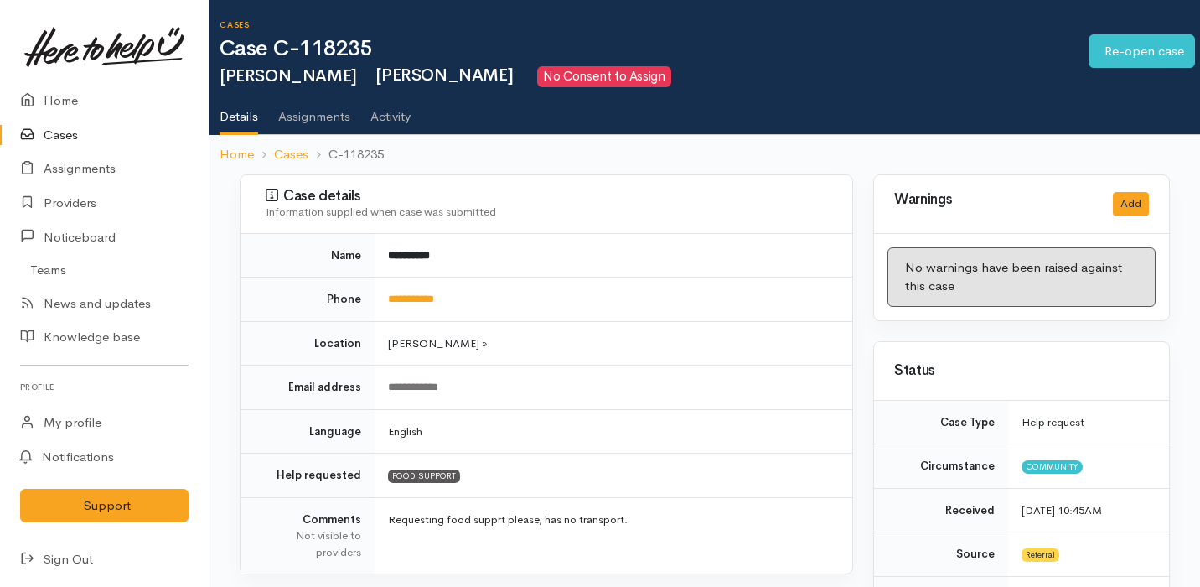
click at [92, 96] on link "Home" at bounding box center [104, 101] width 209 height 34
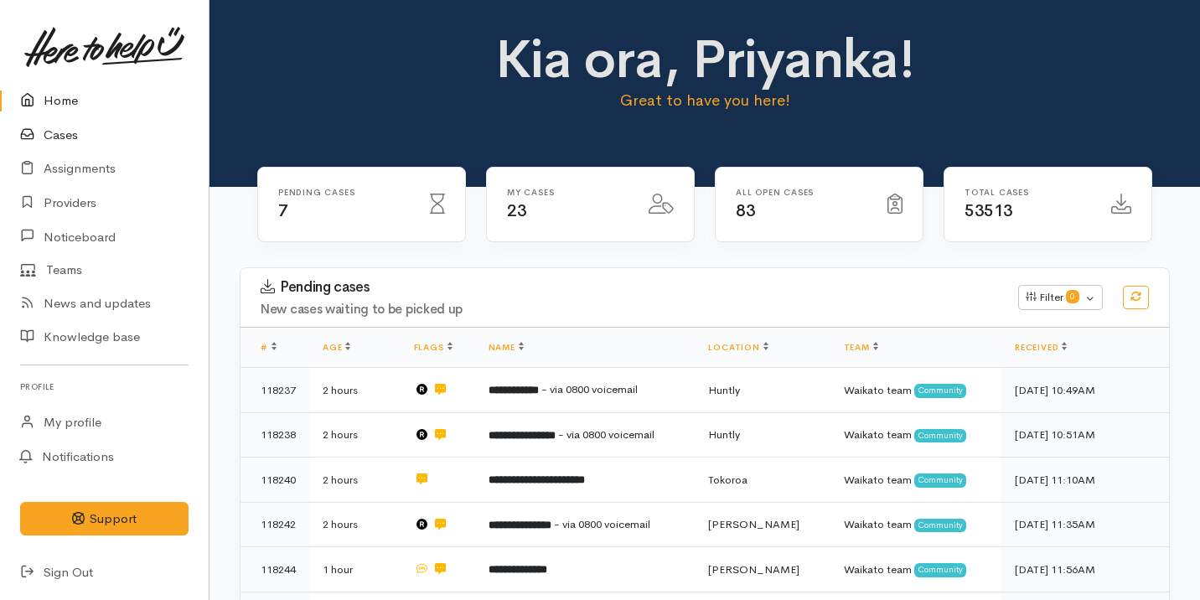
click at [87, 118] on link "Cases" at bounding box center [104, 135] width 209 height 34
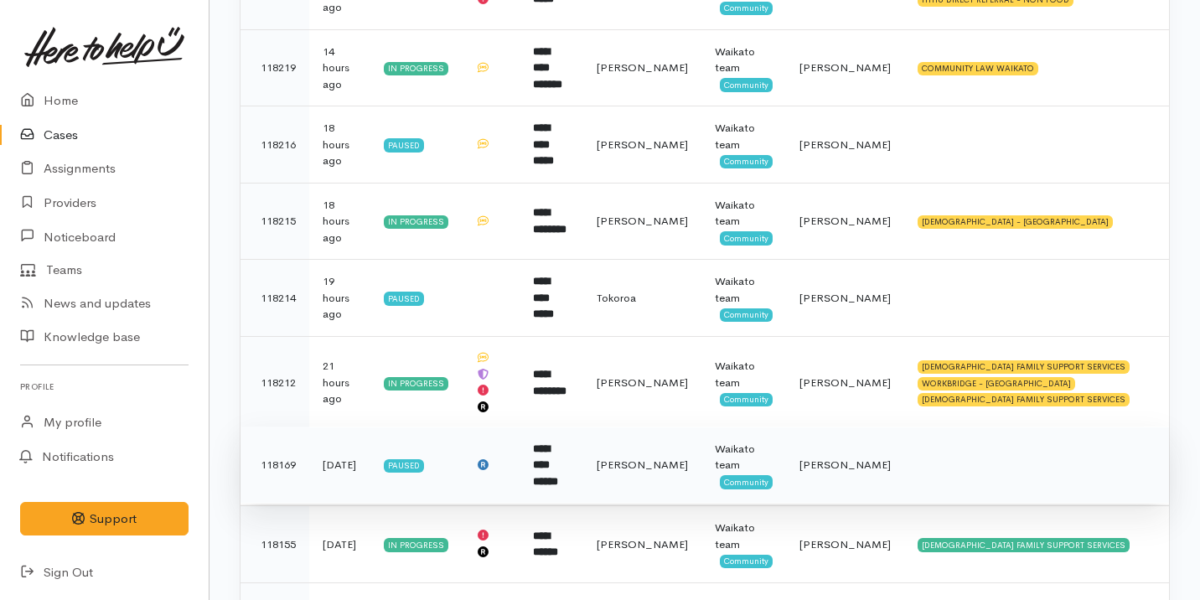
scroll to position [272, 0]
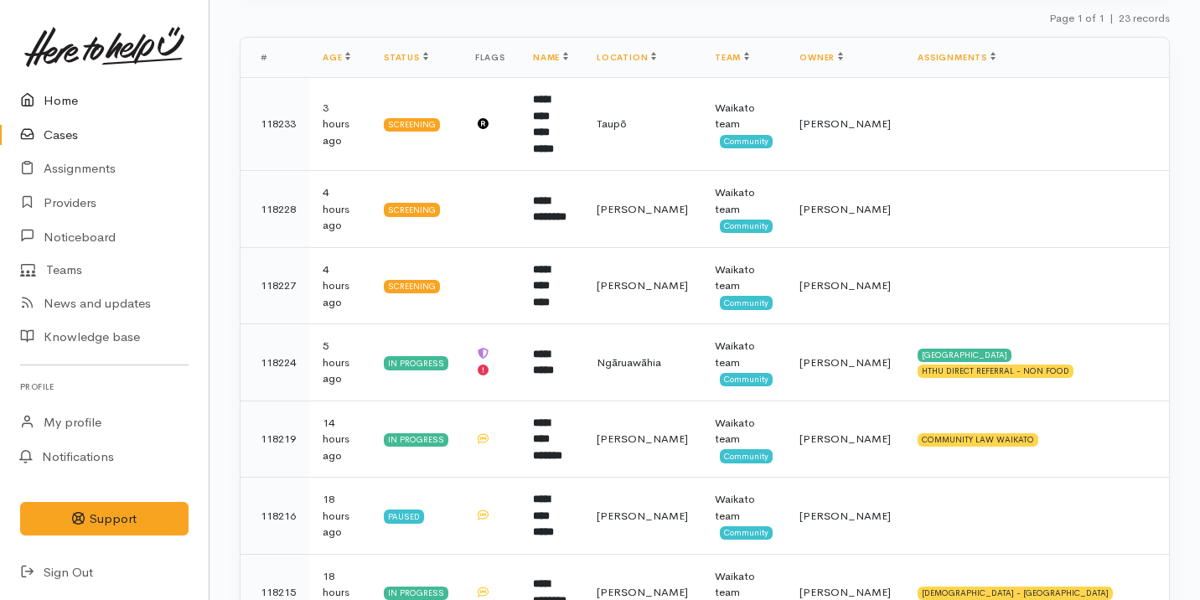
click at [77, 109] on link "Home" at bounding box center [104, 101] width 209 height 34
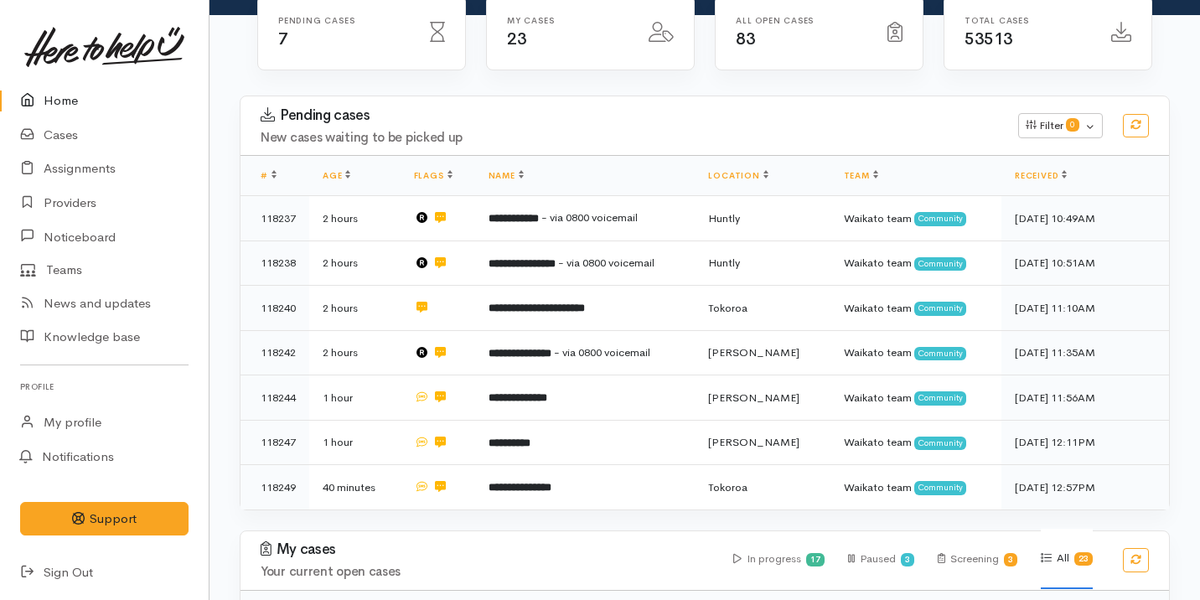
scroll to position [183, 0]
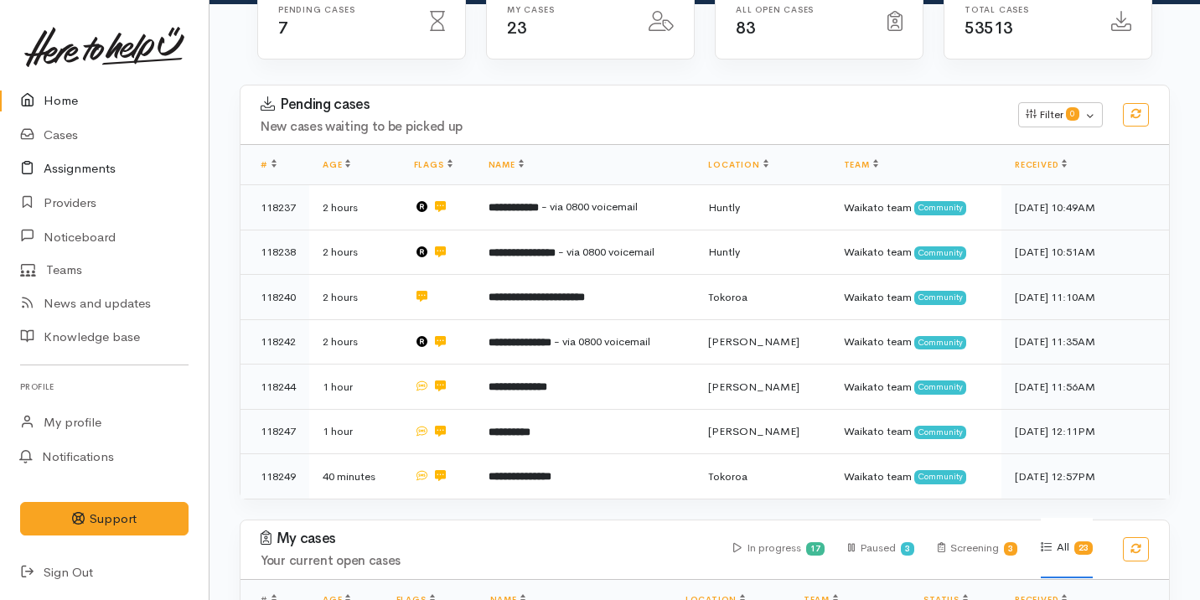
click at [102, 173] on link "Assignments" at bounding box center [104, 169] width 209 height 34
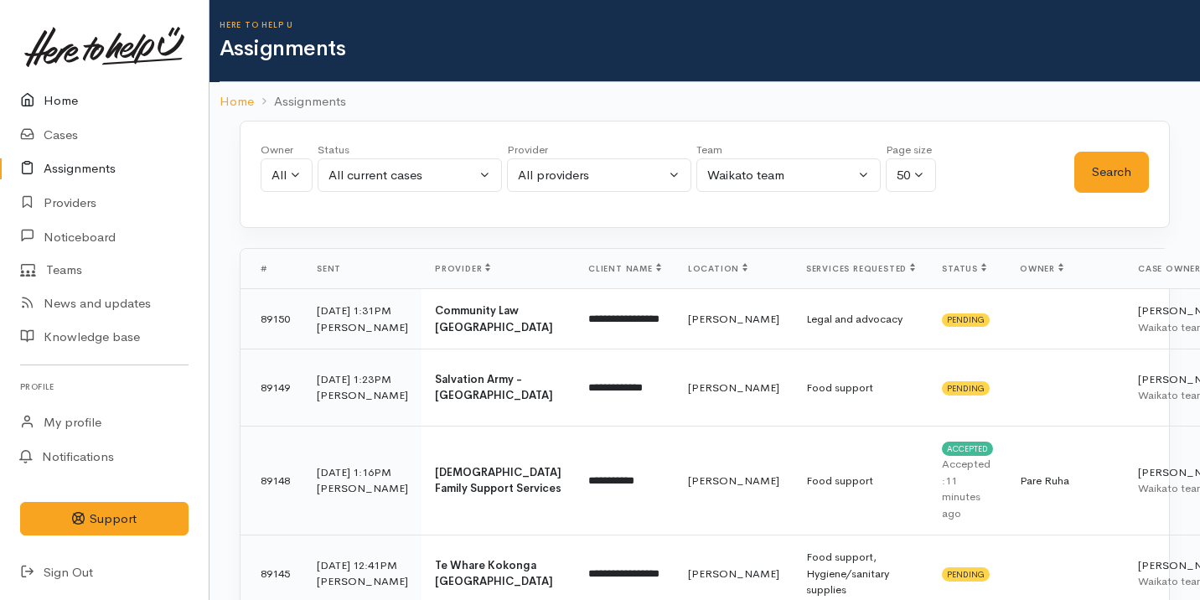
click at [127, 107] on link "Home" at bounding box center [104, 101] width 209 height 34
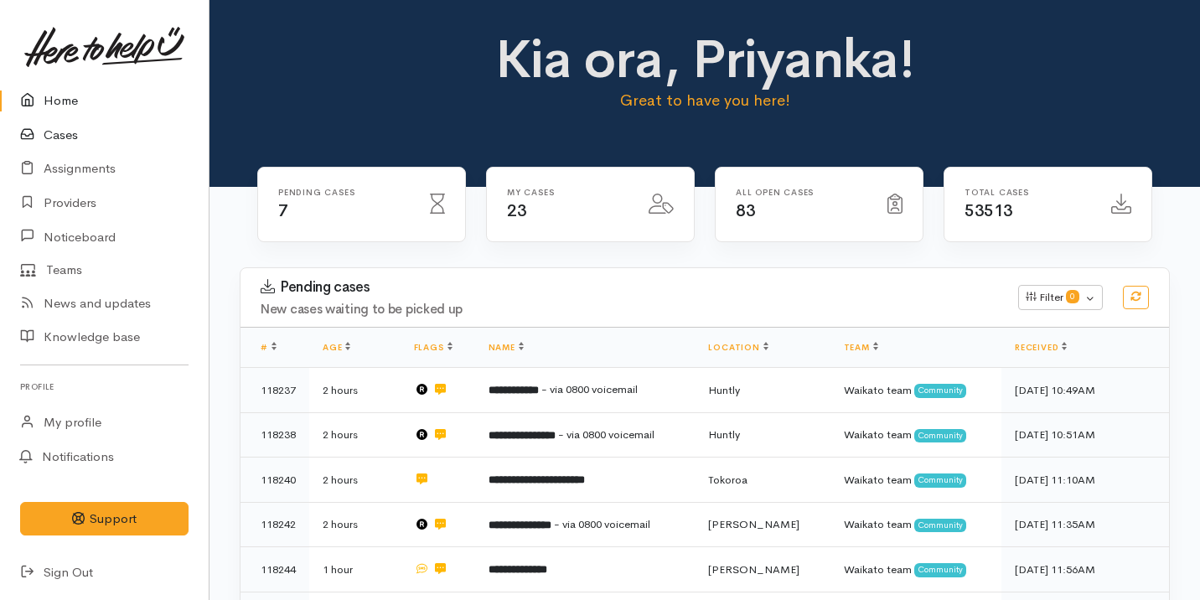
click at [115, 139] on link "Cases" at bounding box center [104, 135] width 209 height 34
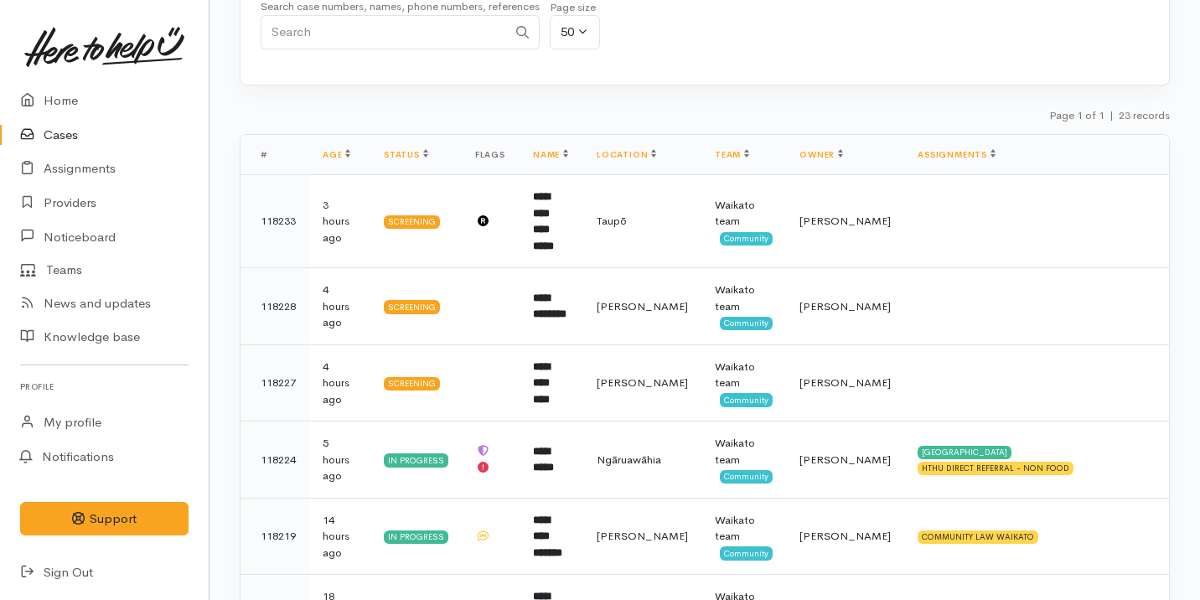
scroll to position [108, 0]
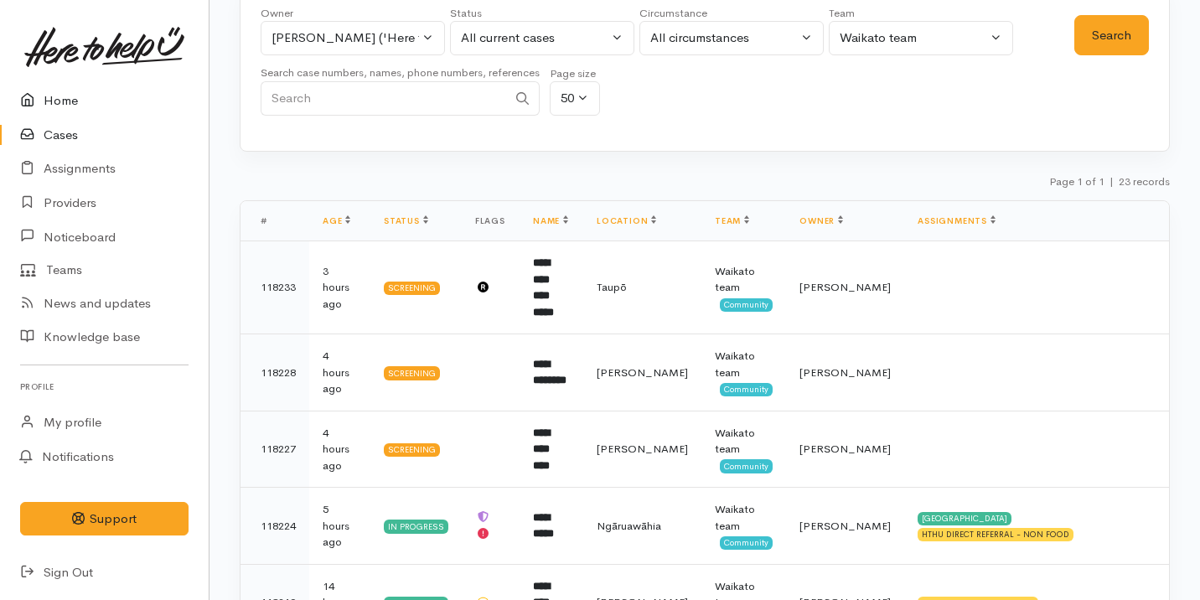
click at [114, 102] on link "Home" at bounding box center [104, 101] width 209 height 34
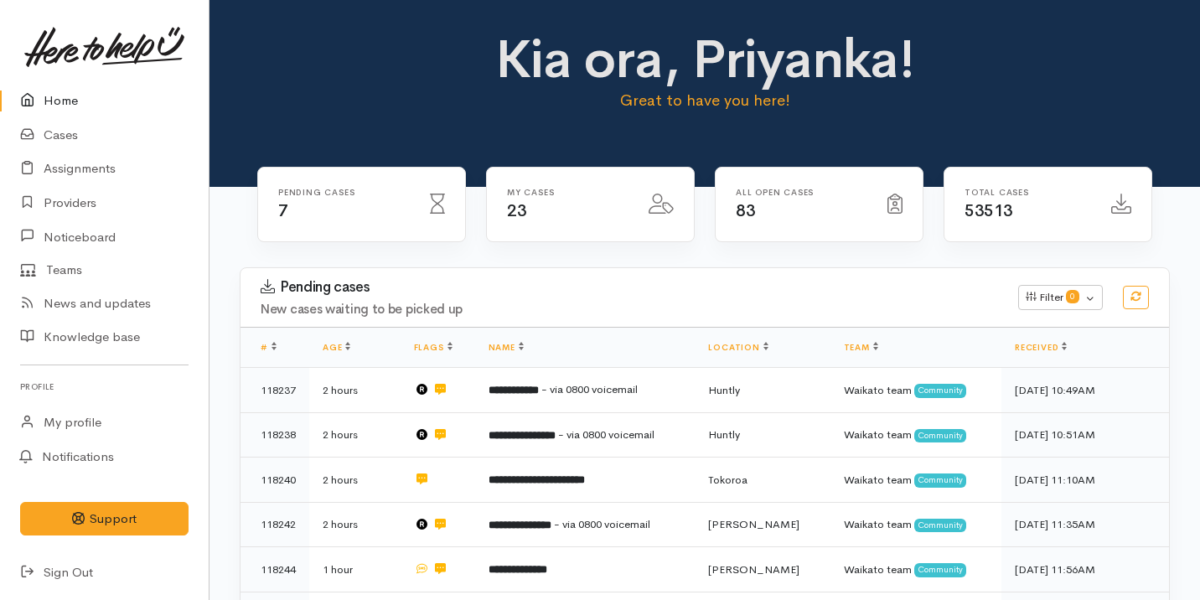
scroll to position [159, 0]
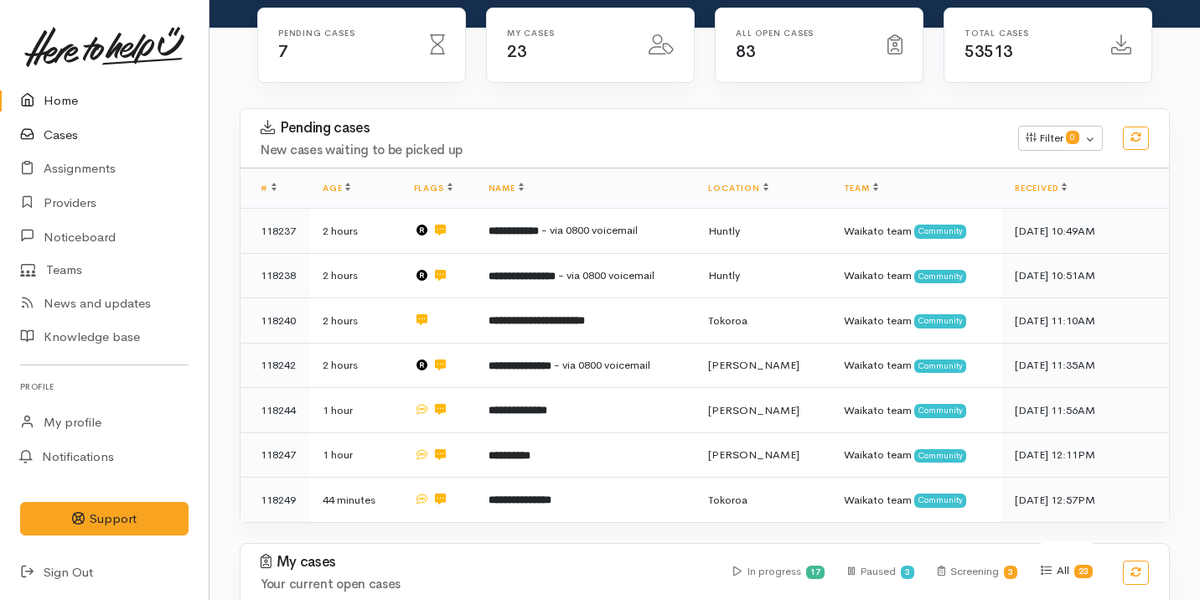
click at [82, 139] on link "Cases" at bounding box center [104, 135] width 209 height 34
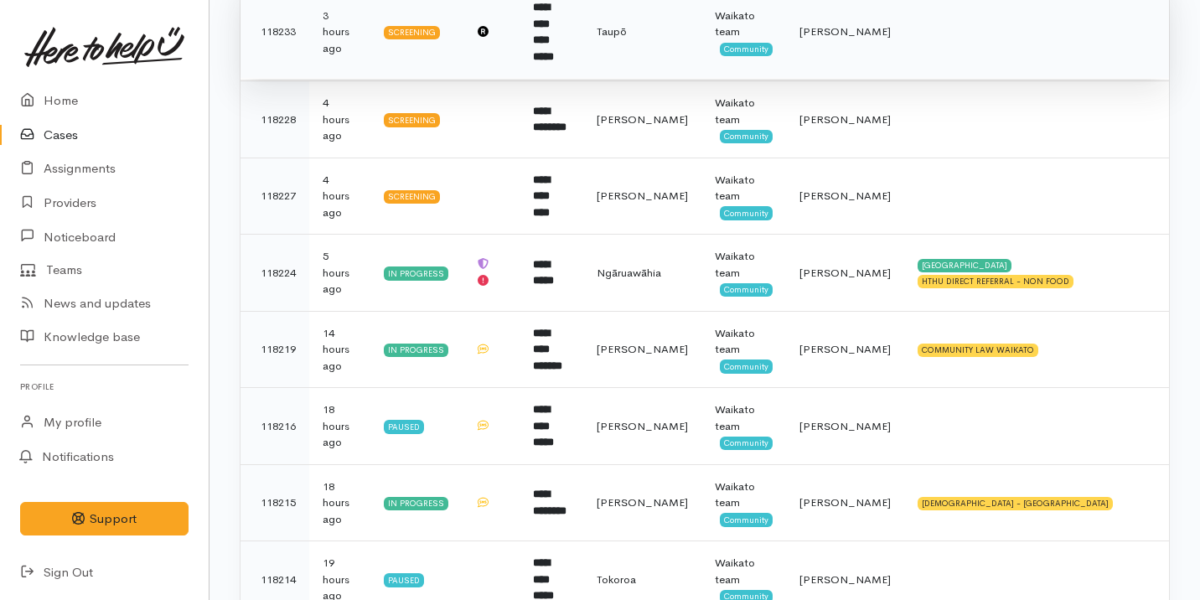
scroll to position [377, 0]
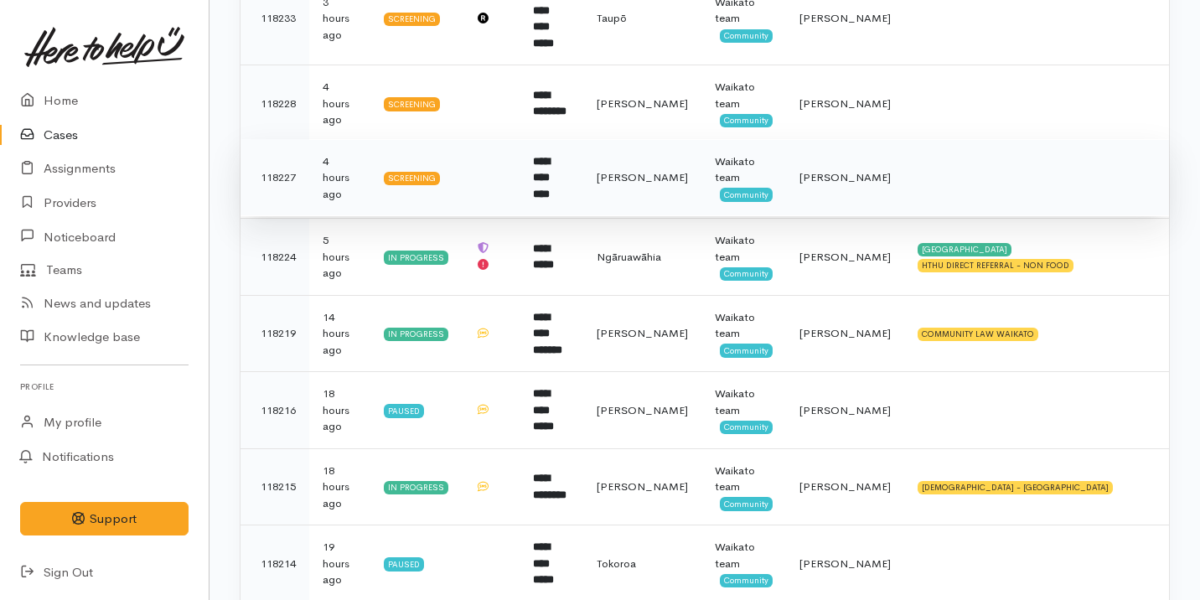
click at [504, 180] on td at bounding box center [491, 177] width 58 height 77
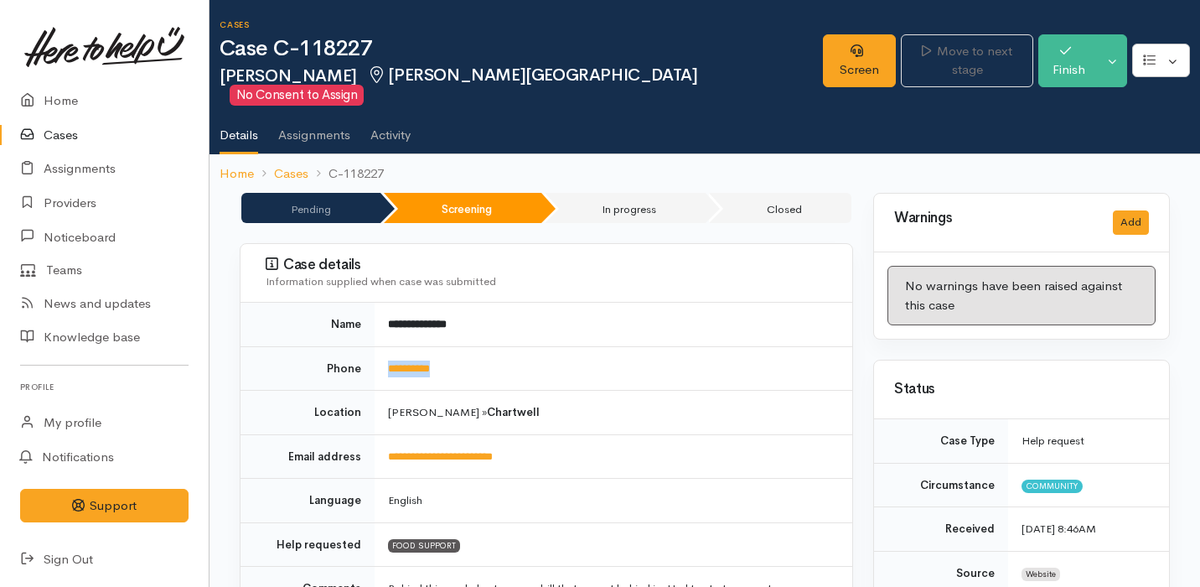
drag, startPoint x: 428, startPoint y: 344, endPoint x: 377, endPoint y: 341, distance: 51.2
click at [377, 346] on td "**********" at bounding box center [614, 368] width 478 height 44
copy link "**********"
click at [823, 60] on link "Screen" at bounding box center [859, 60] width 73 height 53
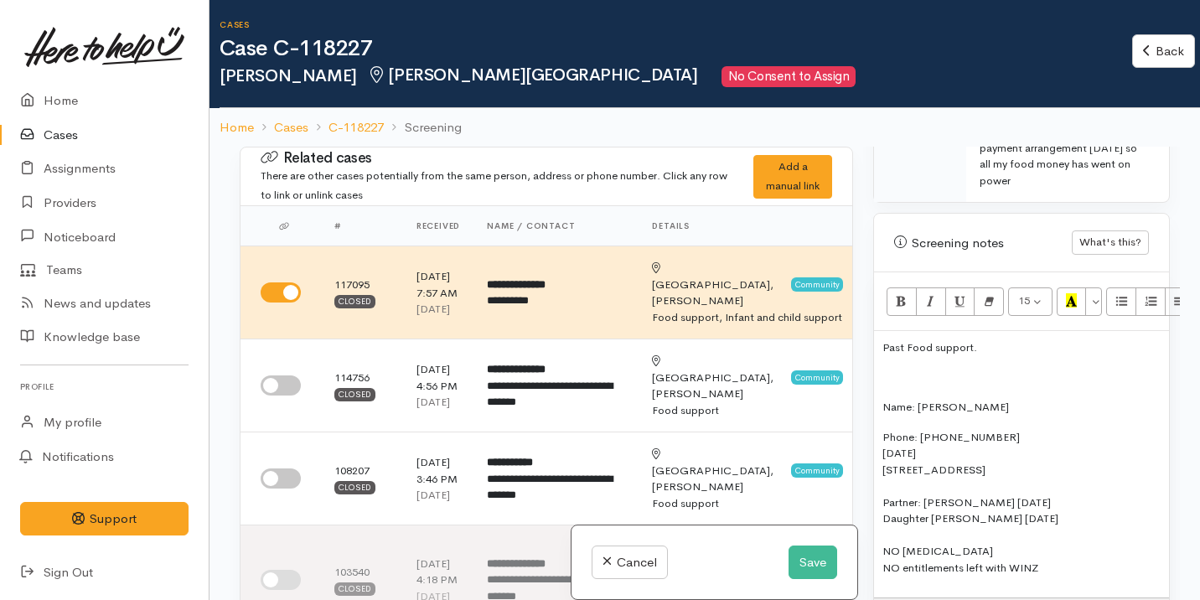
scroll to position [1026, 0]
click at [882, 397] on p "Name: [PERSON_NAME]" at bounding box center [1021, 405] width 278 height 17
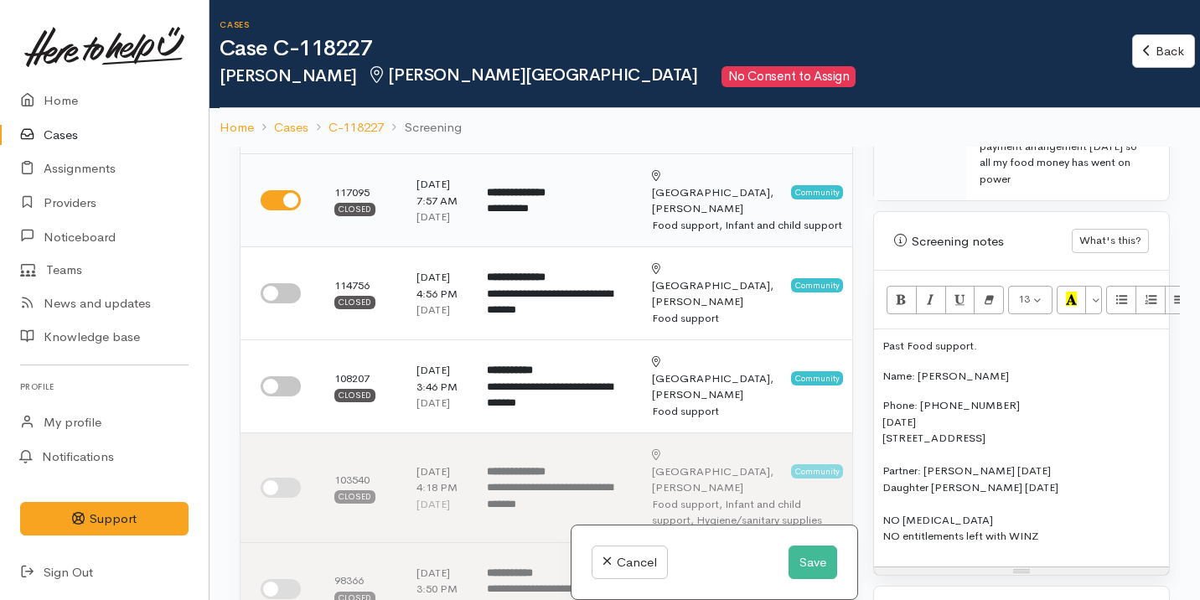
scroll to position [95, 0]
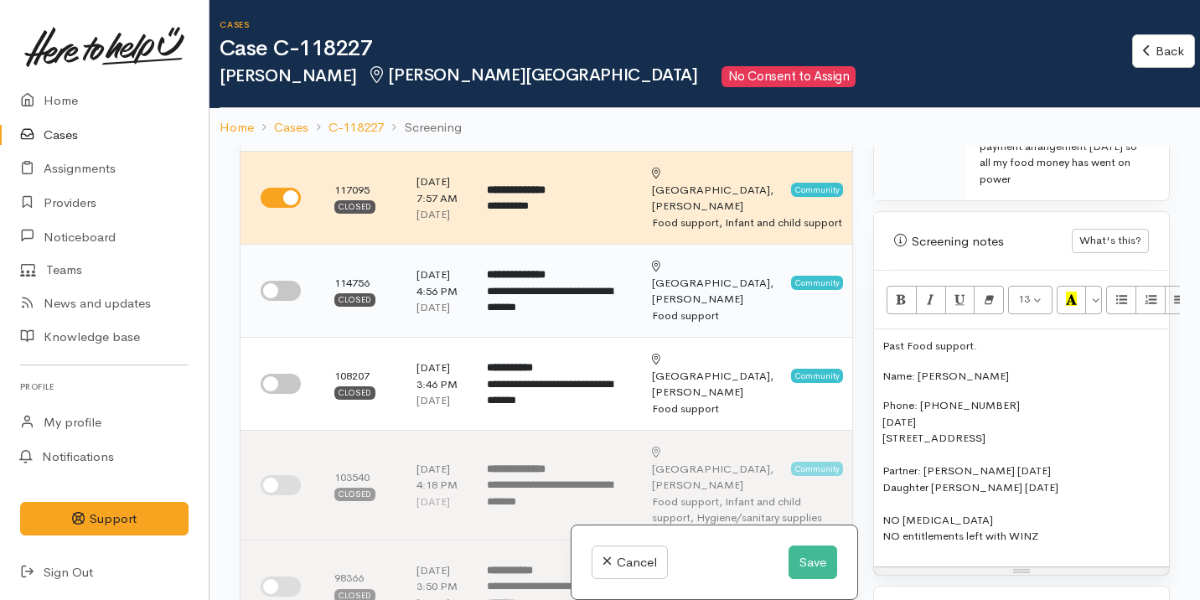
click at [282, 301] on input "checkbox" at bounding box center [281, 291] width 40 height 20
checkbox input "true"
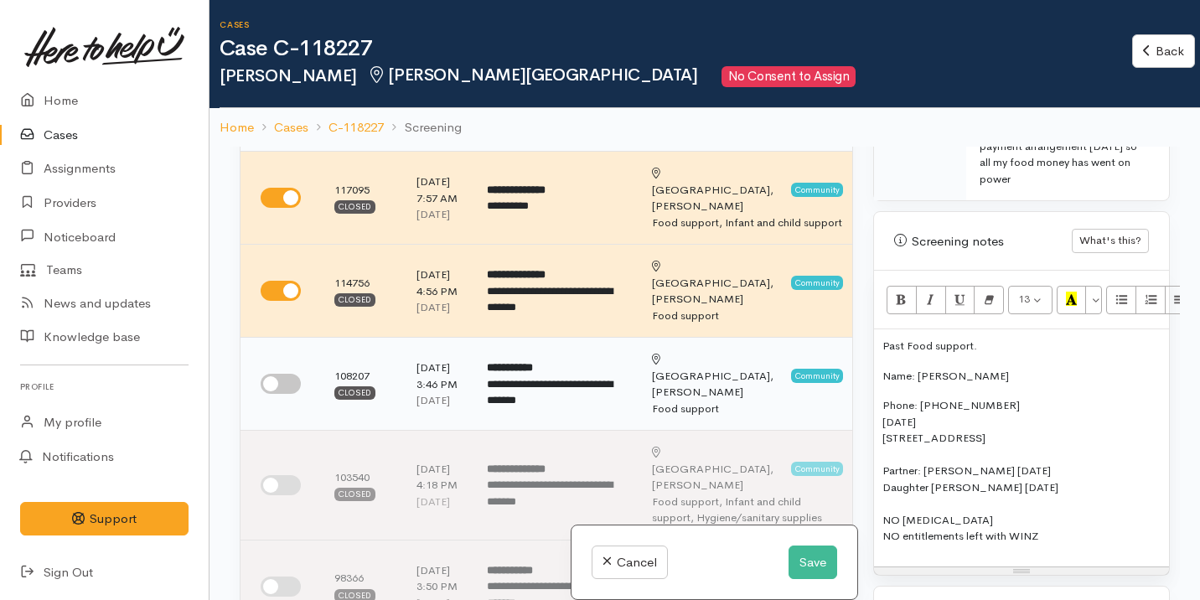
click at [284, 394] on input "checkbox" at bounding box center [281, 384] width 40 height 20
checkbox input "true"
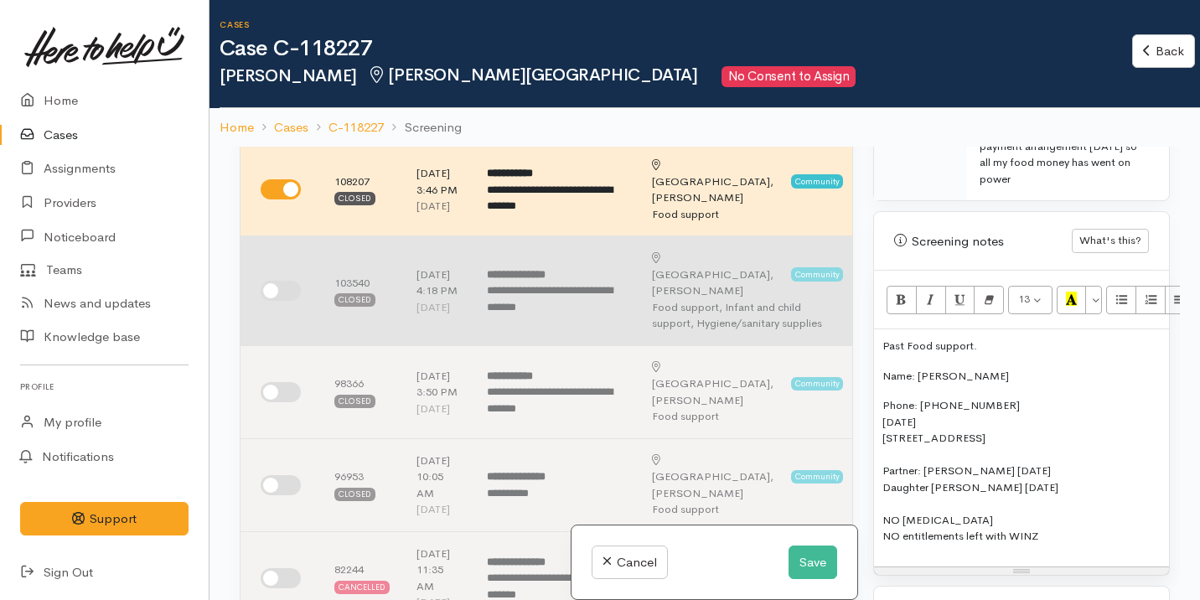
click at [285, 301] on input "checkbox" at bounding box center [281, 291] width 40 height 20
checkbox input "true"
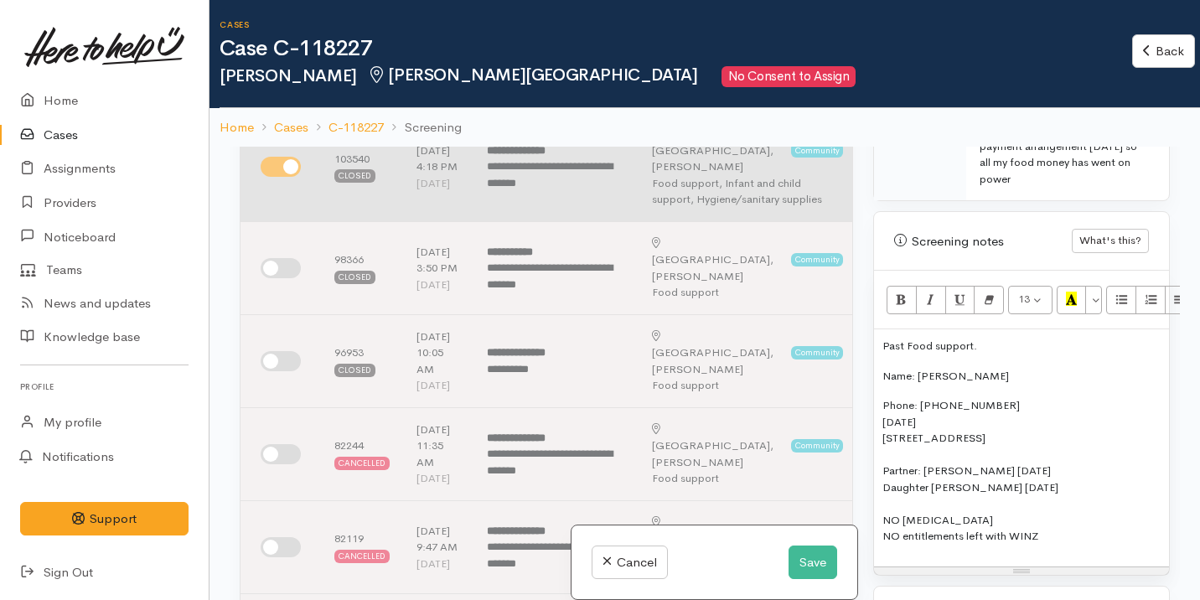
scroll to position [414, 0]
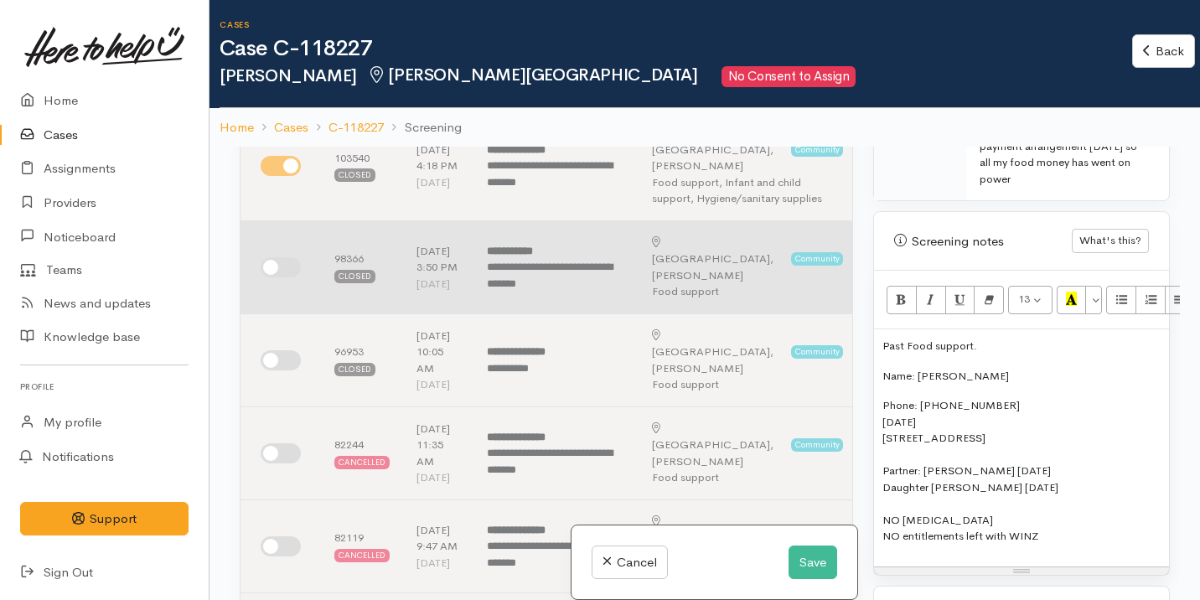
click at [287, 277] on input "checkbox" at bounding box center [281, 267] width 40 height 20
checkbox input "true"
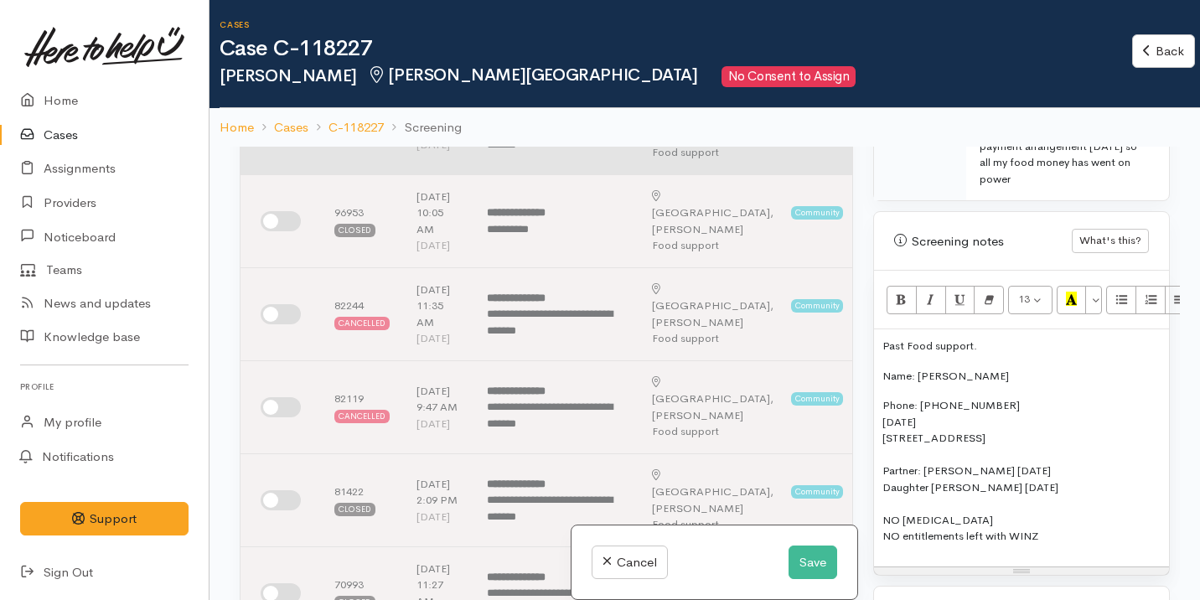
scroll to position [555, 0]
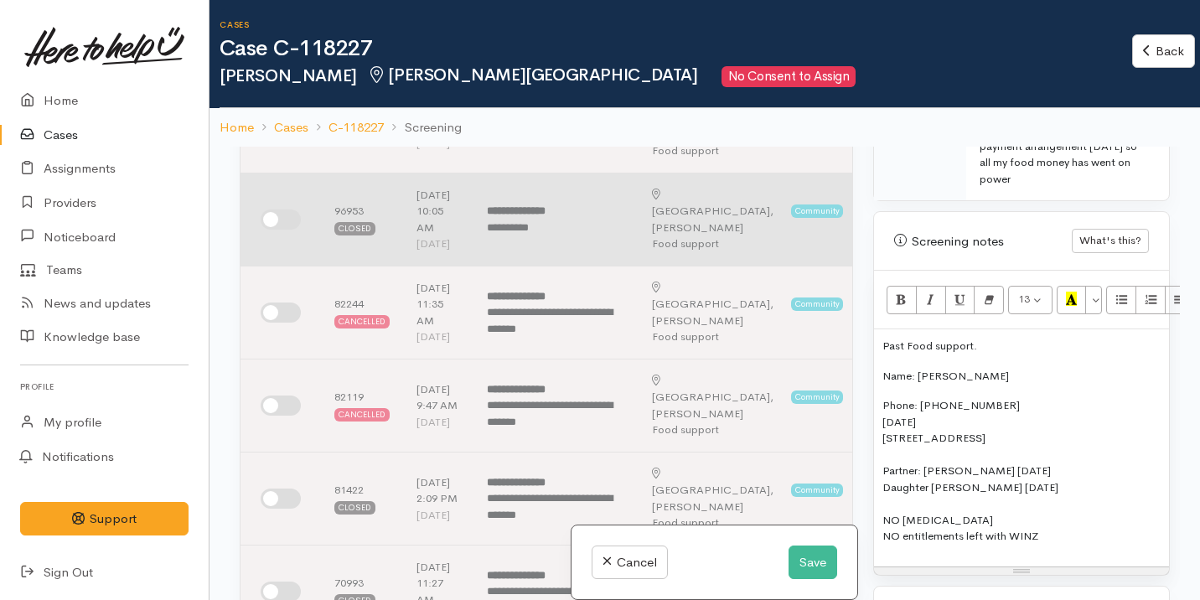
click at [288, 230] on input "checkbox" at bounding box center [281, 220] width 40 height 20
checkbox input "true"
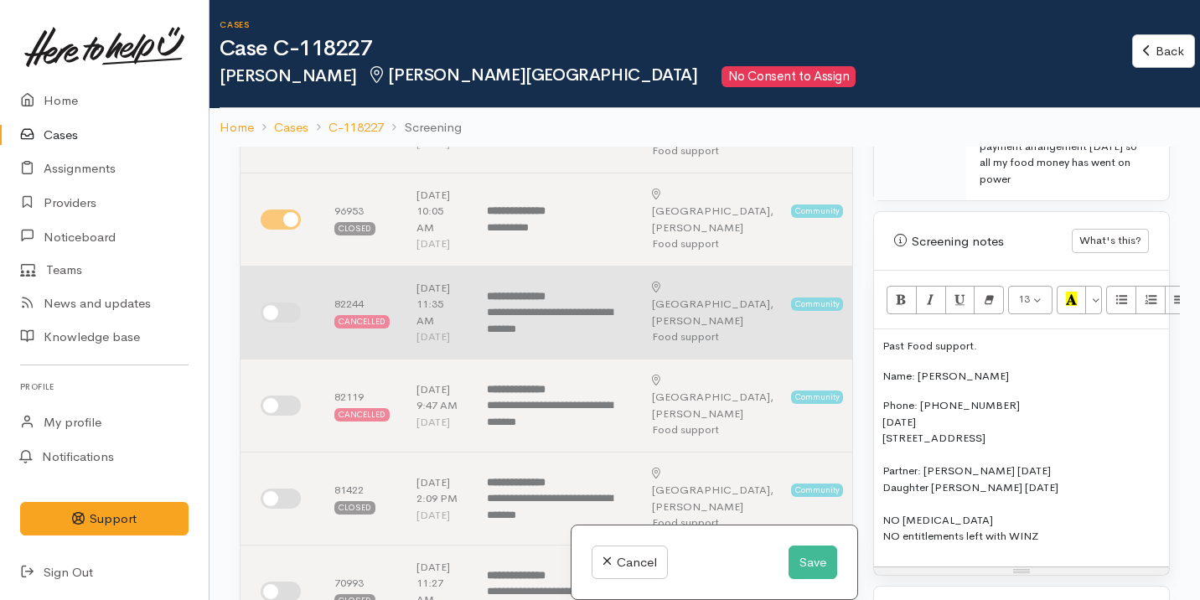
click at [288, 323] on input "checkbox" at bounding box center [281, 313] width 40 height 20
checkbox input "true"
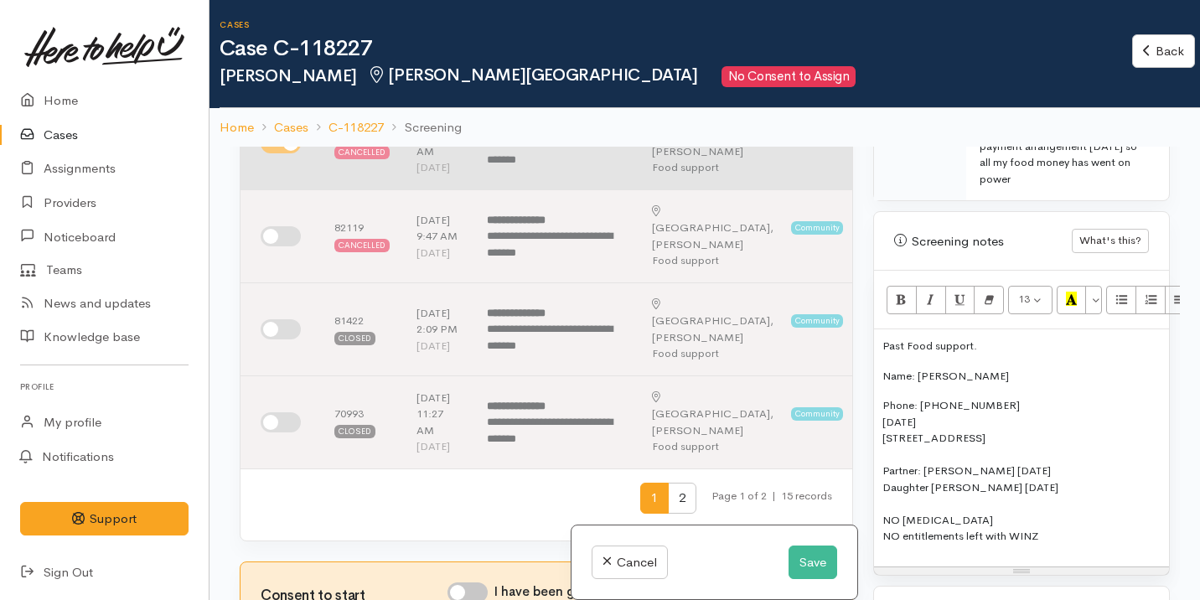
scroll to position [726, 0]
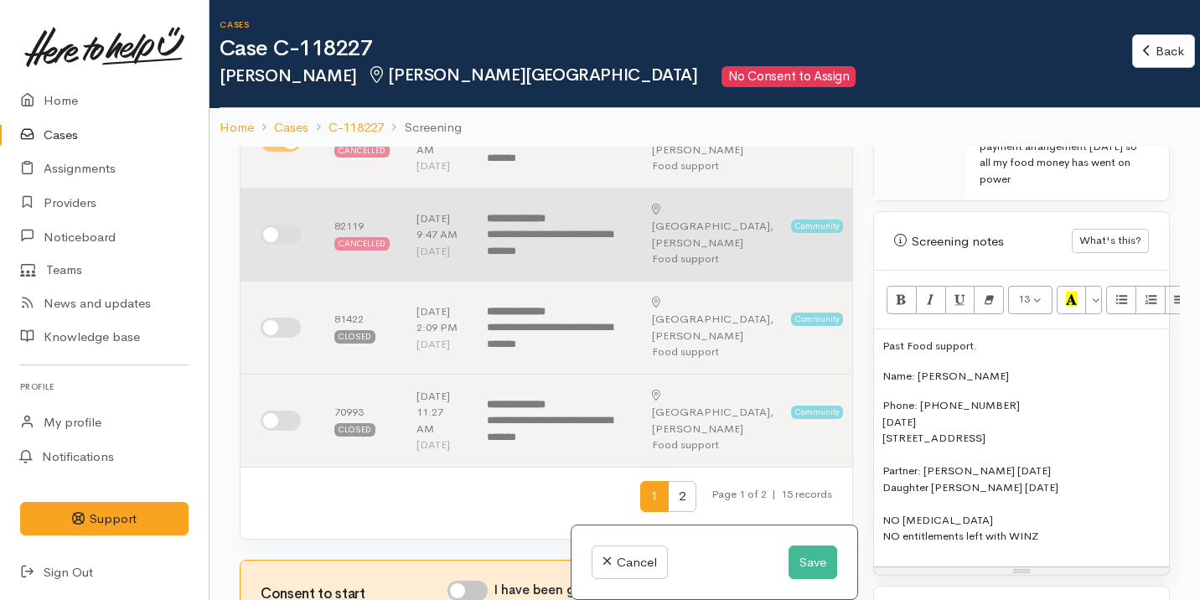
click at [290, 245] on input "checkbox" at bounding box center [281, 235] width 40 height 20
checkbox input "true"
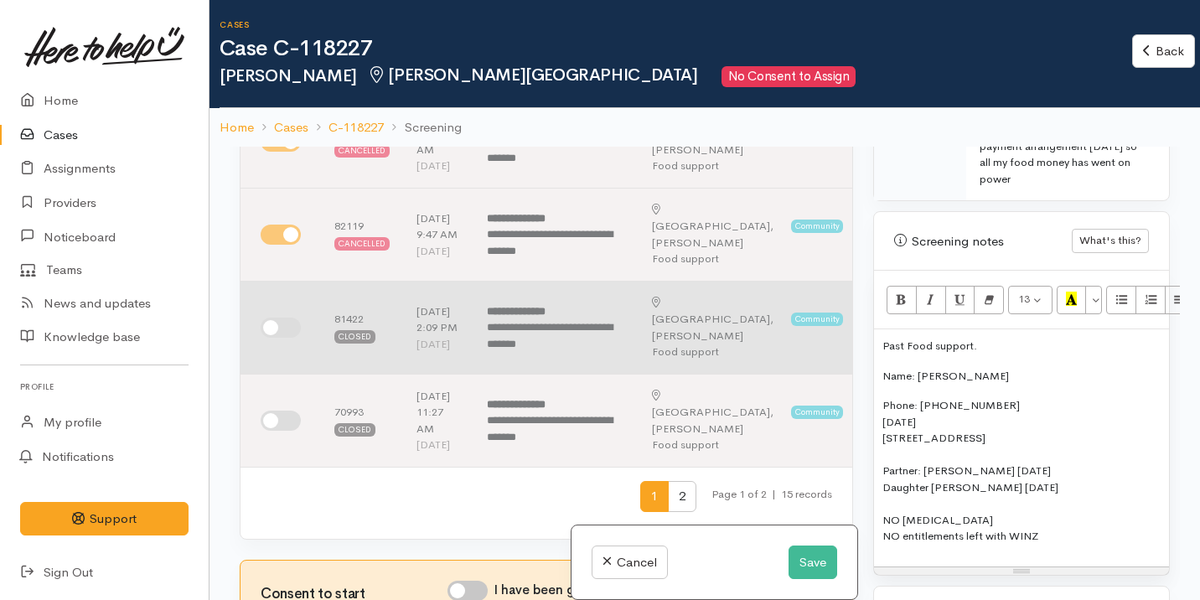
click at [292, 338] on input "checkbox" at bounding box center [281, 328] width 40 height 20
checkbox input "true"
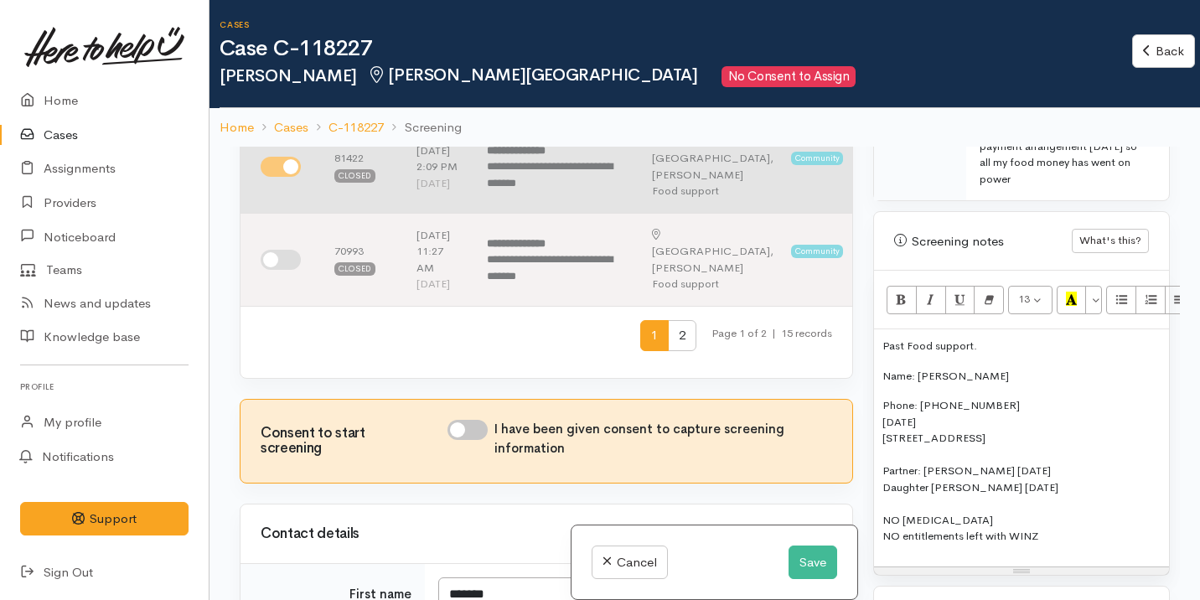
scroll to position [889, 0]
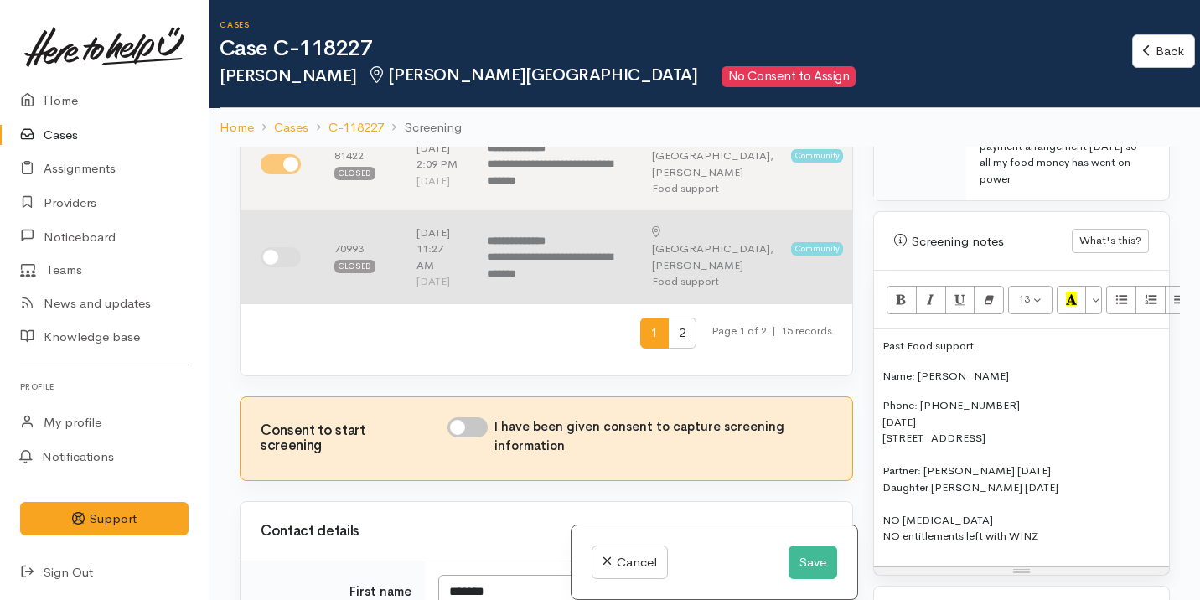
click at [287, 267] on input "checkbox" at bounding box center [281, 257] width 40 height 20
checkbox input "true"
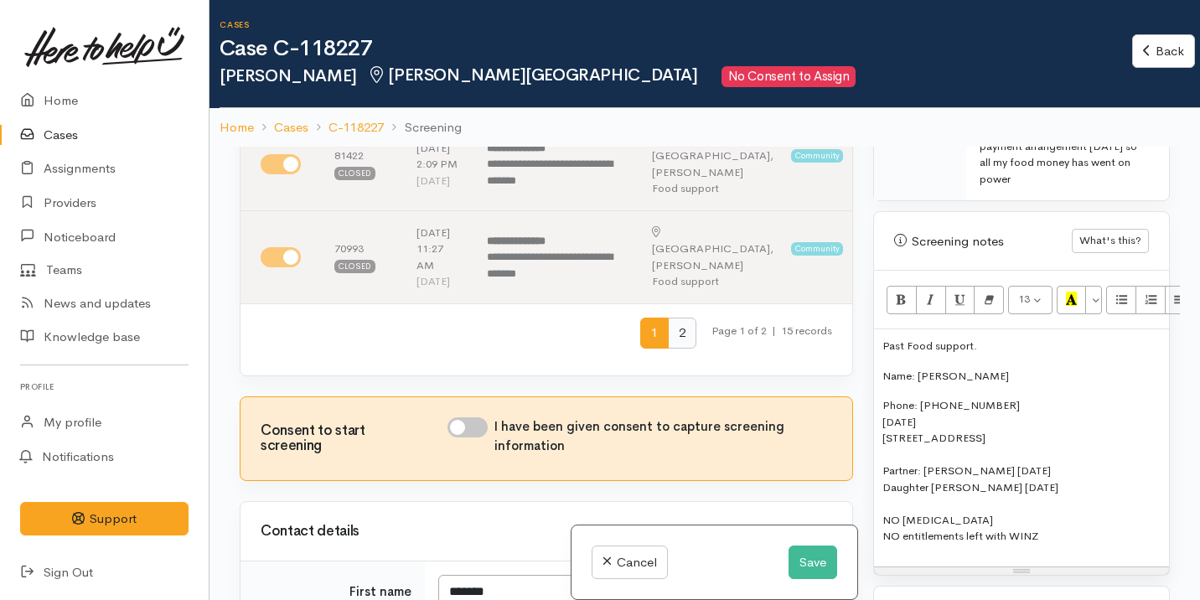
click at [668, 349] on span "2" at bounding box center [682, 333] width 28 height 31
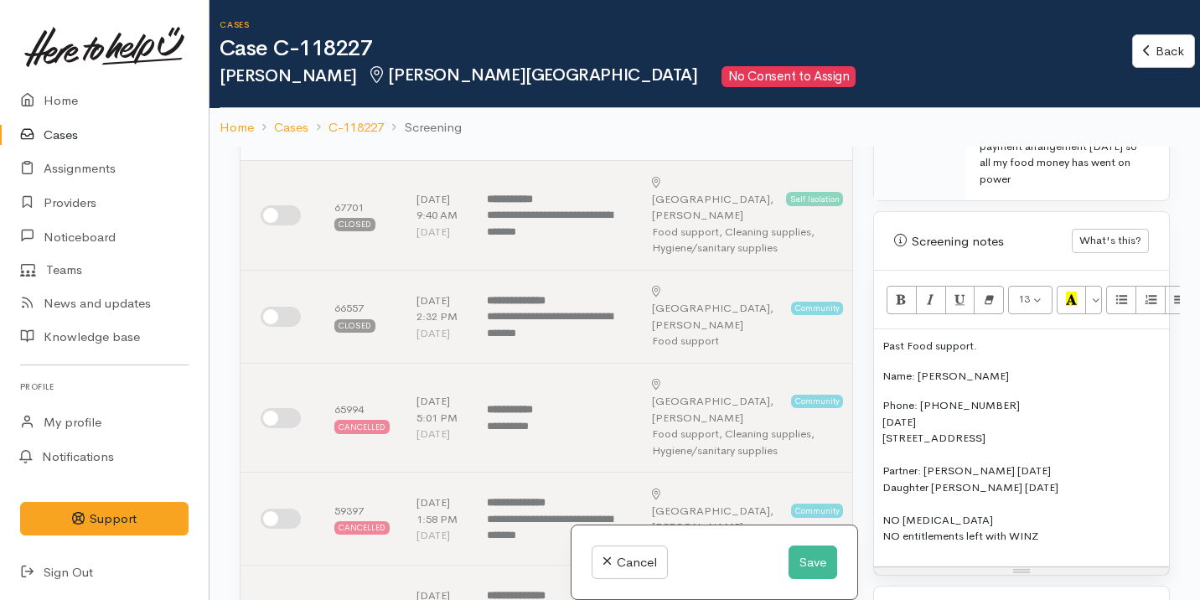
scroll to position [0, 0]
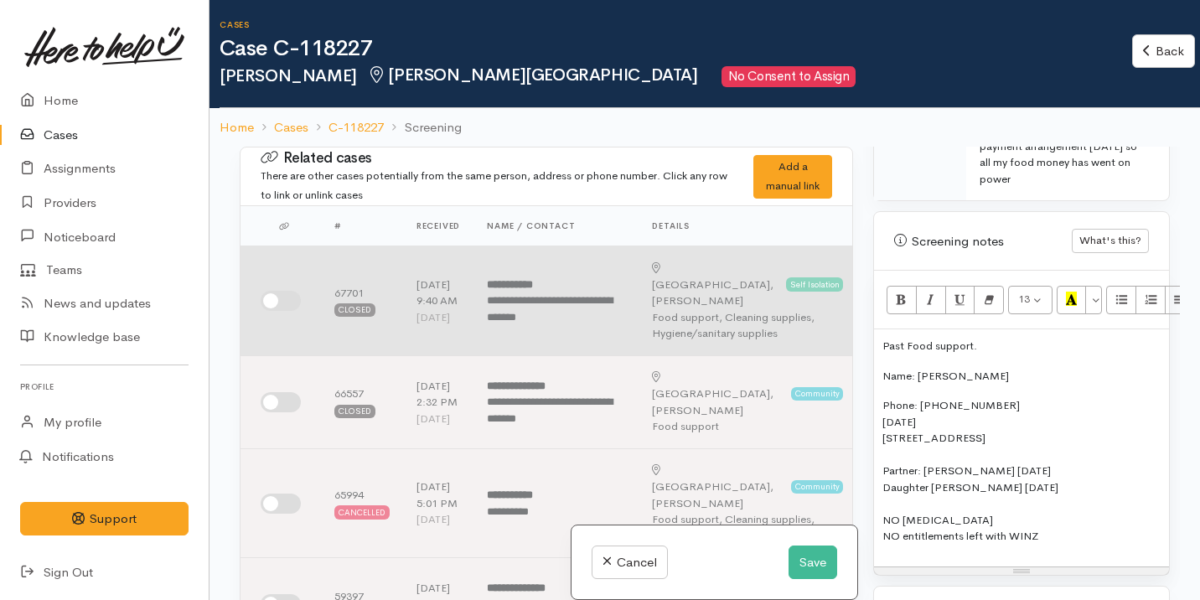
click at [285, 291] on input "checkbox" at bounding box center [281, 301] width 40 height 20
checkbox input "true"
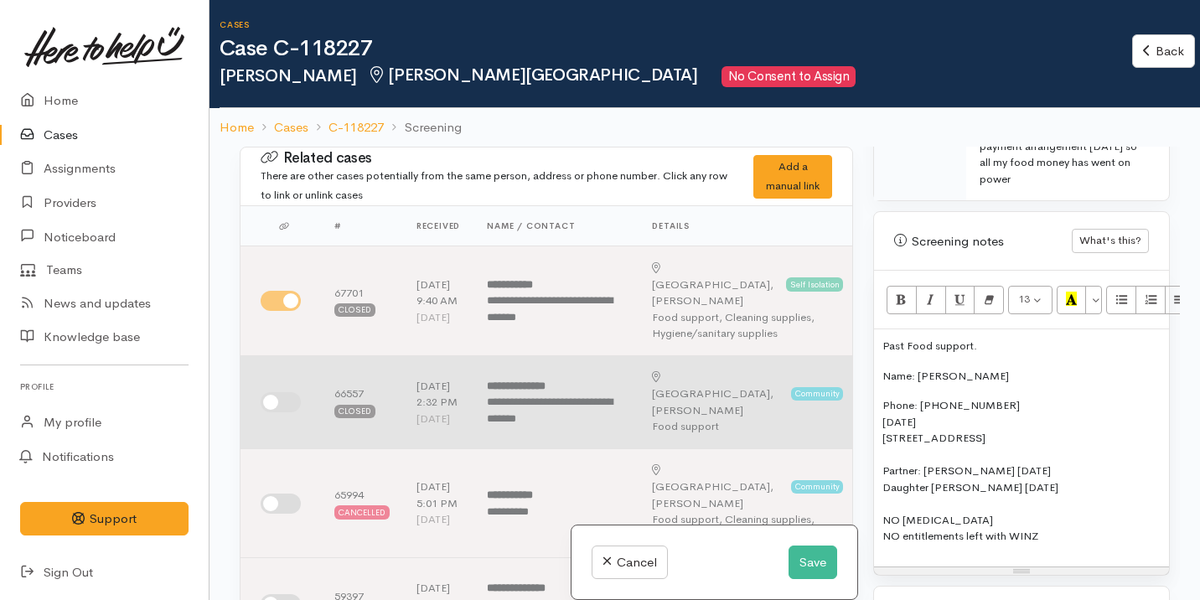
click at [284, 382] on td at bounding box center [281, 401] width 80 height 93
click at [285, 393] on input "checkbox" at bounding box center [281, 402] width 40 height 20
checkbox input "true"
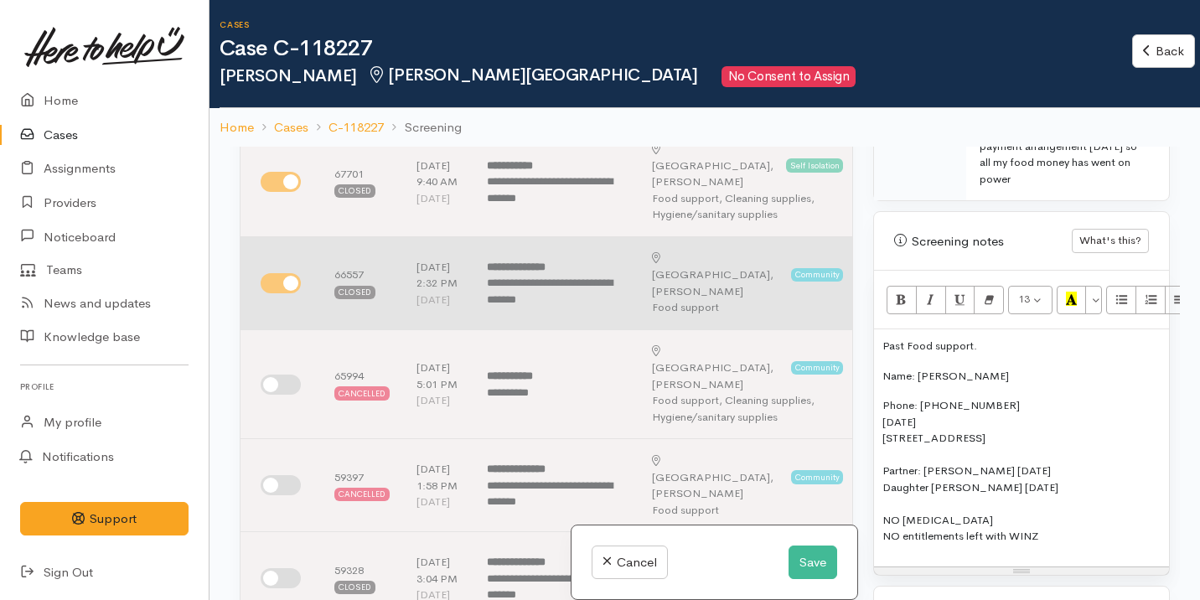
scroll to position [123, 0]
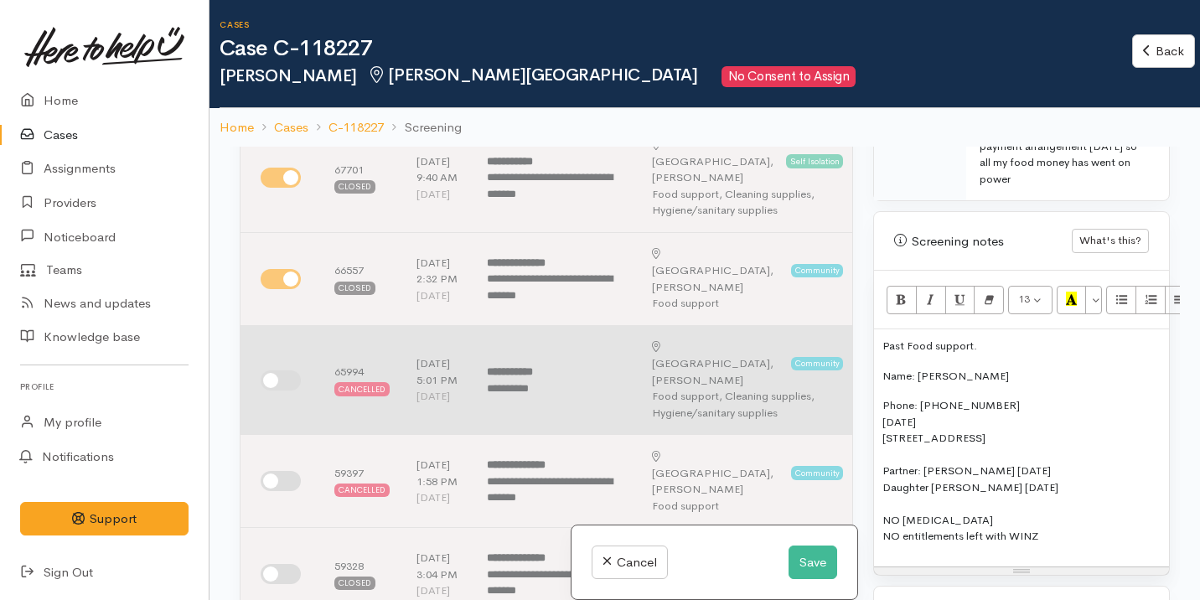
click at [284, 370] on input "checkbox" at bounding box center [281, 380] width 40 height 20
checkbox input "true"
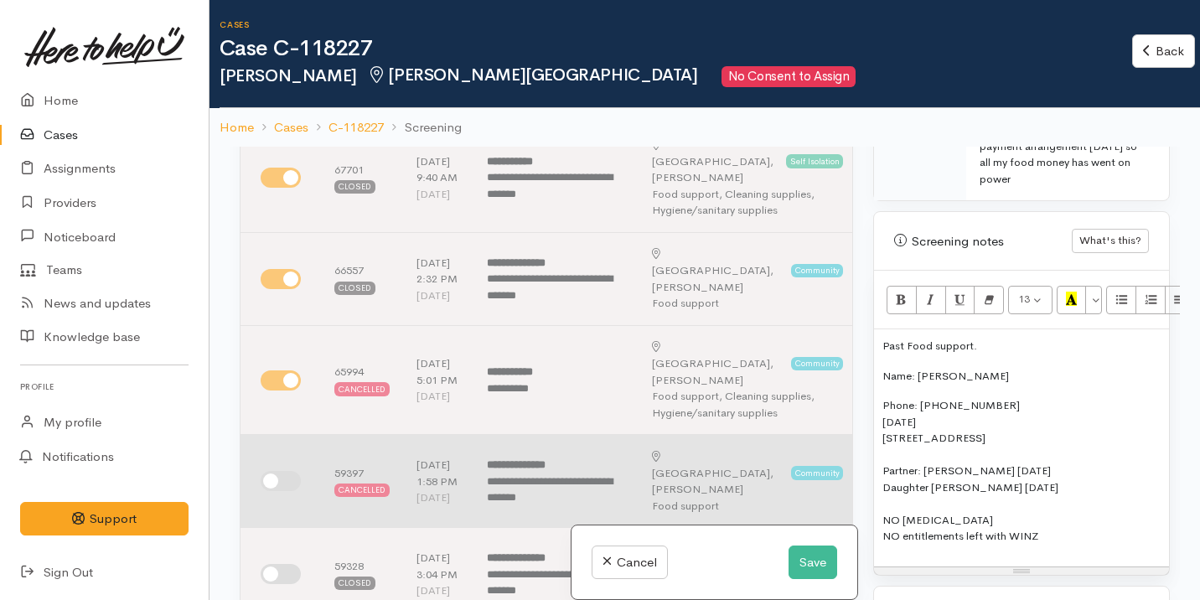
click at [295, 479] on td at bounding box center [281, 481] width 80 height 93
click at [281, 491] on input "checkbox" at bounding box center [281, 481] width 40 height 20
checkbox input "true"
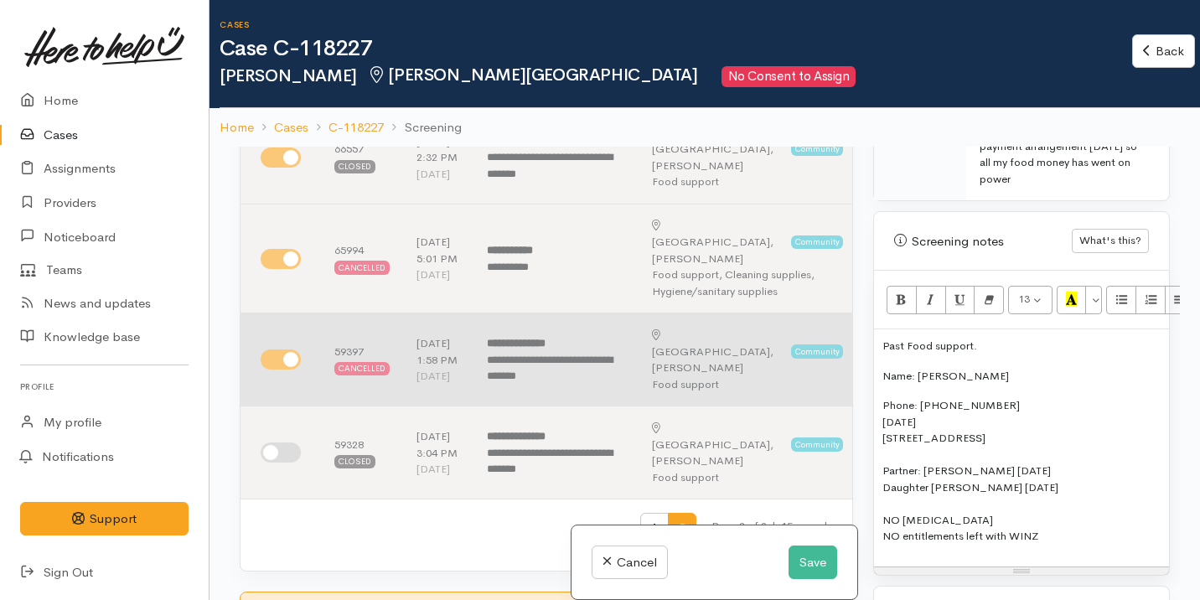
scroll to position [360, 0]
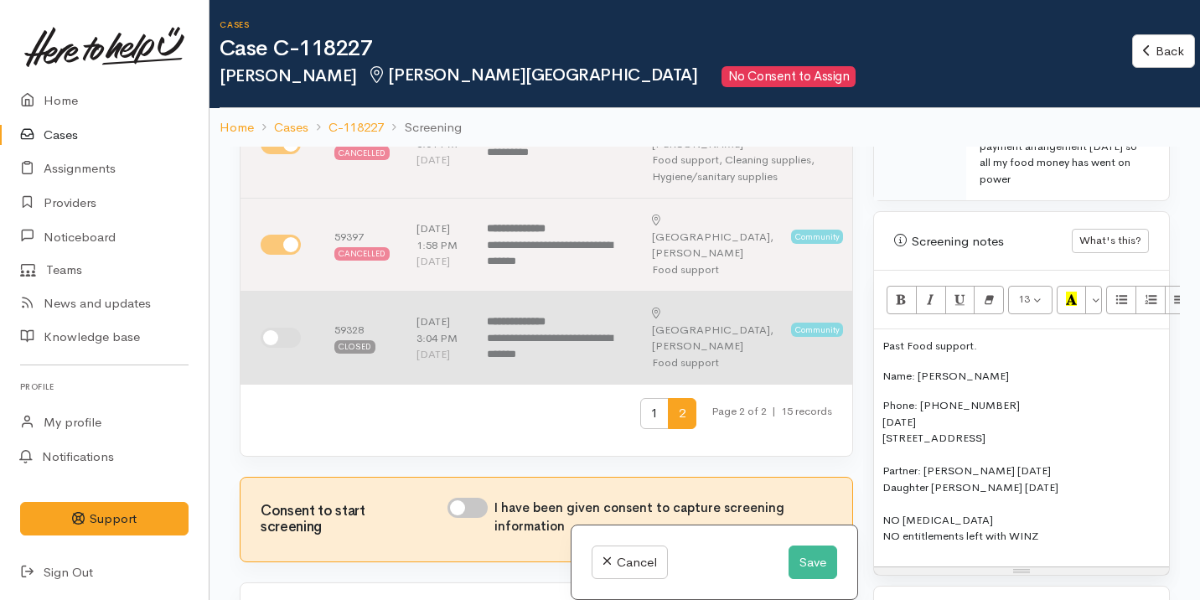
click at [279, 348] on input "checkbox" at bounding box center [281, 338] width 40 height 20
checkbox input "true"
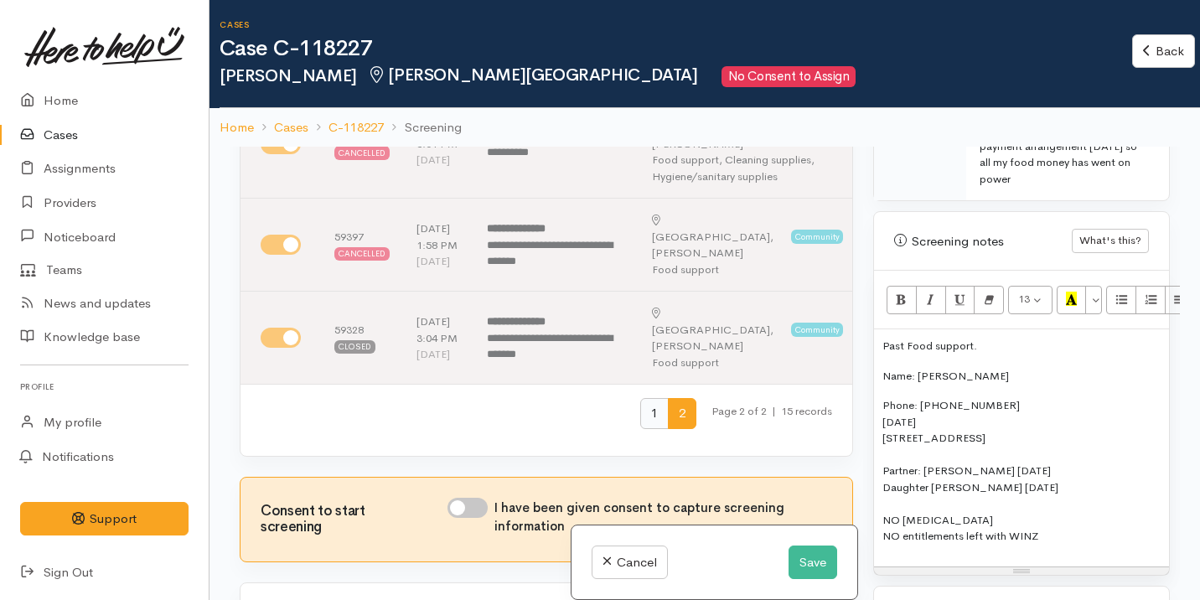
click at [640, 429] on span "1" at bounding box center [654, 413] width 28 height 31
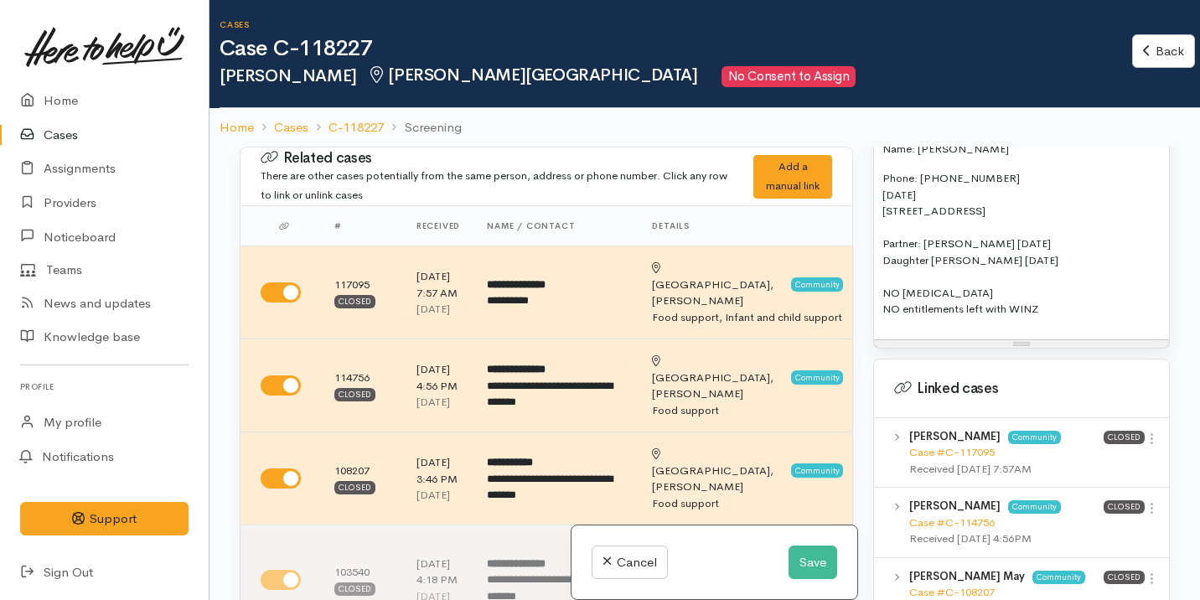
scroll to position [1420, 0]
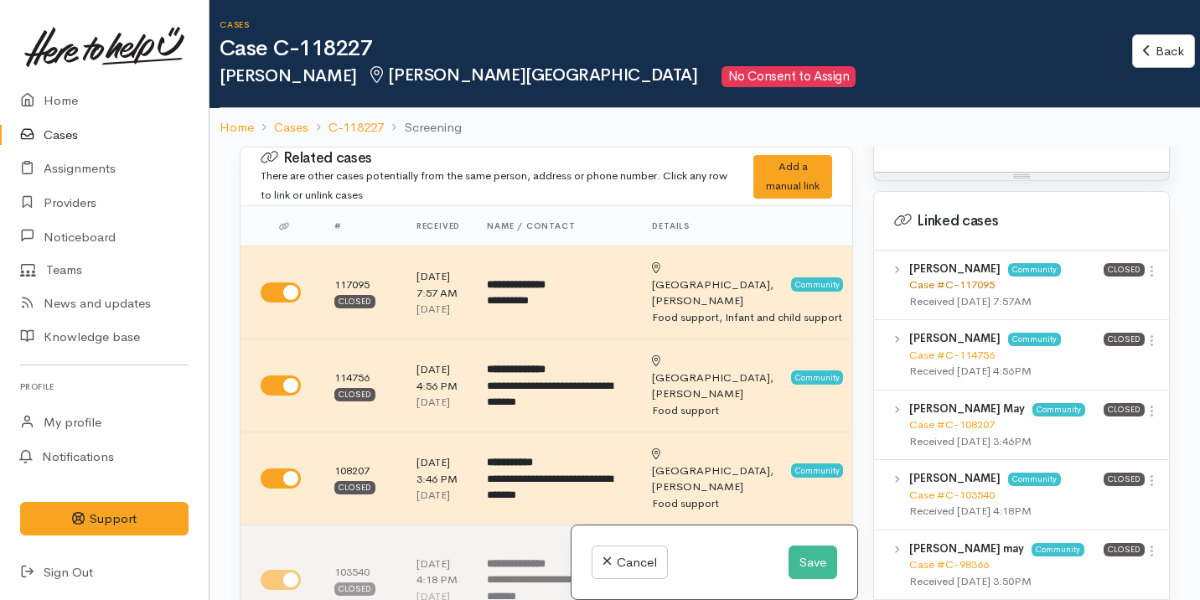
click at [983, 277] on link "Case #C-117095" at bounding box center [951, 284] width 85 height 14
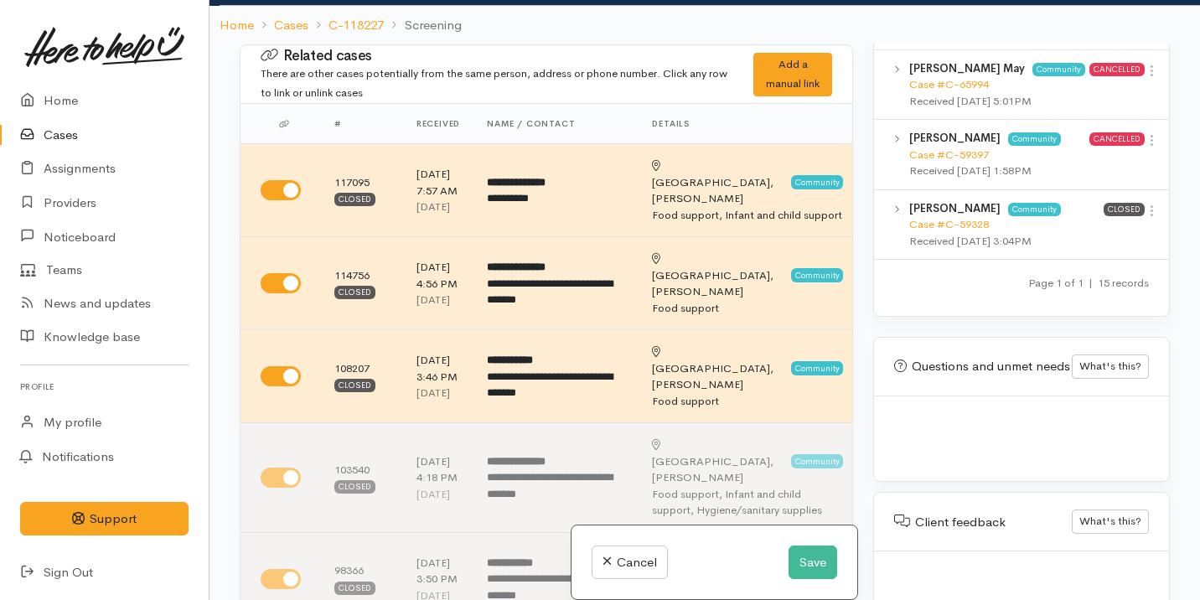
scroll to position [147, 0]
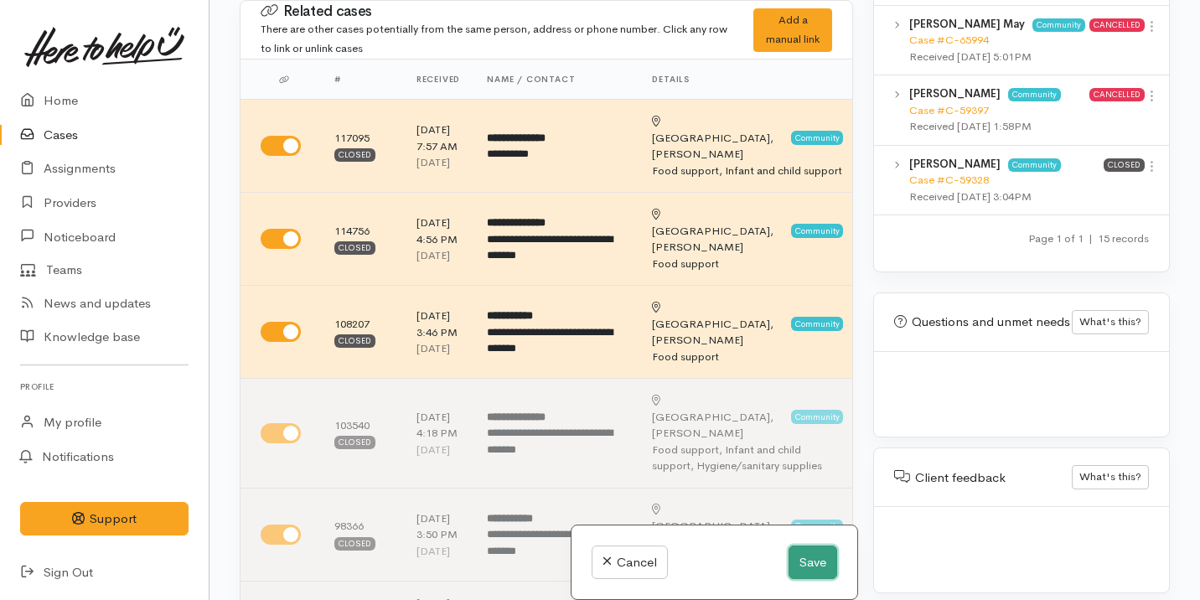
click at [810, 560] on button "Save" at bounding box center [813, 563] width 49 height 34
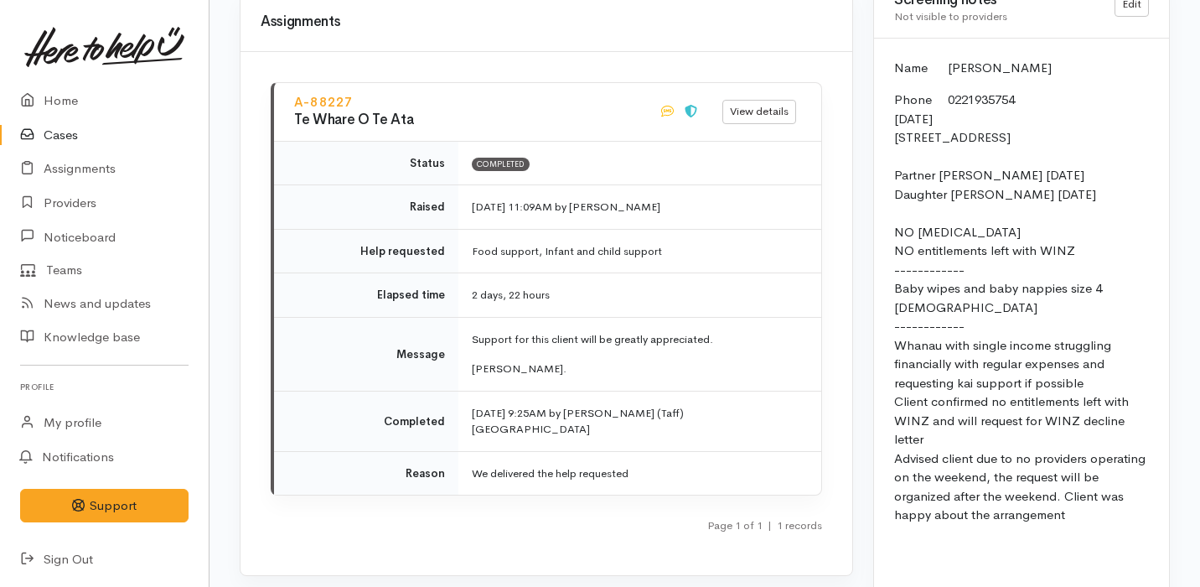
scroll to position [1721, 0]
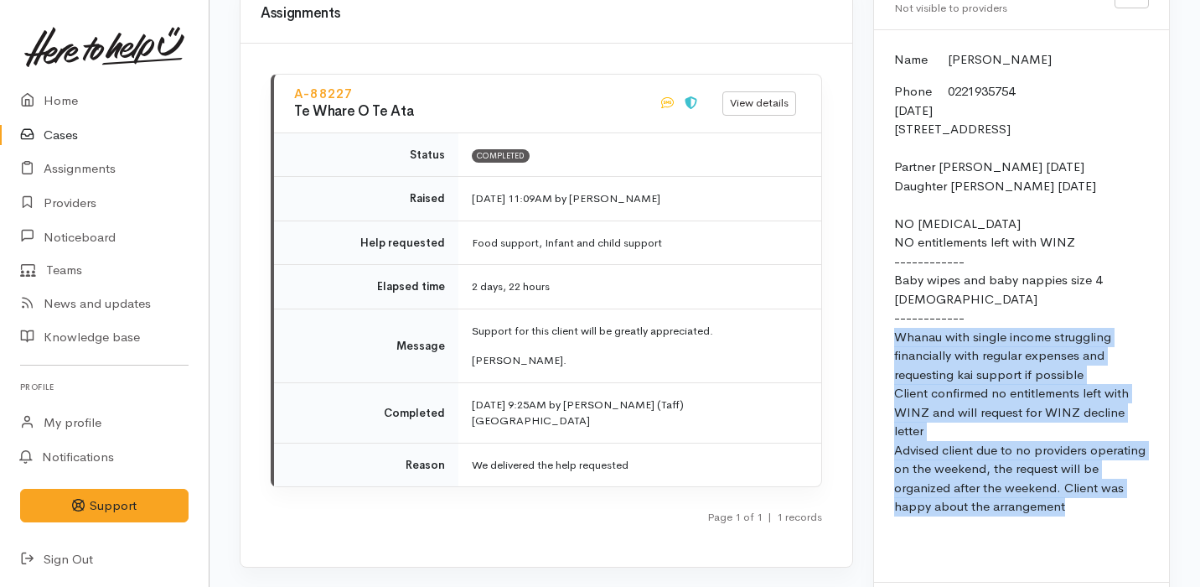
drag, startPoint x: 893, startPoint y: 307, endPoint x: 1100, endPoint y: 479, distance: 269.5
click at [1100, 478] on div "Name Chelsea Dundon Phone 0221935754 17/06/1999 5 Breidis Pl, Chartwell, Hamilt…" at bounding box center [1021, 306] width 295 height 552
copy p "Whanau with single income struggling financially with regular expenses and requ…"
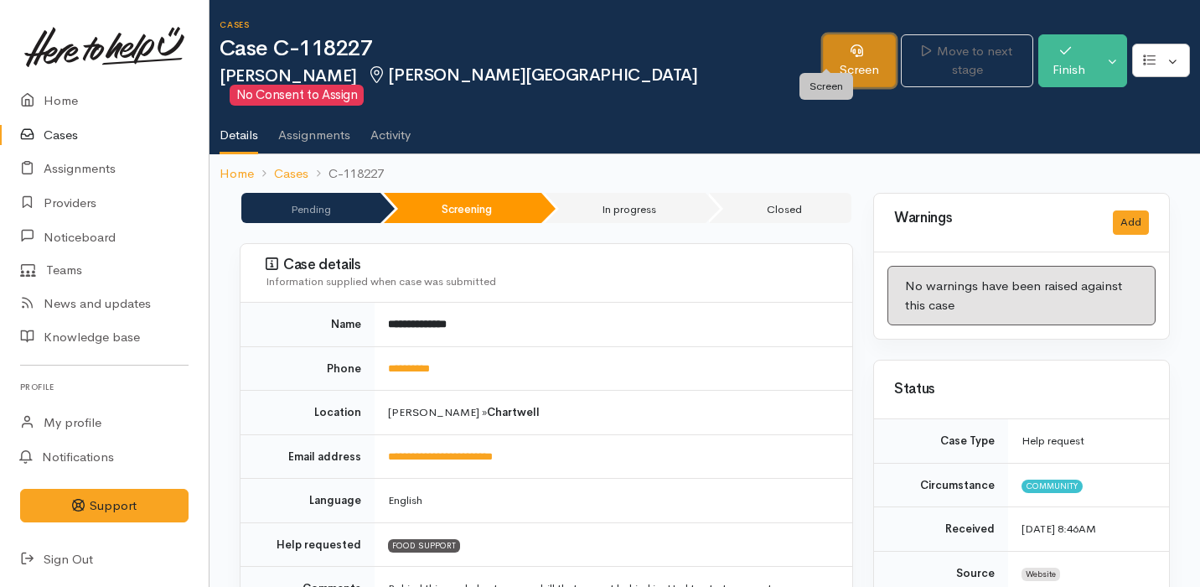
click at [851, 54] on icon at bounding box center [857, 50] width 13 height 13
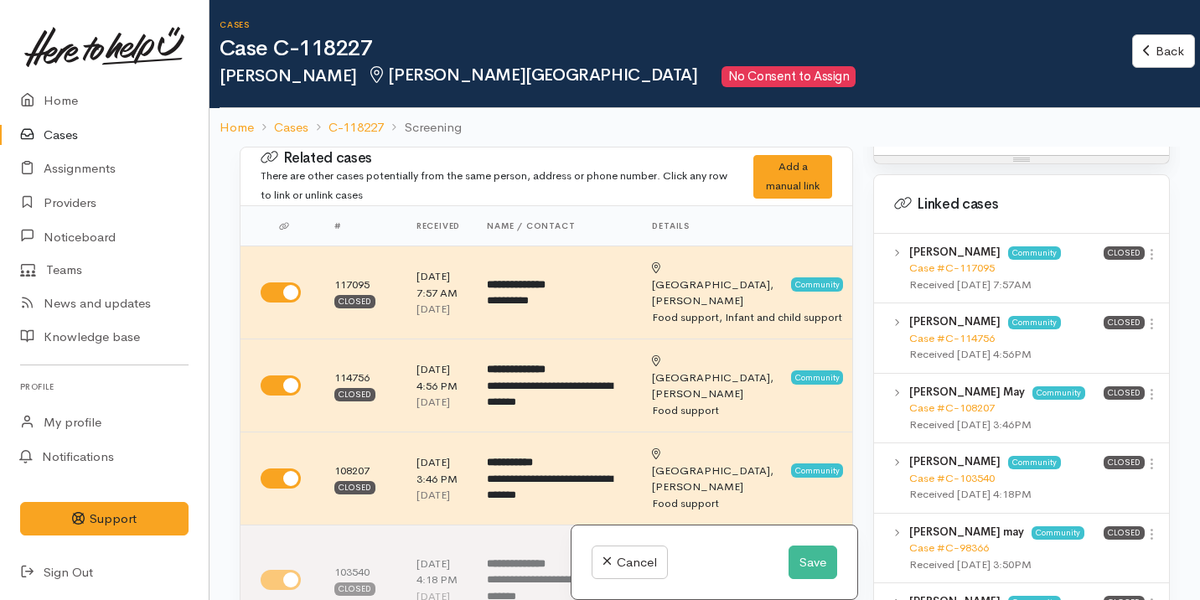
scroll to position [1438, 0]
click at [967, 260] on link "Case #C-117095" at bounding box center [951, 267] width 85 height 14
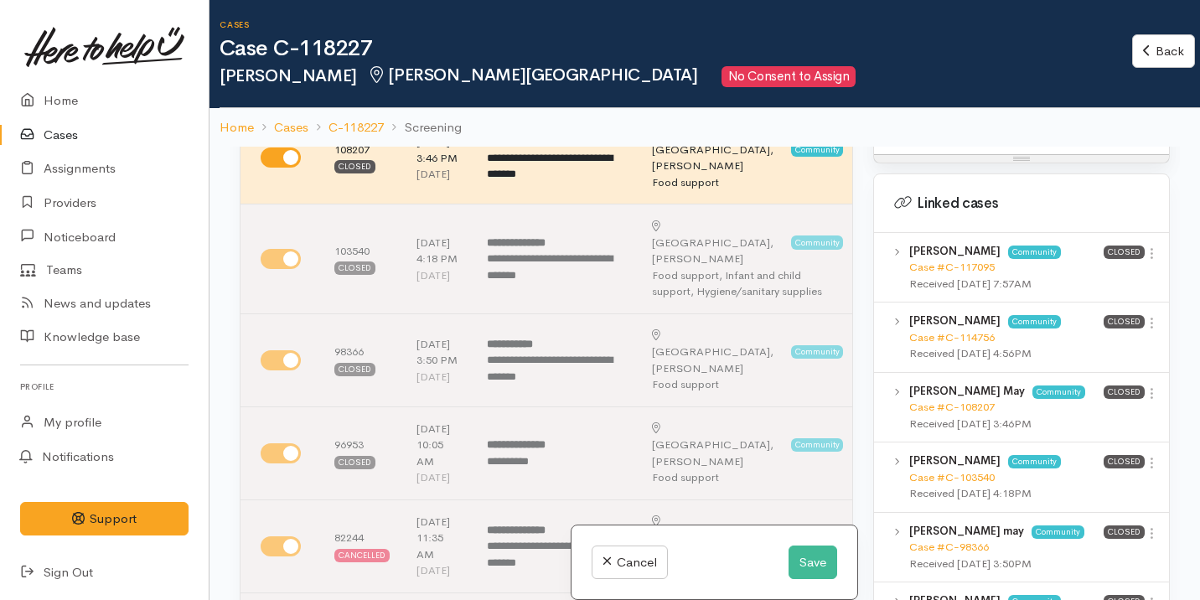
scroll to position [327, 0]
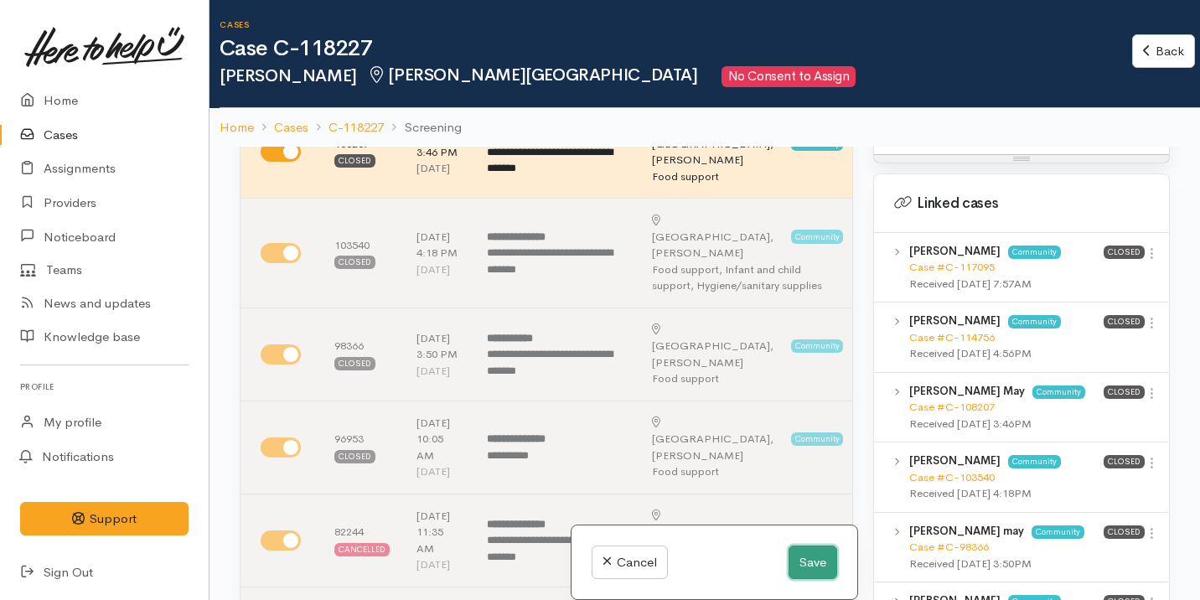
click at [813, 557] on button "Save" at bounding box center [813, 563] width 49 height 34
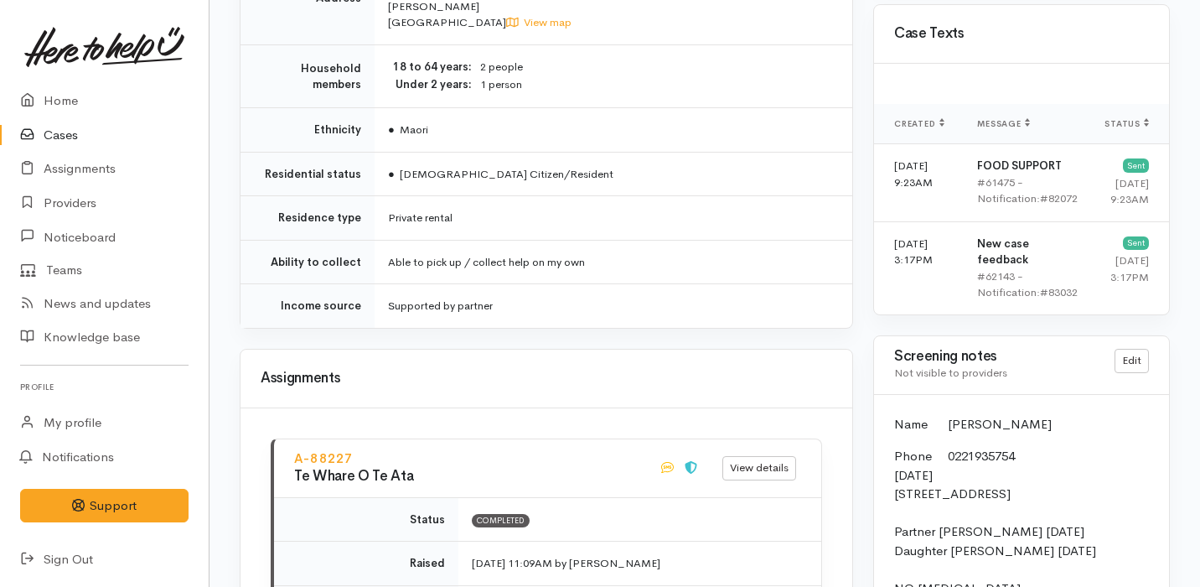
scroll to position [1020, 0]
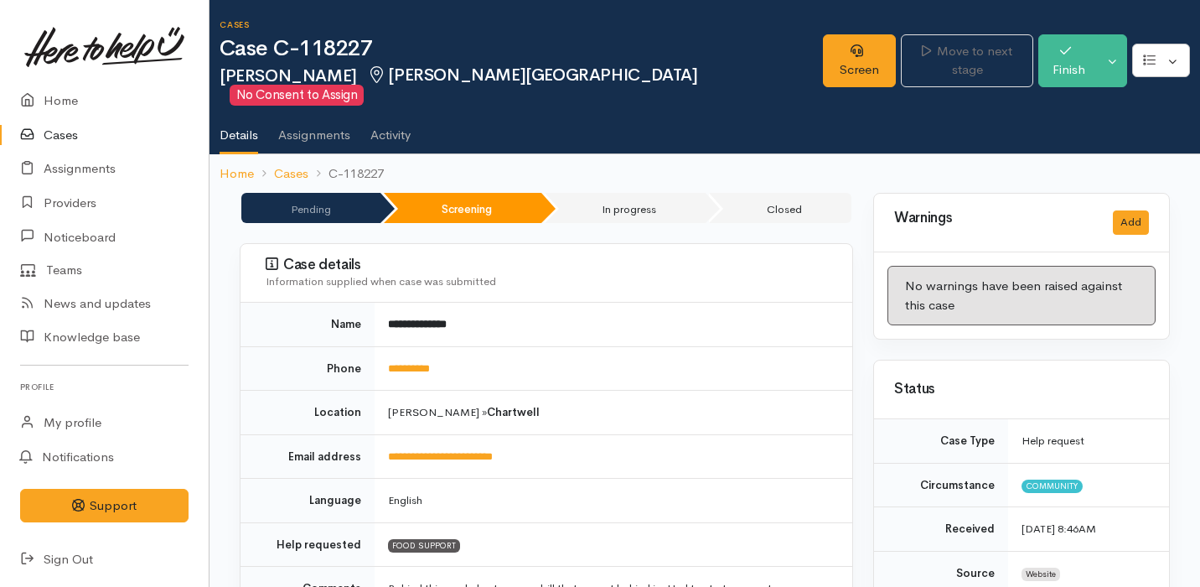
click at [759, 244] on div "Case details Information supplied when case was submitted" at bounding box center [547, 273] width 612 height 59
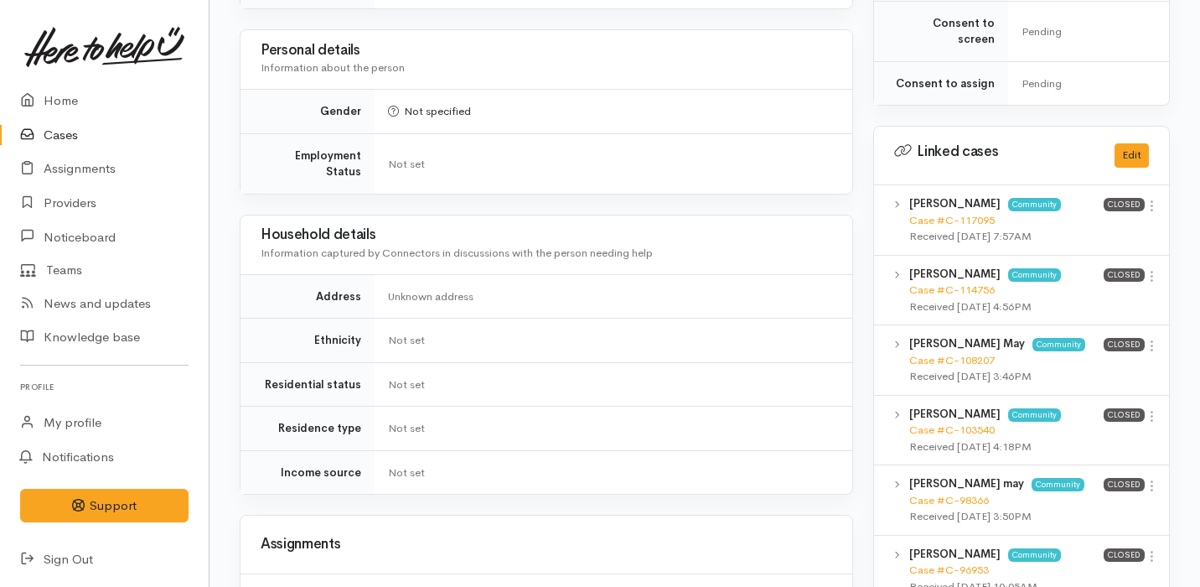
scroll to position [1320, 0]
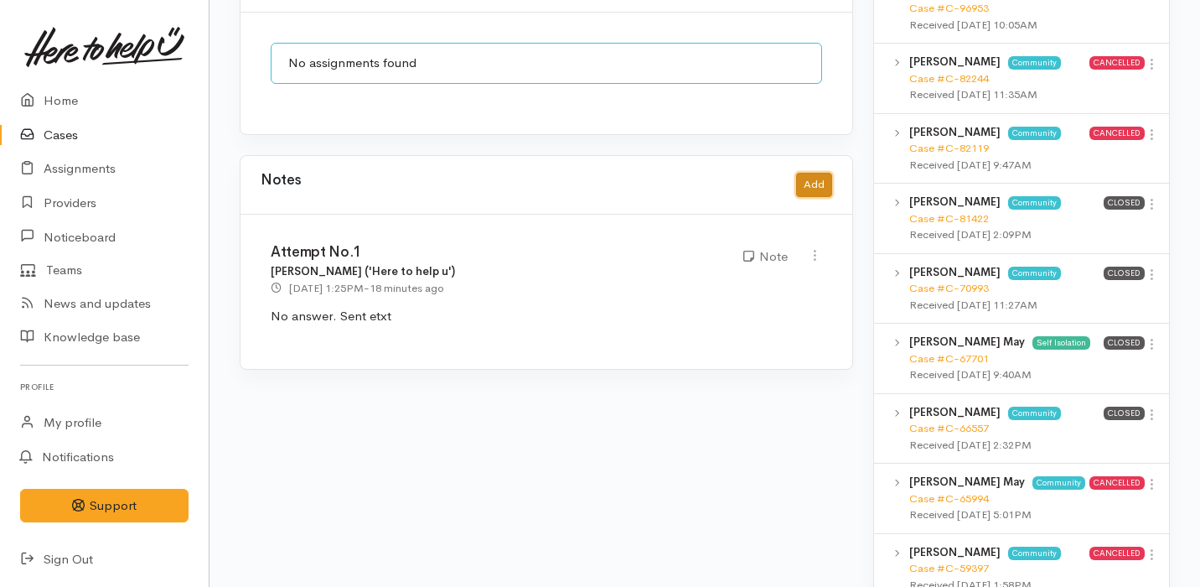
click at [805, 173] on button "Add" at bounding box center [814, 185] width 36 height 24
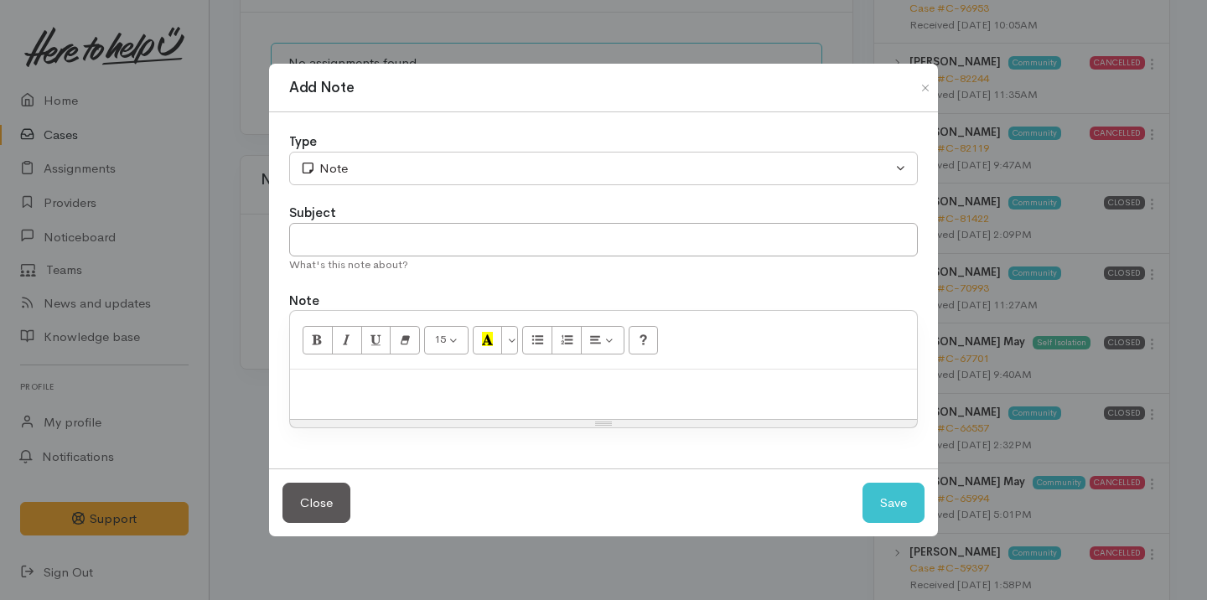
click at [422, 222] on div "Subject" at bounding box center [603, 213] width 629 height 19
click at [401, 235] on input "text" at bounding box center [603, 240] width 629 height 34
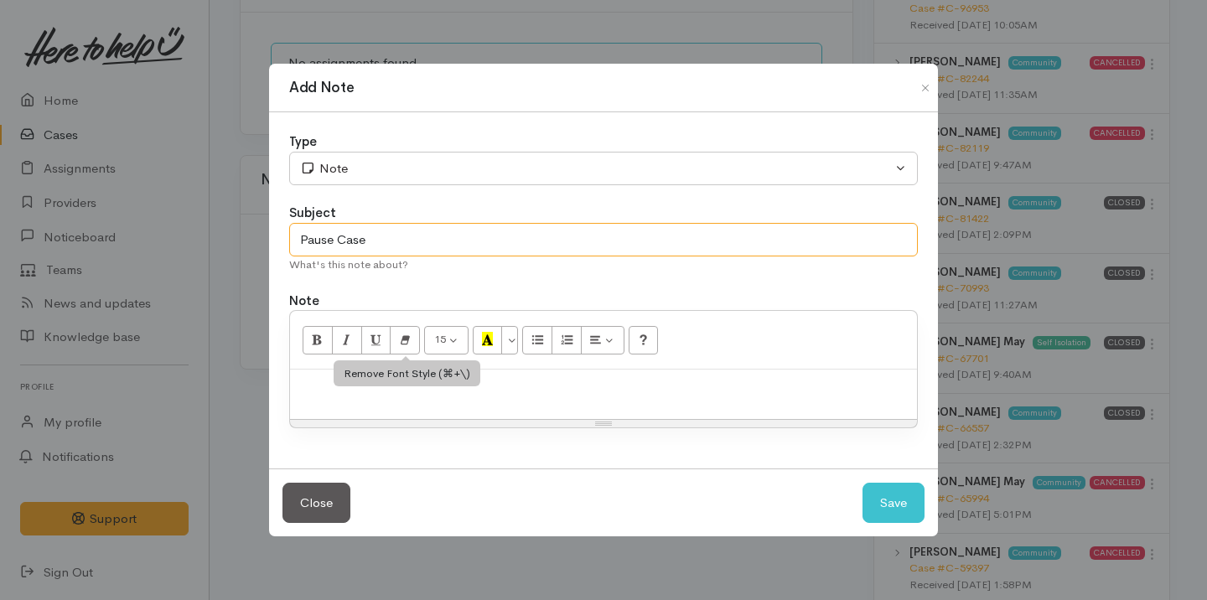
type input "Pause Case"
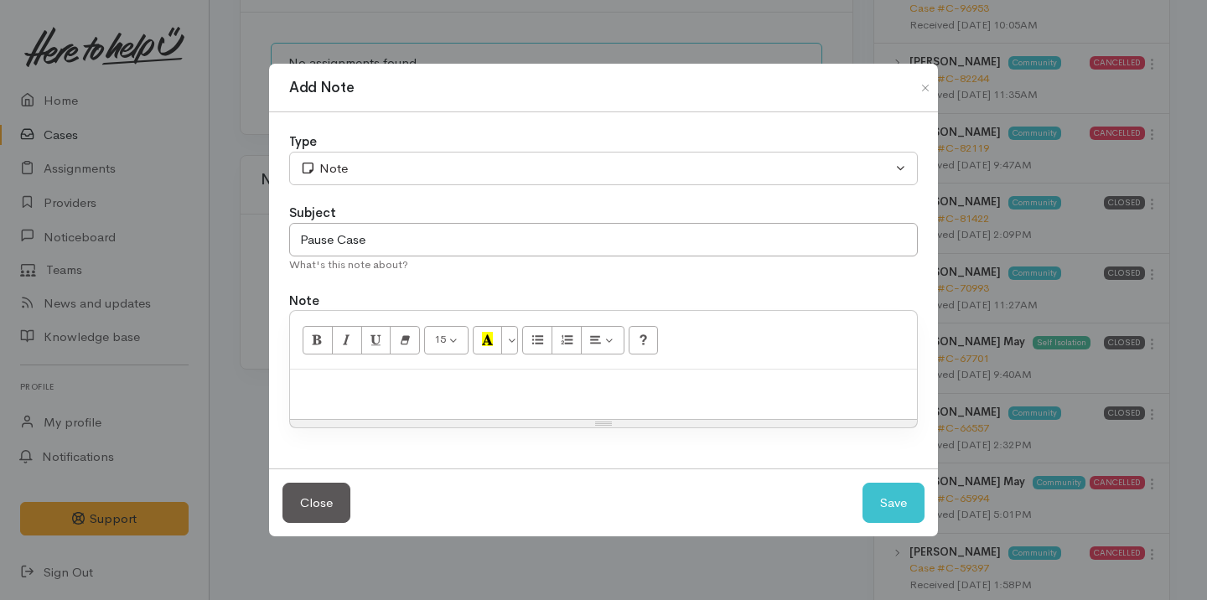
click at [372, 397] on div at bounding box center [603, 394] width 627 height 49
click at [443, 239] on input "Pause Case" at bounding box center [603, 240] width 629 height 34
type input "Pause Case"
click at [431, 396] on p "Will organise" at bounding box center [603, 387] width 610 height 19
click at [873, 507] on button "Save" at bounding box center [893, 503] width 62 height 41
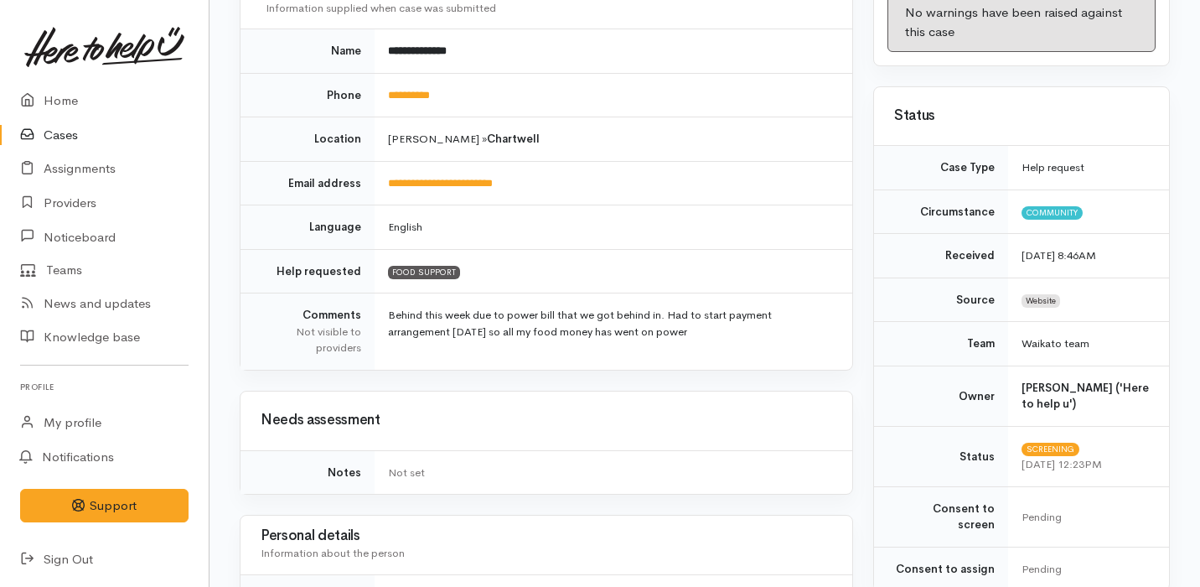
scroll to position [0, 0]
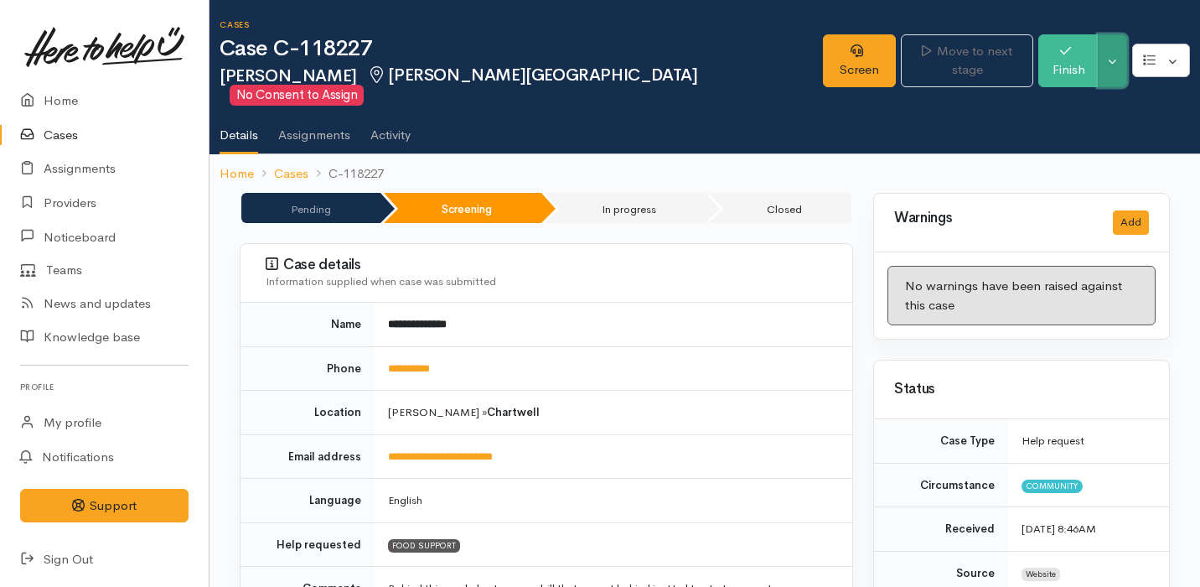
click at [1110, 58] on button "Toggle Dropdown" at bounding box center [1112, 60] width 29 height 53
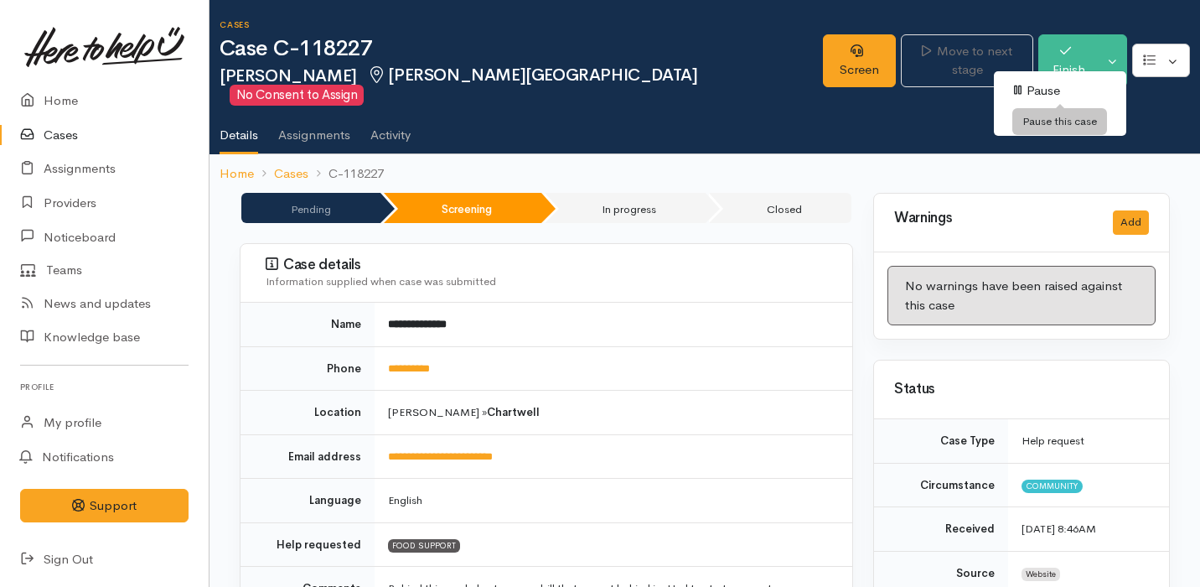
click at [1058, 83] on link "Pause" at bounding box center [1060, 91] width 132 height 26
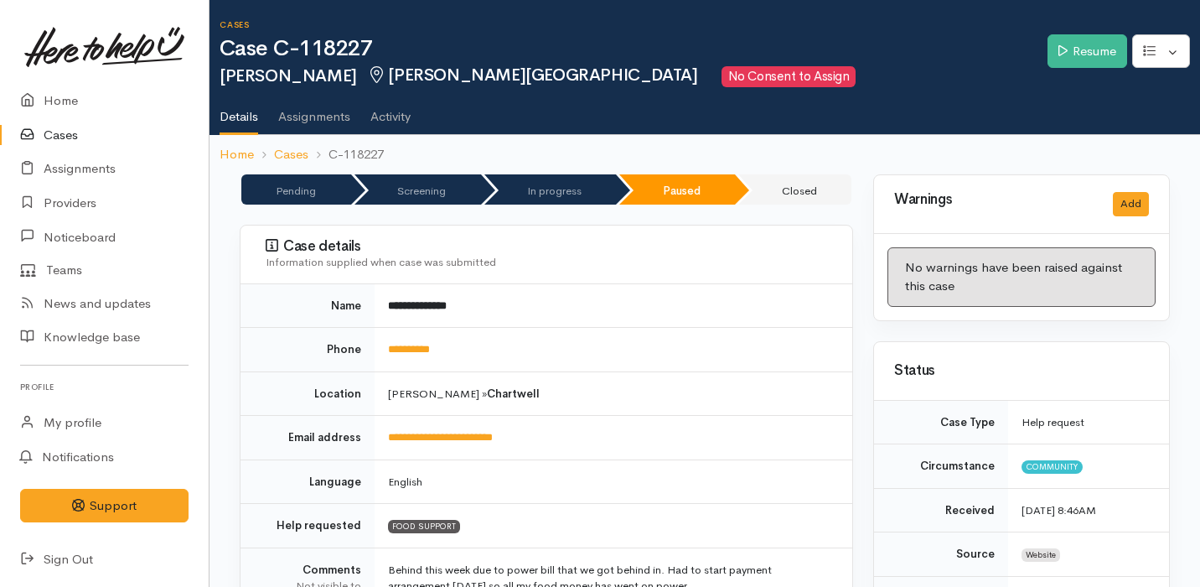
click at [81, 129] on link "Cases" at bounding box center [104, 135] width 209 height 34
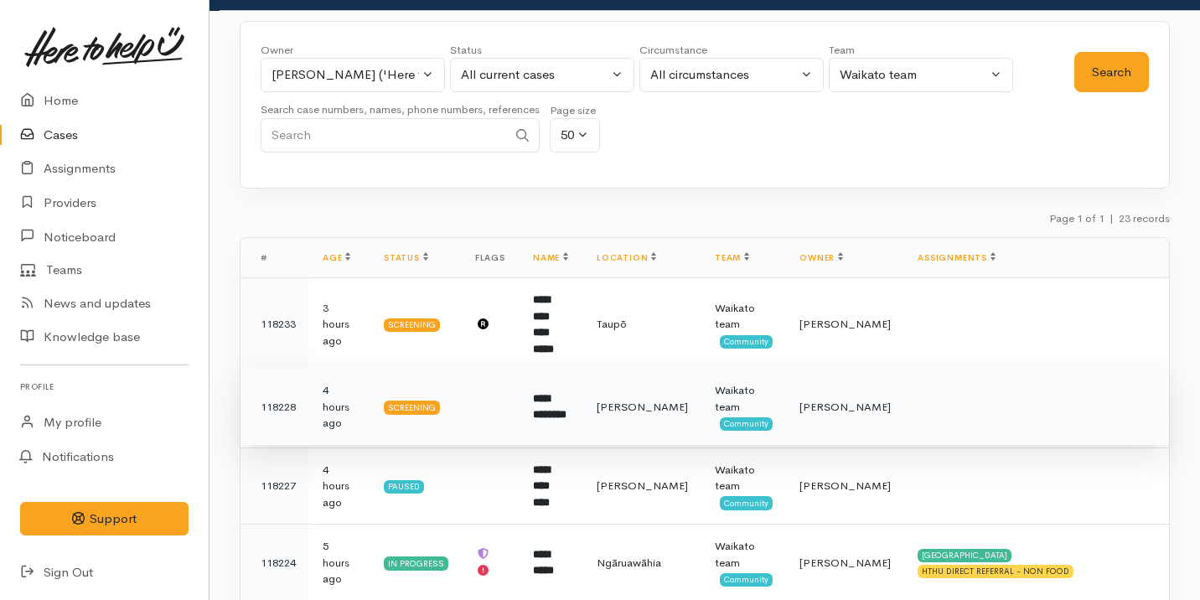
scroll to position [23, 0]
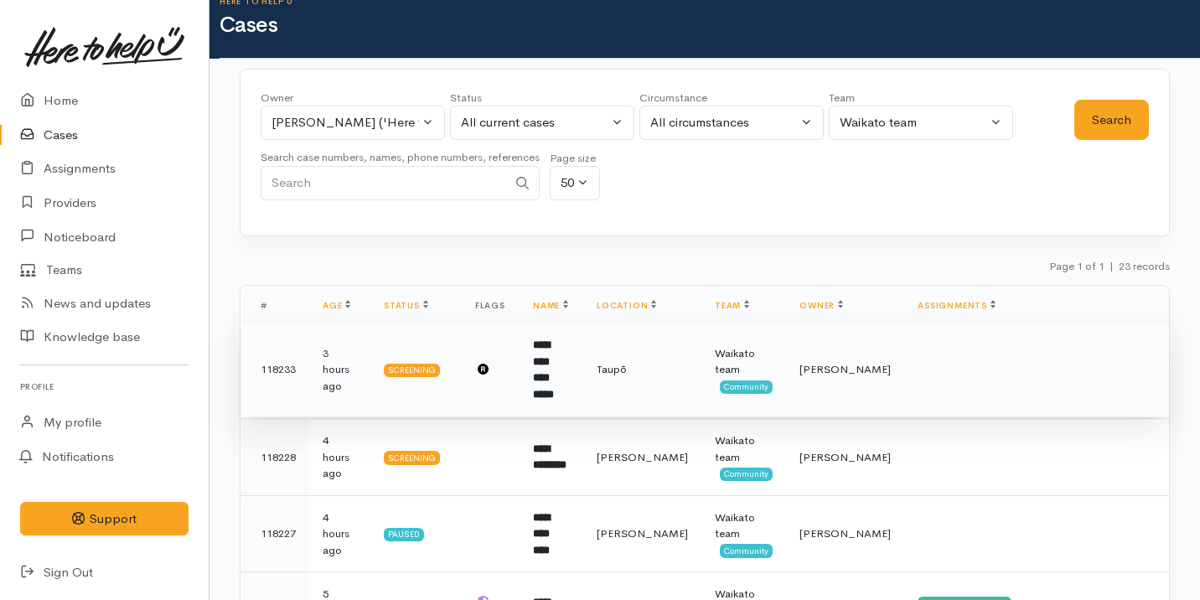
click at [494, 378] on td at bounding box center [491, 369] width 58 height 93
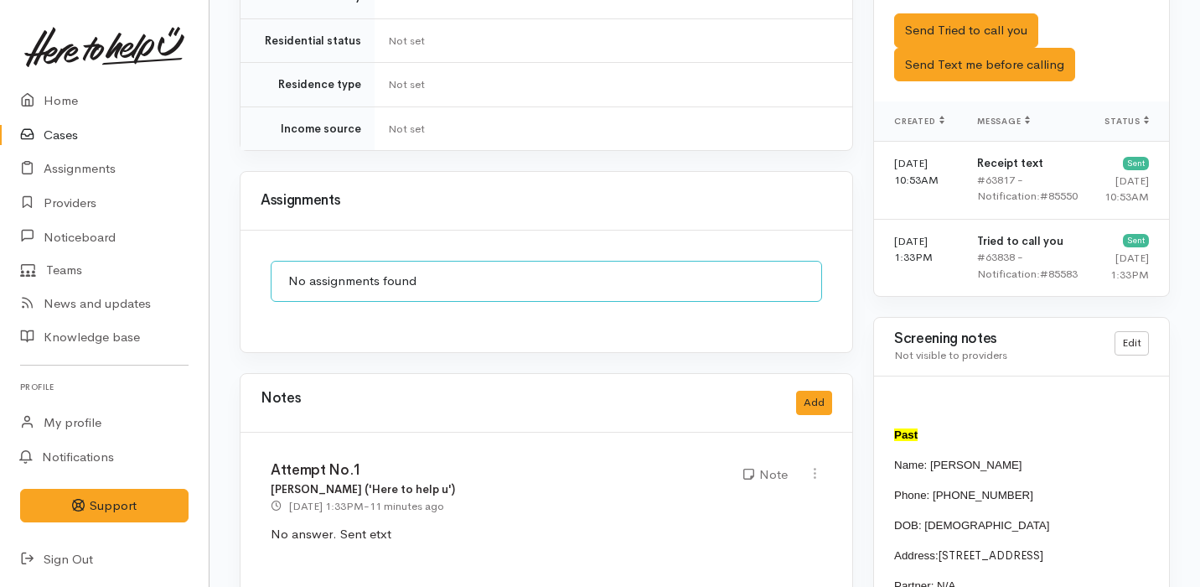
scroll to position [1524, 0]
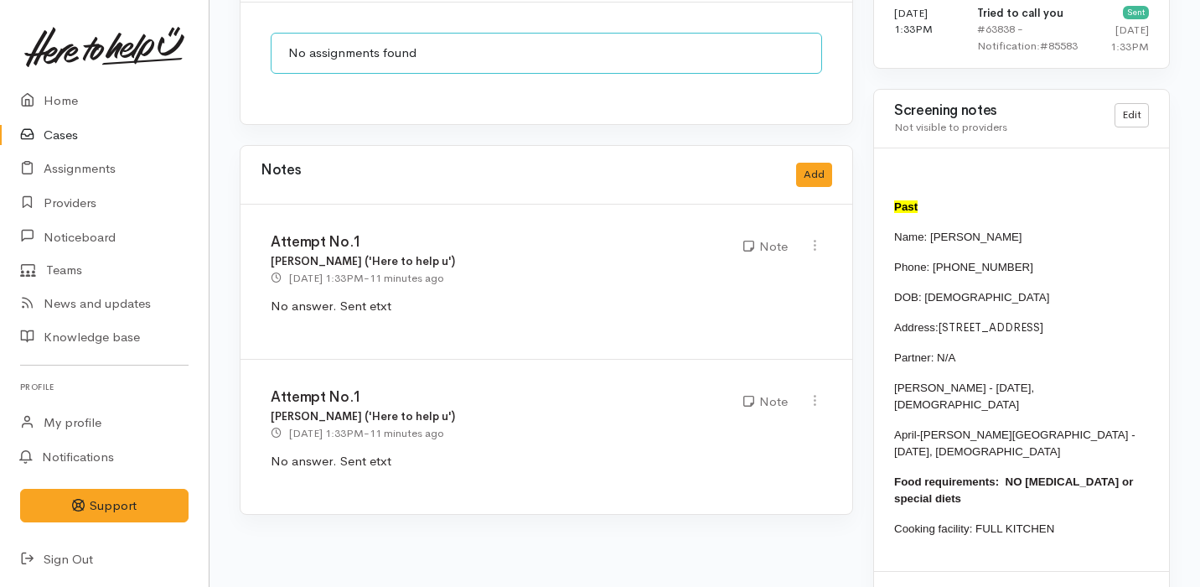
click at [822, 235] on div "Edit Delete" at bounding box center [815, 246] width 34 height 23
click at [819, 238] on icon at bounding box center [815, 245] width 14 height 14
click at [761, 290] on link "Delete" at bounding box center [755, 303] width 132 height 26
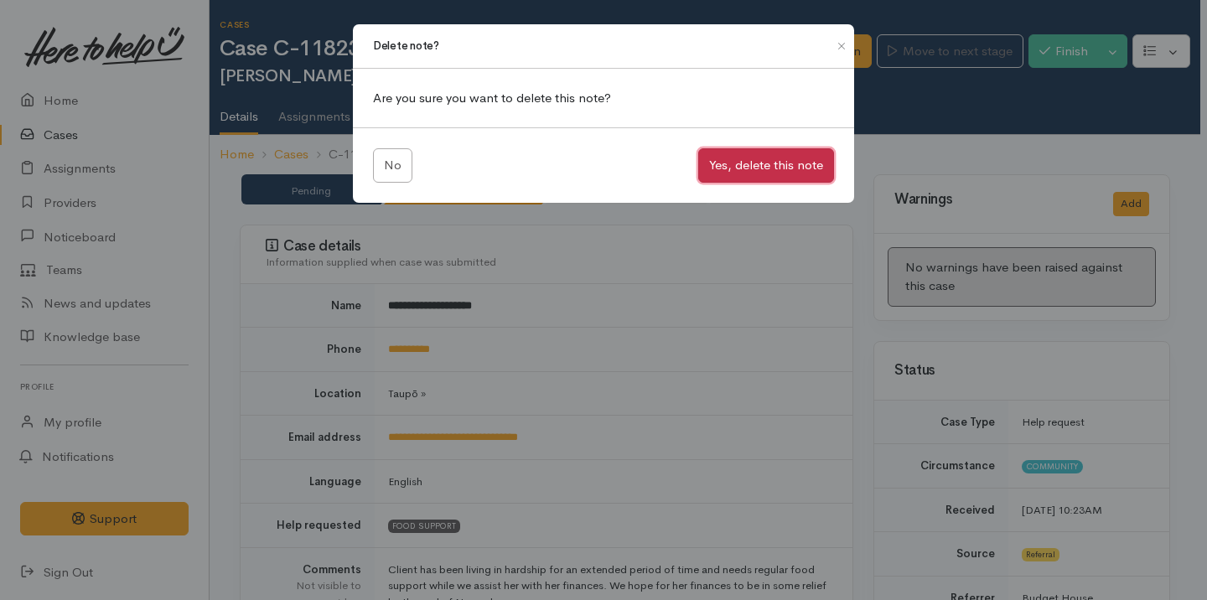
click at [737, 168] on button "Yes, delete this note" at bounding box center [766, 165] width 136 height 34
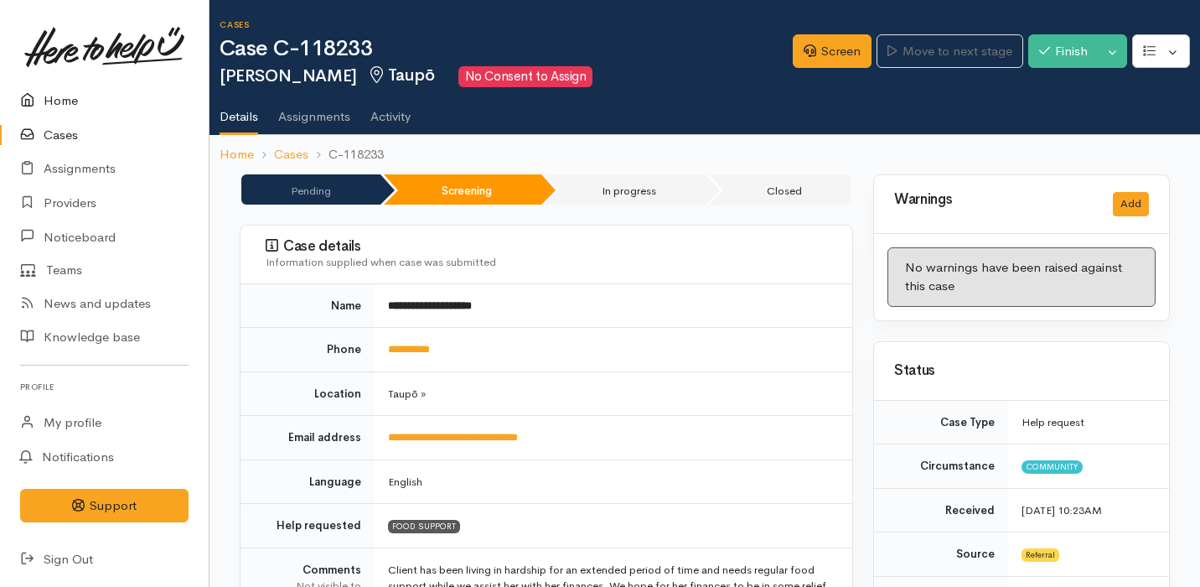
click at [58, 107] on link "Home" at bounding box center [104, 101] width 209 height 34
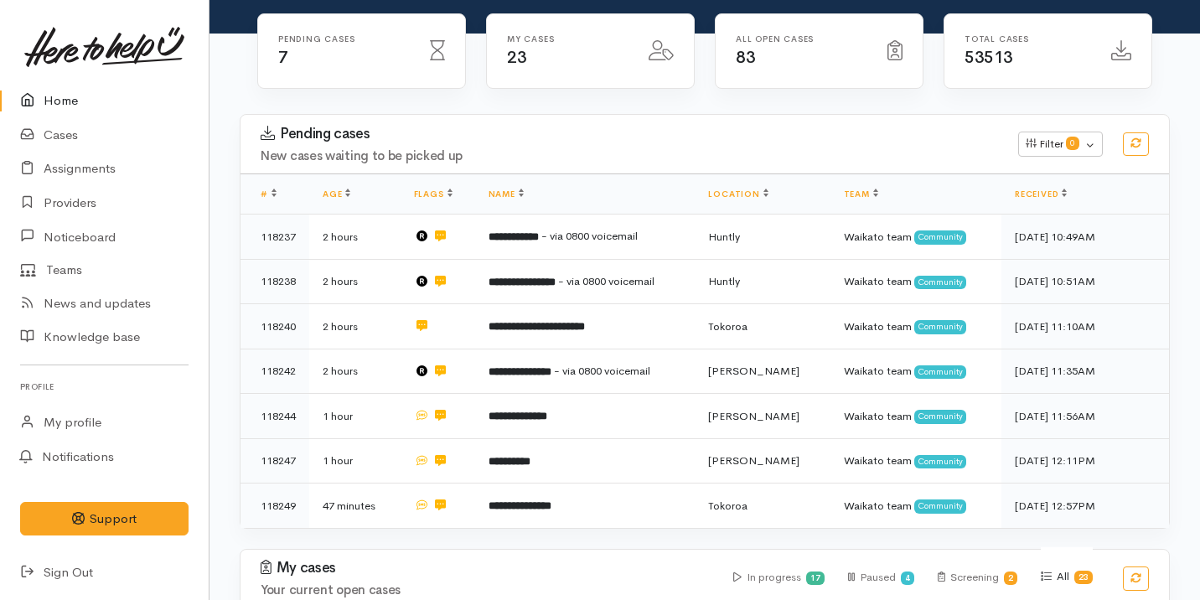
scroll to position [156, 0]
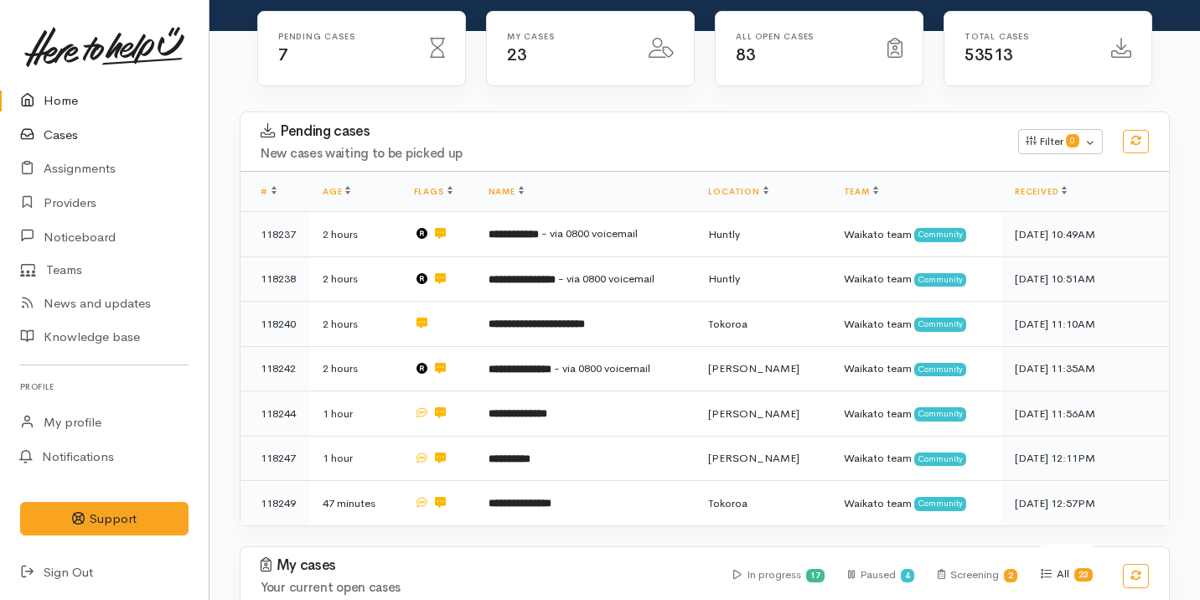
click at [42, 132] on icon at bounding box center [31, 135] width 23 height 21
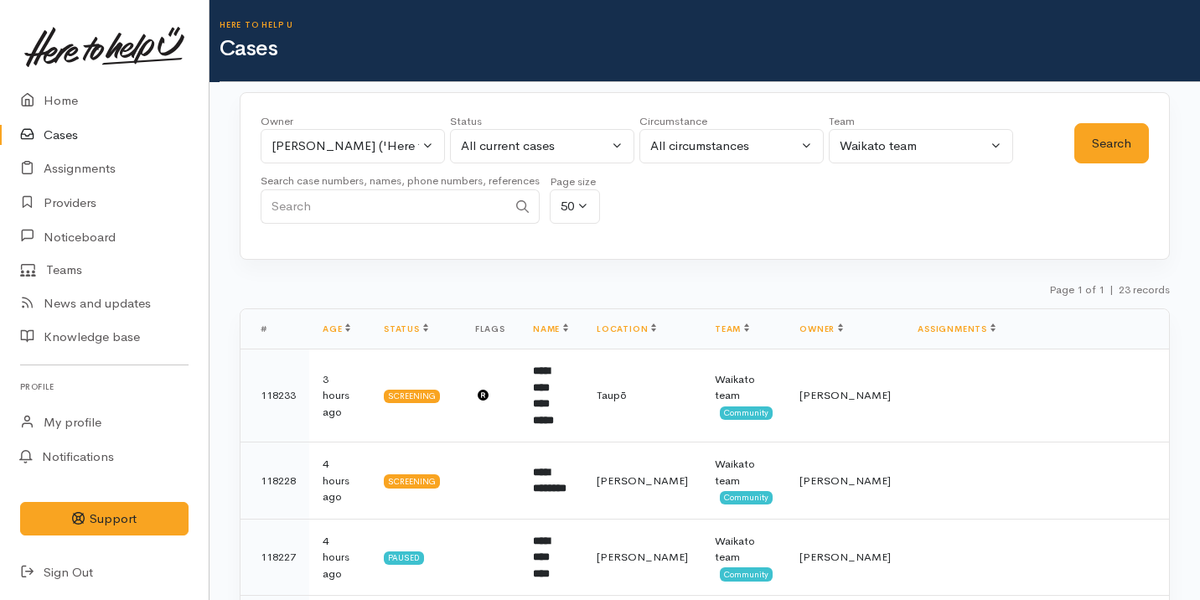
scroll to position [209, 0]
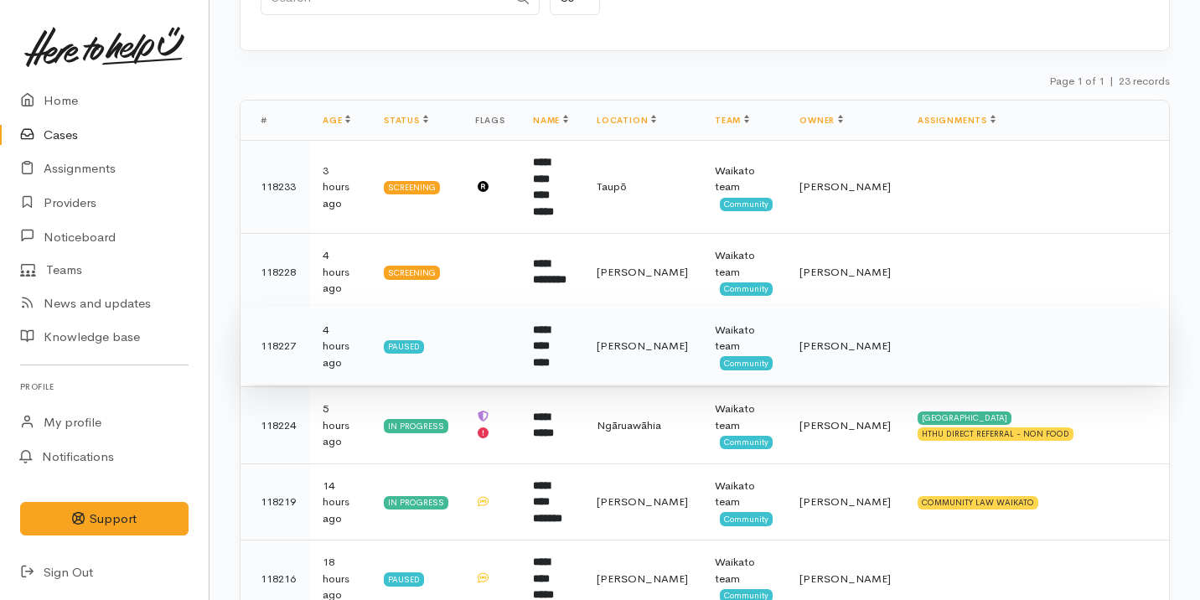
click at [583, 332] on td "**********" at bounding box center [552, 346] width 64 height 77
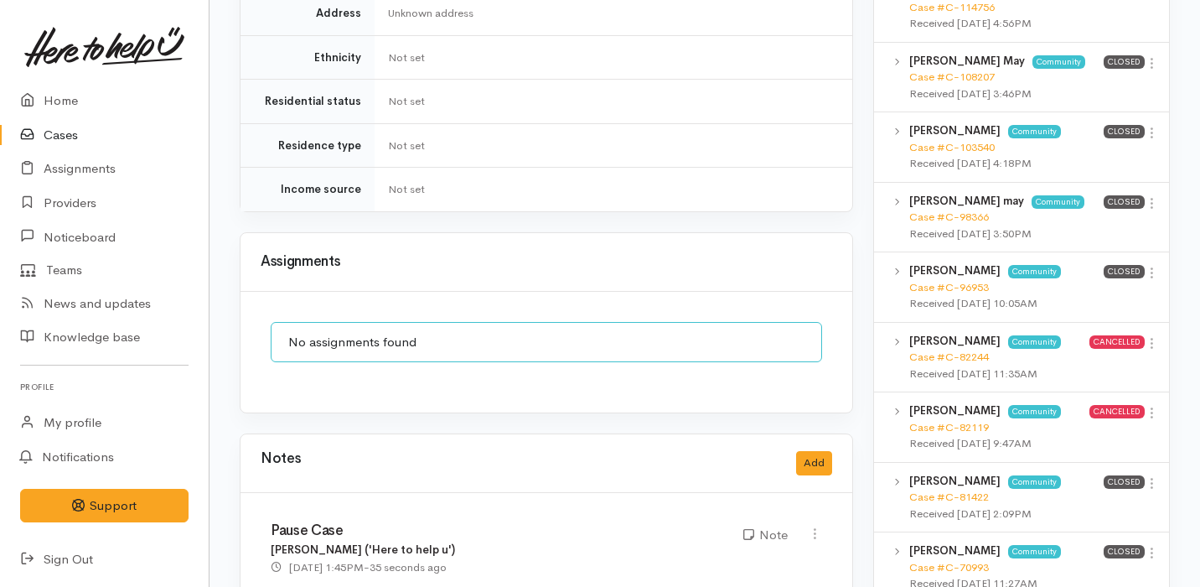
scroll to position [1299, 0]
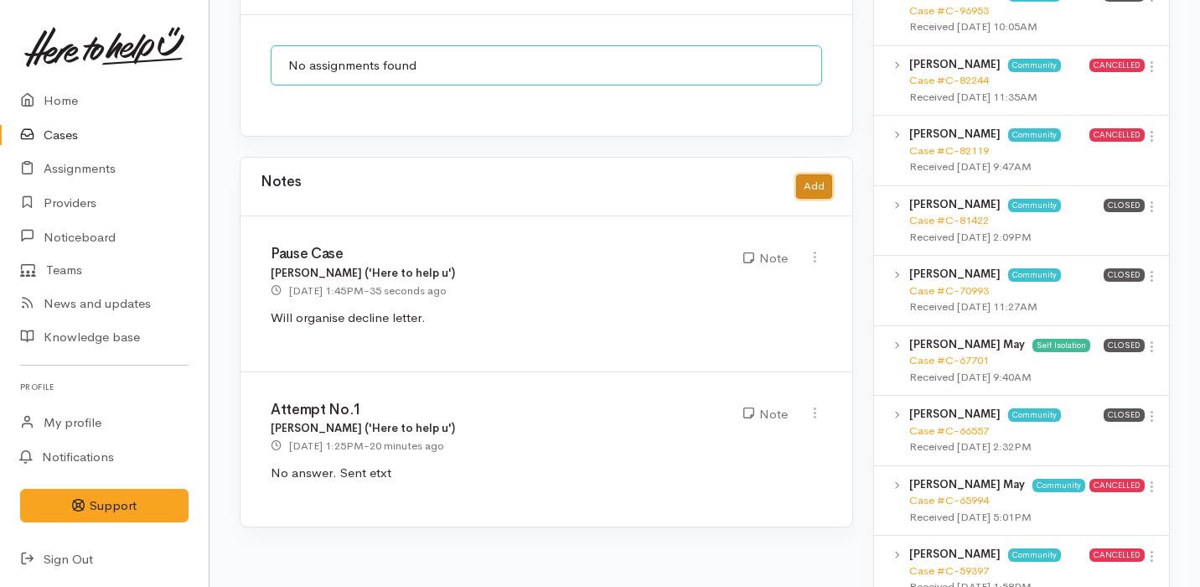
click at [819, 174] on button "Add" at bounding box center [814, 186] width 36 height 24
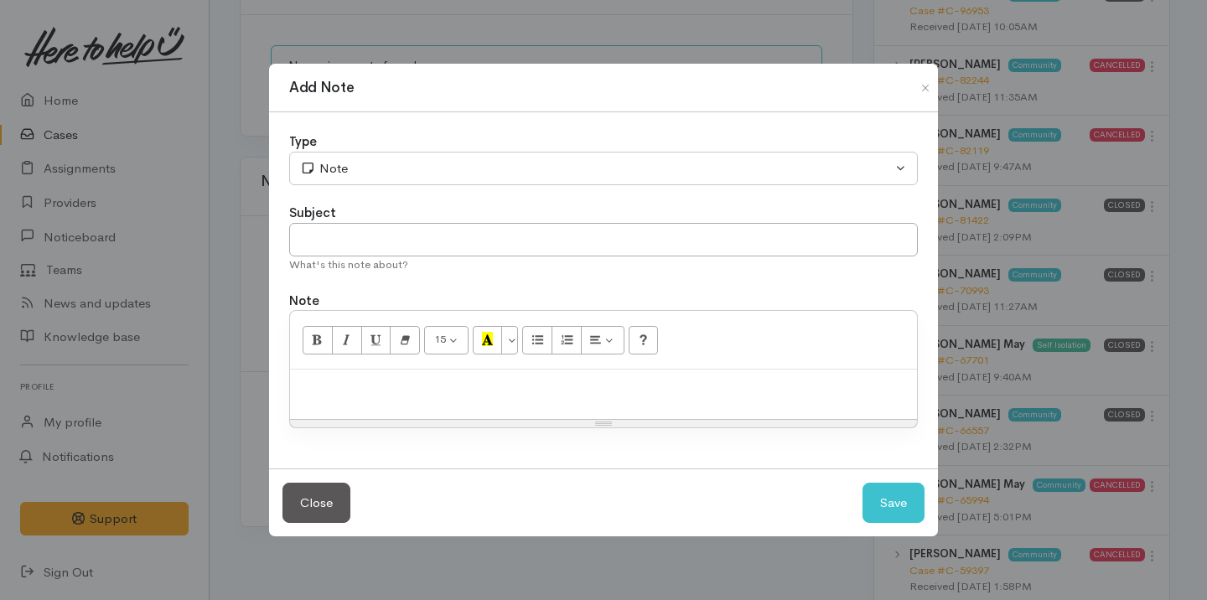
click at [416, 371] on div at bounding box center [603, 394] width 627 height 49
paste div
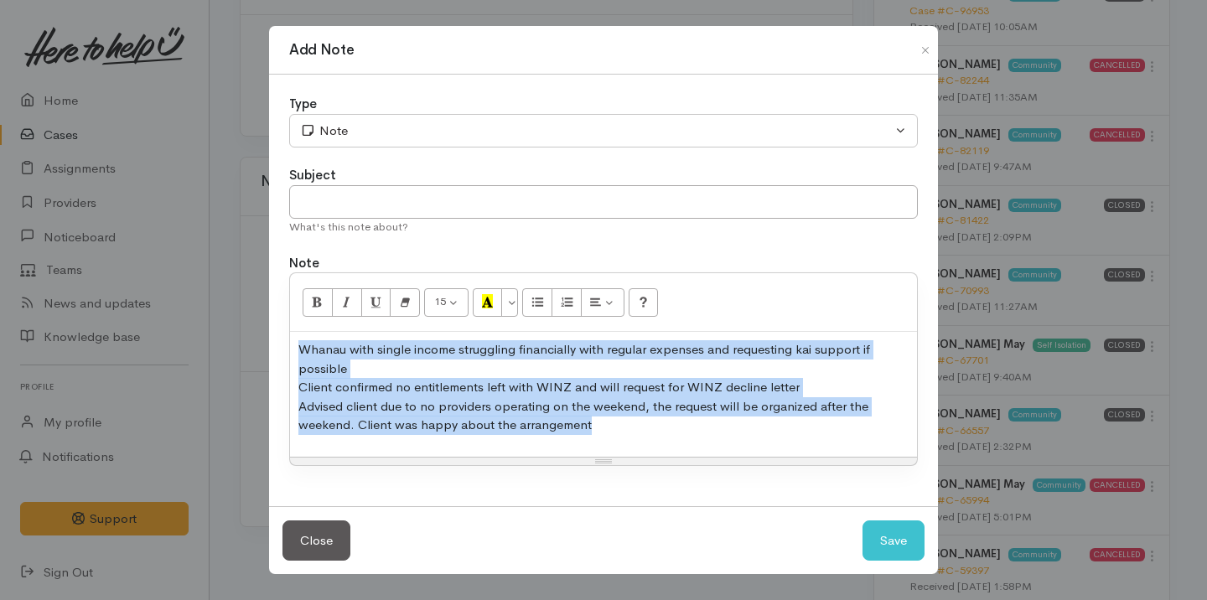
drag, startPoint x: 622, startPoint y: 428, endPoint x: 154, endPoint y: 318, distance: 480.3
click at [153, 319] on div "Add Note Type Correspondence Discussion Email Note Phone call SMS text message …" at bounding box center [603, 300] width 1207 height 600
click at [314, 555] on button "Close" at bounding box center [316, 540] width 68 height 41
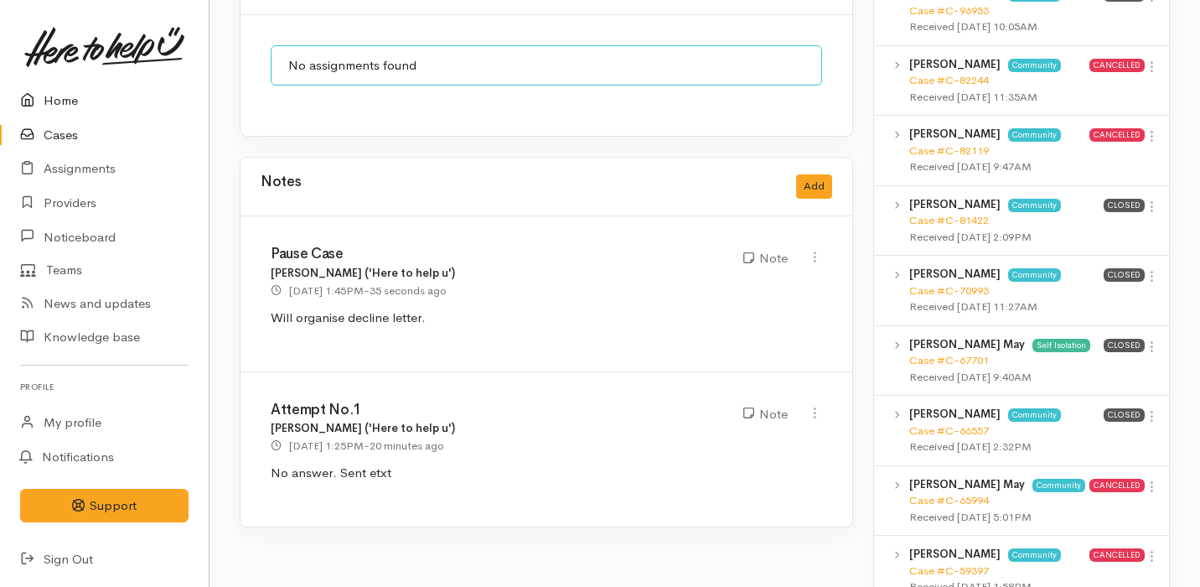
click at [62, 98] on link "Home" at bounding box center [104, 101] width 209 height 34
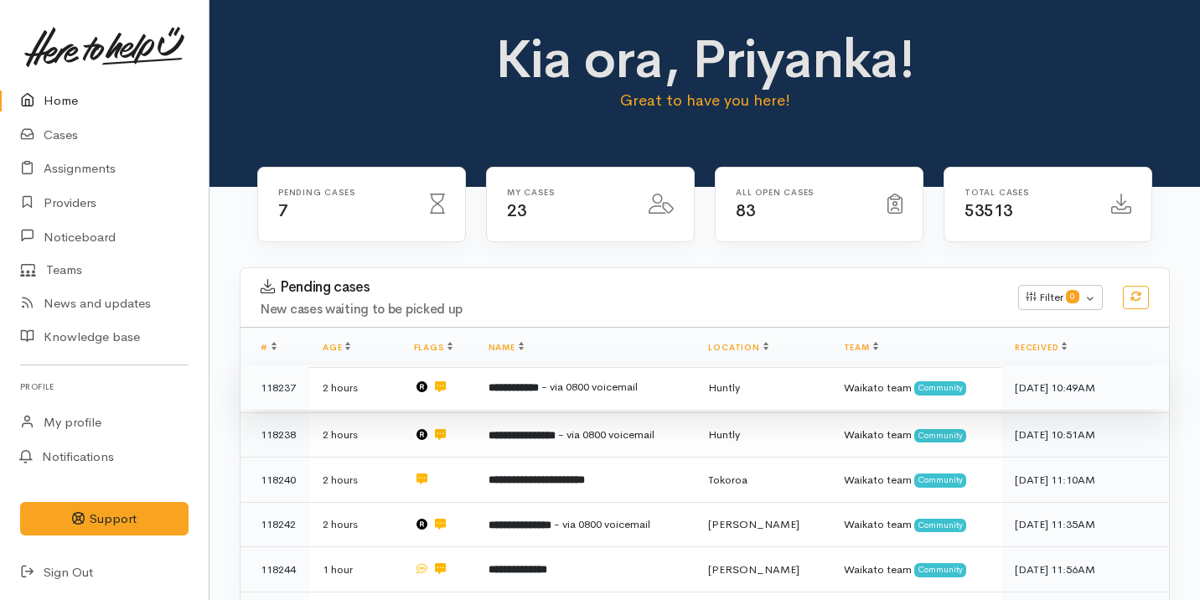
click at [544, 379] on td "**********" at bounding box center [585, 387] width 220 height 45
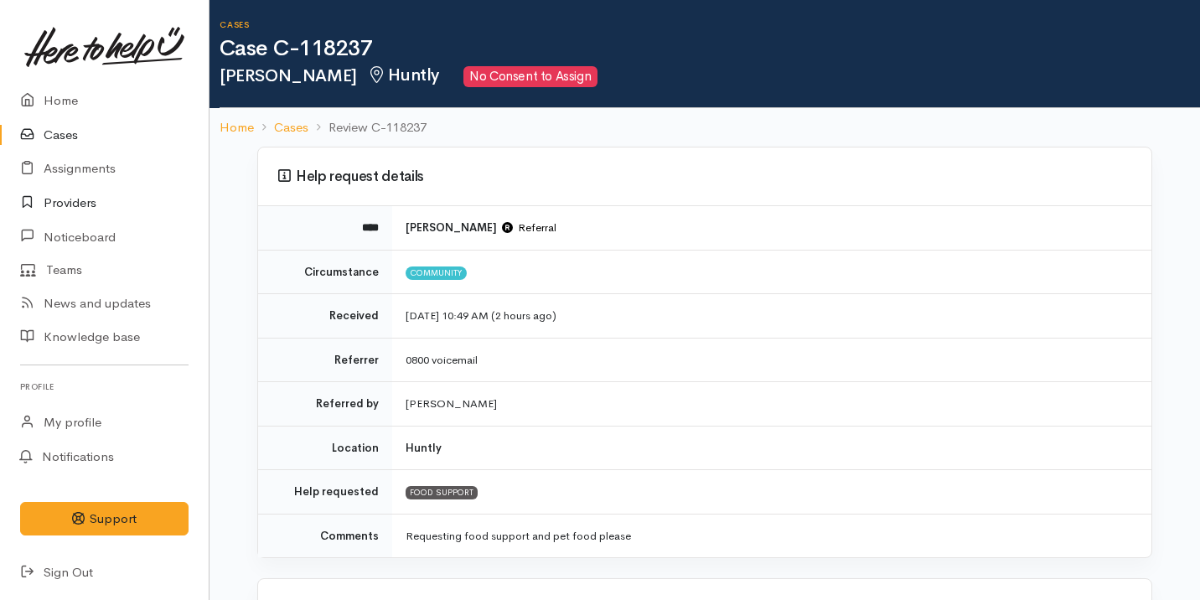
click at [99, 205] on link "Providers" at bounding box center [104, 203] width 209 height 34
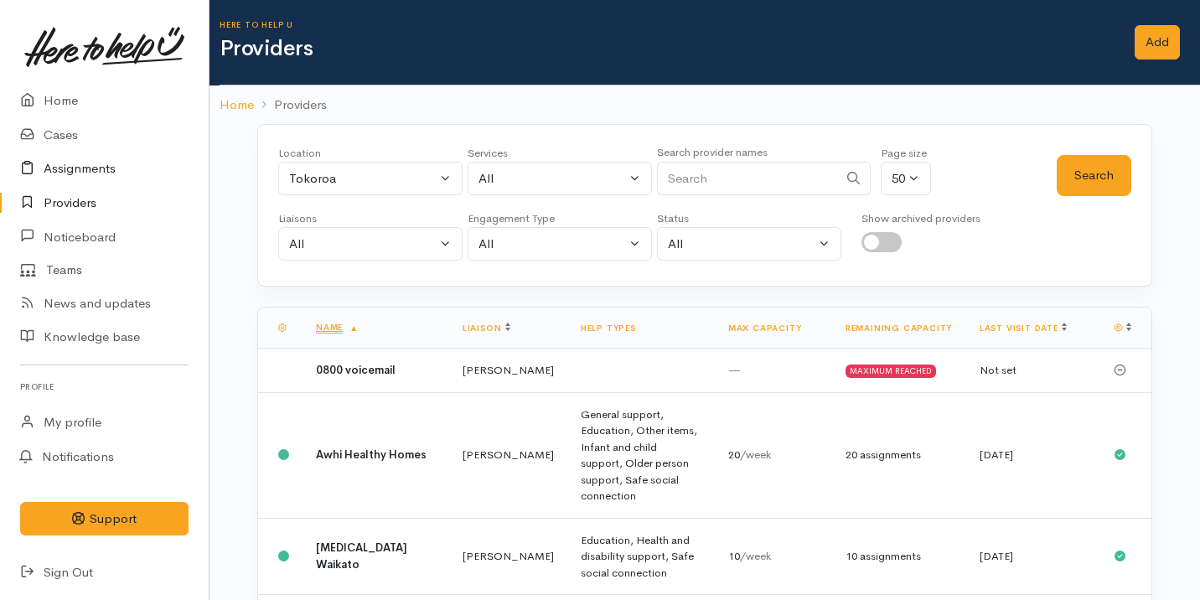
click at [115, 174] on link "Assignments" at bounding box center [104, 169] width 209 height 34
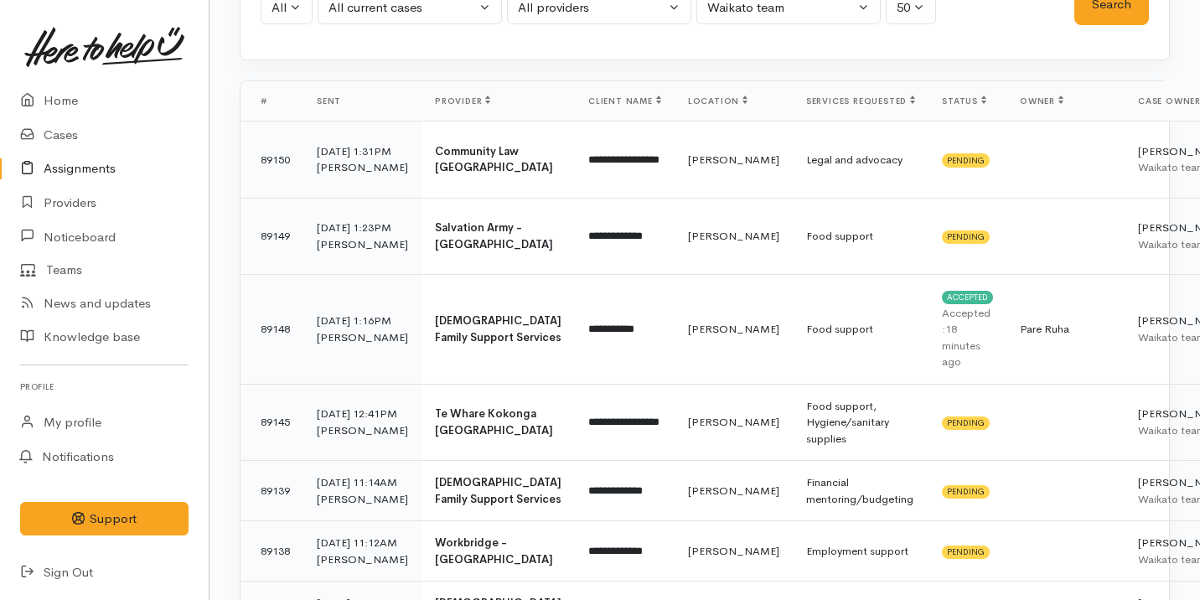
scroll to position [179, 0]
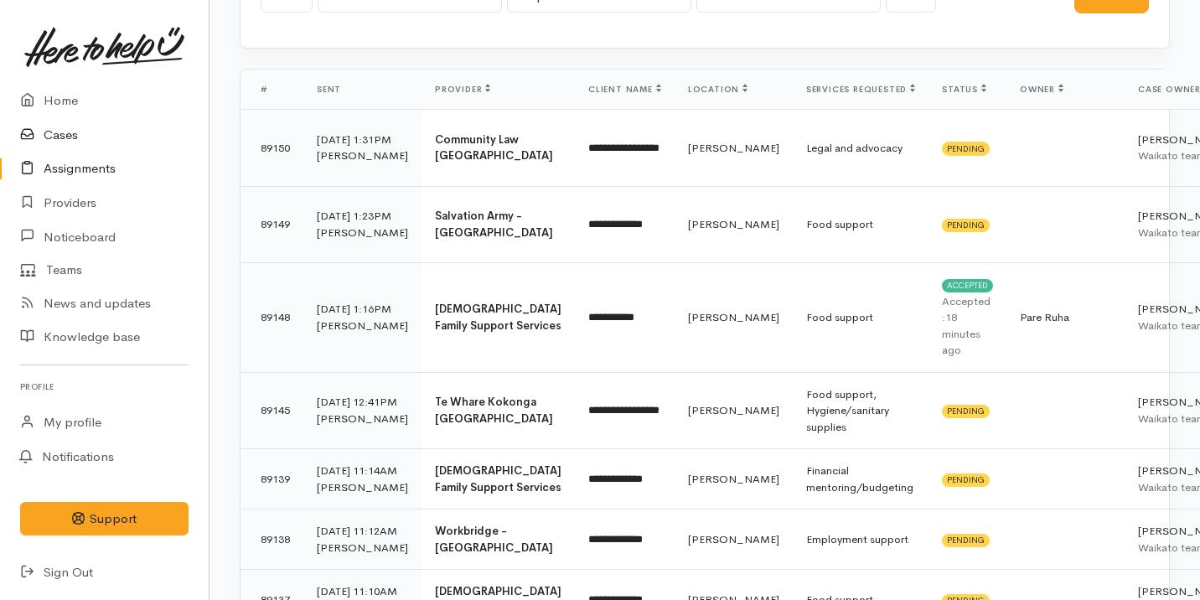
click at [117, 140] on link "Cases" at bounding box center [104, 135] width 209 height 34
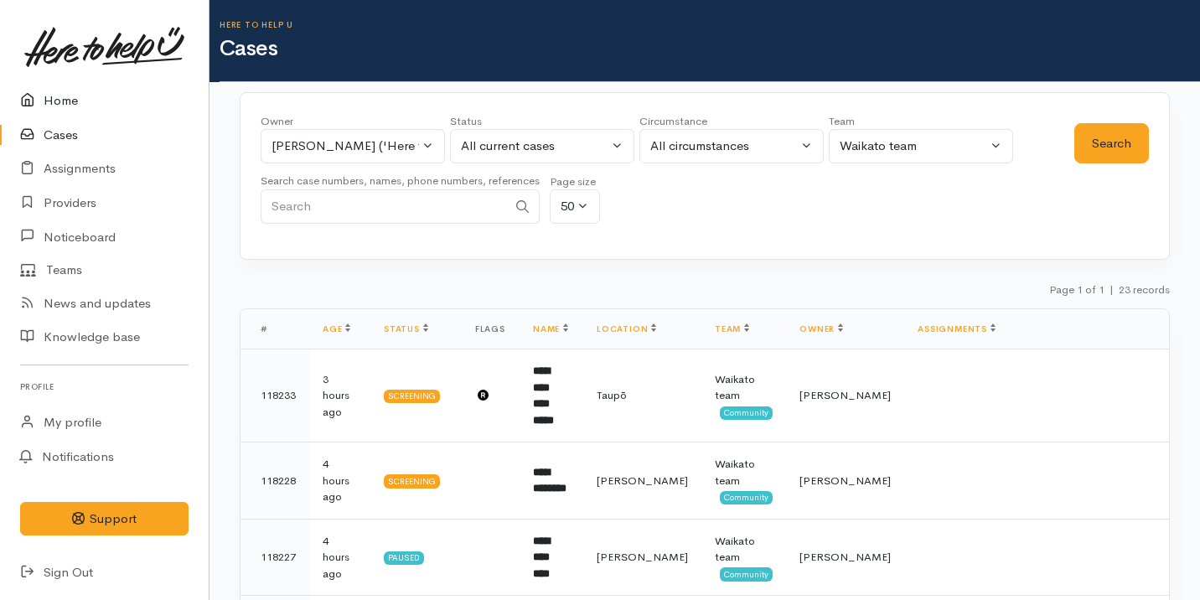
click at [120, 114] on link "Home" at bounding box center [104, 101] width 209 height 34
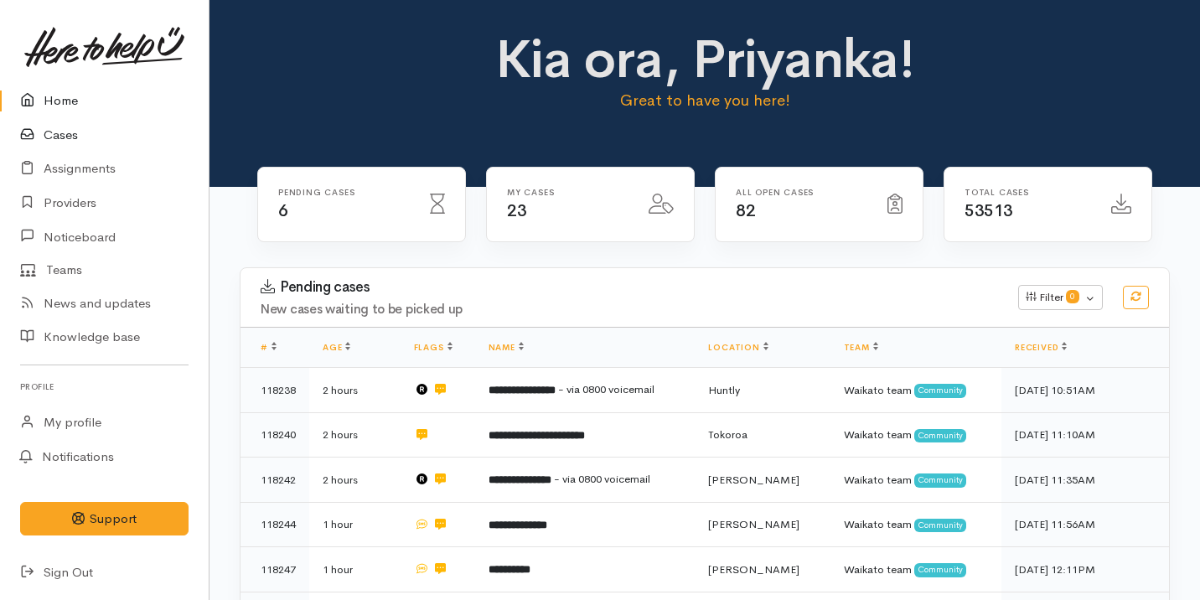
click at [115, 137] on link "Cases" at bounding box center [104, 135] width 209 height 34
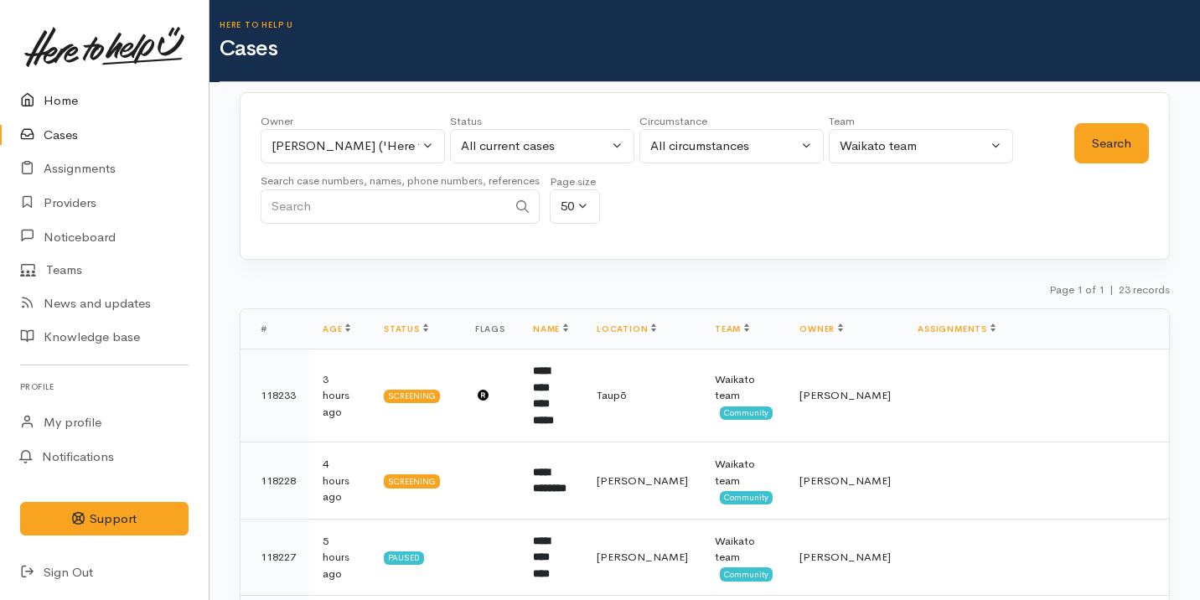
click at [101, 99] on link "Home" at bounding box center [104, 101] width 209 height 34
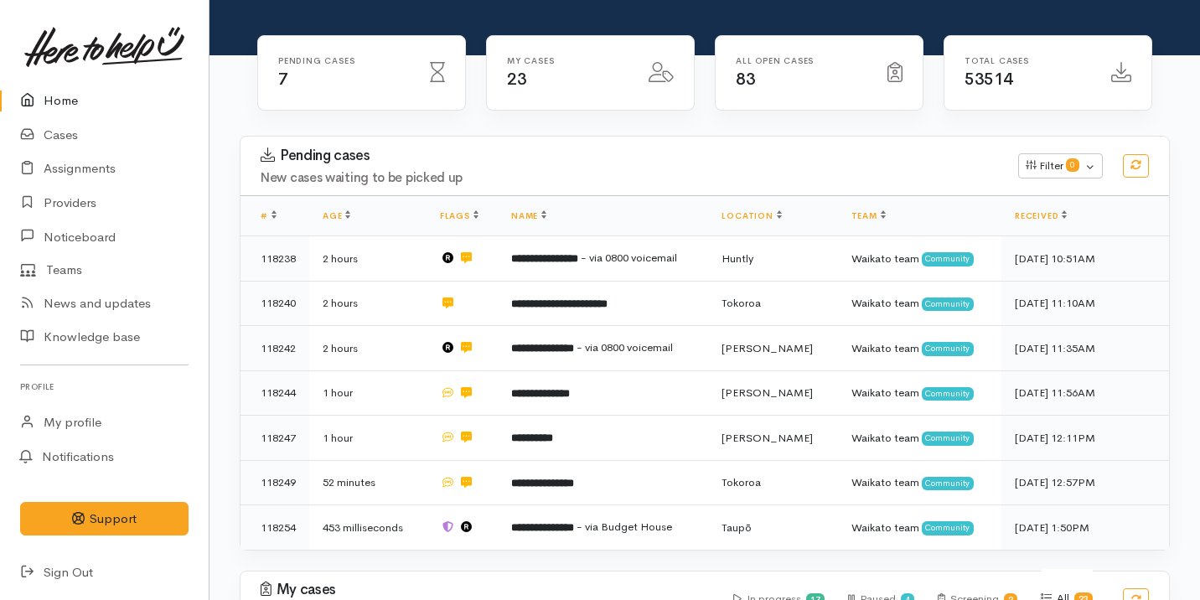
scroll to position [132, 0]
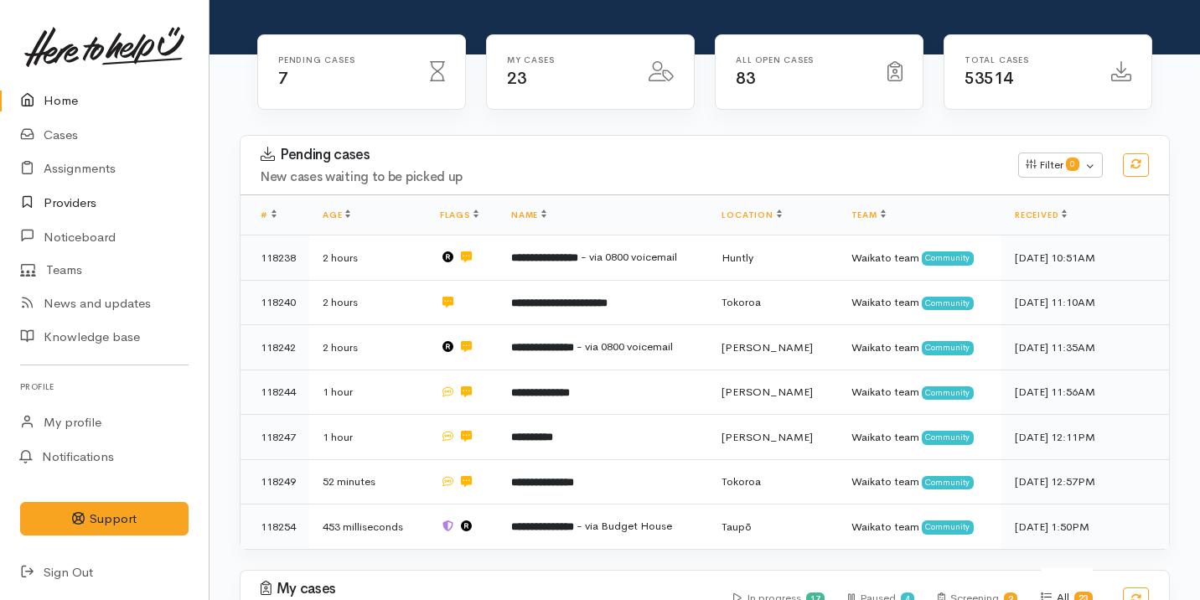
click at [93, 197] on link "Providers" at bounding box center [104, 203] width 209 height 34
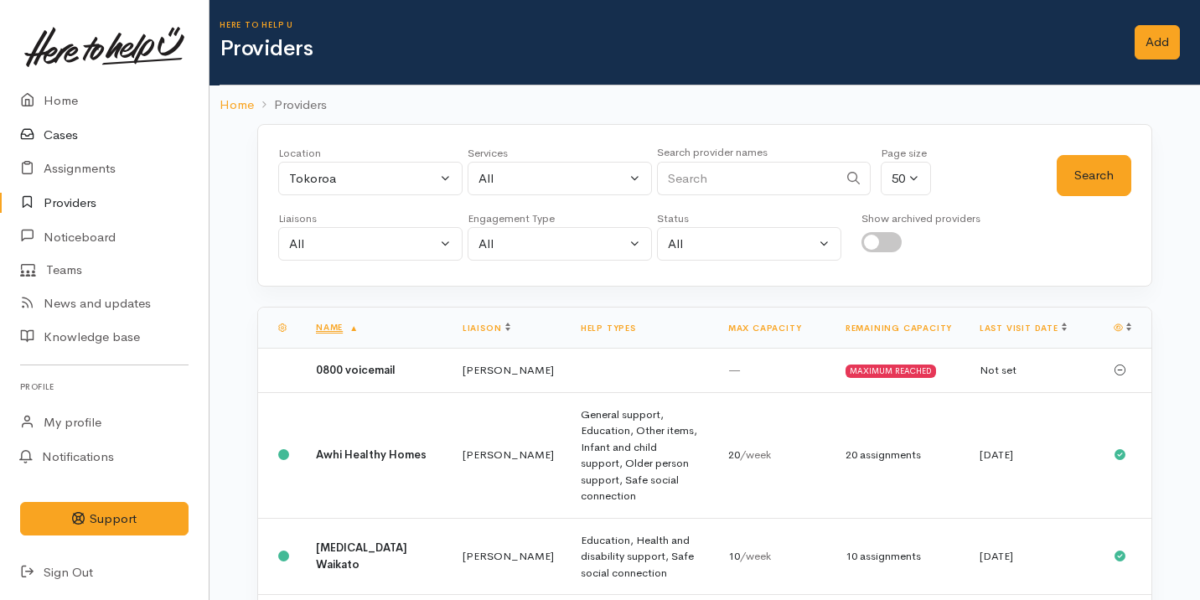
click at [99, 127] on link "Cases" at bounding box center [104, 135] width 209 height 34
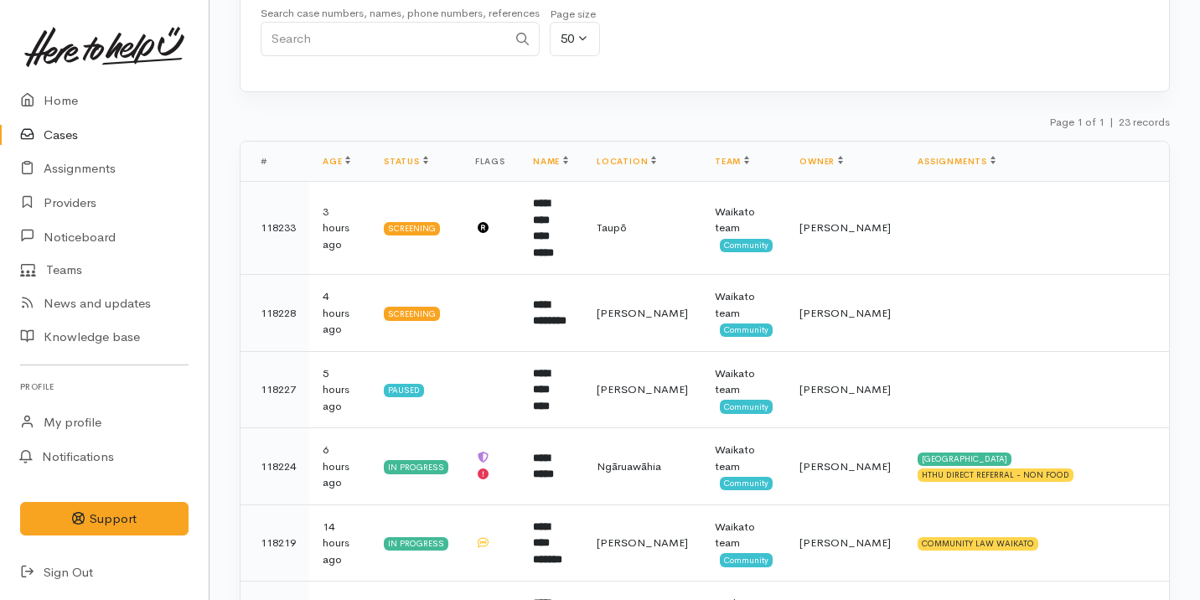
scroll to position [292, 0]
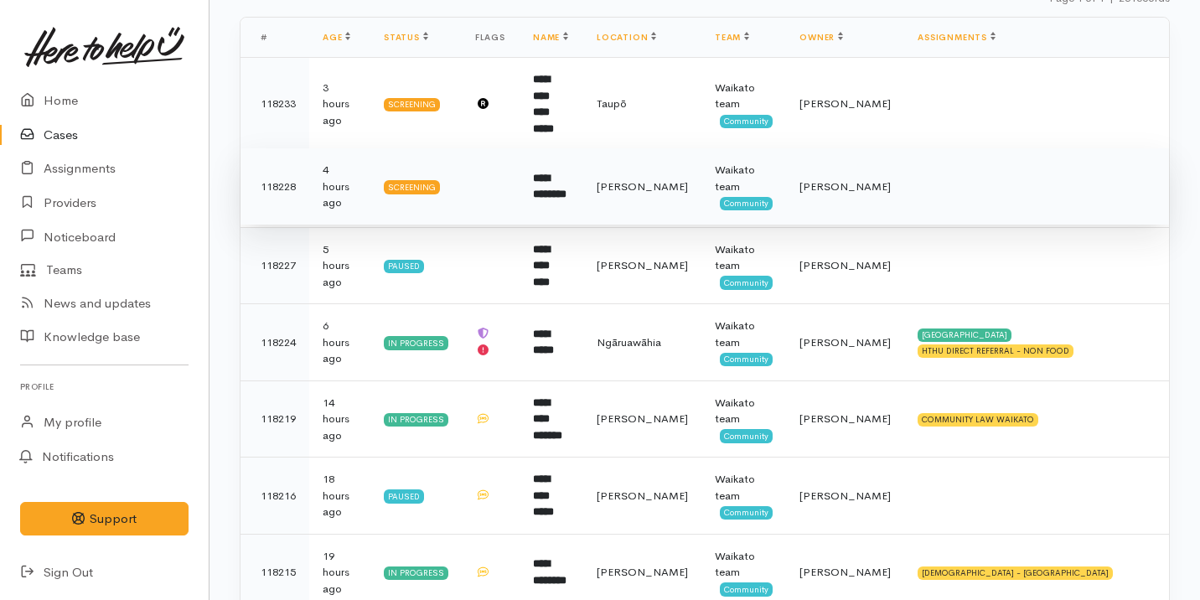
click at [486, 167] on td at bounding box center [491, 186] width 58 height 77
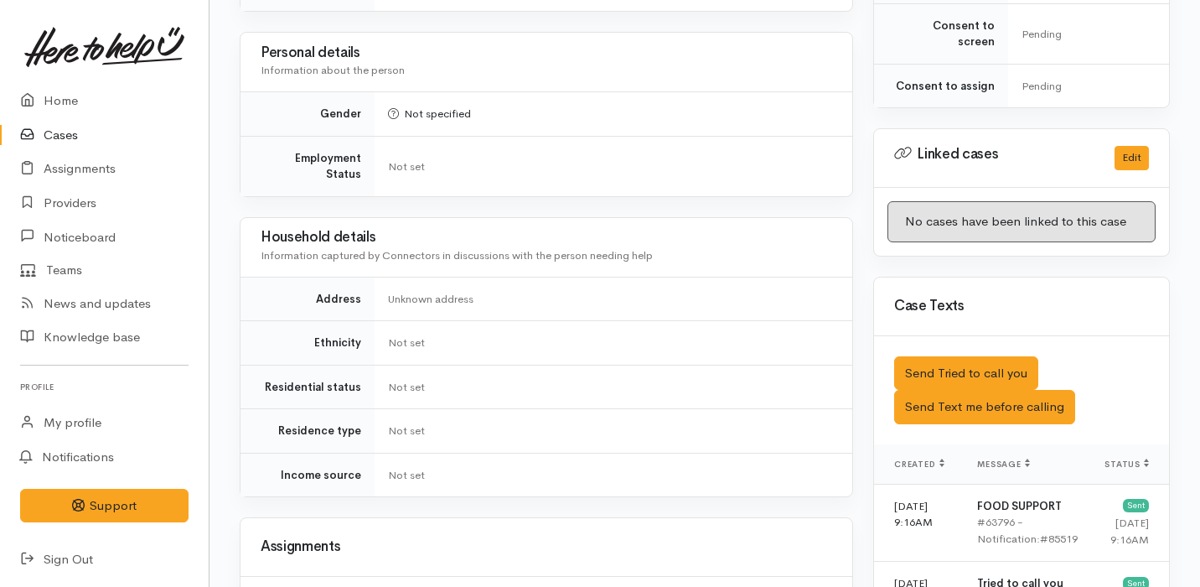
scroll to position [927, 0]
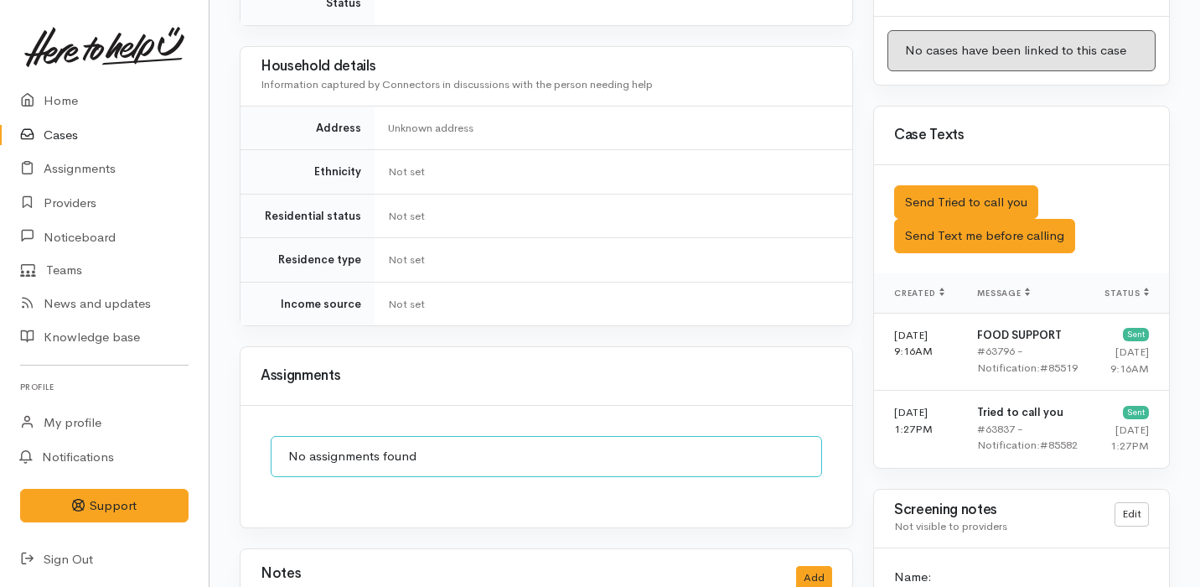
click at [110, 132] on link "Cases" at bounding box center [104, 135] width 209 height 34
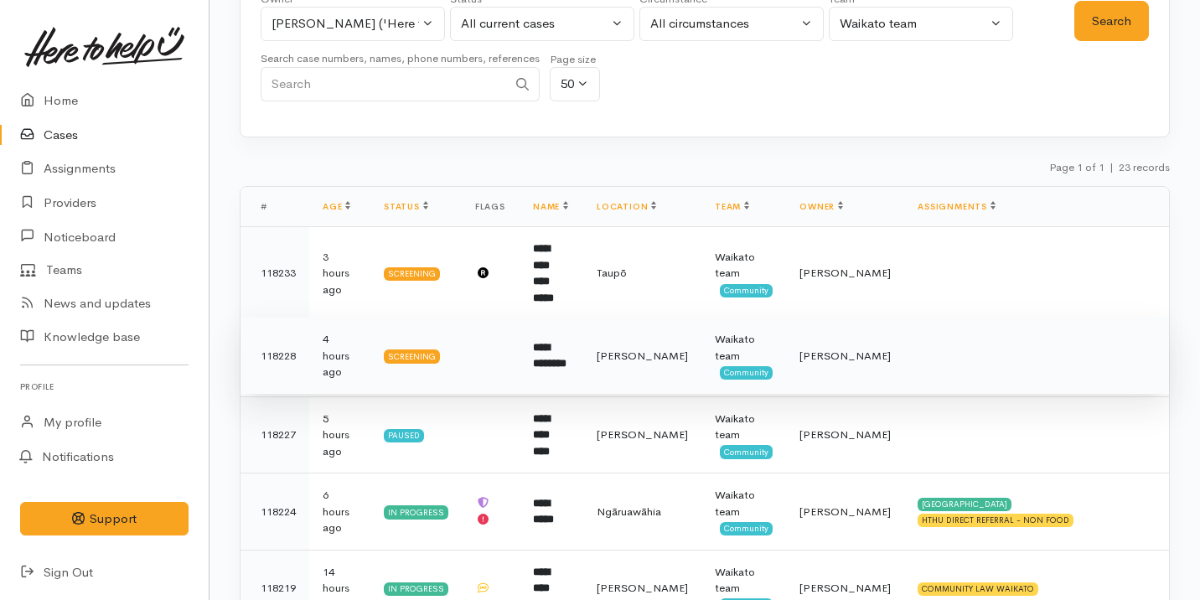
scroll to position [319, 0]
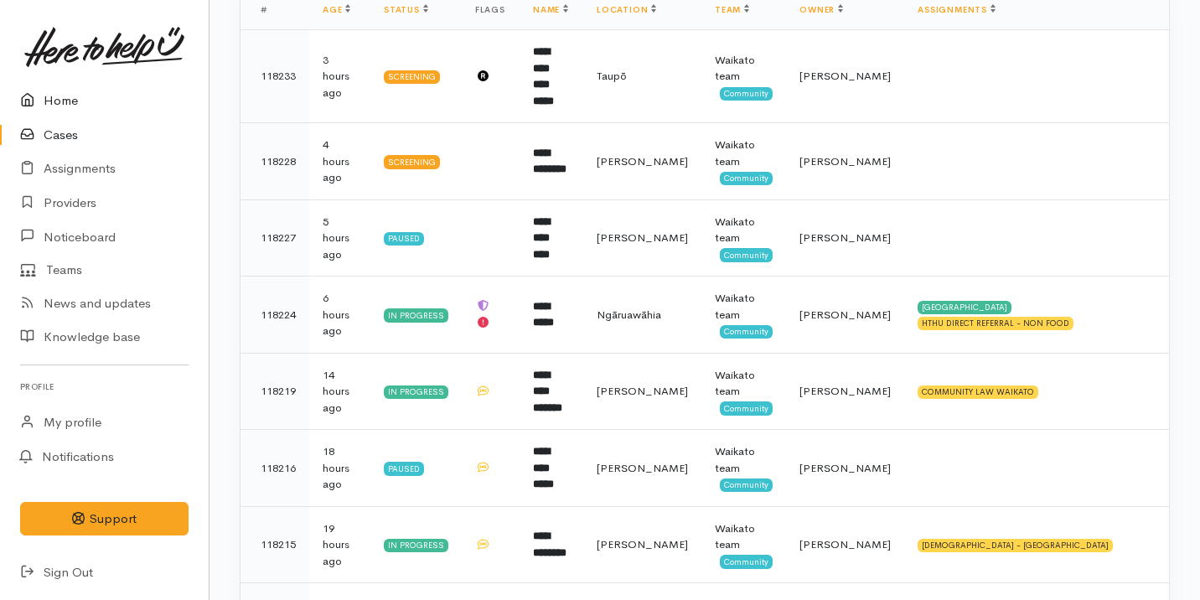
click at [89, 96] on link "Home" at bounding box center [104, 101] width 209 height 34
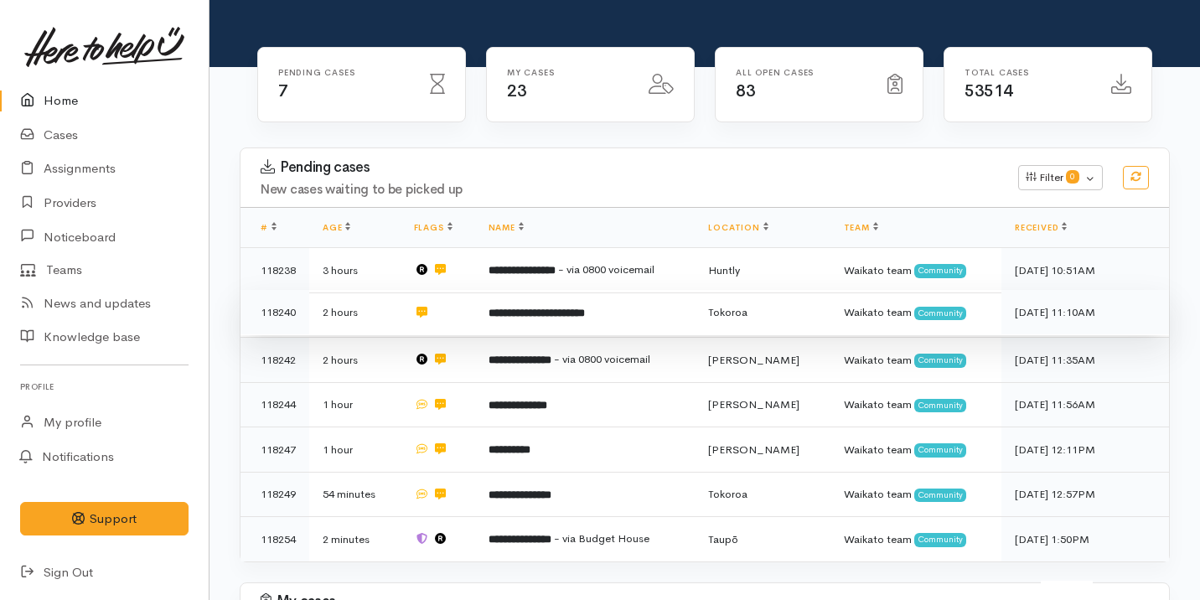
scroll to position [124, 0]
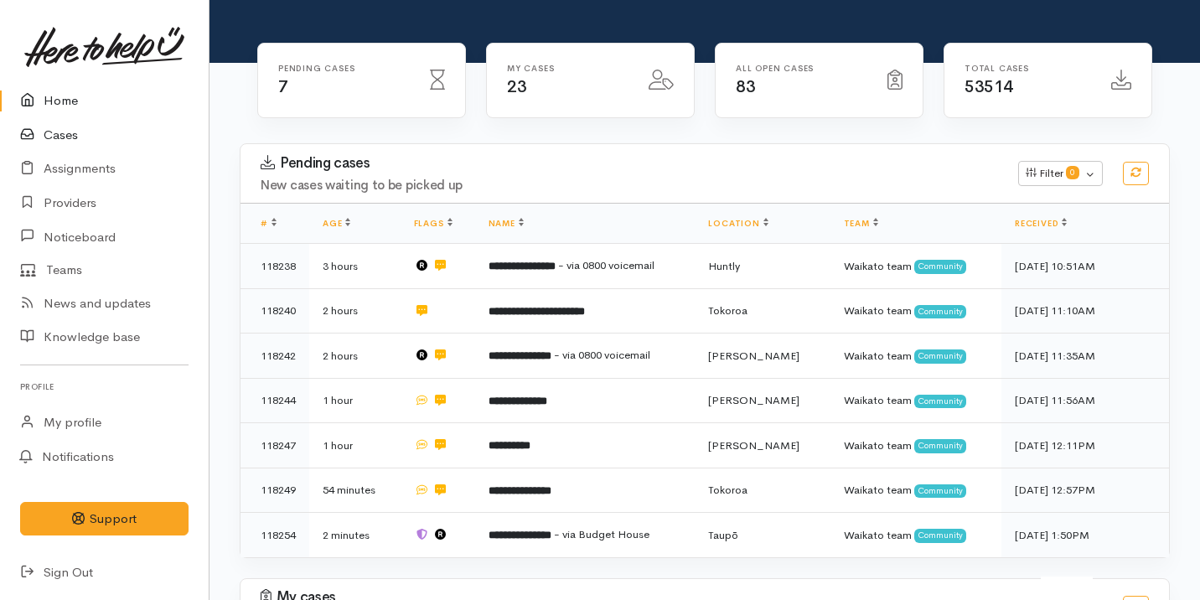
click at [61, 137] on link "Cases" at bounding box center [104, 135] width 209 height 34
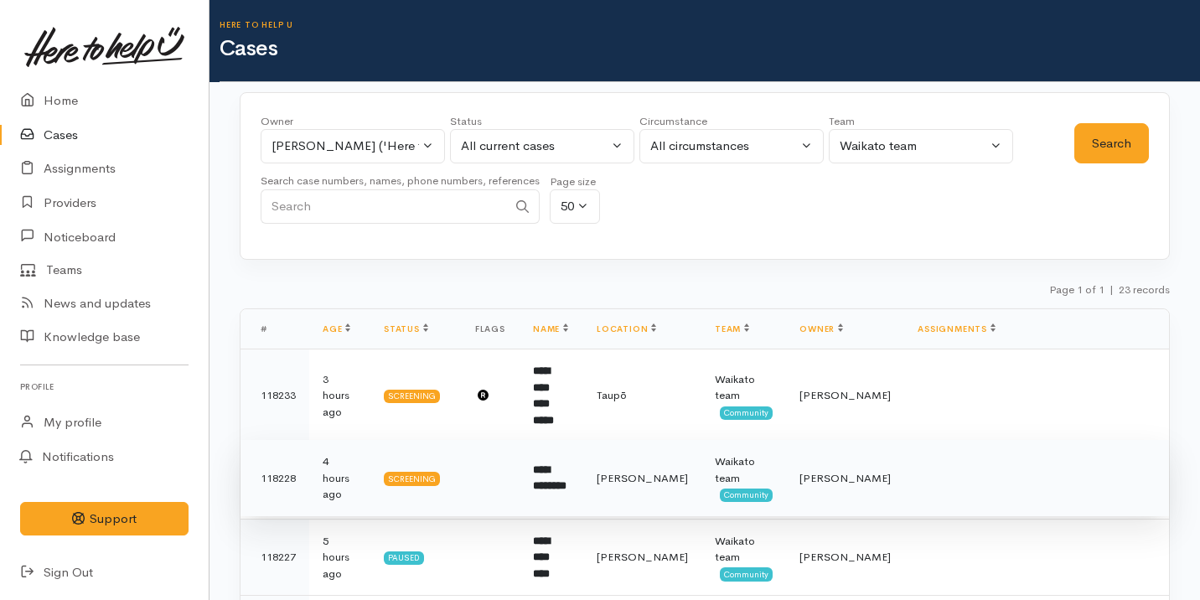
click at [487, 456] on td at bounding box center [491, 478] width 58 height 77
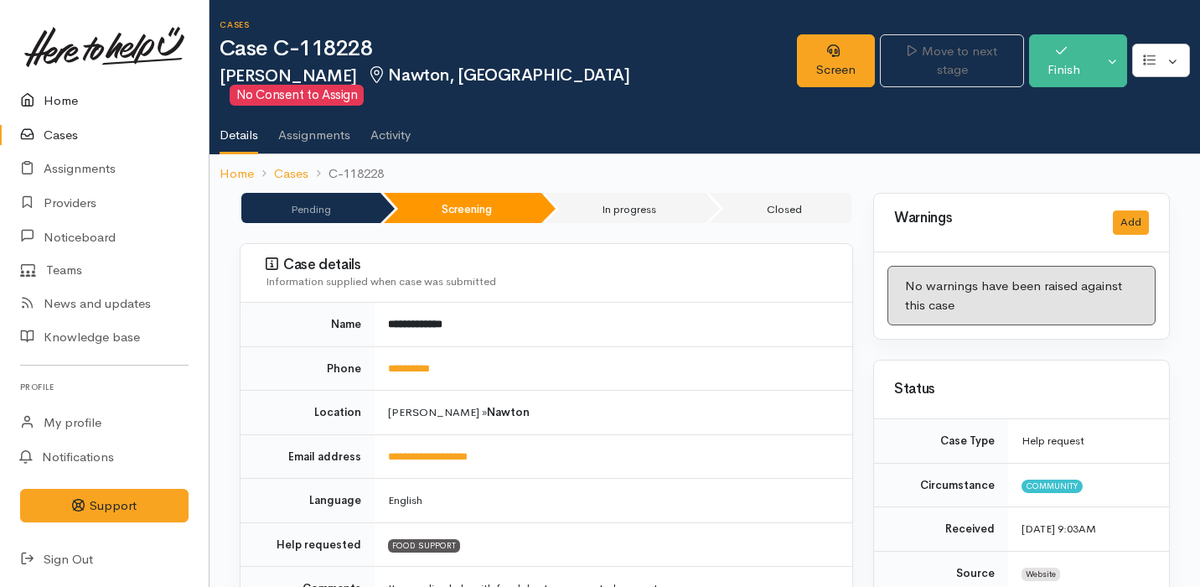
click at [89, 99] on link "Home" at bounding box center [104, 101] width 209 height 34
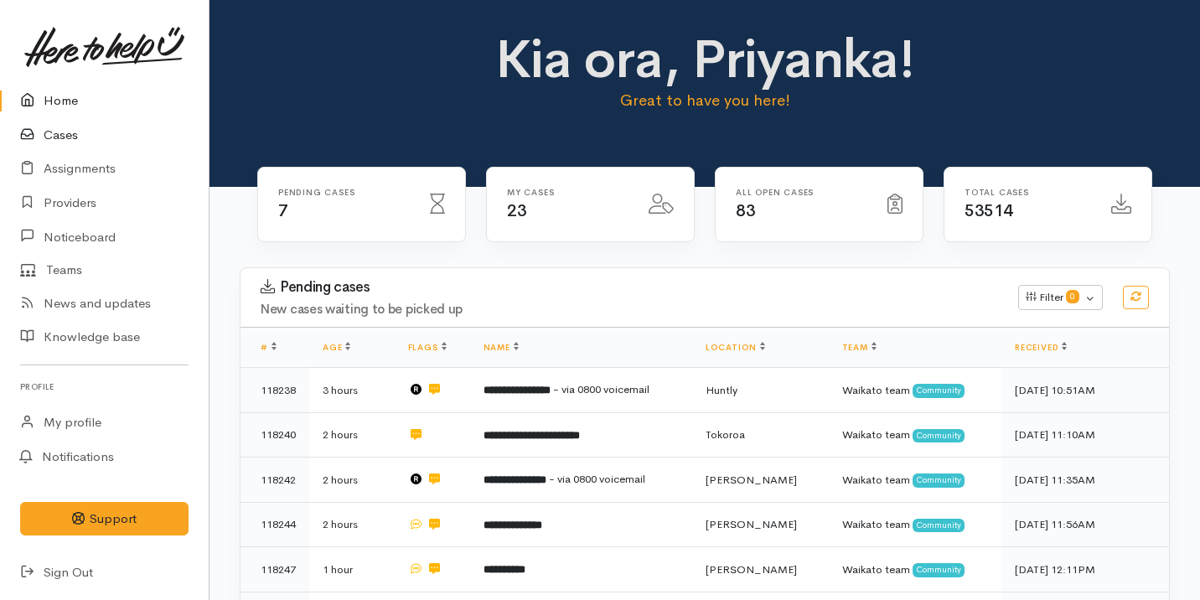
click at [49, 130] on link "Cases" at bounding box center [104, 135] width 209 height 34
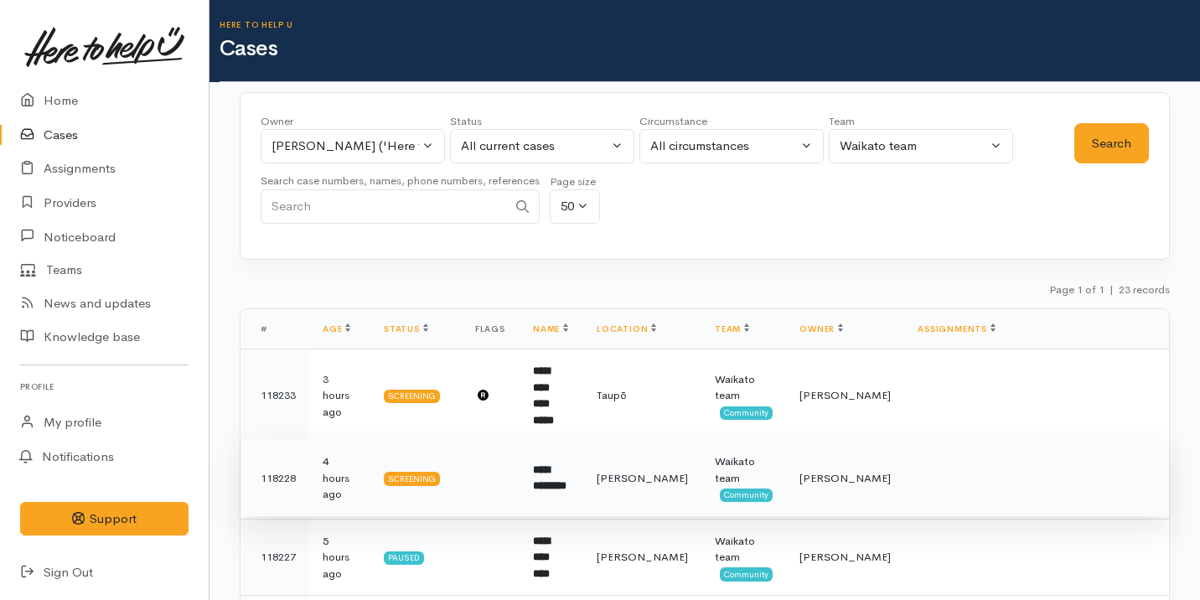
click at [583, 477] on td "**********" at bounding box center [552, 478] width 64 height 77
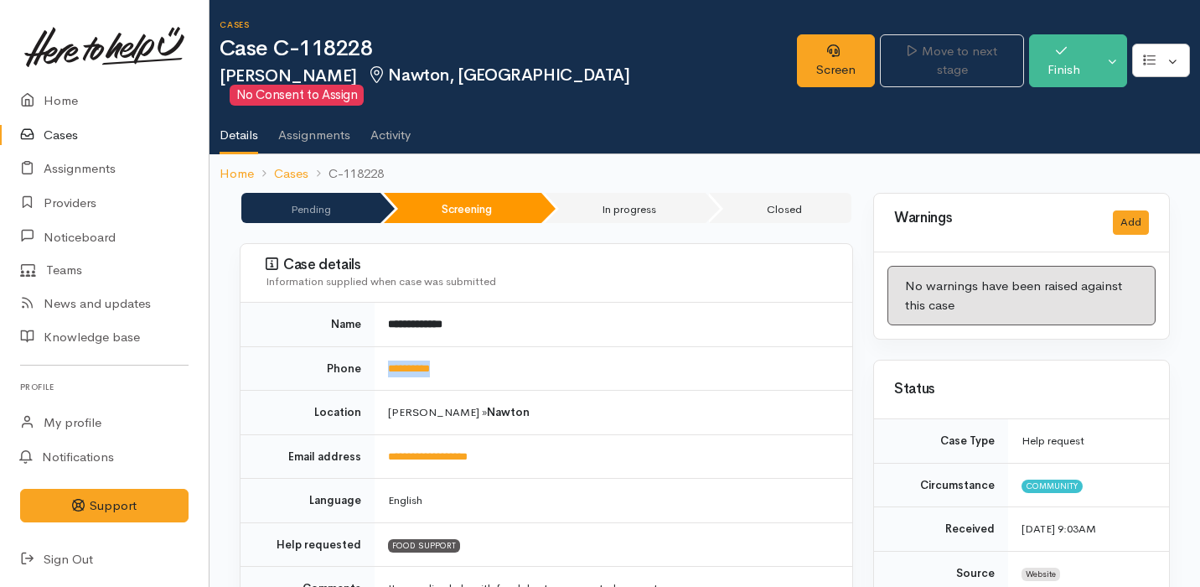
drag, startPoint x: 490, startPoint y: 353, endPoint x: 371, endPoint y: 348, distance: 119.1
click at [371, 348] on tr "**********" at bounding box center [547, 368] width 612 height 44
copy tr "**********"
click at [847, 51] on link "Screen" at bounding box center [836, 60] width 78 height 53
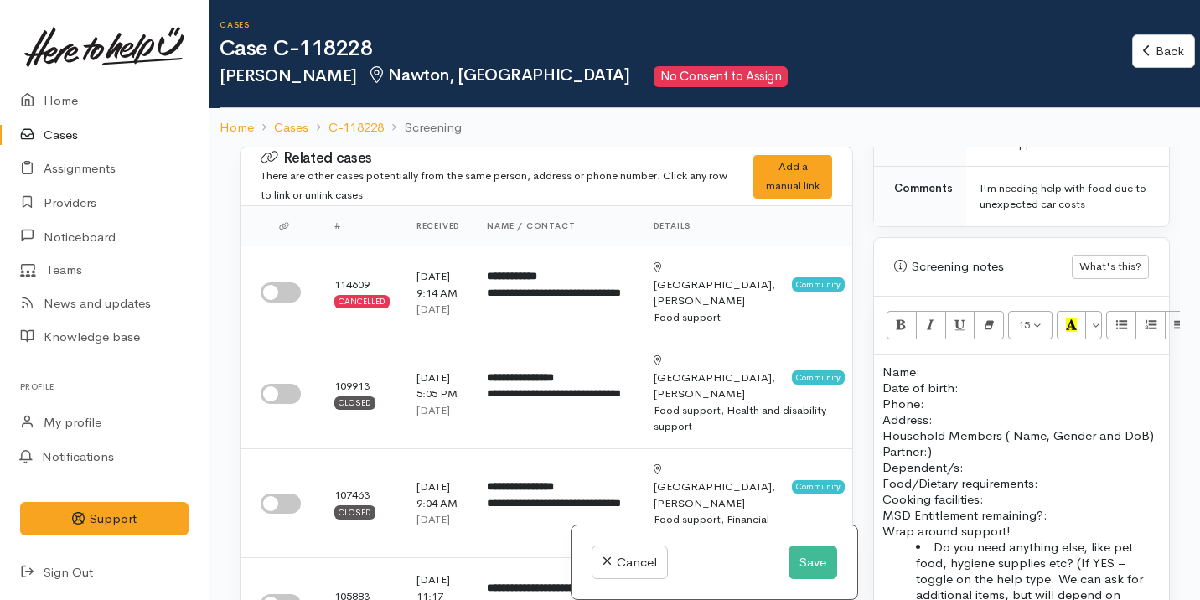
click at [1054, 297] on div "15 8 9 10 11 12 14 18 24 36 Background Color Transparent Select #ffff00 Text Co…" at bounding box center [1021, 326] width 295 height 59
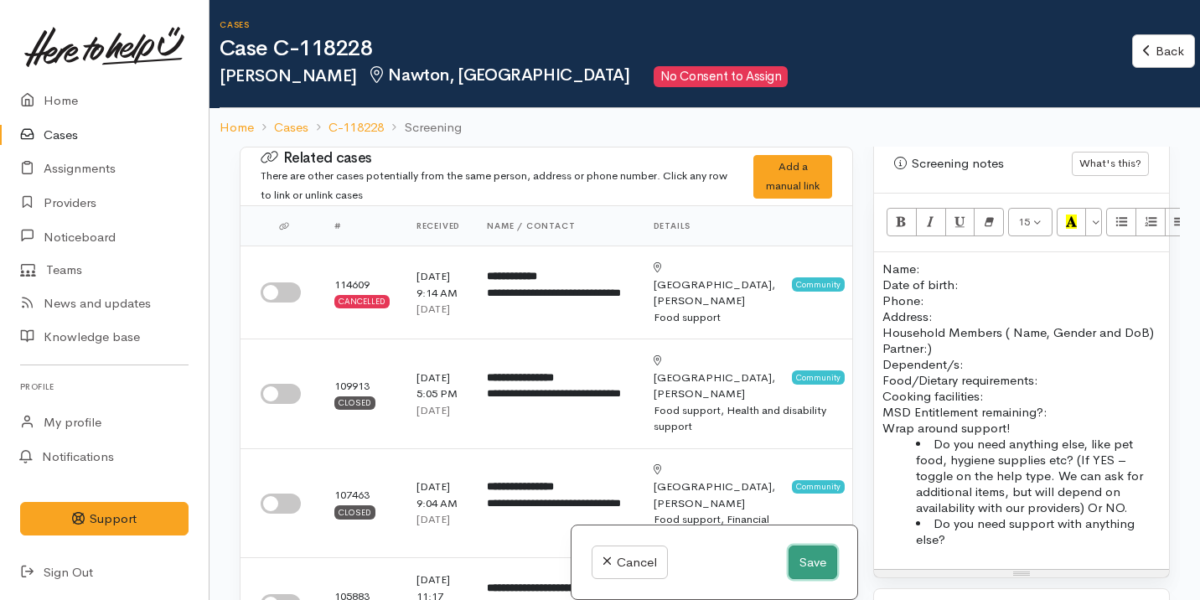
click at [792, 564] on button "Save" at bounding box center [813, 563] width 49 height 34
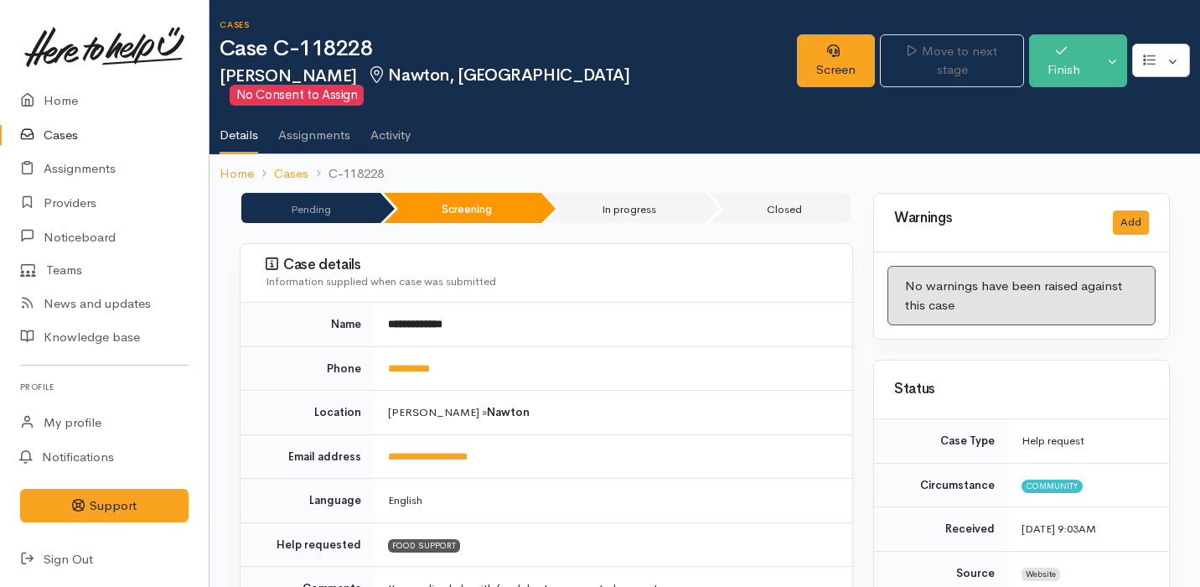
scroll to position [1274, 0]
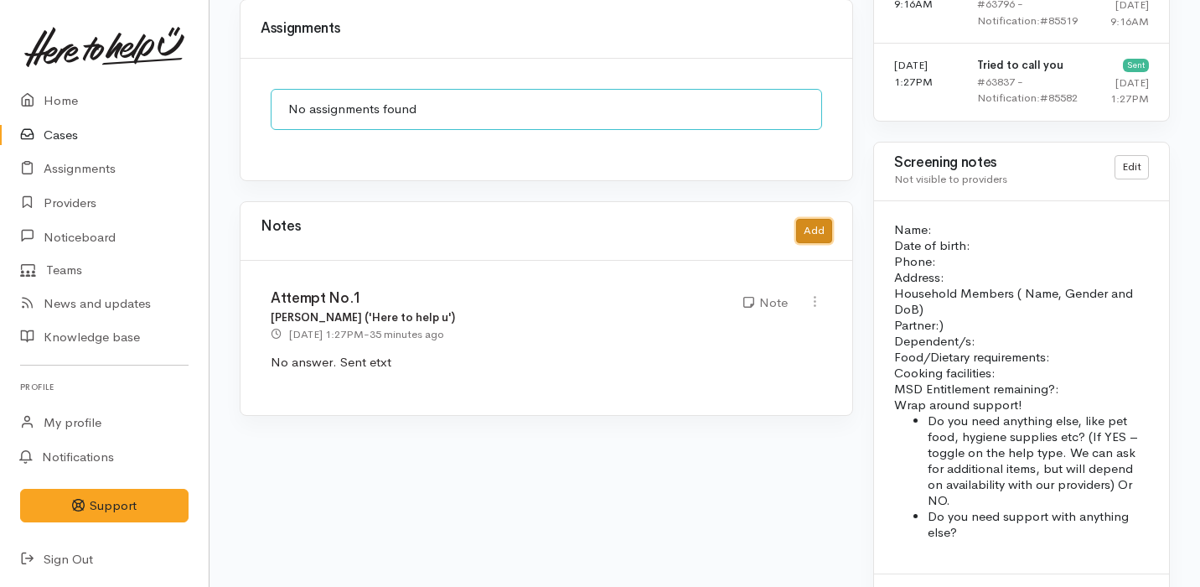
click at [814, 219] on button "Add" at bounding box center [814, 231] width 36 height 24
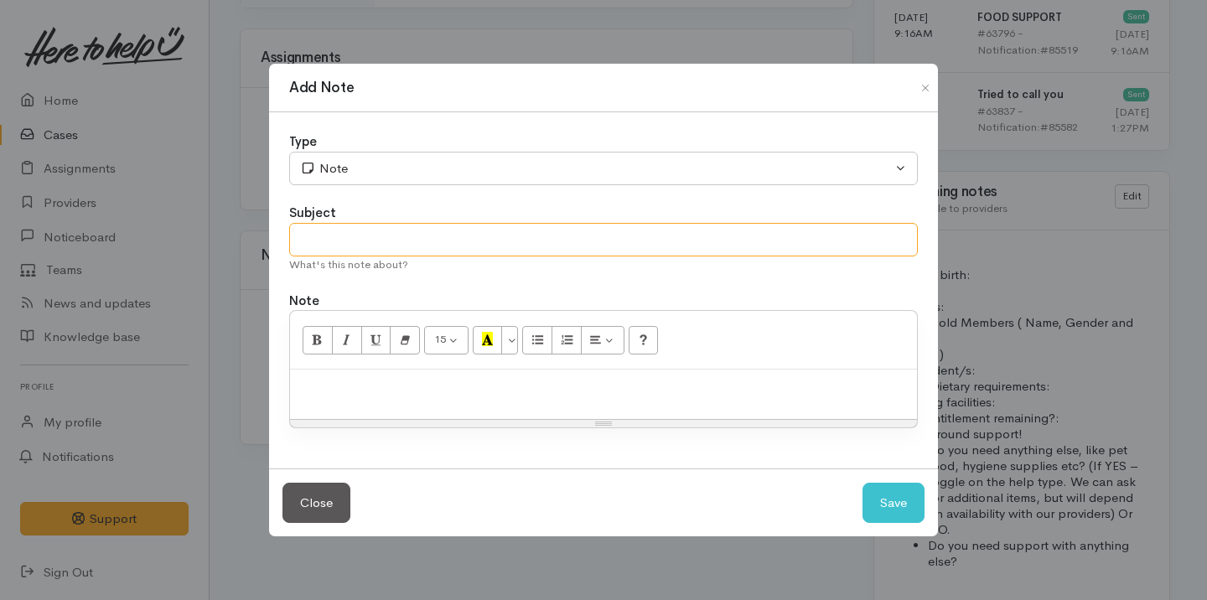
click at [440, 235] on input "text" at bounding box center [603, 240] width 629 height 34
type input "Attempt No.2"
click at [409, 402] on div at bounding box center [603, 394] width 627 height 49
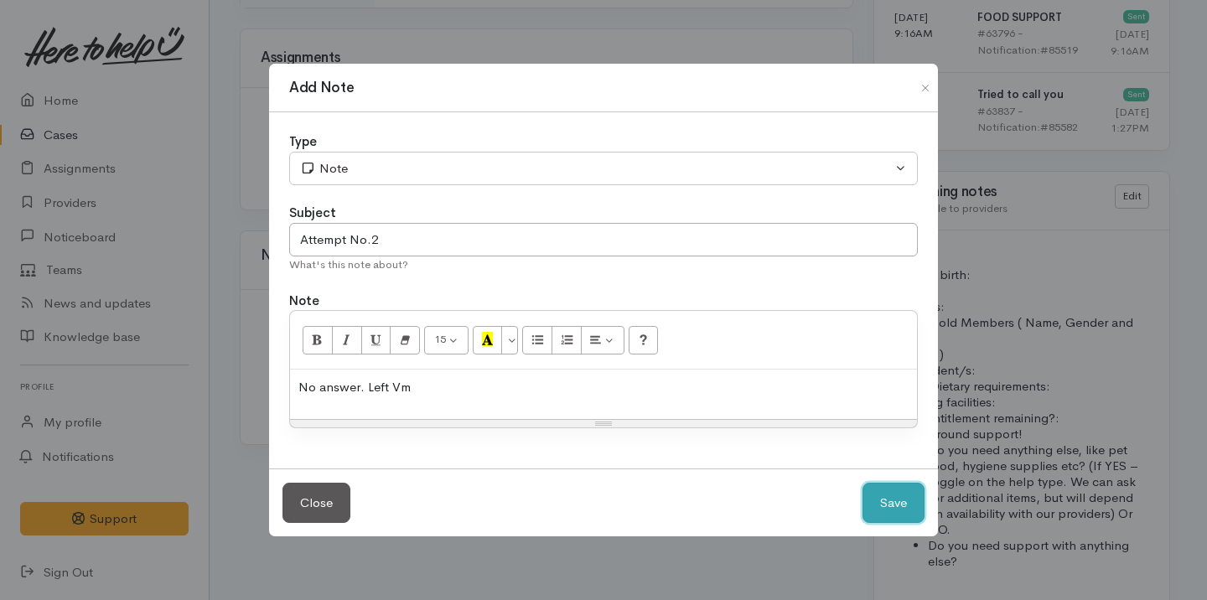
click at [882, 504] on button "Save" at bounding box center [893, 503] width 62 height 41
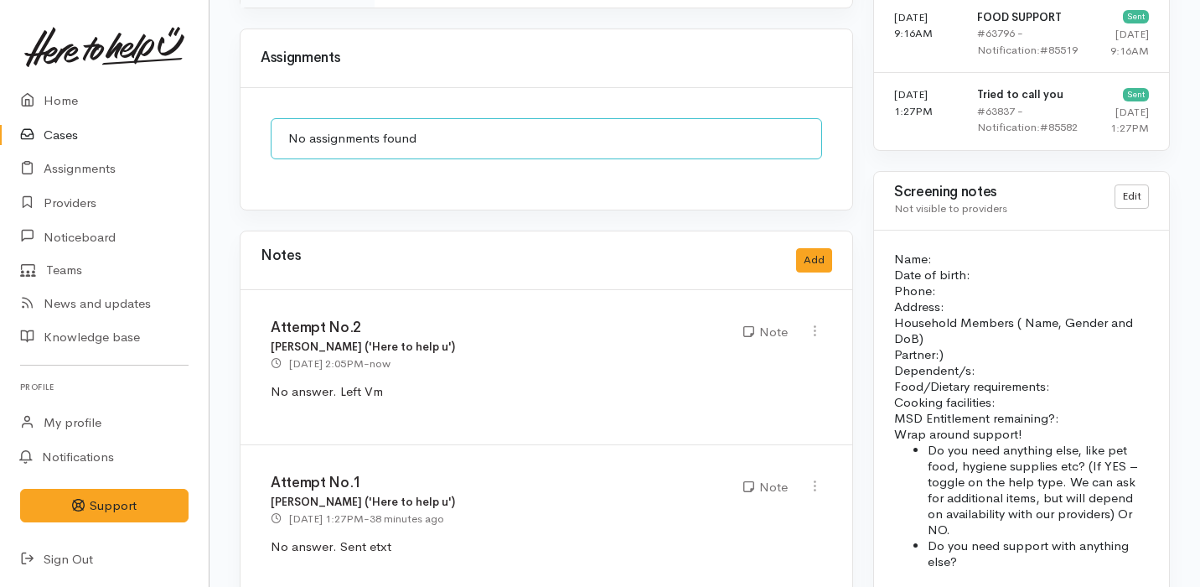
click at [81, 137] on link "Cases" at bounding box center [104, 135] width 209 height 34
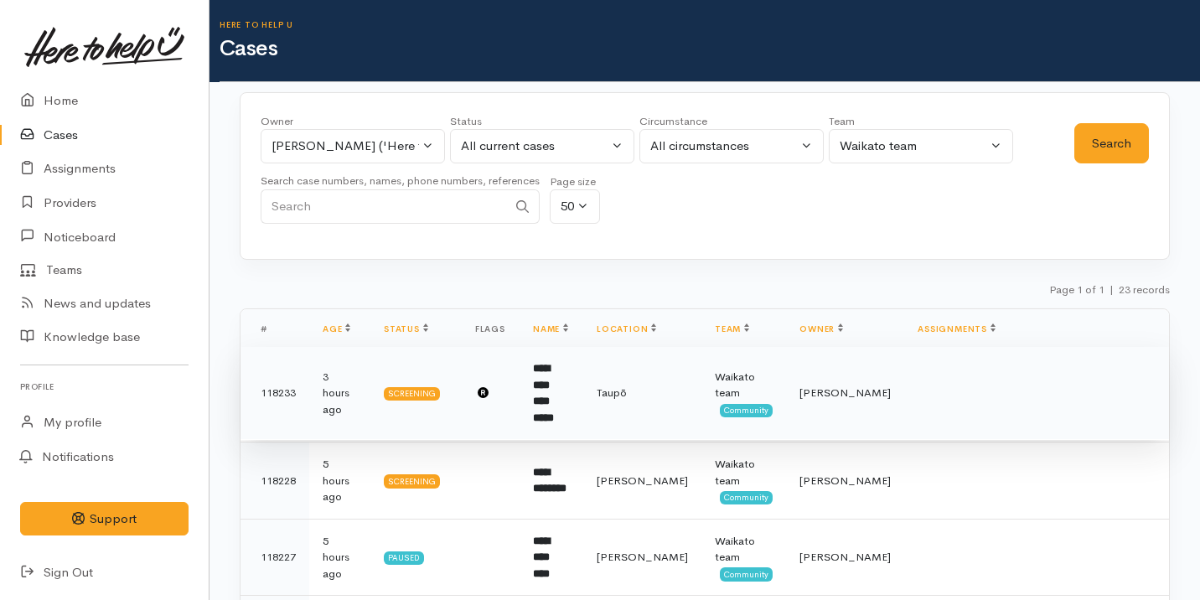
click at [565, 360] on td "**********" at bounding box center [552, 393] width 64 height 93
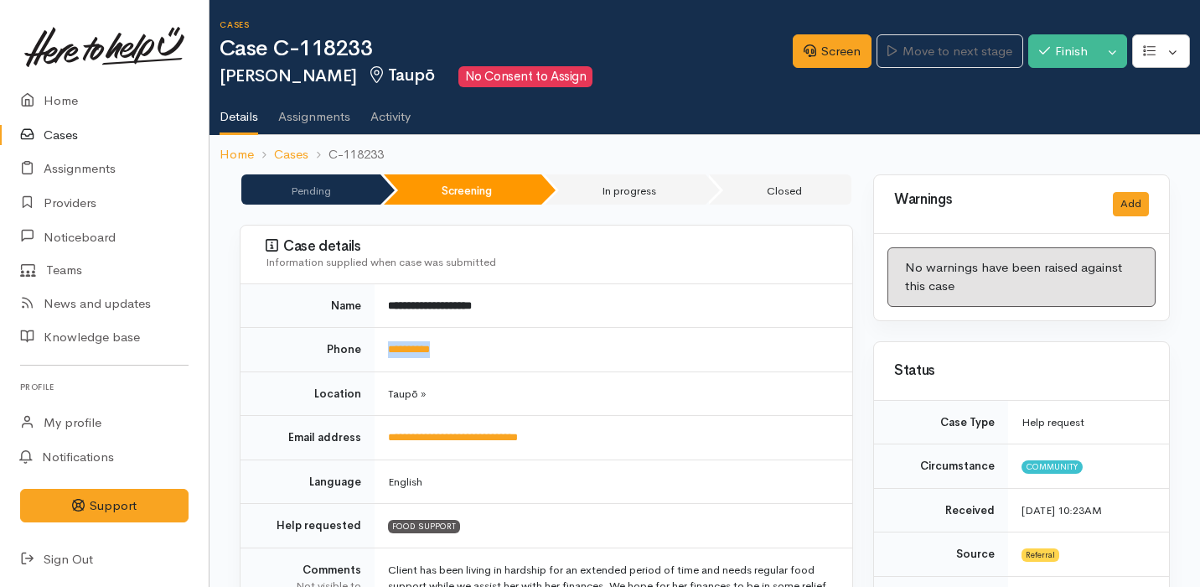
drag, startPoint x: 473, startPoint y: 355, endPoint x: 375, endPoint y: 349, distance: 98.2
click at [375, 349] on td "**********" at bounding box center [614, 350] width 478 height 44
copy link "**********"
click at [103, 169] on link "Assignments" at bounding box center [104, 169] width 209 height 34
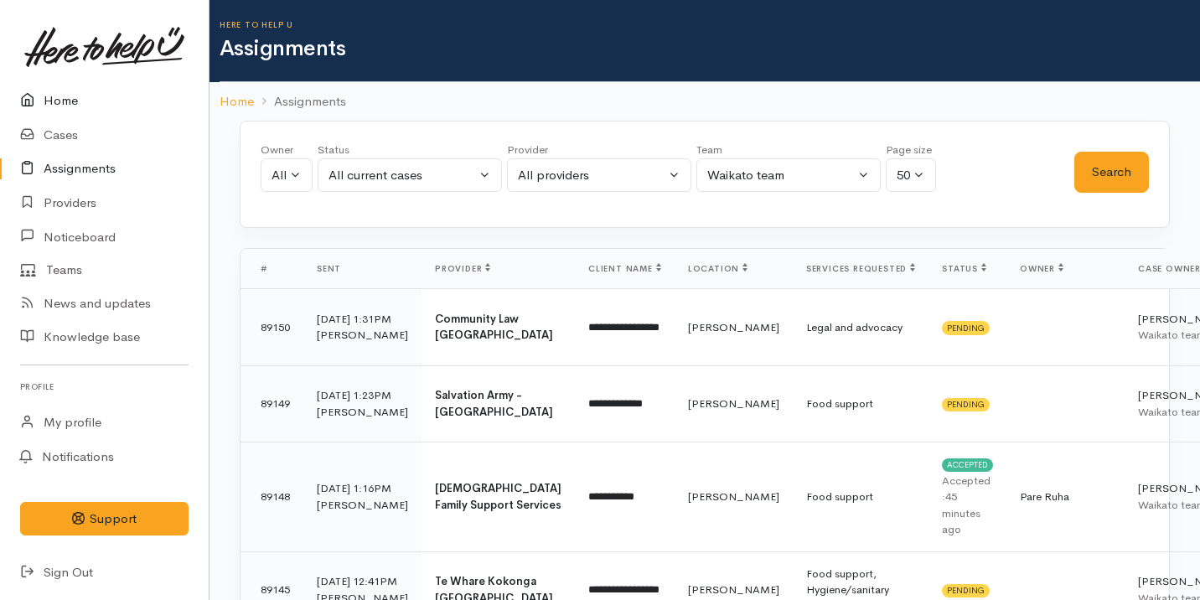
click at [57, 97] on link "Home" at bounding box center [104, 101] width 209 height 34
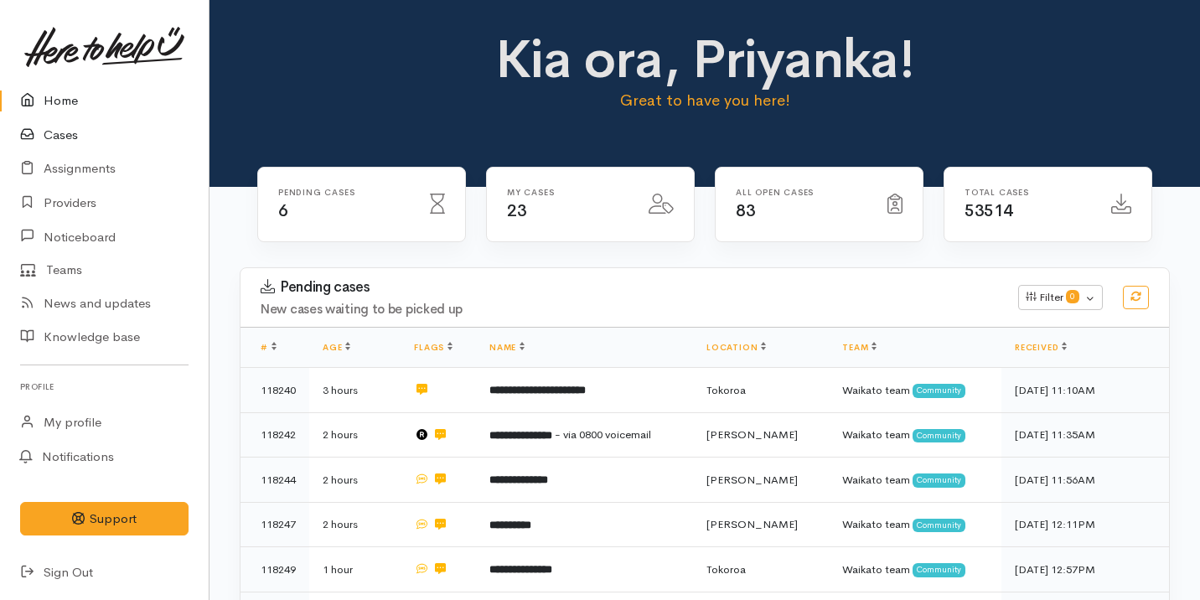
click at [83, 132] on link "Cases" at bounding box center [104, 135] width 209 height 34
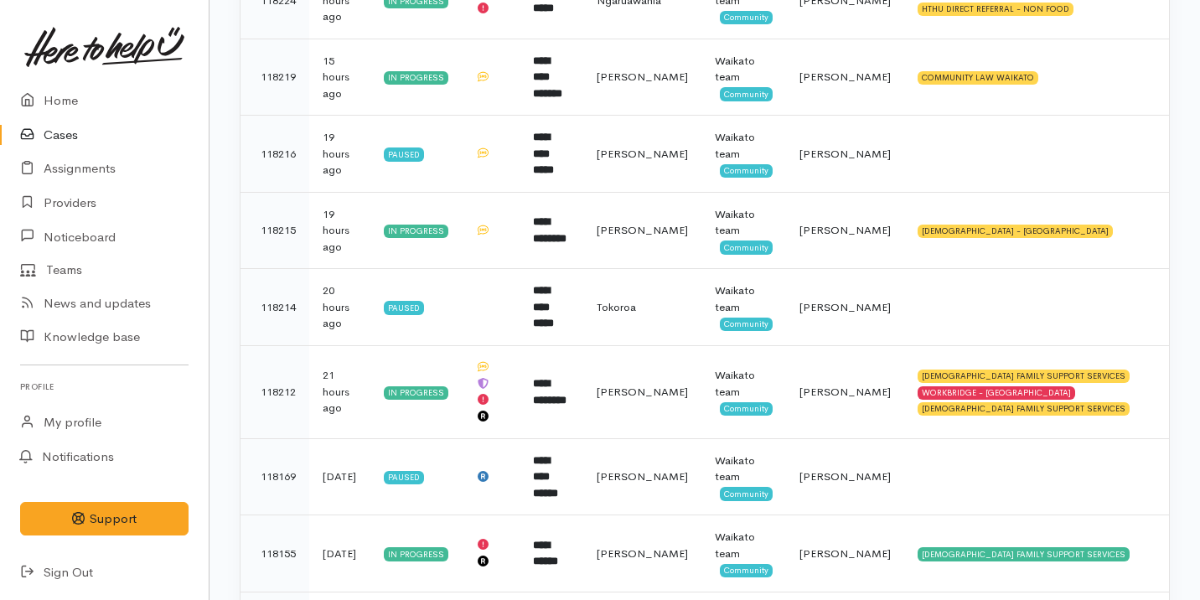
scroll to position [632, 0]
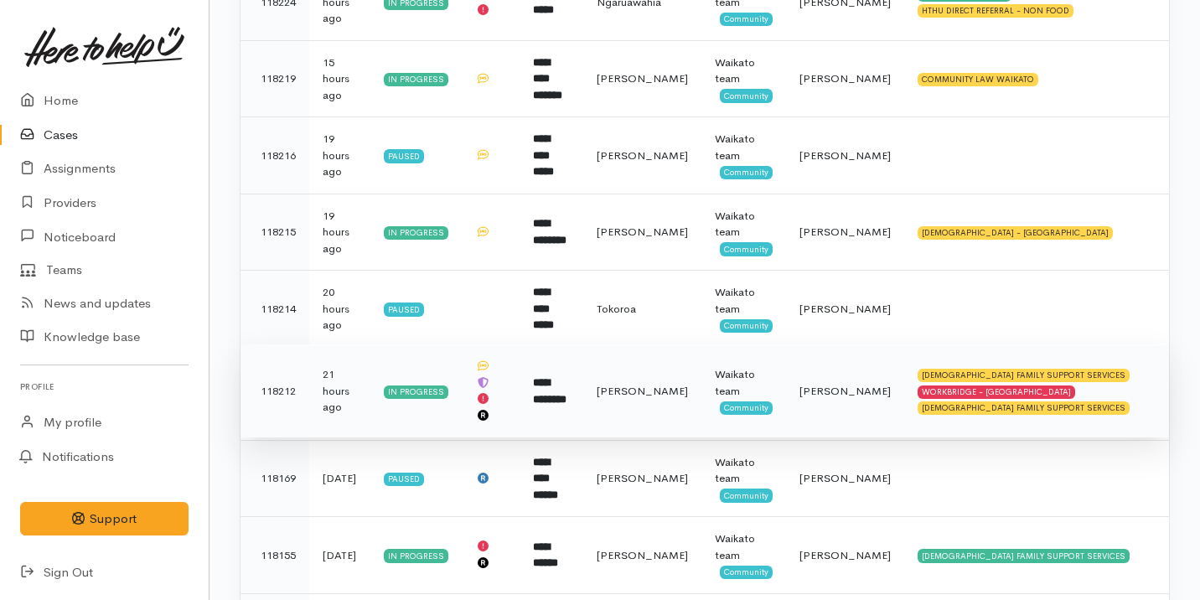
click at [786, 372] on td "Waikato team Community" at bounding box center [743, 390] width 85 height 93
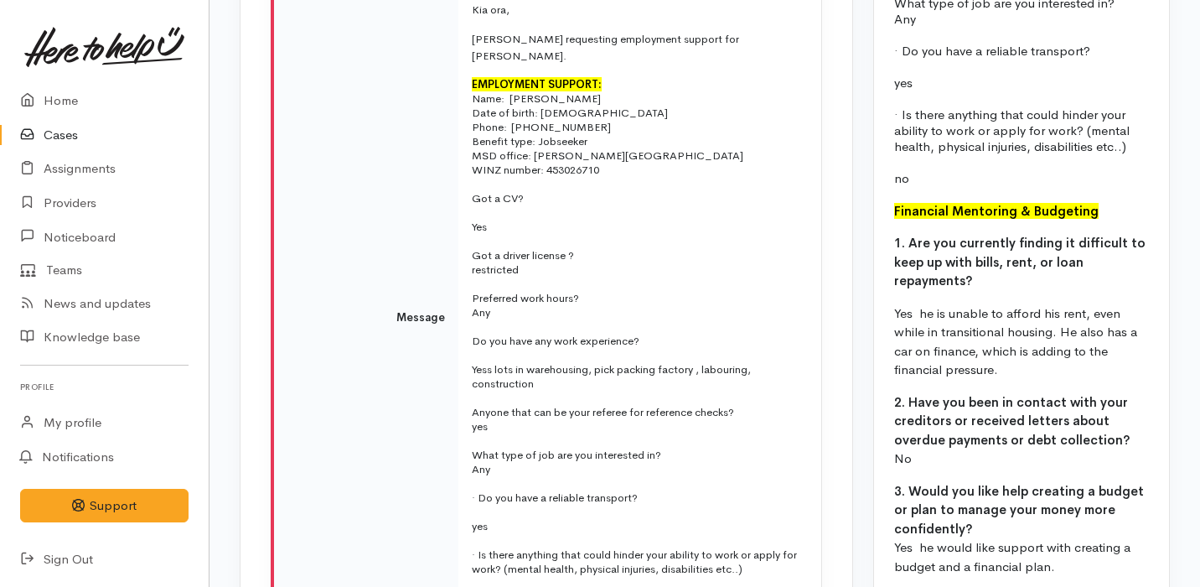
scroll to position [2986, 0]
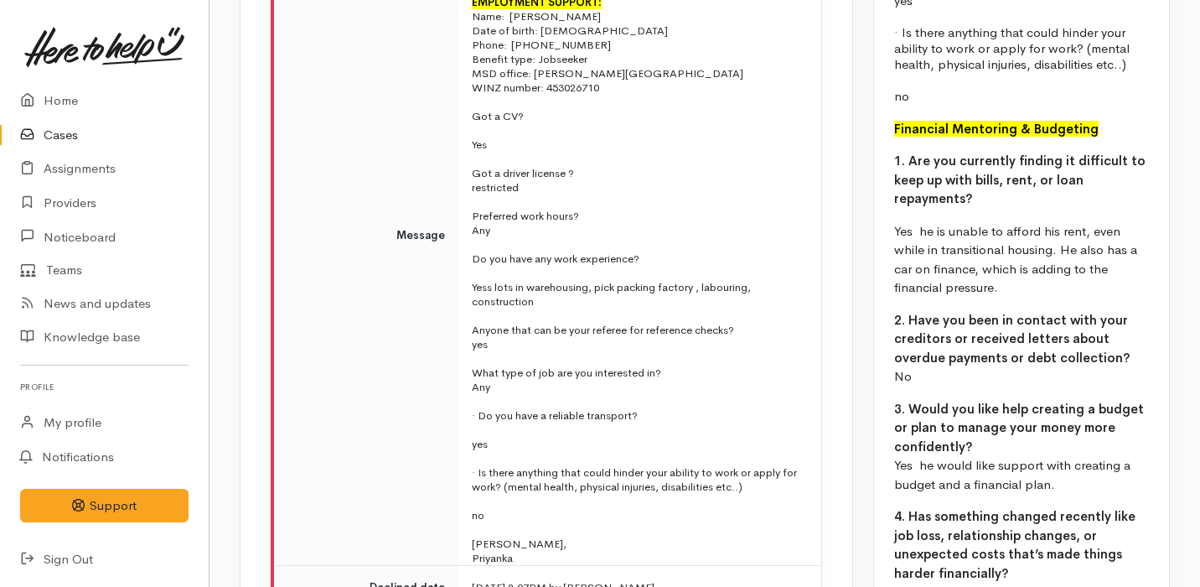
drag, startPoint x: 468, startPoint y: 106, endPoint x: 661, endPoint y: 506, distance: 443.8
click at [660, 504] on td "Kia ora, [PERSON_NAME] requesting employment support for [PERSON_NAME]. EMPLOYM…" at bounding box center [639, 235] width 363 height 660
copy td "Kia ora, [PERSON_NAME] requesting employment support for [PERSON_NAME]. EMPLOYM…"
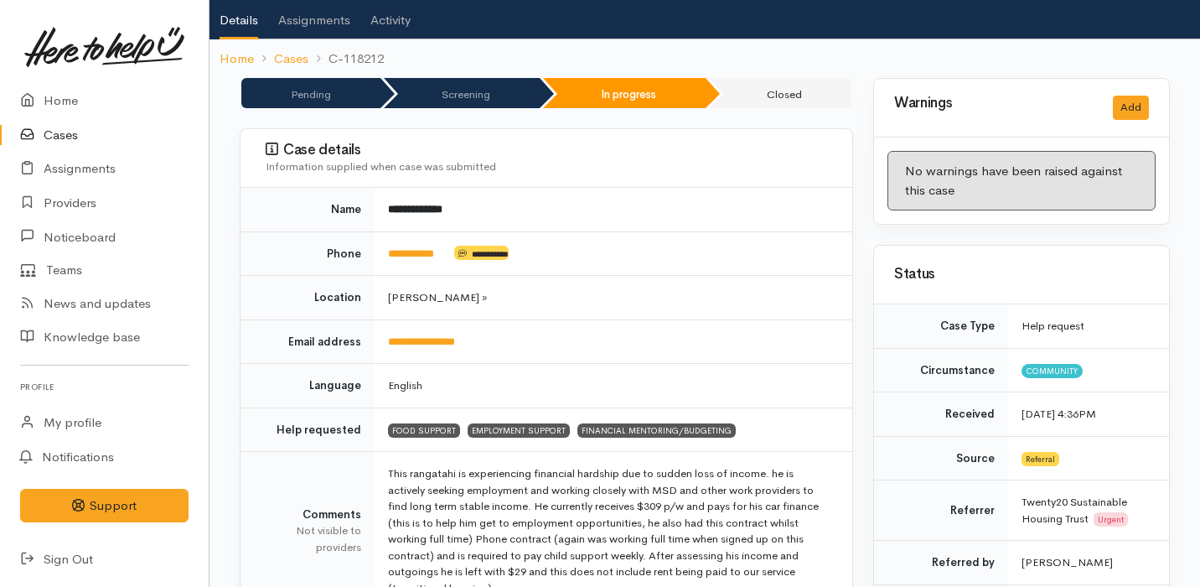
scroll to position [0, 0]
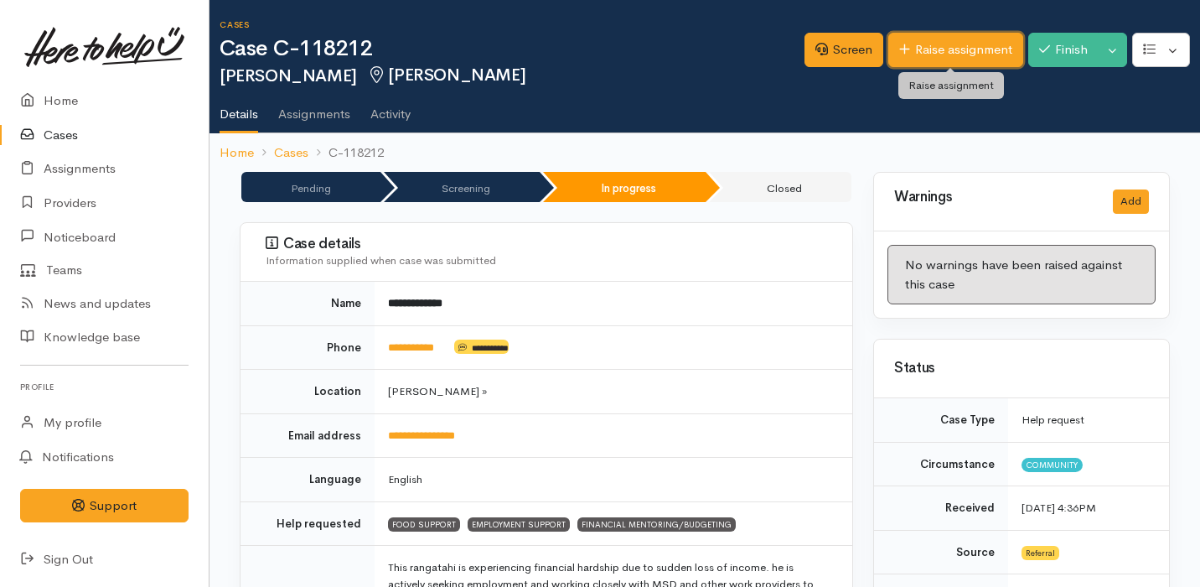
click at [966, 51] on link "Raise assignment" at bounding box center [955, 50] width 135 height 34
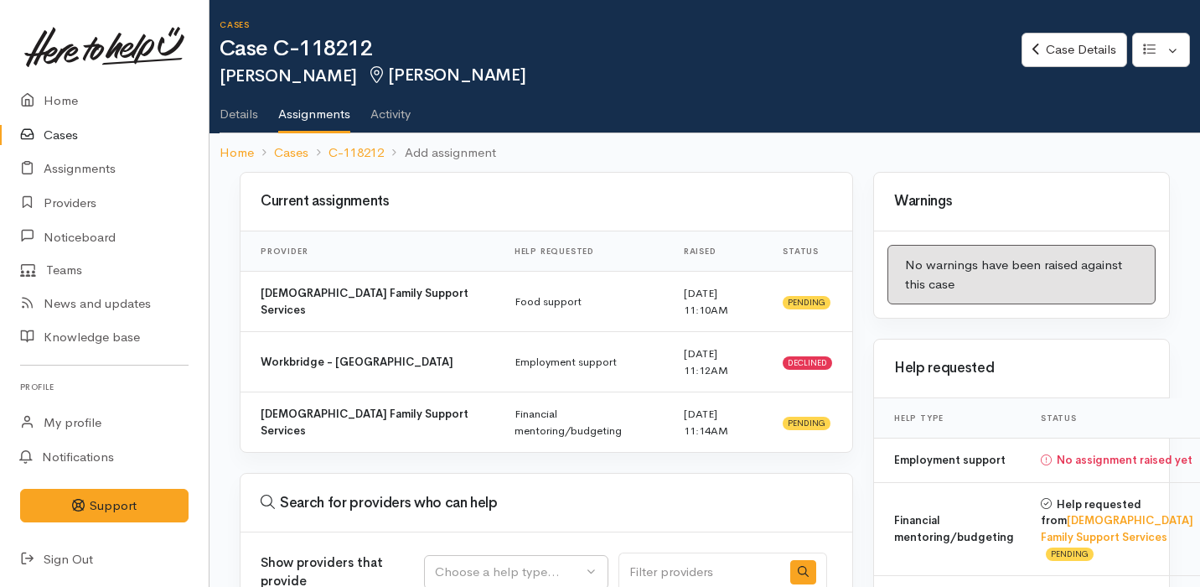
select select
click at [530, 562] on div "Choose a help type..." at bounding box center [508, 571] width 147 height 19
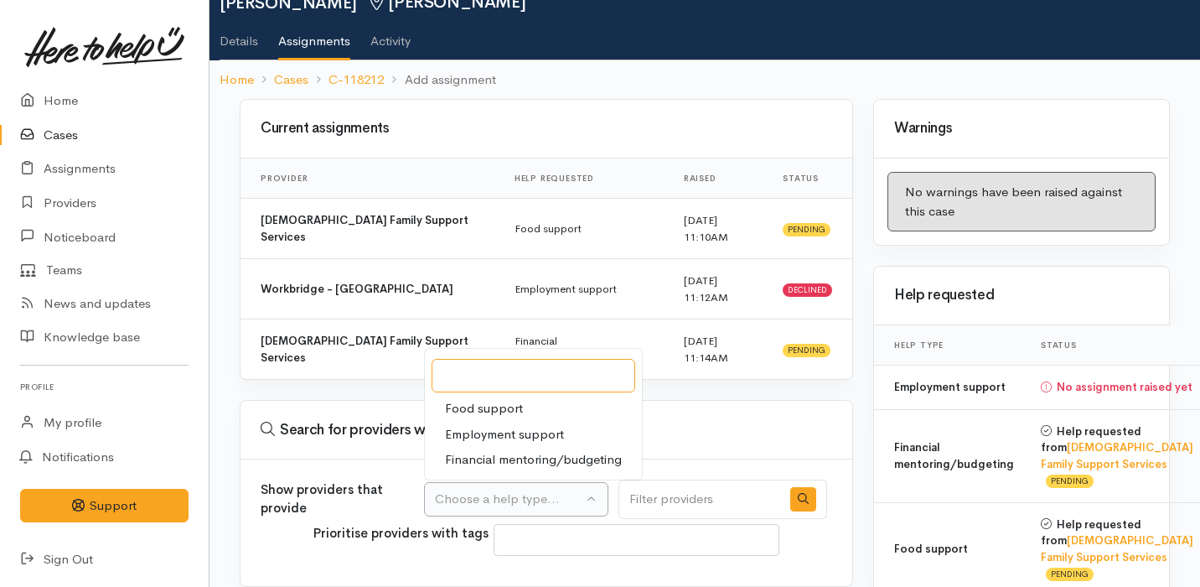
scroll to position [137, 0]
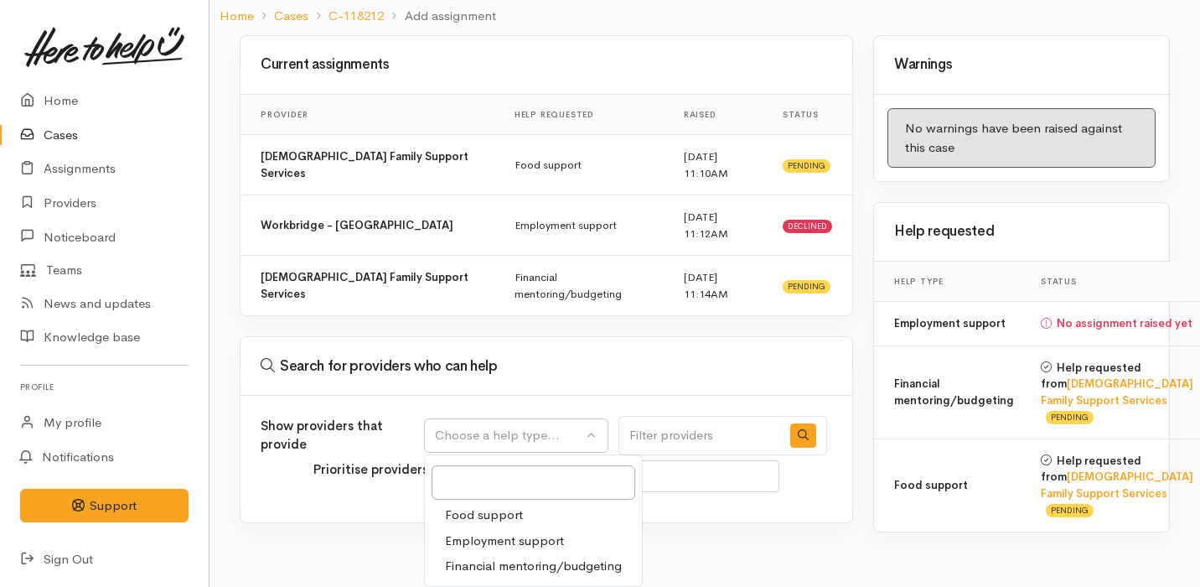
click at [535, 531] on span "Employment support" at bounding box center [504, 540] width 119 height 19
select select "10"
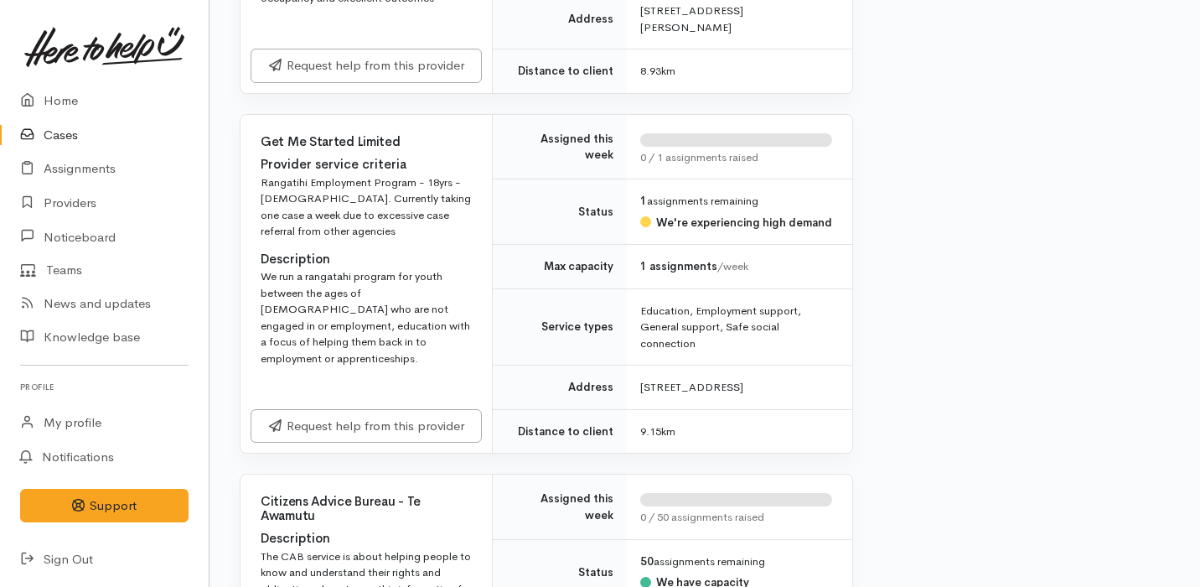
scroll to position [4261, 0]
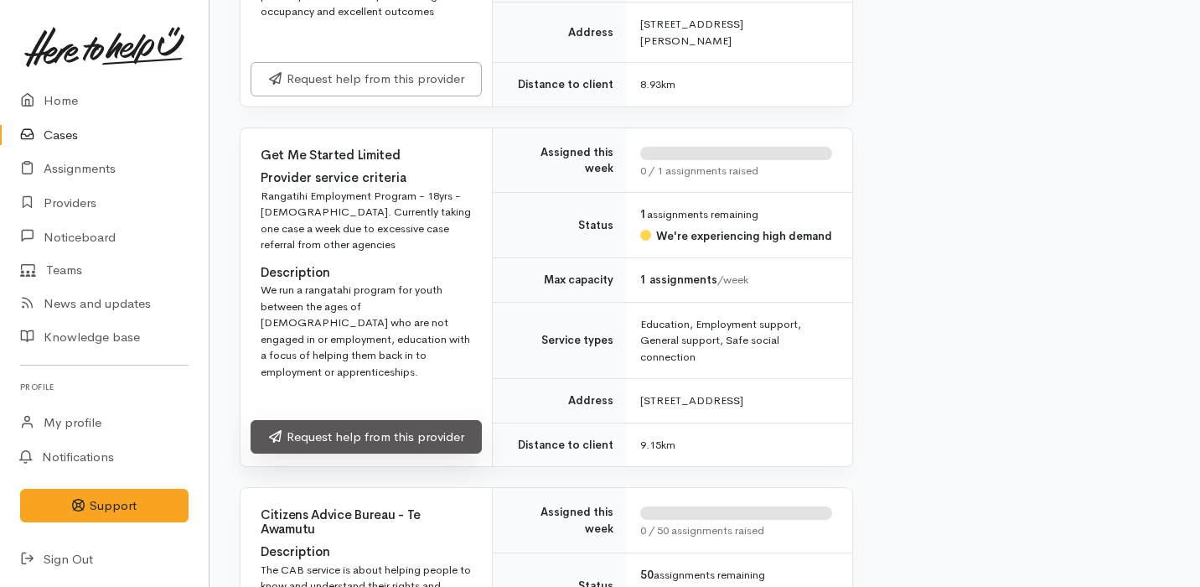
click at [421, 420] on link "Request help from this provider" at bounding box center [366, 437] width 231 height 34
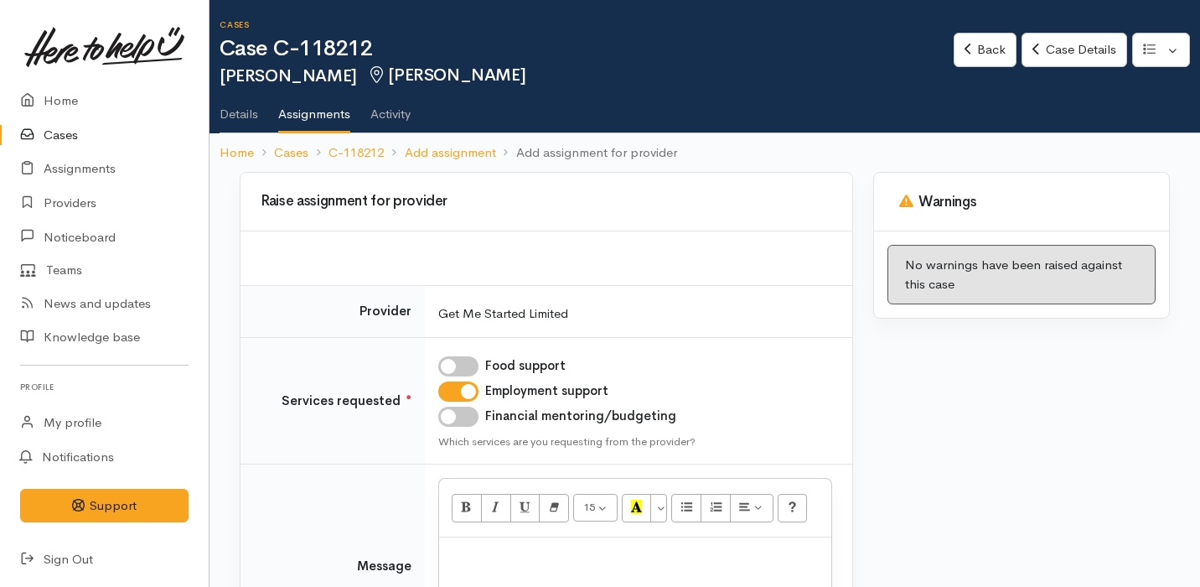
click at [536, 550] on p at bounding box center [635, 555] width 375 height 19
paste div
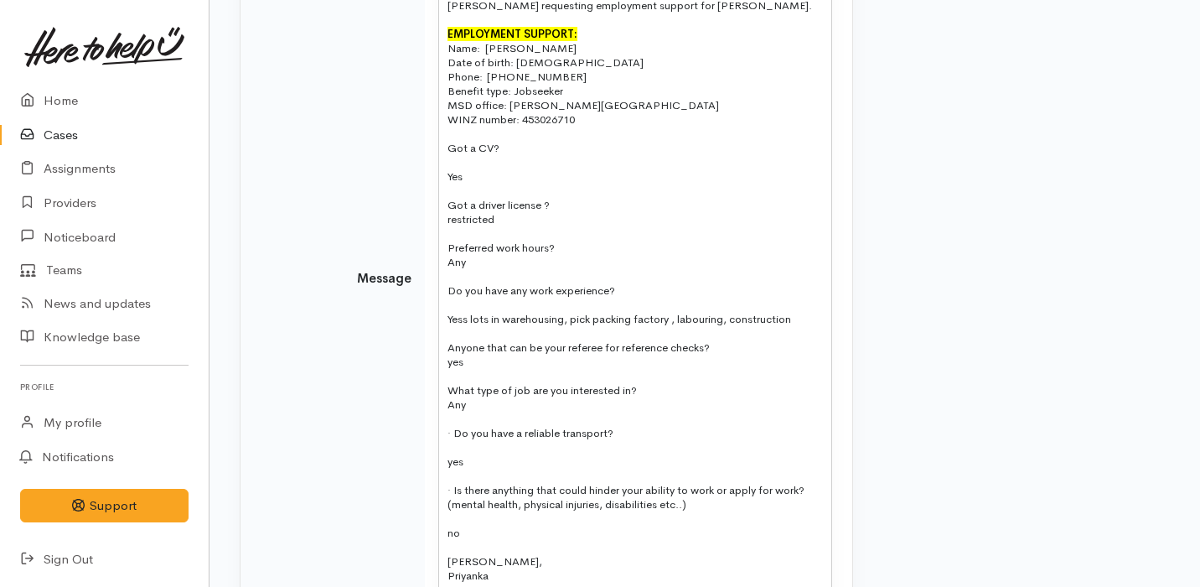
scroll to position [735, 0]
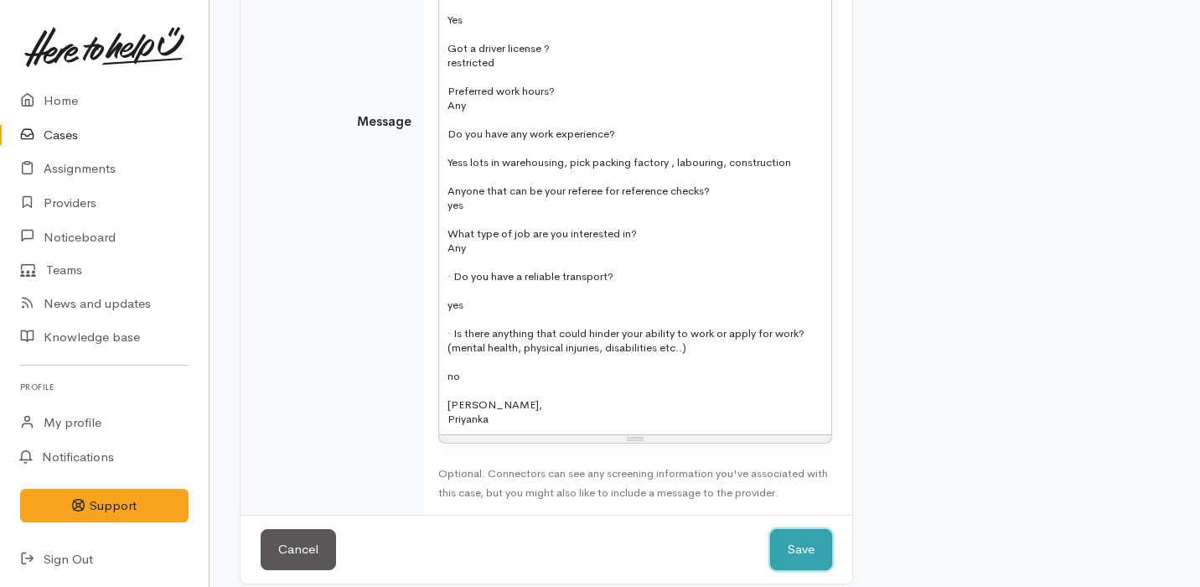
click at [773, 530] on button "Save" at bounding box center [801, 549] width 62 height 41
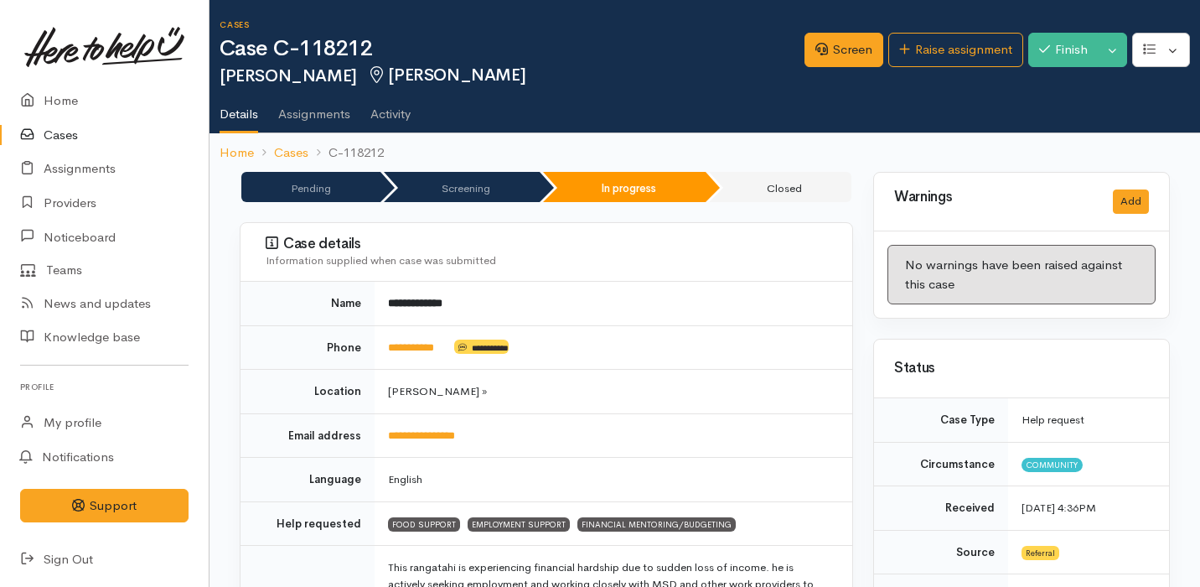
click at [69, 126] on link "Cases" at bounding box center [104, 135] width 209 height 34
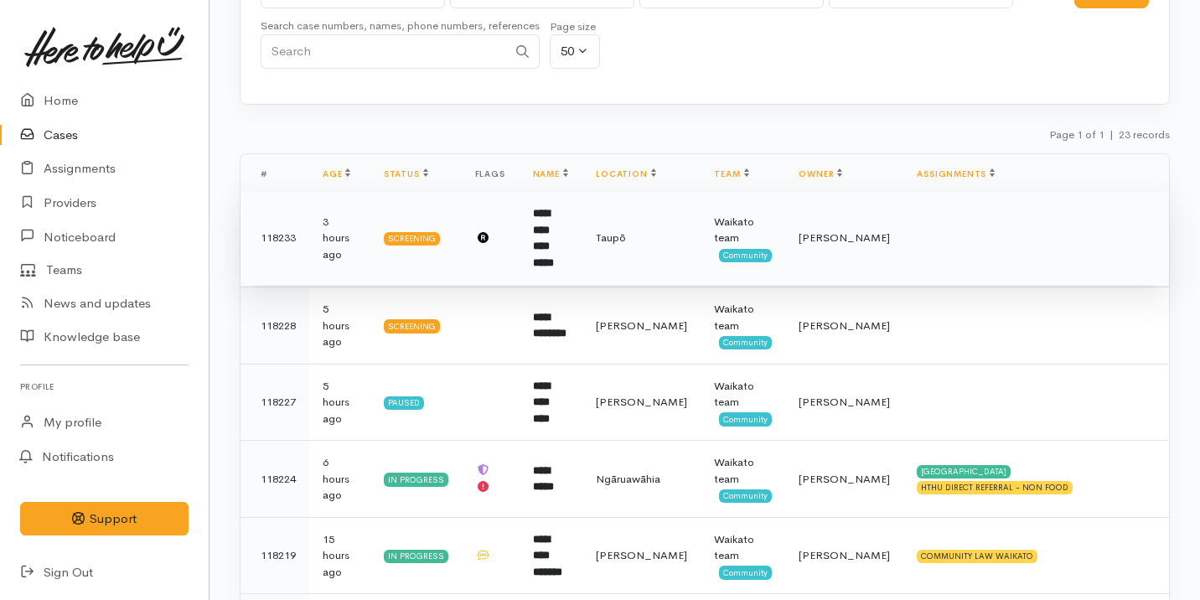
scroll to position [160, 0]
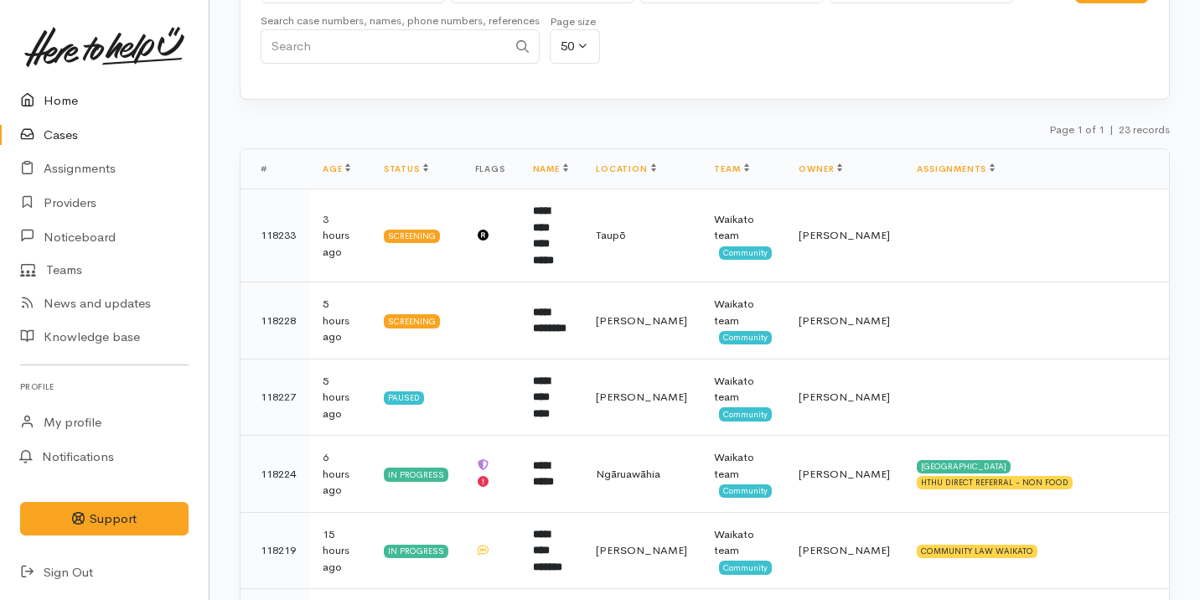
click at [121, 101] on link "Home" at bounding box center [104, 101] width 209 height 34
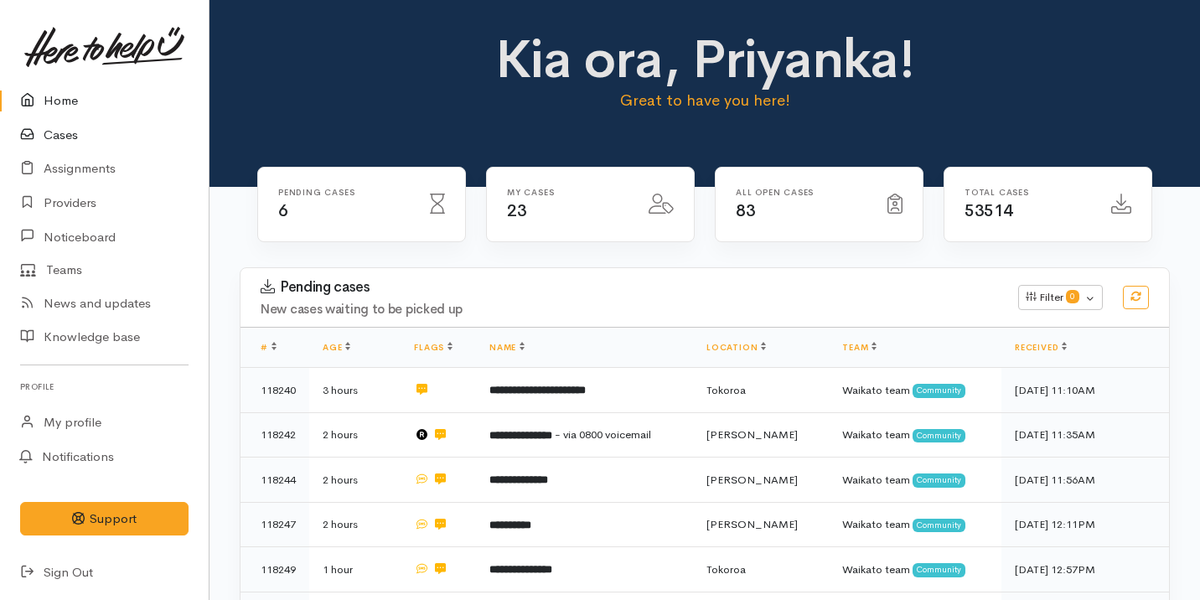
click at [111, 132] on link "Cases" at bounding box center [104, 135] width 209 height 34
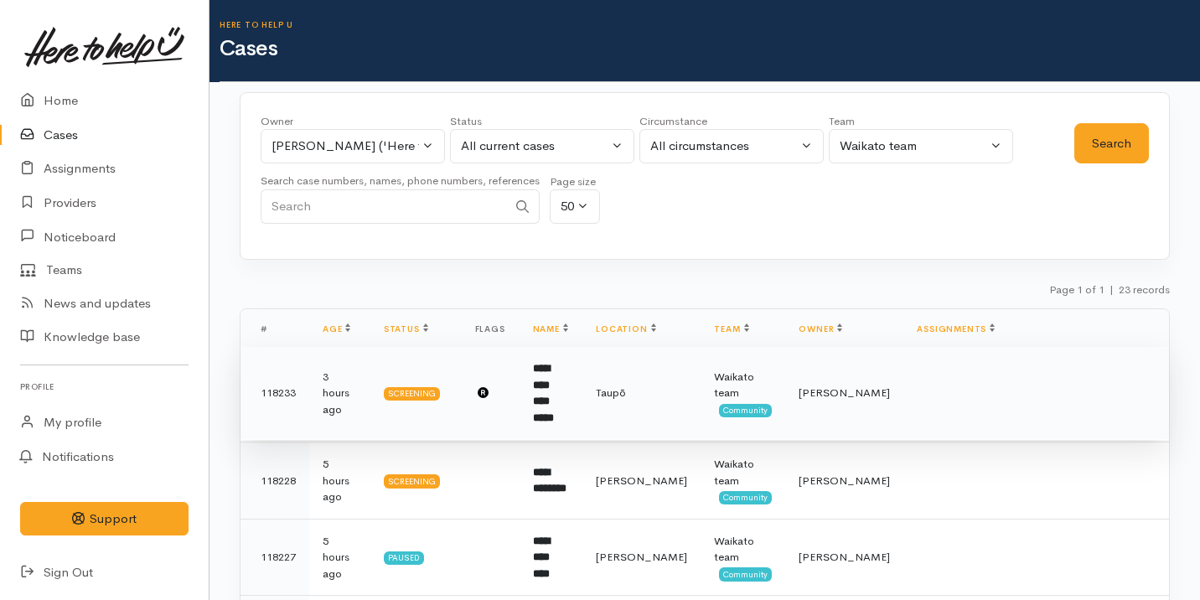
click at [903, 378] on td at bounding box center [1036, 393] width 266 height 93
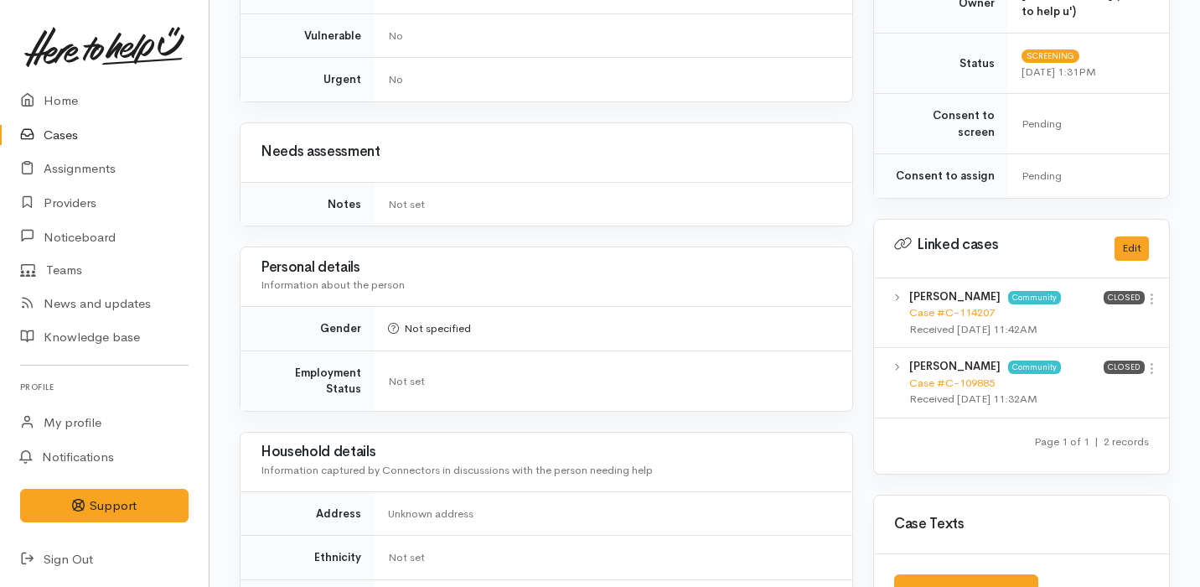
scroll to position [1524, 0]
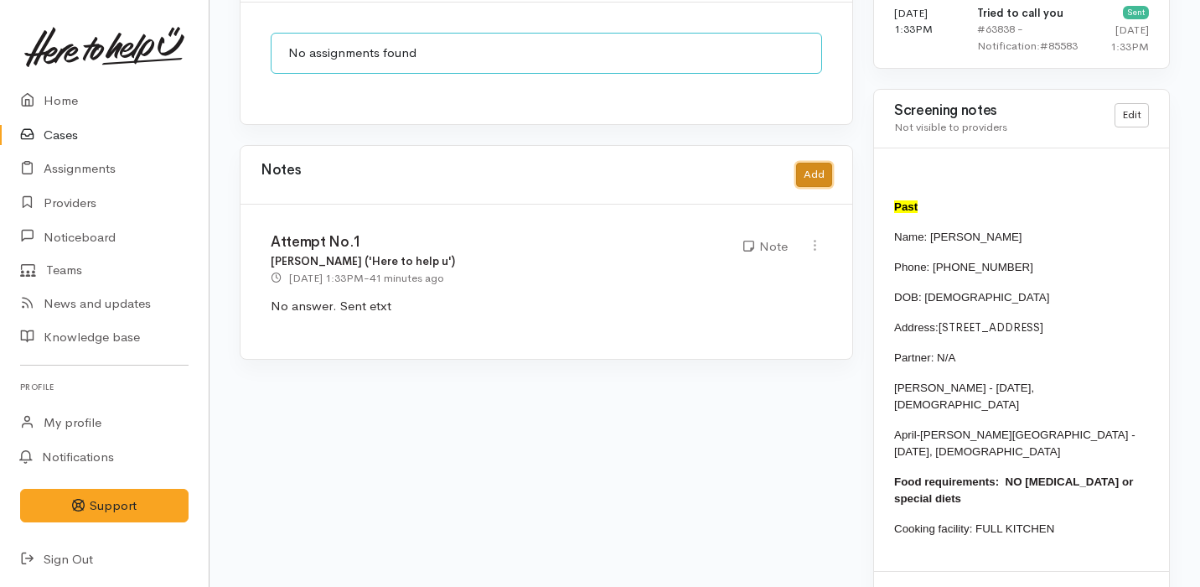
click at [807, 163] on button "Add" at bounding box center [814, 175] width 36 height 24
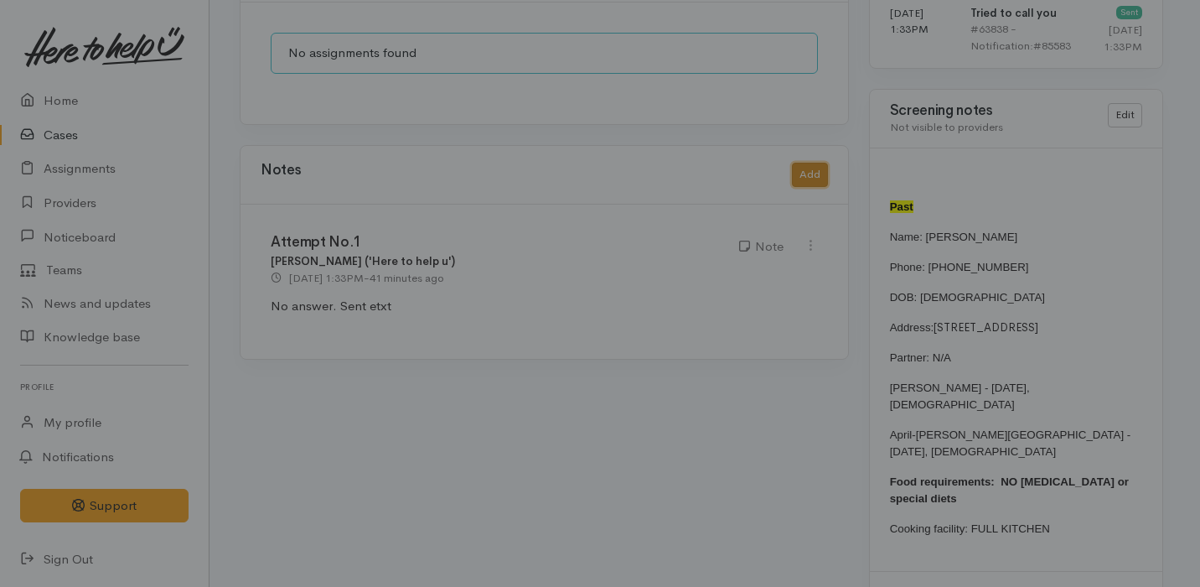
scroll to position [1510, 0]
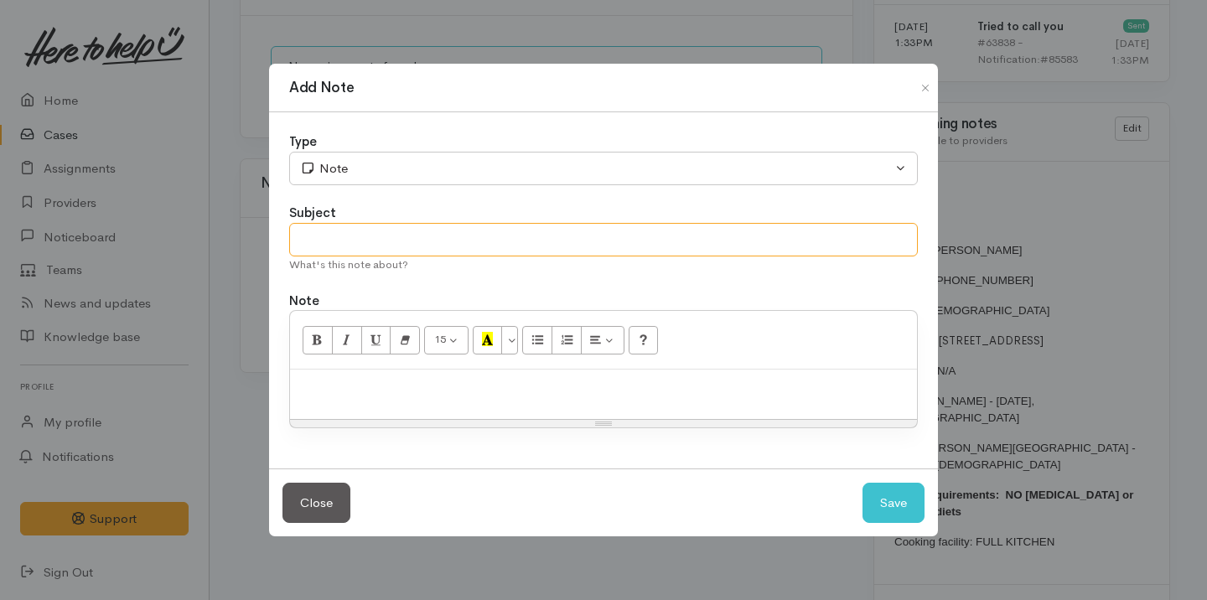
click at [388, 229] on input "text" at bounding box center [603, 240] width 629 height 34
type input "A"
type input "Attempt No.2"
click at [396, 392] on p at bounding box center [603, 387] width 610 height 19
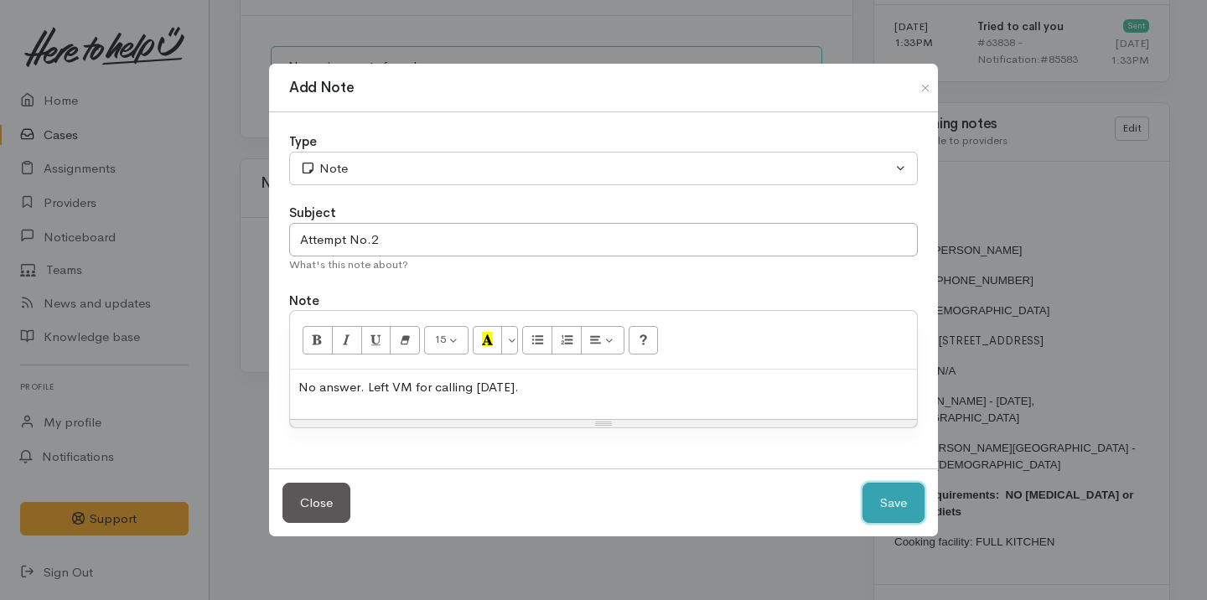
click at [906, 494] on button "Save" at bounding box center [893, 503] width 62 height 41
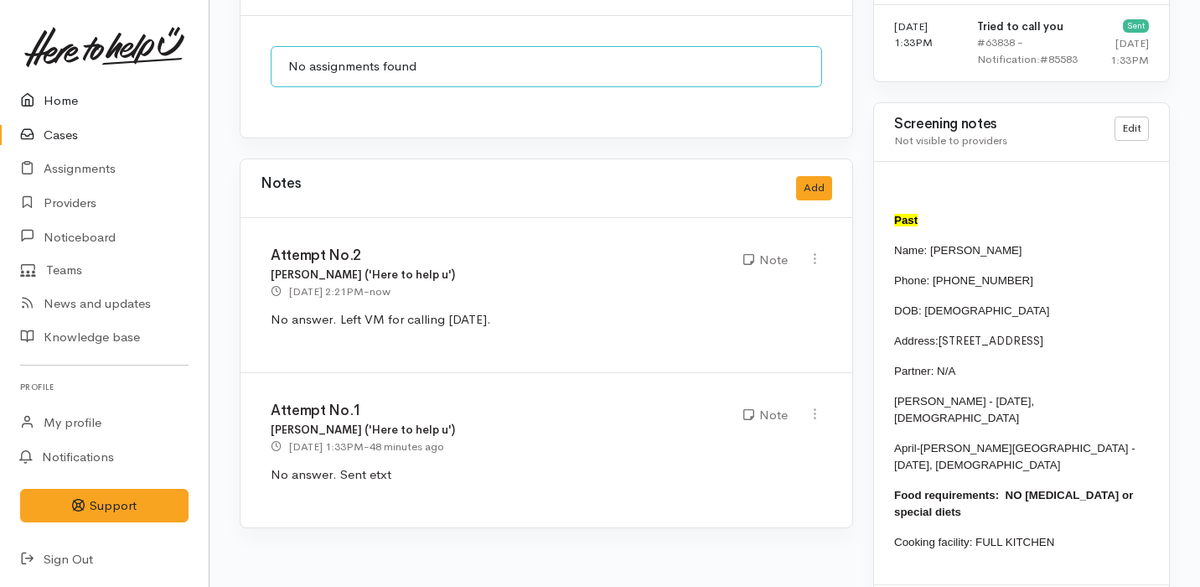
click at [85, 111] on link "Home" at bounding box center [104, 101] width 209 height 34
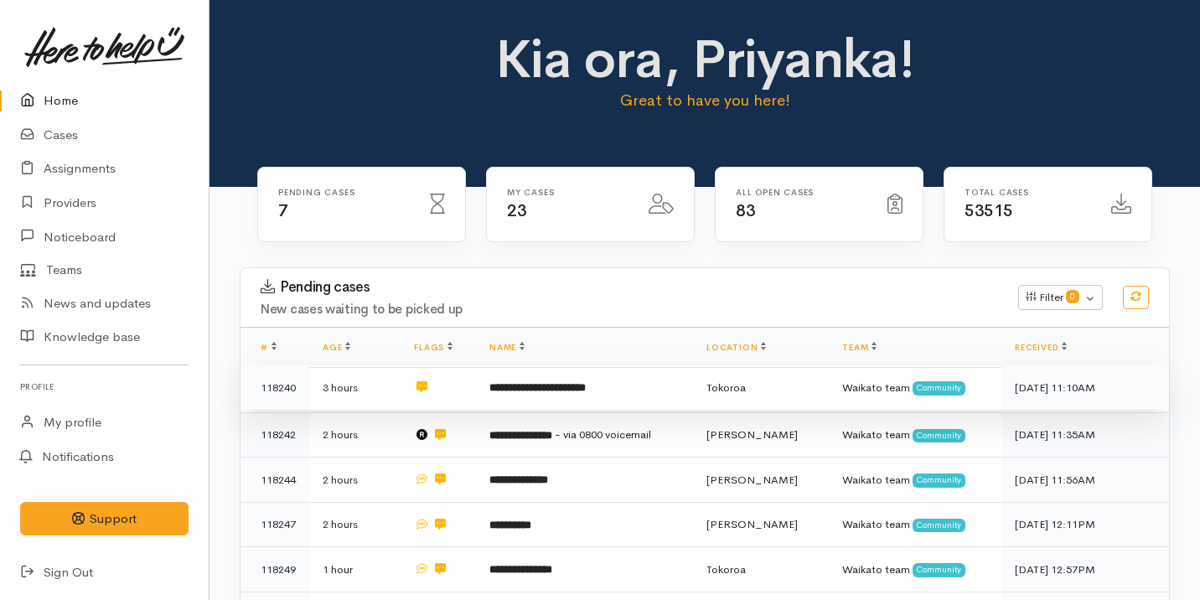
click at [592, 379] on td "**********" at bounding box center [584, 387] width 217 height 45
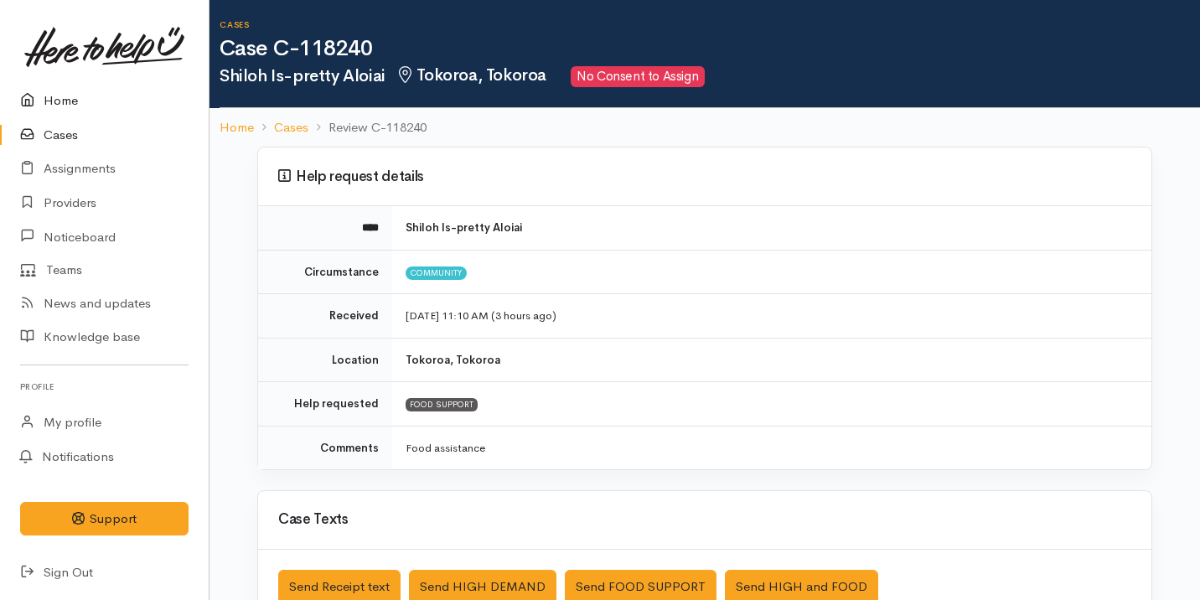
click at [108, 100] on link "Home" at bounding box center [104, 101] width 209 height 34
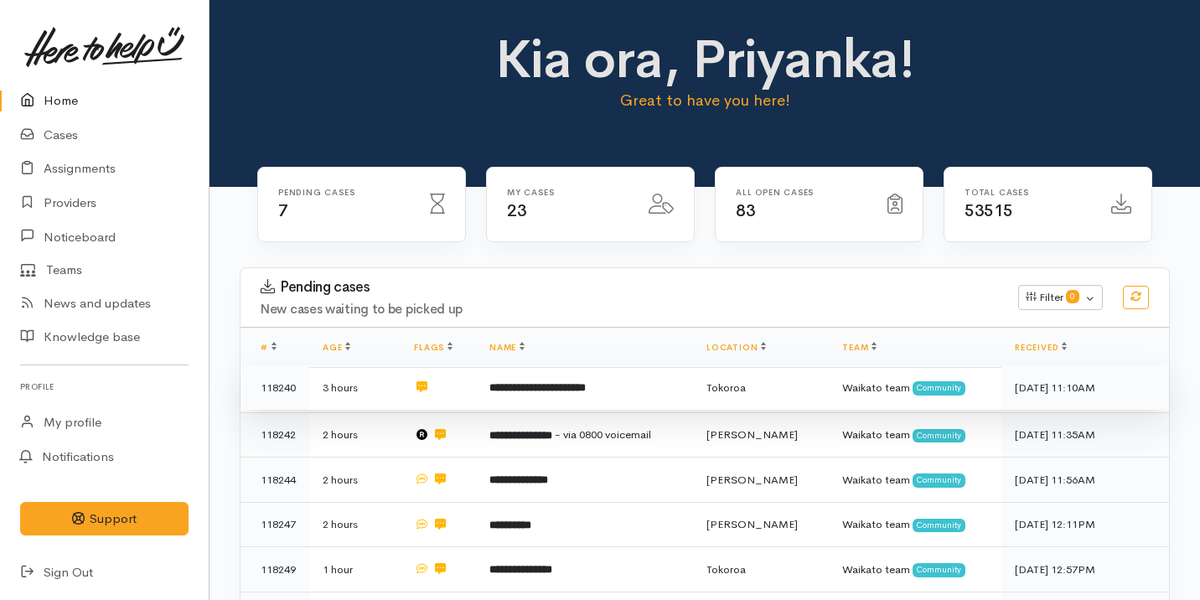
click at [584, 380] on td "**********" at bounding box center [584, 387] width 217 height 45
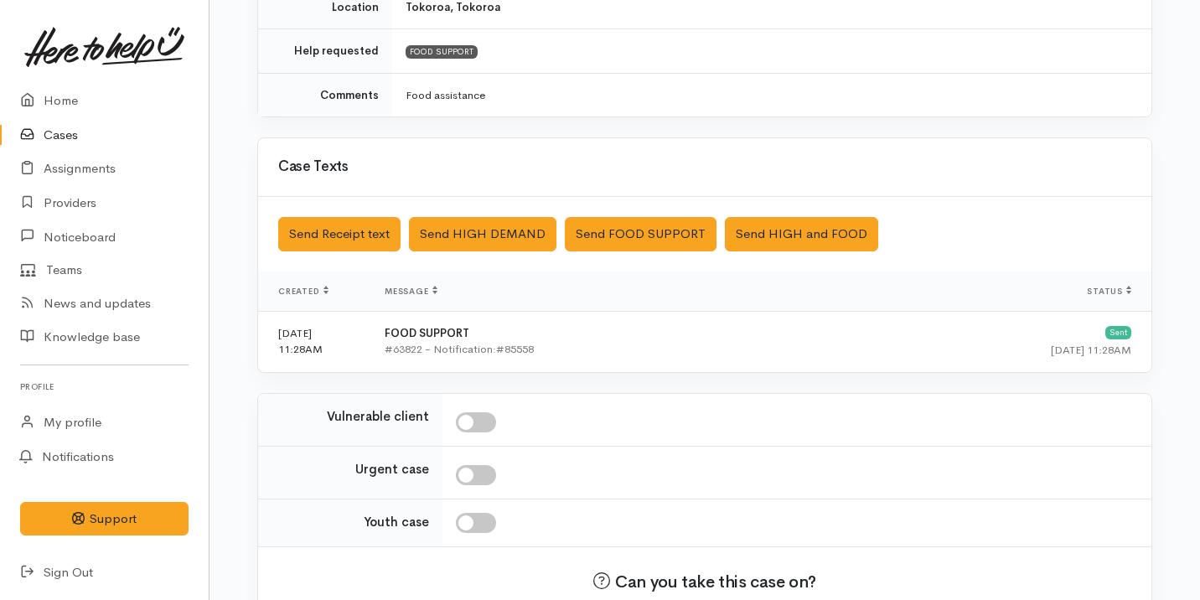
scroll to position [453, 0]
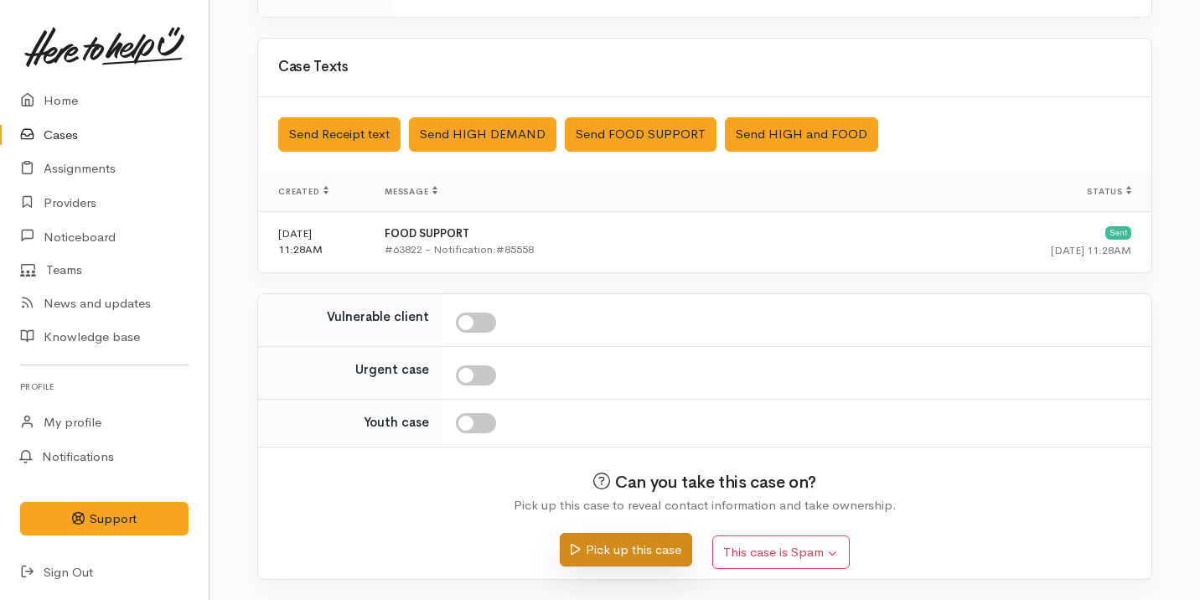
click at [608, 540] on button "Pick up this case" at bounding box center [626, 550] width 132 height 34
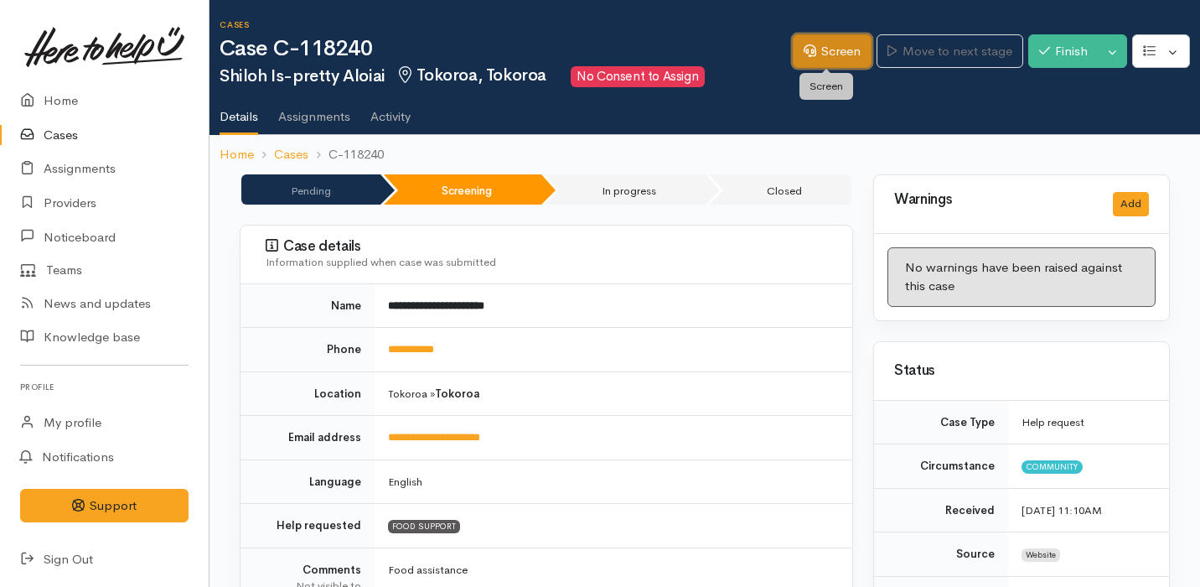
click at [804, 50] on icon at bounding box center [810, 50] width 13 height 13
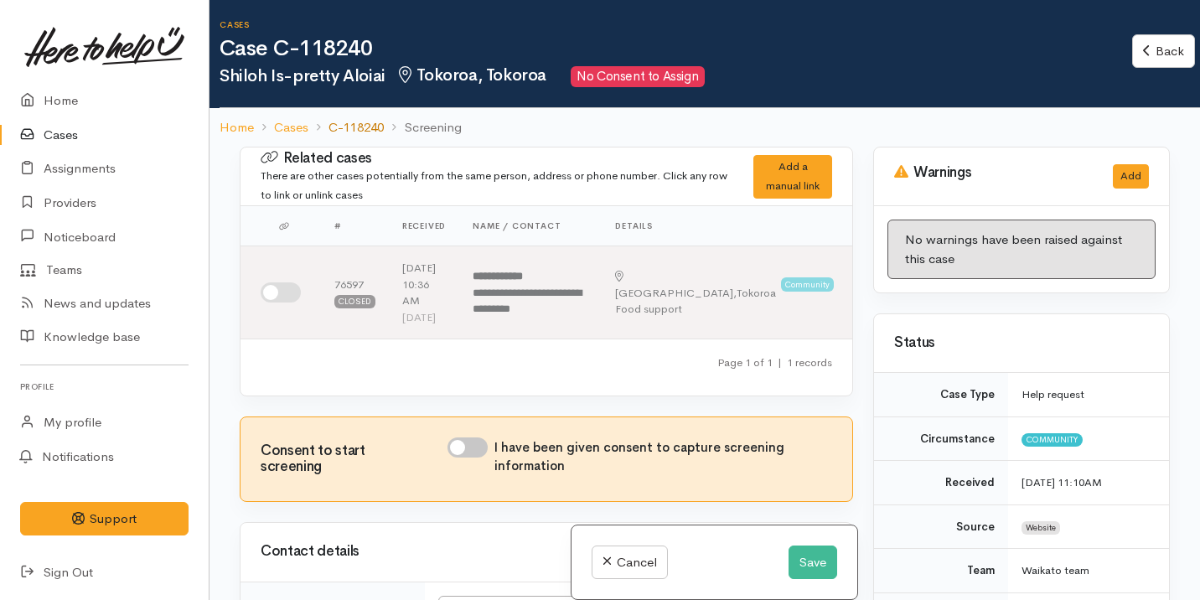
click at [378, 125] on link "C-118240" at bounding box center [356, 127] width 55 height 19
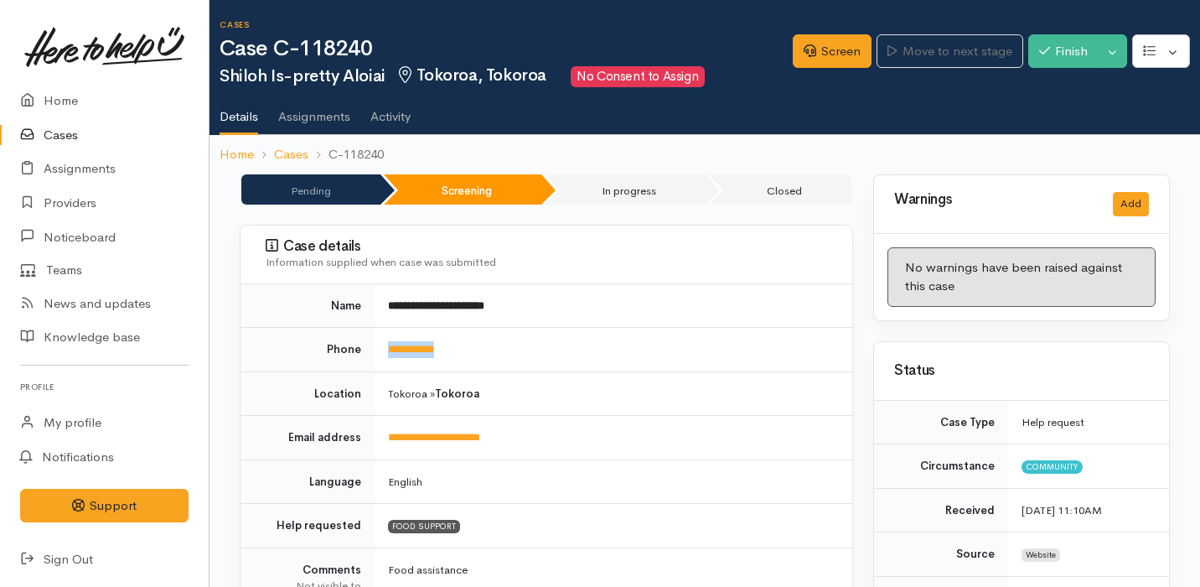
drag, startPoint x: 483, startPoint y: 351, endPoint x: 385, endPoint y: 351, distance: 97.2
click at [385, 351] on td "**********" at bounding box center [614, 350] width 478 height 44
copy link "**********"
click at [842, 49] on link "Screen" at bounding box center [832, 51] width 79 height 34
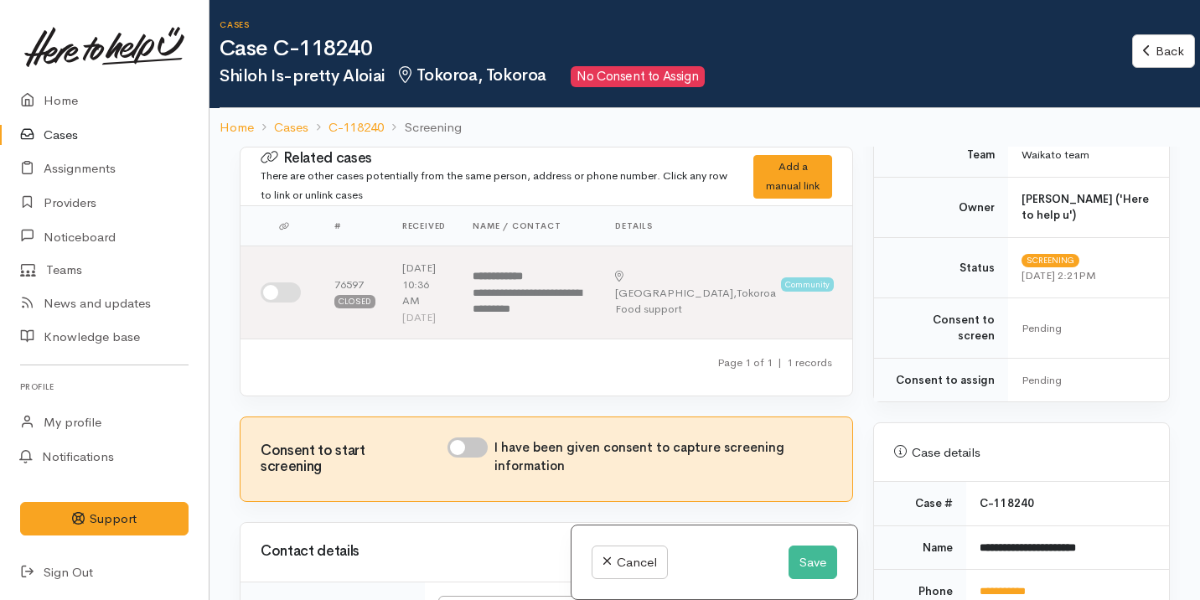
scroll to position [758, 0]
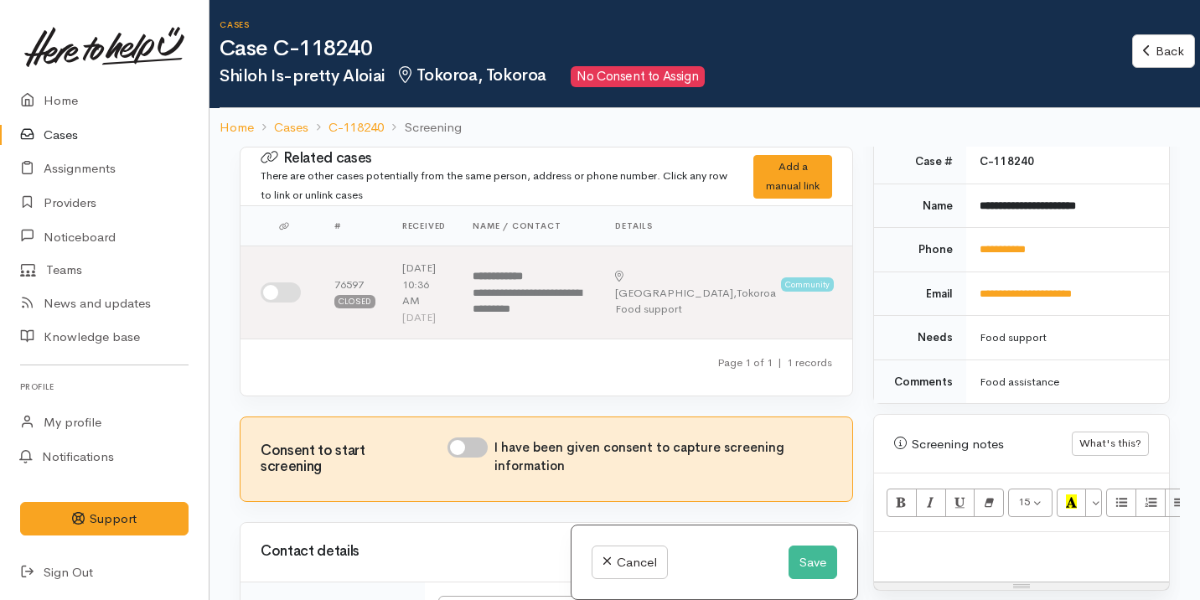
click at [965, 502] on div "15 8 9 10 11 12 14 18 24 36 Background Color Transparent Select #ffff00 Text Co…" at bounding box center [1021, 502] width 295 height 59
click at [944, 541] on p at bounding box center [1021, 550] width 278 height 19
paste div
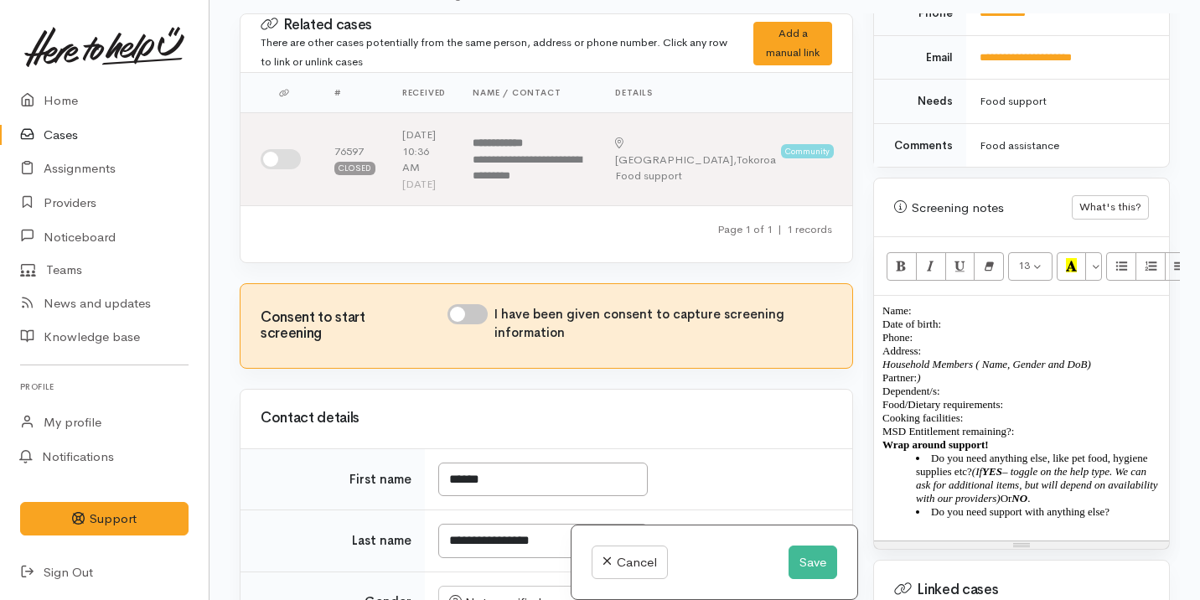
scroll to position [868, 0]
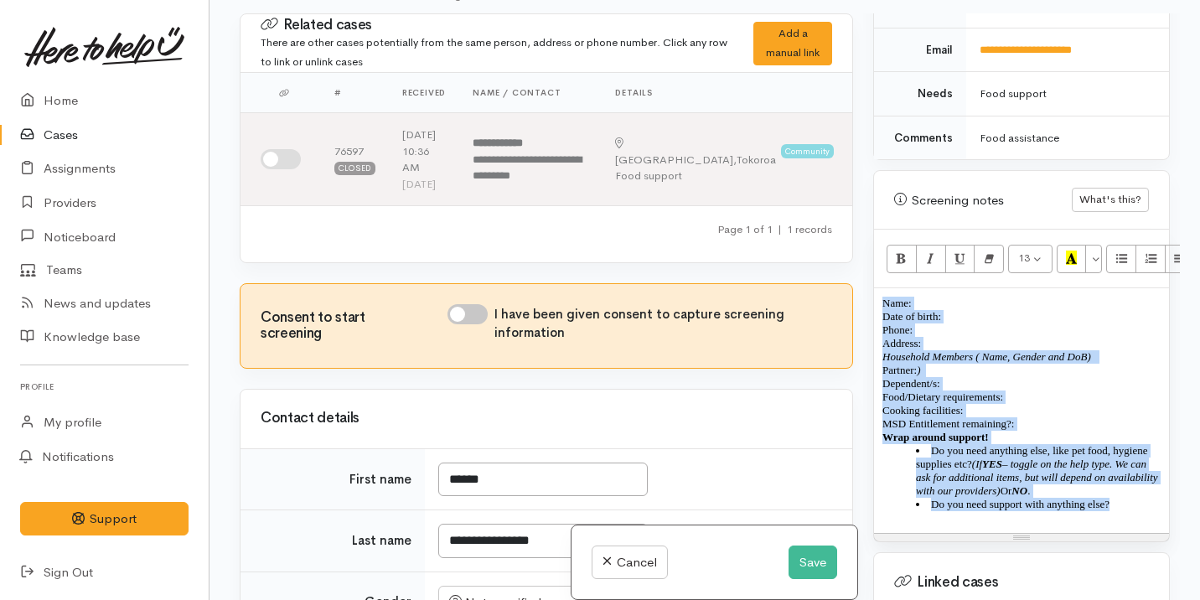
drag, startPoint x: 1136, startPoint y: 504, endPoint x: 849, endPoint y: 284, distance: 362.2
click at [849, 284] on div "Related cases There are other cases potentially from the same person, address o…" at bounding box center [705, 313] width 950 height 600
click at [993, 251] on icon "Remove Font Style (⌘+\\)" at bounding box center [989, 258] width 11 height 14
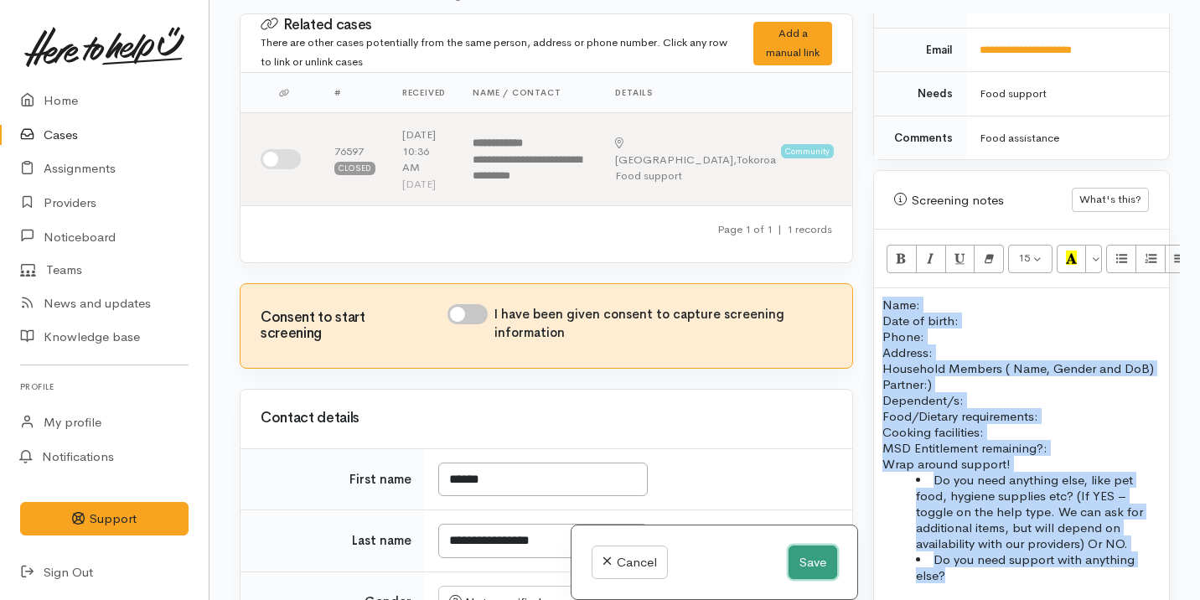
click at [793, 556] on button "Save" at bounding box center [813, 563] width 49 height 34
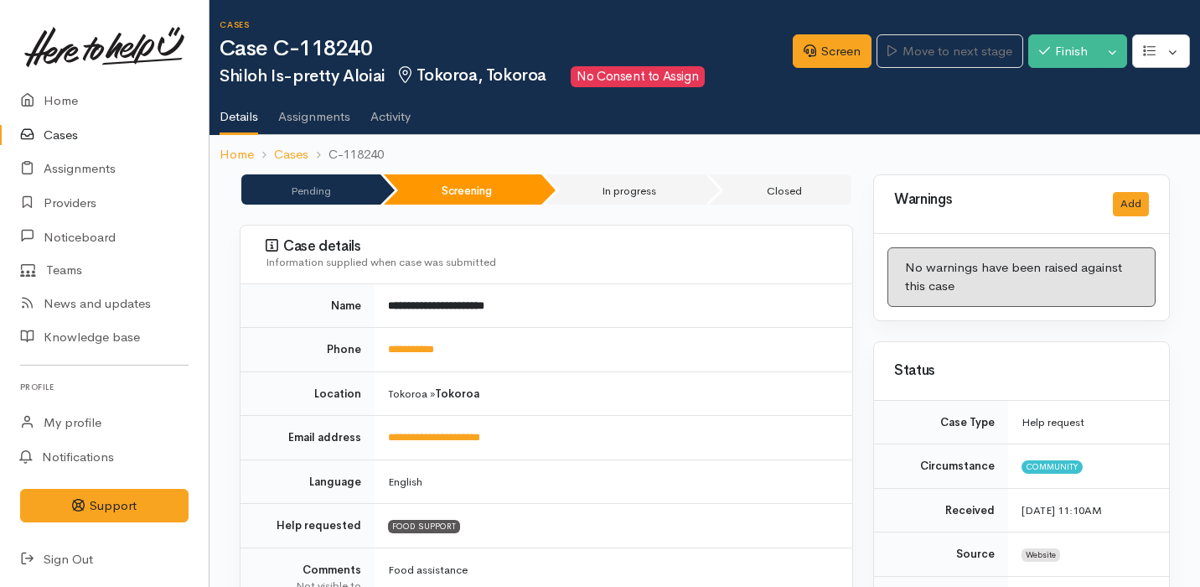
scroll to position [1196, 0]
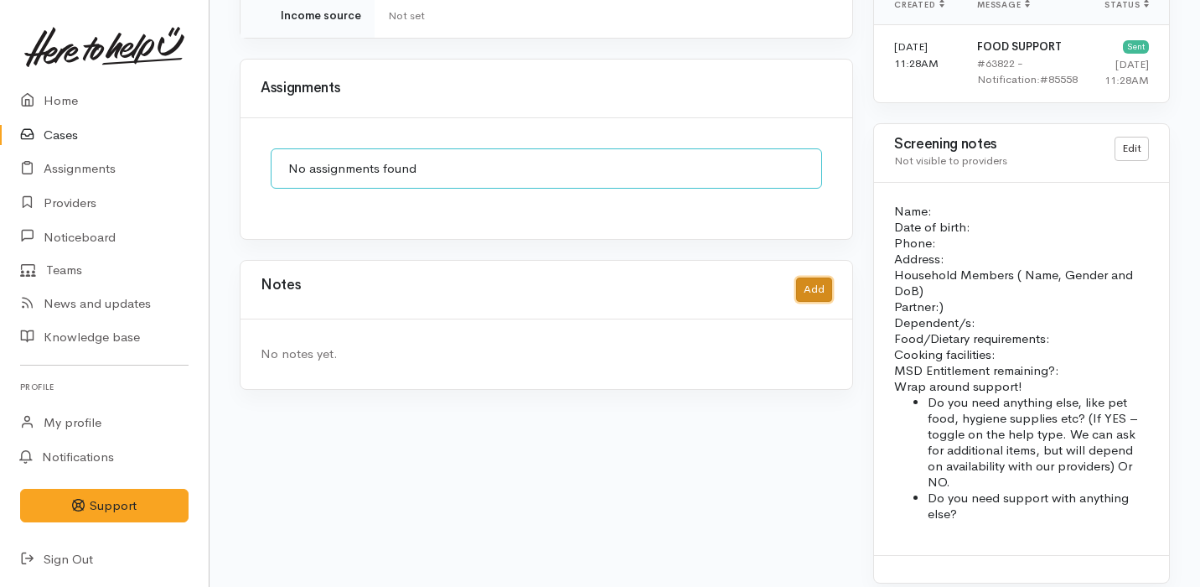
click at [817, 277] on button "Add" at bounding box center [814, 289] width 36 height 24
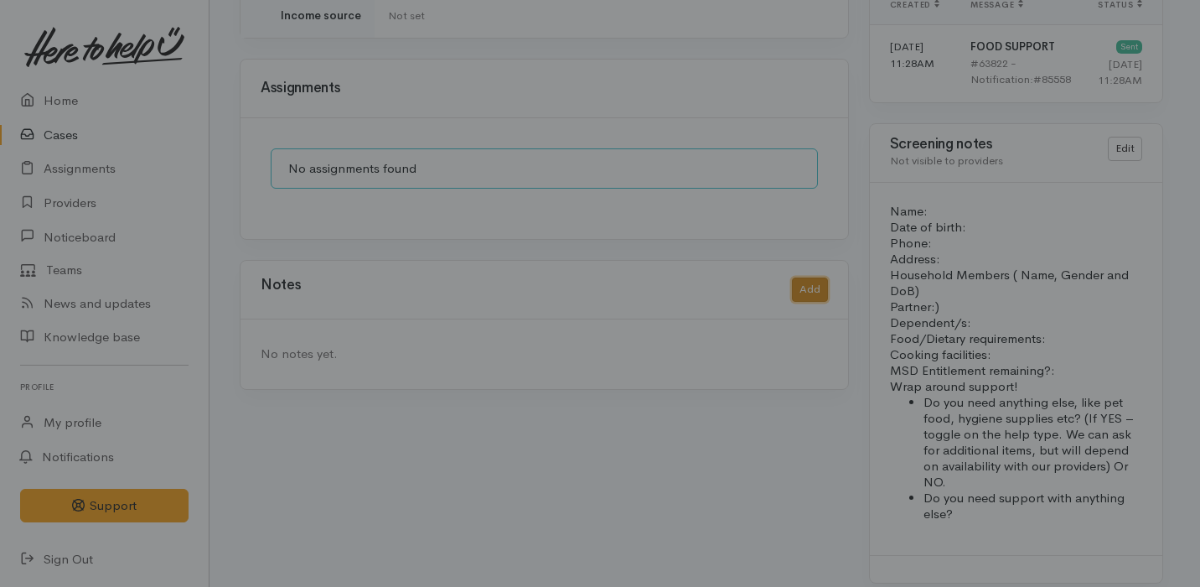
scroll to position [1167, 0]
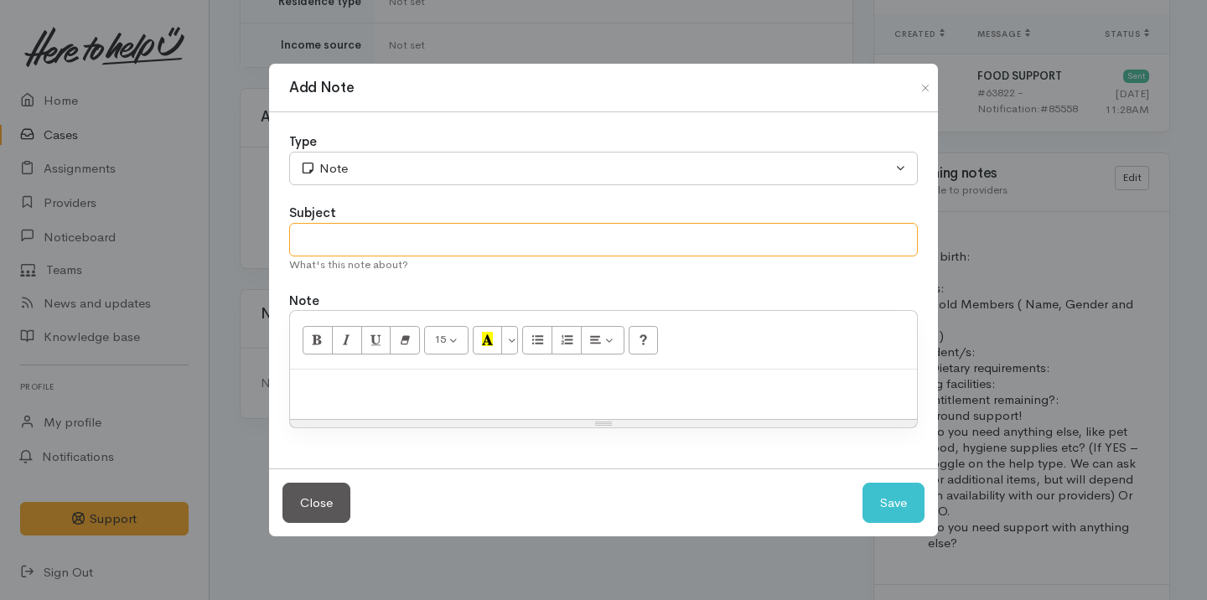
click at [361, 241] on input "text" at bounding box center [603, 240] width 629 height 34
type input "Attempt No.1"
click at [324, 394] on p at bounding box center [603, 387] width 610 height 19
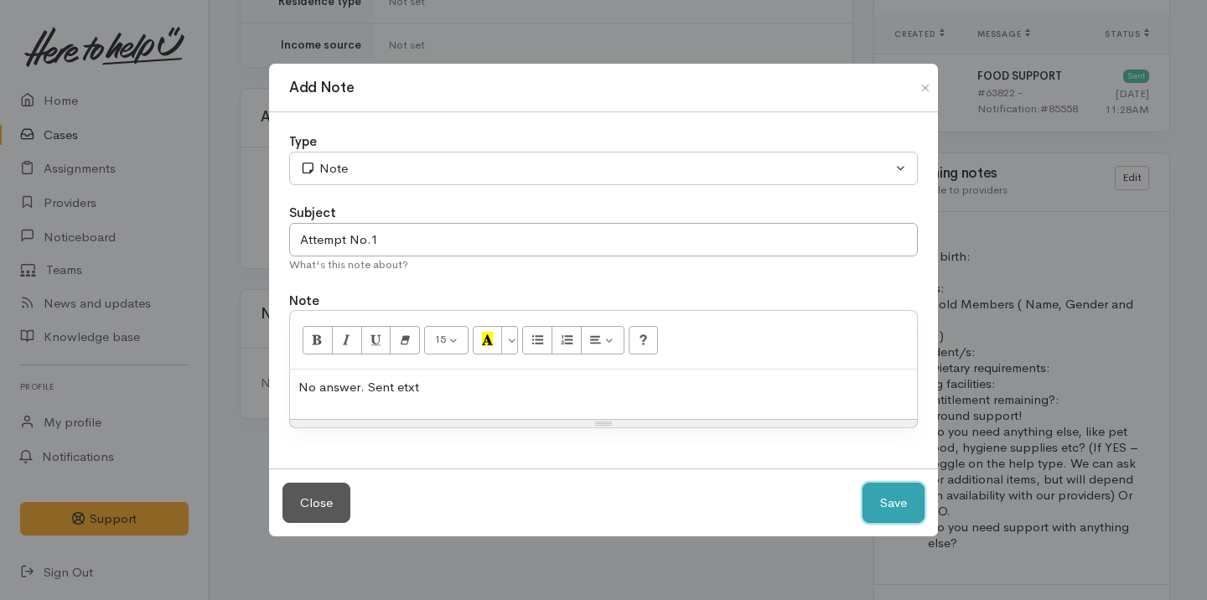
click at [887, 515] on button "Save" at bounding box center [893, 503] width 62 height 41
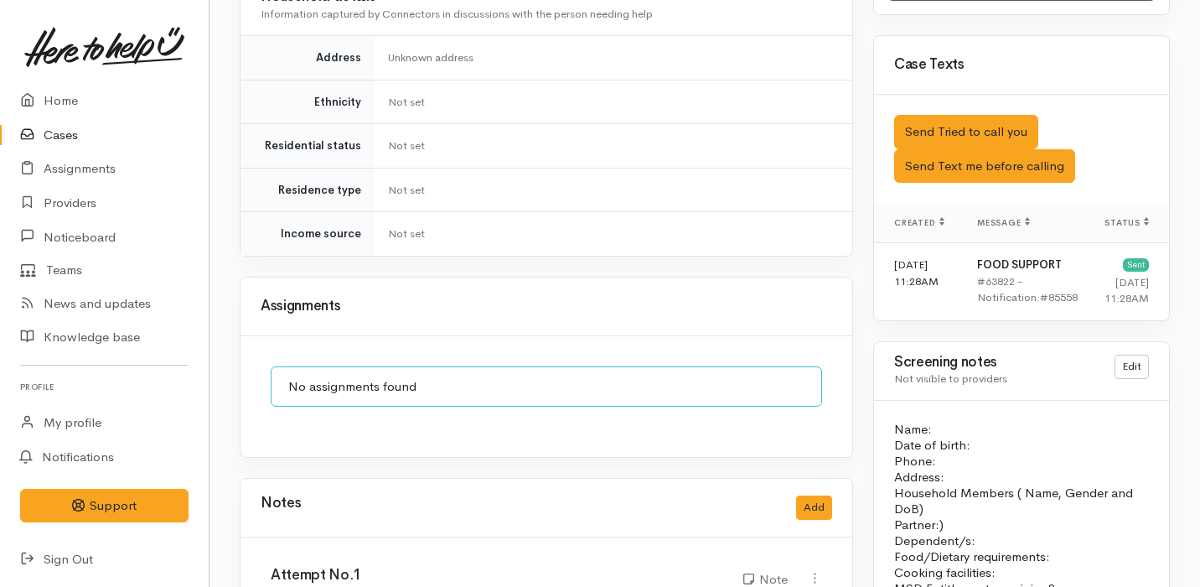
scroll to position [629, 0]
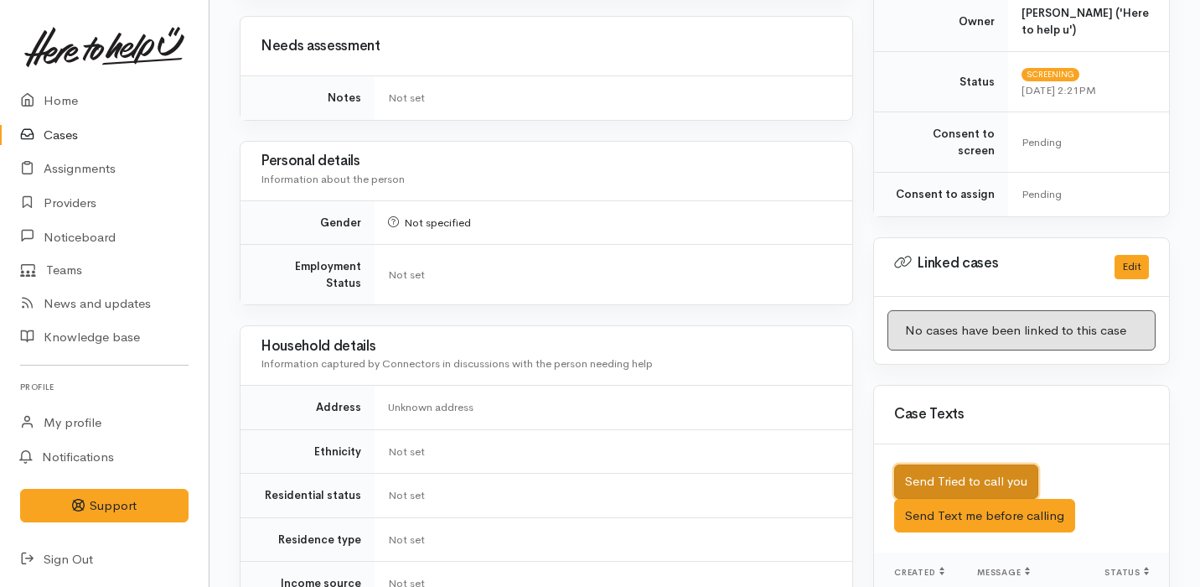
click at [1004, 464] on button "Send Tried to call you" at bounding box center [966, 481] width 144 height 34
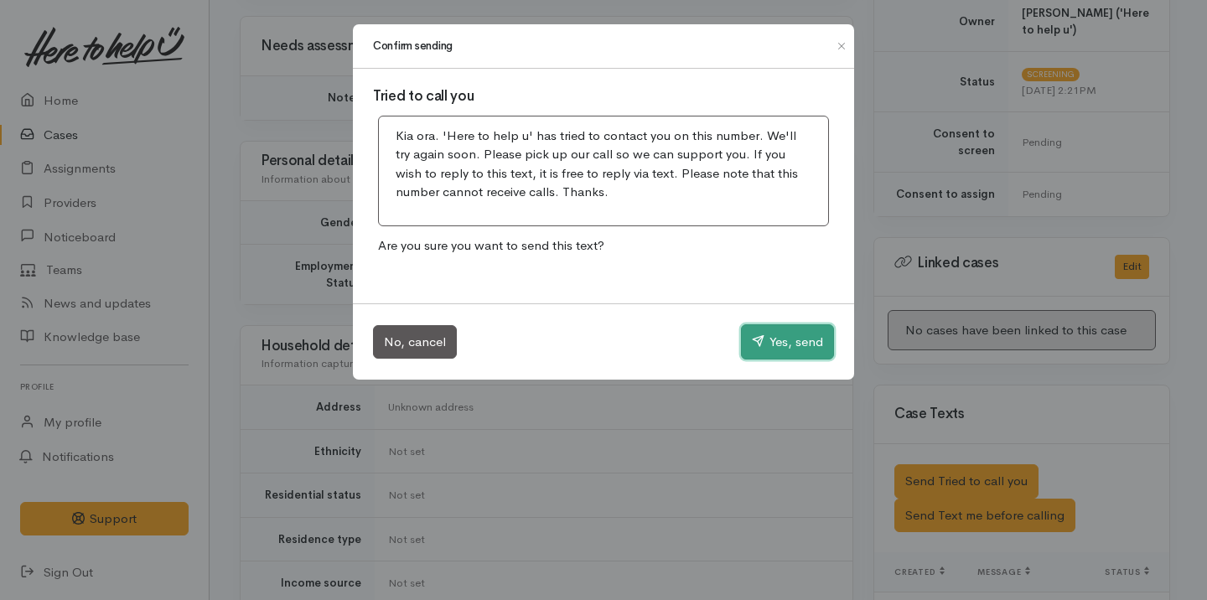
click at [753, 343] on icon "button" at bounding box center [758, 340] width 13 height 13
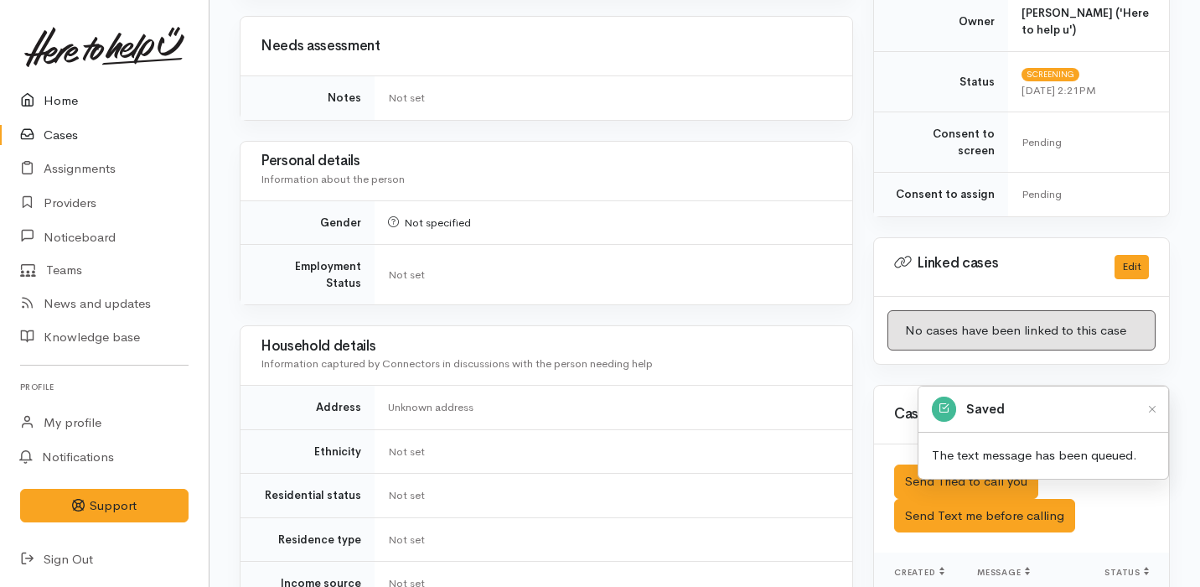
click at [130, 98] on link "Home" at bounding box center [104, 101] width 209 height 34
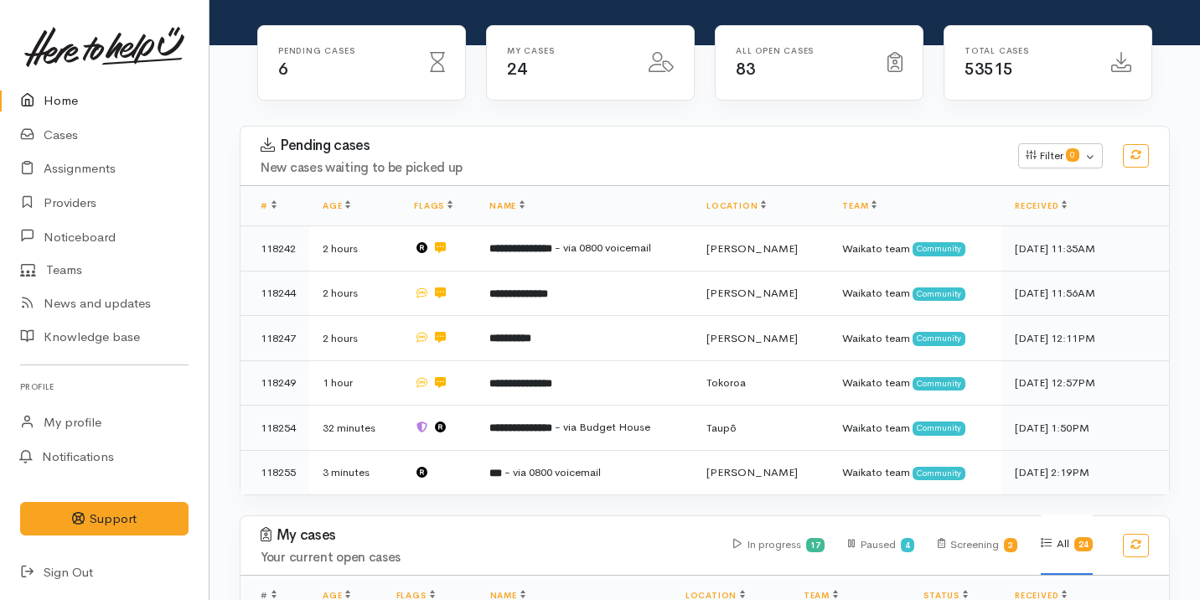
scroll to position [143, 0]
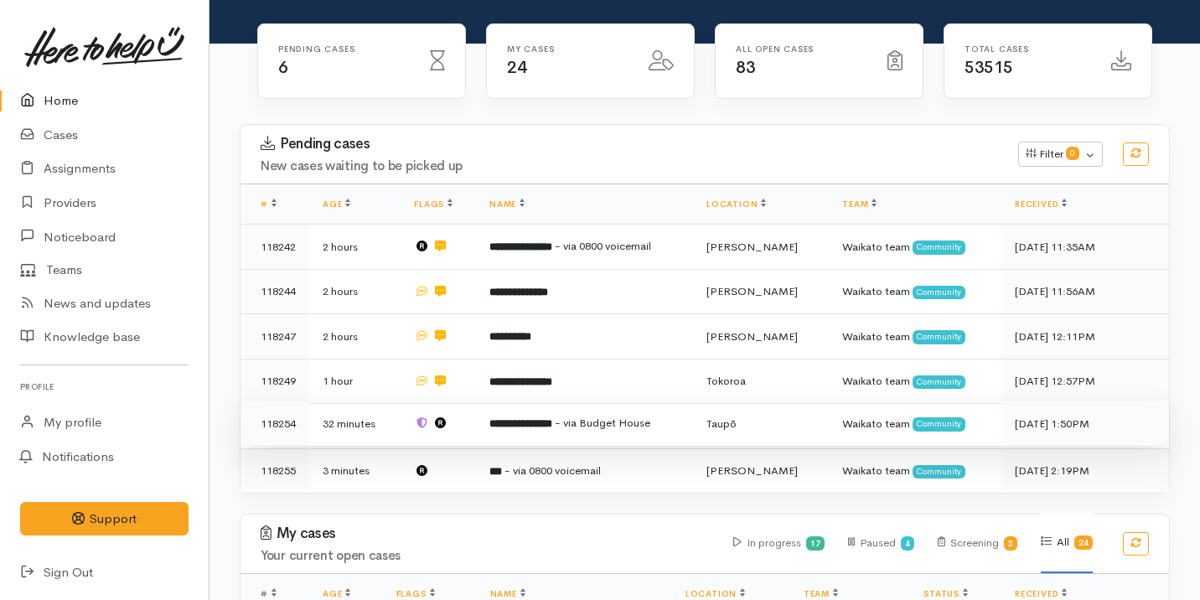
click at [541, 418] on b "**********" at bounding box center [520, 423] width 63 height 11
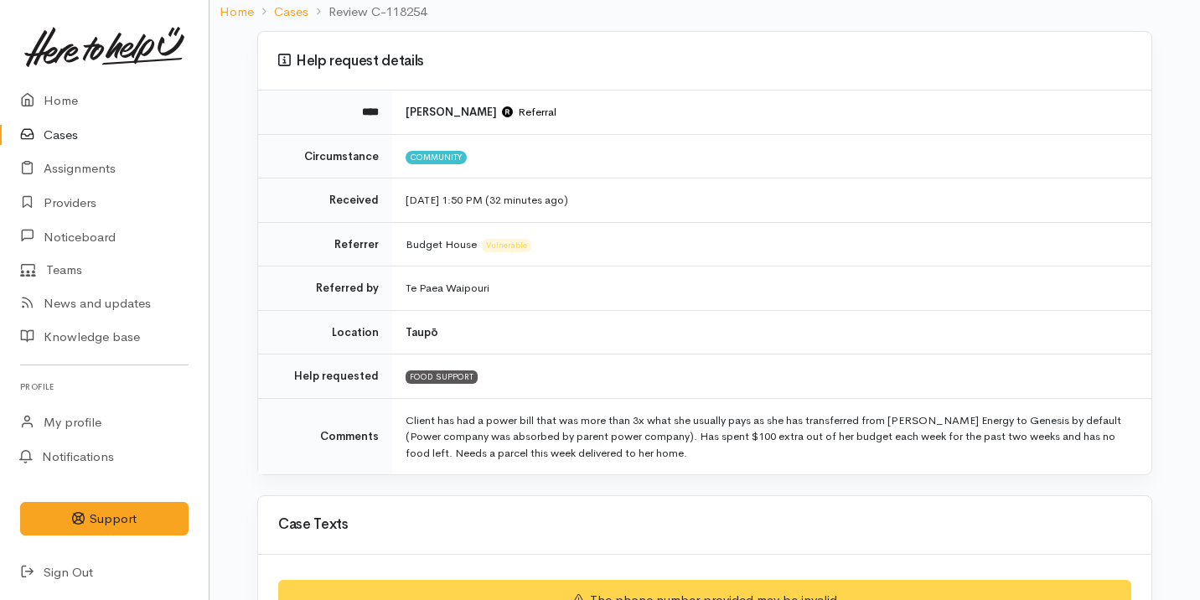
scroll to position [255, 0]
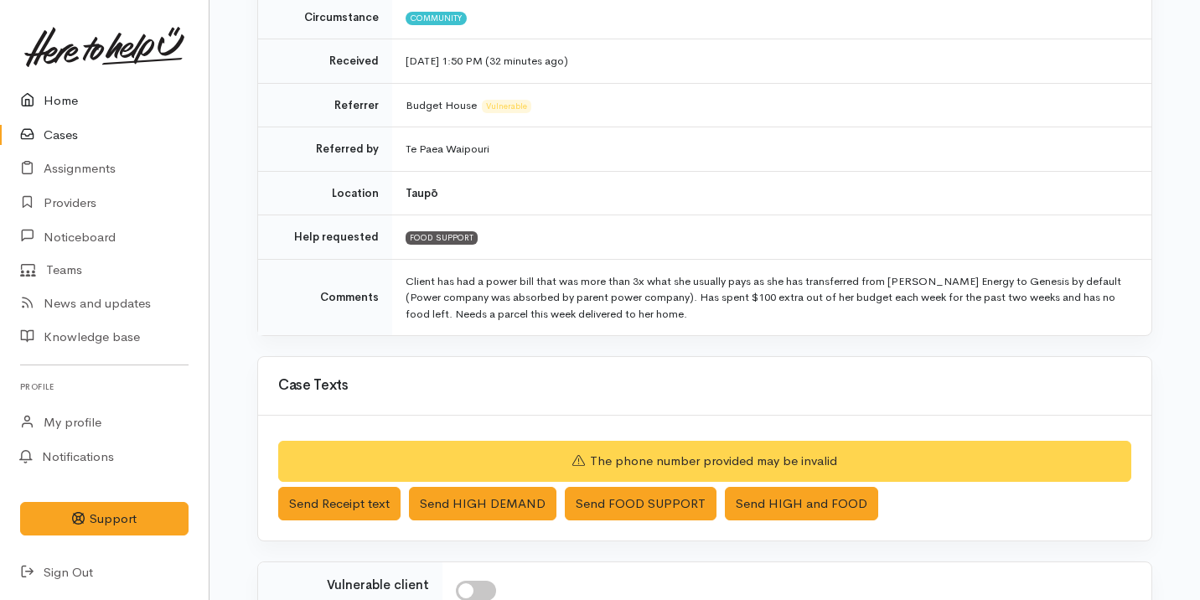
click at [117, 101] on link "Home" at bounding box center [104, 101] width 209 height 34
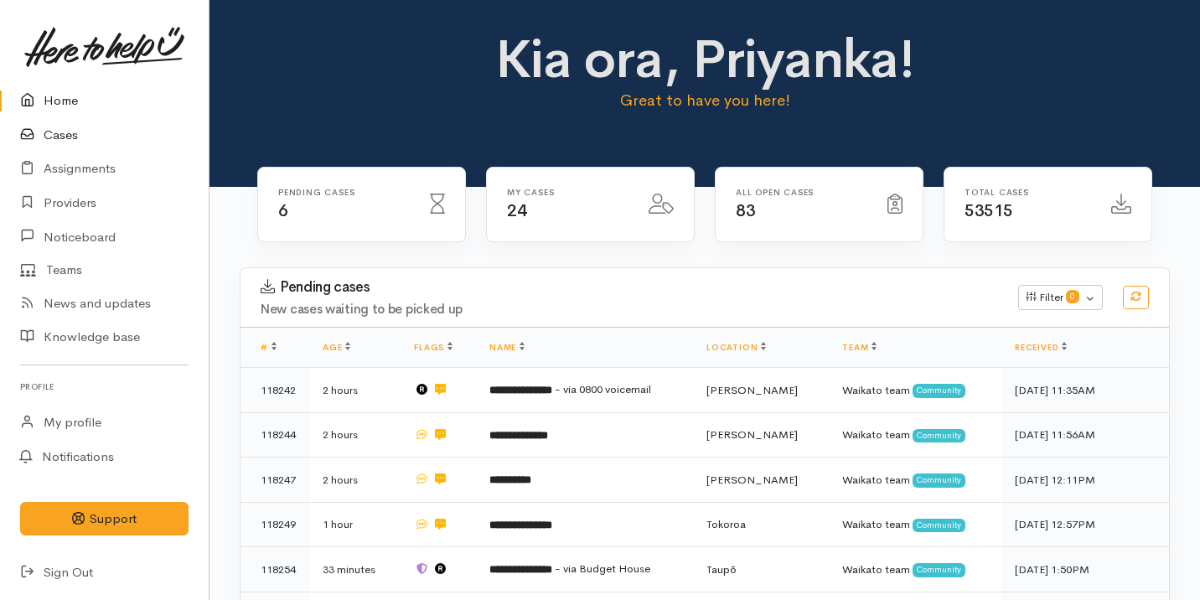
click at [147, 140] on link "Cases" at bounding box center [104, 135] width 209 height 34
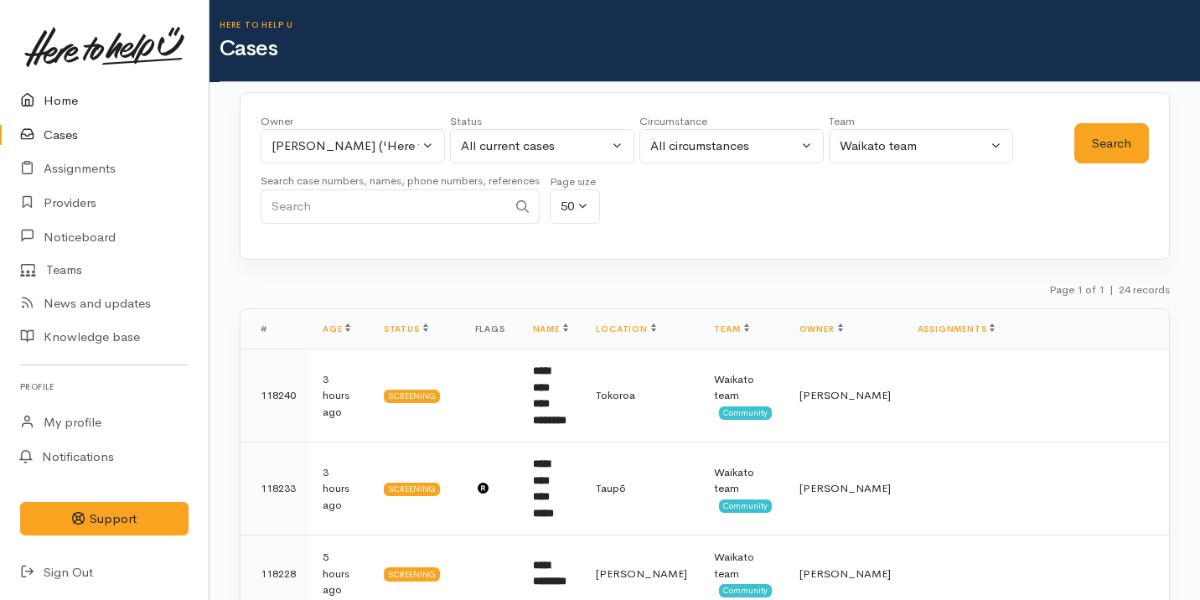
click at [127, 109] on link "Home" at bounding box center [104, 101] width 209 height 34
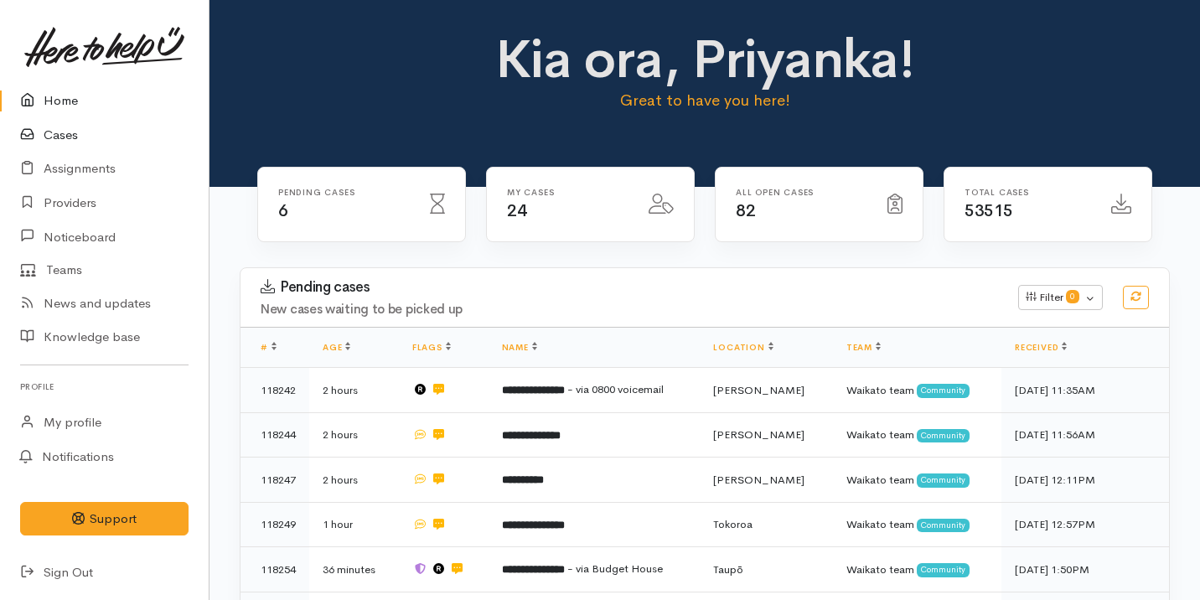
click at [117, 127] on link "Cases" at bounding box center [104, 135] width 209 height 34
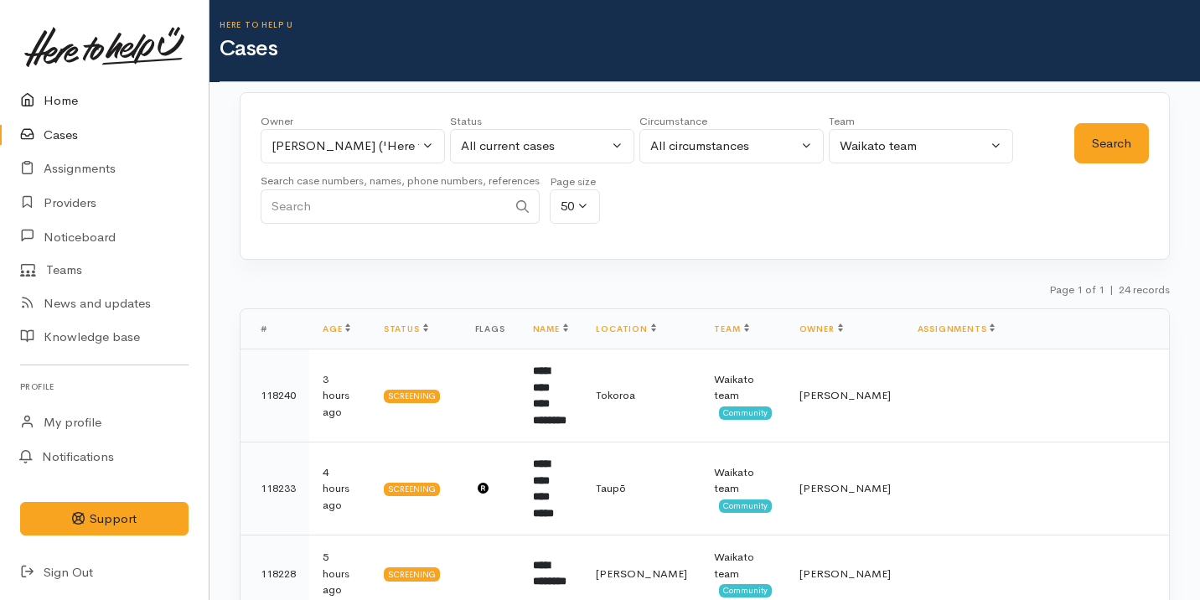
click at [65, 91] on link "Home" at bounding box center [104, 101] width 209 height 34
